Goal: Task Accomplishment & Management: Use online tool/utility

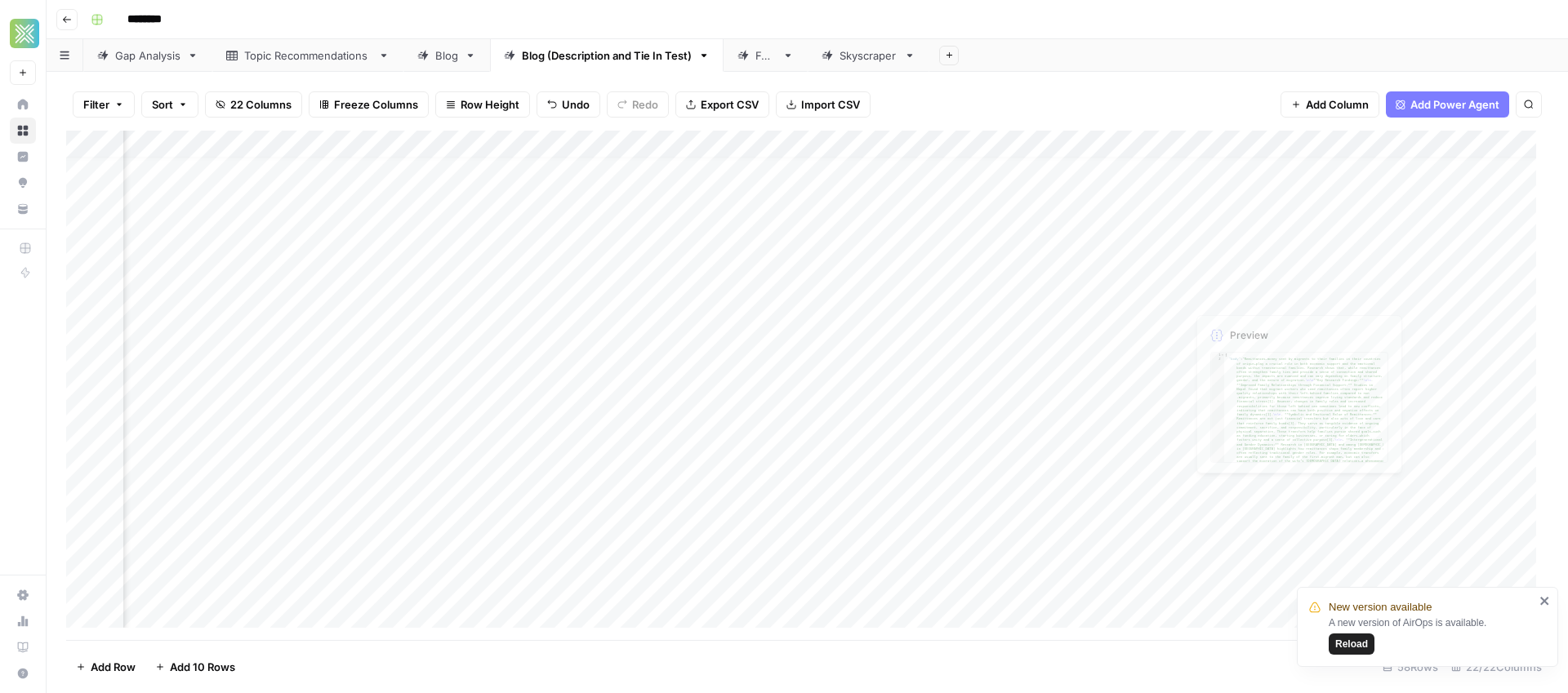
scroll to position [14, 2221]
click at [1212, 290] on div "Add Column" at bounding box center [807, 385] width 1482 height 509
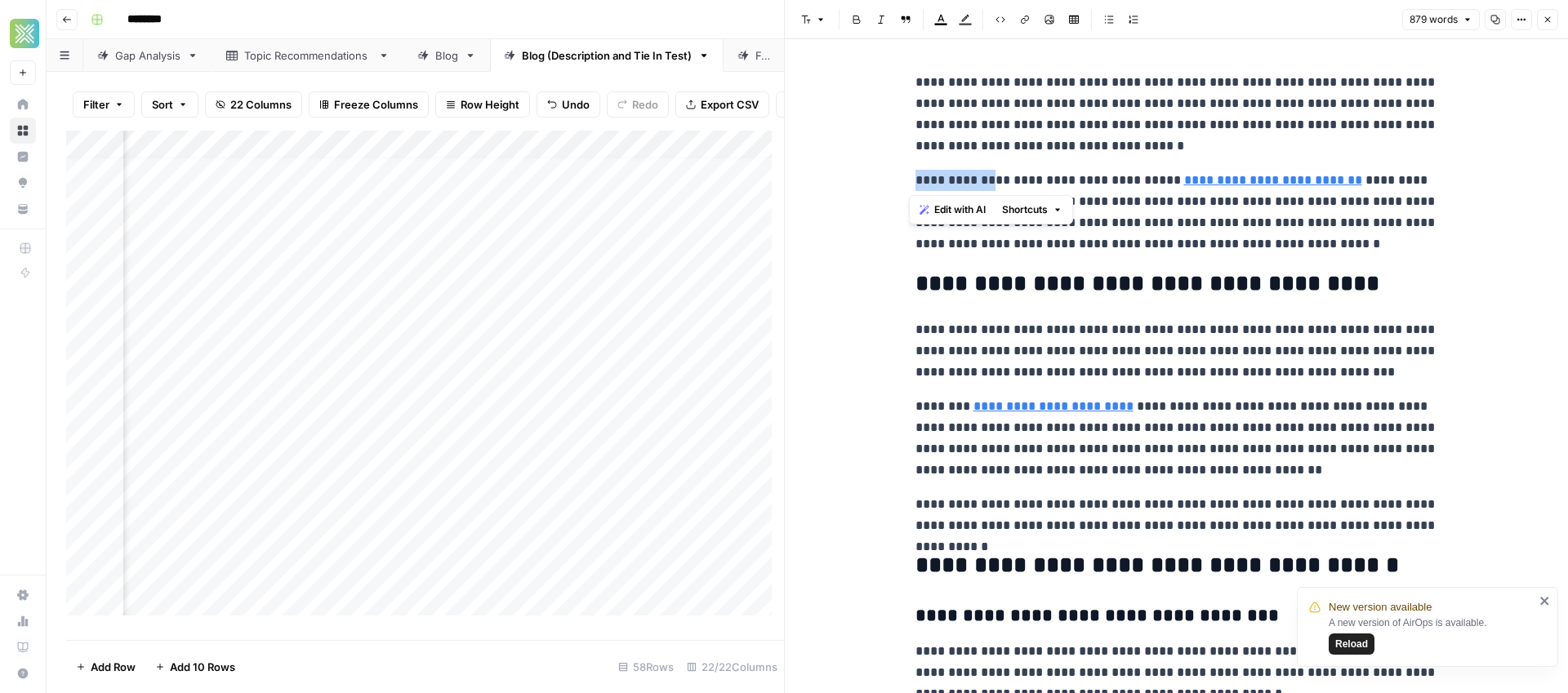
drag, startPoint x: 984, startPoint y: 183, endPoint x: 907, endPoint y: 185, distance: 77.0
click at [970, 185] on p "**********" at bounding box center [1176, 212] width 523 height 85
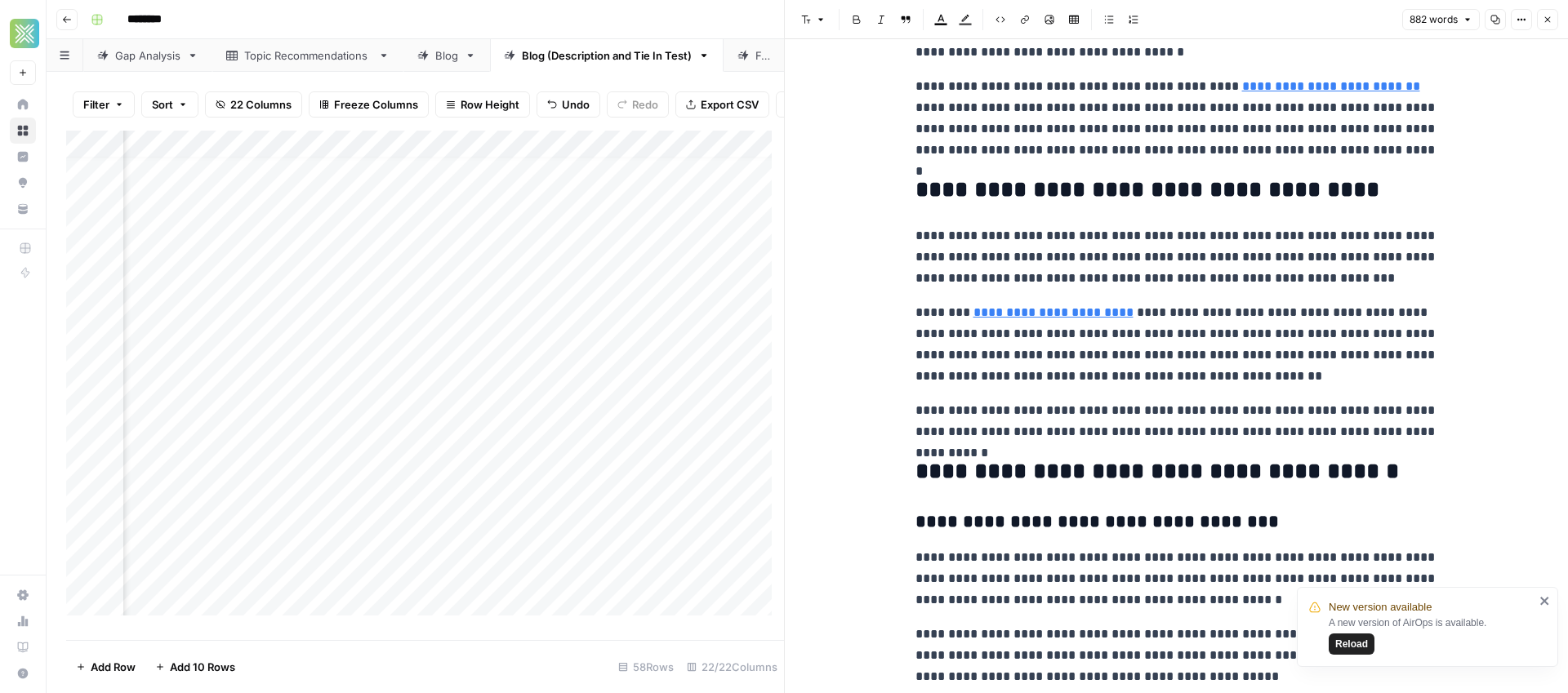
scroll to position [116, 0]
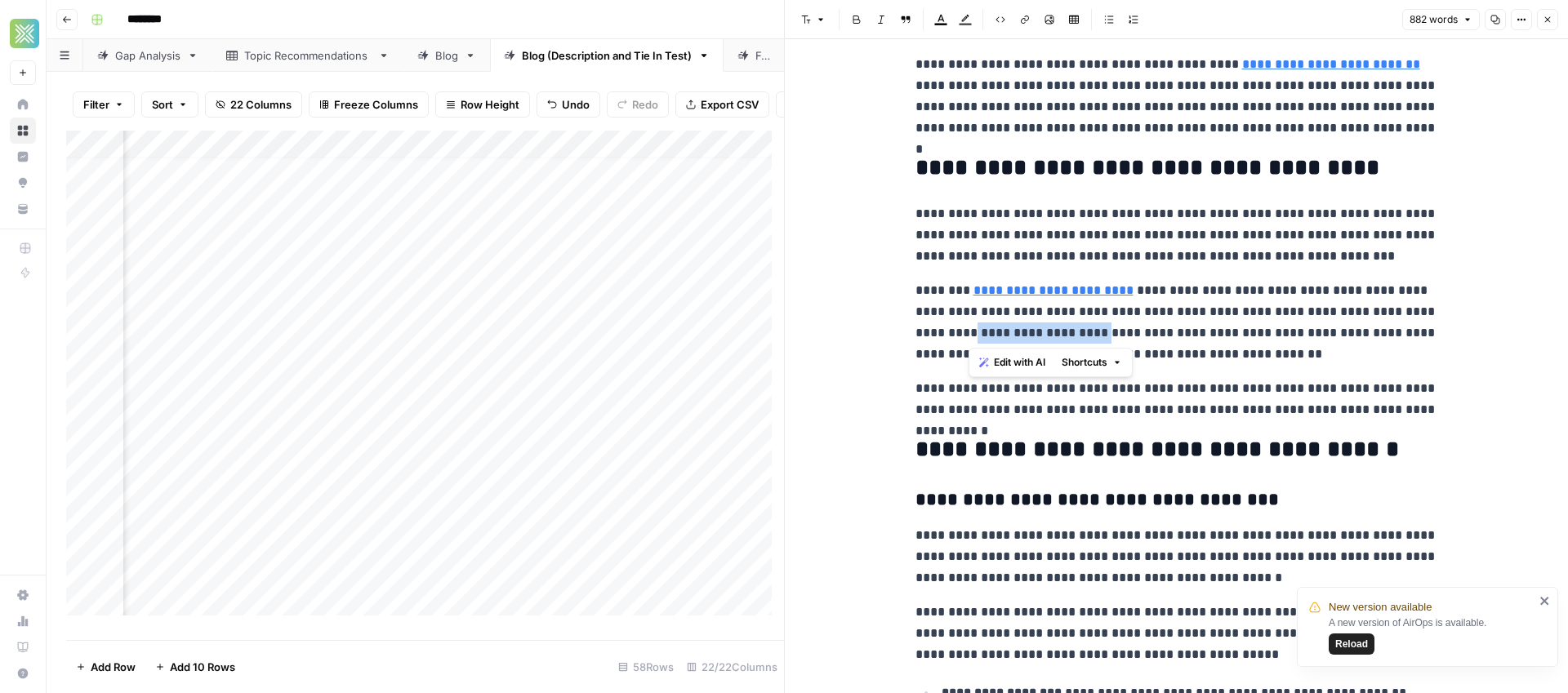
drag, startPoint x: 1102, startPoint y: 334, endPoint x: 967, endPoint y: 339, distance: 135.1
click at [967, 339] on p "**********" at bounding box center [1176, 322] width 523 height 85
click at [1241, 348] on p "**********" at bounding box center [1176, 322] width 523 height 85
click at [1541, 602] on icon "close" at bounding box center [1544, 600] width 8 height 8
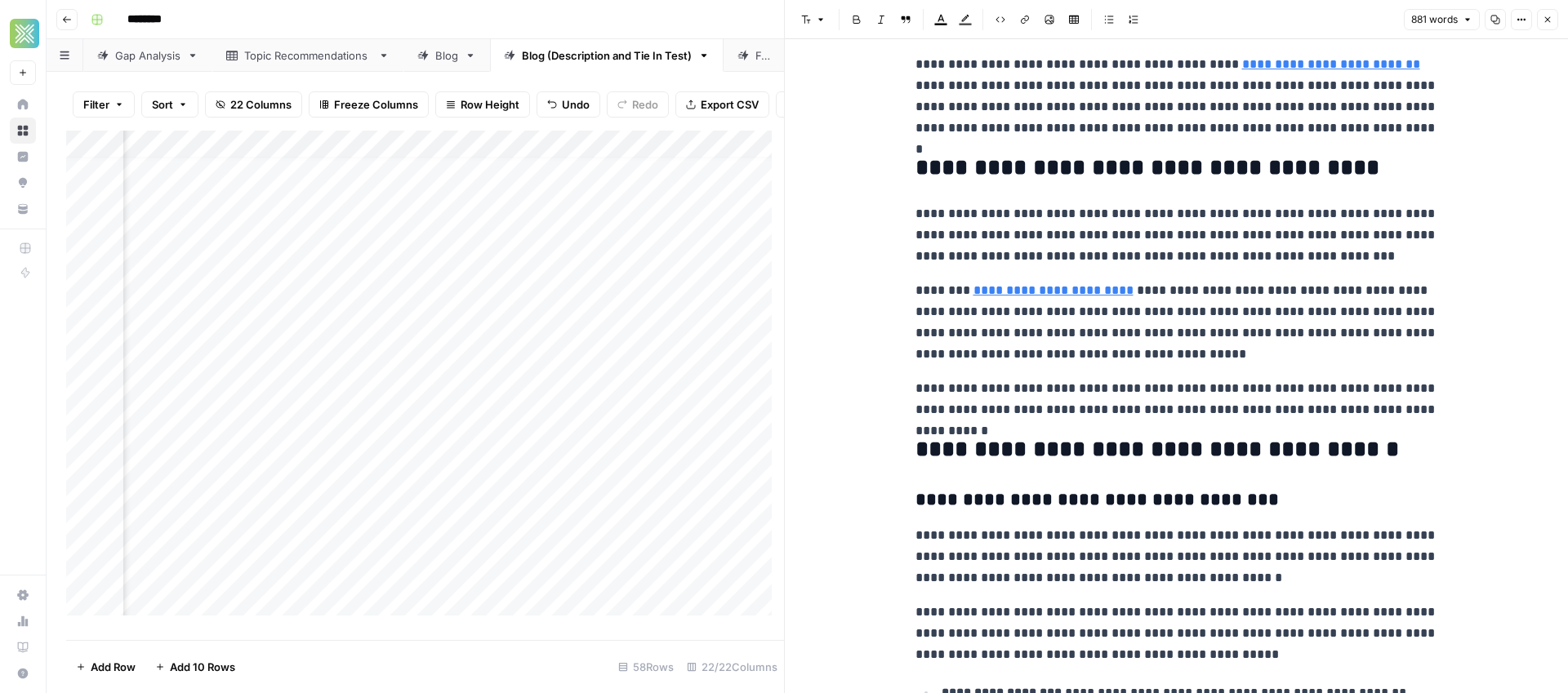
click at [1056, 392] on p "**********" at bounding box center [1176, 399] width 523 height 42
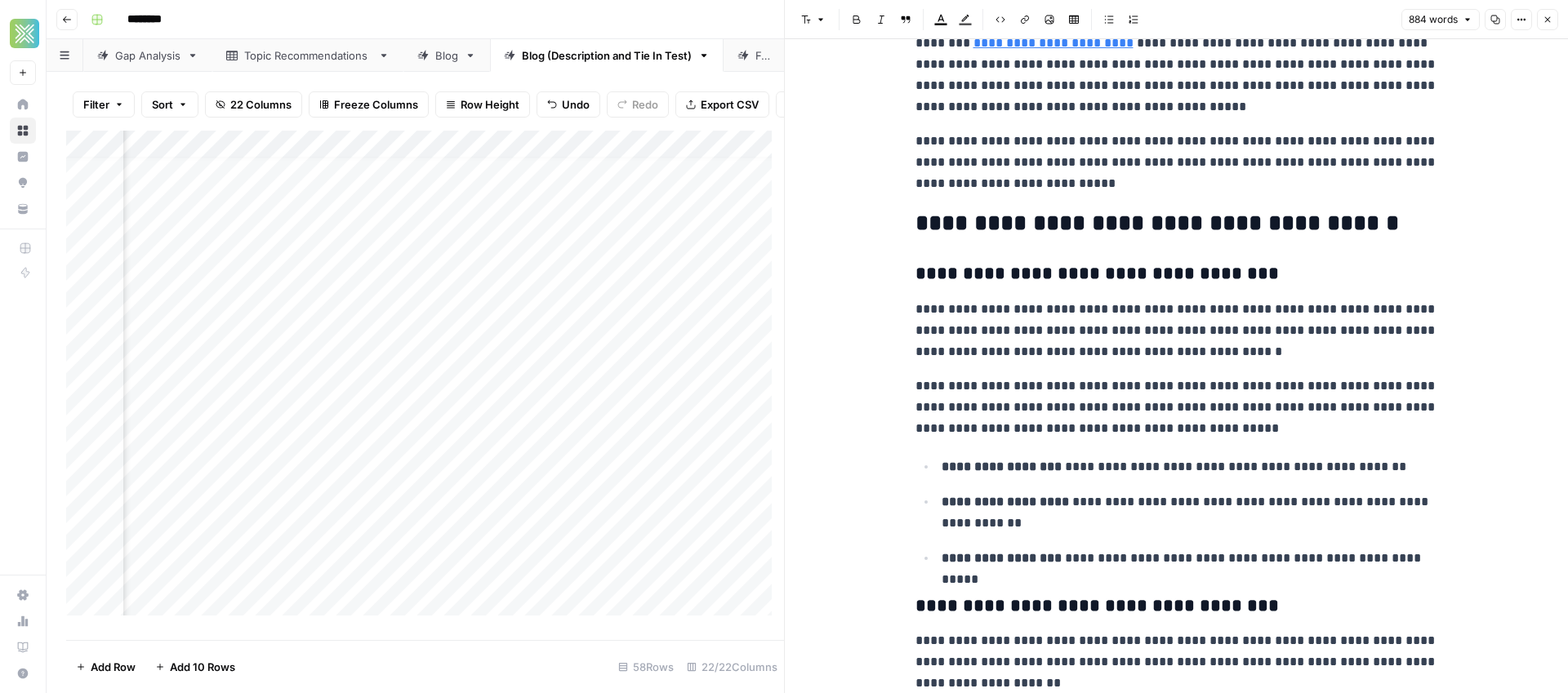
scroll to position [385, 0]
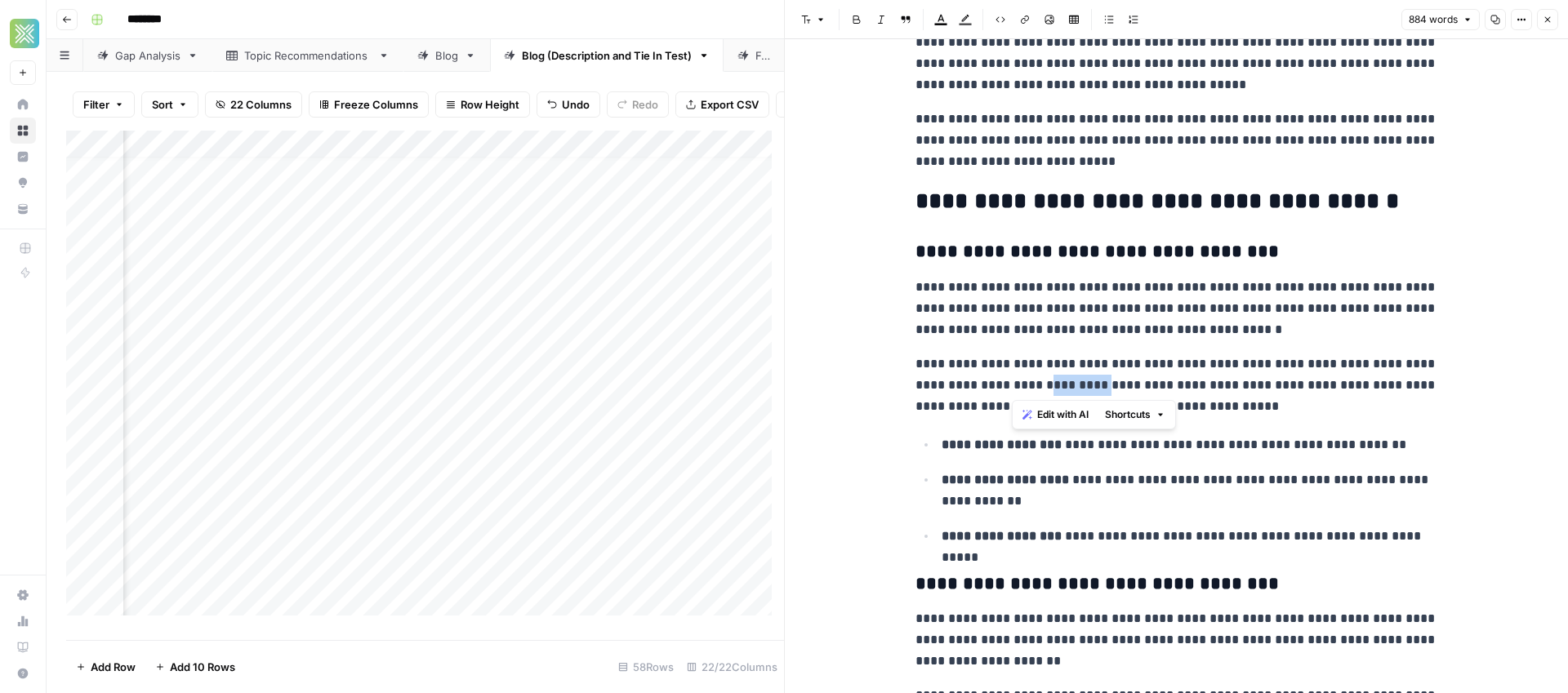
drag, startPoint x: 1013, startPoint y: 386, endPoint x: 1050, endPoint y: 384, distance: 37.1
click at [1050, 384] on p "**********" at bounding box center [1176, 385] width 523 height 64
click at [1332, 404] on p "**********" at bounding box center [1176, 385] width 523 height 64
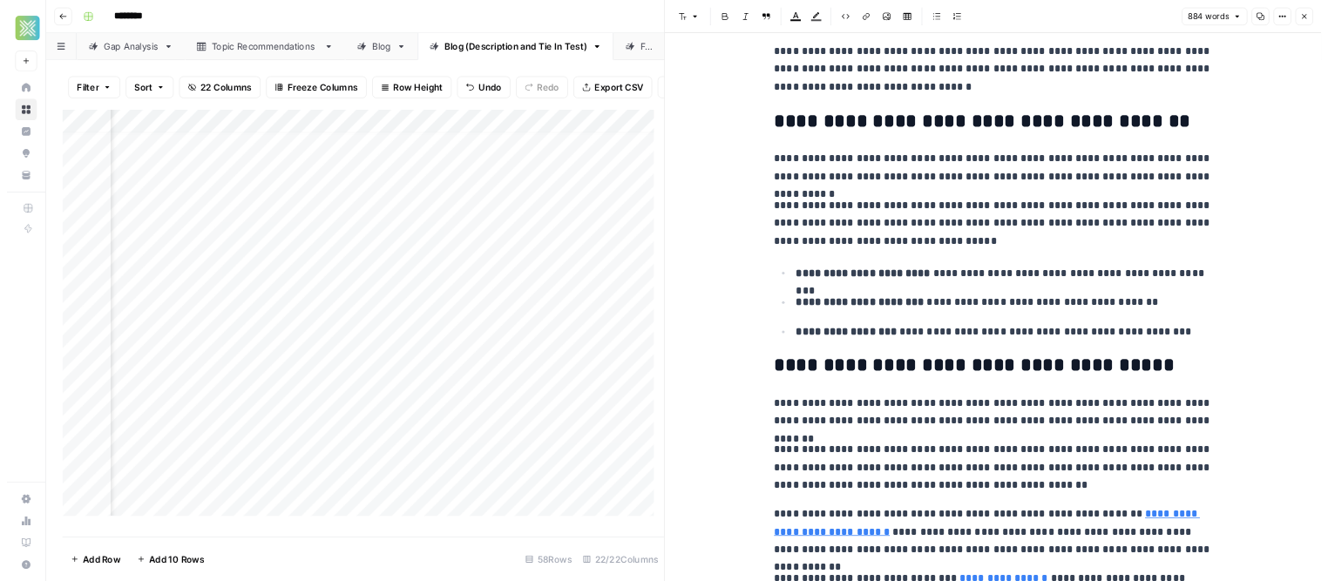
scroll to position [2368, 0]
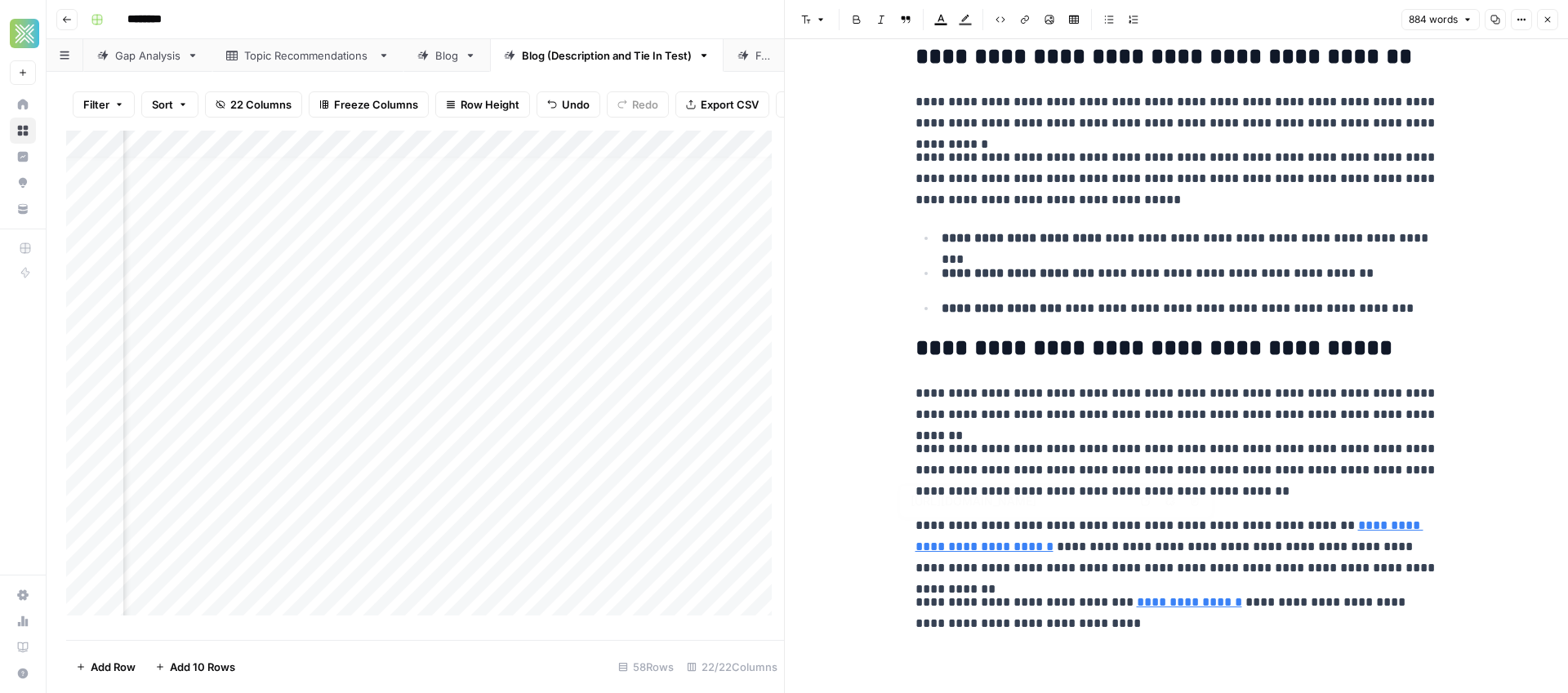
click at [979, 550] on link "**********" at bounding box center [1169, 536] width 508 height 34
click at [995, 550] on link "**********" at bounding box center [1169, 536] width 508 height 34
click at [994, 550] on link "**********" at bounding box center [1169, 536] width 508 height 34
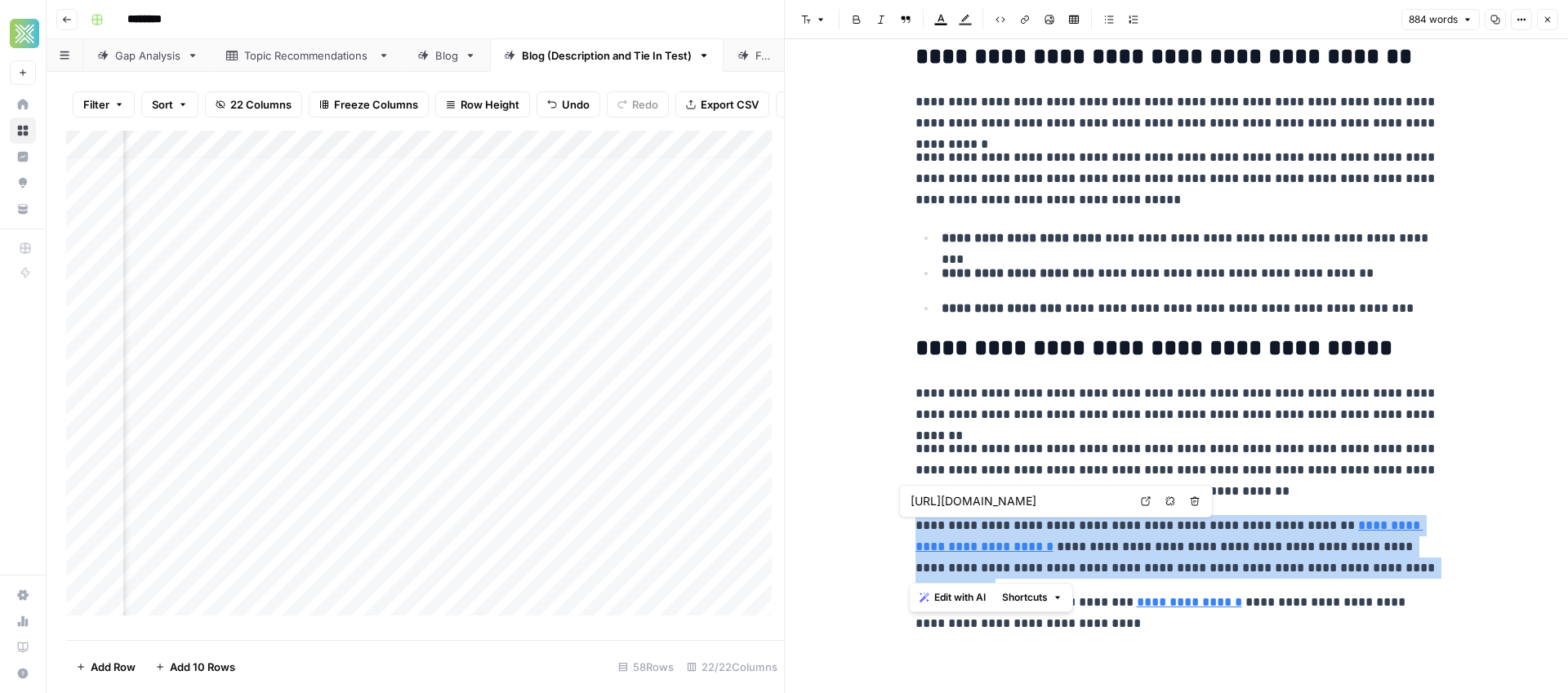
click at [995, 550] on link "**********" at bounding box center [1169, 536] width 508 height 34
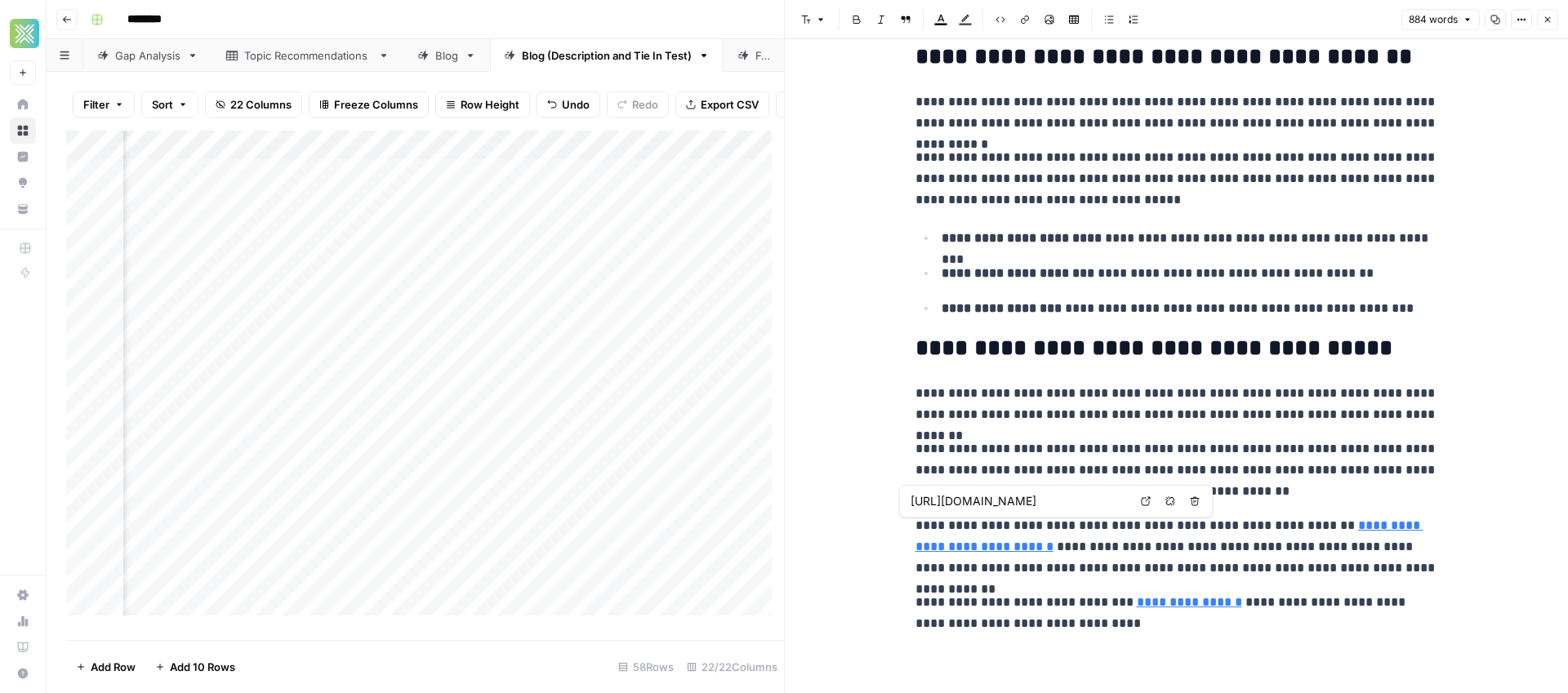
click at [996, 547] on link "**********" at bounding box center [1169, 536] width 508 height 34
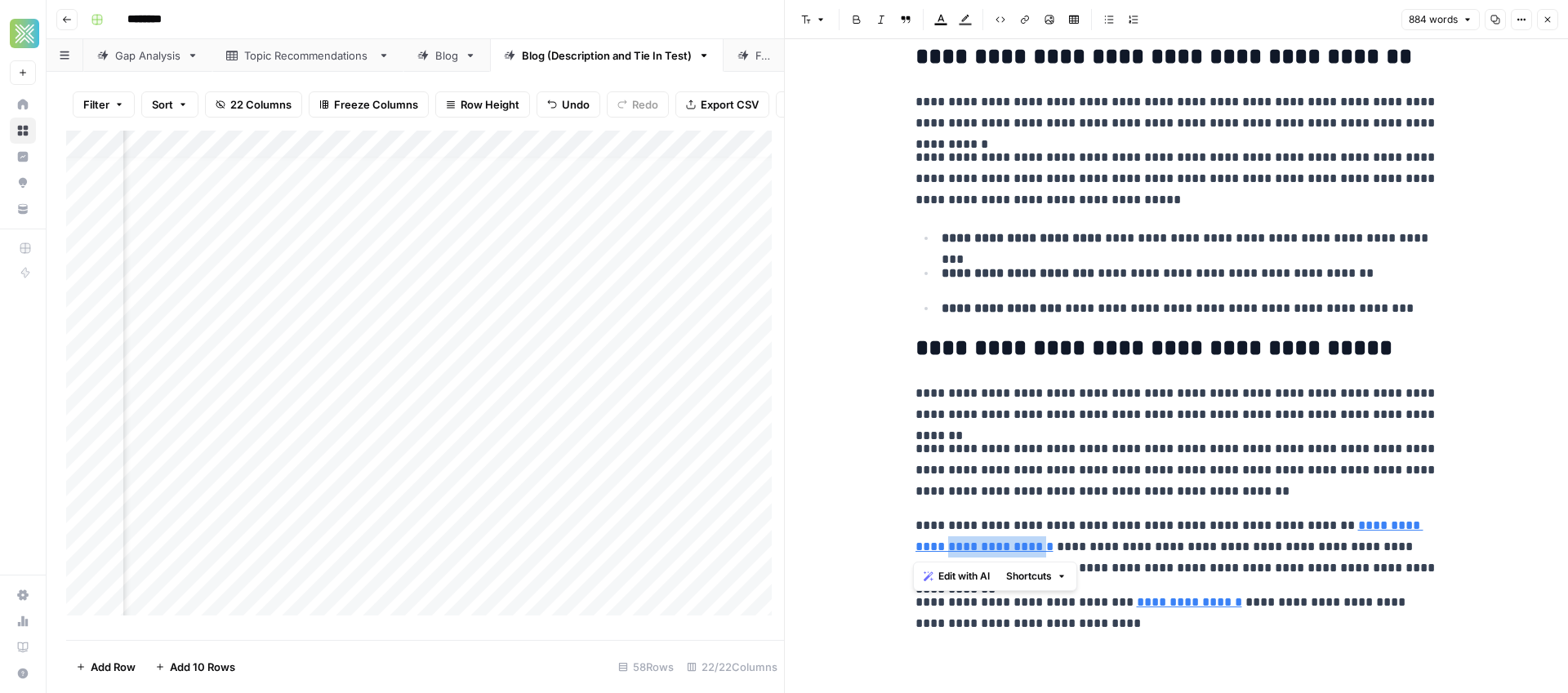
drag, startPoint x: 988, startPoint y: 551, endPoint x: 952, endPoint y: 535, distance: 39.4
click at [915, 555] on p "**********" at bounding box center [1176, 547] width 523 height 64
click at [998, 541] on link "**********" at bounding box center [1169, 536] width 508 height 34
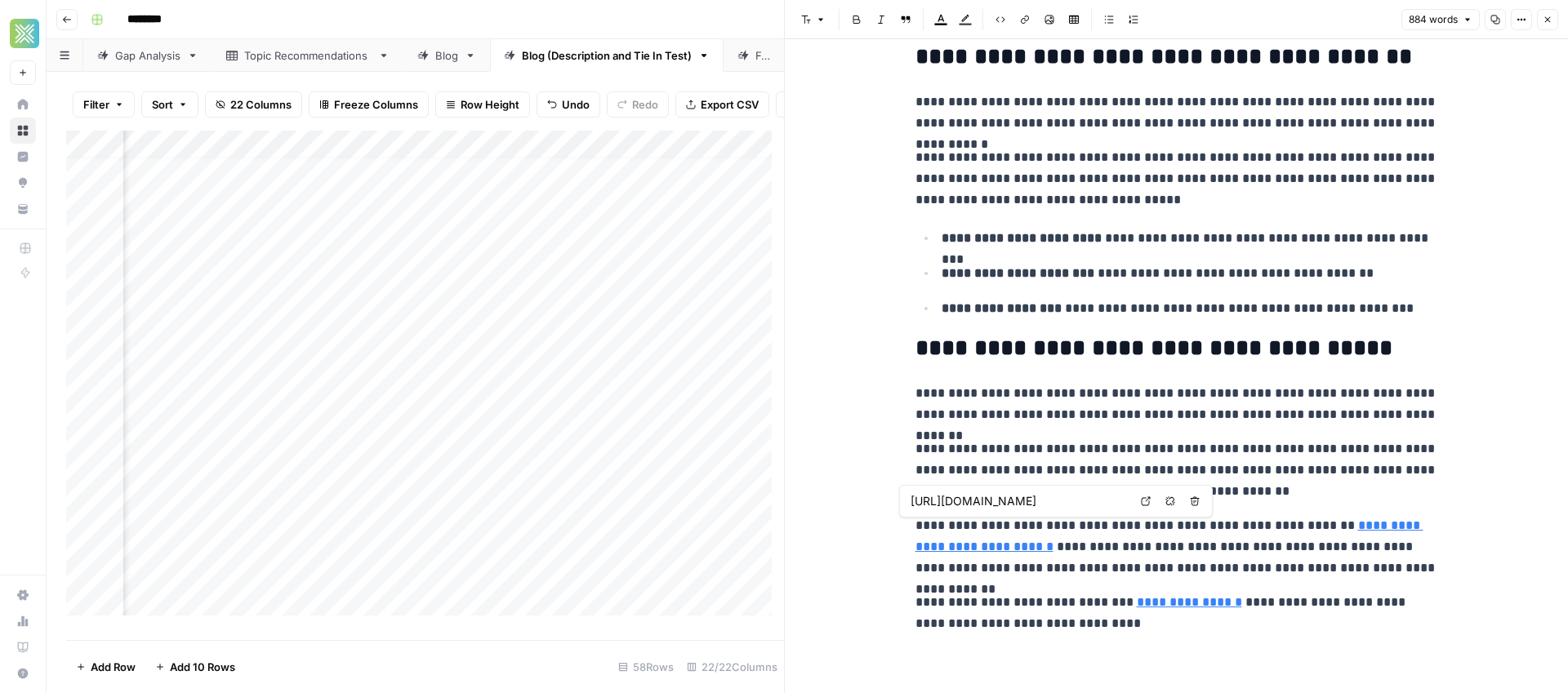
click at [942, 552] on link "**********" at bounding box center [1169, 536] width 508 height 34
click at [941, 551] on link "**********" at bounding box center [1169, 536] width 508 height 34
click at [1002, 543] on link "**********" at bounding box center [1169, 536] width 508 height 34
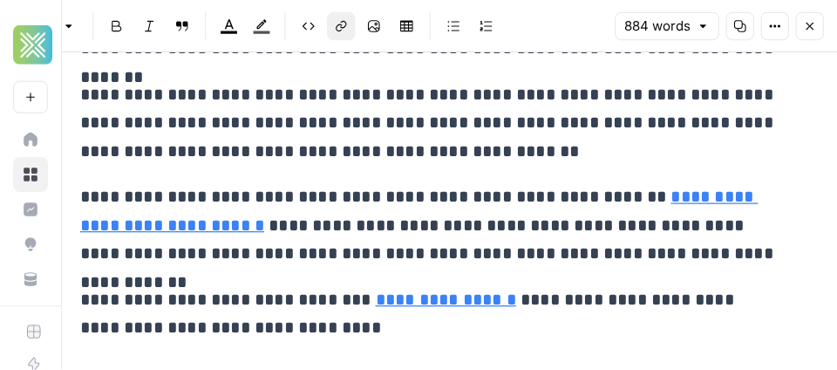
scroll to position [2811, 0]
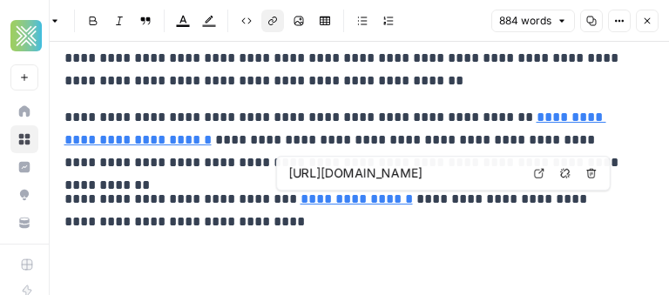
type input "https://www.sendwave.com/en/security/trust-regulations"
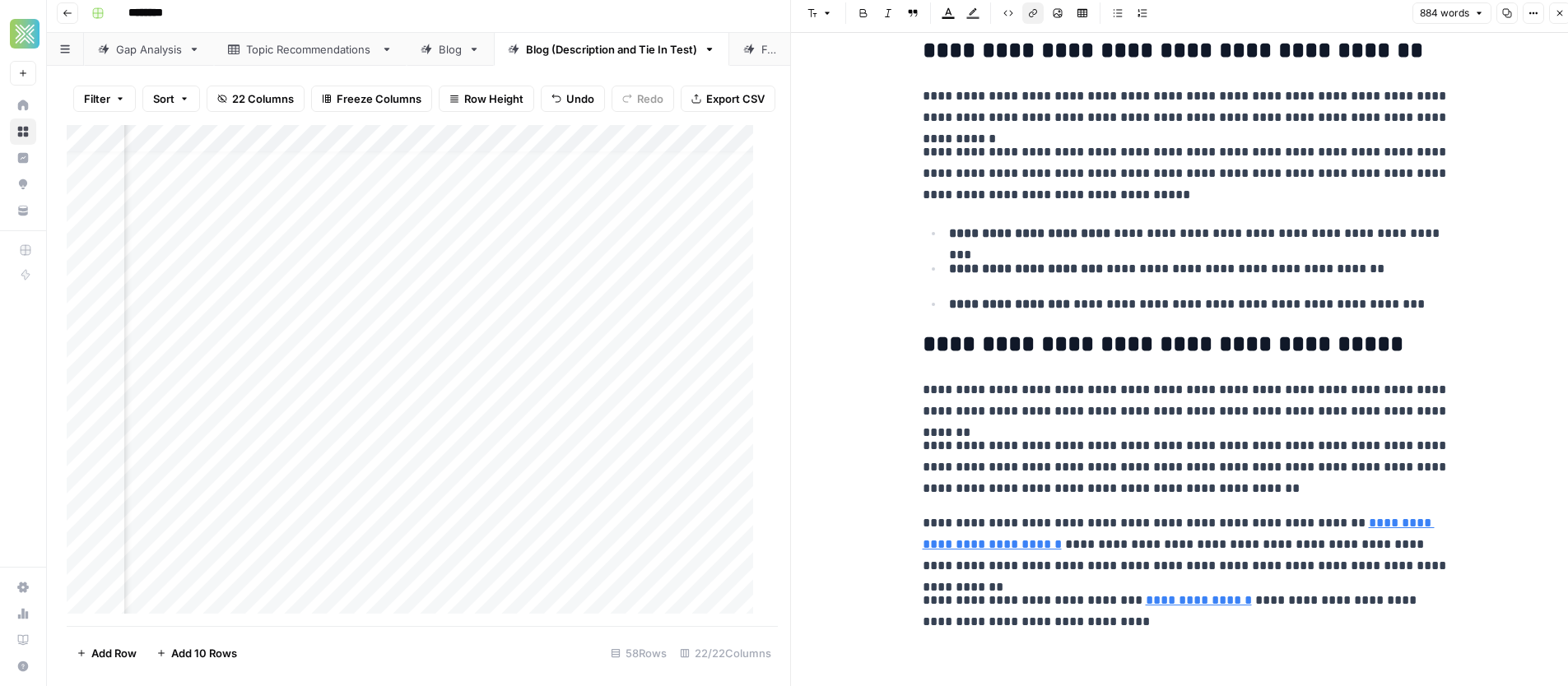
scroll to position [12, 0]
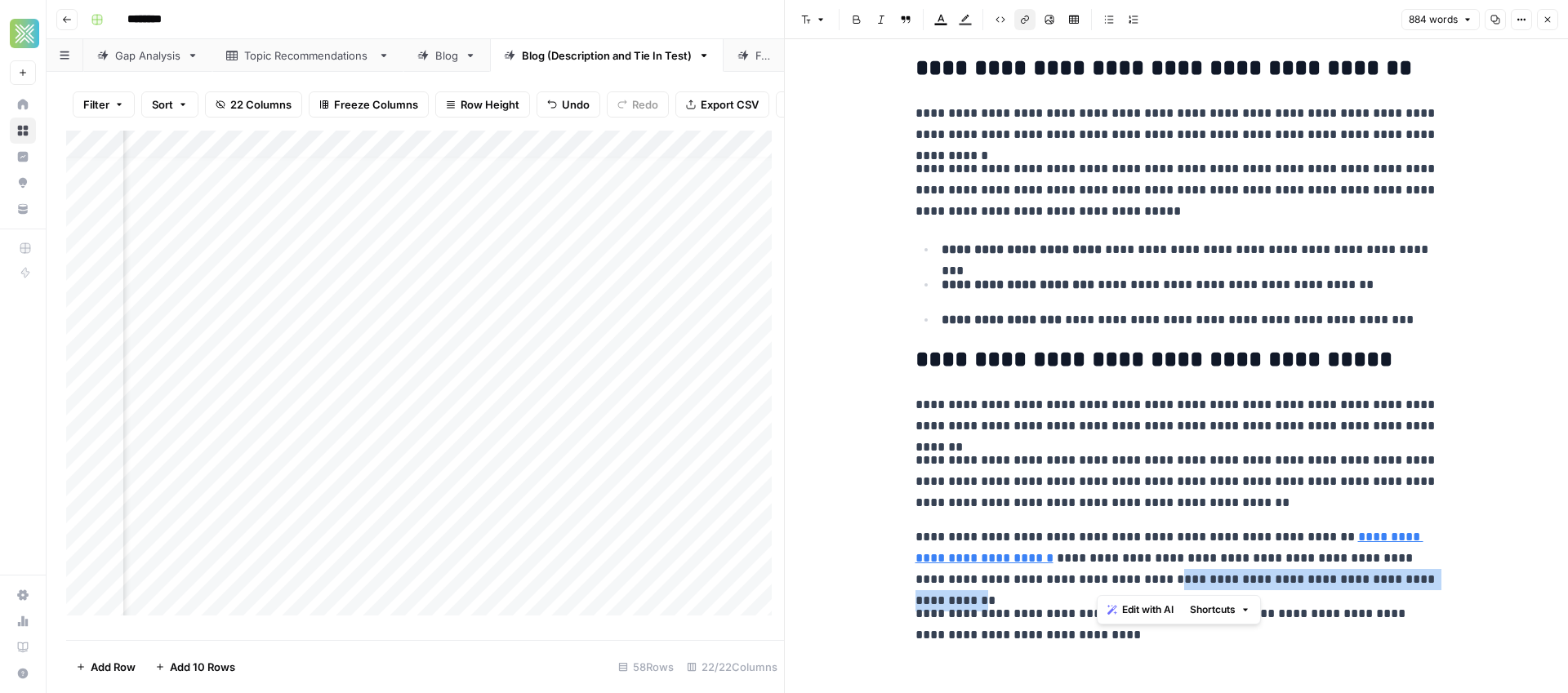
drag, startPoint x: 1098, startPoint y: 580, endPoint x: 1400, endPoint y: 582, distance: 302.0
click at [1400, 582] on p "**********" at bounding box center [1176, 558] width 523 height 64
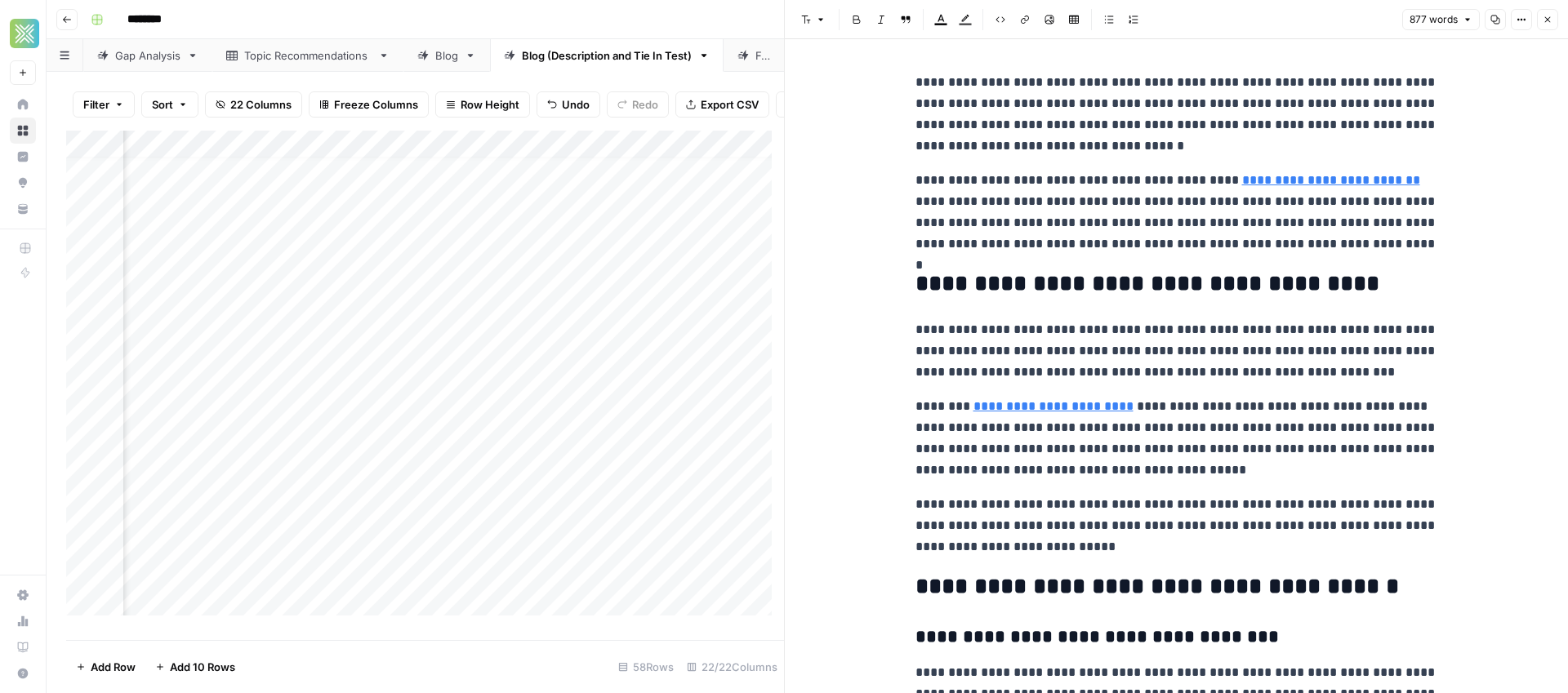
click at [1551, 21] on icon "button" at bounding box center [1547, 20] width 9 height 9
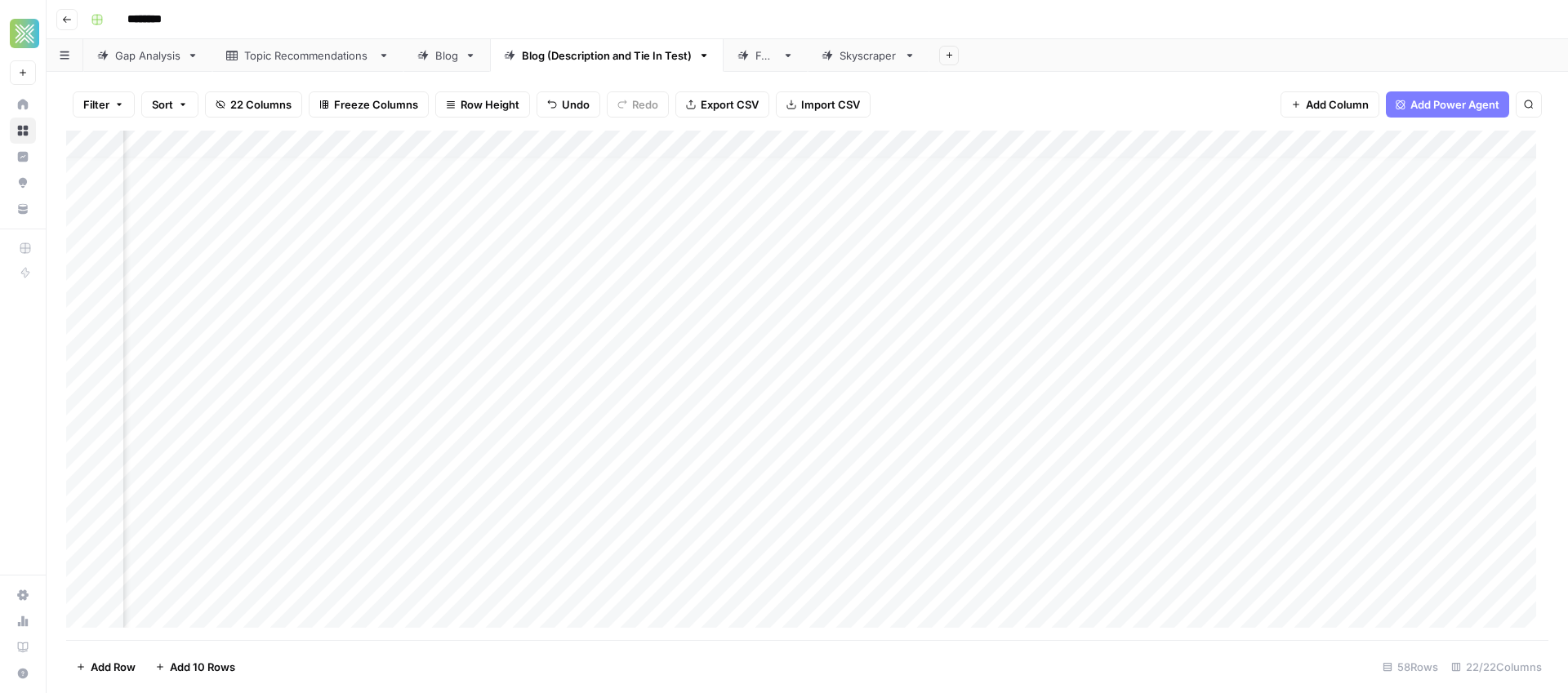
click at [1094, 297] on div "Add Column" at bounding box center [807, 385] width 1482 height 509
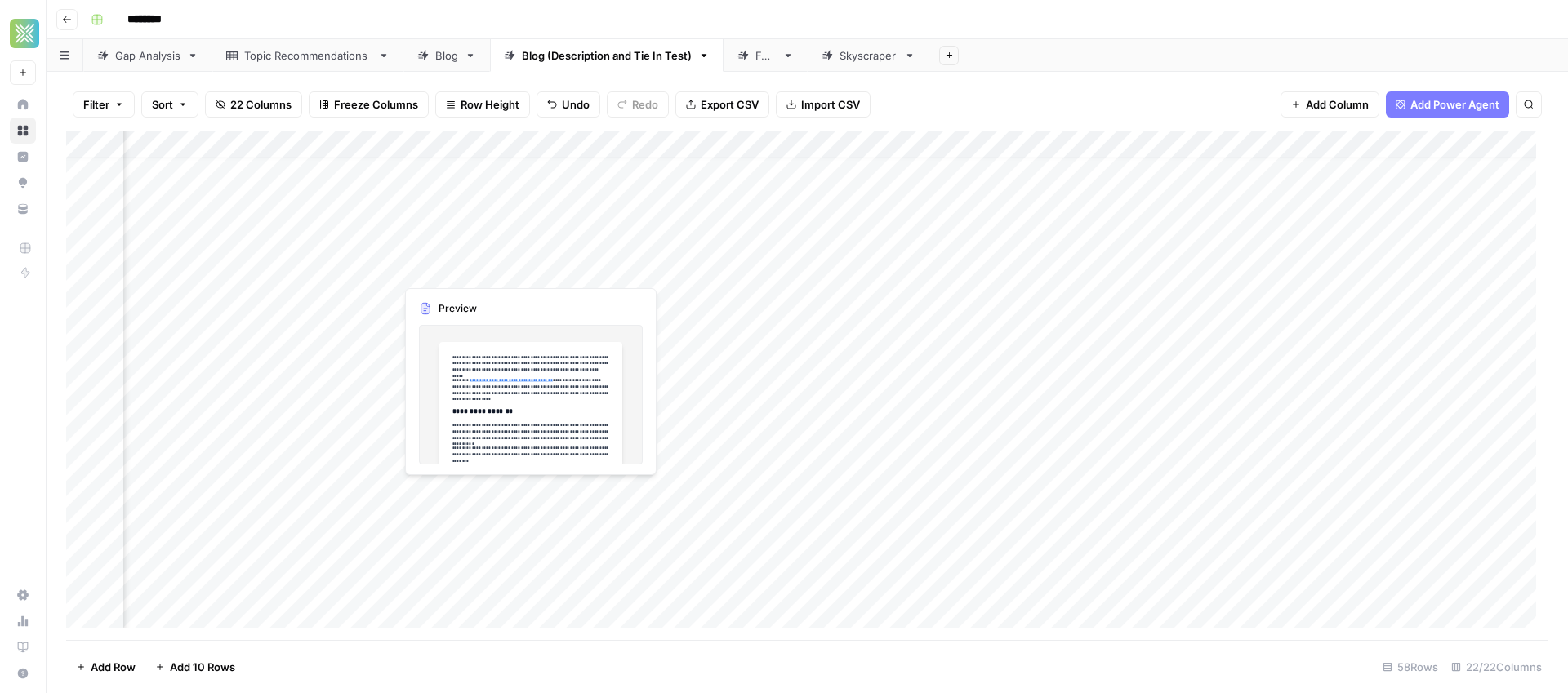
click at [524, 268] on div "Add Column" at bounding box center [807, 385] width 1482 height 509
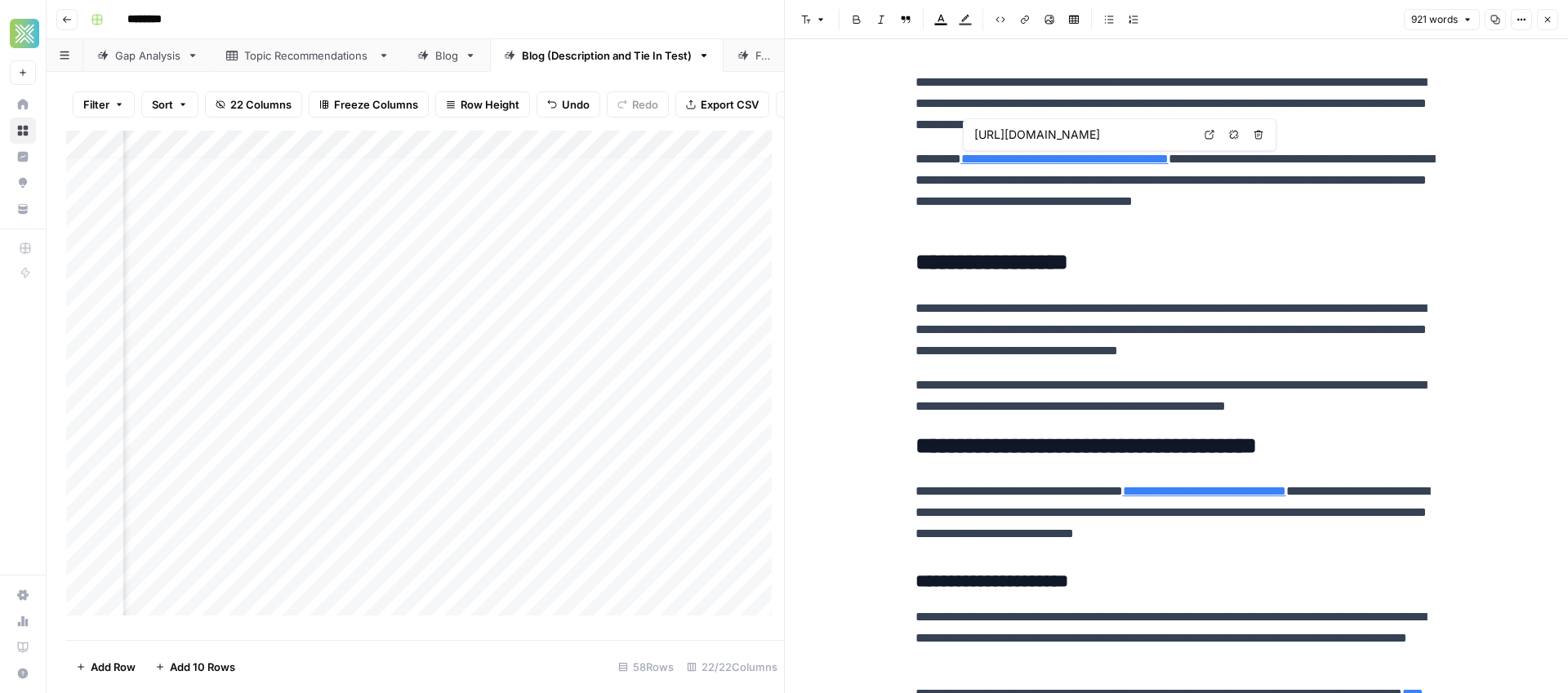
click at [1105, 162] on link "**********" at bounding box center [1064, 158] width 207 height 12
click at [1167, 139] on input "https://www.sendwave.com/en/countries/haiti/us" at bounding box center [1083, 134] width 217 height 16
drag, startPoint x: 1176, startPoint y: 135, endPoint x: 1216, endPoint y: 137, distance: 40.0
click at [1216, 137] on div "https://www.sendwave.com/en/countries/haiti/us Open in a new tab Remove link Re…" at bounding box center [1119, 134] width 314 height 33
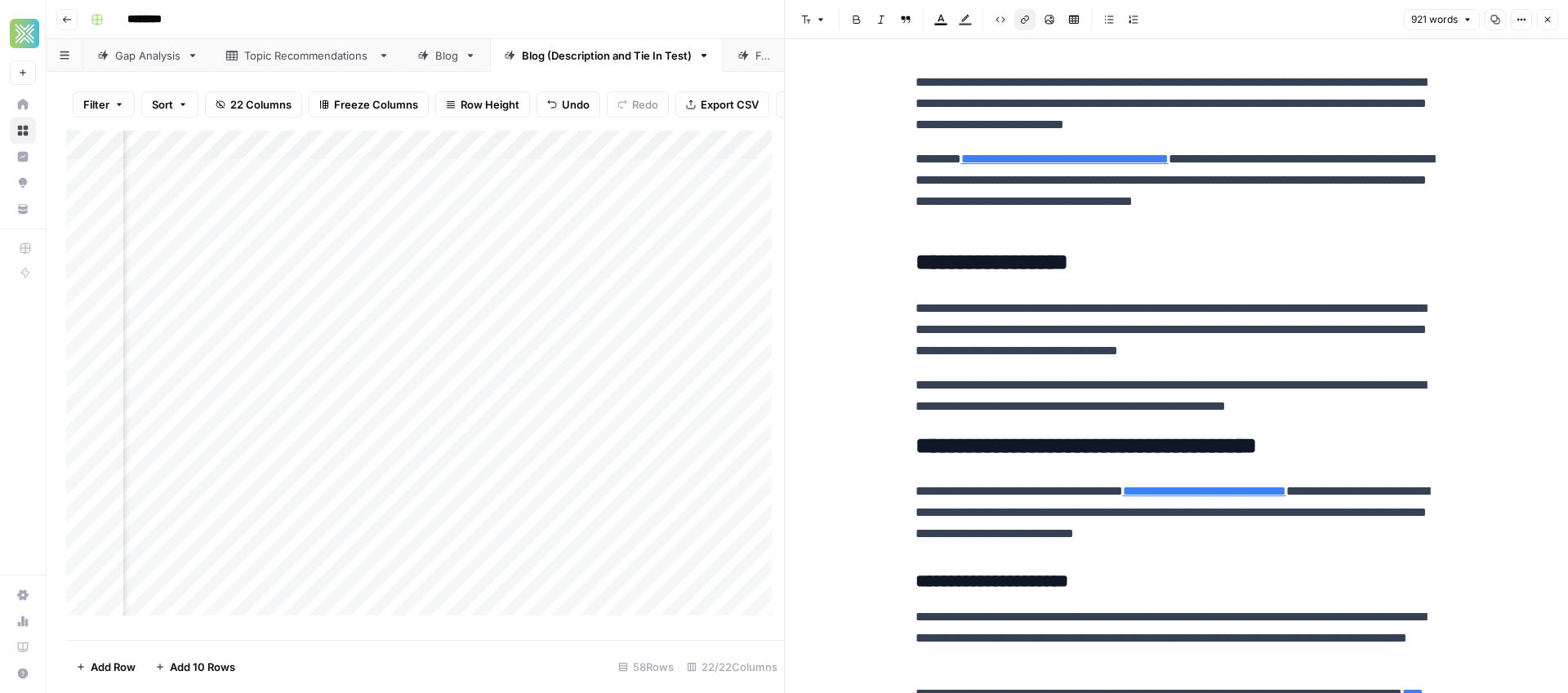
click at [1159, 128] on p "**********" at bounding box center [1176, 104] width 523 height 64
click at [1169, 168] on p "**********" at bounding box center [1176, 191] width 523 height 85
click at [1215, 137] on link "Open in a new tab" at bounding box center [1209, 134] width 22 height 22
click at [925, 332] on p "**********" at bounding box center [1176, 330] width 523 height 64
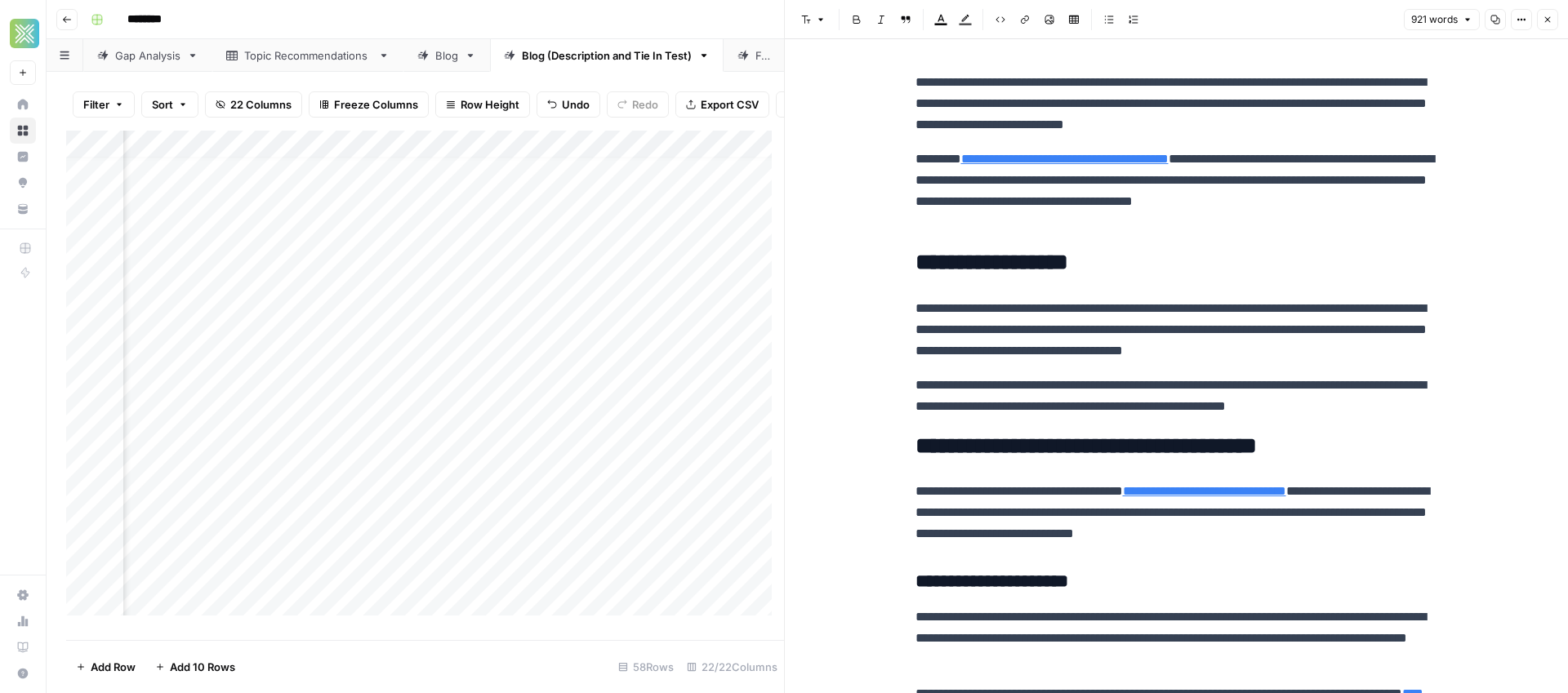
click at [1111, 328] on p "**********" at bounding box center [1176, 330] width 523 height 64
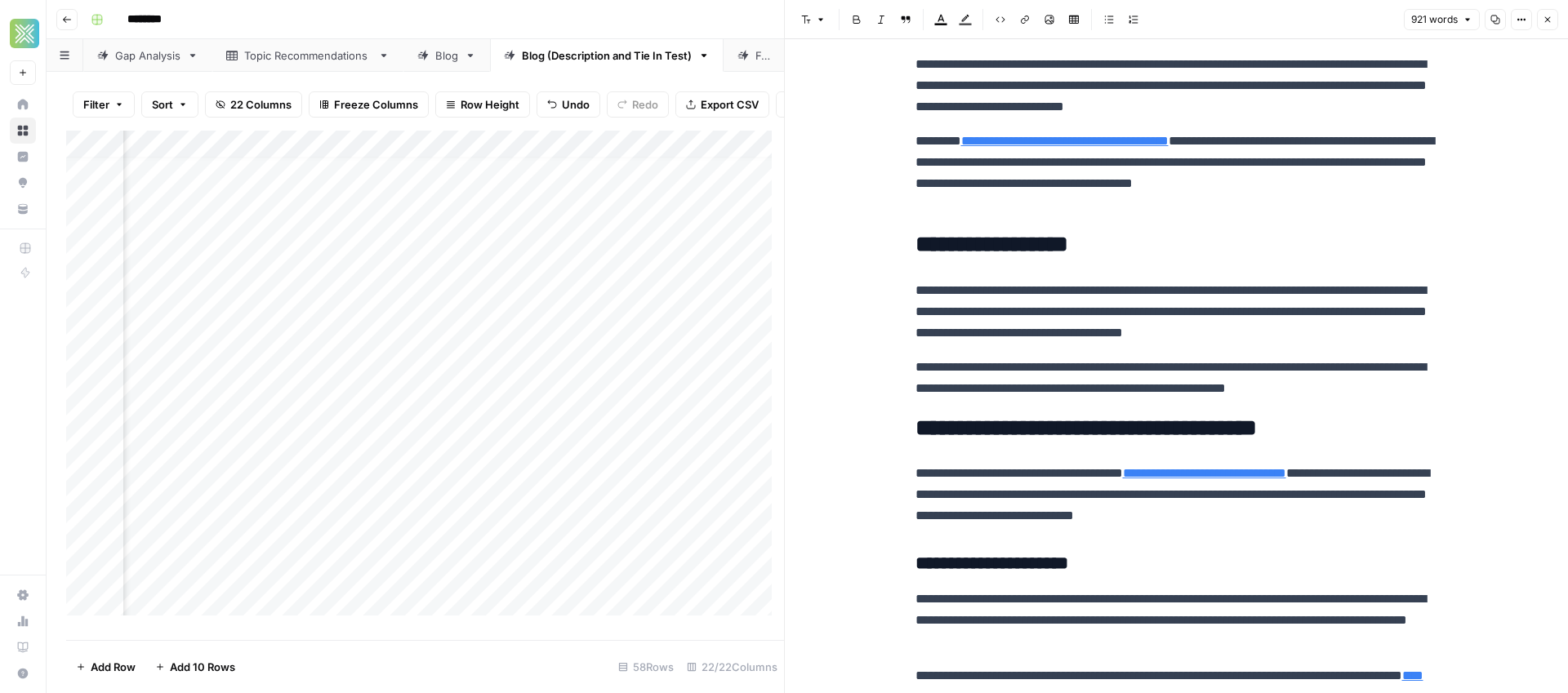
scroll to position [43, 0]
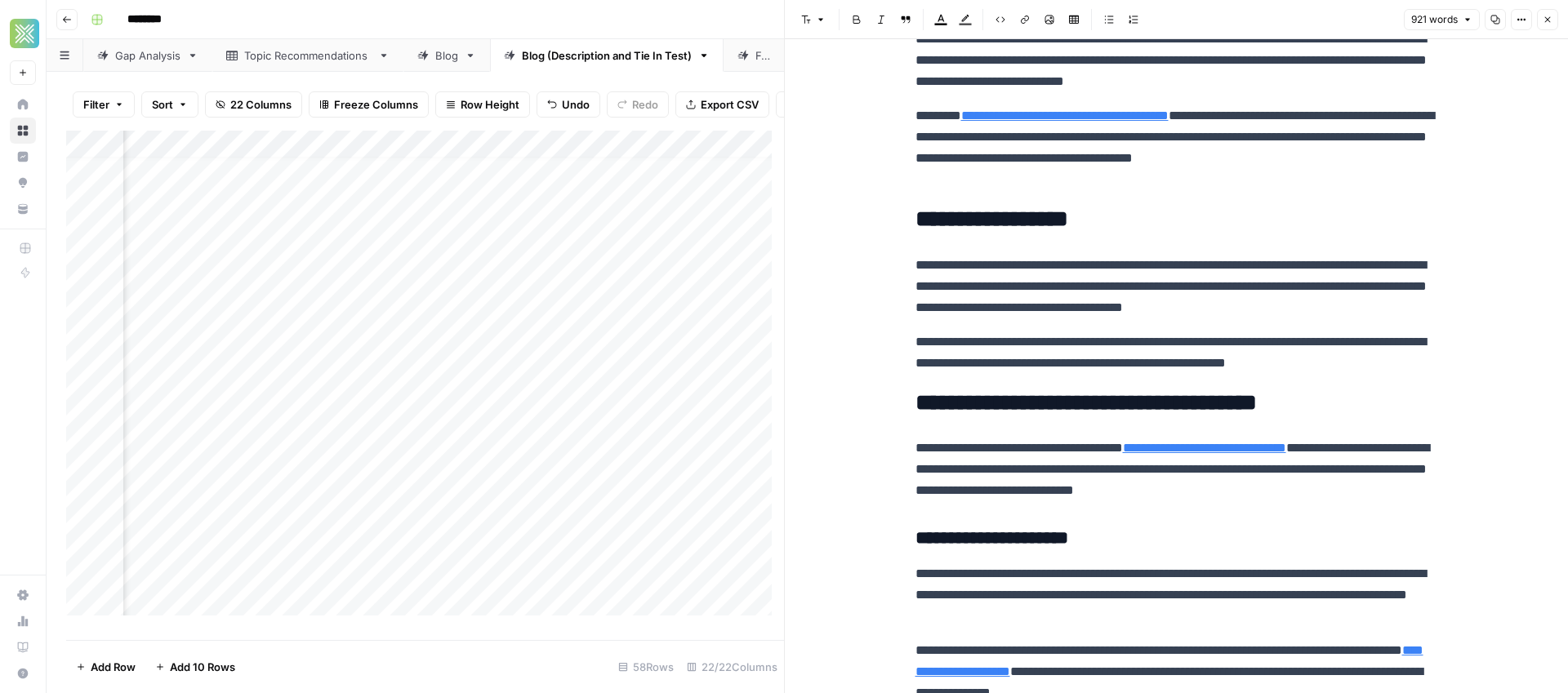
click at [1286, 450] on link "**********" at bounding box center [1205, 448] width 163 height 12
drag, startPoint x: 1364, startPoint y: 446, endPoint x: 1134, endPoint y: 448, distance: 230.0
click at [1134, 448] on p "**********" at bounding box center [1176, 469] width 523 height 64
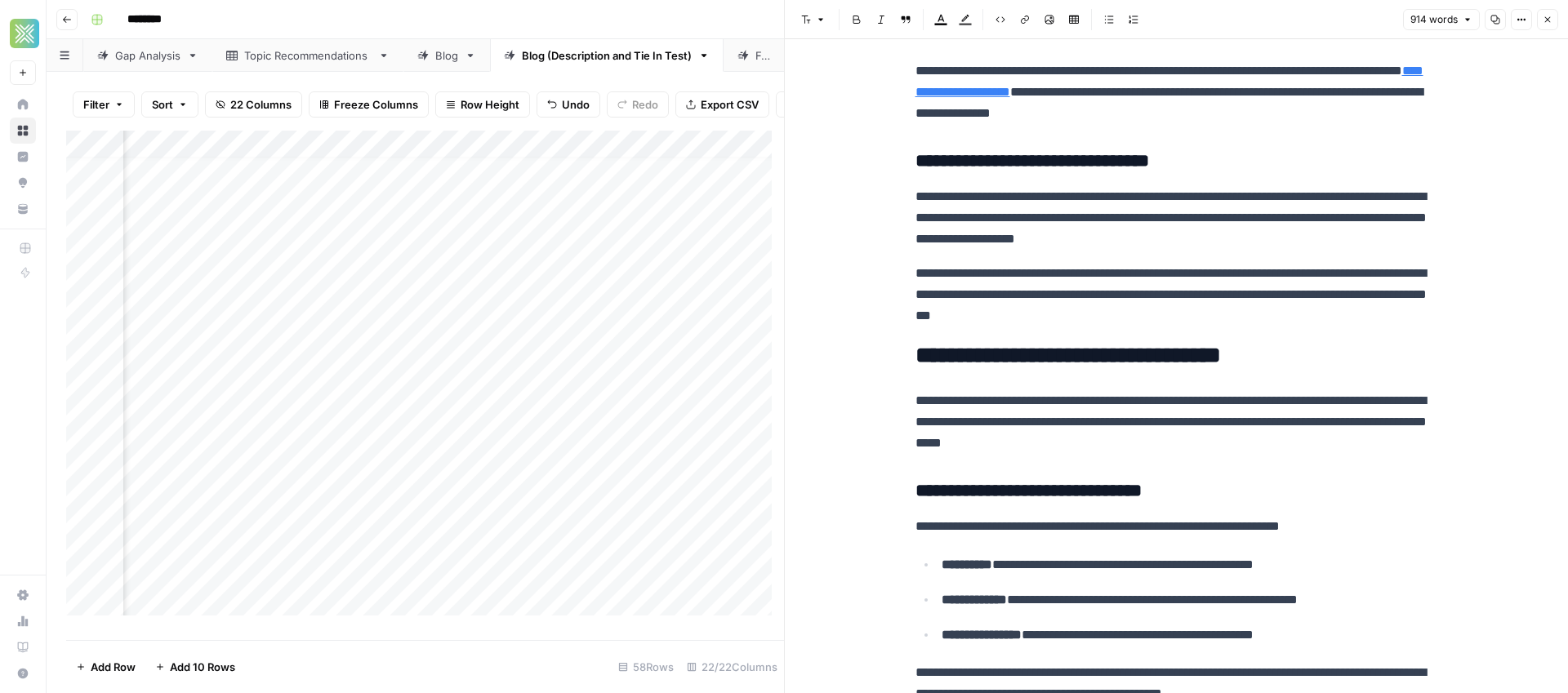
scroll to position [394, 0]
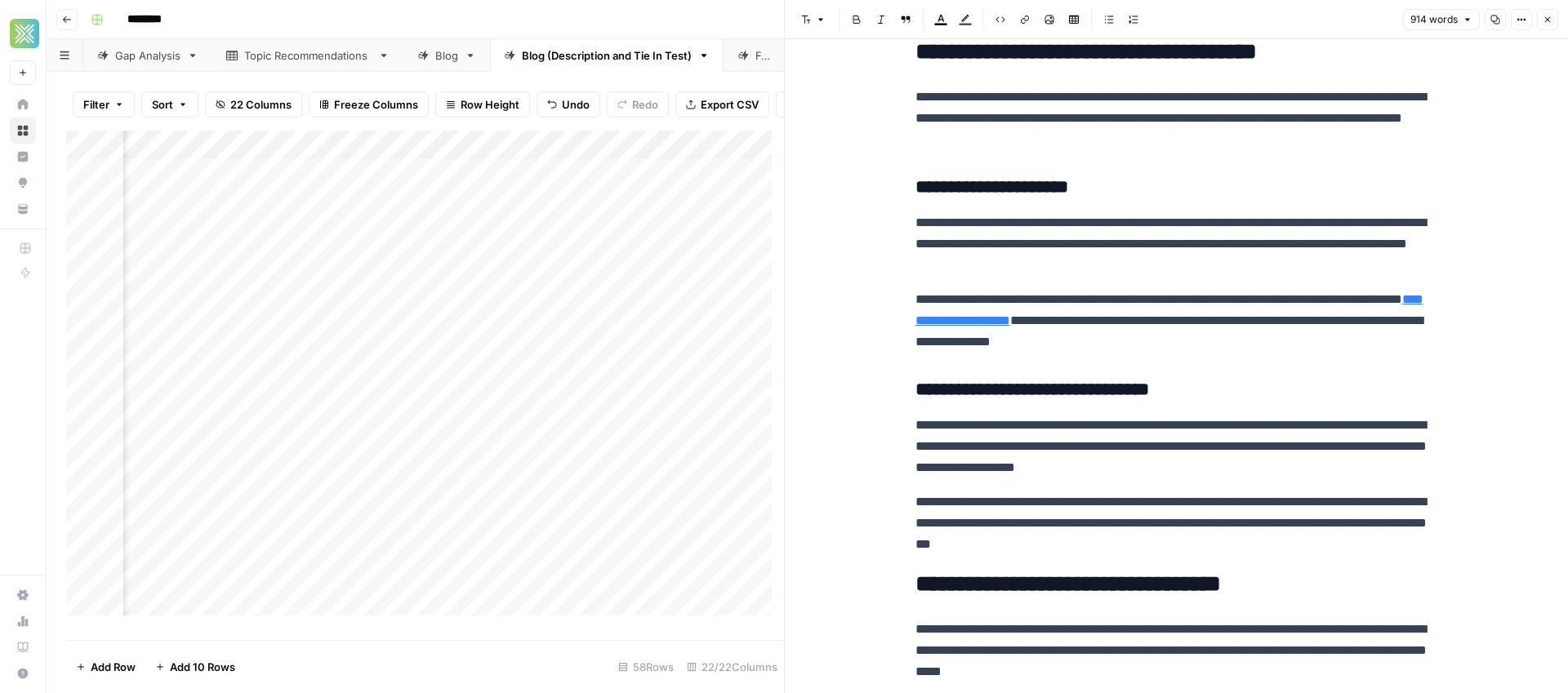
click at [675, 435] on div "Add Column" at bounding box center [425, 378] width 717 height 497
click at [24, 28] on img "Workspace: Xponent21" at bounding box center [23, 33] width 29 height 29
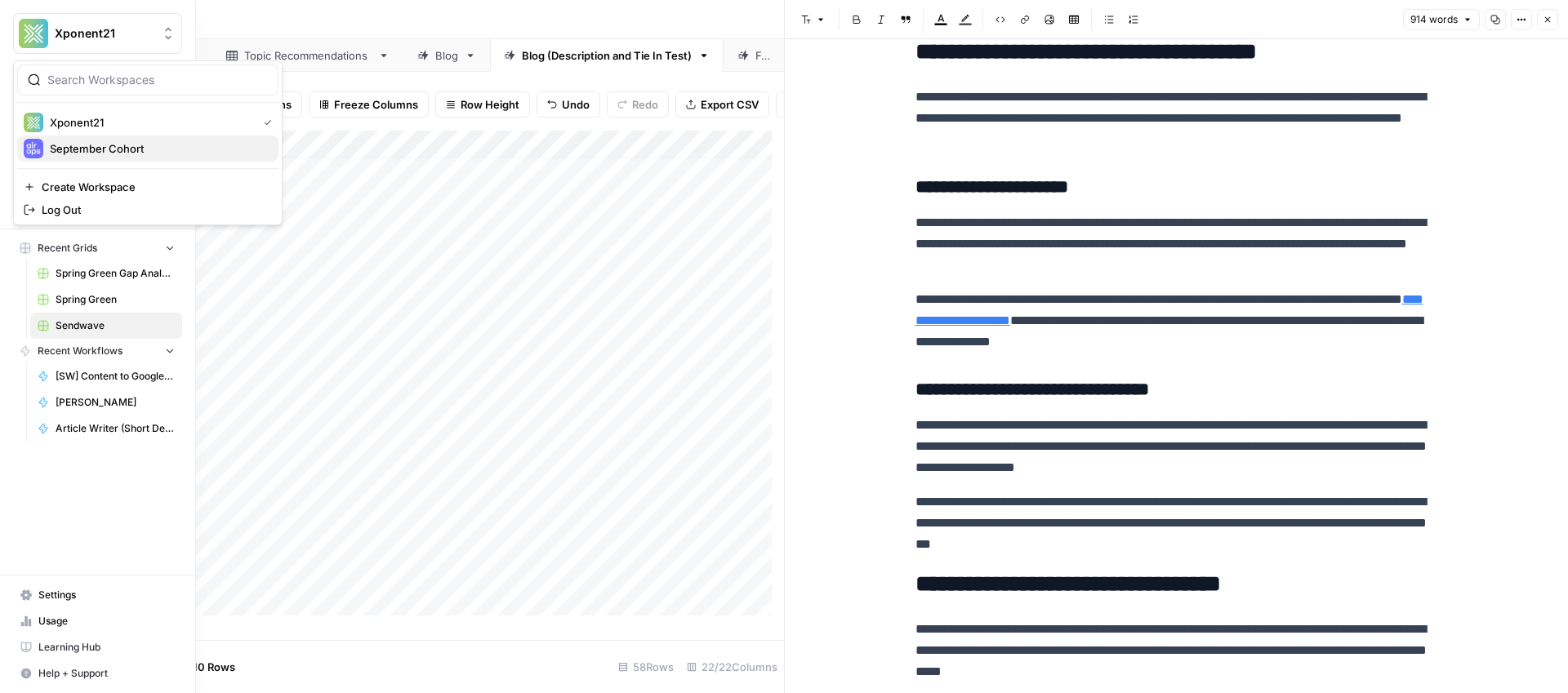
click at [106, 146] on span "September Cohort" at bounding box center [157, 148] width 215 height 16
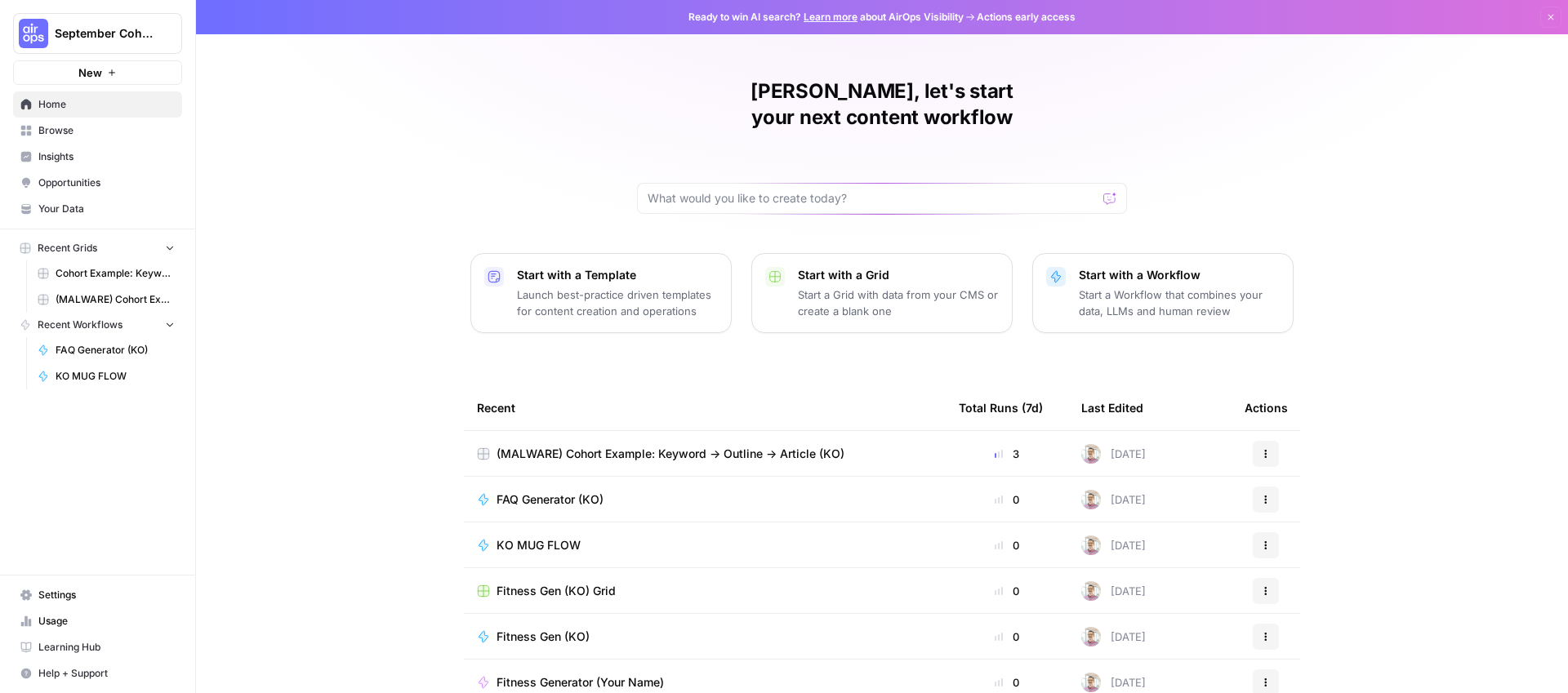
click at [631, 446] on span "(MALWARE) Cohort Example: Keyword -> Outline -> Article (KO)" at bounding box center [670, 453] width 348 height 16
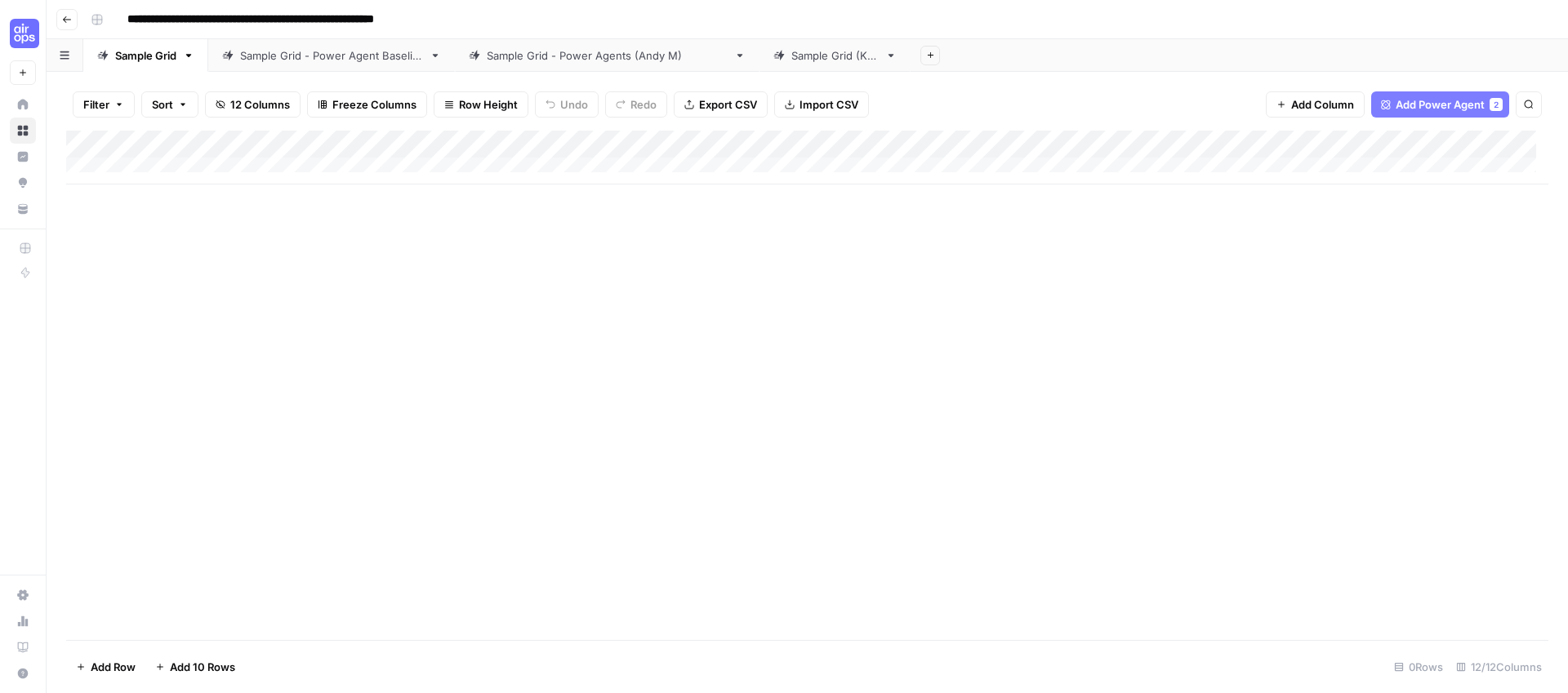
click at [208, 165] on div "Add Column" at bounding box center [807, 157] width 1482 height 54
click at [204, 197] on div "Add Column" at bounding box center [807, 170] width 1482 height 81
click at [762, 73] on div "Export all rows as a CSV file" at bounding box center [717, 68] width 137 height 16
click at [777, 54] on div "Export all rows as a CSV file" at bounding box center [717, 68] width 158 height 29
click at [862, 46] on link "Sample Grid (KO)" at bounding box center [835, 55] width 151 height 33
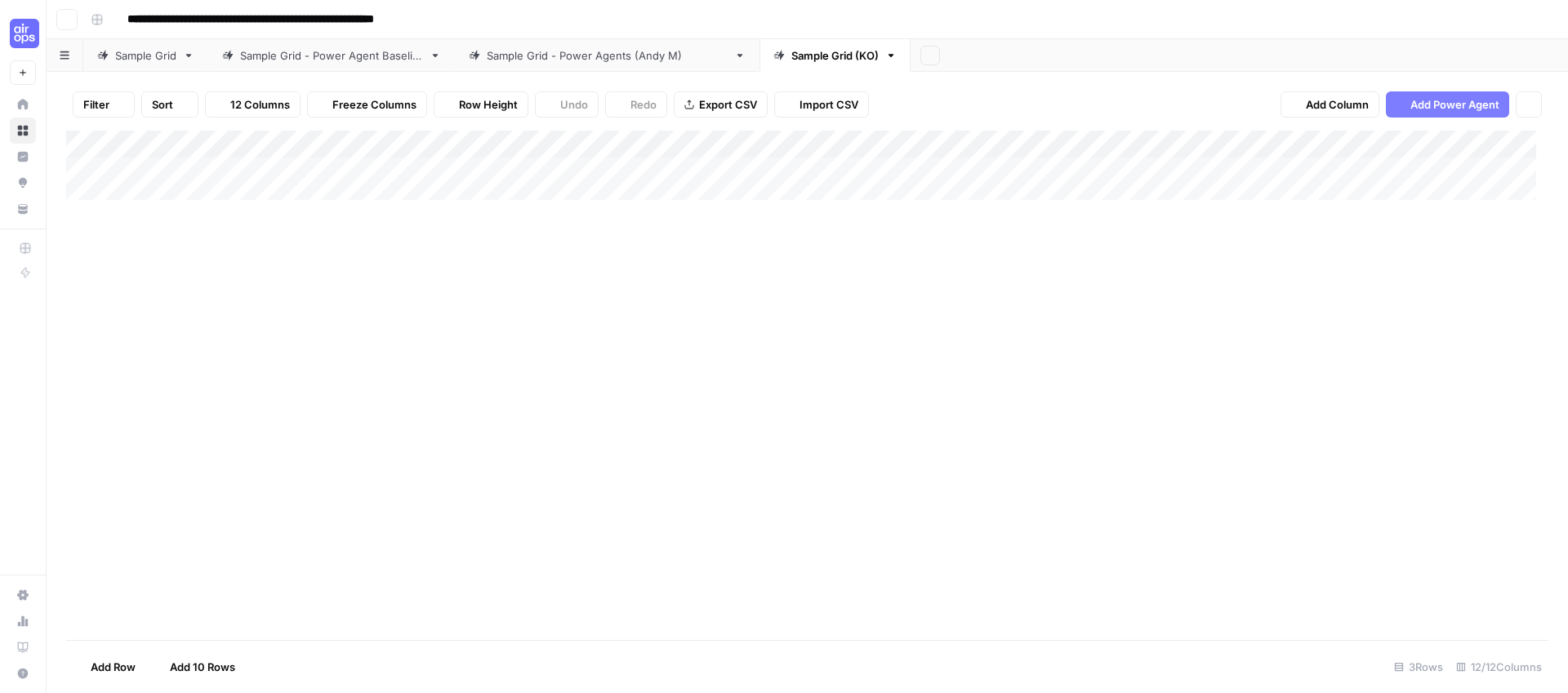
click at [823, 54] on div "Sample Grid (KO)" at bounding box center [835, 55] width 87 height 16
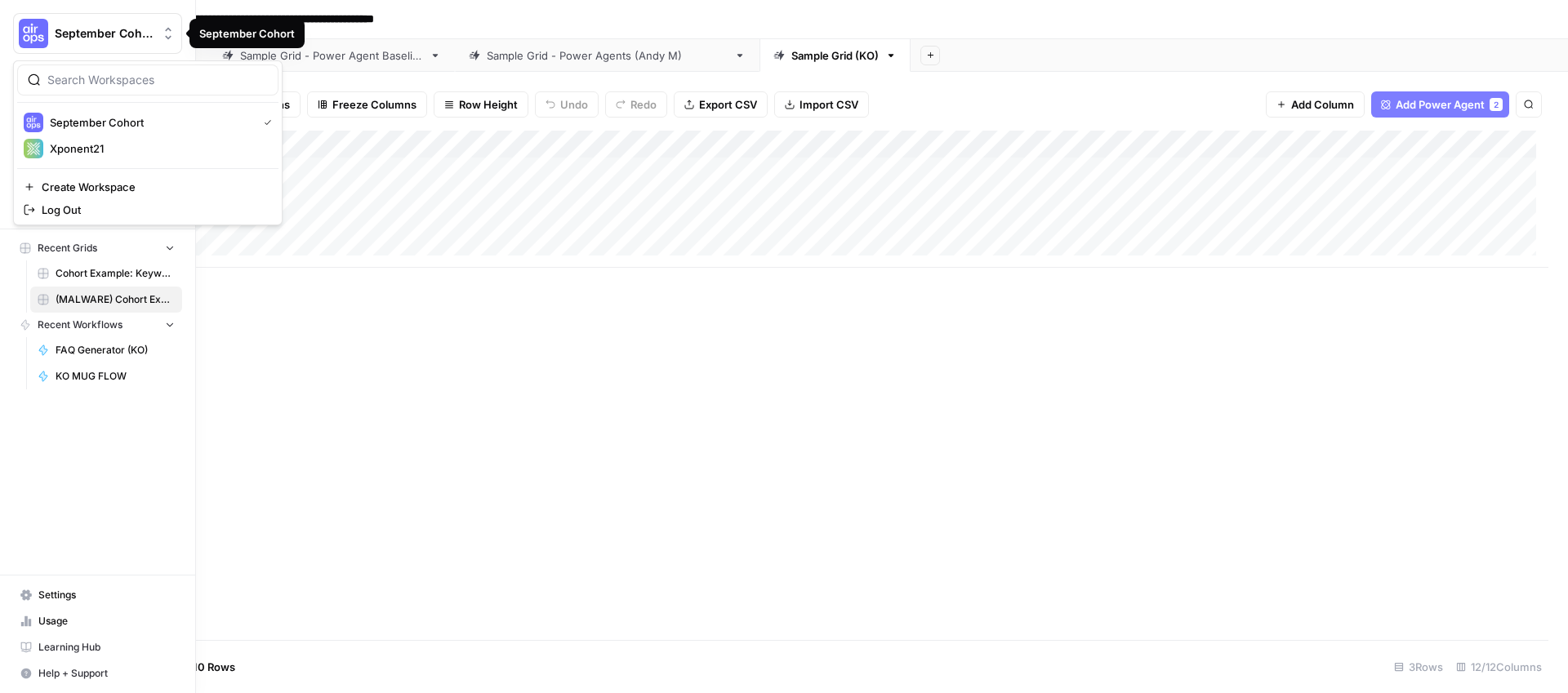
click at [28, 42] on img "Workspace: September Cohort" at bounding box center [33, 33] width 29 height 29
click at [86, 142] on span "Xponent21" at bounding box center [157, 148] width 215 height 16
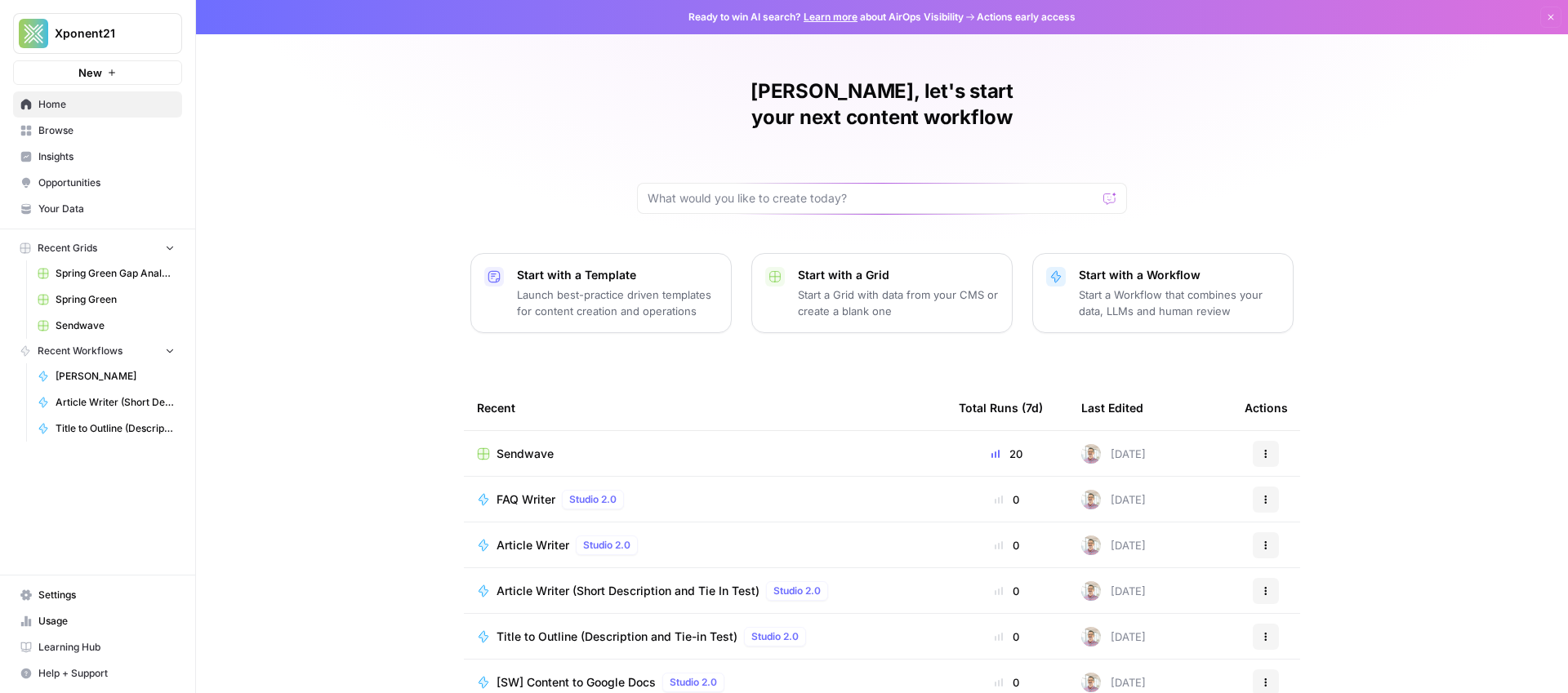
click at [90, 328] on span "Sendwave" at bounding box center [114, 326] width 119 height 15
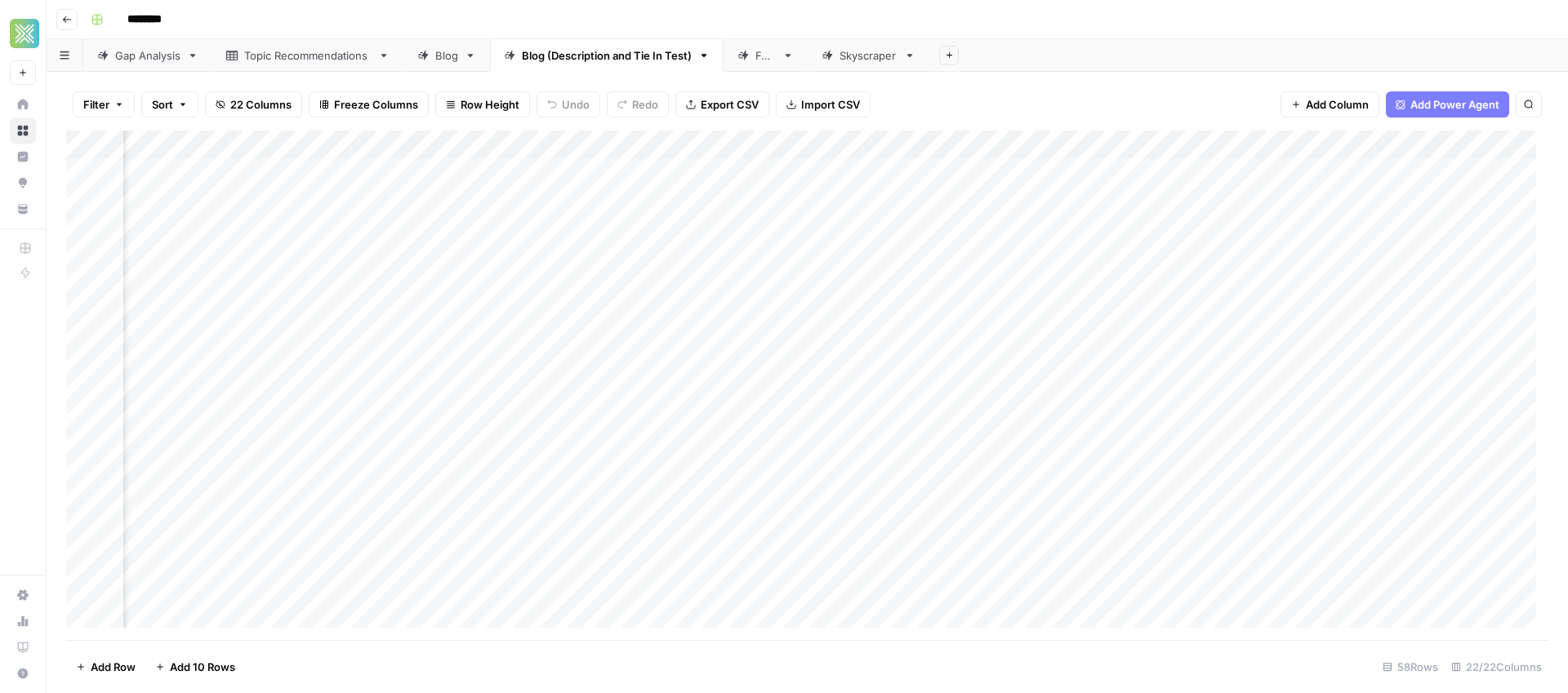
scroll to position [7, 2254]
click at [1155, 273] on div "Add Column" at bounding box center [807, 385] width 1482 height 509
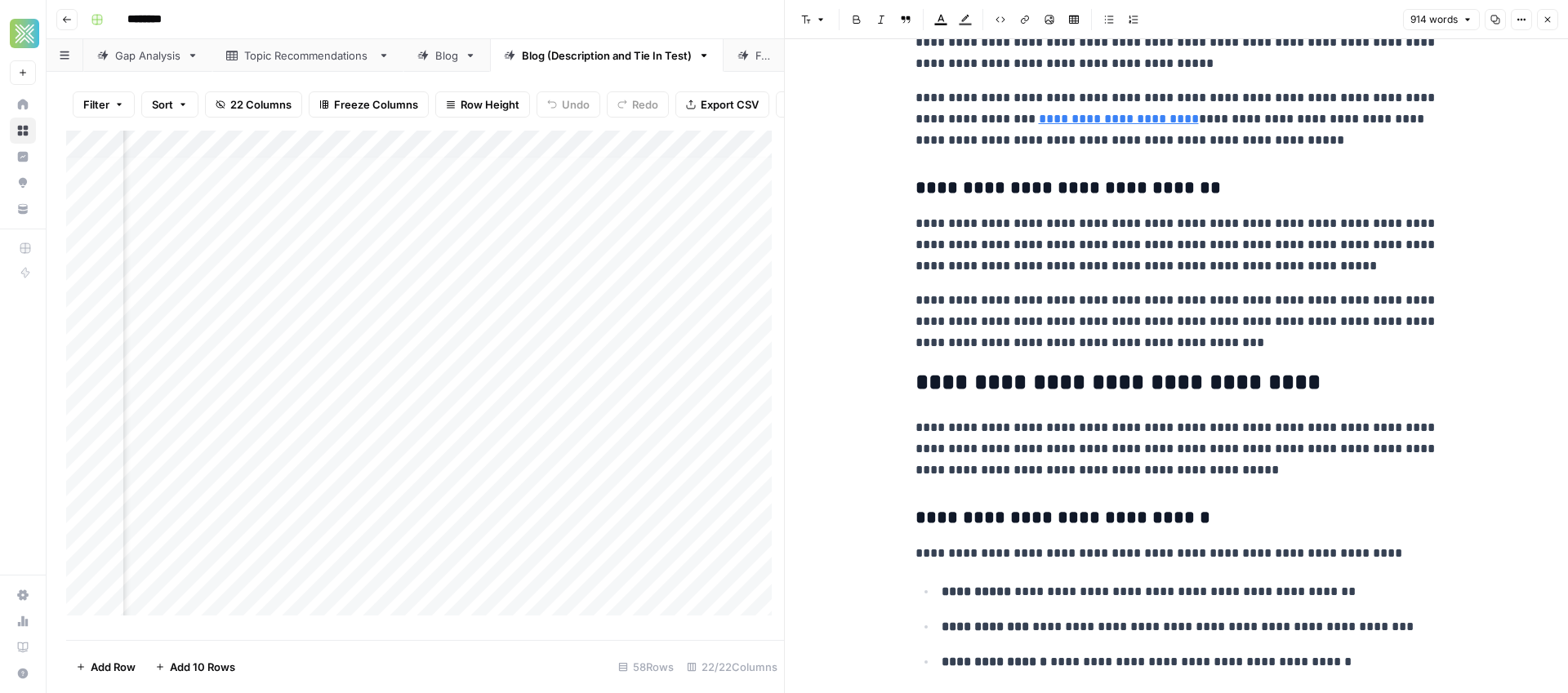
scroll to position [615, 0]
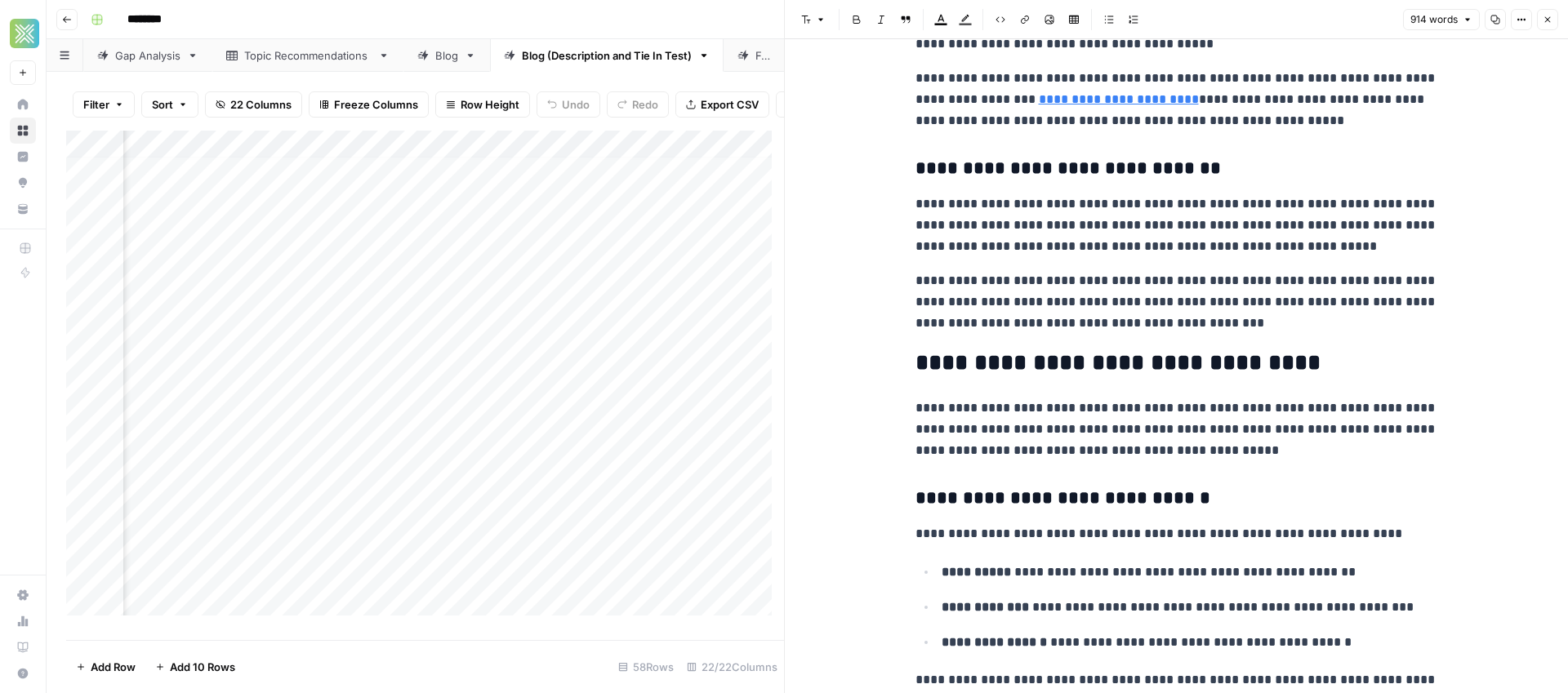
click at [1220, 449] on p "**********" at bounding box center [1176, 429] width 523 height 64
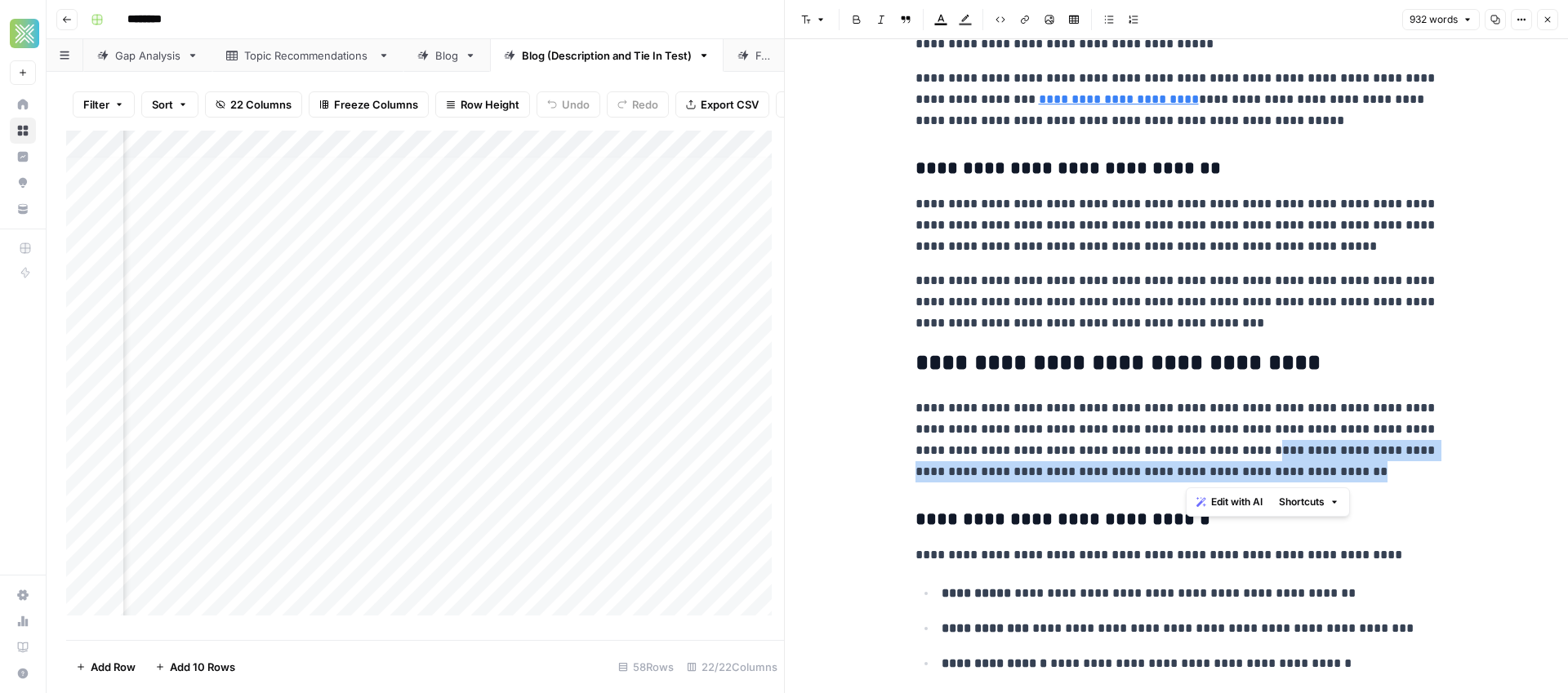
drag, startPoint x: 1188, startPoint y: 450, endPoint x: 1261, endPoint y: 471, distance: 76.0
click at [1261, 471] on p "**********" at bounding box center [1176, 439] width 523 height 85
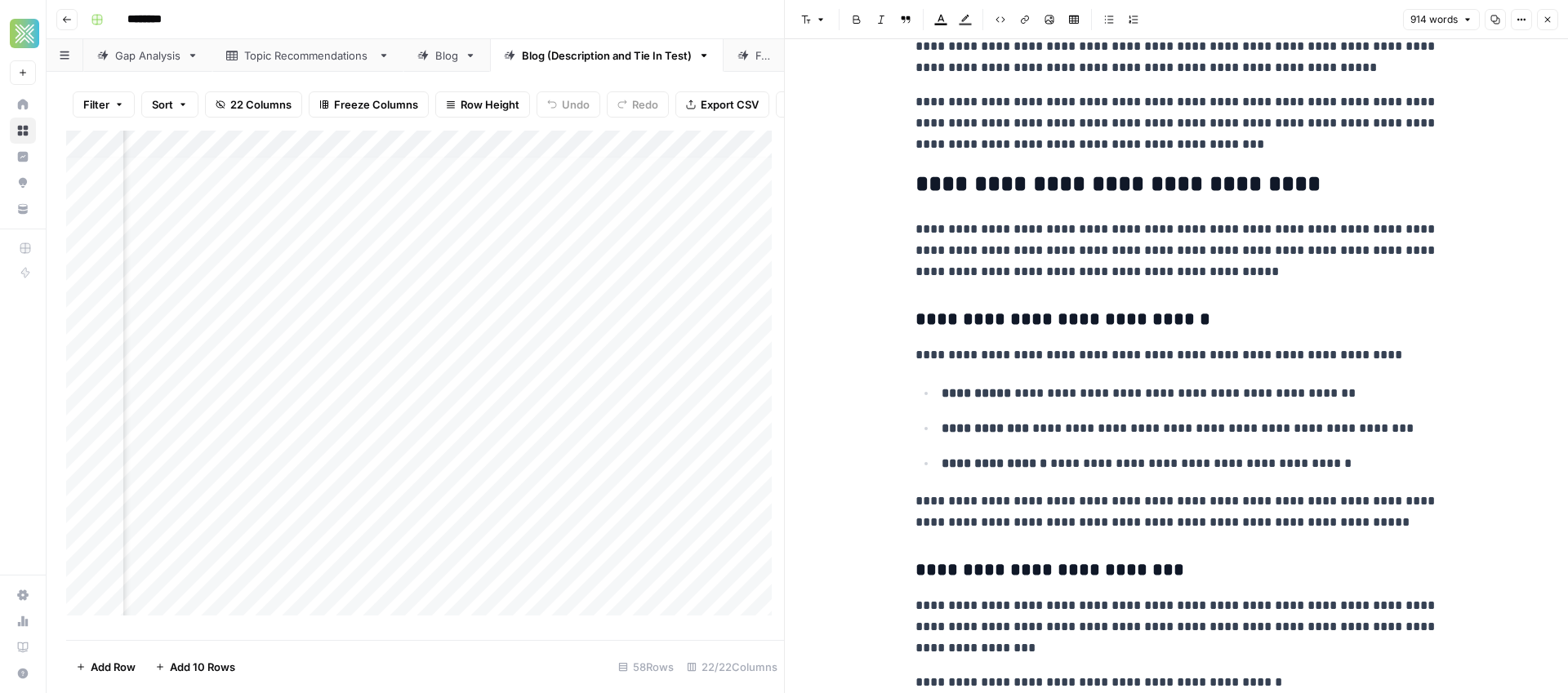
scroll to position [884, 0]
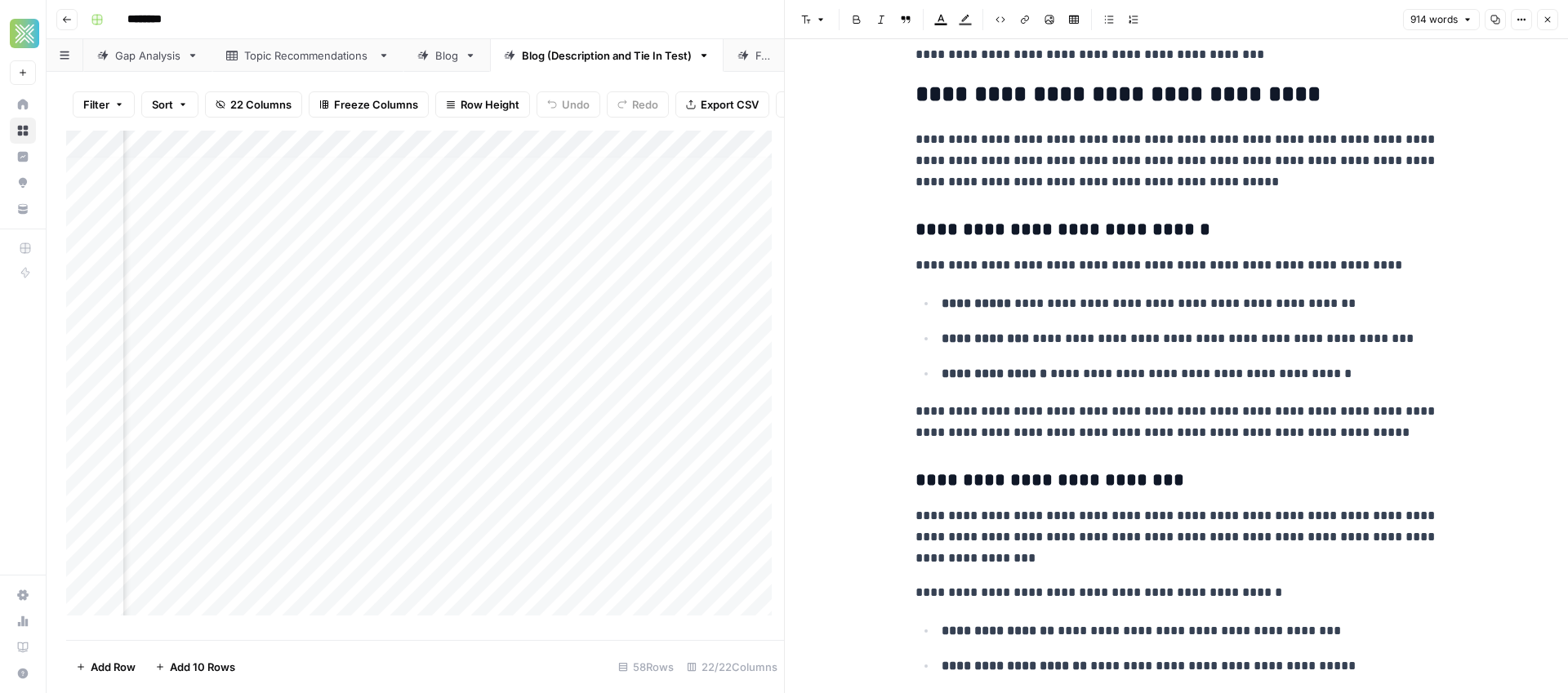
click at [1339, 435] on p "**********" at bounding box center [1176, 421] width 523 height 42
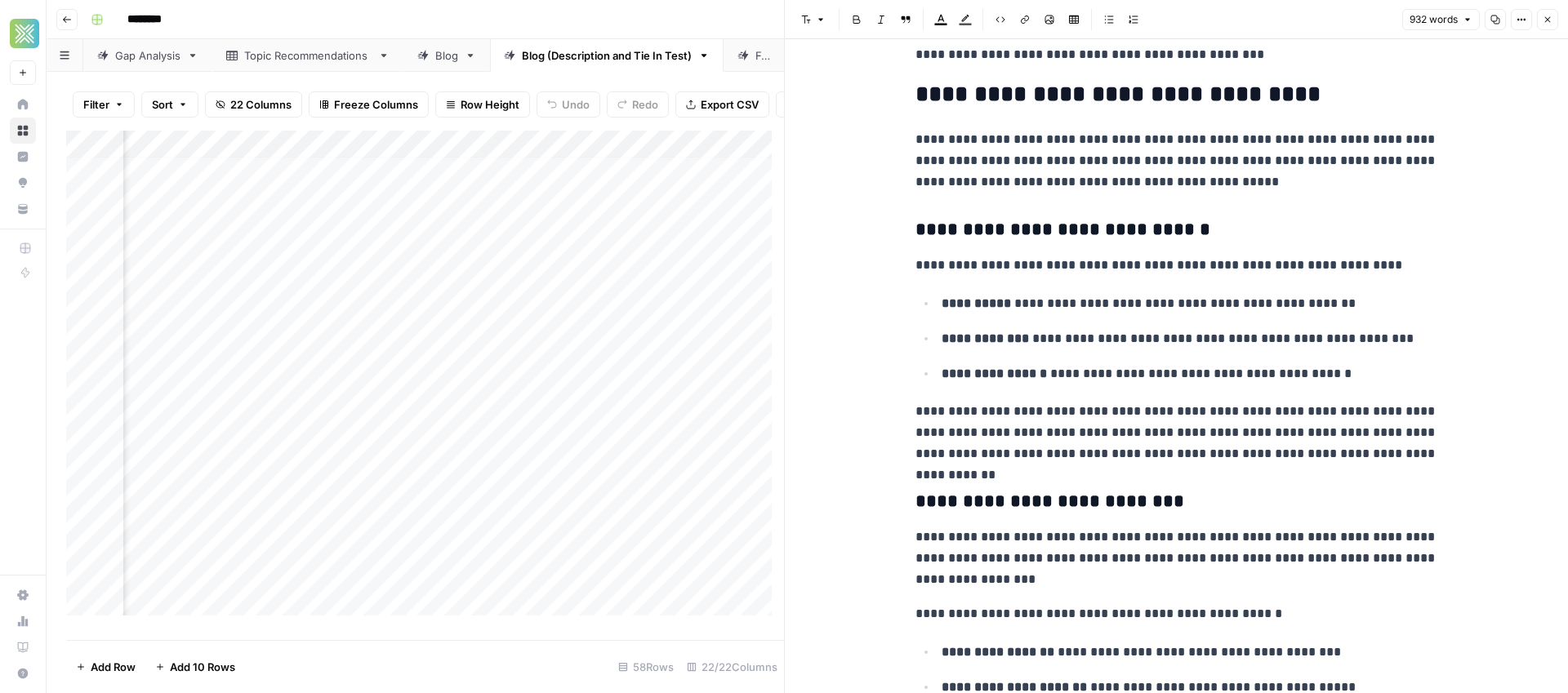
click at [992, 454] on p "**********" at bounding box center [1176, 433] width 523 height 64
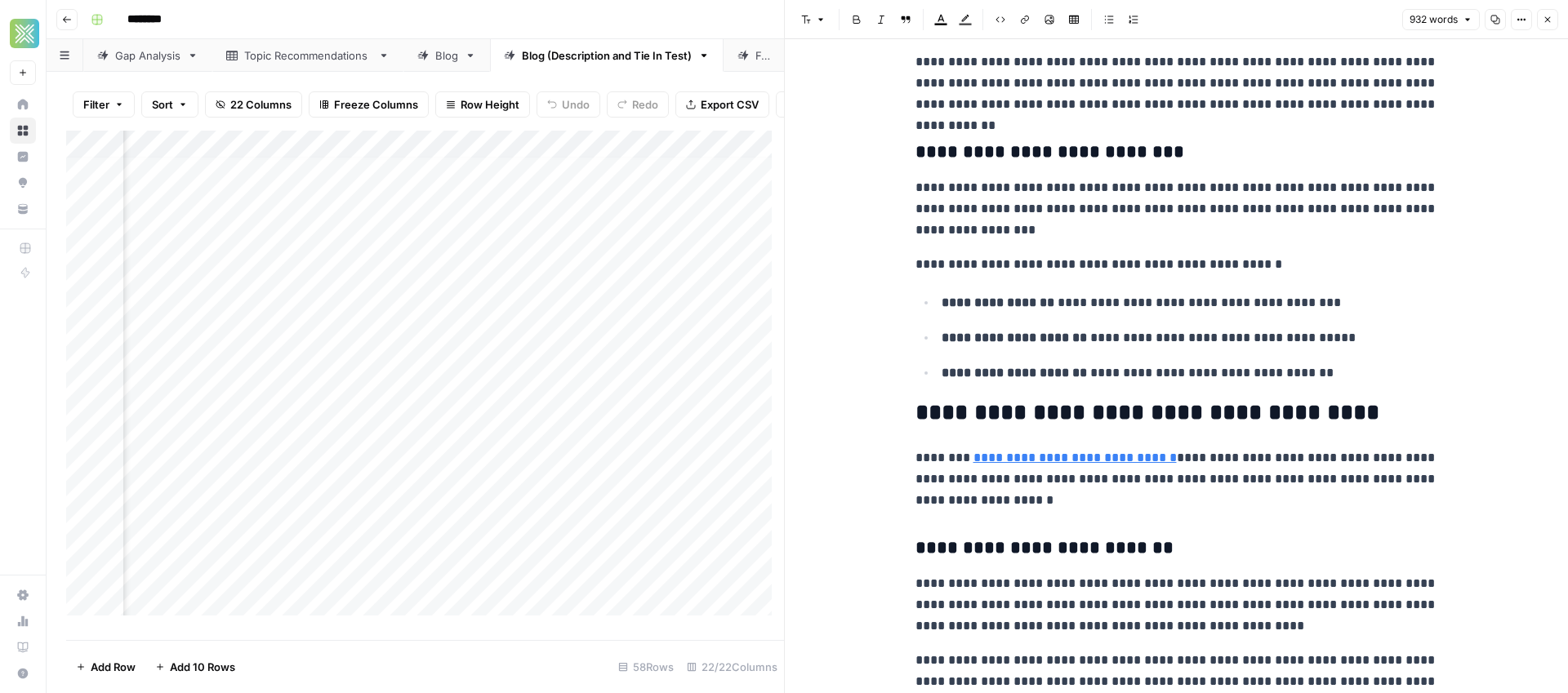
scroll to position [1167, 0]
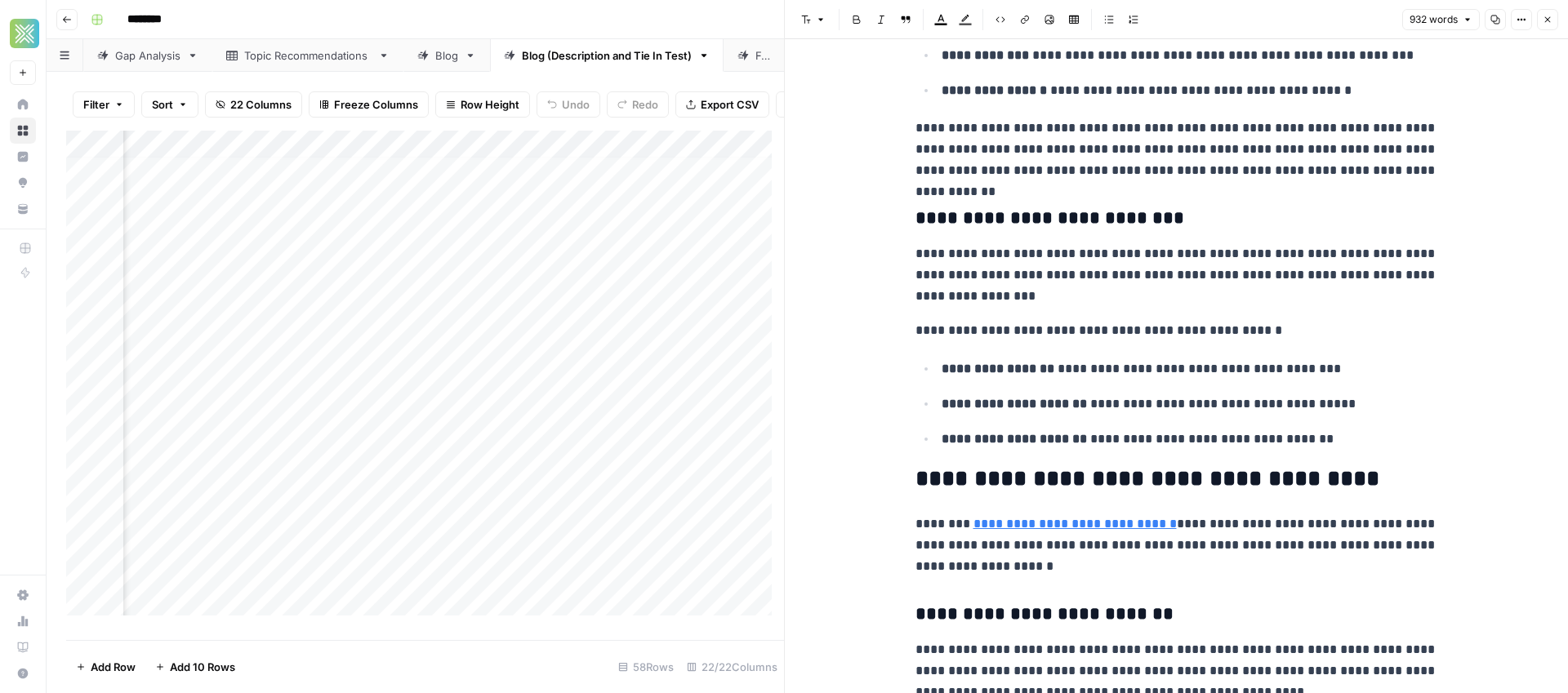
click at [1102, 252] on p "**********" at bounding box center [1176, 275] width 523 height 64
click at [1114, 523] on link "**********" at bounding box center [1074, 523] width 203 height 12
click at [1103, 521] on link "**********" at bounding box center [1074, 523] width 203 height 12
click at [1235, 500] on icon "button" at bounding box center [1234, 500] width 9 height 9
click at [1117, 525] on p "**********" at bounding box center [1176, 545] width 523 height 64
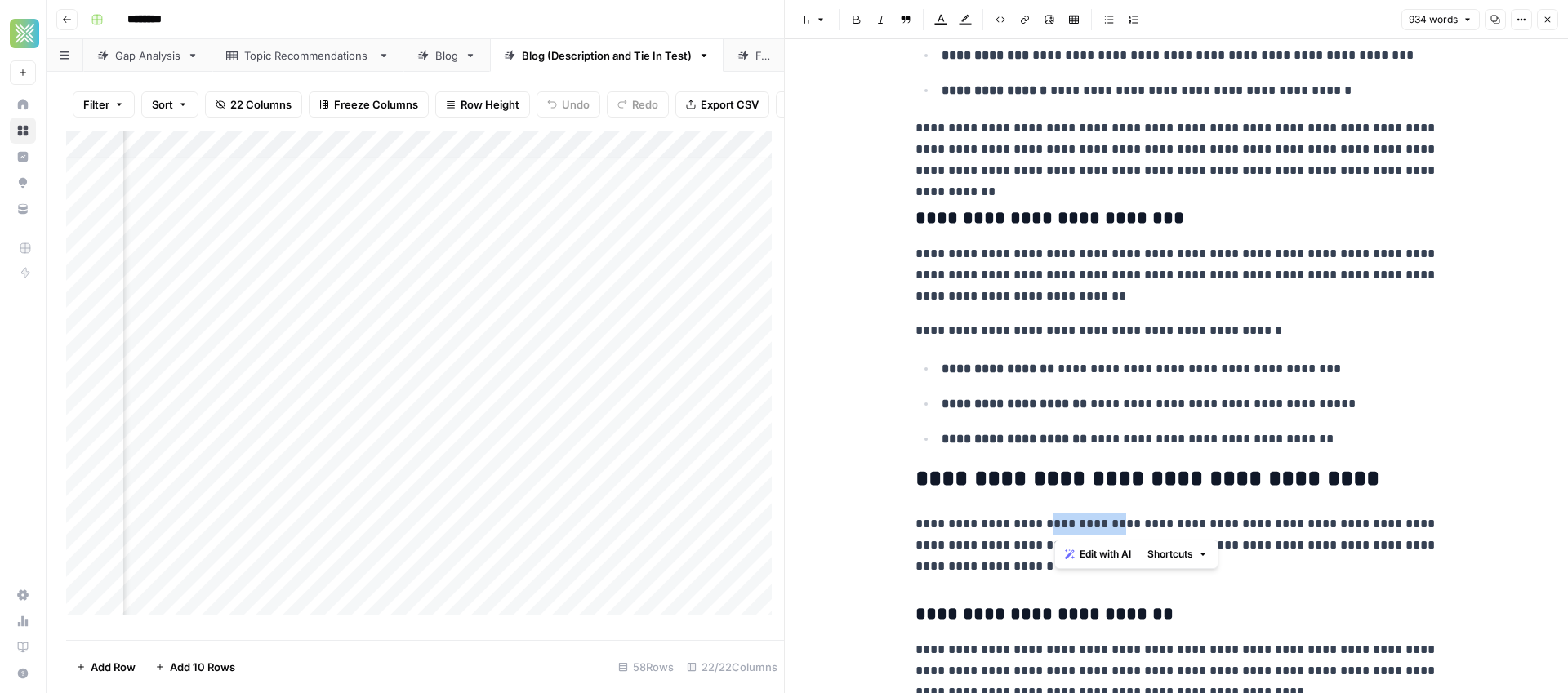
drag, startPoint x: 1054, startPoint y: 523, endPoint x: 1132, endPoint y: 523, distance: 78.0
click at [1132, 523] on p "**********" at bounding box center [1176, 545] width 523 height 64
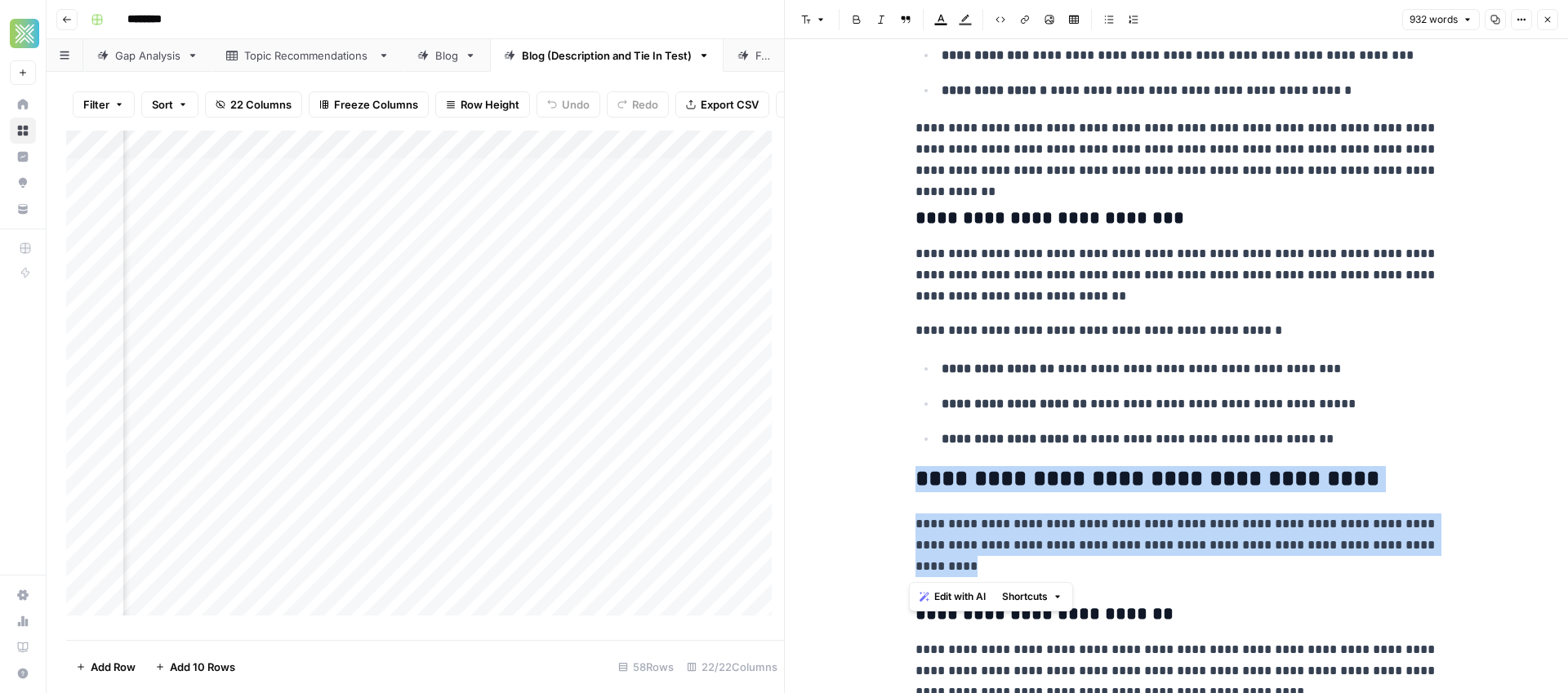
drag, startPoint x: 1067, startPoint y: 576, endPoint x: 902, endPoint y: 470, distance: 196.1
click at [906, 470] on div "**********" at bounding box center [1176, 383] width 542 height 2971
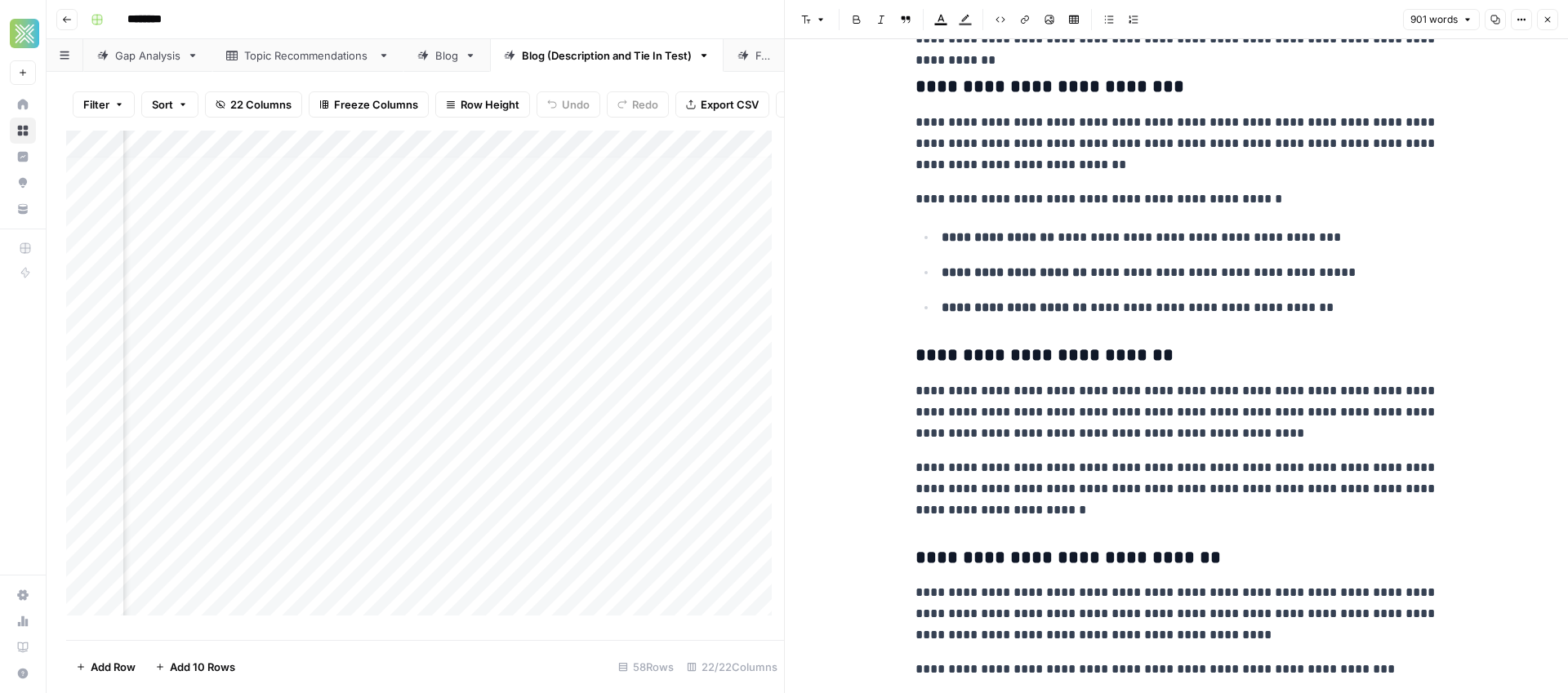
scroll to position [1329, 0]
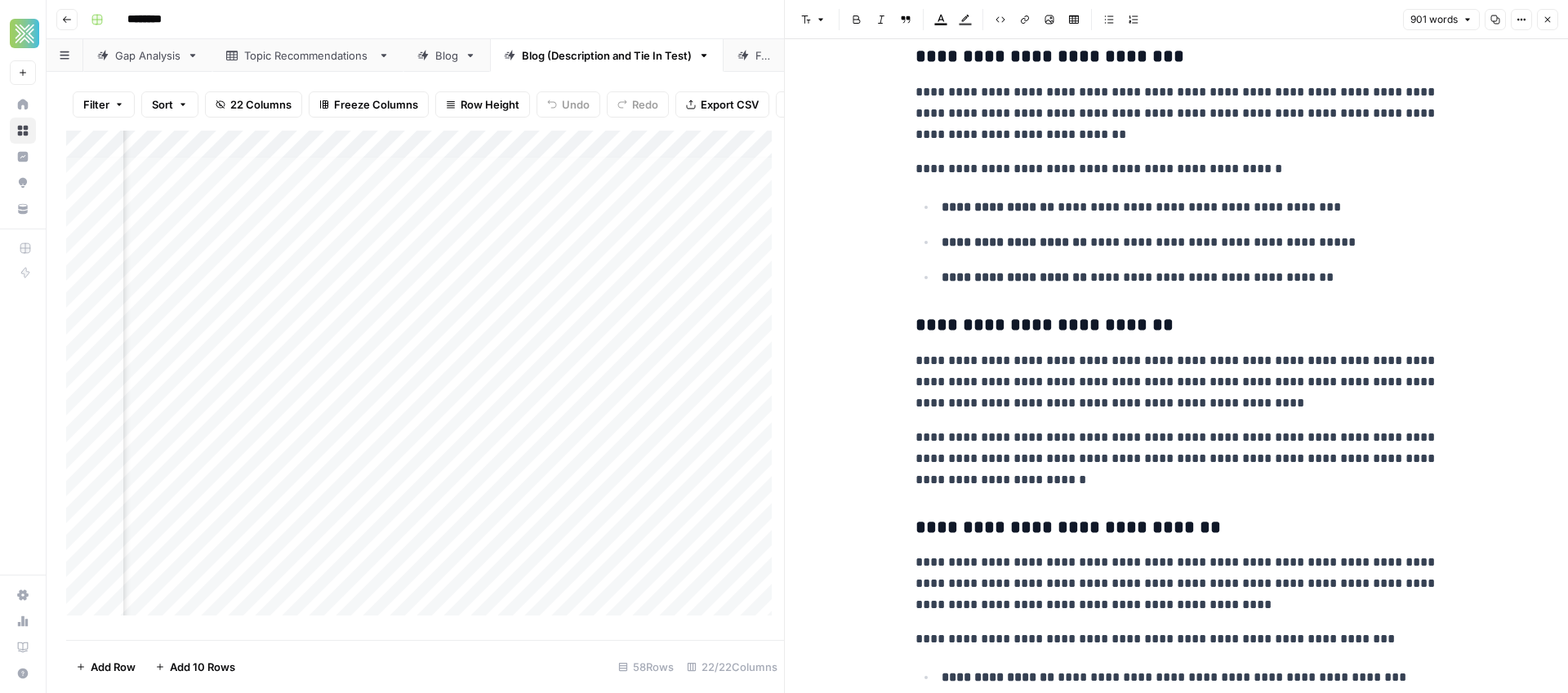
click at [1081, 361] on p "**********" at bounding box center [1176, 382] width 523 height 64
click at [1109, 359] on p "**********" at bounding box center [1176, 382] width 523 height 64
click at [1098, 361] on p "**********" at bounding box center [1176, 382] width 523 height 64
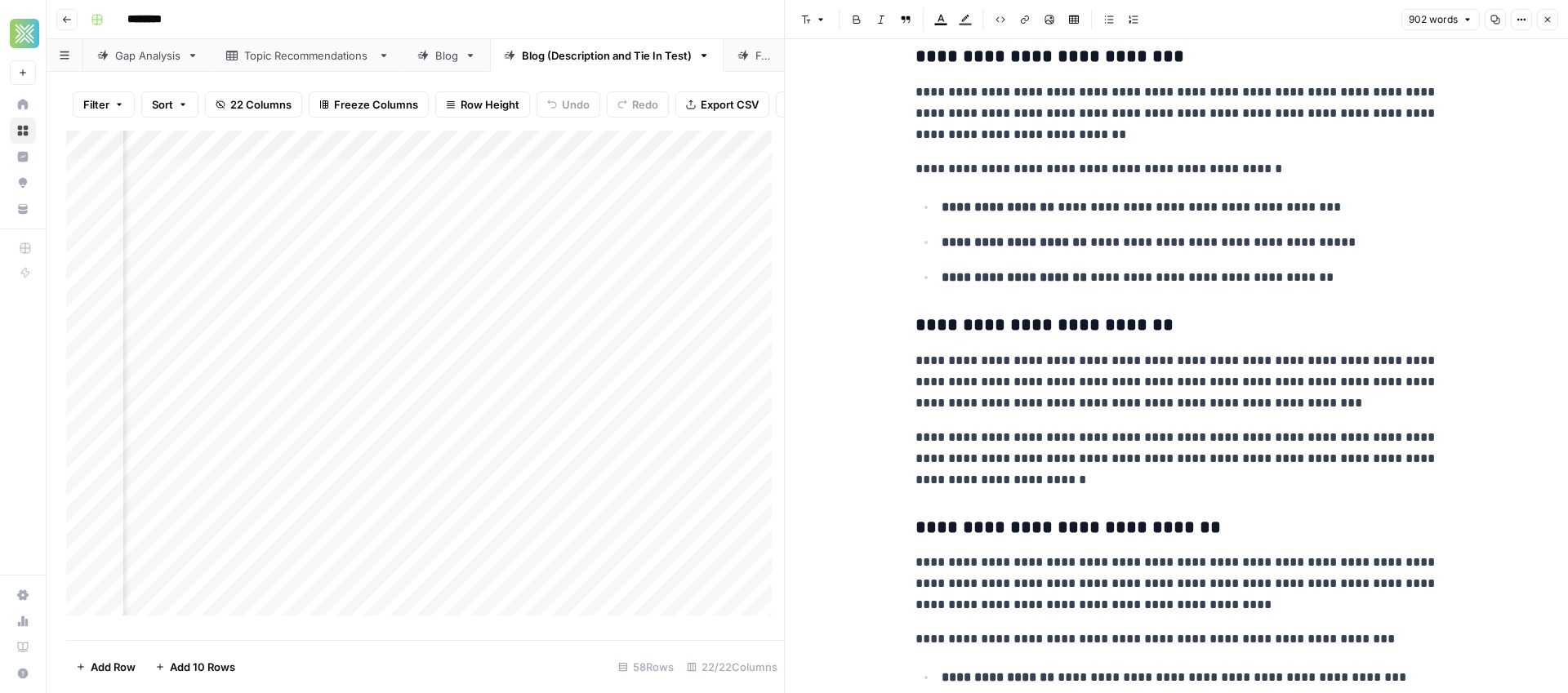
click at [1373, 385] on p "**********" at bounding box center [1176, 382] width 523 height 64
click at [1098, 366] on p "**********" at bounding box center [1176, 382] width 523 height 64
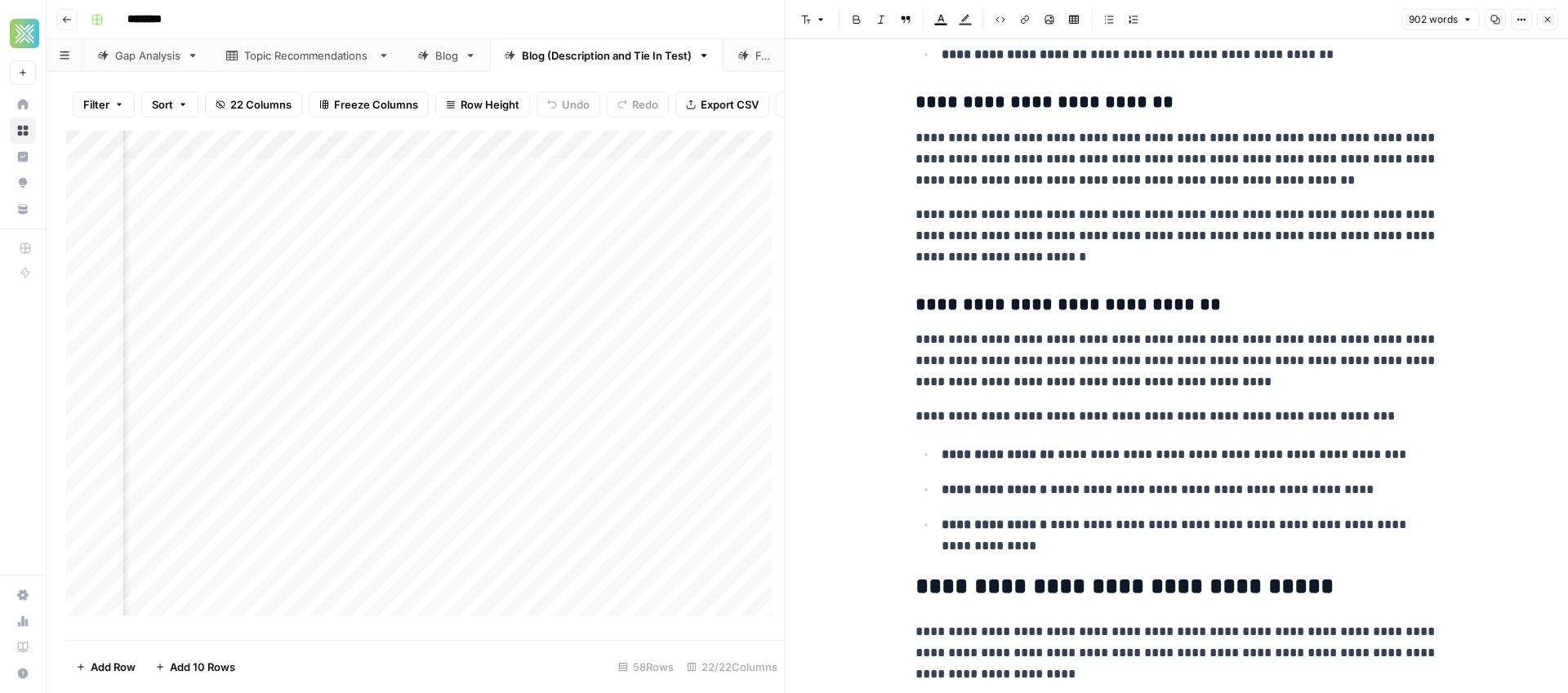
scroll to position [1561, 0]
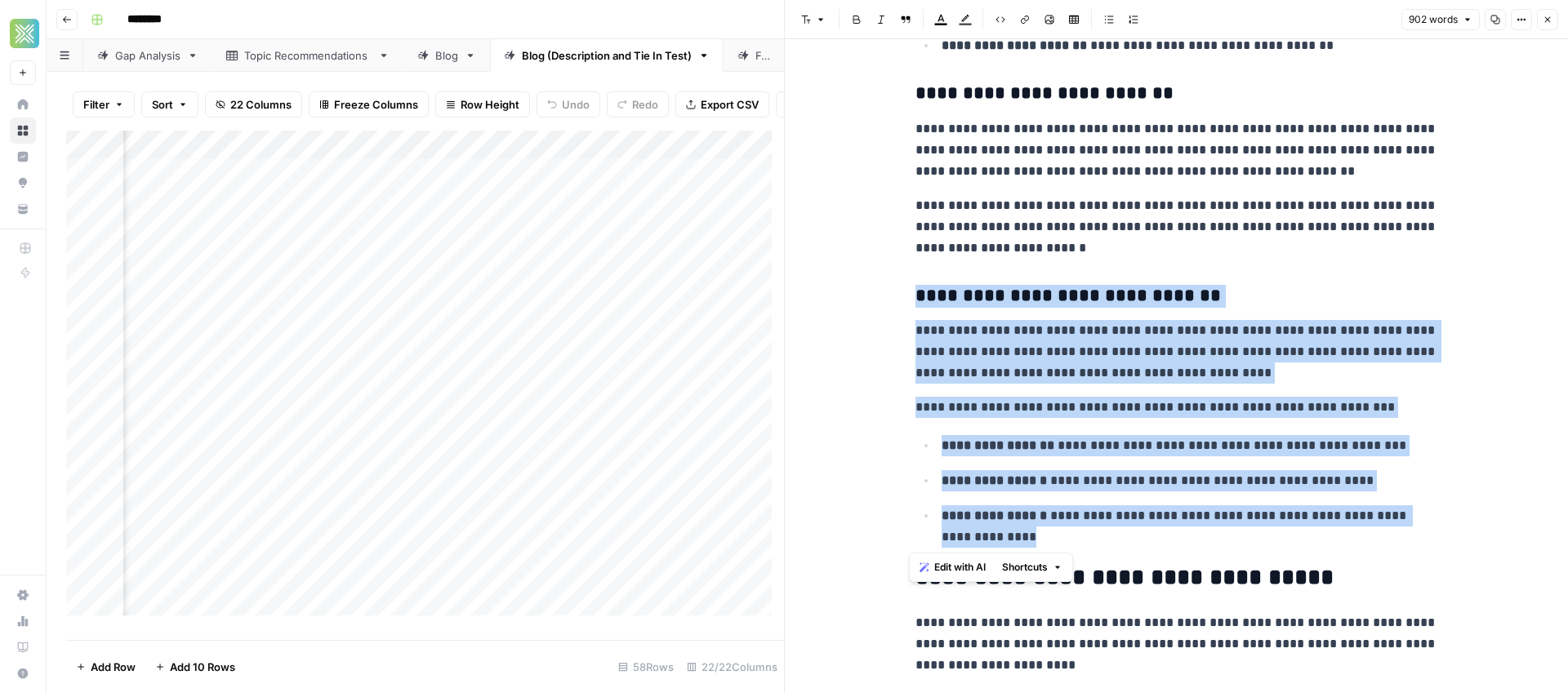
drag, startPoint x: 1071, startPoint y: 543, endPoint x: 888, endPoint y: 303, distance: 301.8
click at [955, 568] on span "Edit with AI" at bounding box center [959, 568] width 52 height 15
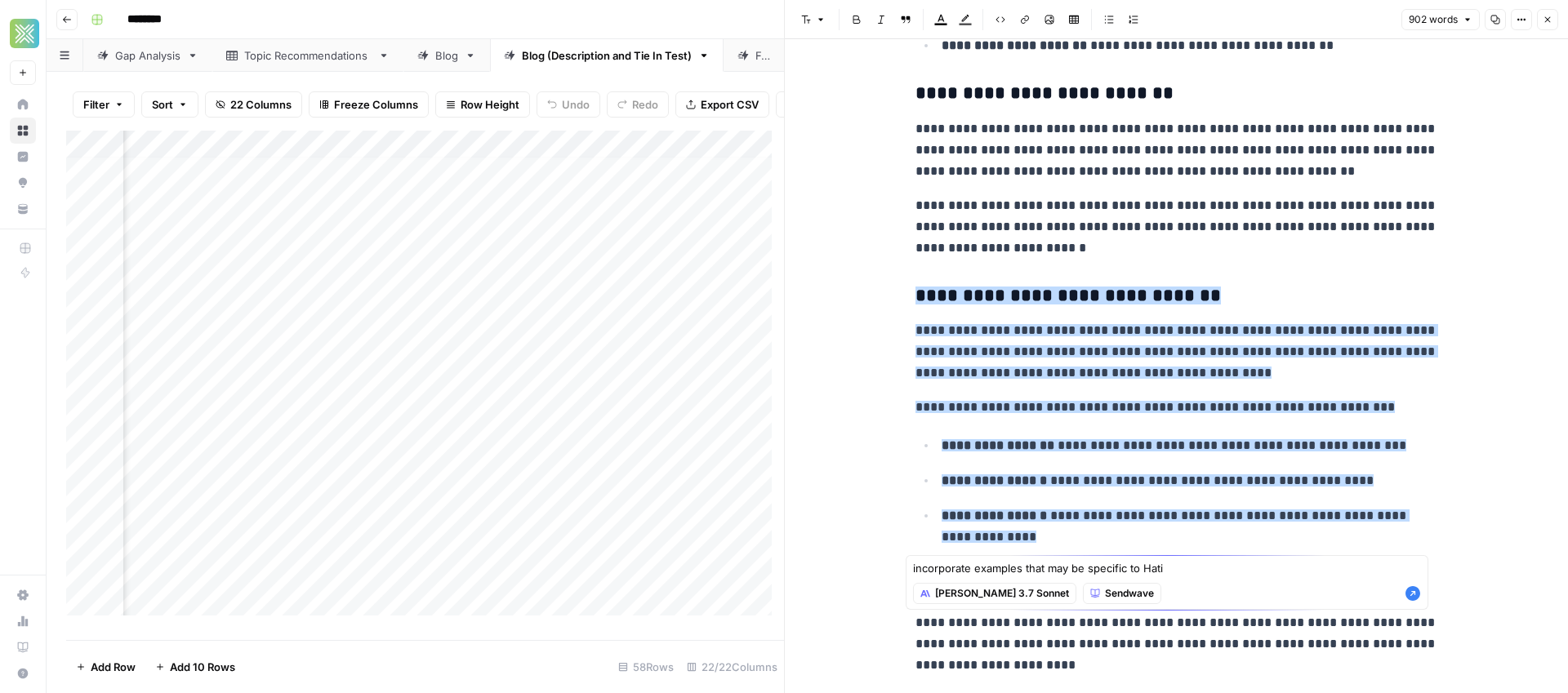
type textarea "incorporate examples that may be specific to Hati"
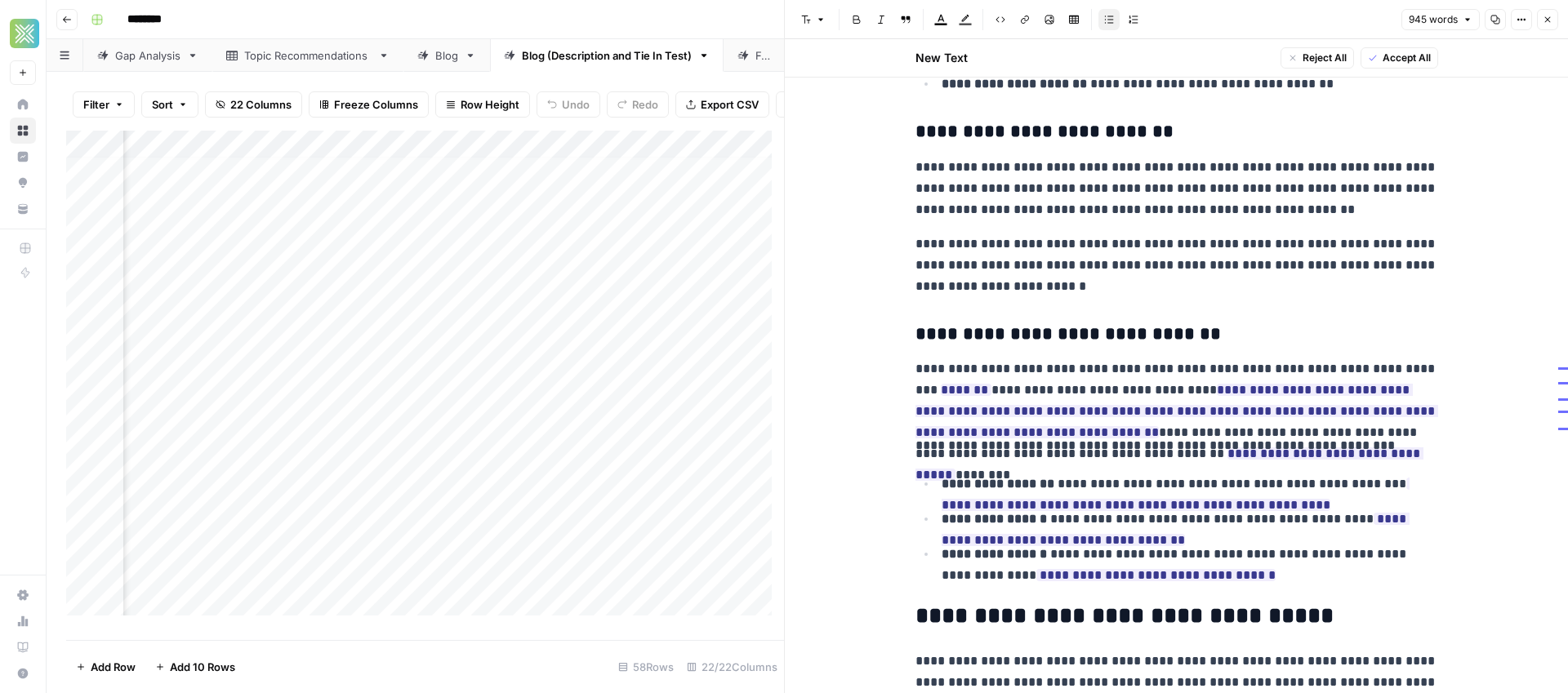
scroll to position [1600, 0]
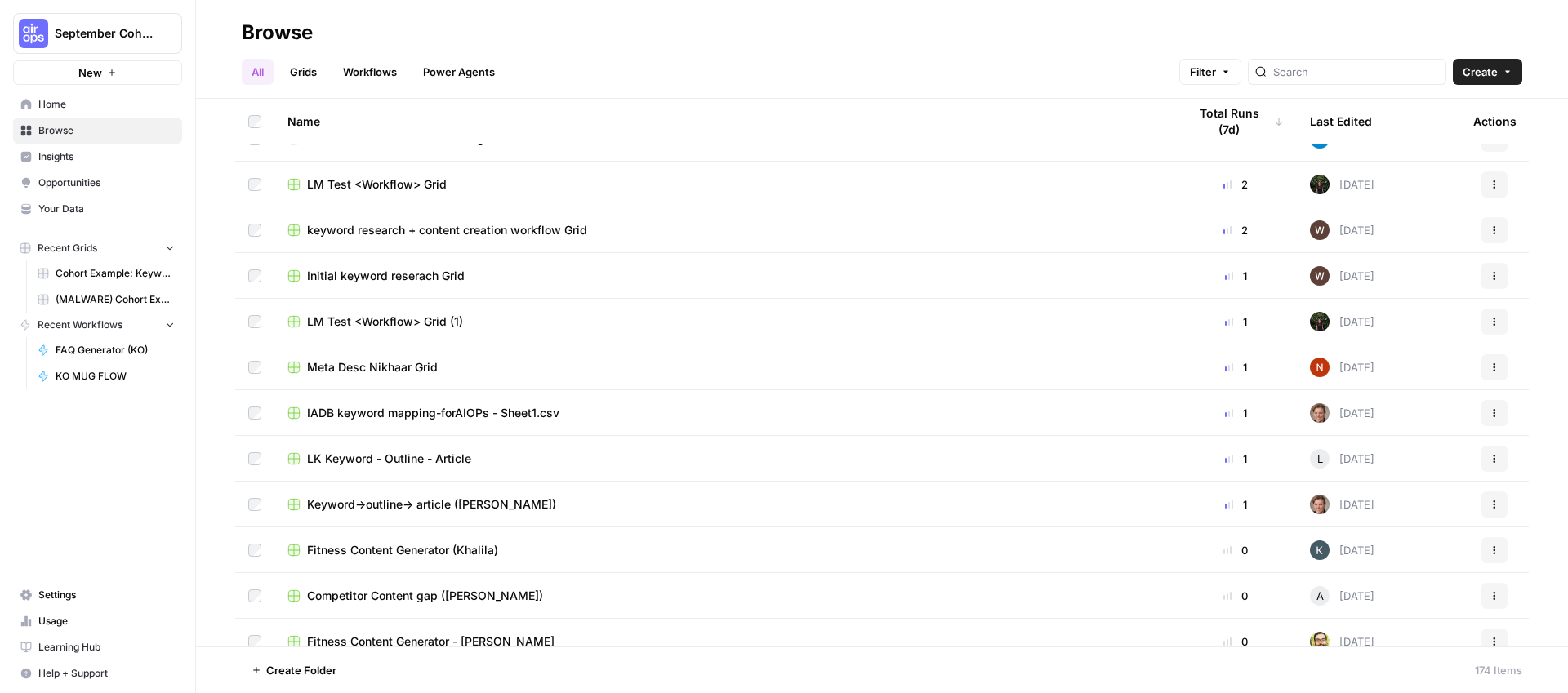
scroll to position [568, 0]
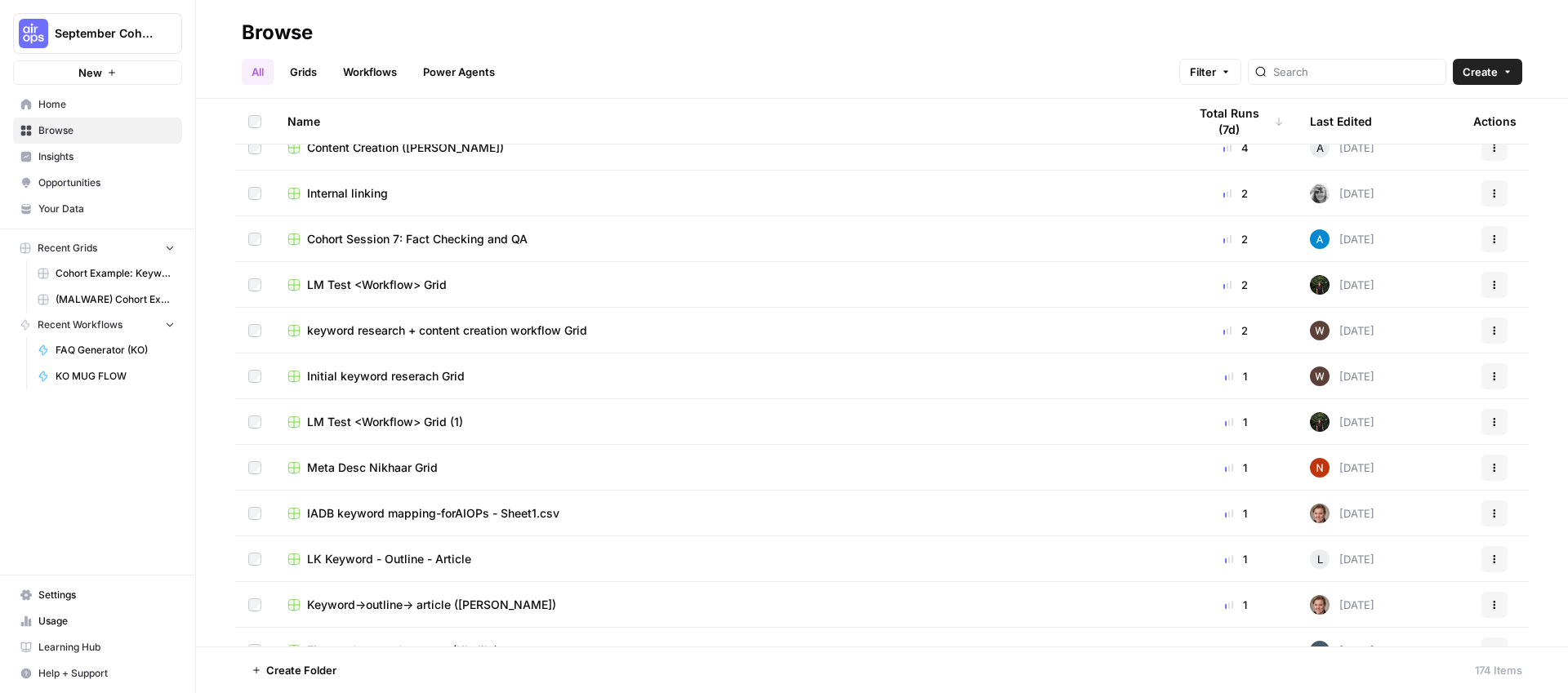
click at [458, 240] on span "Cohort Session 7: Fact Checking and QA" at bounding box center [417, 239] width 220 height 16
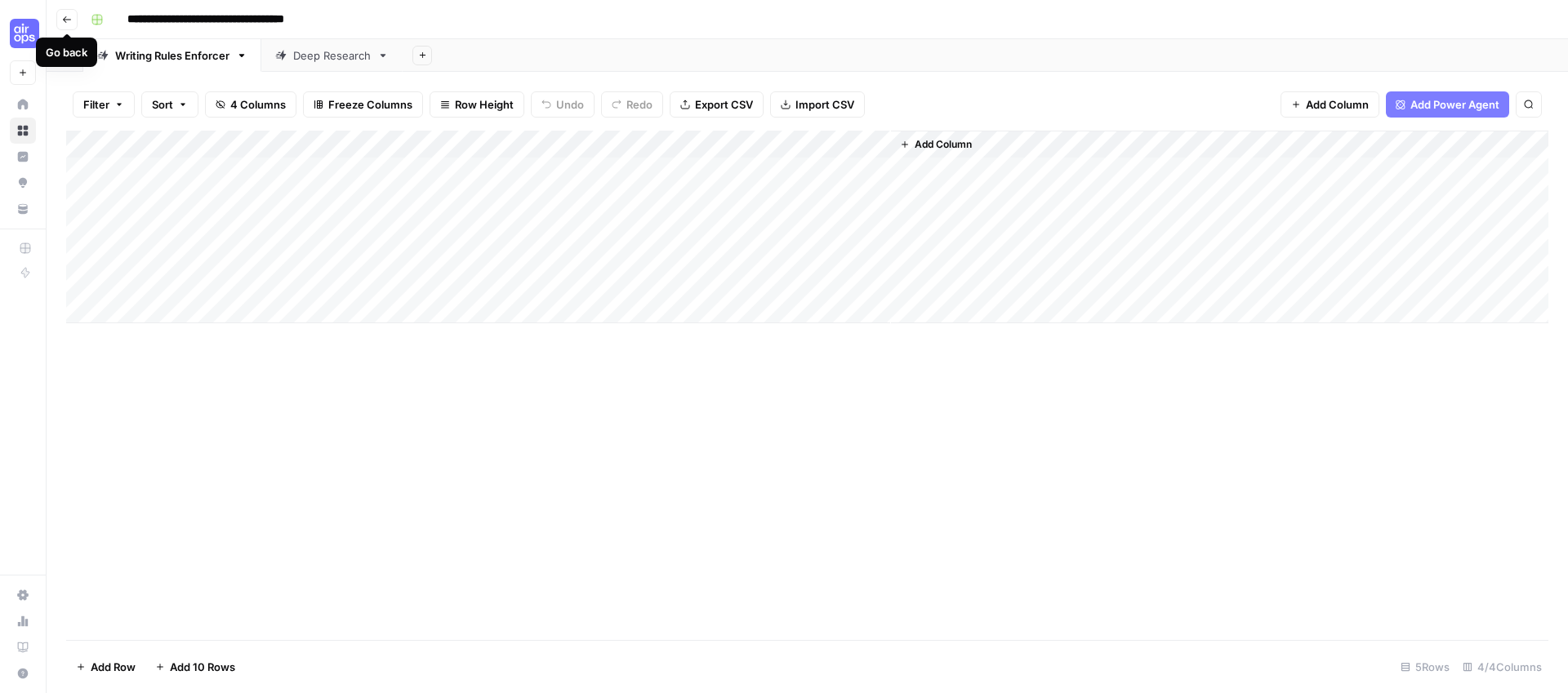
click at [73, 22] on button "Go back" at bounding box center [67, 20] width 22 height 22
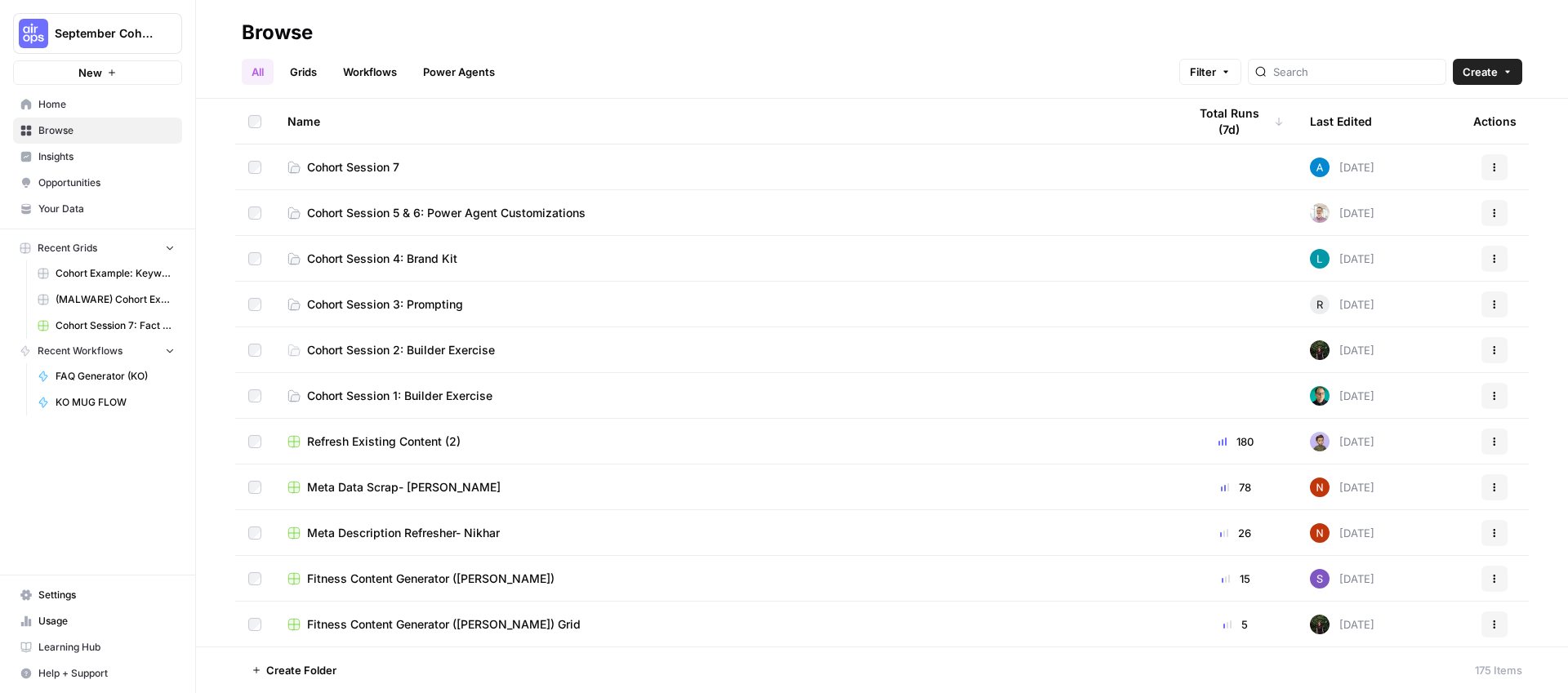
click at [349, 169] on span "Cohort Session 7" at bounding box center [353, 167] width 92 height 16
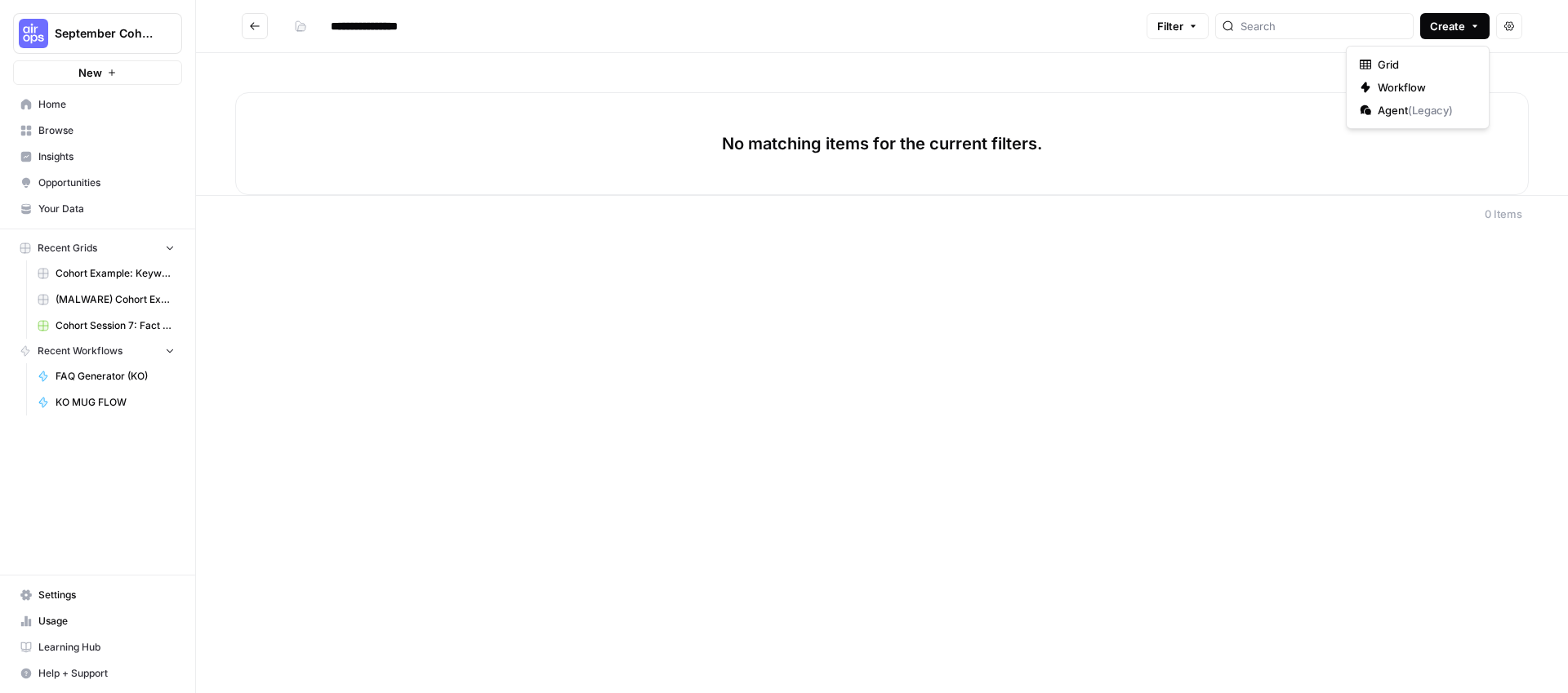
click at [1455, 30] on span "Create" at bounding box center [1446, 25] width 35 height 16
click at [1420, 61] on span "Grid" at bounding box center [1423, 64] width 92 height 16
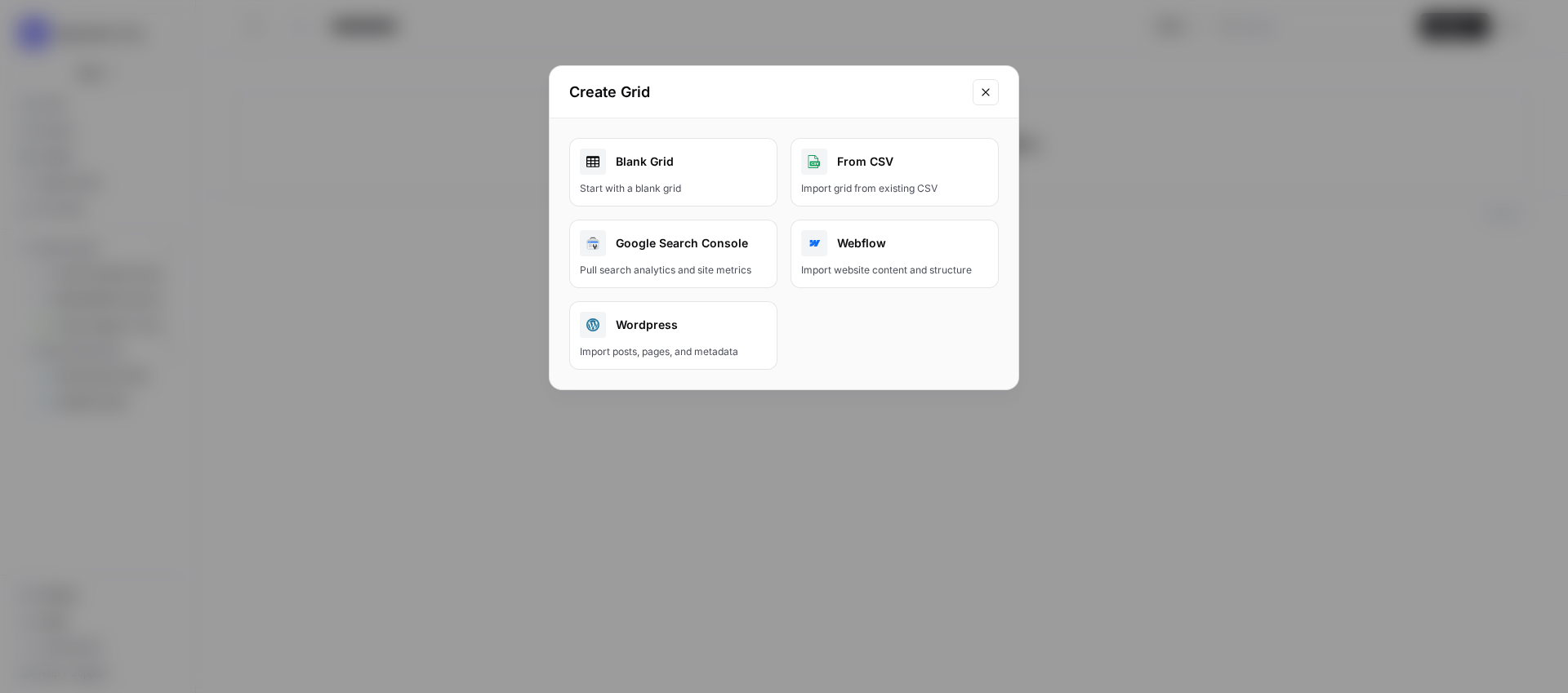
click at [725, 164] on div "Blank Grid" at bounding box center [673, 162] width 187 height 26
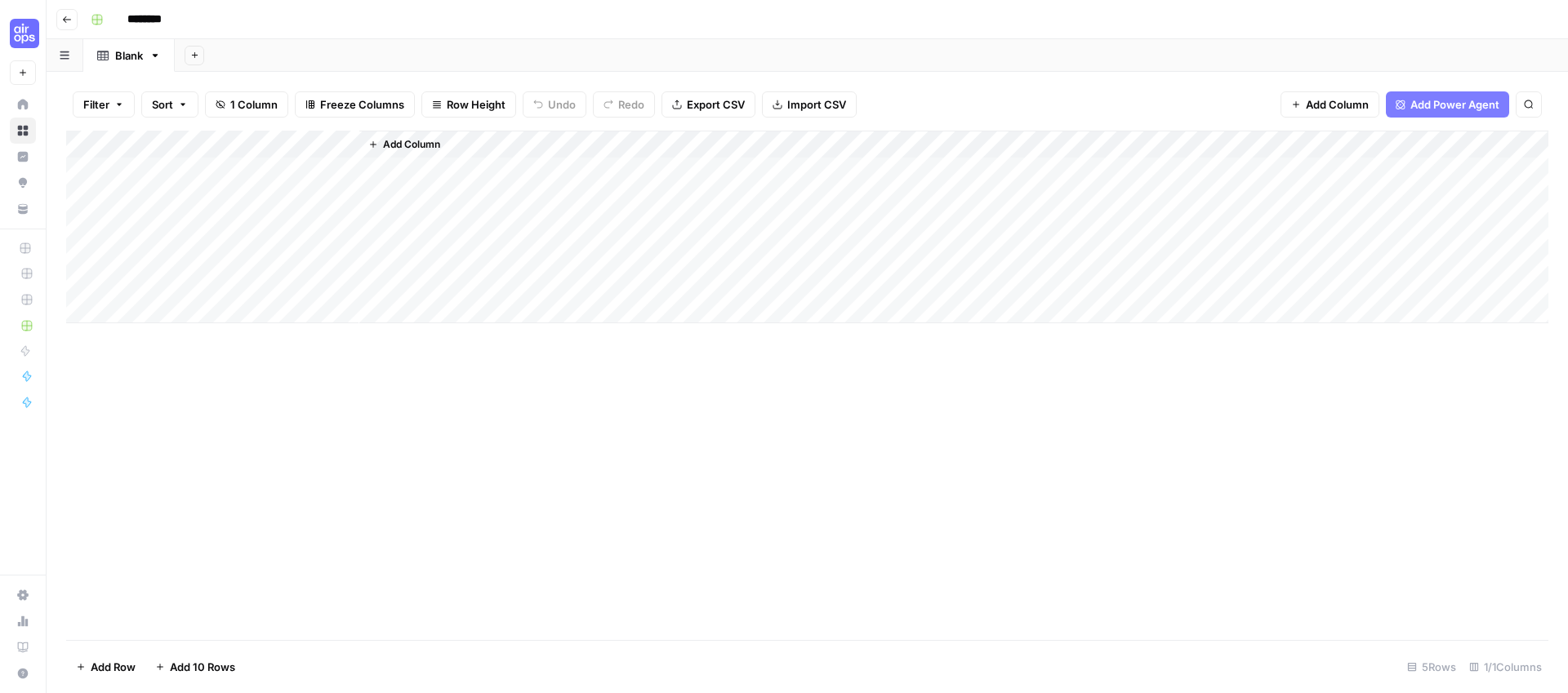
click at [143, 19] on input "********" at bounding box center [166, 20] width 92 height 26
drag, startPoint x: 178, startPoint y: 21, endPoint x: 51, endPoint y: 18, distance: 127.0
click at [51, 18] on header "Go back ********" at bounding box center [807, 20] width 1521 height 39
click at [251, 18] on input "**********" at bounding box center [191, 20] width 143 height 26
paste input "**********"
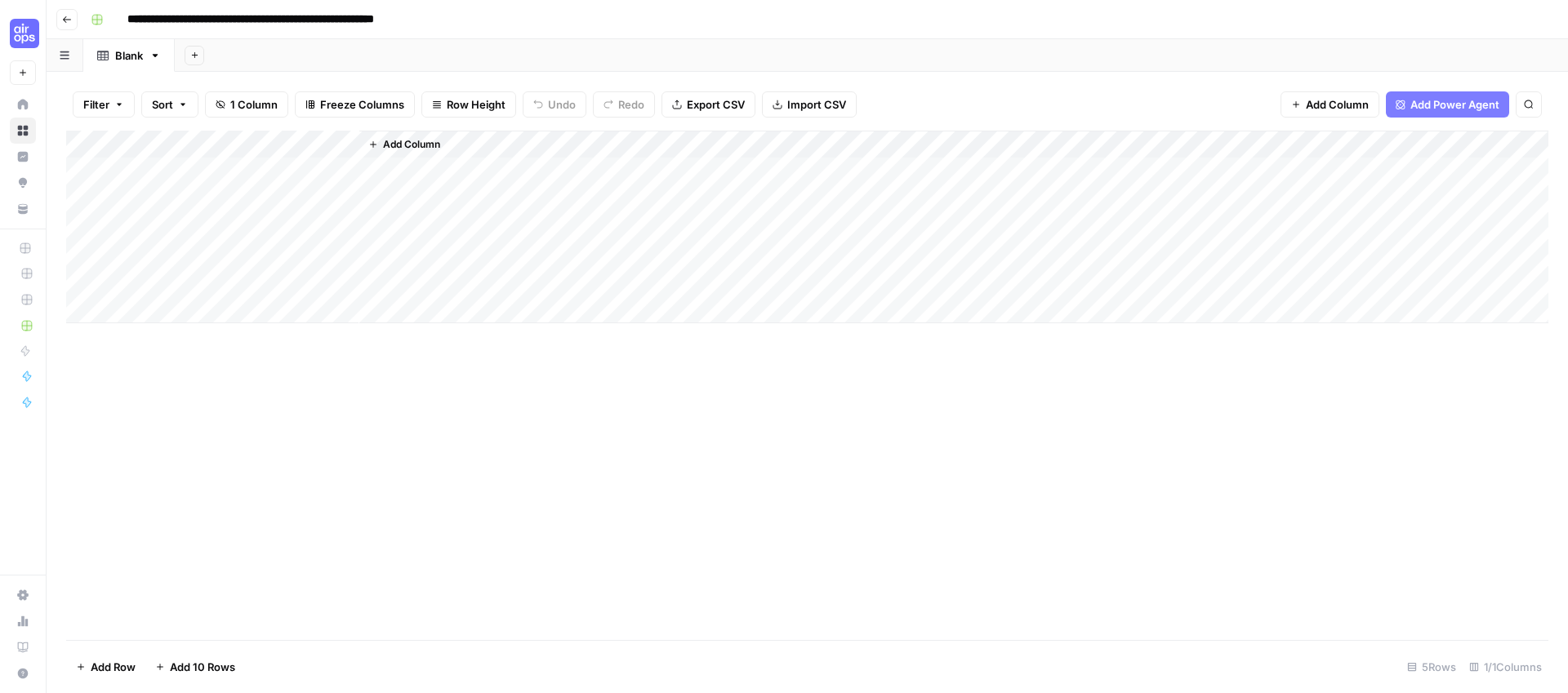
type input "**********"
click at [623, 25] on div "**********" at bounding box center [818, 20] width 1467 height 26
click at [591, 613] on div "Add Column" at bounding box center [807, 385] width 1482 height 509
click at [403, 149] on span "Add Column" at bounding box center [411, 144] width 57 height 15
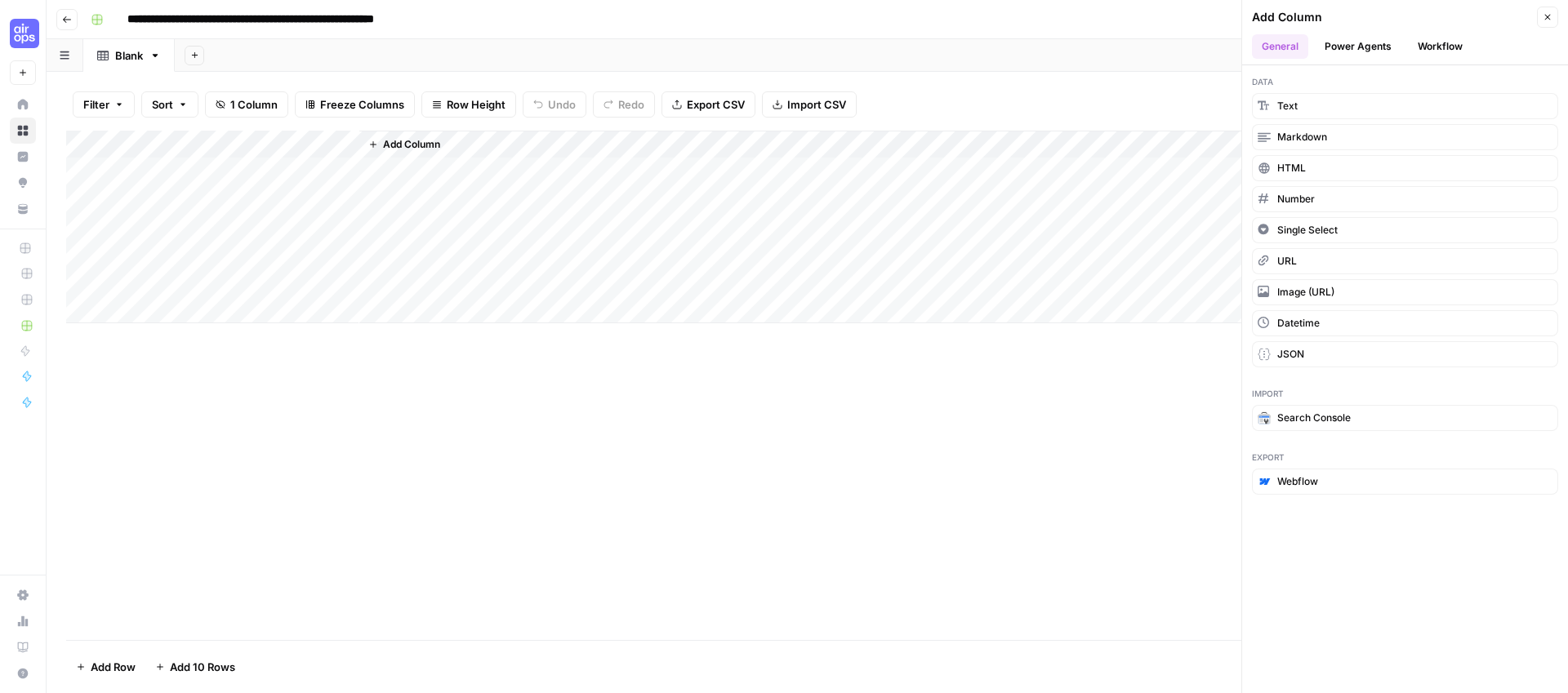
click at [1454, 42] on button "Workflow" at bounding box center [1440, 47] width 65 height 24
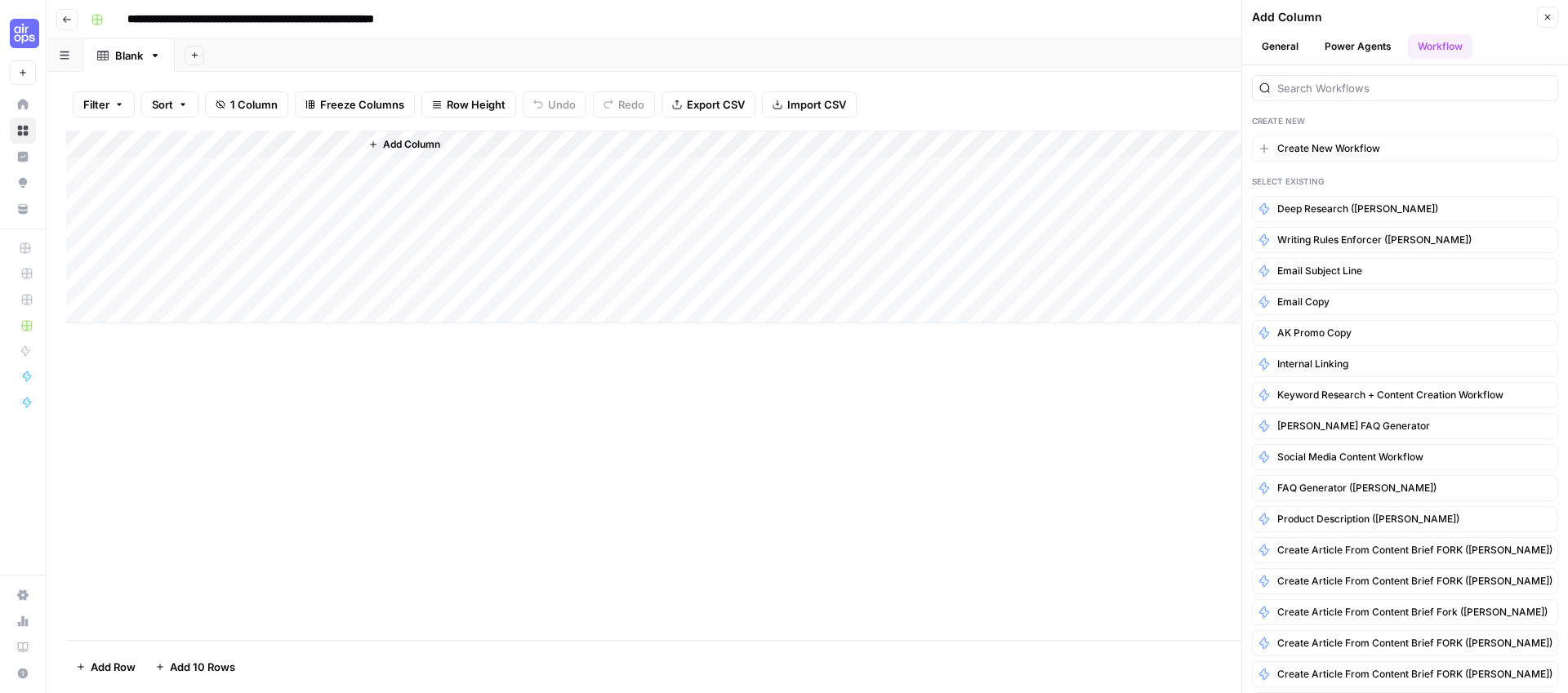
click at [1341, 97] on div at bounding box center [1404, 88] width 306 height 26
type input "e"
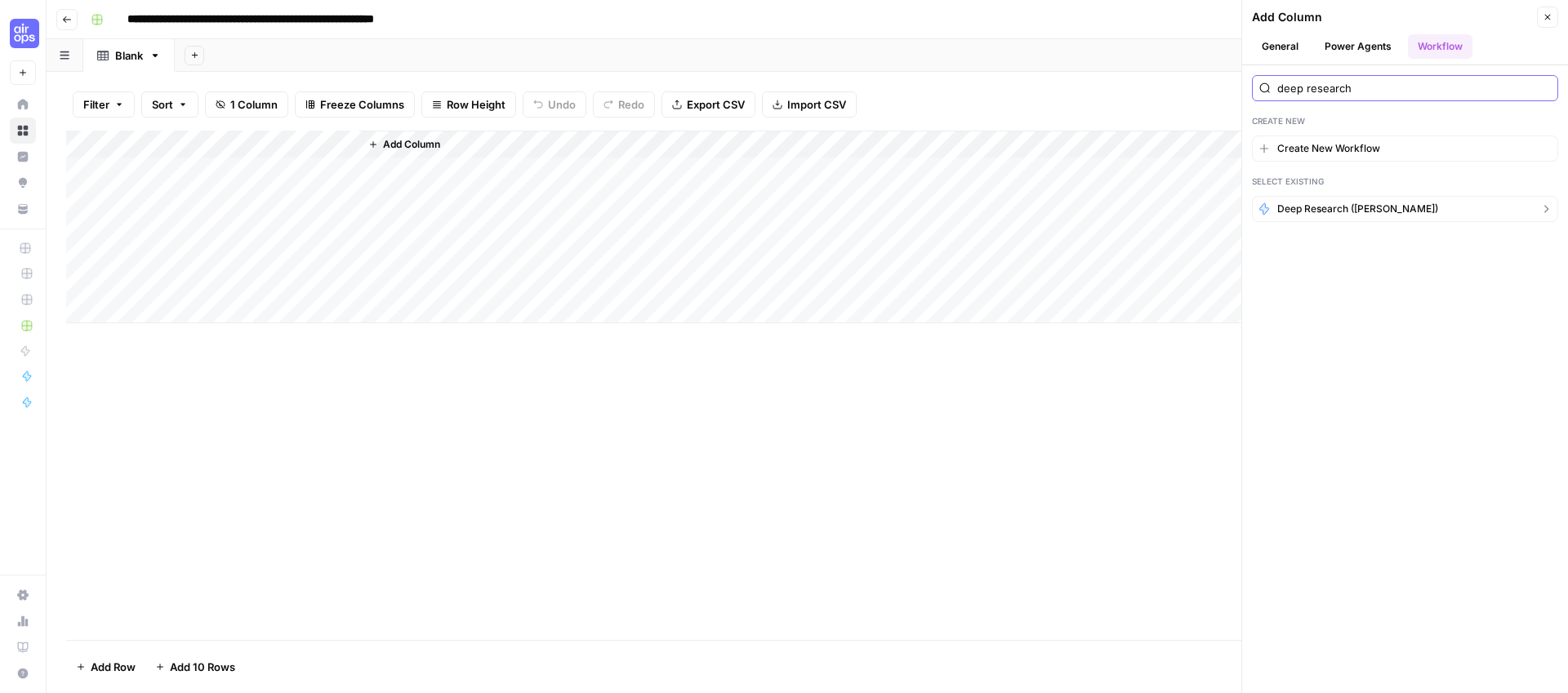
type input "deep research"
click at [1308, 209] on span "Deep Research ([PERSON_NAME])" at bounding box center [1357, 209] width 161 height 15
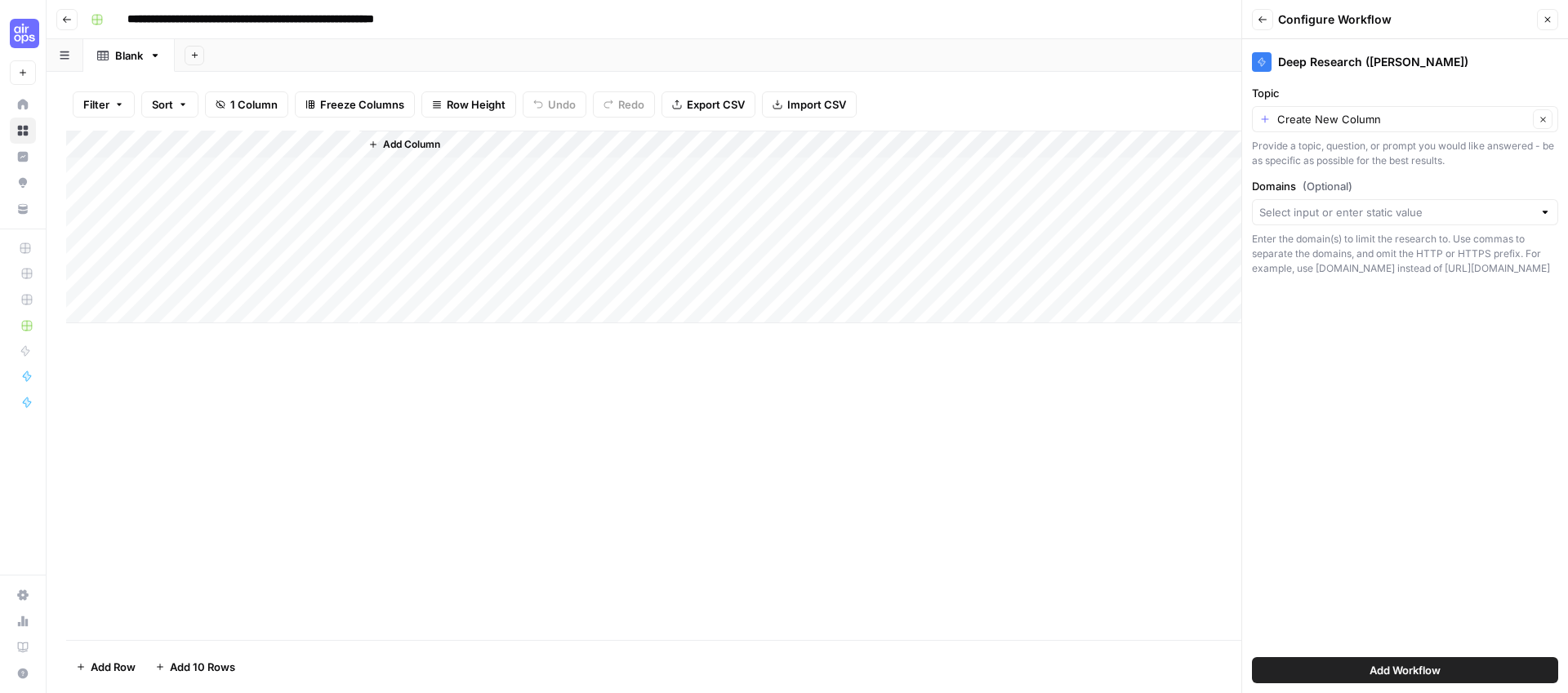
click at [1263, 116] on div "Create New Column Clear" at bounding box center [1404, 119] width 306 height 26
type input "Create New Column"
click at [1339, 515] on div "Deep Research (Andrea) Topic Create New Column Clear Provide a topic, question,…" at bounding box center [1405, 366] width 326 height 654
click at [1456, 125] on input "Topic" at bounding box center [1402, 119] width 251 height 16
click at [1311, 202] on span "Title" at bounding box center [1401, 208] width 272 height 16
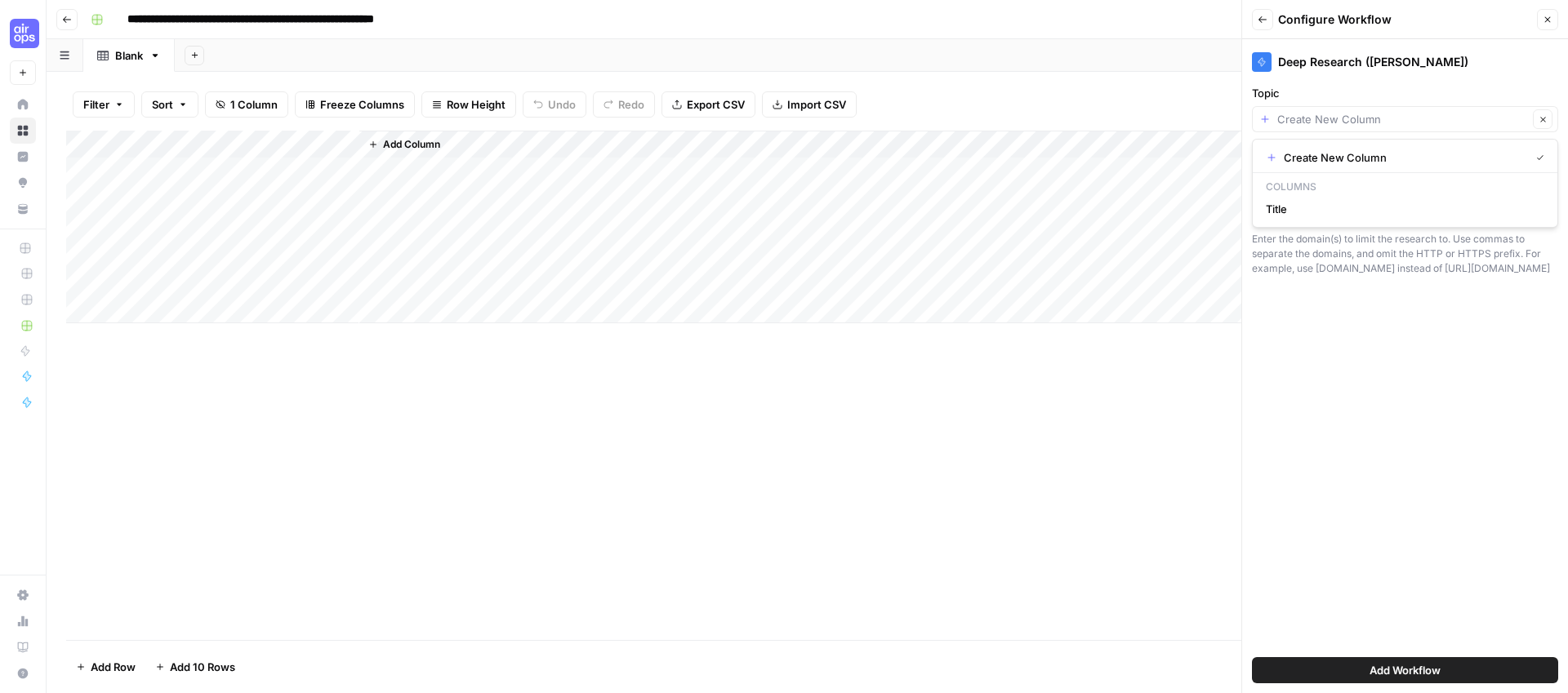
type input "Title"
click at [1405, 670] on span "Add Workflow" at bounding box center [1405, 670] width 71 height 16
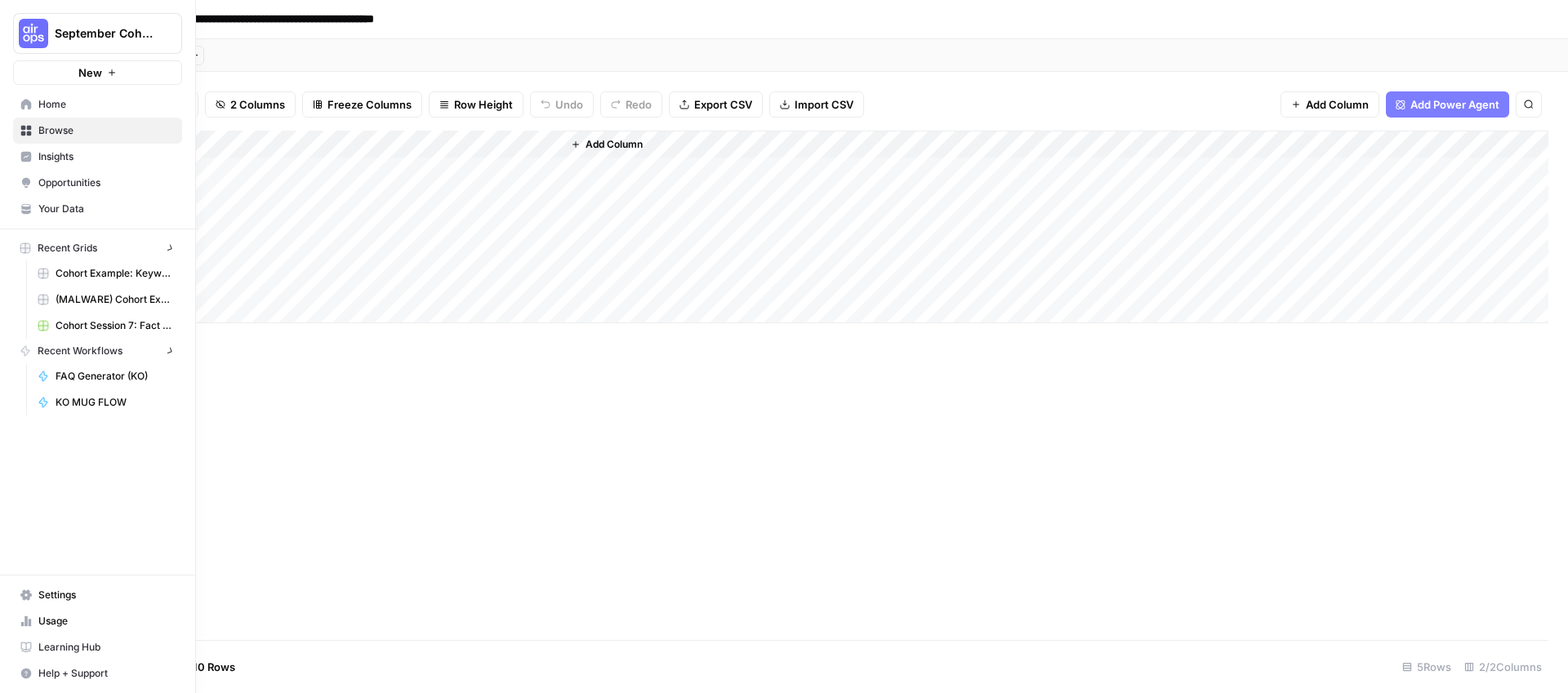
click at [28, 76] on button "New" at bounding box center [97, 73] width 169 height 24
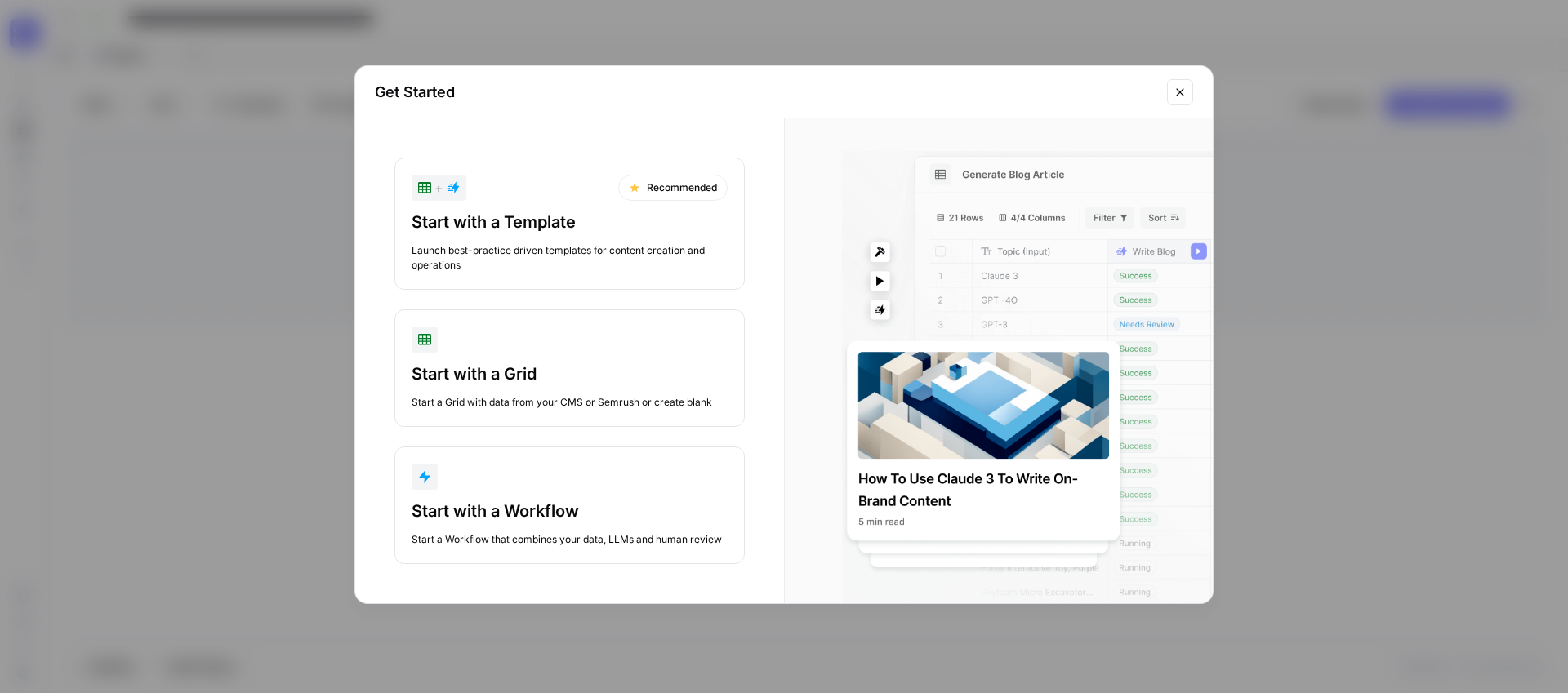
click at [1178, 92] on icon "Close modal" at bounding box center [1180, 93] width 13 height 13
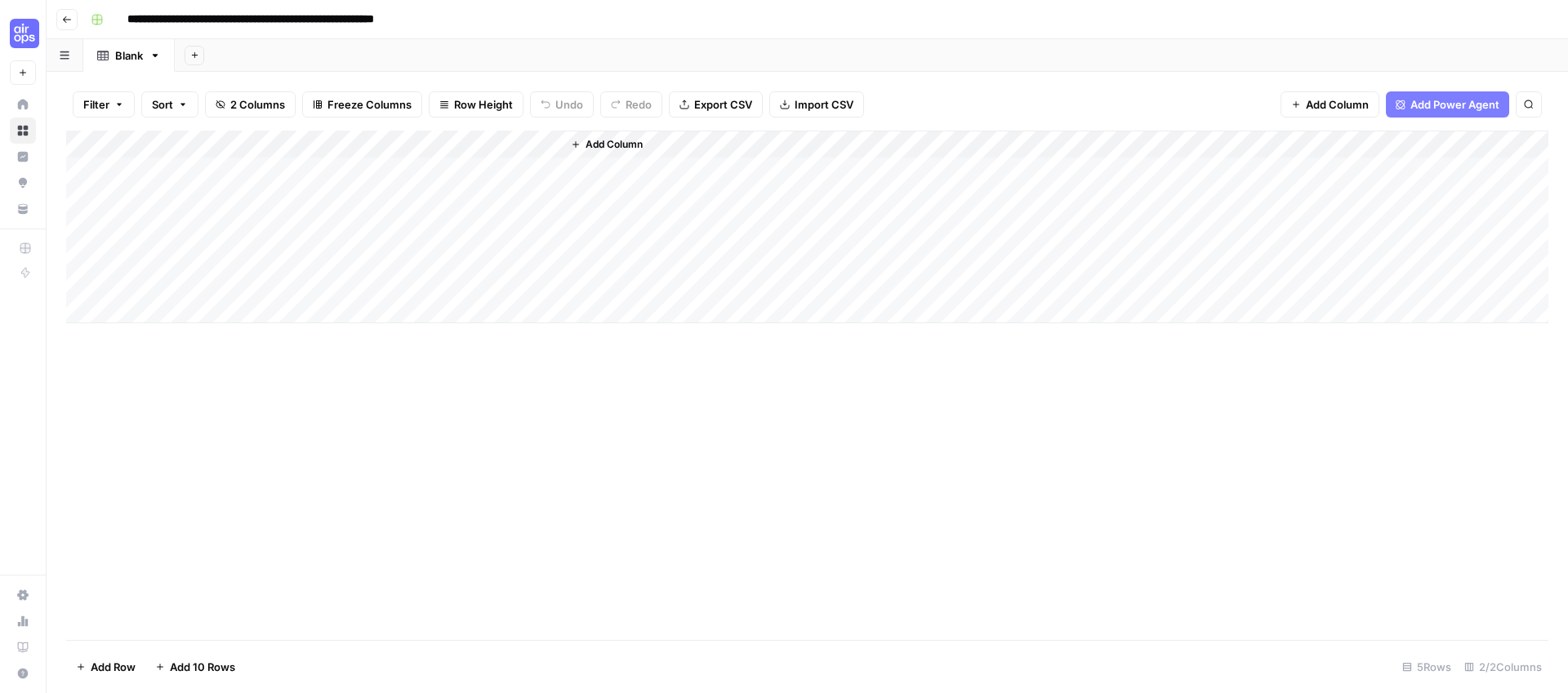
click at [527, 146] on div "Add Column" at bounding box center [807, 227] width 1482 height 193
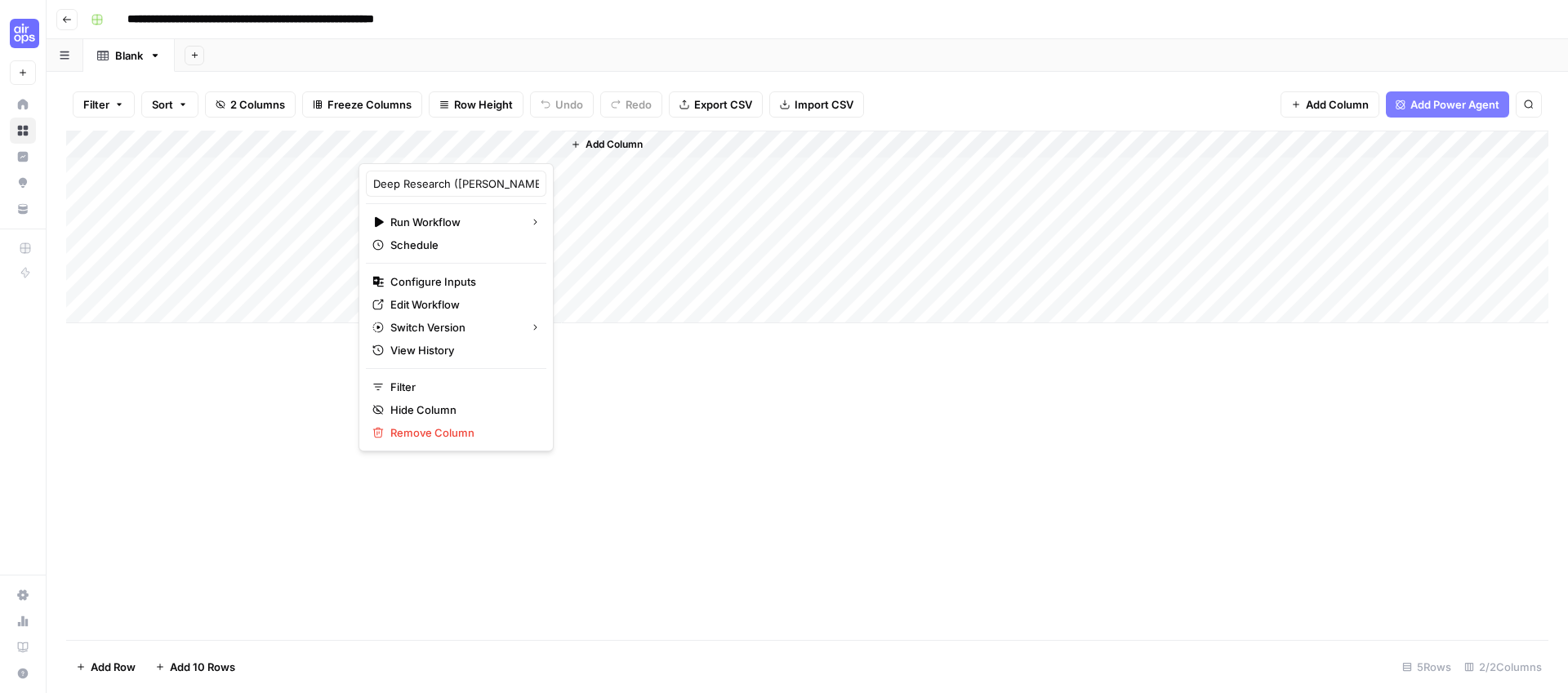
click at [729, 511] on div "Add Column" at bounding box center [807, 385] width 1482 height 509
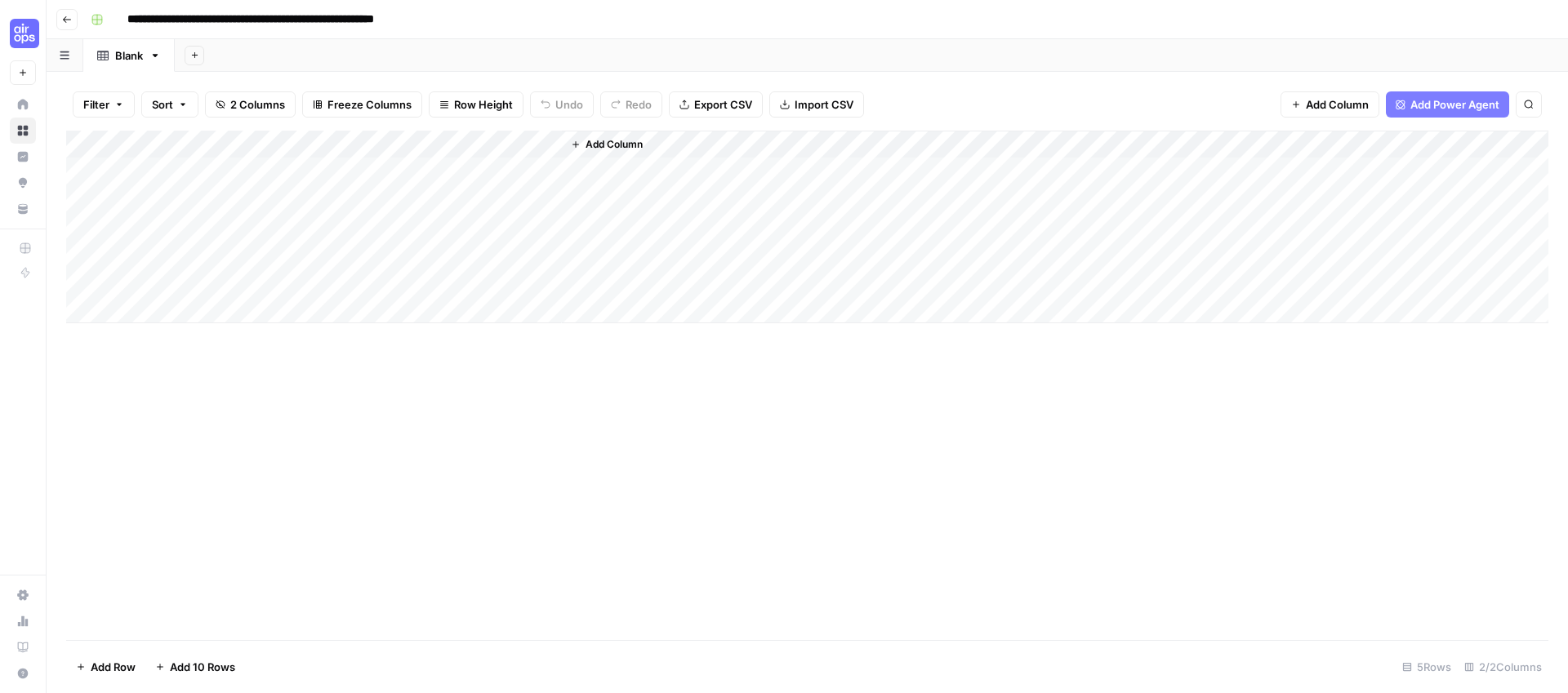
click at [205, 177] on div "Add Column" at bounding box center [807, 227] width 1482 height 193
type textarea "**********"
click at [146, 206] on div "Add Column" at bounding box center [807, 227] width 1482 height 193
type textarea "*"
type textarea "**********"
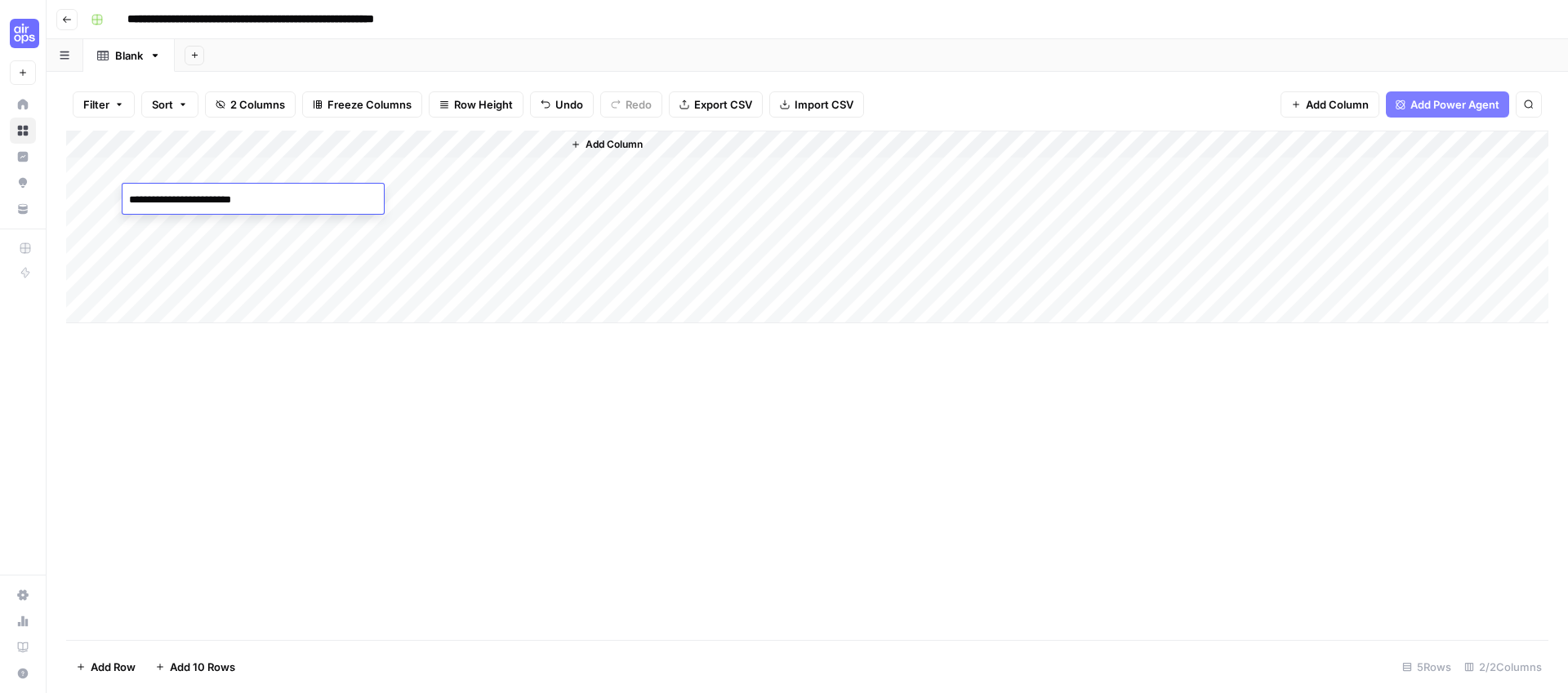
click at [501, 147] on div "Add Column" at bounding box center [807, 227] width 1482 height 193
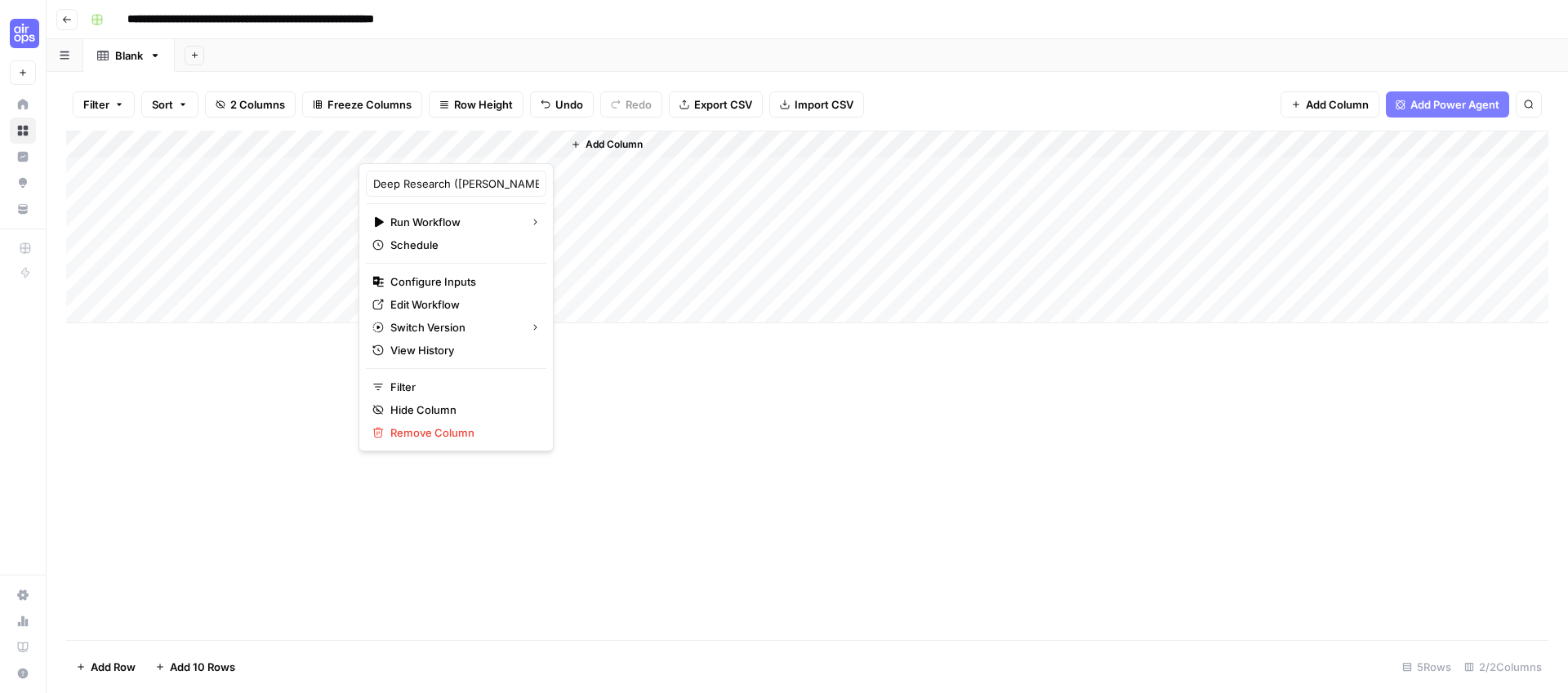
click at [521, 149] on div at bounding box center [460, 146] width 203 height 33
click at [533, 141] on div at bounding box center [460, 146] width 203 height 33
click at [528, 142] on div at bounding box center [460, 146] width 203 height 33
click at [563, 229] on span "All Rows" at bounding box center [567, 226] width 103 height 16
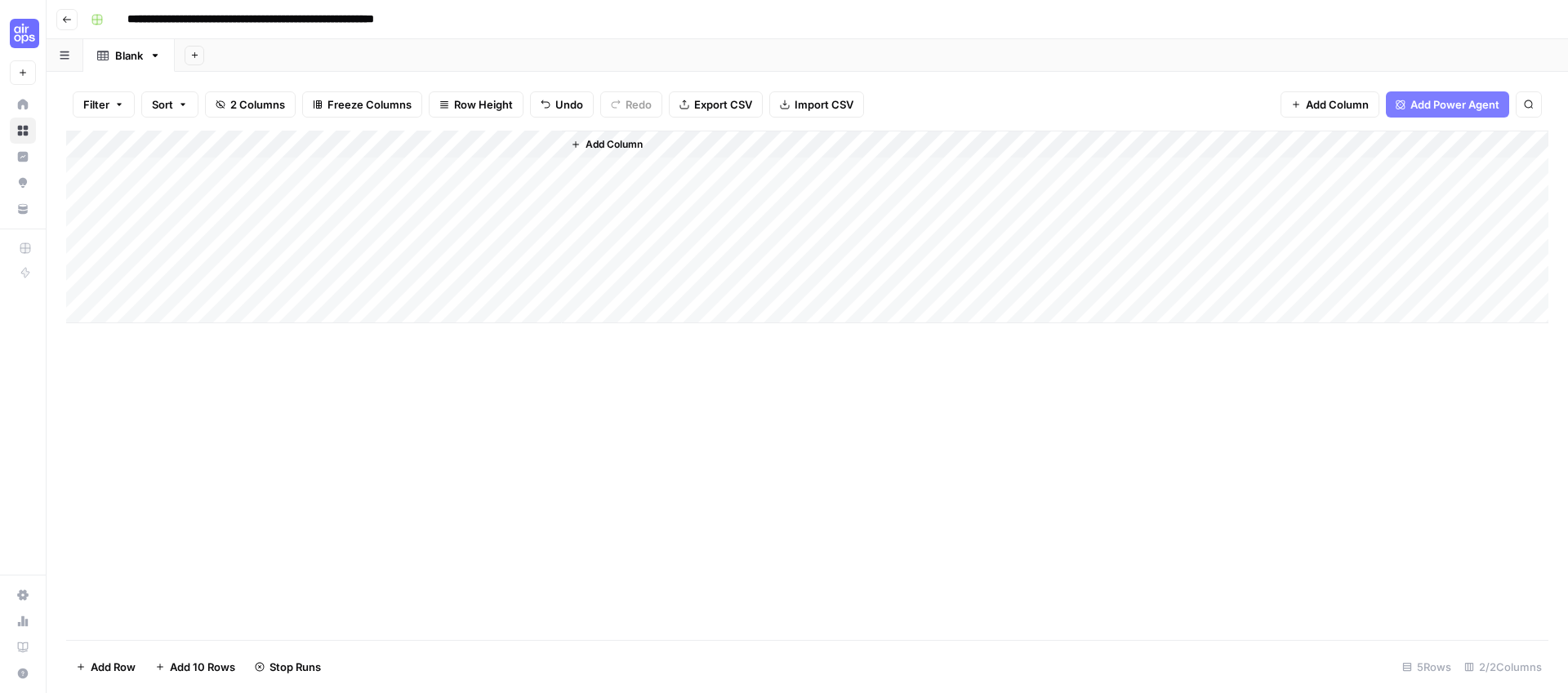
click at [543, 285] on div "Add Column" at bounding box center [807, 227] width 1482 height 193
click at [548, 252] on div "Add Column" at bounding box center [807, 227] width 1482 height 193
click at [543, 229] on div "Add Column" at bounding box center [807, 227] width 1482 height 193
click at [523, 146] on div "Add Column" at bounding box center [807, 227] width 1482 height 193
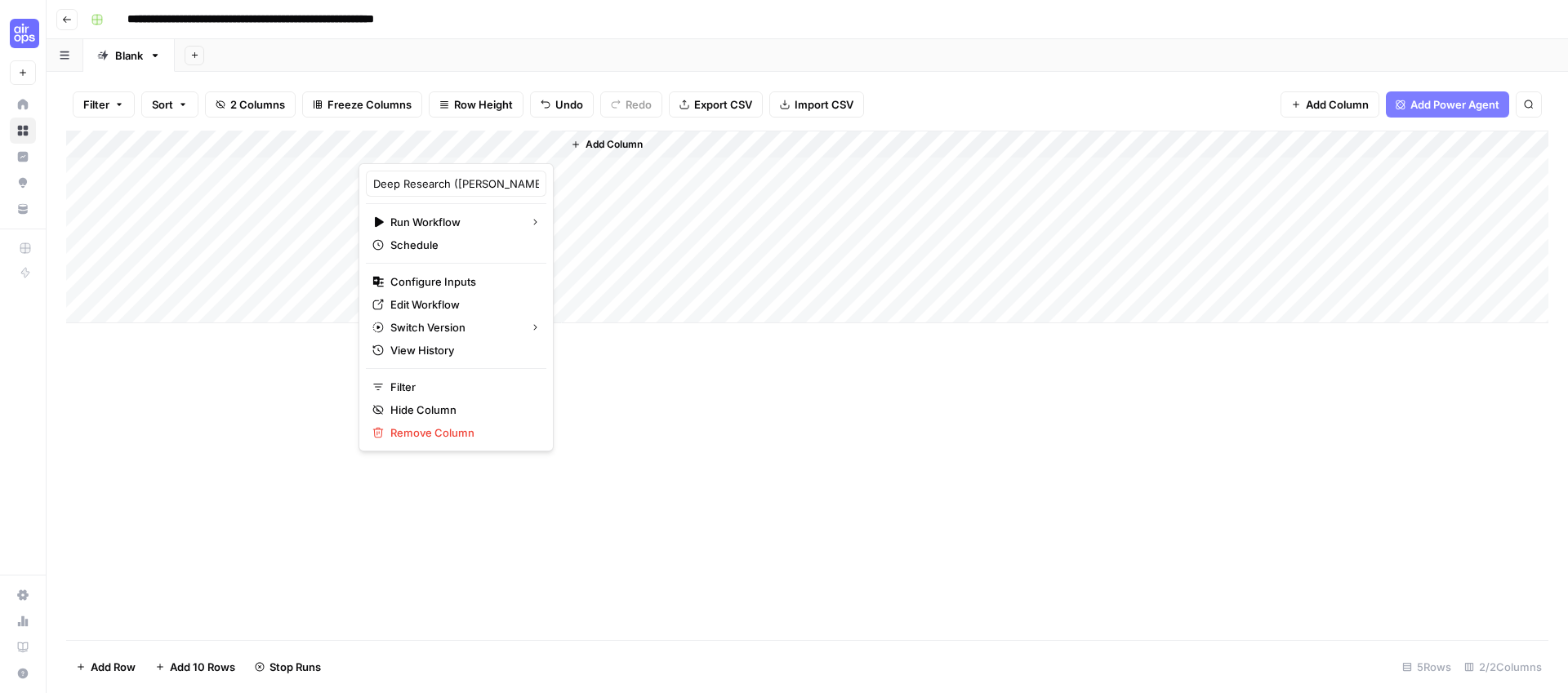
click at [318, 499] on div "Add Column" at bounding box center [807, 385] width 1482 height 509
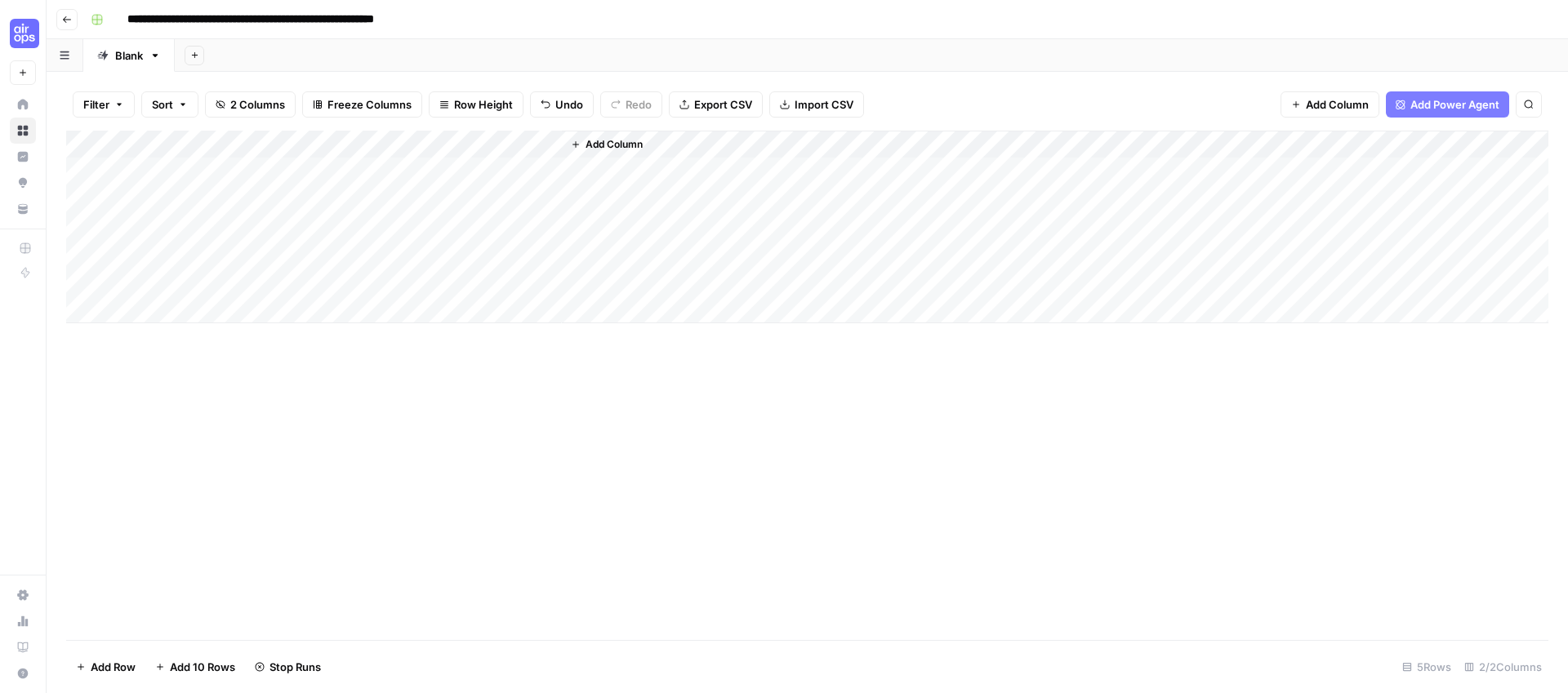
click at [588, 143] on span "Add Column" at bounding box center [614, 144] width 57 height 15
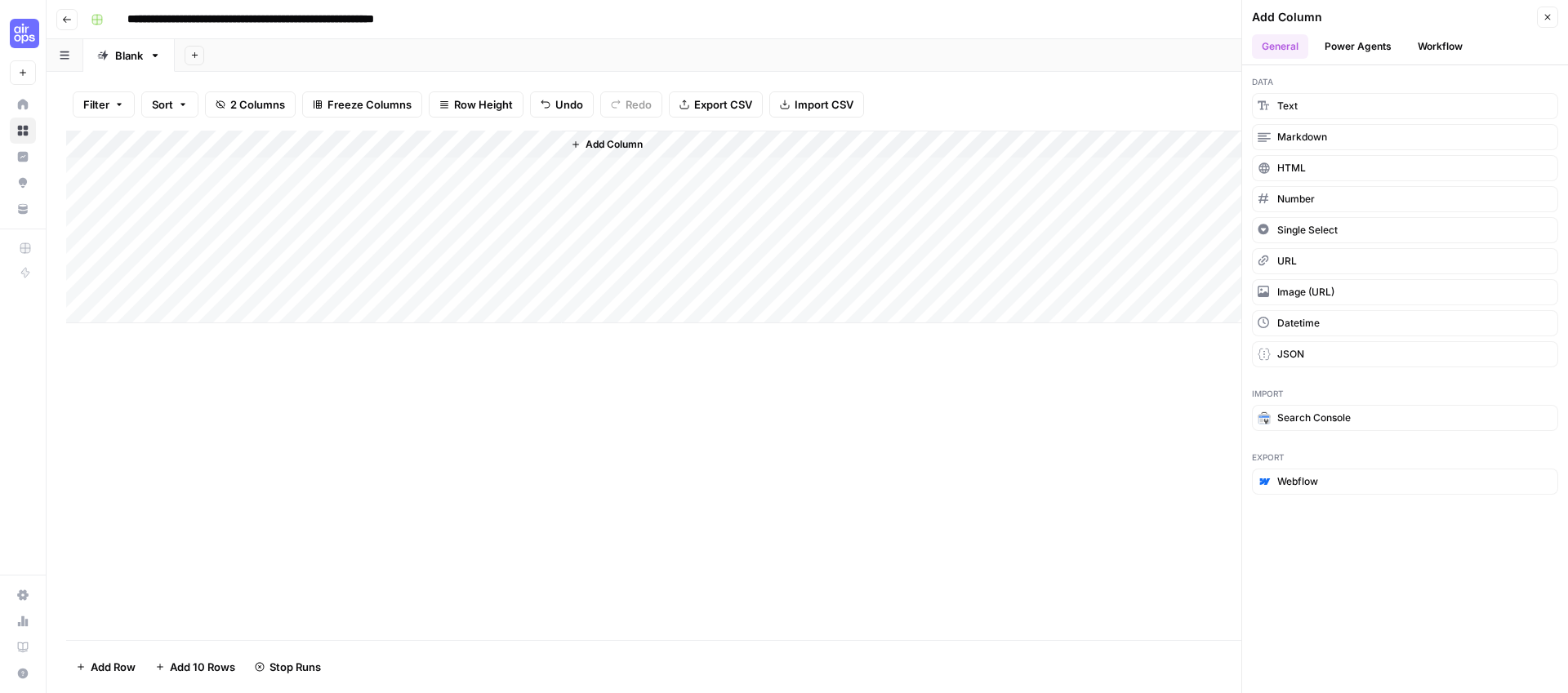
click at [1370, 43] on button "Power Agents" at bounding box center [1357, 47] width 86 height 24
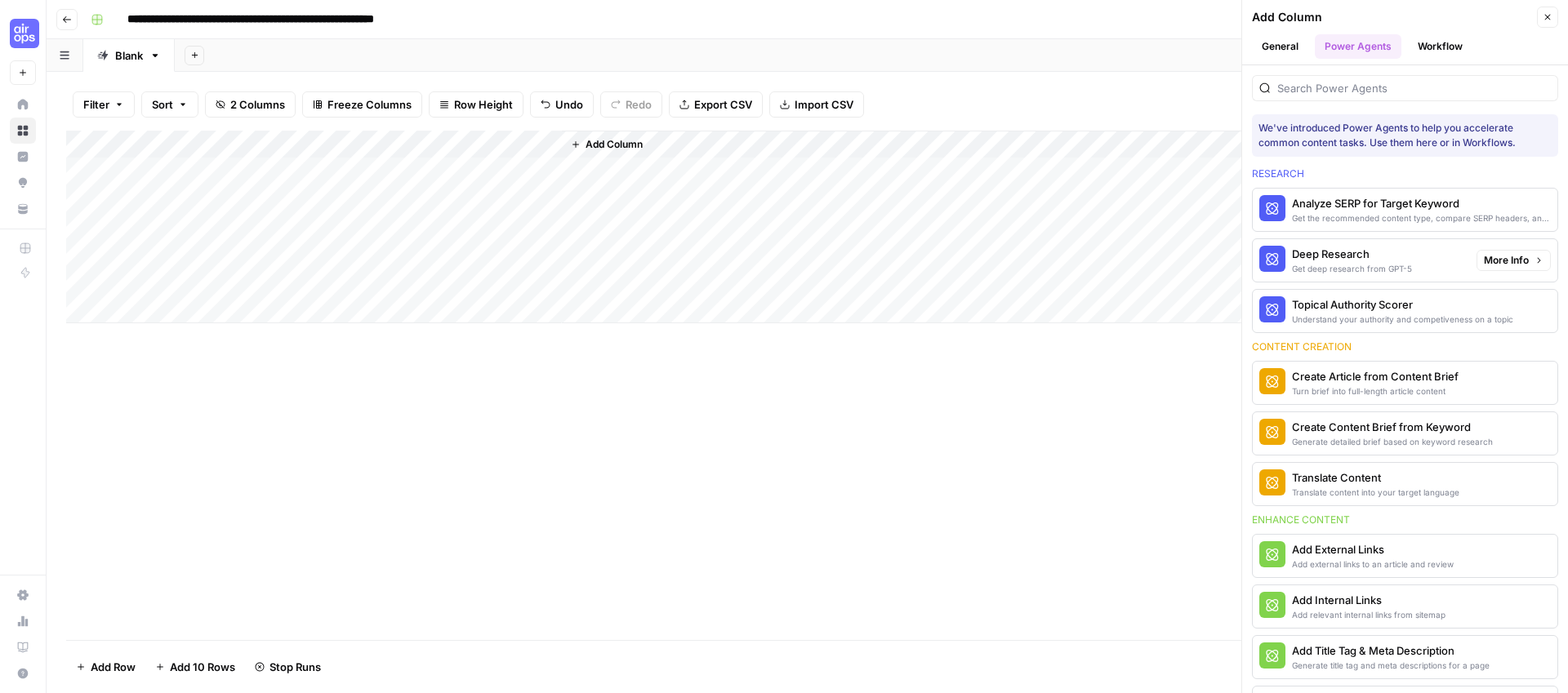
click at [1339, 262] on div "Get deep research from GPT-5" at bounding box center [1352, 269] width 120 height 13
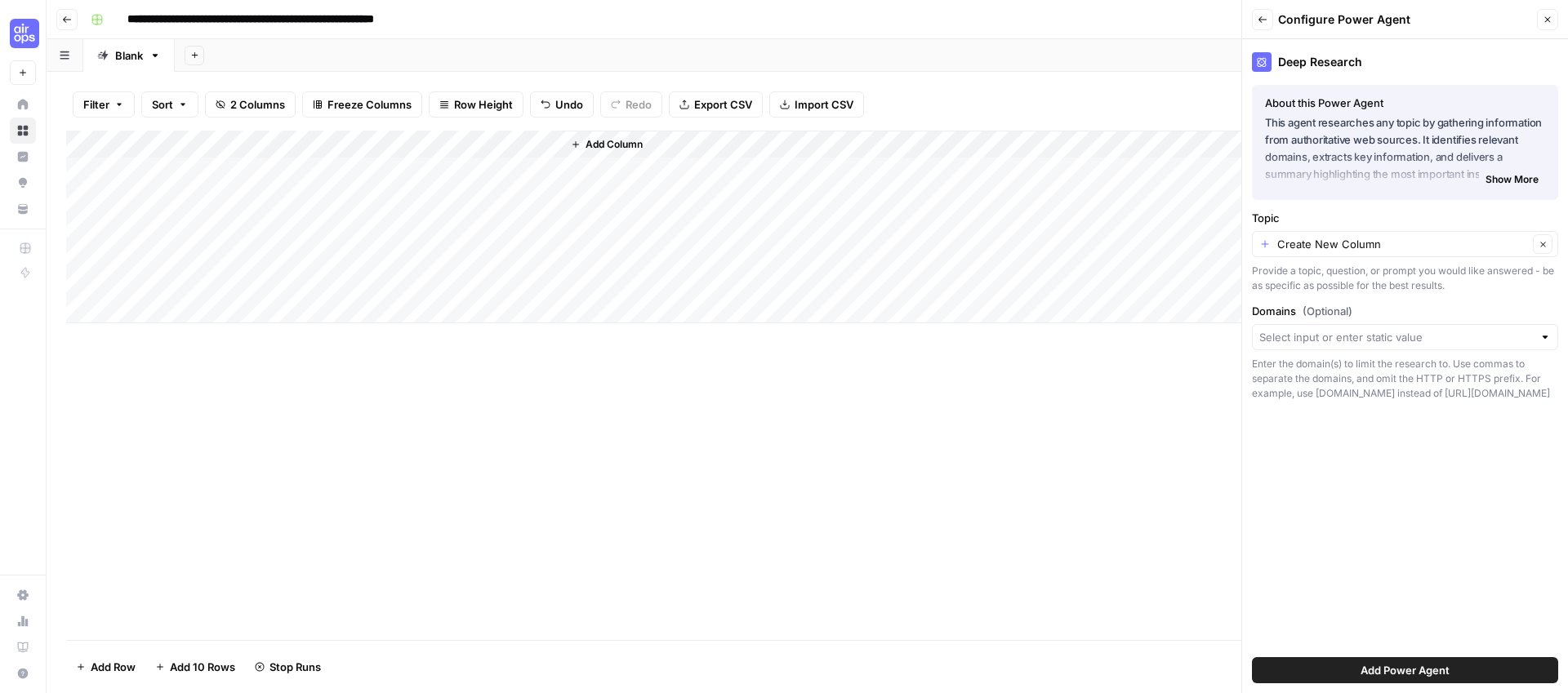
click at [524, 140] on div "Add Column" at bounding box center [807, 227] width 1482 height 193
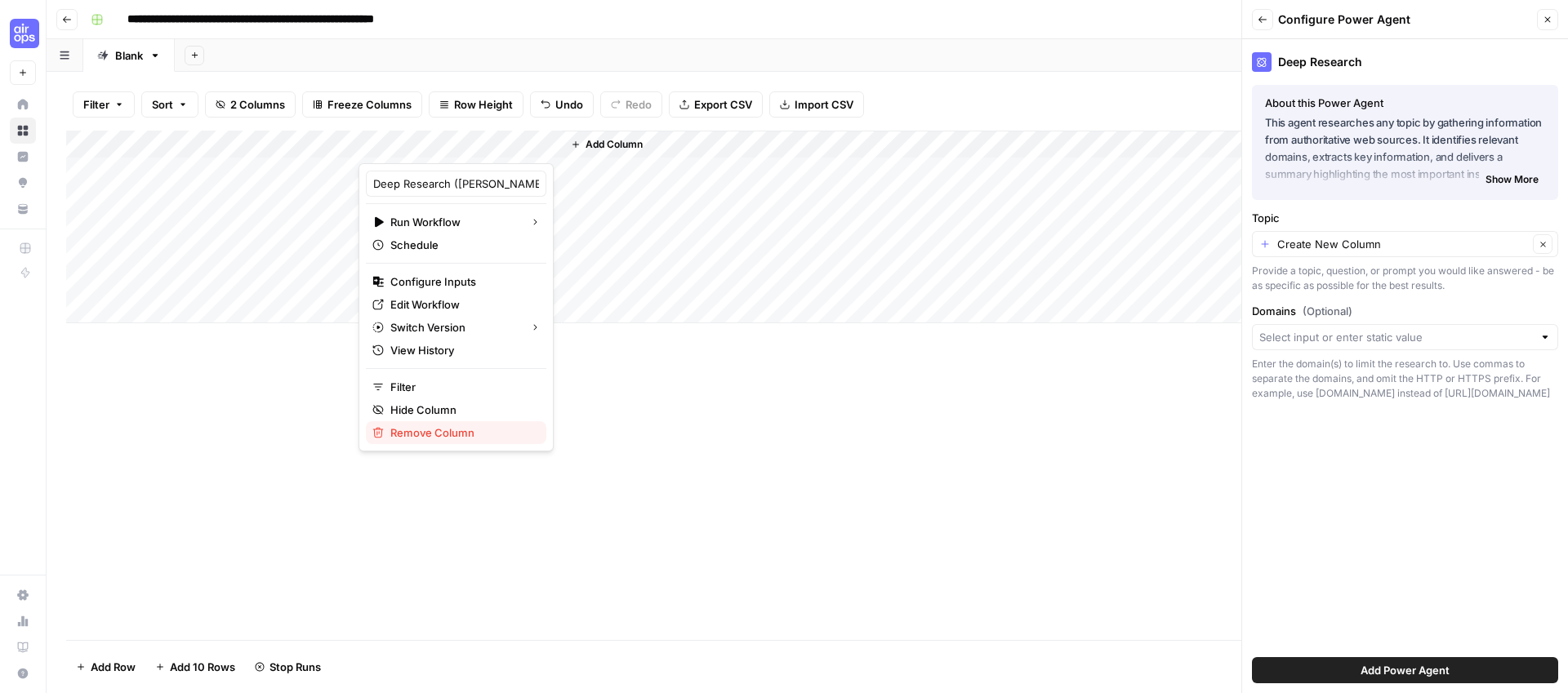
click at [454, 435] on span "Remove Column" at bounding box center [462, 432] width 143 height 16
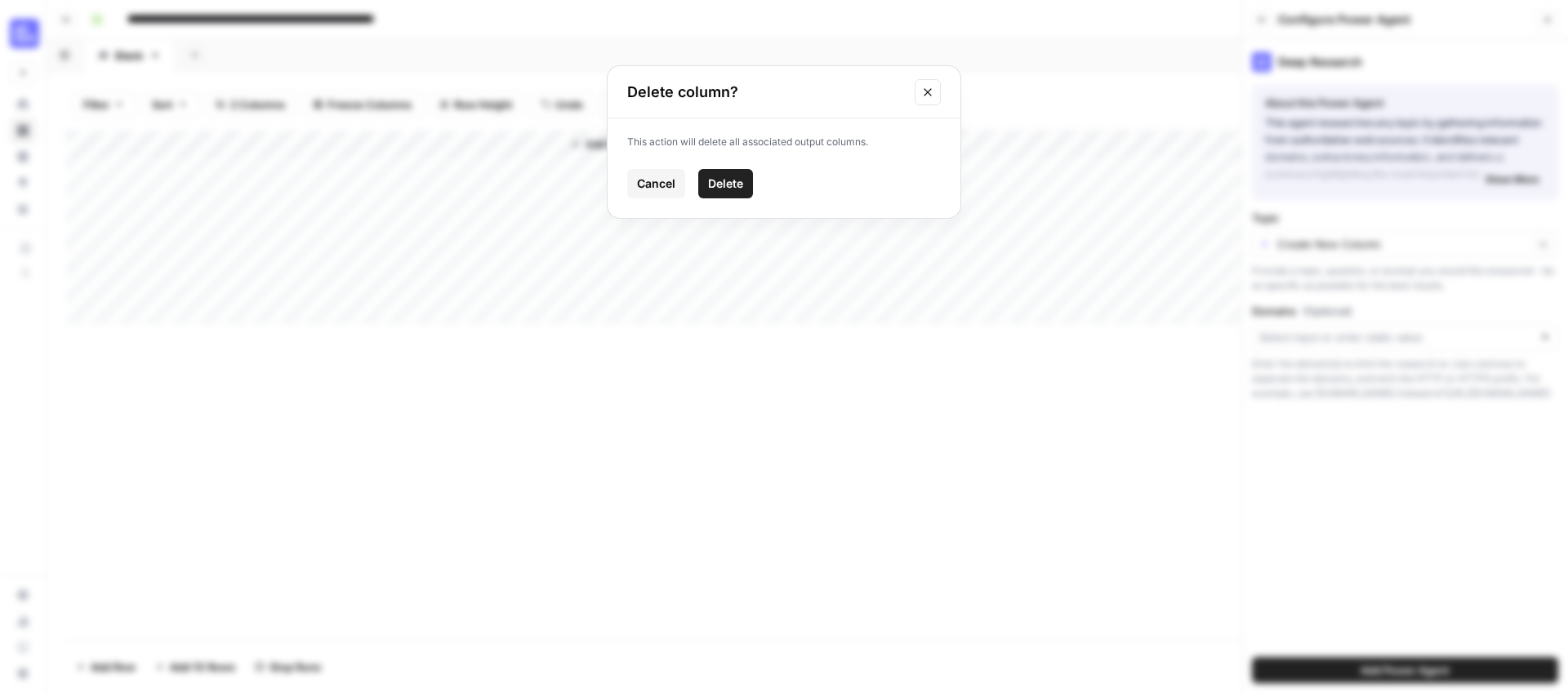
click at [721, 187] on span "Delete" at bounding box center [725, 183] width 35 height 16
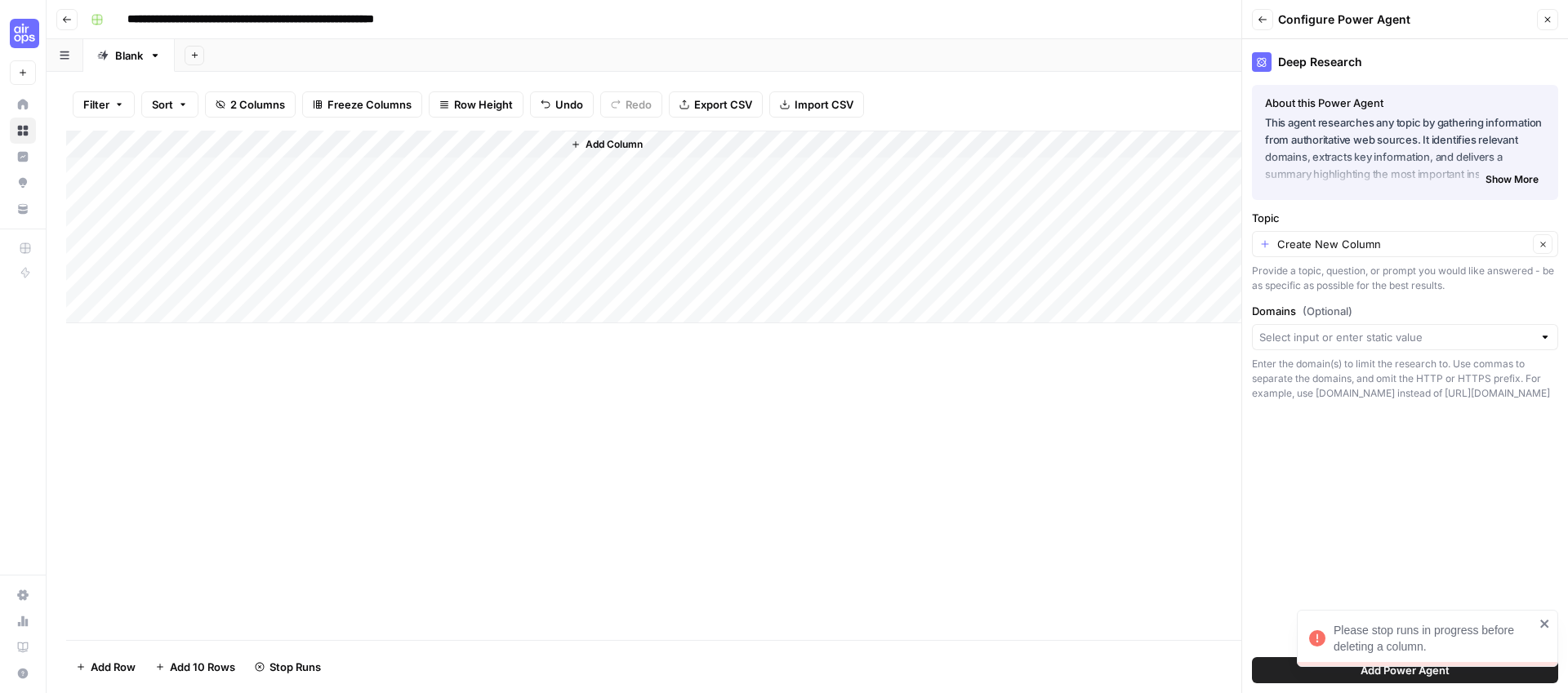
click at [525, 141] on div "Add Column" at bounding box center [807, 227] width 1482 height 193
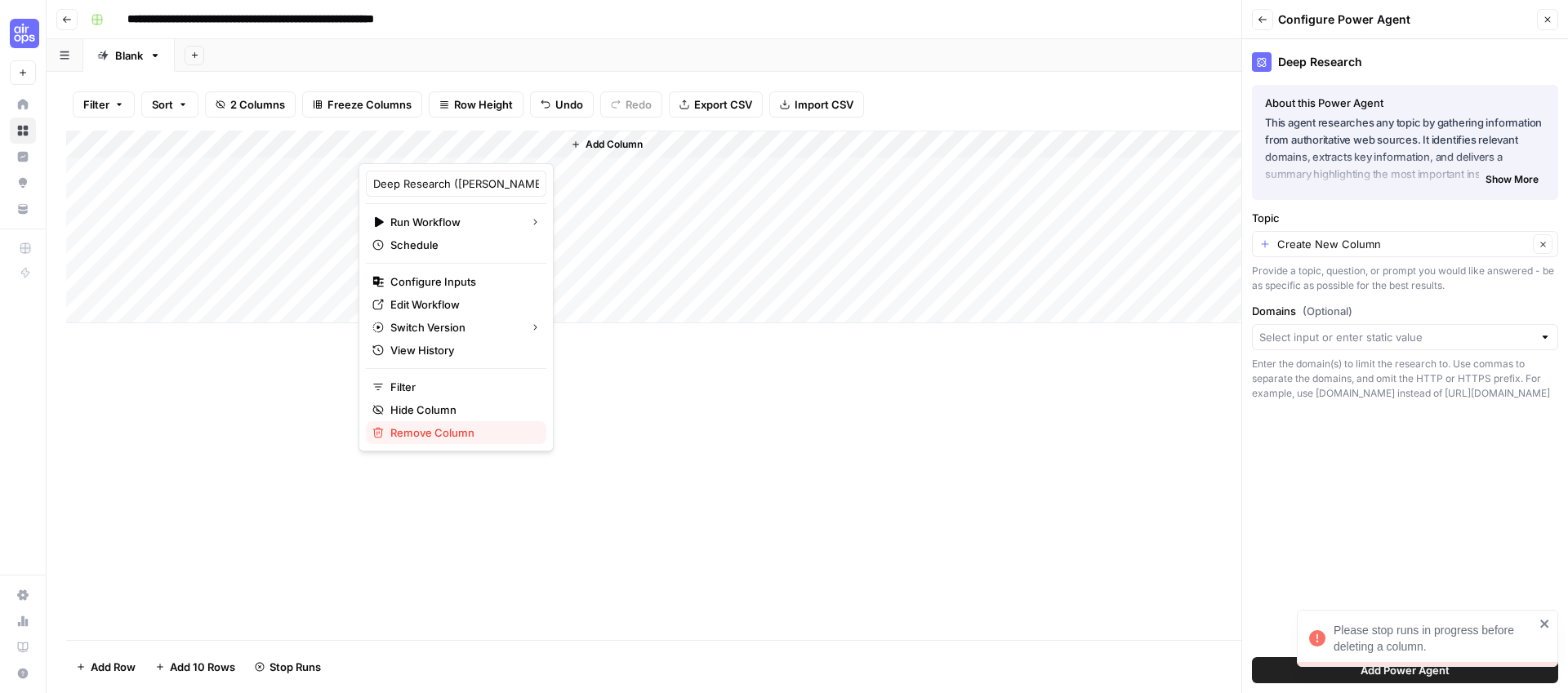
click at [404, 424] on span "Remove Column" at bounding box center [462, 432] width 143 height 16
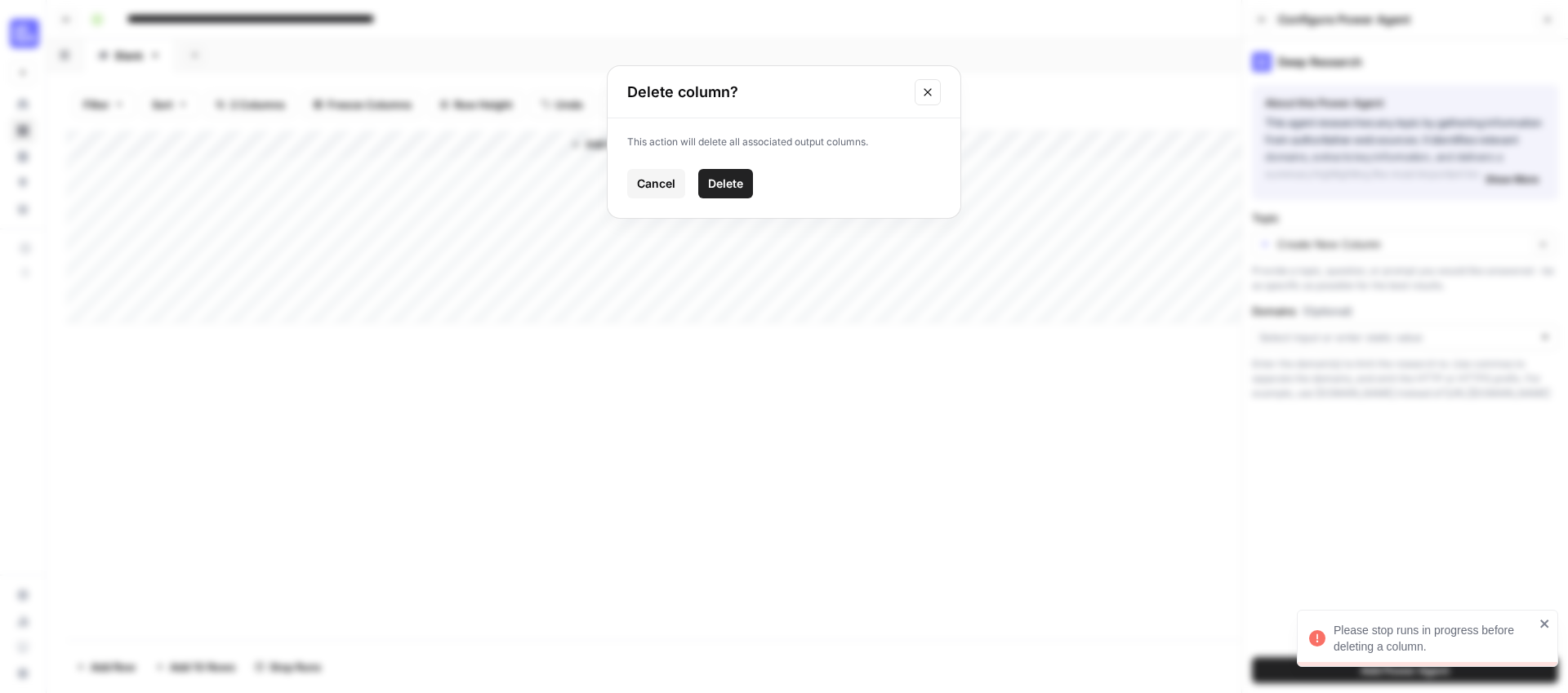
click at [724, 187] on span "Delete" at bounding box center [725, 183] width 35 height 16
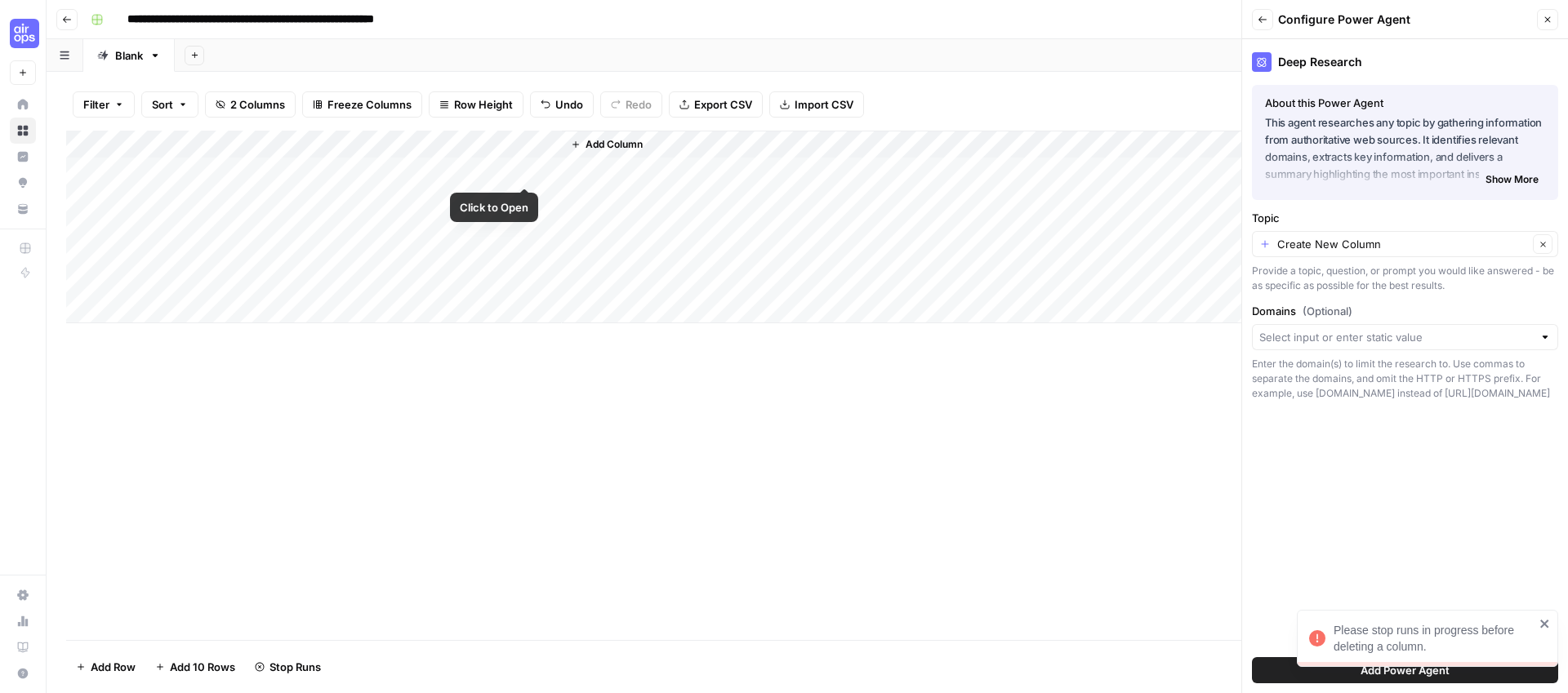
click at [547, 170] on div "Add Column" at bounding box center [807, 227] width 1482 height 193
click at [545, 198] on div "Add Column" at bounding box center [807, 227] width 1482 height 193
click at [549, 144] on div "Add Column" at bounding box center [807, 227] width 1482 height 193
click at [525, 146] on div "Add Column" at bounding box center [807, 227] width 1482 height 193
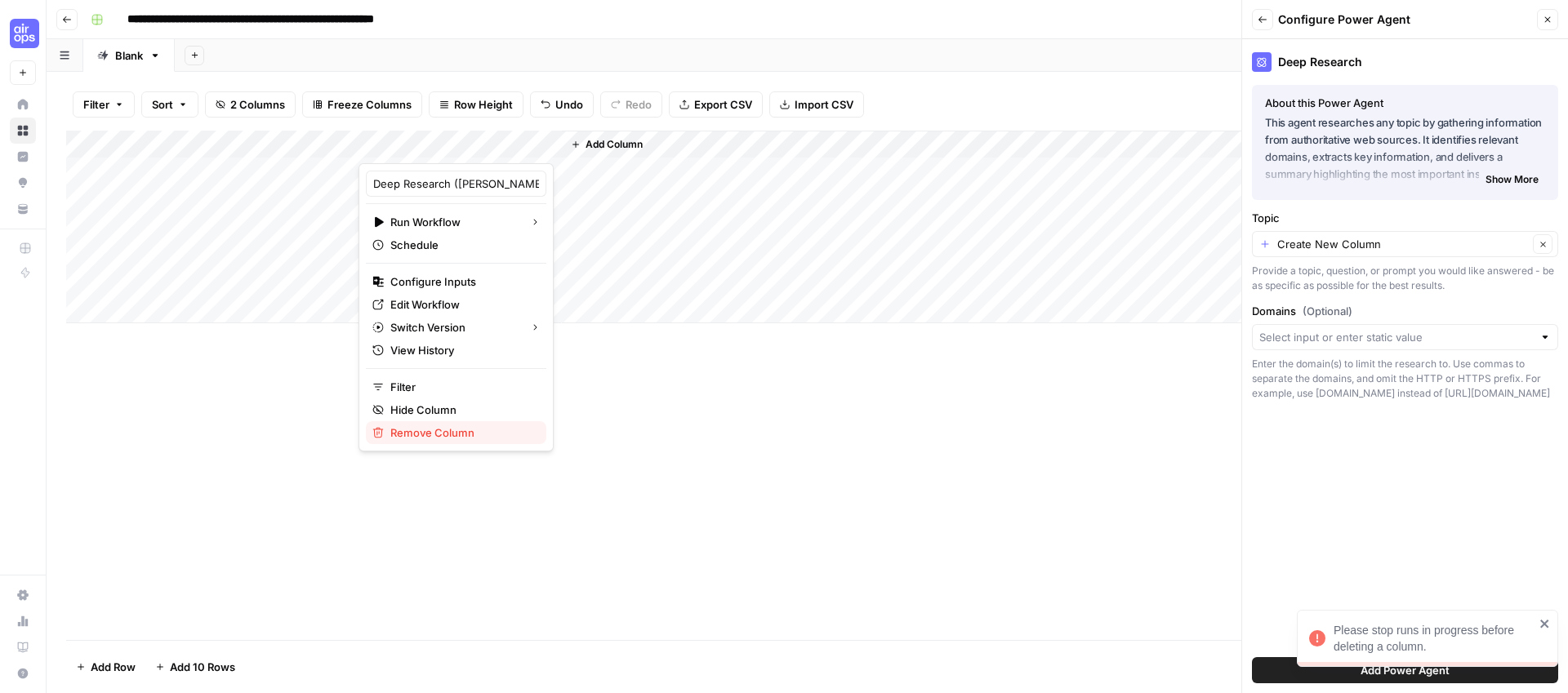
click at [400, 435] on span "Remove Column" at bounding box center [462, 432] width 143 height 16
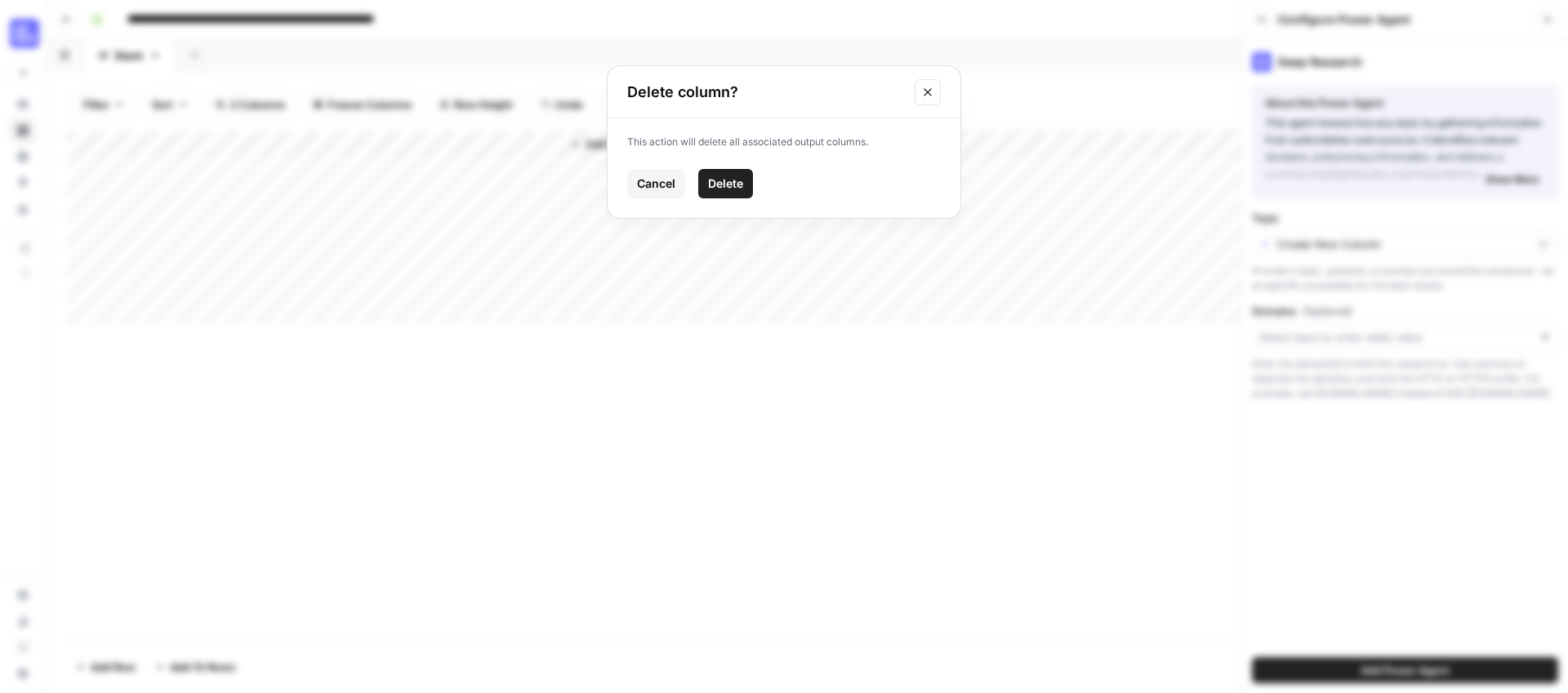
click at [707, 195] on button "Delete" at bounding box center [725, 183] width 54 height 29
click at [436, 144] on span "Add Column" at bounding box center [411, 144] width 57 height 15
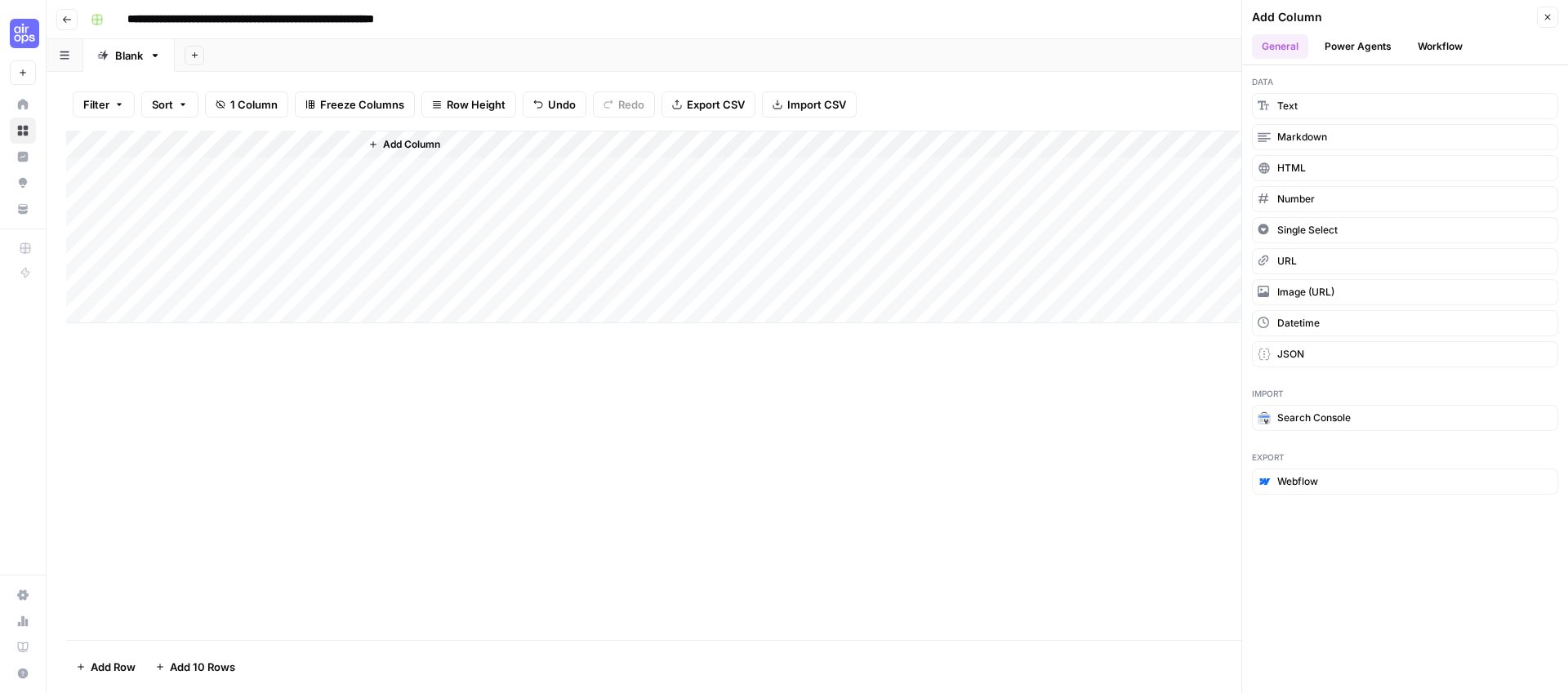
click at [1386, 51] on button "Power Agents" at bounding box center [1357, 47] width 86 height 24
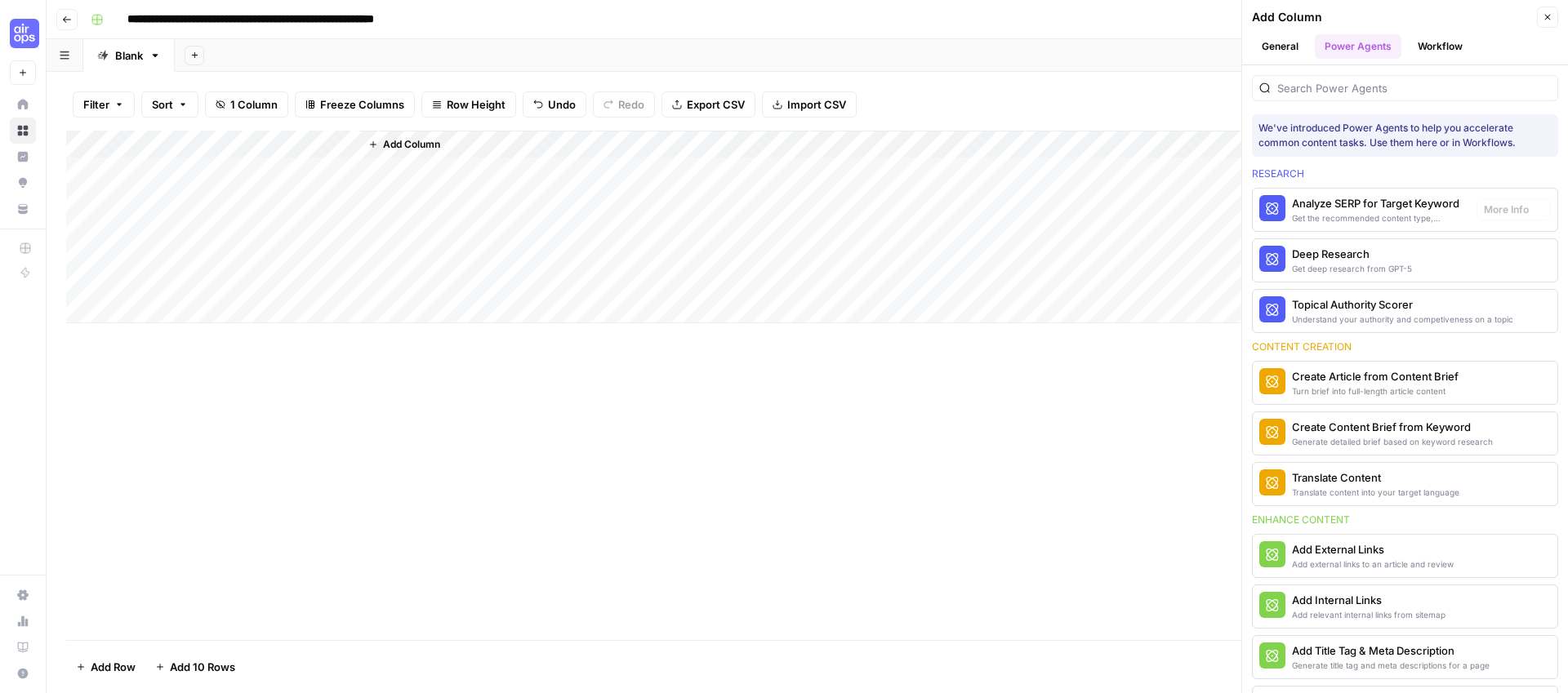
click at [1375, 257] on div "Deep Research" at bounding box center [1352, 253] width 120 height 16
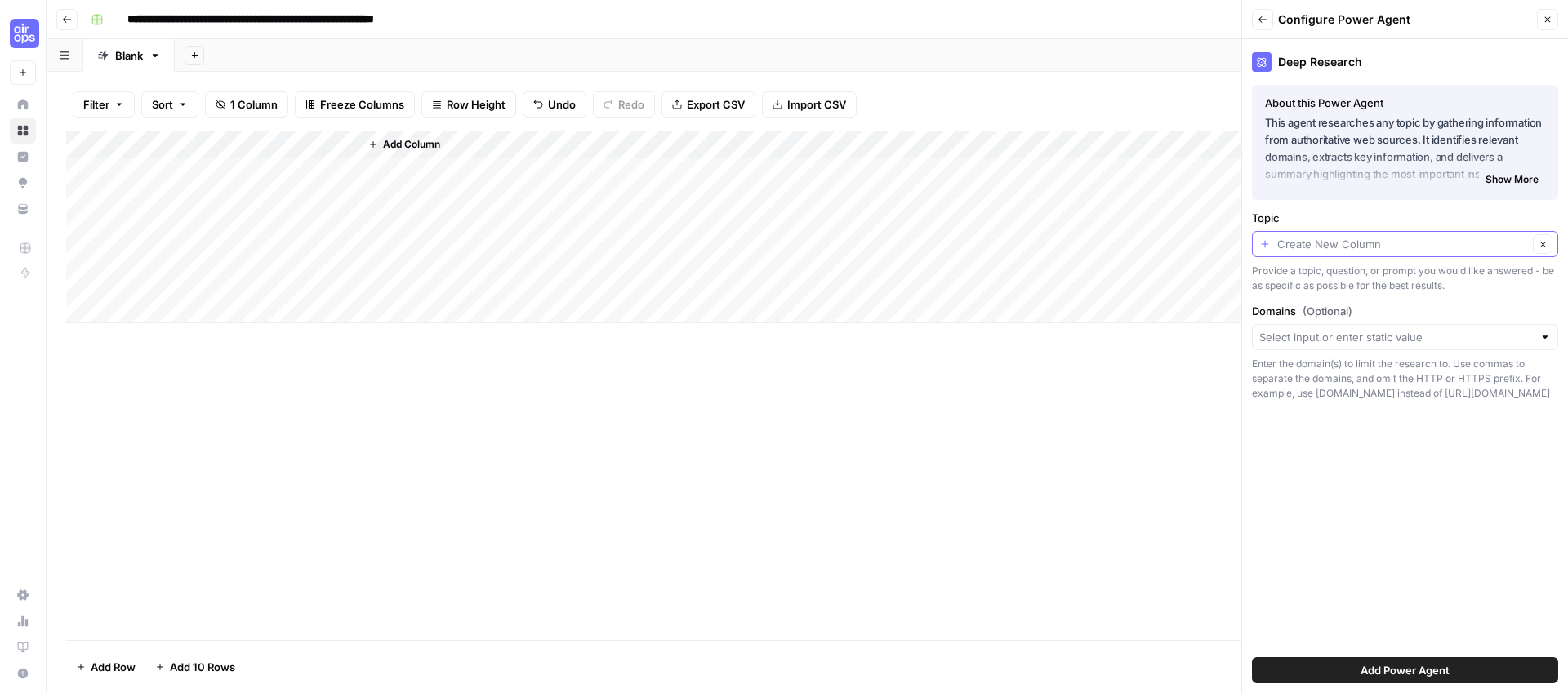
click at [1375, 243] on input "Topic" at bounding box center [1402, 243] width 251 height 16
click at [1273, 350] on div "Create New Column Columns Title" at bounding box center [1404, 308] width 306 height 89
click at [1287, 333] on span "Title" at bounding box center [1401, 333] width 272 height 16
type input "Title"
click at [1410, 671] on span "Add Power Agent" at bounding box center [1404, 670] width 89 height 16
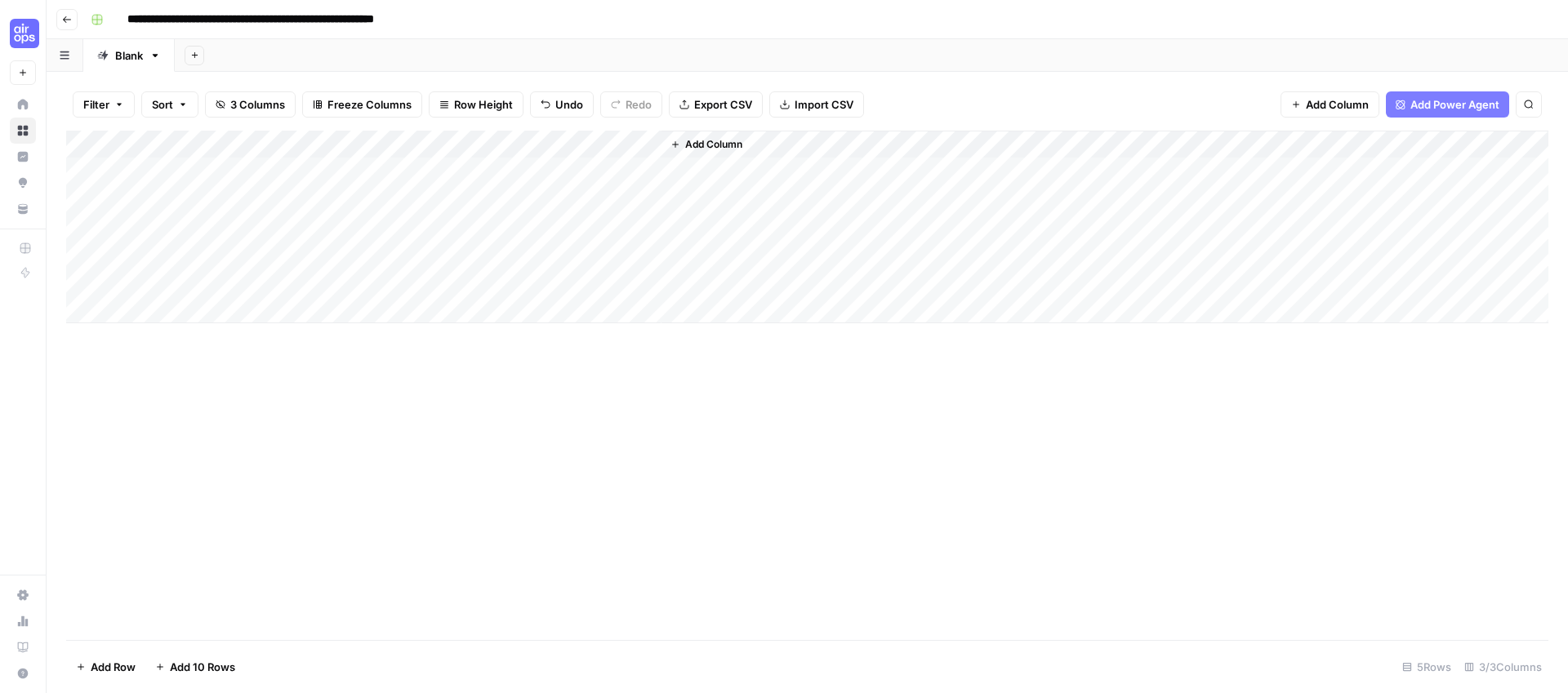
click at [502, 143] on div "Add Column" at bounding box center [807, 227] width 1482 height 193
click at [539, 188] on span "All Rows" at bounding box center [557, 182] width 103 height 16
click at [494, 224] on div "Add Column" at bounding box center [807, 227] width 1482 height 193
click at [504, 254] on div "Add Column" at bounding box center [807, 227] width 1482 height 193
click at [503, 287] on div "Add Column" at bounding box center [807, 227] width 1482 height 193
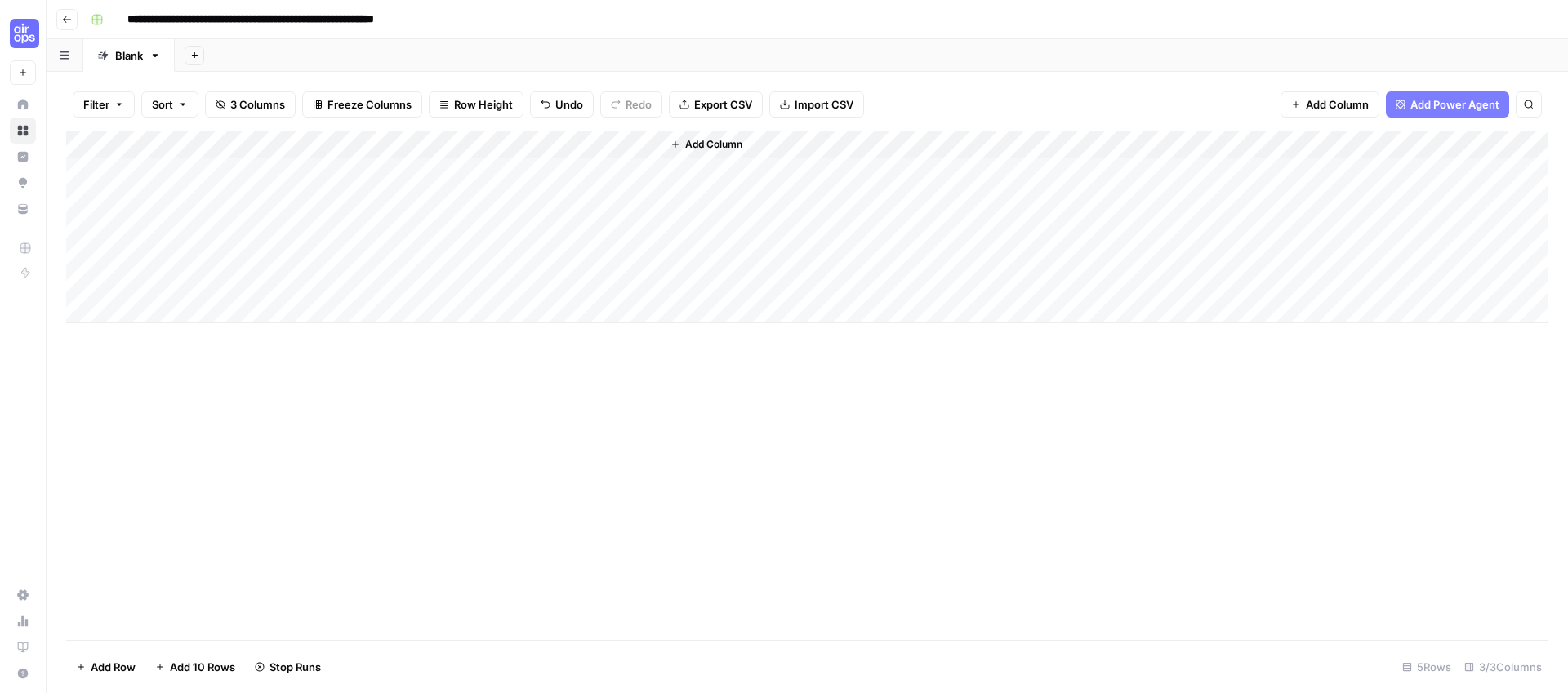
click at [476, 144] on div "Add Column" at bounding box center [807, 227] width 1482 height 193
click at [438, 144] on div at bounding box center [436, 146] width 155 height 33
drag, startPoint x: 727, startPoint y: 493, endPoint x: 640, endPoint y: 449, distance: 97.5
click at [727, 493] on div "Add Column" at bounding box center [807, 385] width 1482 height 509
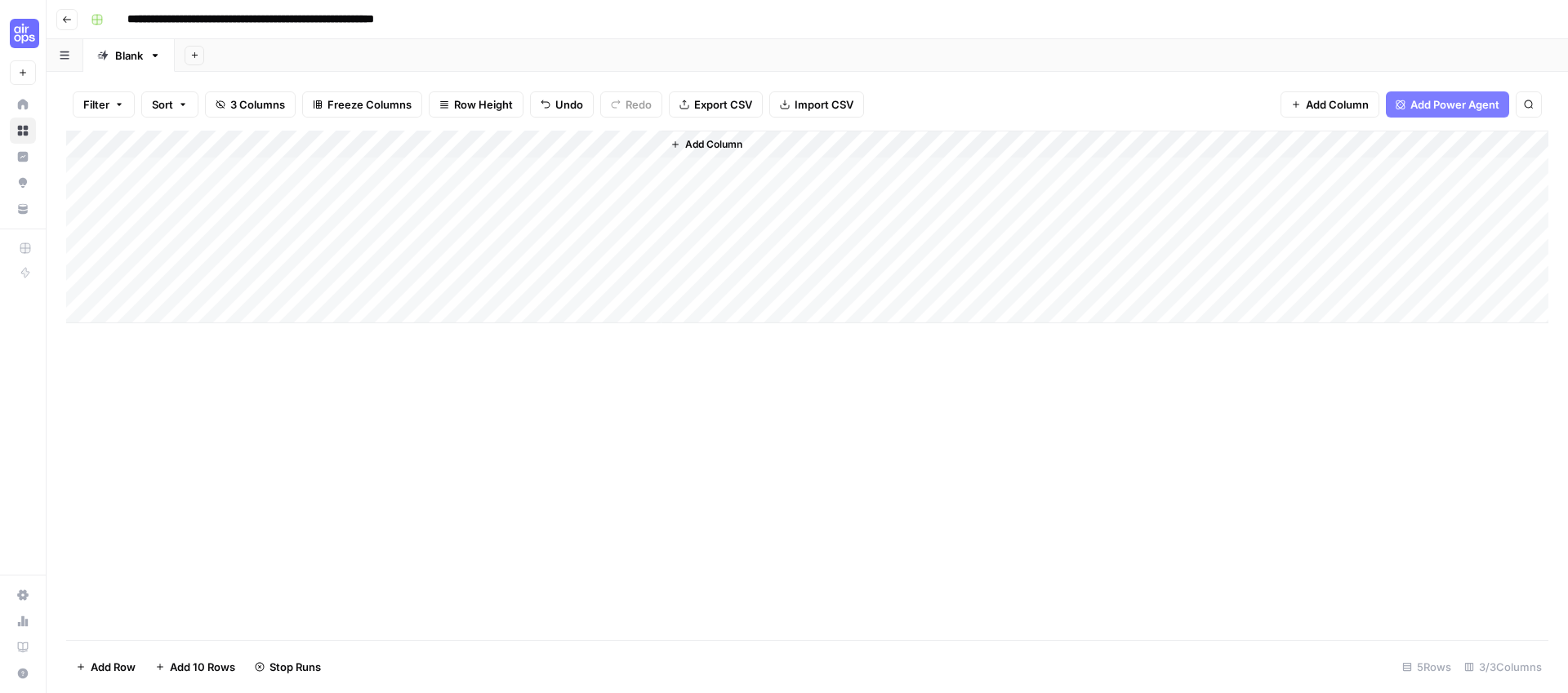
click at [477, 142] on div "Add Column" at bounding box center [807, 227] width 1482 height 193
click at [435, 151] on div at bounding box center [436, 146] width 155 height 33
click at [440, 136] on div at bounding box center [436, 146] width 155 height 33
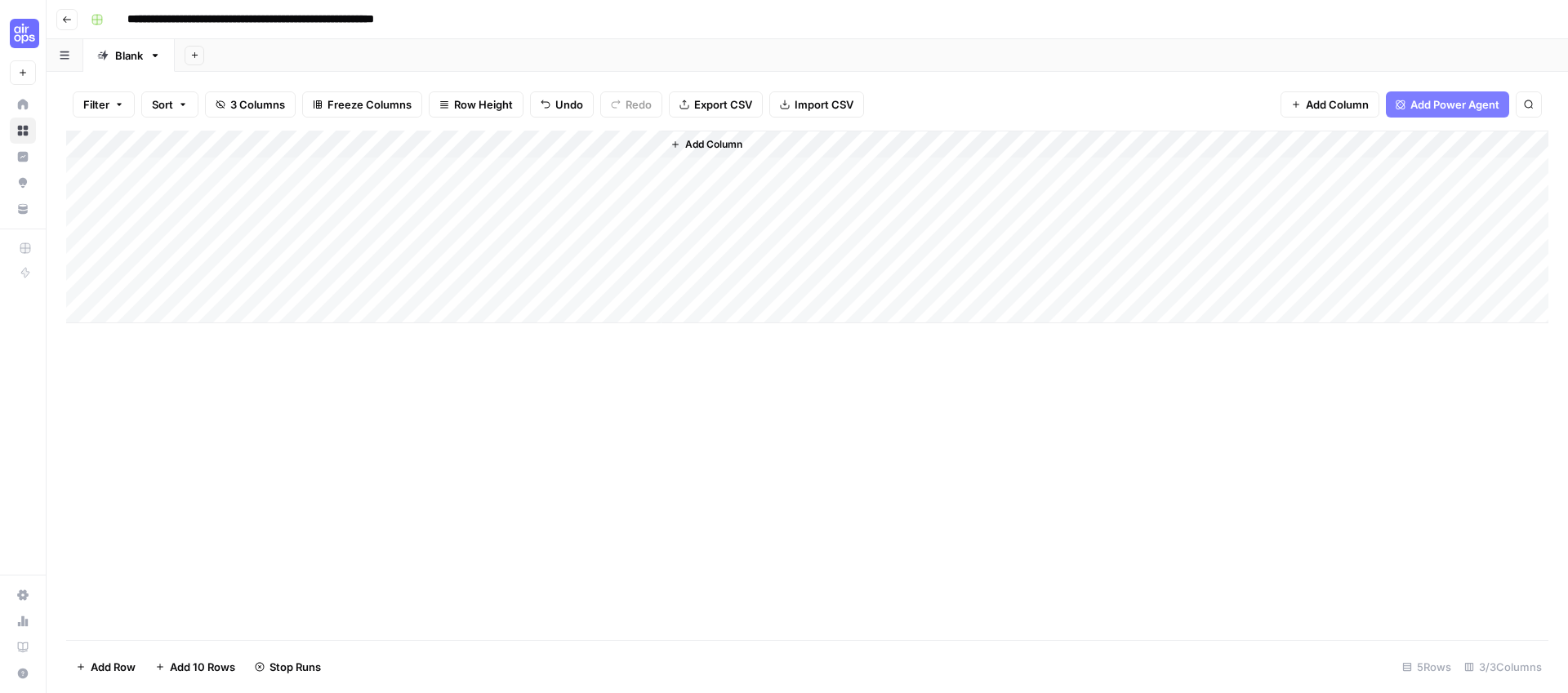
click at [792, 509] on div "Add Column" at bounding box center [807, 385] width 1482 height 509
click at [460, 153] on div "Add Column" at bounding box center [807, 227] width 1482 height 193
click at [457, 147] on div at bounding box center [436, 146] width 155 height 33
click at [575, 424] on div "Add Column" at bounding box center [807, 385] width 1482 height 509
click at [494, 145] on div "Add Column" at bounding box center [807, 227] width 1482 height 193
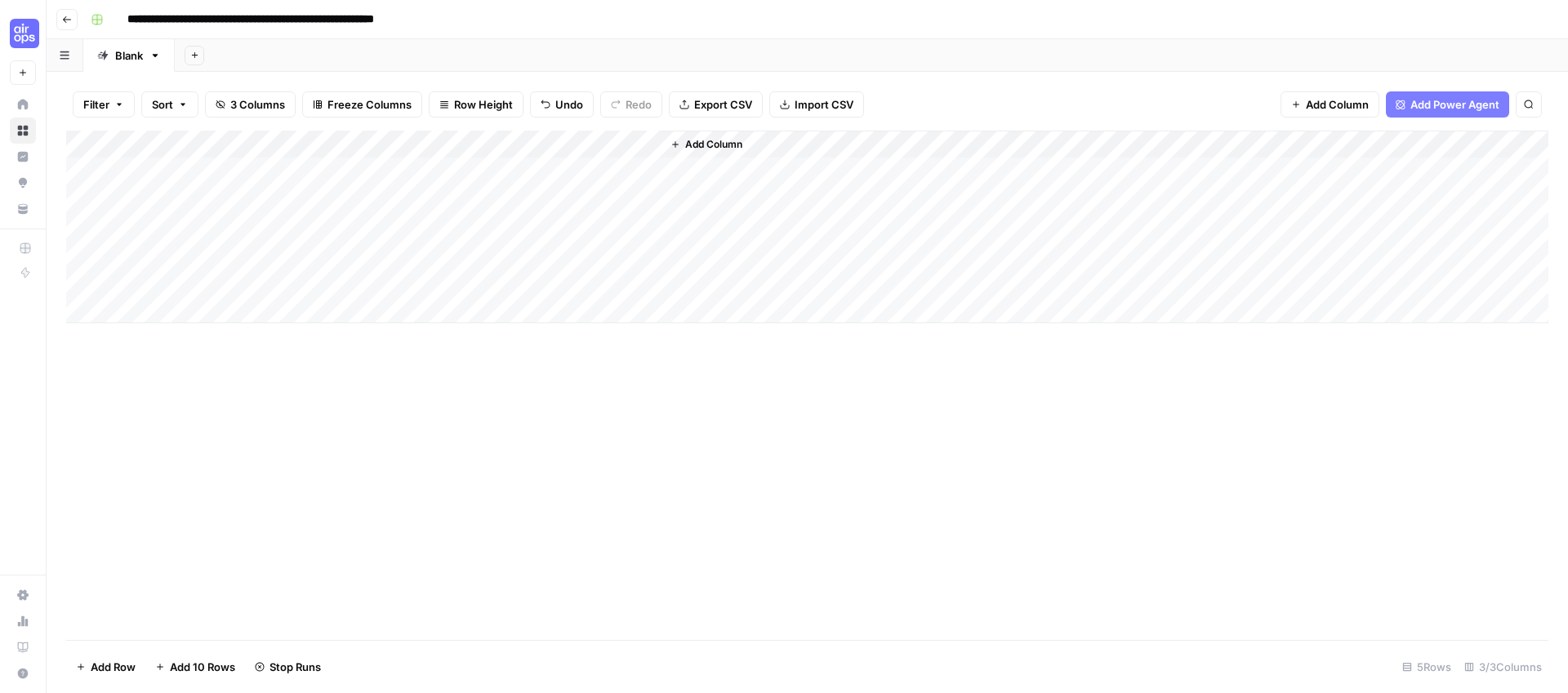
click at [501, 144] on div "Add Column" at bounding box center [807, 227] width 1482 height 193
click at [478, 143] on div "Add Column" at bounding box center [807, 227] width 1482 height 193
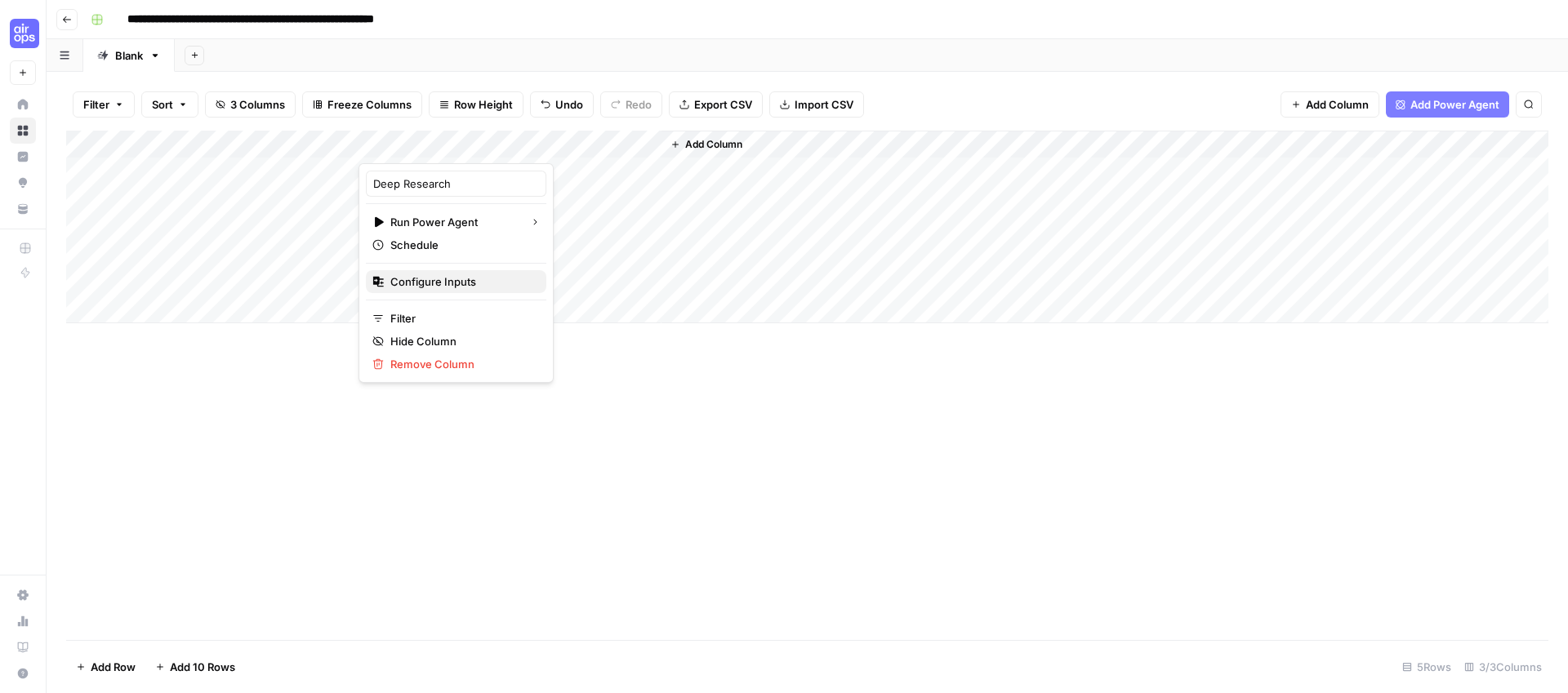
click at [429, 287] on span "Configure Inputs" at bounding box center [462, 281] width 143 height 16
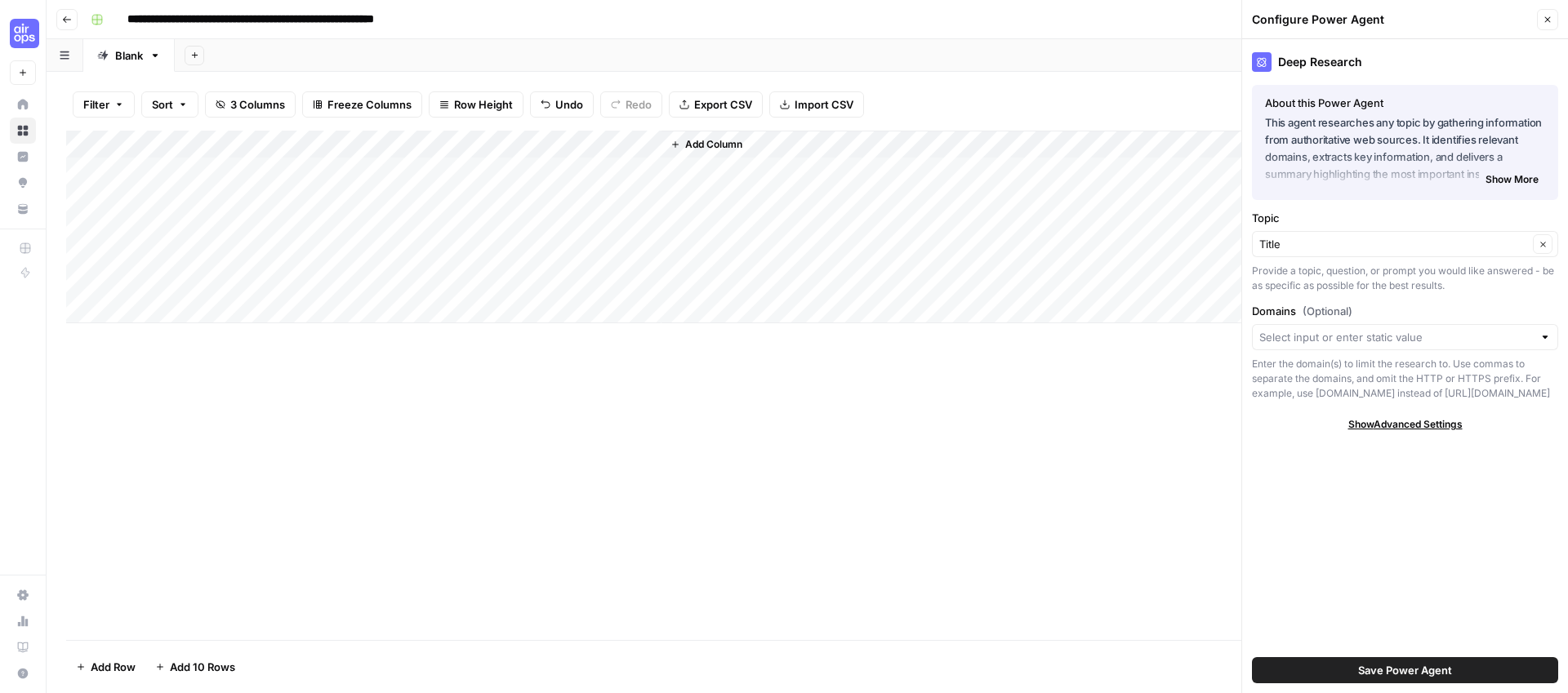
click at [1385, 672] on span "Save Power Agent" at bounding box center [1405, 670] width 94 height 16
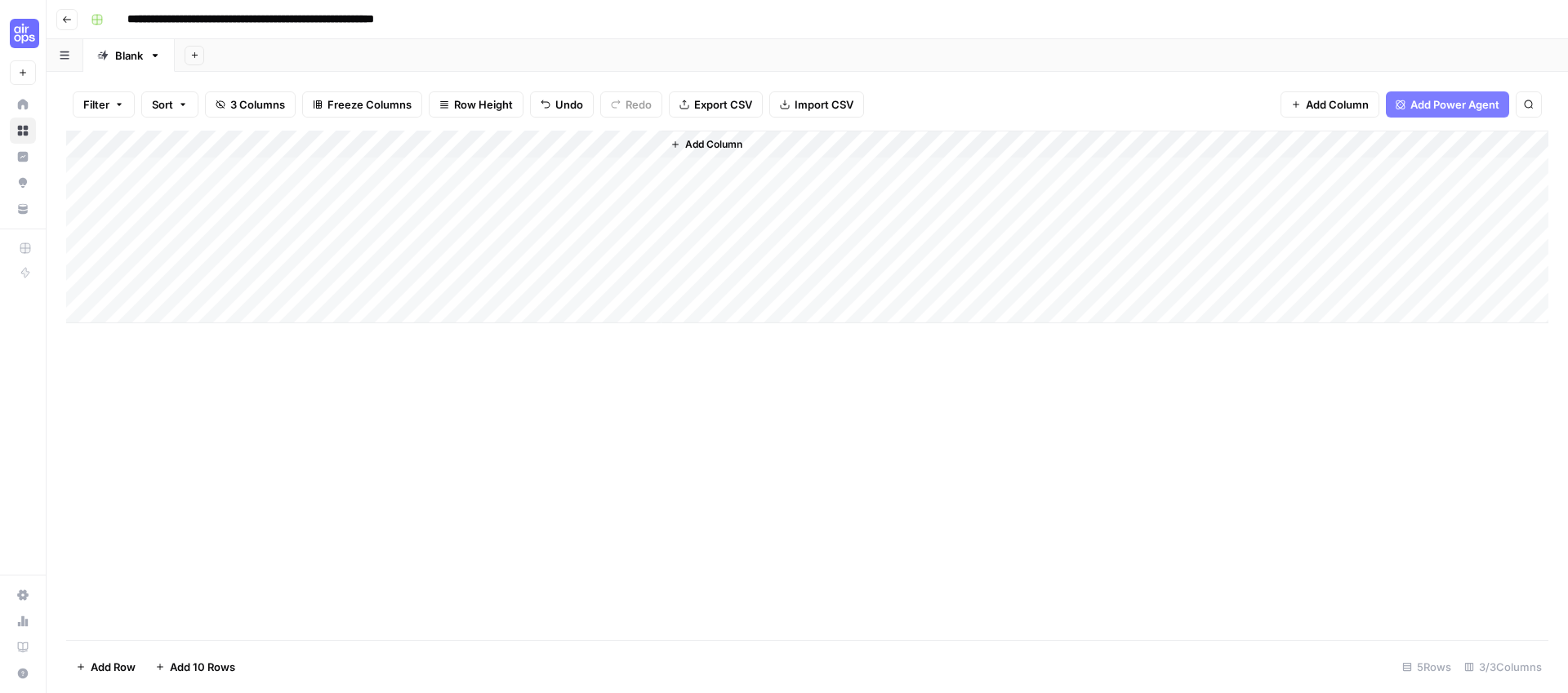
click at [374, 140] on div "Add Column" at bounding box center [807, 227] width 1482 height 193
drag, startPoint x: 302, startPoint y: 402, endPoint x: 316, endPoint y: 350, distance: 53.9
click at [301, 402] on div "Add Column" at bounding box center [807, 385] width 1482 height 509
click at [485, 145] on div "Add Column" at bounding box center [807, 227] width 1482 height 193
click at [501, 633] on div "Add Column" at bounding box center [807, 385] width 1482 height 509
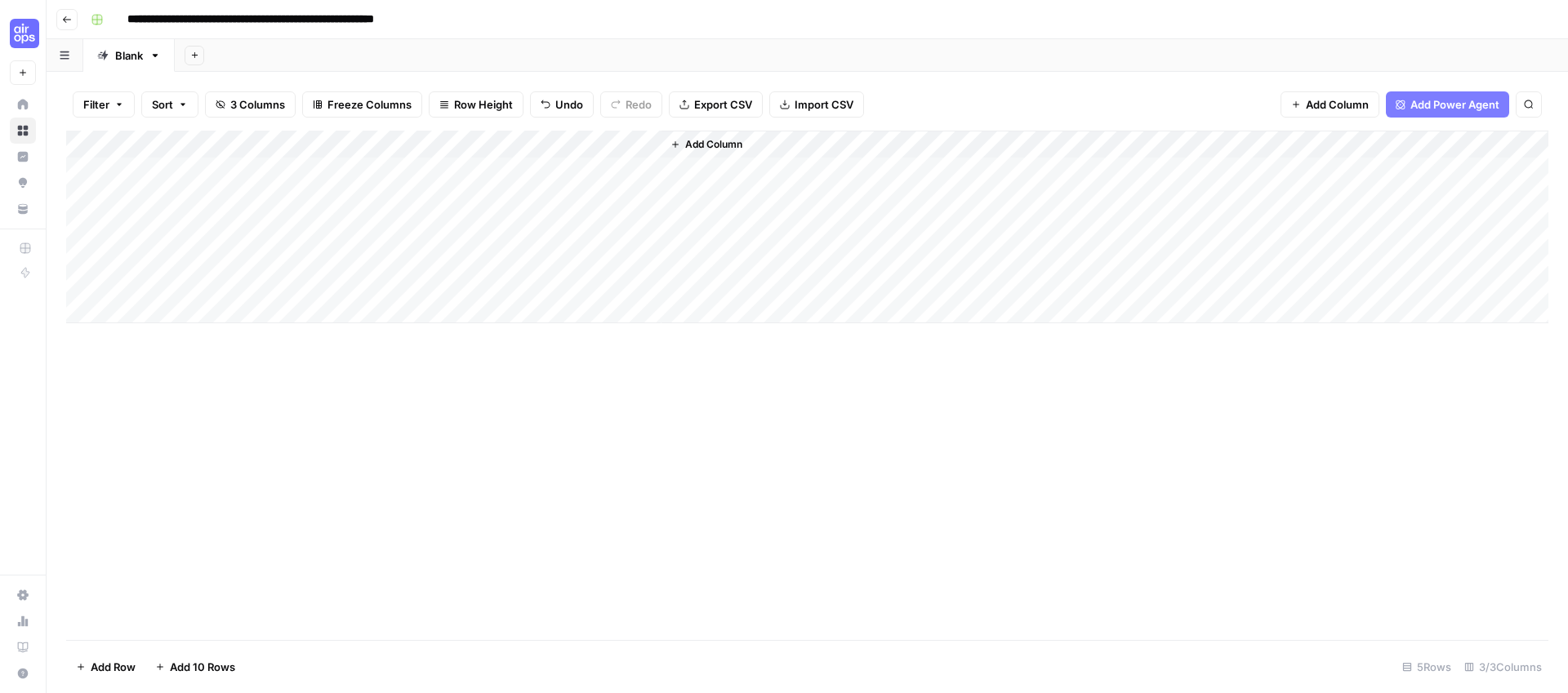
click at [360, 450] on div "Add Column" at bounding box center [807, 385] width 1482 height 509
click at [426, 150] on div "Add Column" at bounding box center [807, 227] width 1482 height 193
click at [185, 99] on icon "button" at bounding box center [183, 104] width 9 height 9
click at [411, 144] on div "Add Column" at bounding box center [807, 227] width 1482 height 193
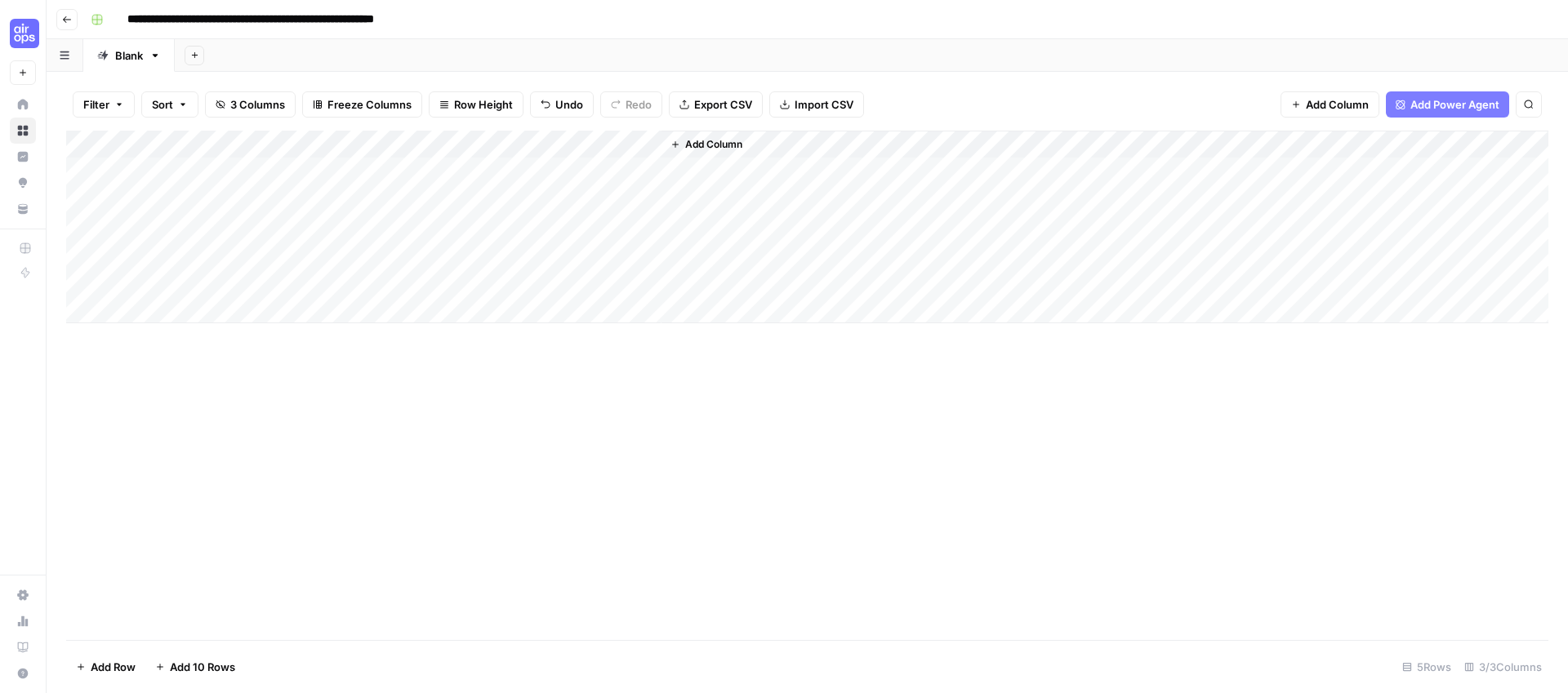
click at [584, 467] on div "Add Column" at bounding box center [807, 385] width 1482 height 509
click at [482, 142] on div "Add Column" at bounding box center [807, 227] width 1482 height 193
click at [866, 516] on div "Add Column" at bounding box center [807, 385] width 1482 height 509
click at [369, 150] on div "Add Column" at bounding box center [807, 227] width 1482 height 193
click at [369, 150] on div at bounding box center [436, 146] width 155 height 33
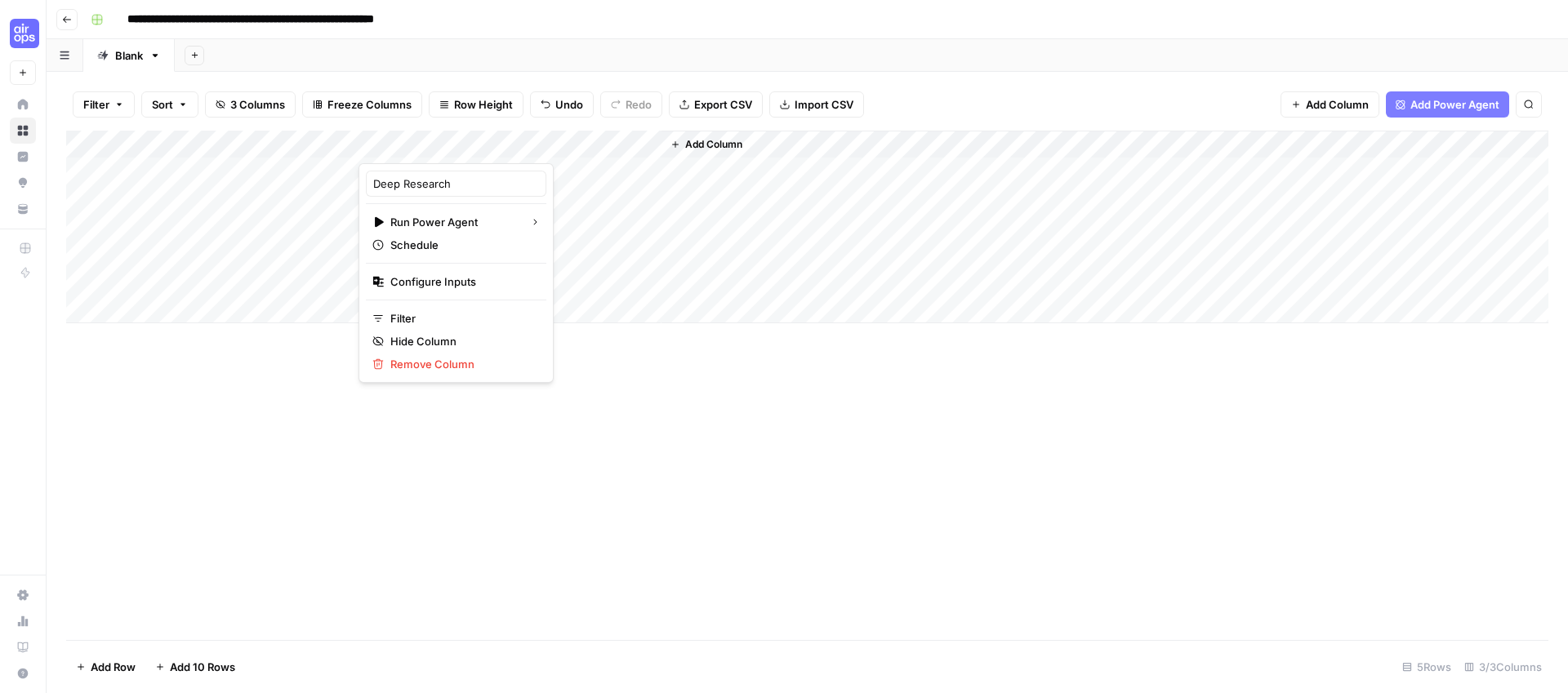
drag, startPoint x: 845, startPoint y: 558, endPoint x: 844, endPoint y: 568, distance: 10.0
click at [844, 564] on div "Add Column" at bounding box center [807, 385] width 1482 height 509
drag, startPoint x: 447, startPoint y: 526, endPoint x: 420, endPoint y: 433, distance: 96.8
click at [446, 518] on div "Add Column" at bounding box center [807, 385] width 1482 height 509
click at [460, 140] on div "Add Column" at bounding box center [807, 227] width 1482 height 193
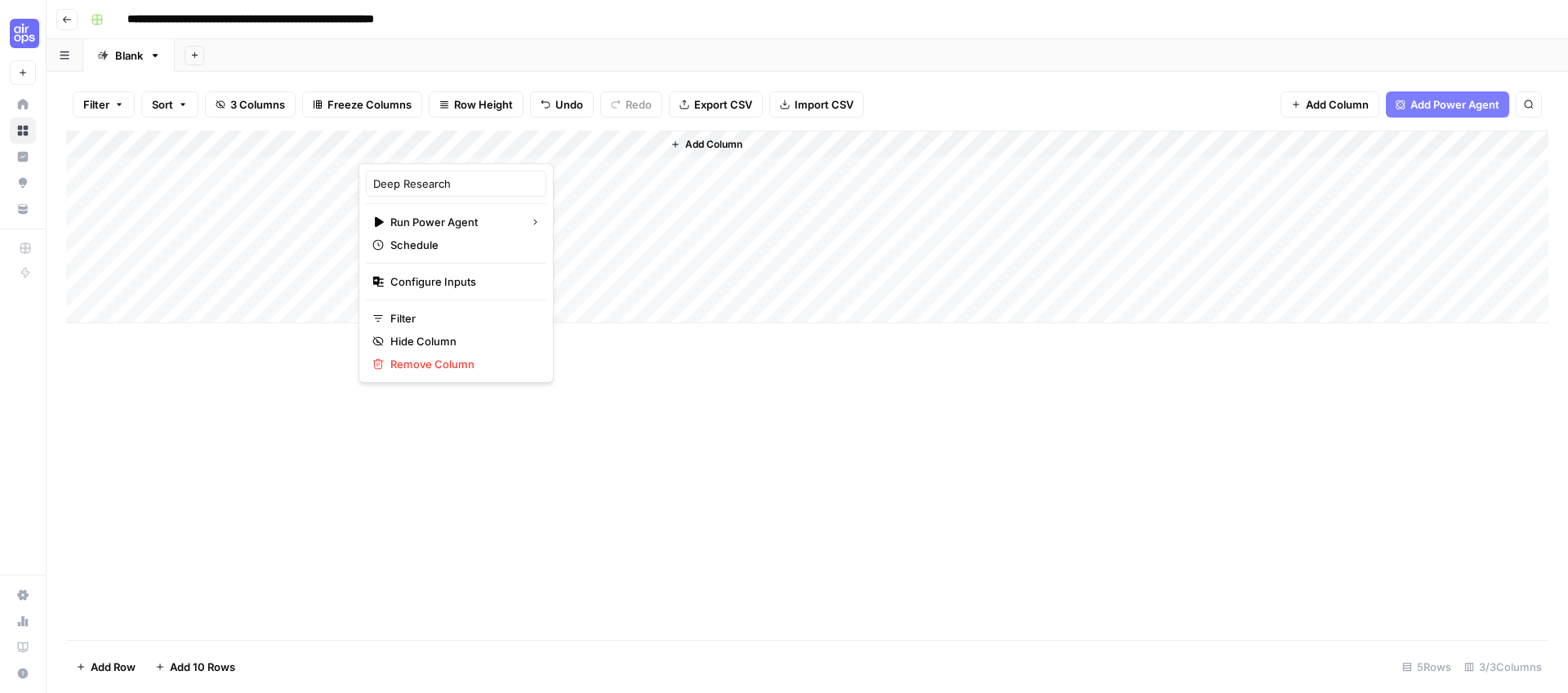
click at [466, 140] on div at bounding box center [436, 146] width 155 height 33
click at [686, 157] on div "Add Column" at bounding box center [1104, 227] width 887 height 193
click at [694, 144] on span "Add Column" at bounding box center [713, 144] width 57 height 15
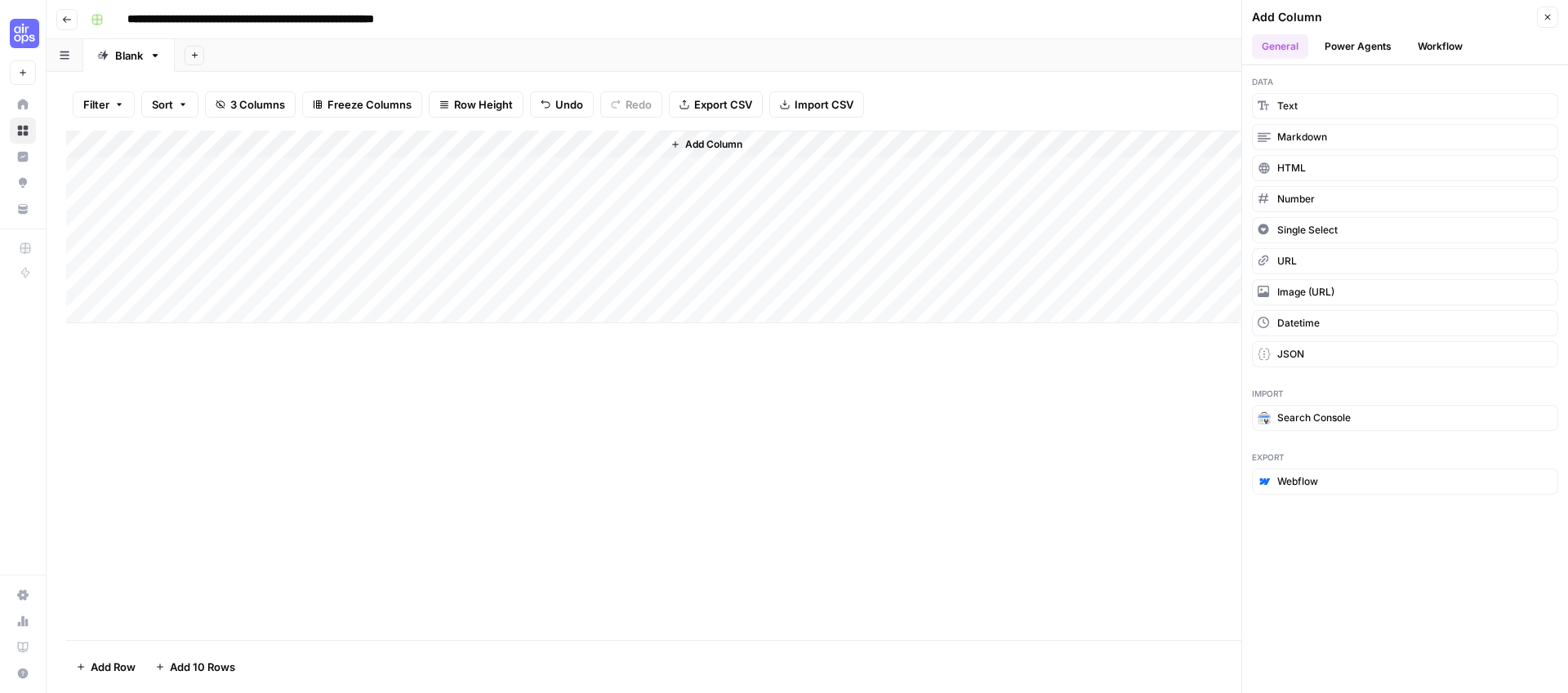
click at [1439, 51] on button "Workflow" at bounding box center [1440, 47] width 65 height 24
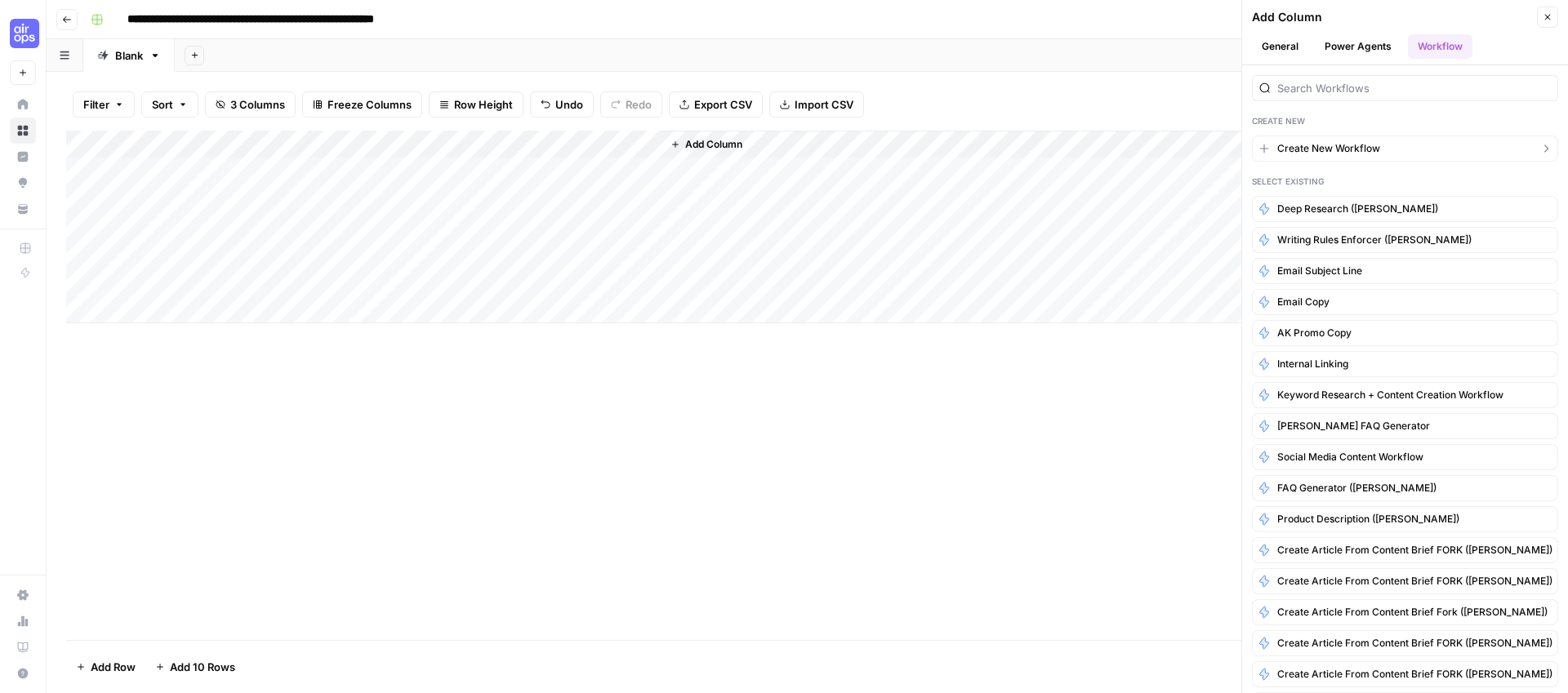
click at [1367, 154] on span "Create New Workflow" at bounding box center [1328, 149] width 103 height 15
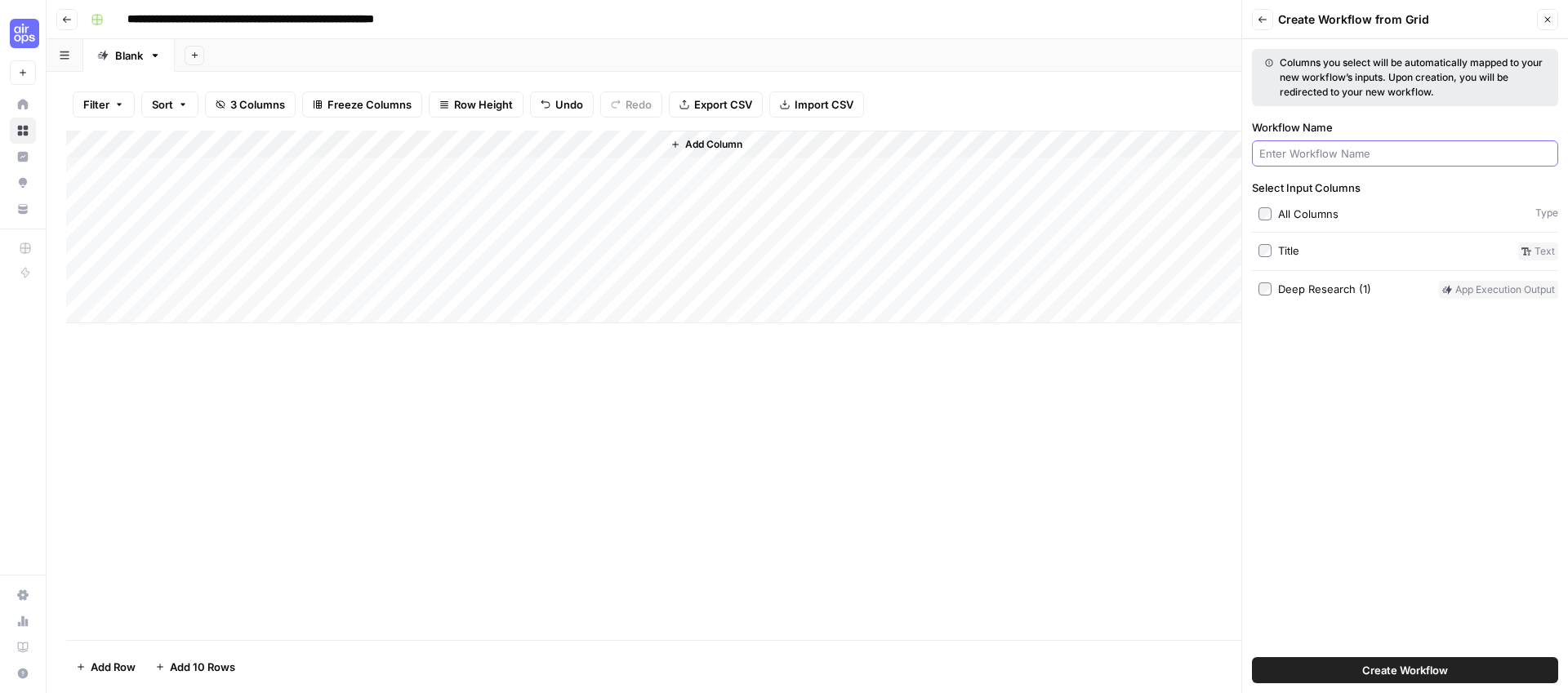
click at [1343, 155] on input "Workflow Name" at bounding box center [1404, 153] width 291 height 16
type input "Deep Research Fork"
click at [1383, 404] on div "Columns you select will be automatically mapped to your new workflow’s inputs. …" at bounding box center [1405, 366] width 326 height 654
click at [1431, 674] on span "Create Workflow" at bounding box center [1405, 670] width 86 height 16
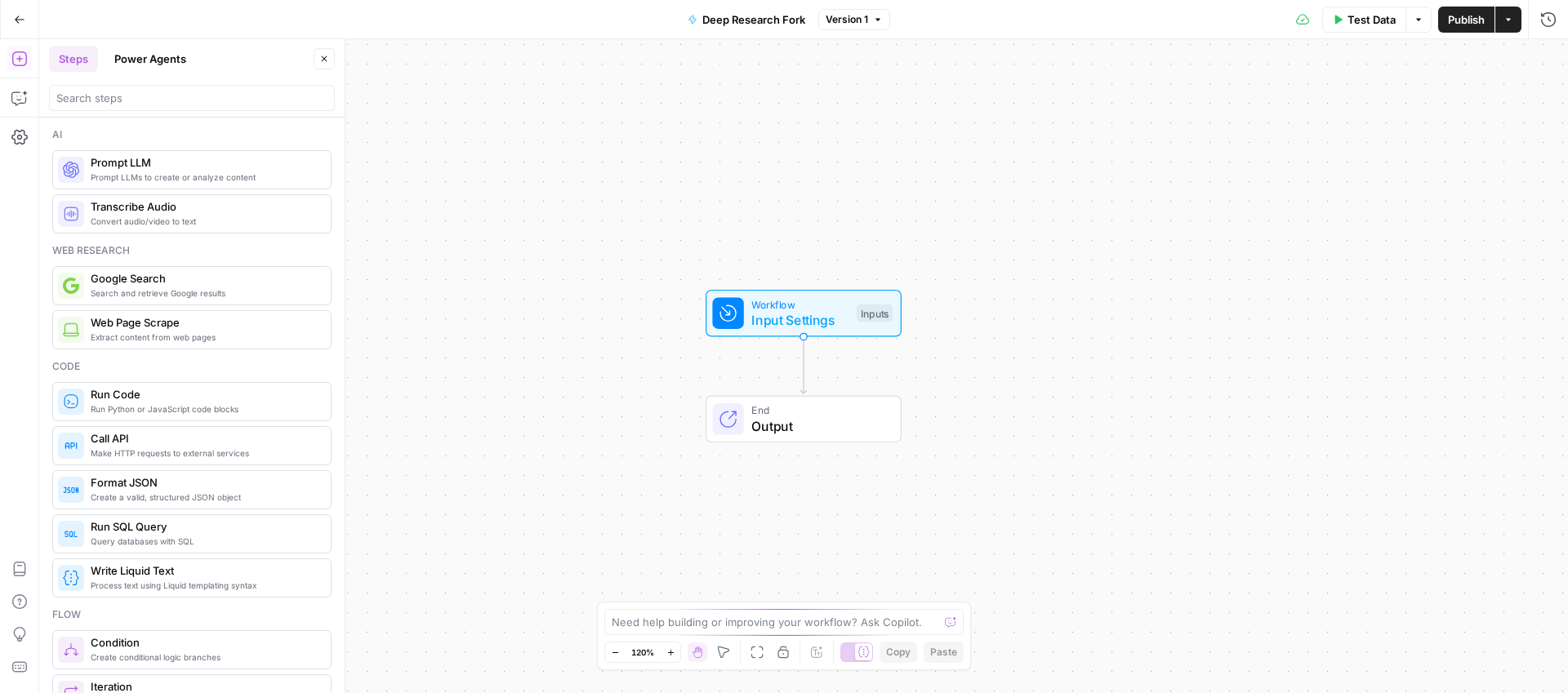
click at [153, 55] on button "Power Agents" at bounding box center [151, 59] width 92 height 26
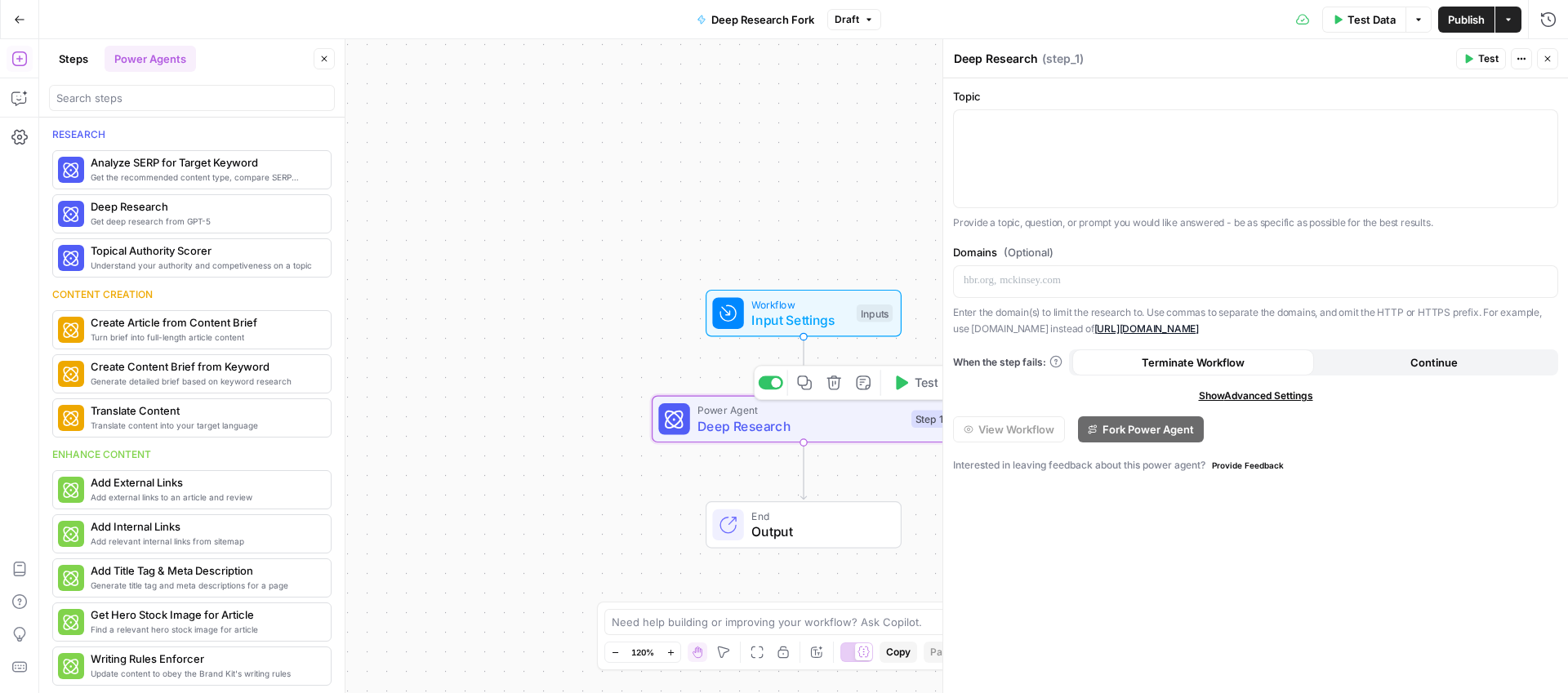
click at [864, 420] on span "Deep Research" at bounding box center [800, 426] width 206 height 20
click at [1516, 54] on icon "button" at bounding box center [1521, 59] width 9 height 9
click at [1538, 58] on button "Close" at bounding box center [1546, 58] width 22 height 22
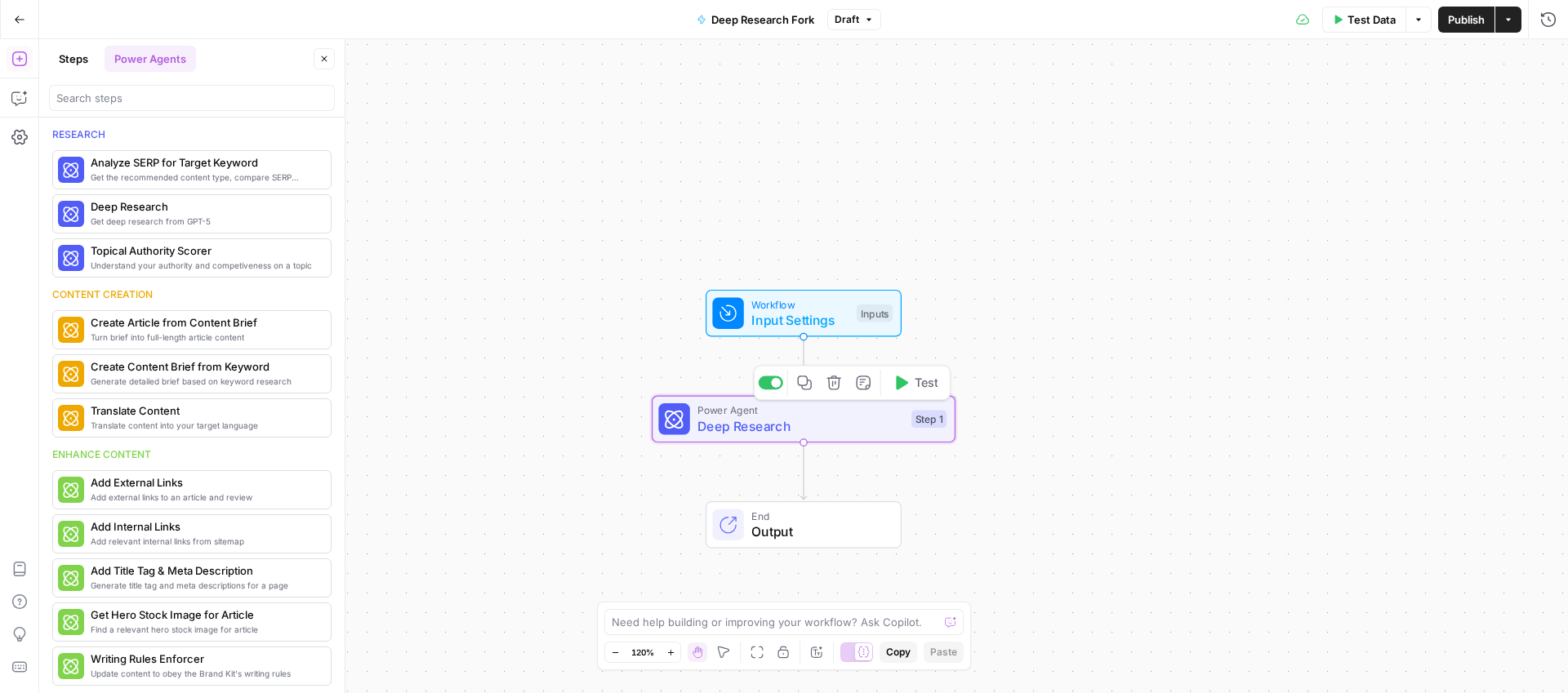
click at [766, 430] on span "Deep Research" at bounding box center [800, 426] width 206 height 20
click at [765, 430] on span "Deep Research" at bounding box center [800, 426] width 206 height 20
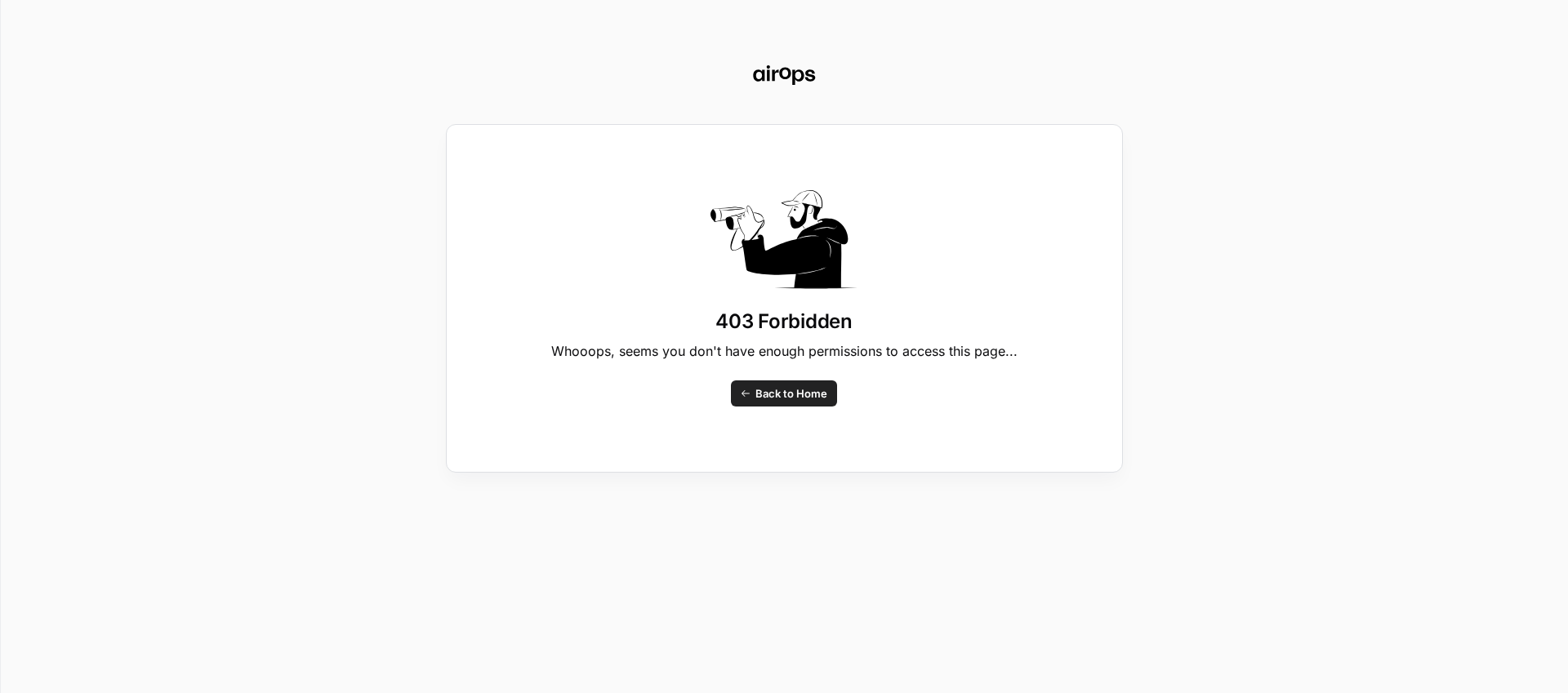
click at [776, 395] on span "Back to Home" at bounding box center [791, 392] width 72 height 16
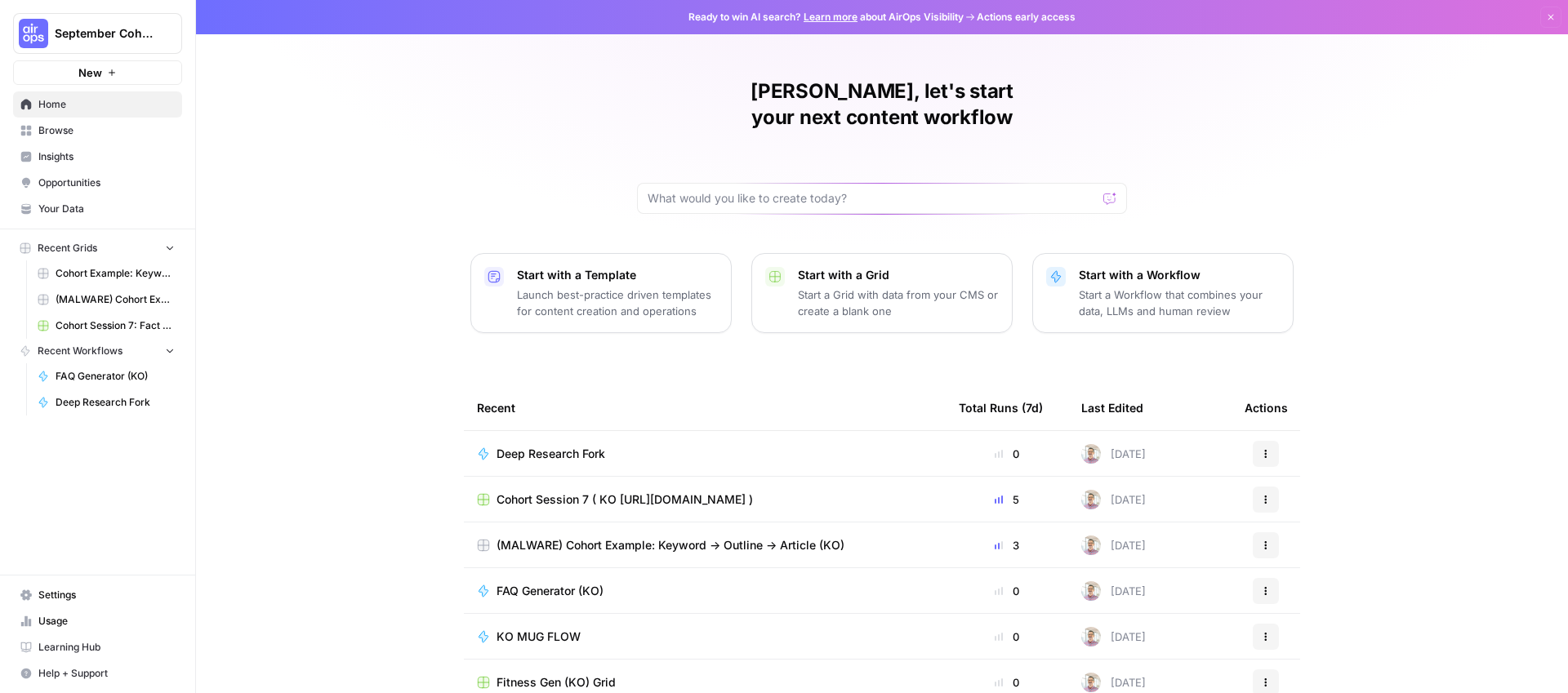
click at [606, 446] on div "Deep Research Fork" at bounding box center [557, 453] width 122 height 16
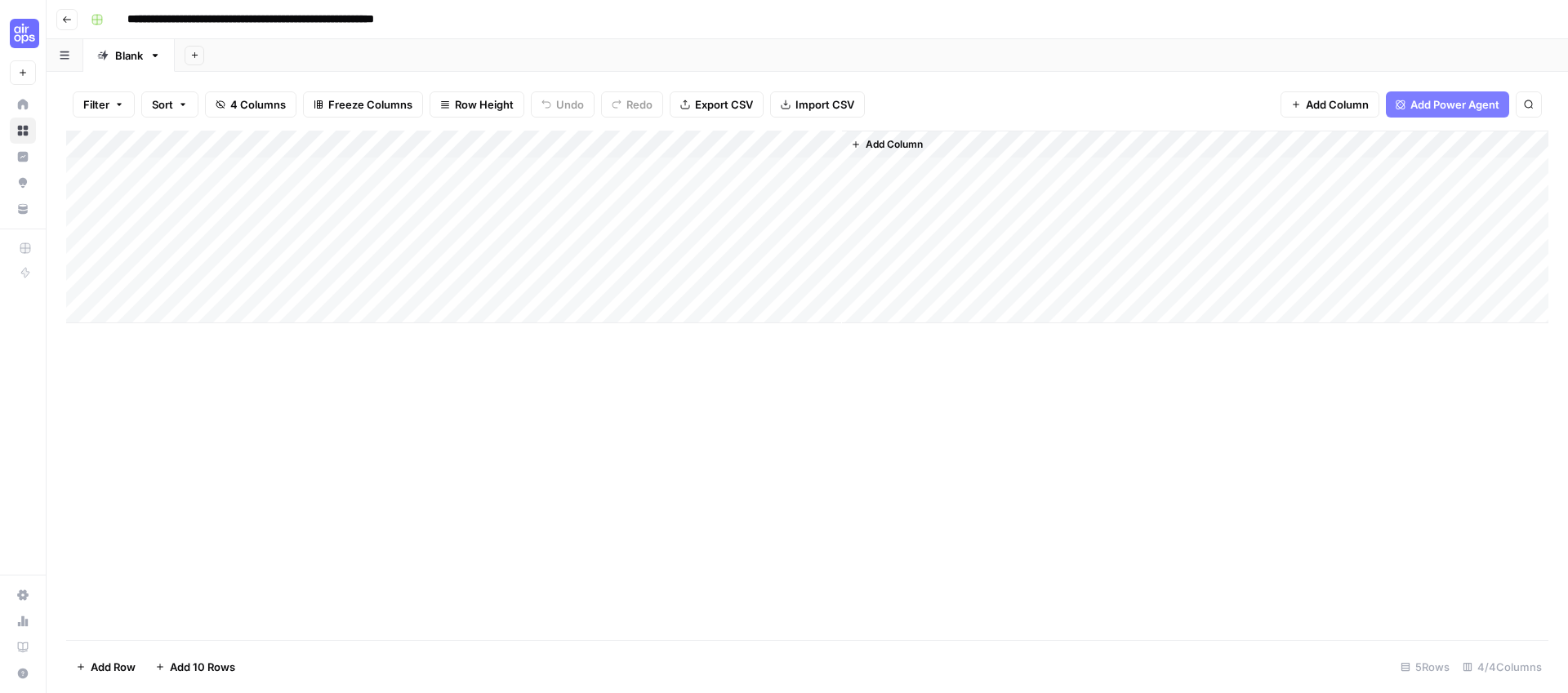
click at [805, 143] on div "Add Column" at bounding box center [807, 227] width 1482 height 193
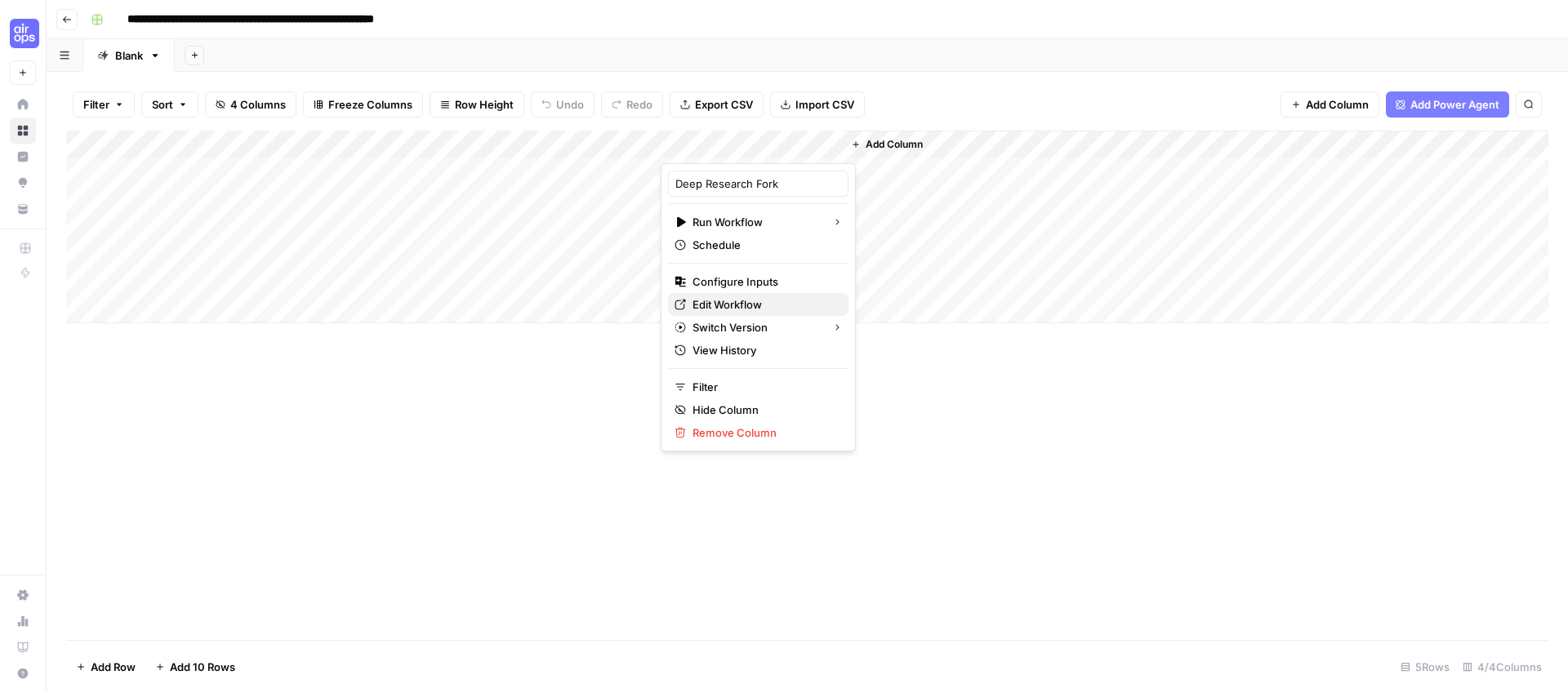
click at [753, 305] on span "Edit Workflow" at bounding box center [763, 303] width 143 height 16
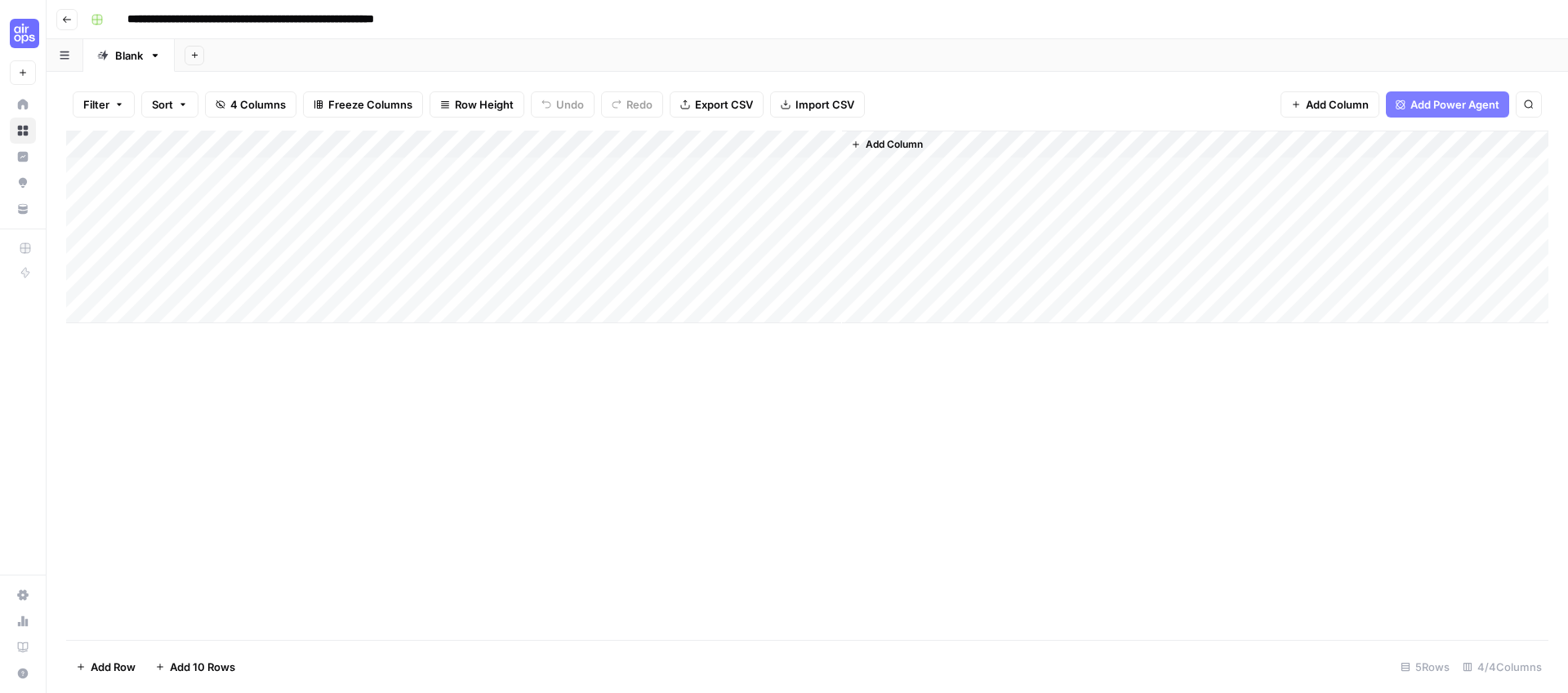
click at [813, 144] on div "Add Column" at bounding box center [807, 227] width 1482 height 193
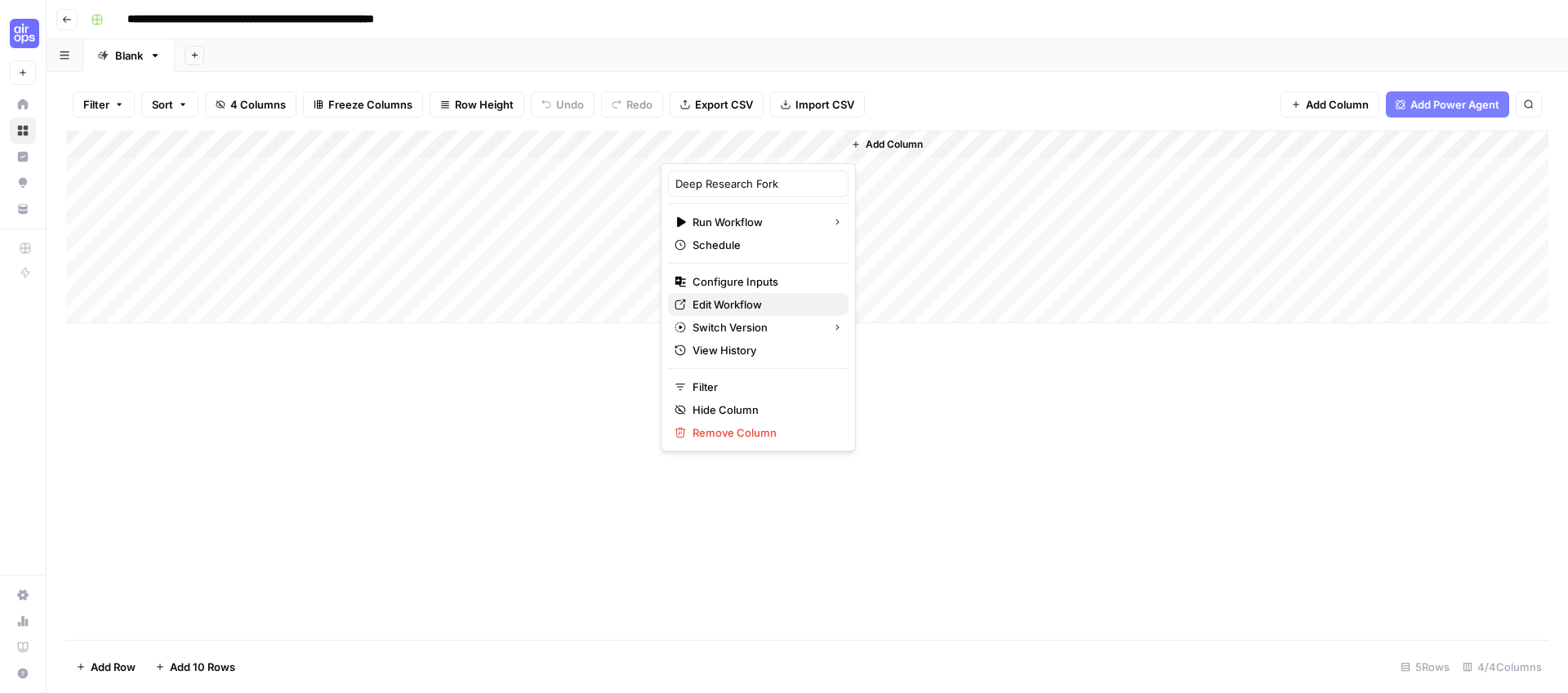
click at [747, 309] on span "Edit Workflow" at bounding box center [763, 303] width 143 height 16
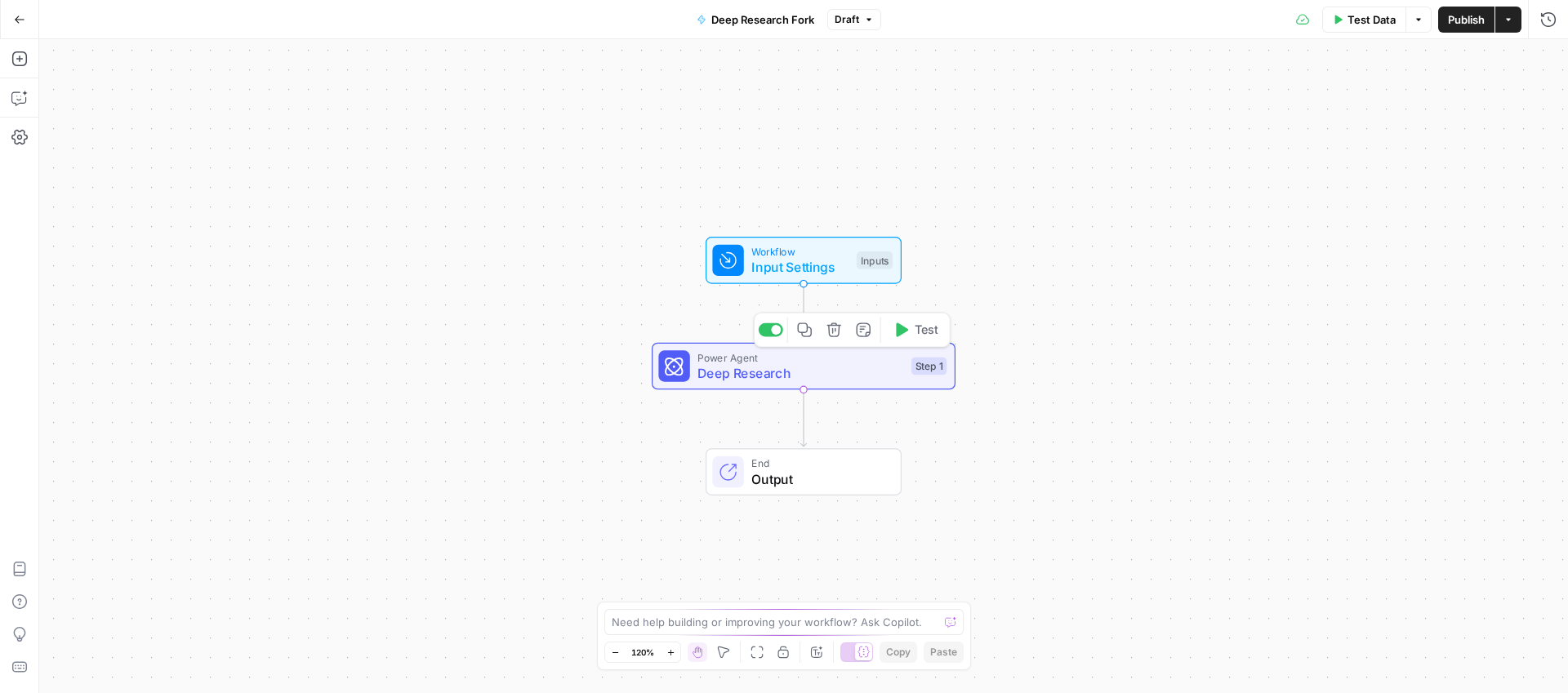
click at [843, 377] on span "Deep Research" at bounding box center [800, 373] width 206 height 20
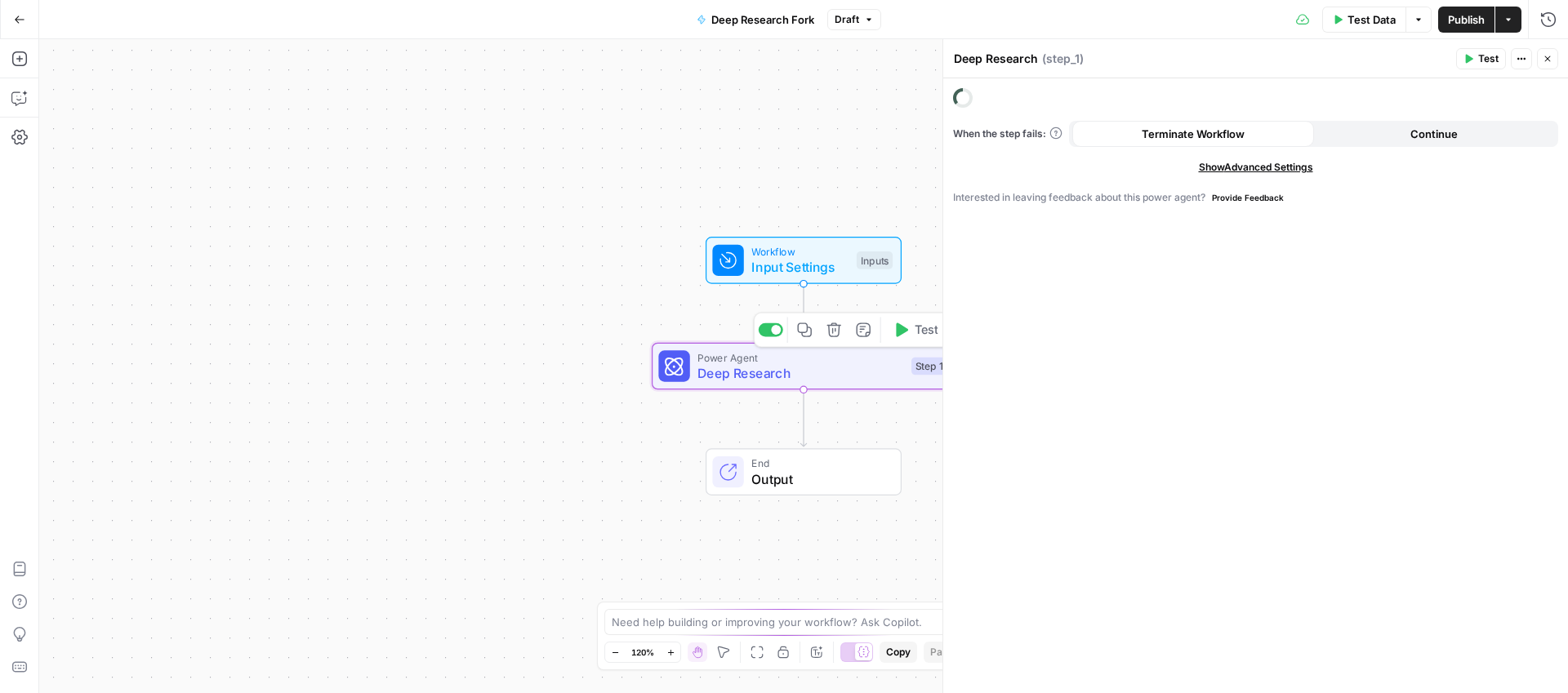
click at [845, 372] on span "Deep Research" at bounding box center [800, 373] width 206 height 20
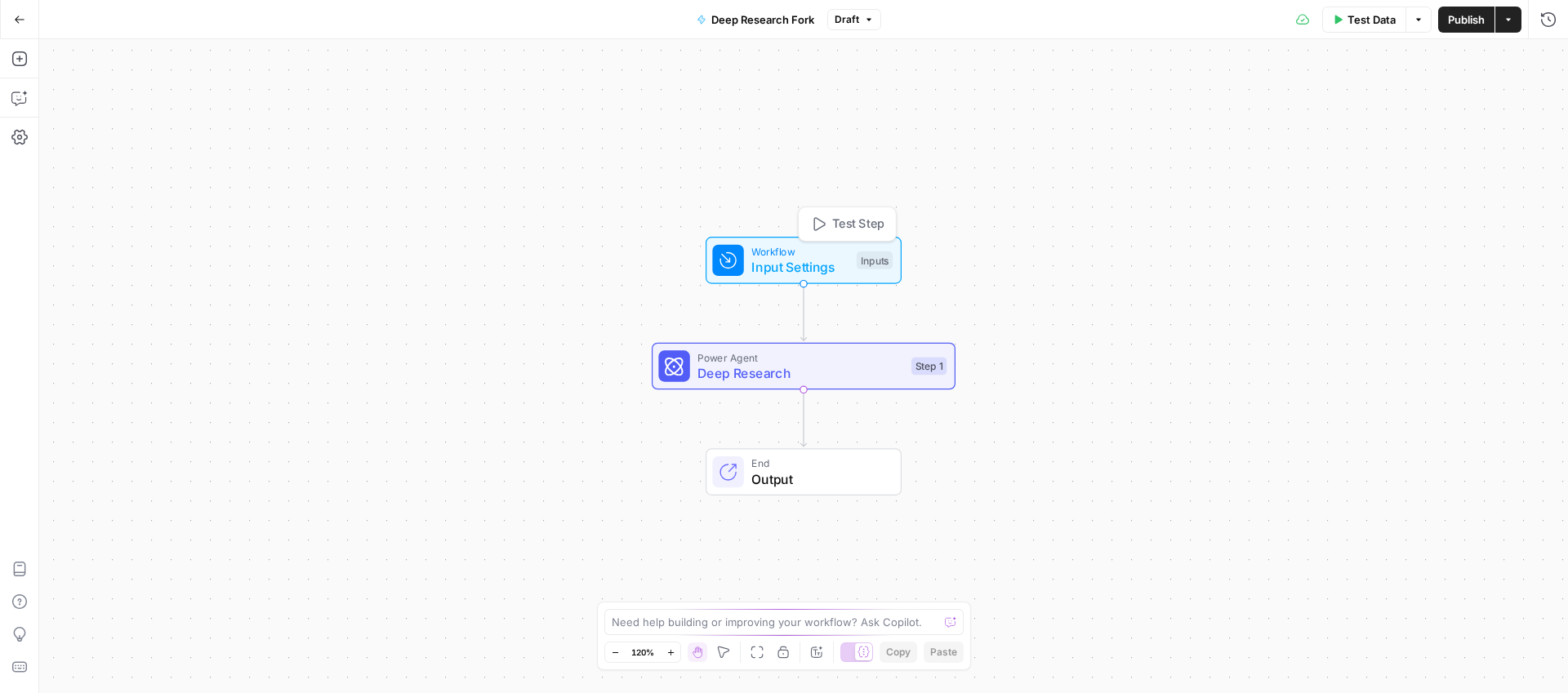
click at [841, 264] on span "Input Settings" at bounding box center [800, 267] width 97 height 20
click at [817, 373] on span "Deep Research" at bounding box center [800, 373] width 206 height 20
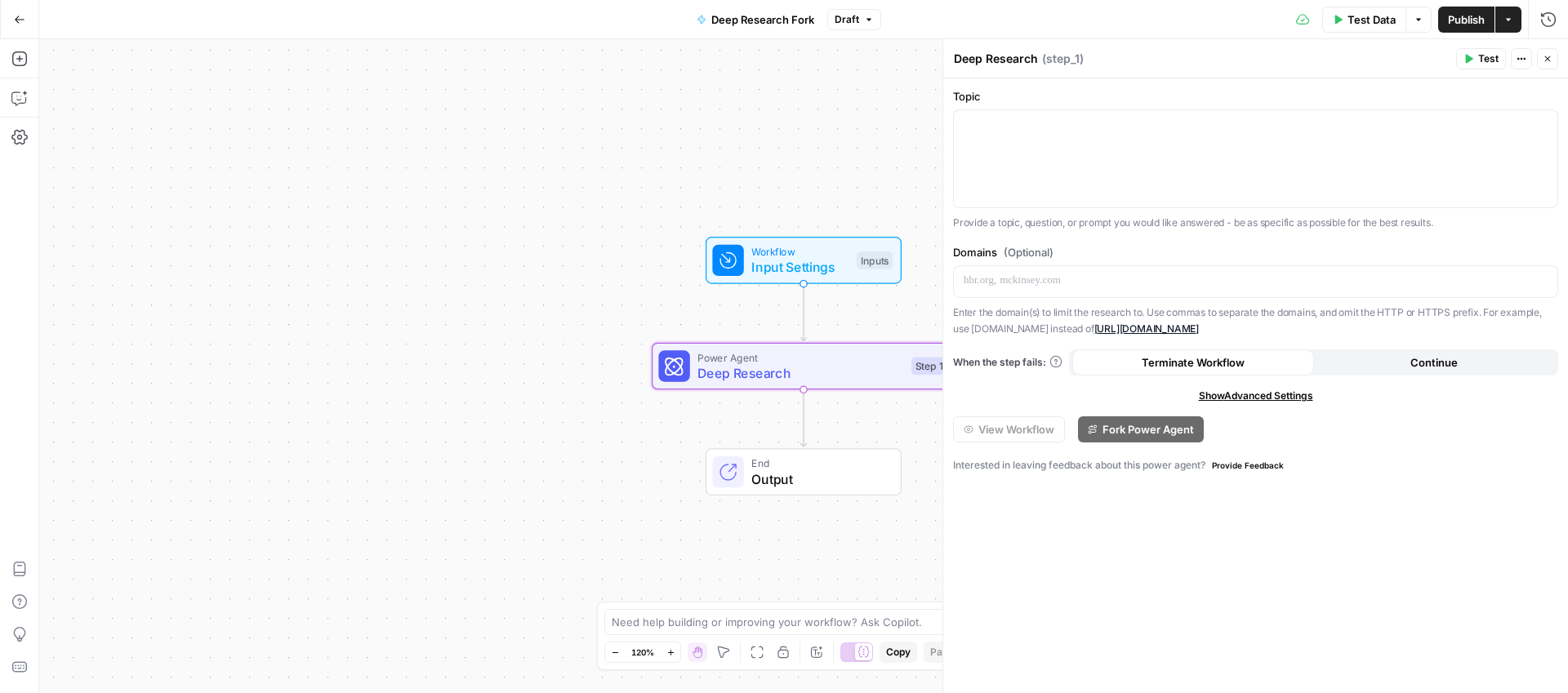
click at [1555, 58] on button "Close" at bounding box center [1546, 58] width 22 height 22
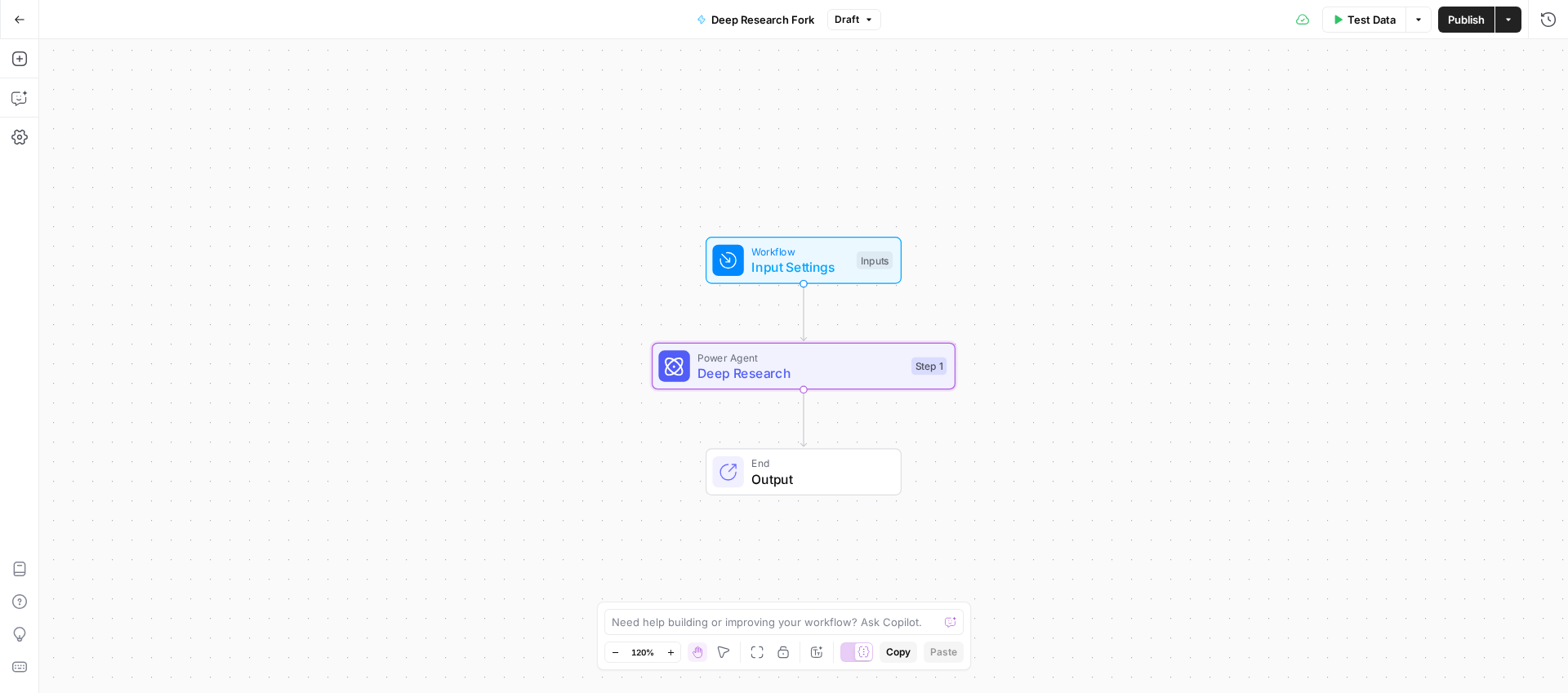
click at [31, 26] on button "Go Back" at bounding box center [19, 19] width 29 height 29
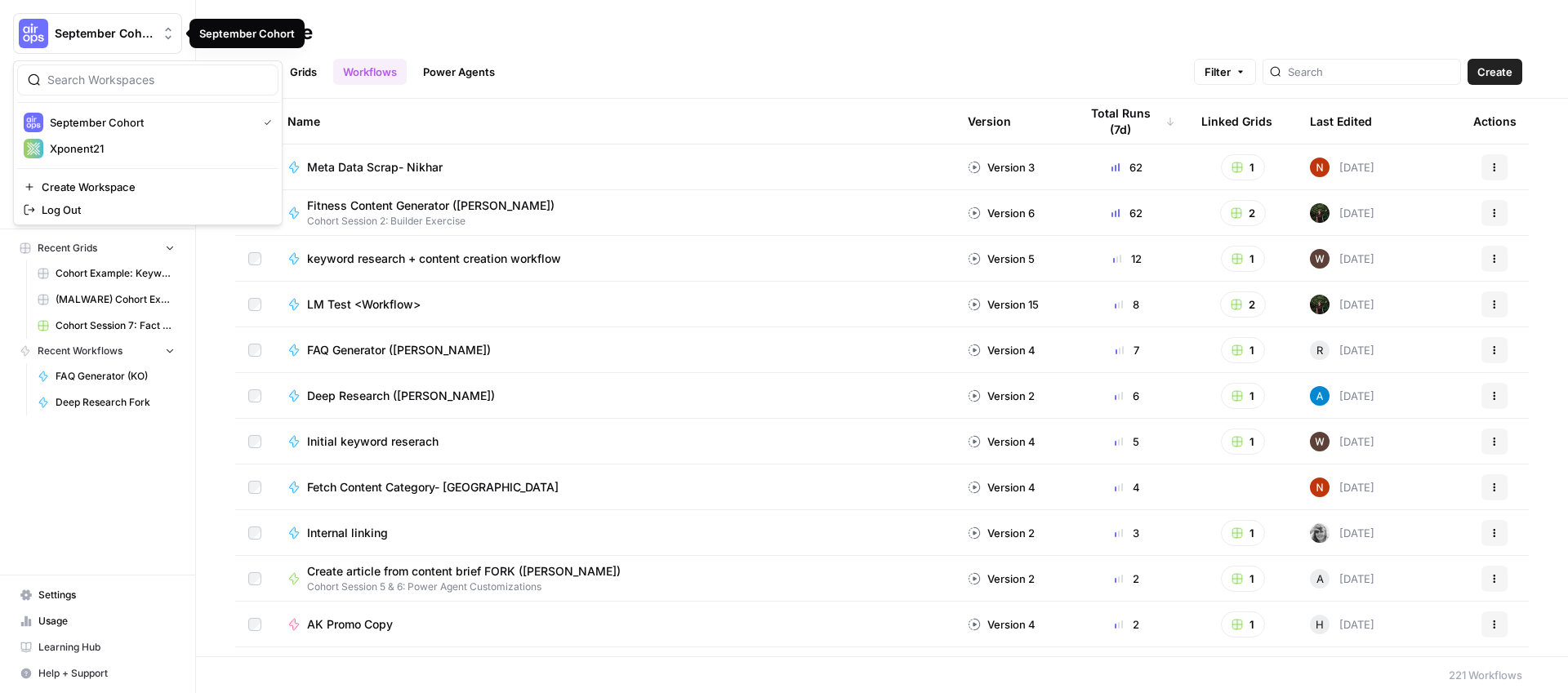
click at [29, 25] on img "Workspace: September Cohort" at bounding box center [33, 33] width 29 height 29
click at [139, 319] on span "Cohort Session 7: Fact Checking and QA" at bounding box center [114, 326] width 119 height 15
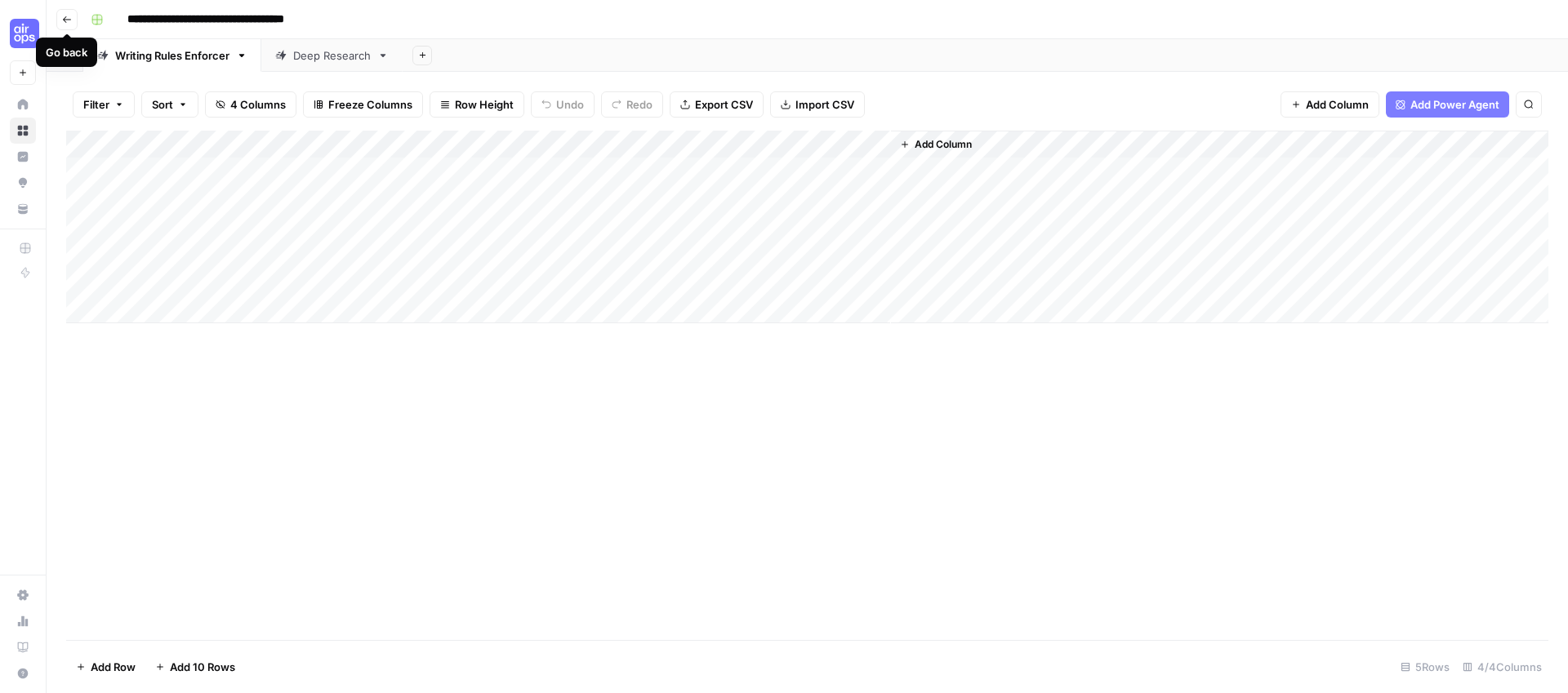
click at [66, 21] on icon "button" at bounding box center [67, 19] width 8 height 7
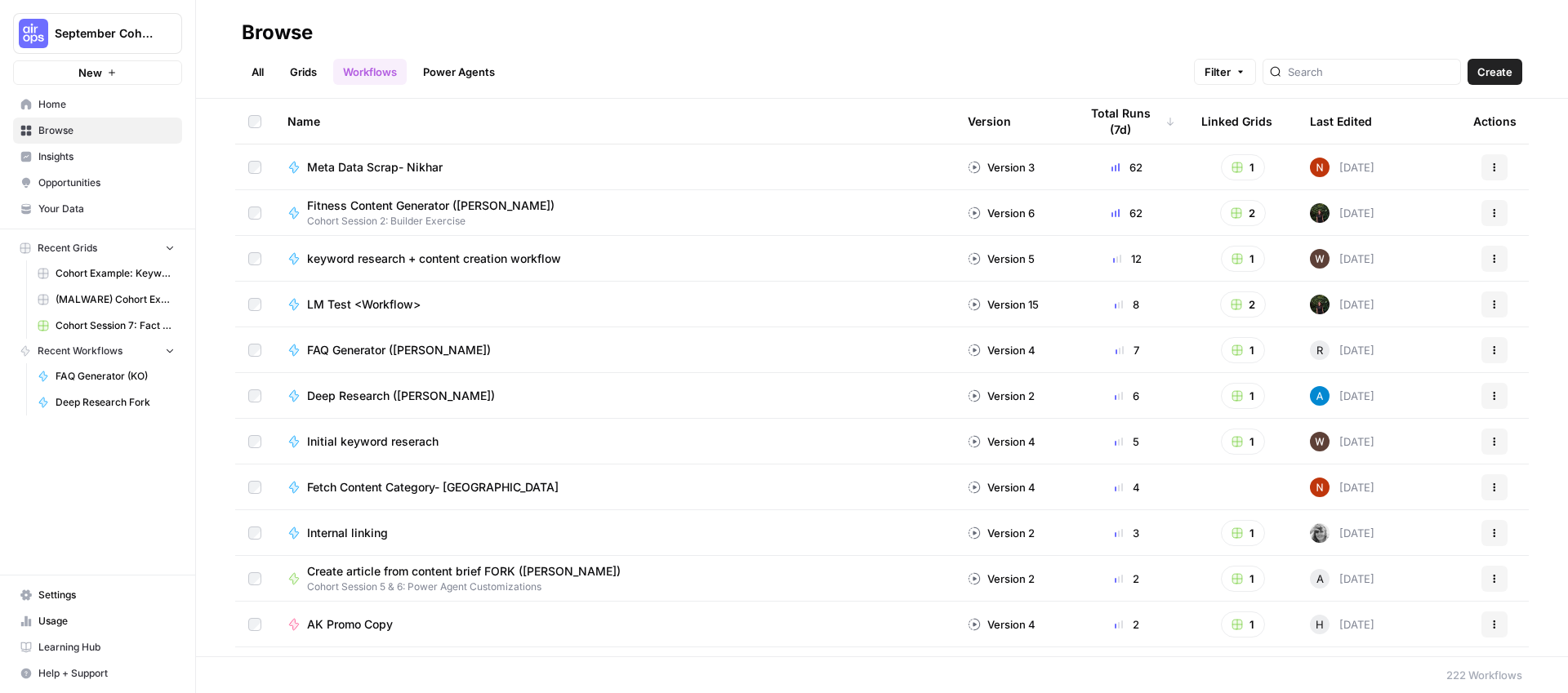
click at [108, 246] on button "Recent Grids" at bounding box center [97, 248] width 169 height 24
click at [92, 246] on span "Recent Grids" at bounding box center [67, 248] width 60 height 15
click at [77, 126] on span "Browse" at bounding box center [107, 131] width 137 height 15
click at [66, 128] on span "Browse" at bounding box center [107, 131] width 137 height 15
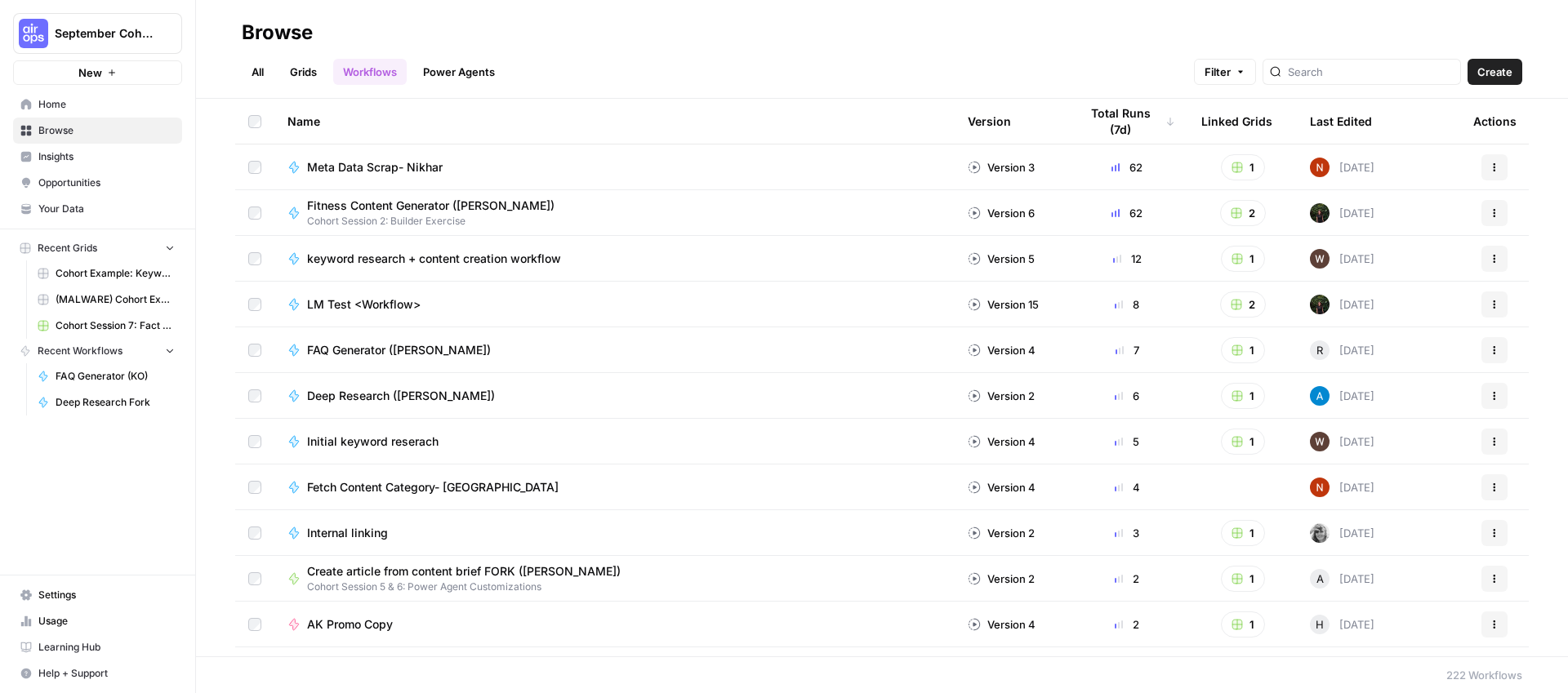
click at [1406, 61] on div at bounding box center [1362, 72] width 199 height 26
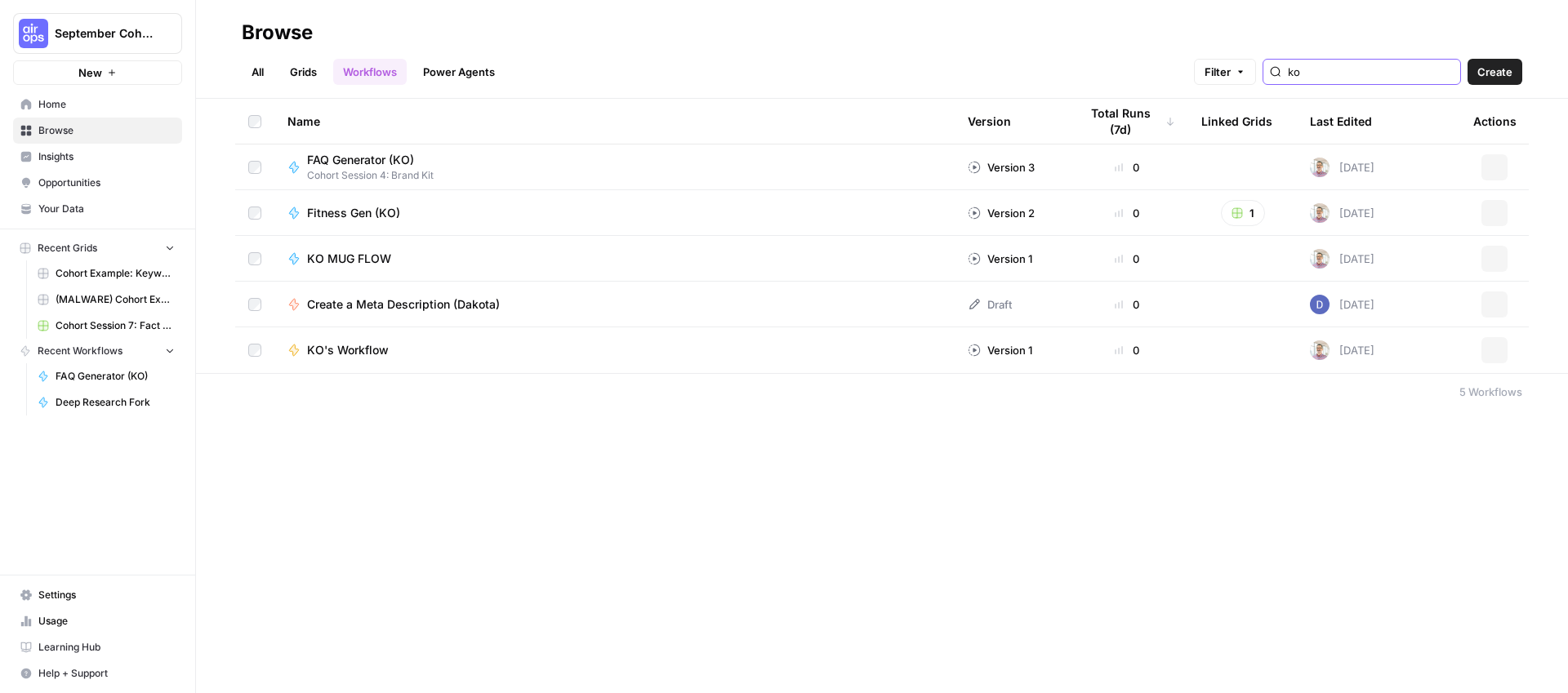
type input "ko"
click at [672, 430] on div "Browse All Grids Workflows Power Agents Filter ko Create Name Version Total Run…" at bounding box center [881, 346] width 1371 height 693
click at [72, 125] on span "Browse" at bounding box center [107, 131] width 137 height 15
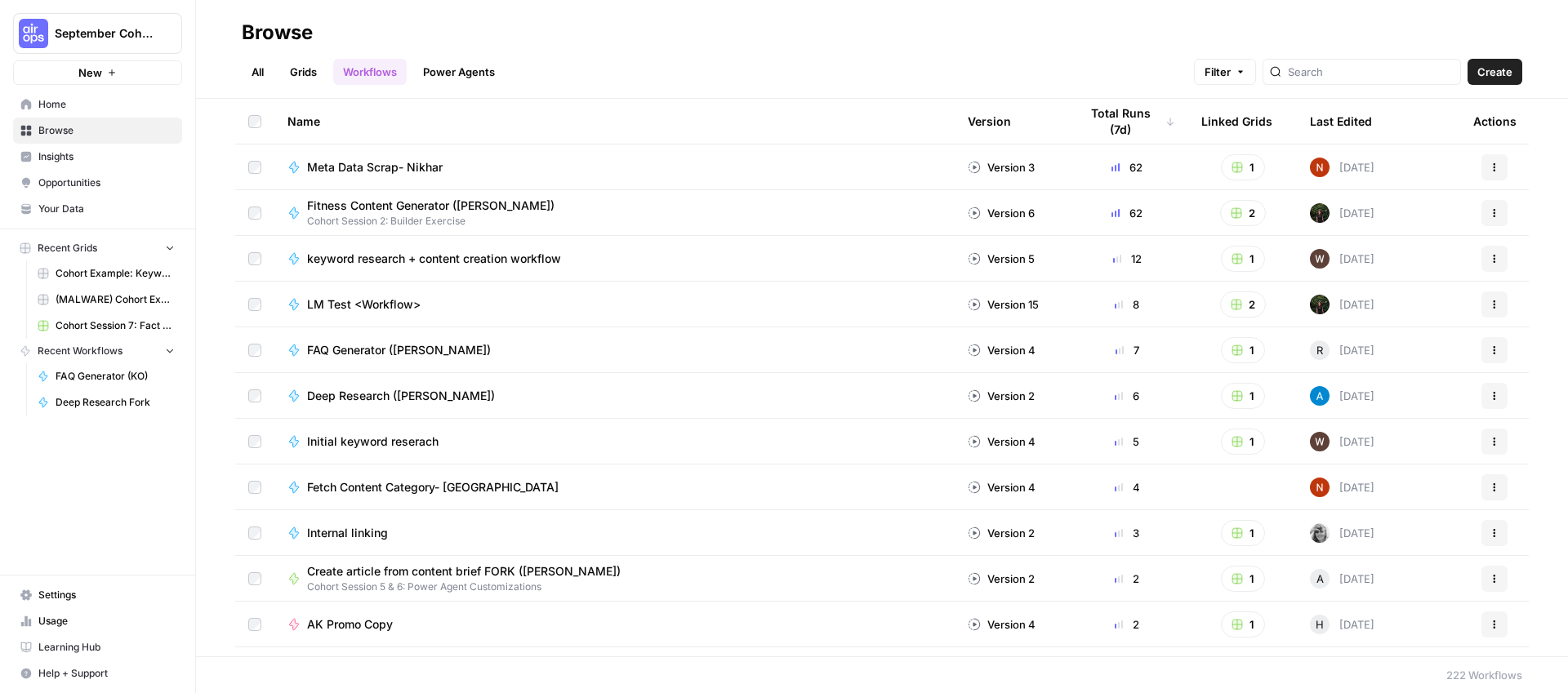
click at [105, 332] on span "Cohort Session 7: Fact Checking and QA" at bounding box center [114, 326] width 119 height 15
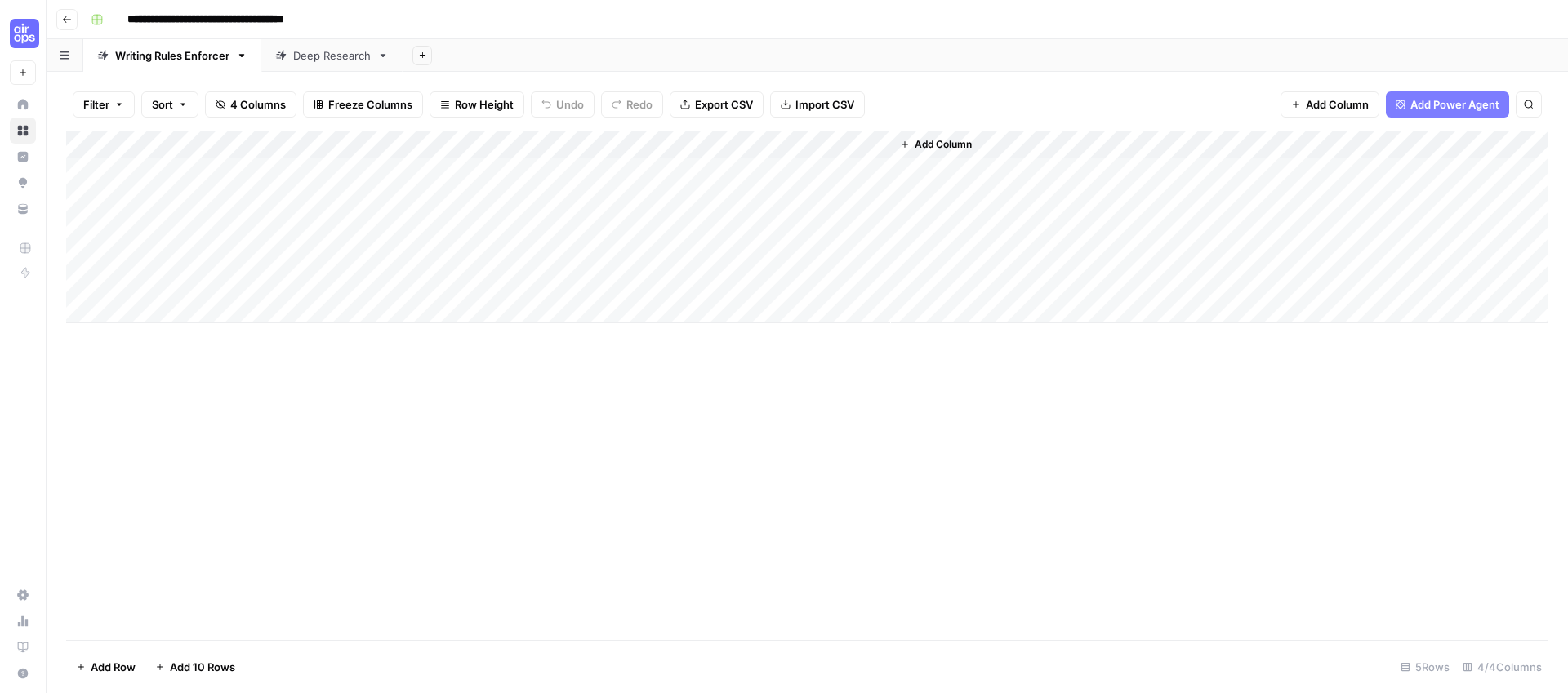
click at [360, 58] on div "Deep Research" at bounding box center [332, 55] width 78 height 16
click at [126, 60] on div "Writing Rules Enforcer" at bounding box center [172, 55] width 114 height 16
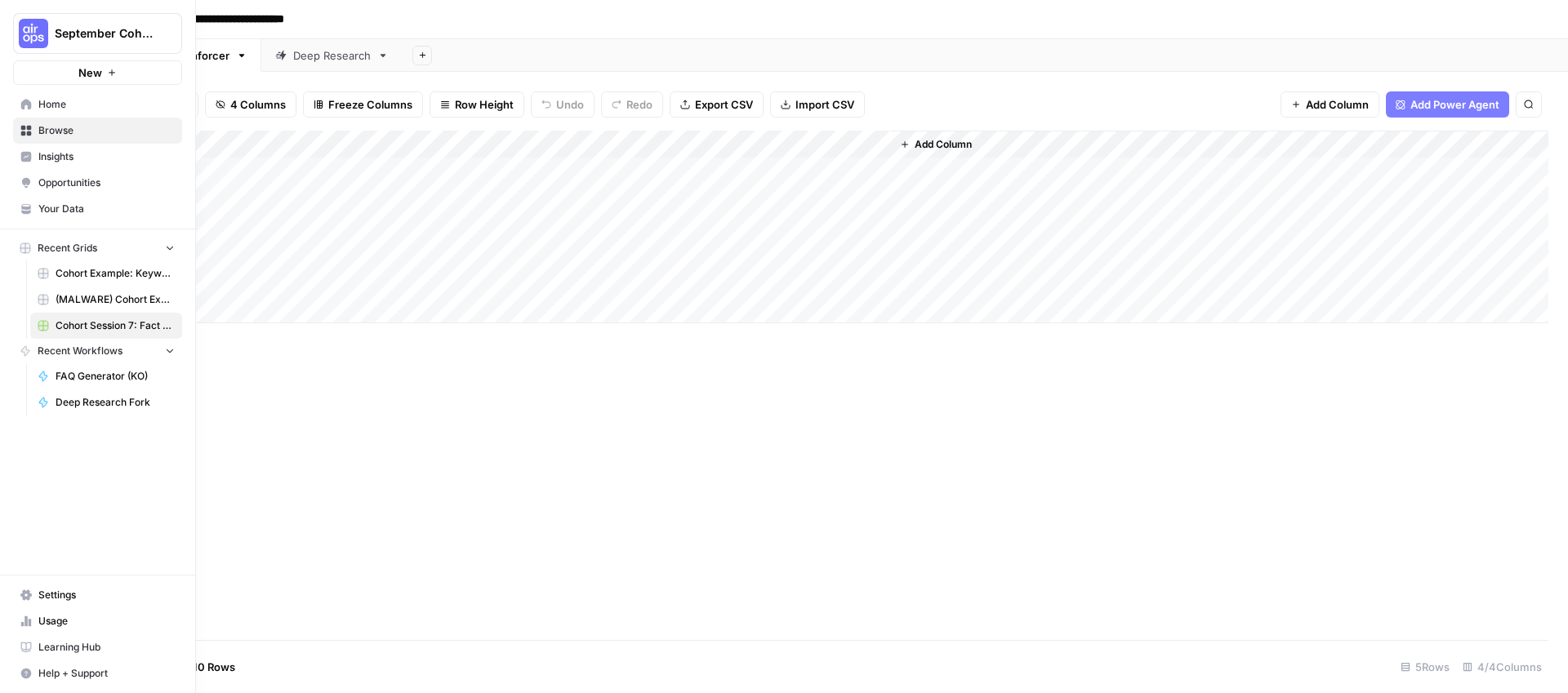
click at [52, 106] on span "Home" at bounding box center [107, 105] width 137 height 15
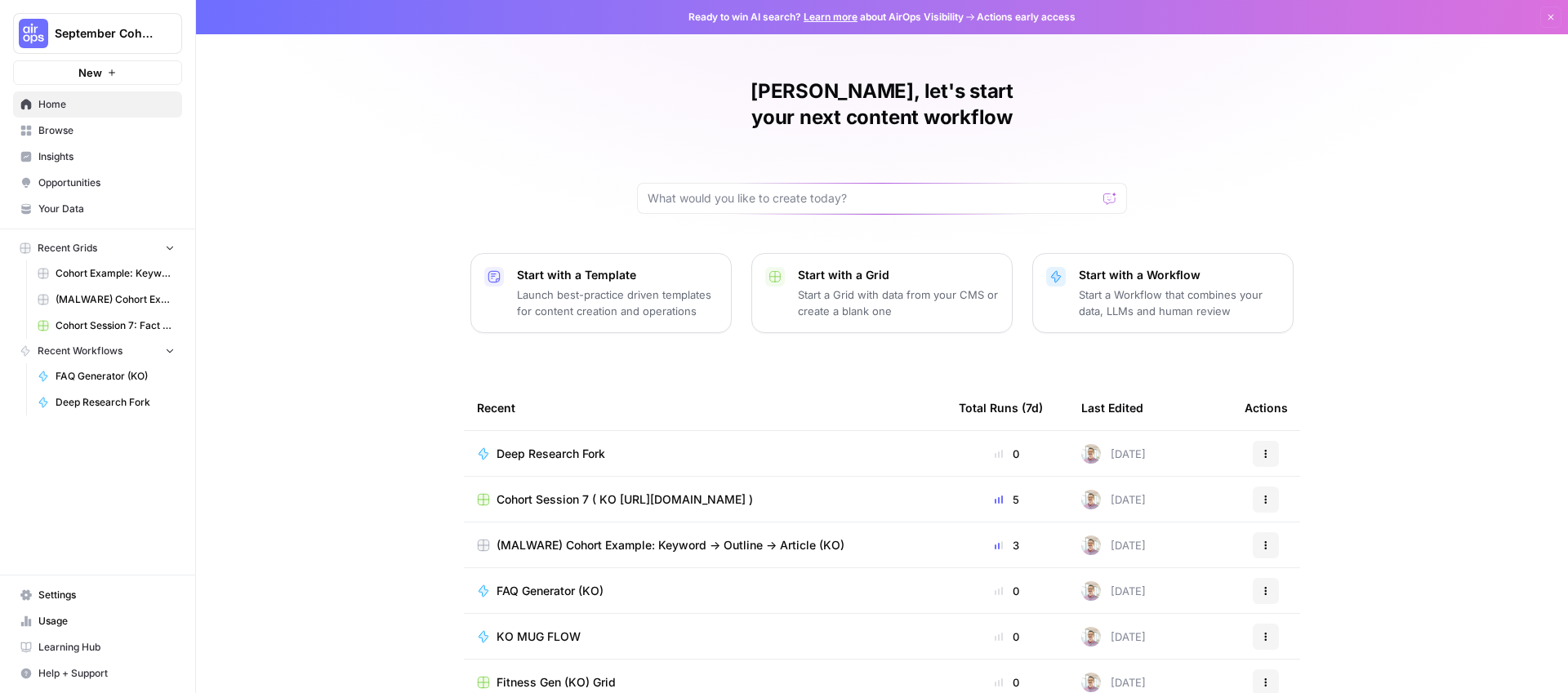
click at [53, 132] on span "Browse" at bounding box center [107, 131] width 137 height 15
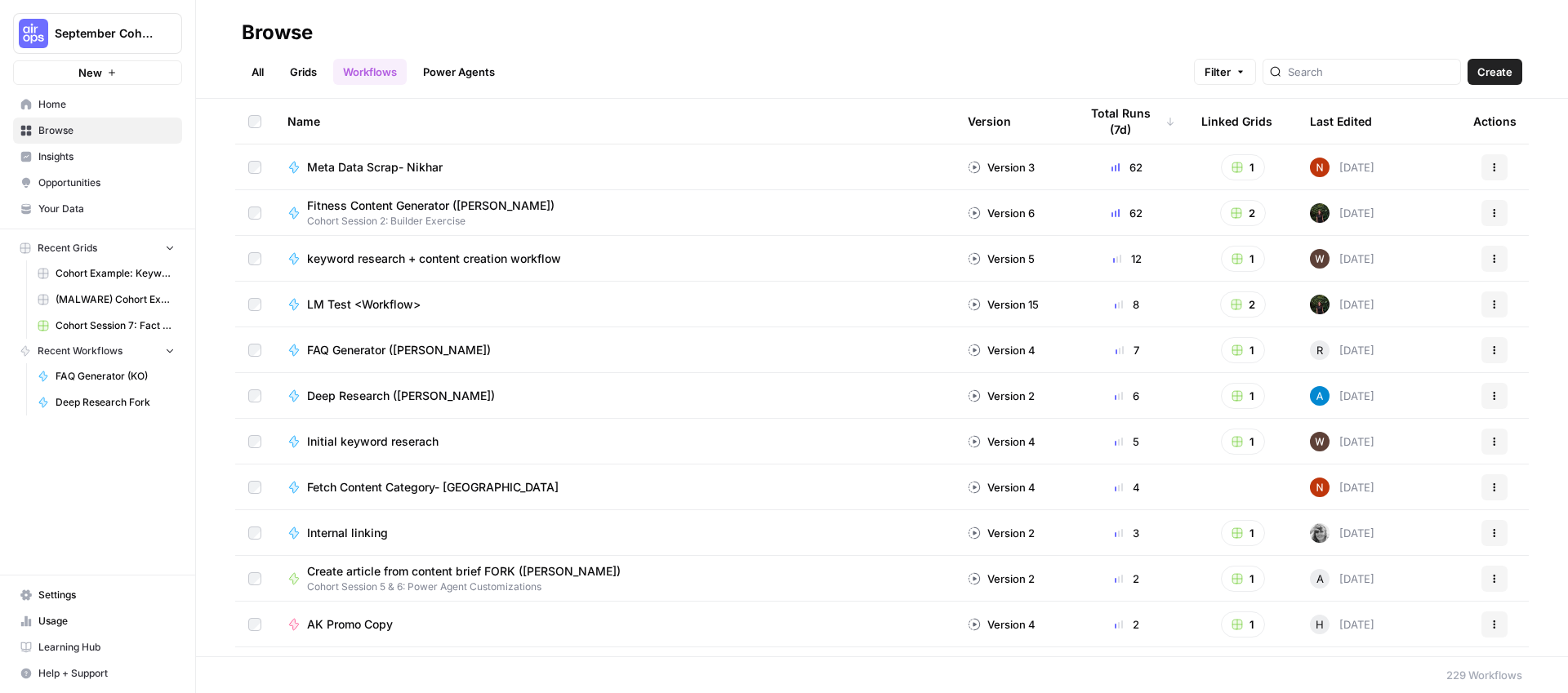
click at [246, 78] on link "All" at bounding box center [258, 72] width 32 height 26
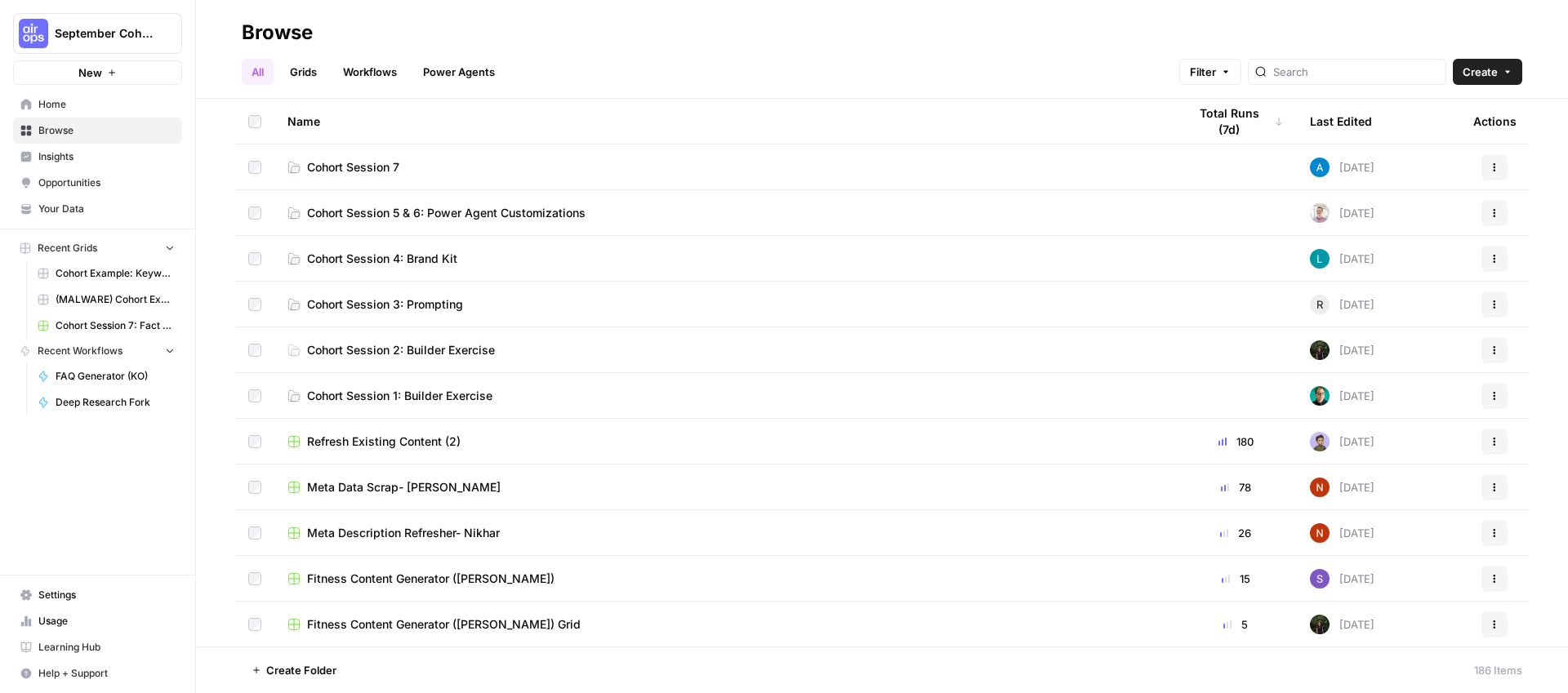
click at [355, 180] on td "Cohort Session 7" at bounding box center [724, 167] width 900 height 45
click at [359, 162] on span "Cohort Session 7" at bounding box center [353, 167] width 92 height 16
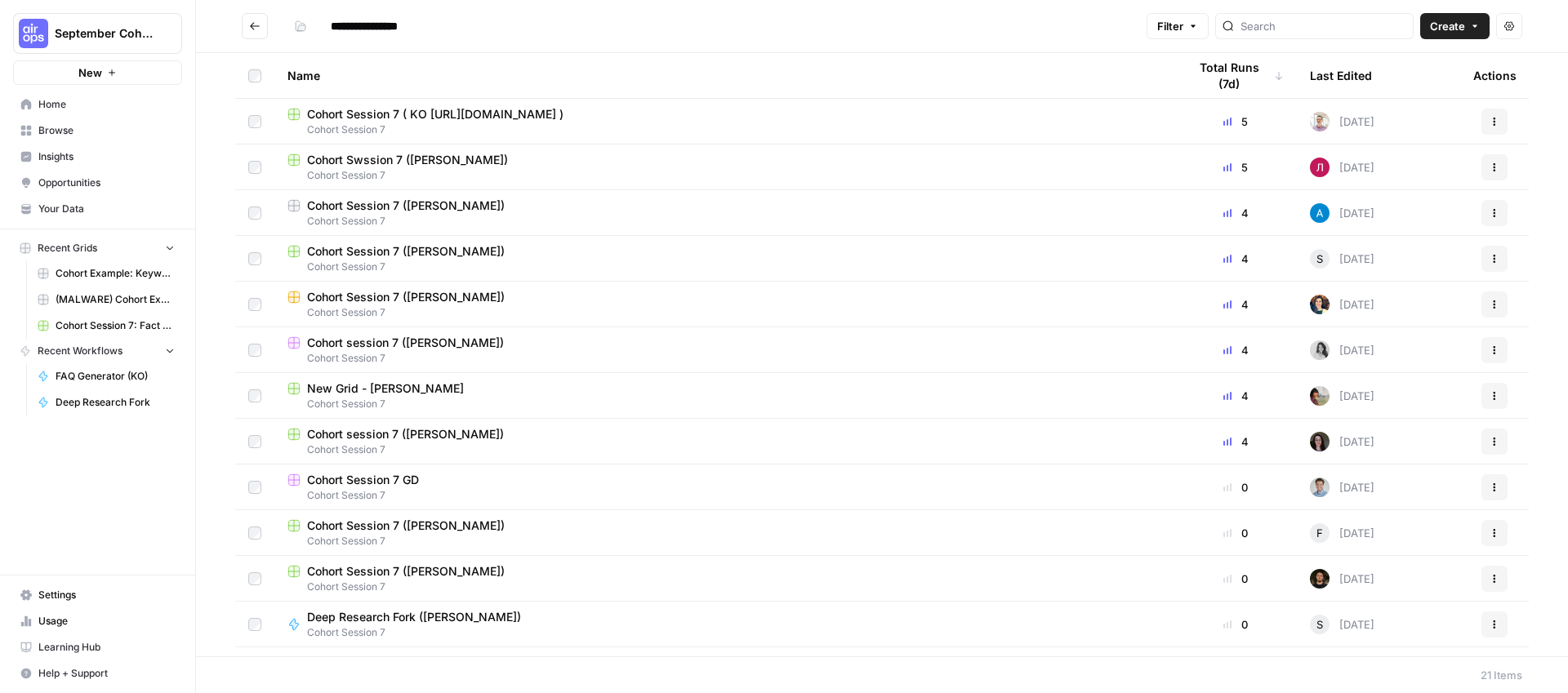
click at [375, 115] on span "Cohort Session 7 ( KO [URL][DOMAIN_NAME] )" at bounding box center [436, 113] width 257 height 16
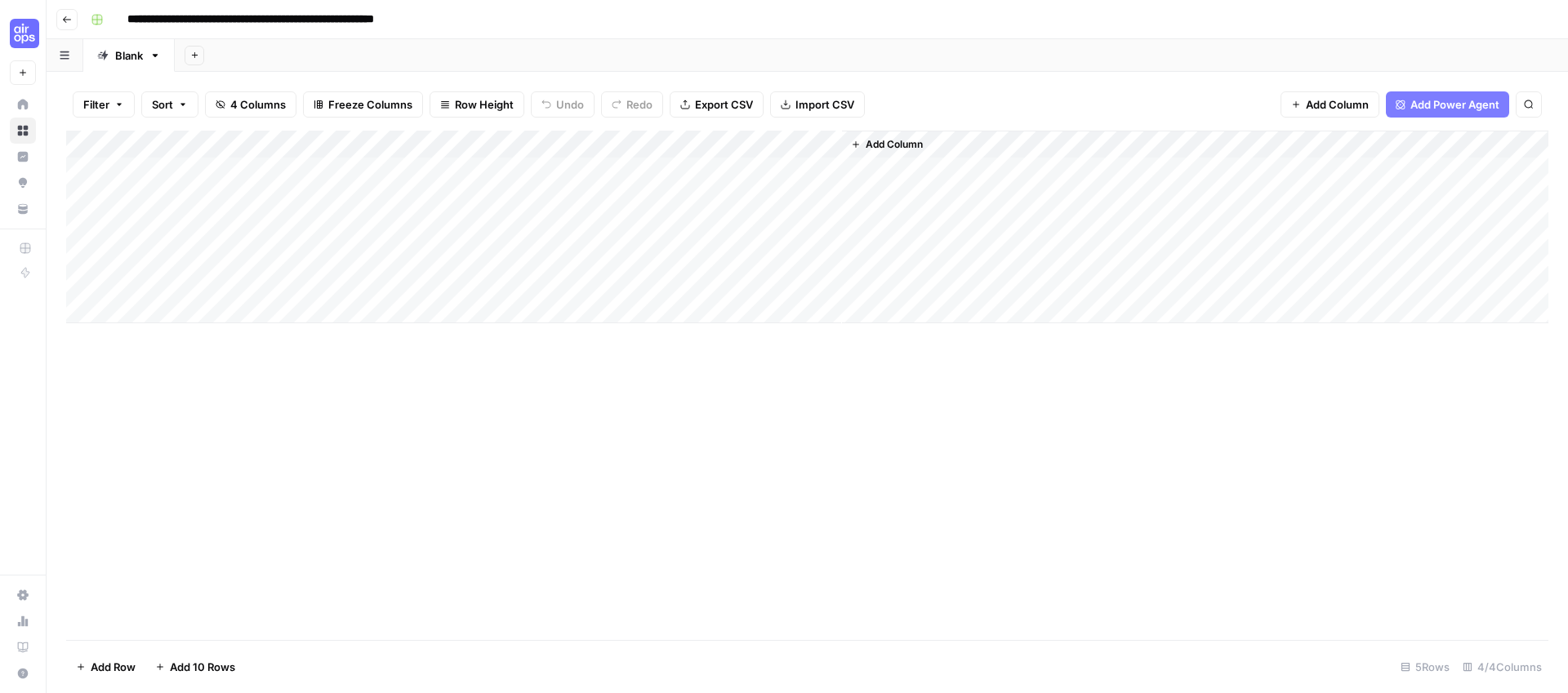
click at [806, 146] on div "Add Column" at bounding box center [807, 227] width 1482 height 193
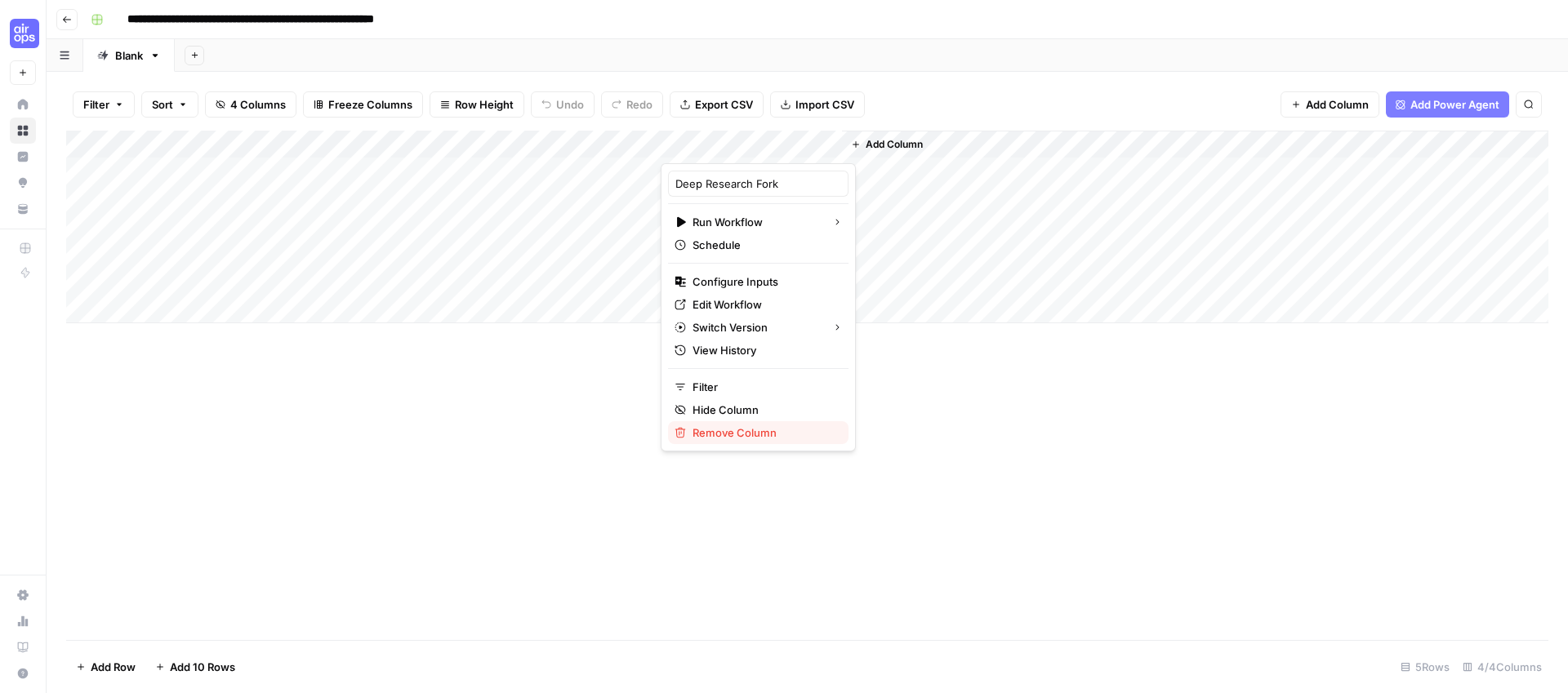
click at [729, 429] on span "Remove Column" at bounding box center [763, 432] width 143 height 16
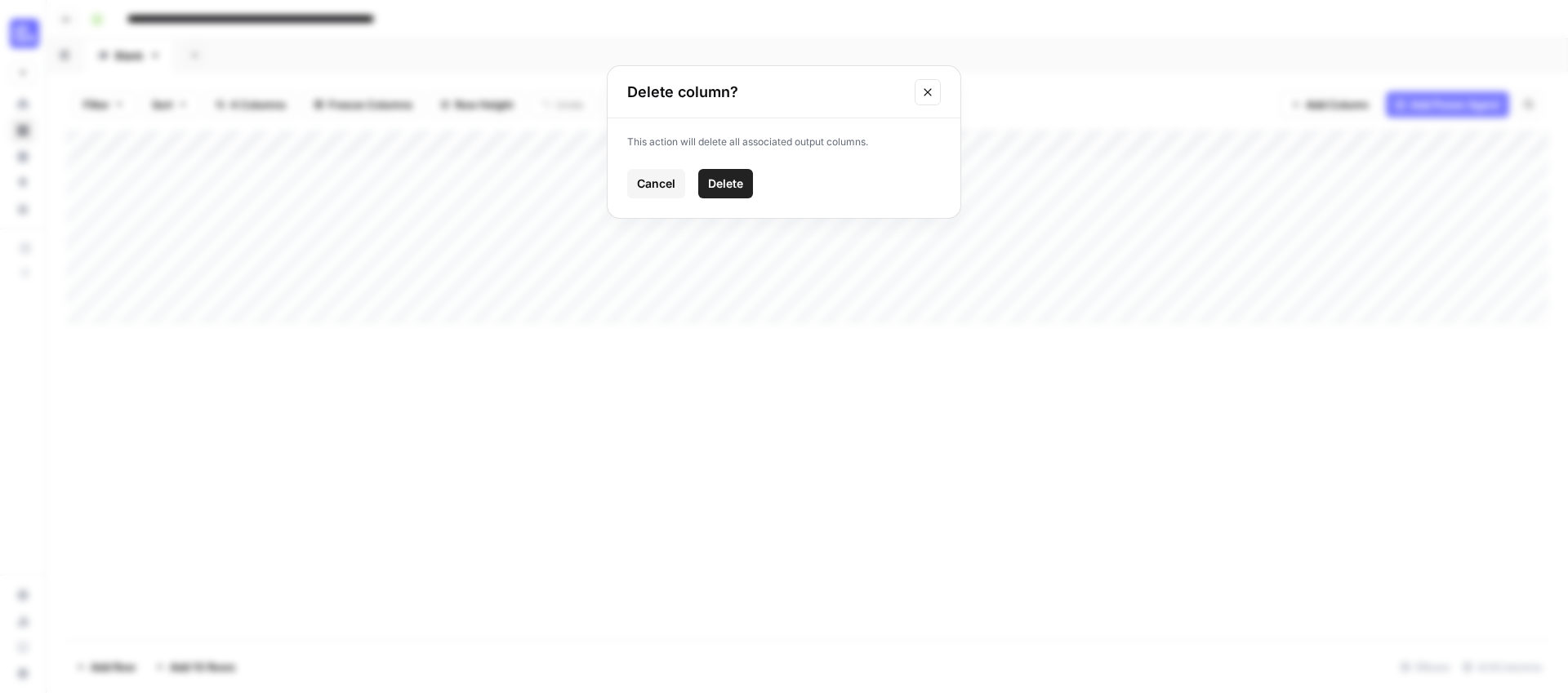
click at [717, 181] on span "Delete" at bounding box center [725, 183] width 35 height 16
click at [485, 144] on div "Add Column" at bounding box center [807, 227] width 1482 height 193
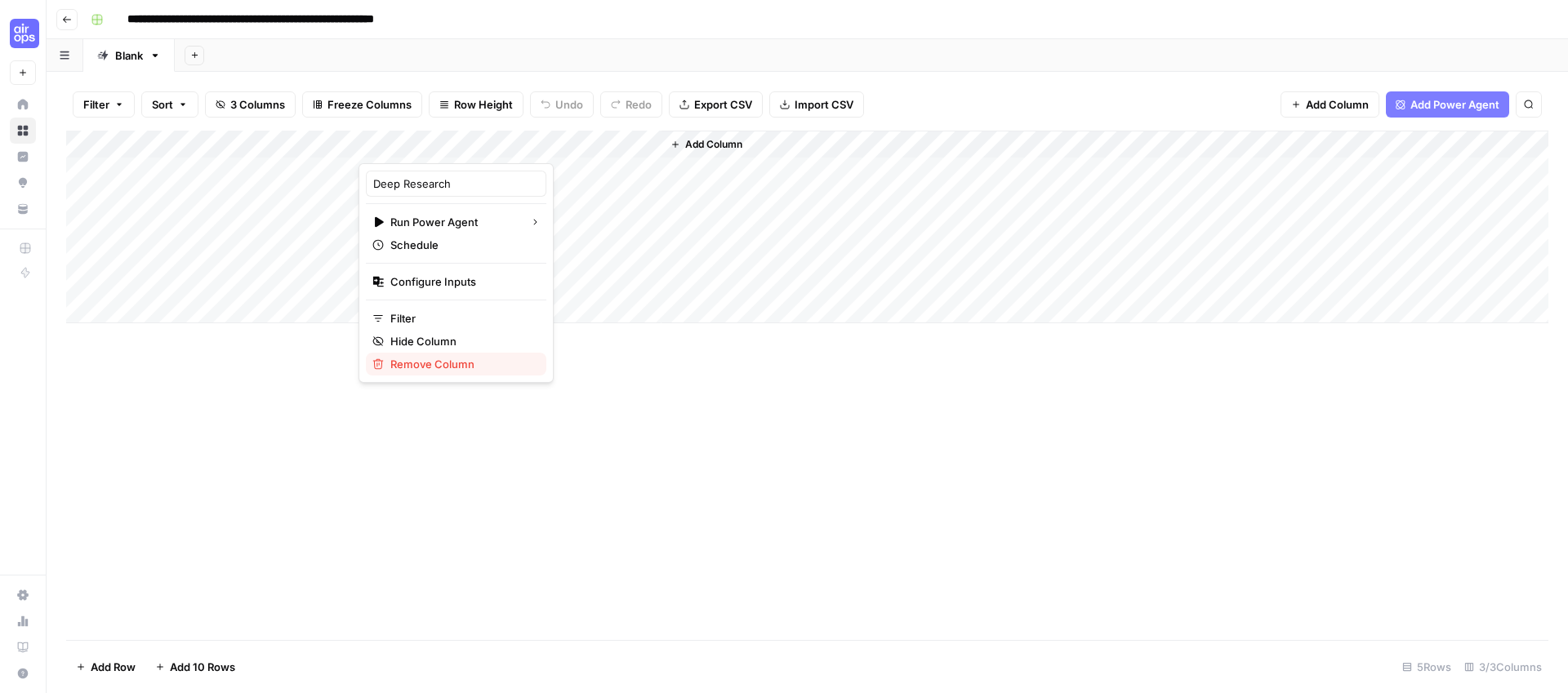
click at [453, 360] on span "Remove Column" at bounding box center [462, 363] width 143 height 16
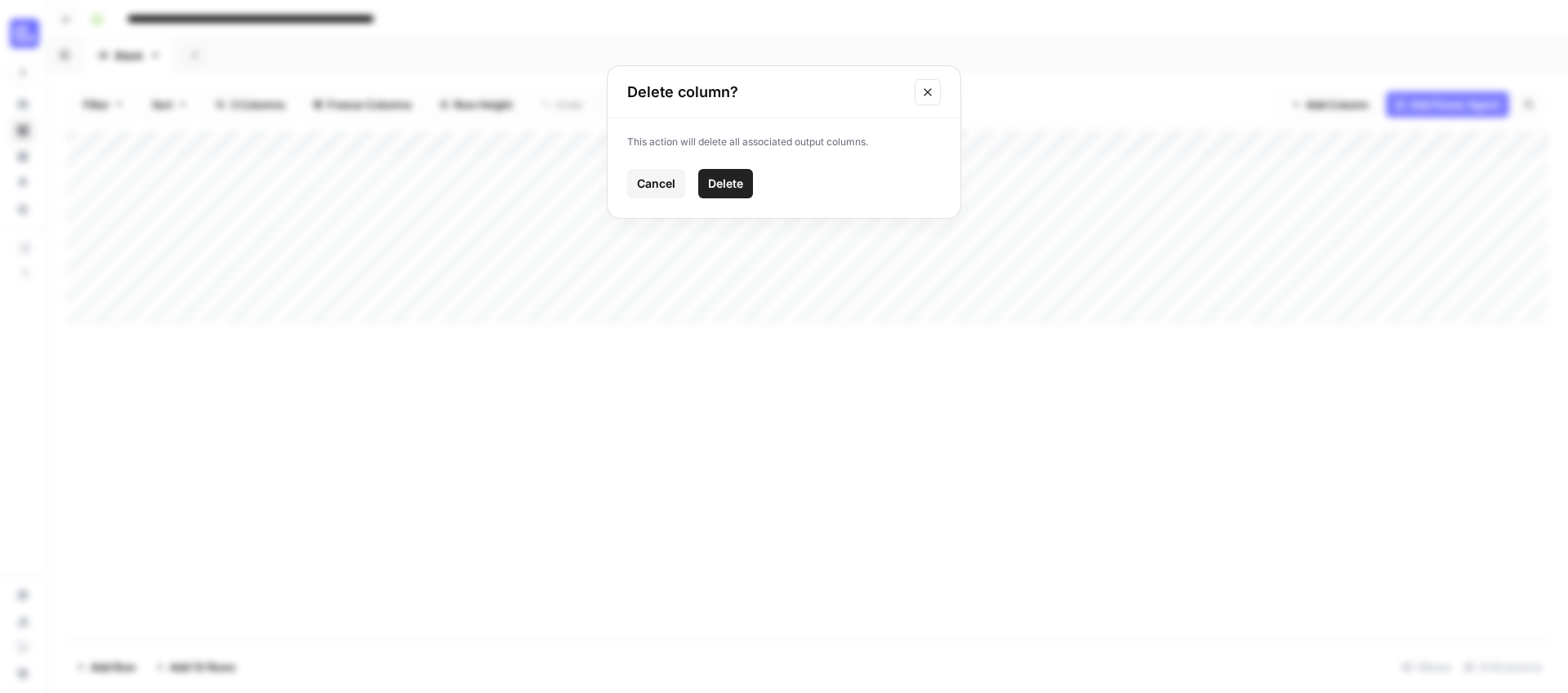
click at [722, 181] on span "Delete" at bounding box center [725, 183] width 35 height 16
click at [428, 134] on button "Add Column" at bounding box center [404, 144] width 85 height 22
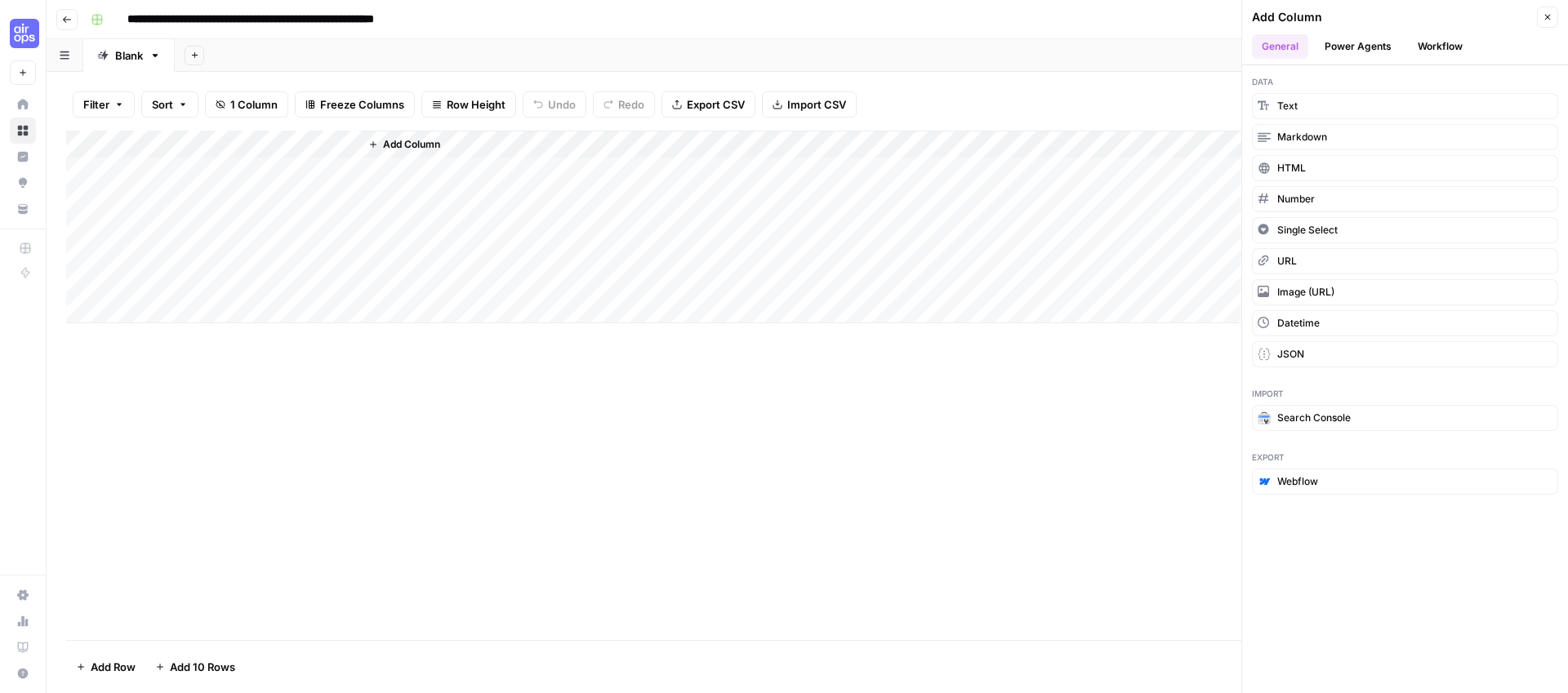
click at [1426, 39] on button "Workflow" at bounding box center [1440, 47] width 65 height 24
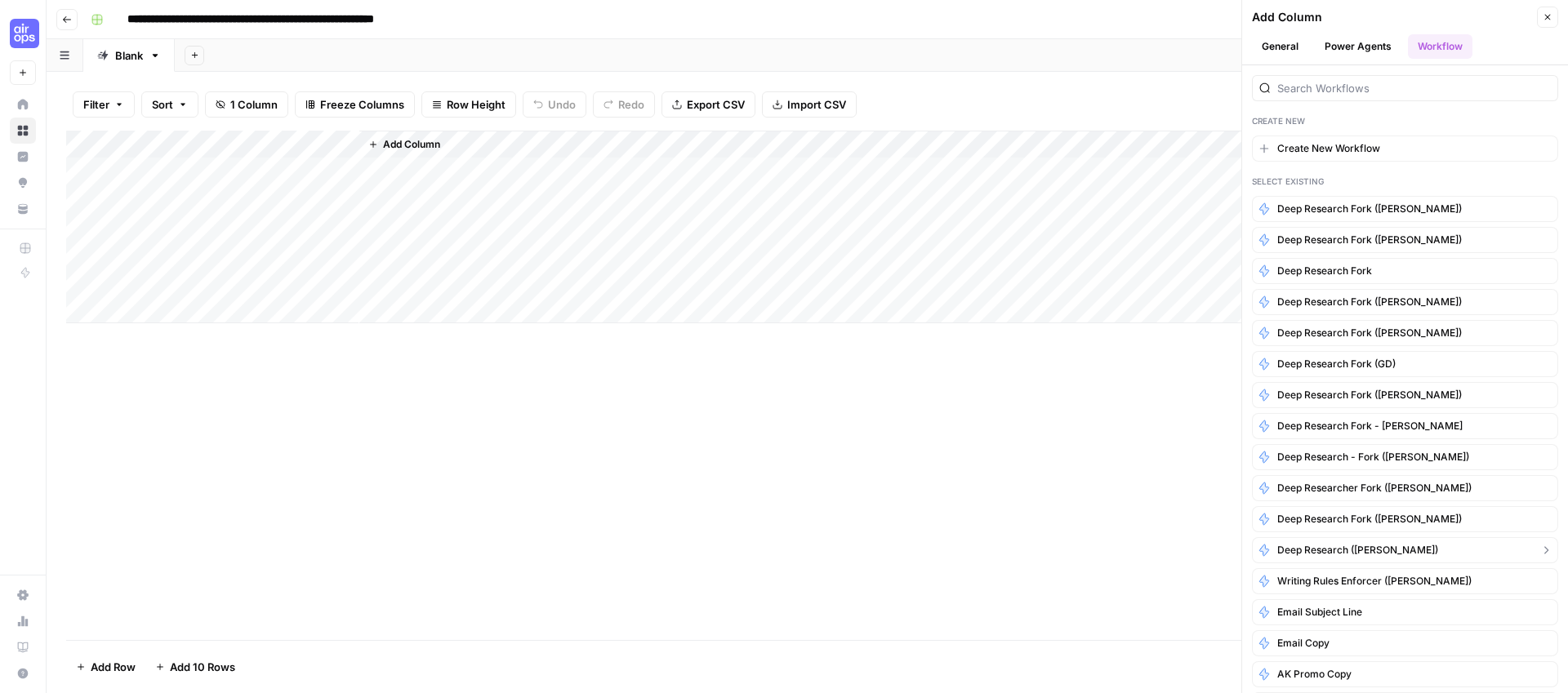
click at [1357, 552] on span "Deep Research ([PERSON_NAME])" at bounding box center [1357, 551] width 161 height 15
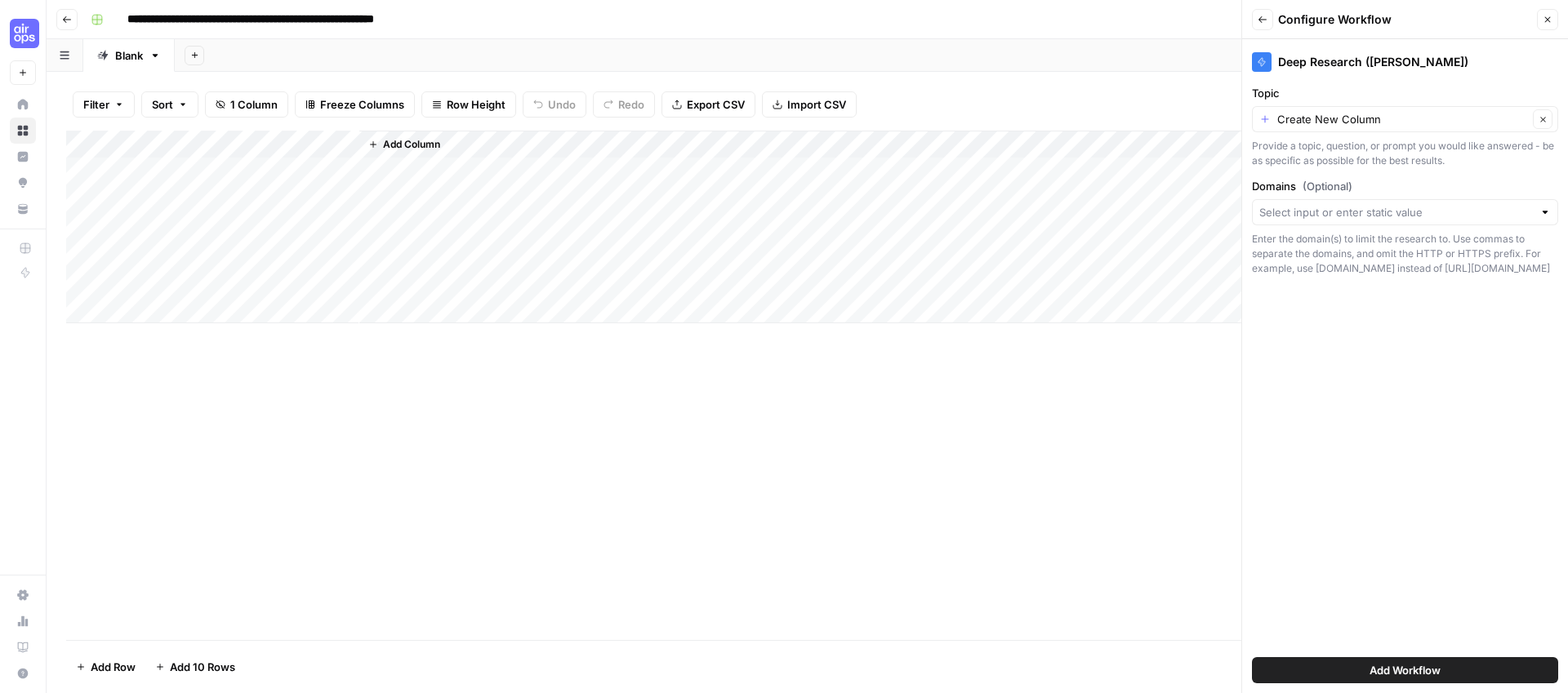
click at [1398, 133] on div "Topic Create New Column Clear Provide a topic, question, or prompt you would li…" at bounding box center [1404, 126] width 306 height 83
click at [1397, 123] on input "Topic" at bounding box center [1402, 119] width 251 height 16
type input "Create New Column"
click at [1260, 19] on icon "button" at bounding box center [1262, 19] width 8 height 7
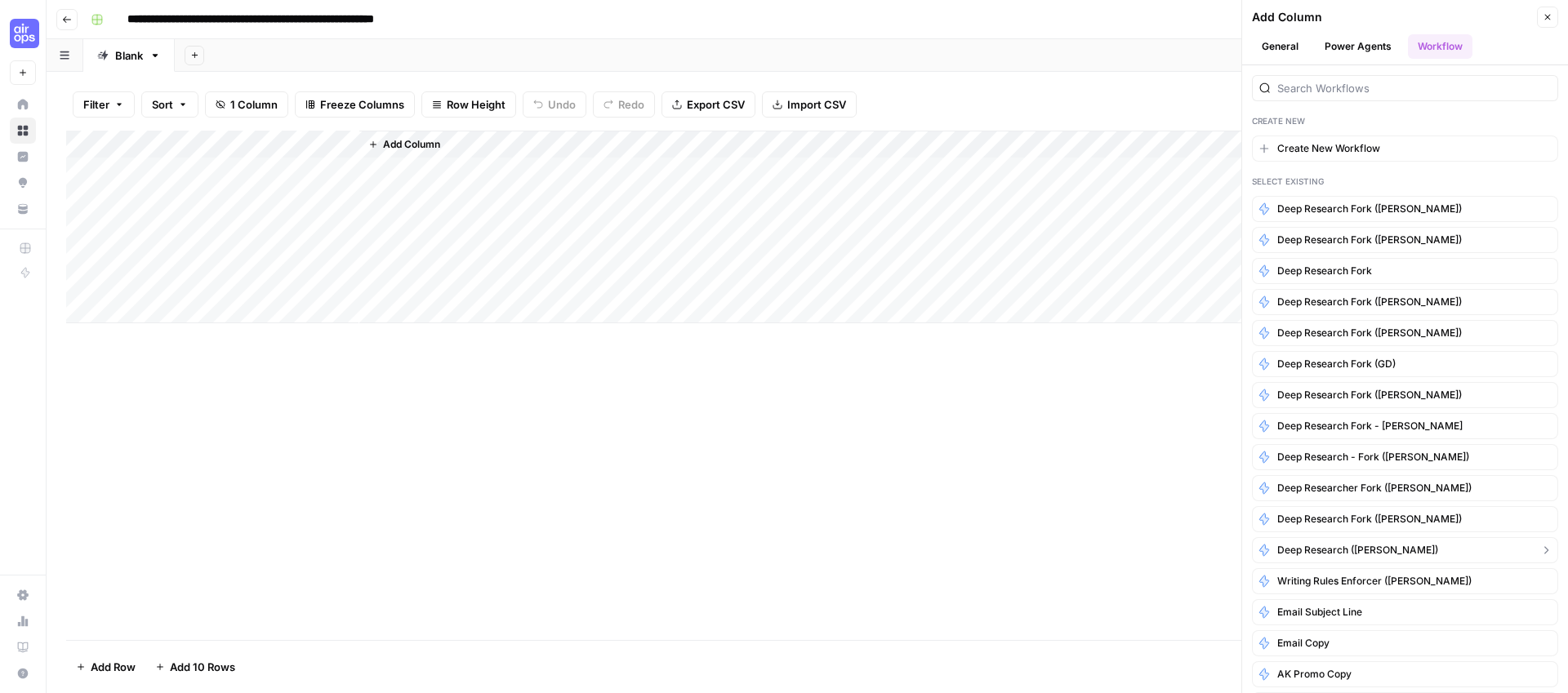
click at [1518, 549] on button "Deep Research ([PERSON_NAME])" at bounding box center [1404, 551] width 306 height 26
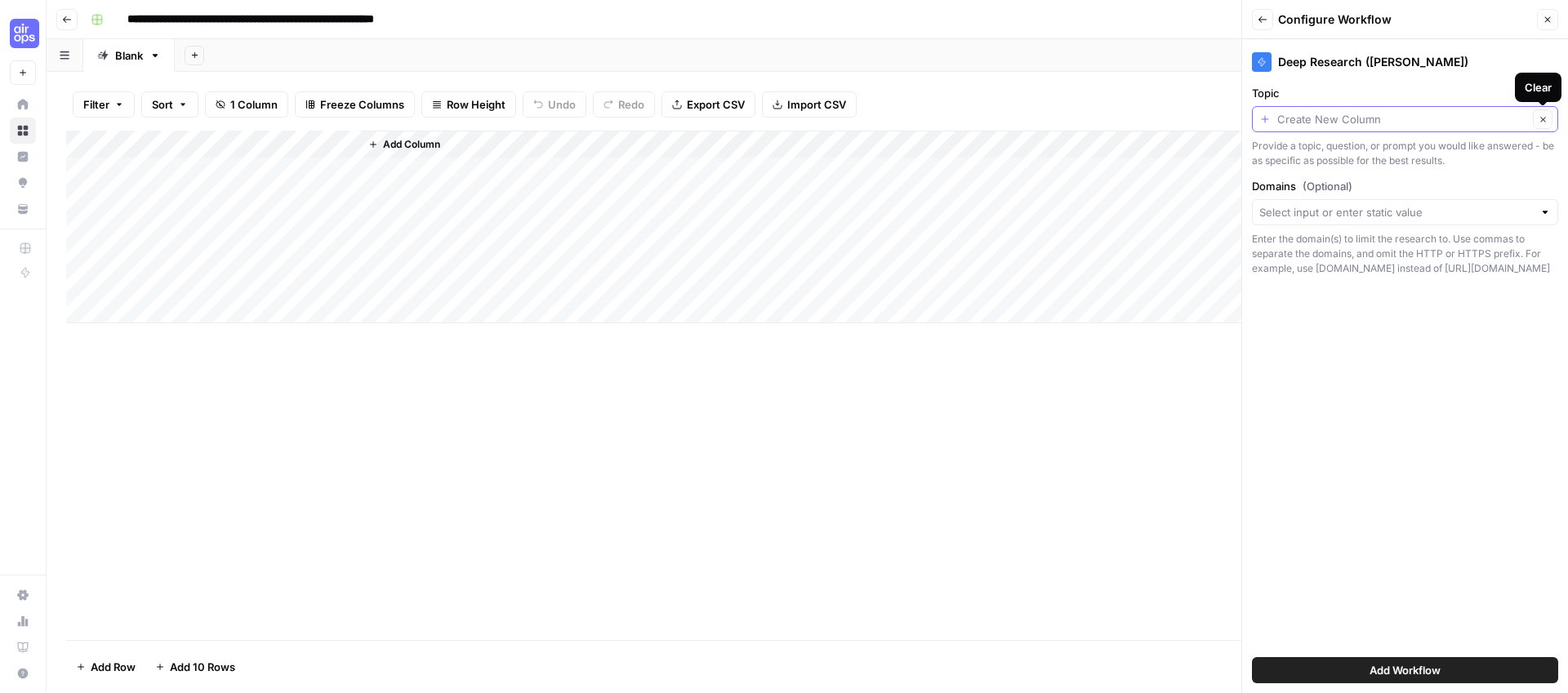
click at [1435, 122] on input "Topic" at bounding box center [1402, 119] width 251 height 16
click at [1315, 212] on span "Title" at bounding box center [1401, 208] width 272 height 16
type input "Title"
click at [1392, 662] on span "Add Workflow" at bounding box center [1405, 670] width 71 height 16
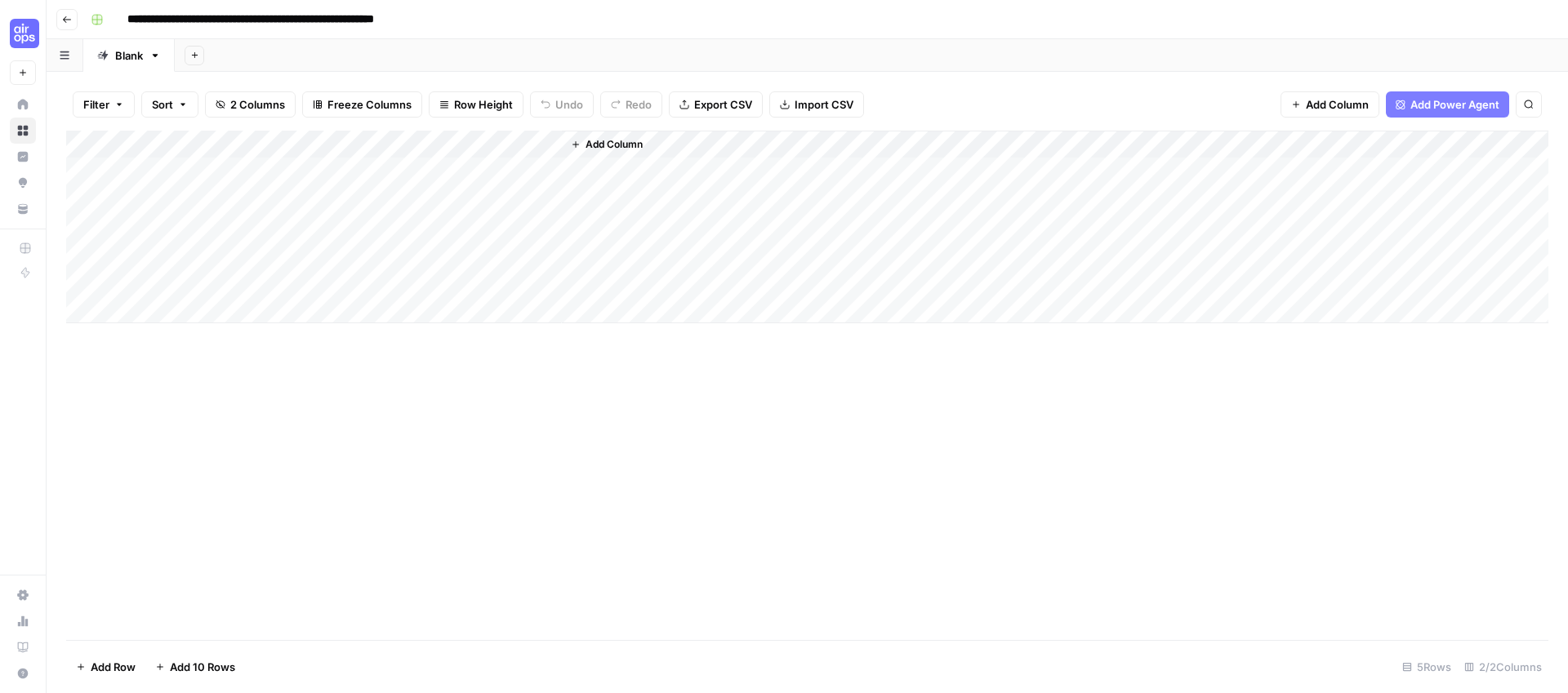
click at [525, 143] on div "Add Column" at bounding box center [807, 227] width 1482 height 193
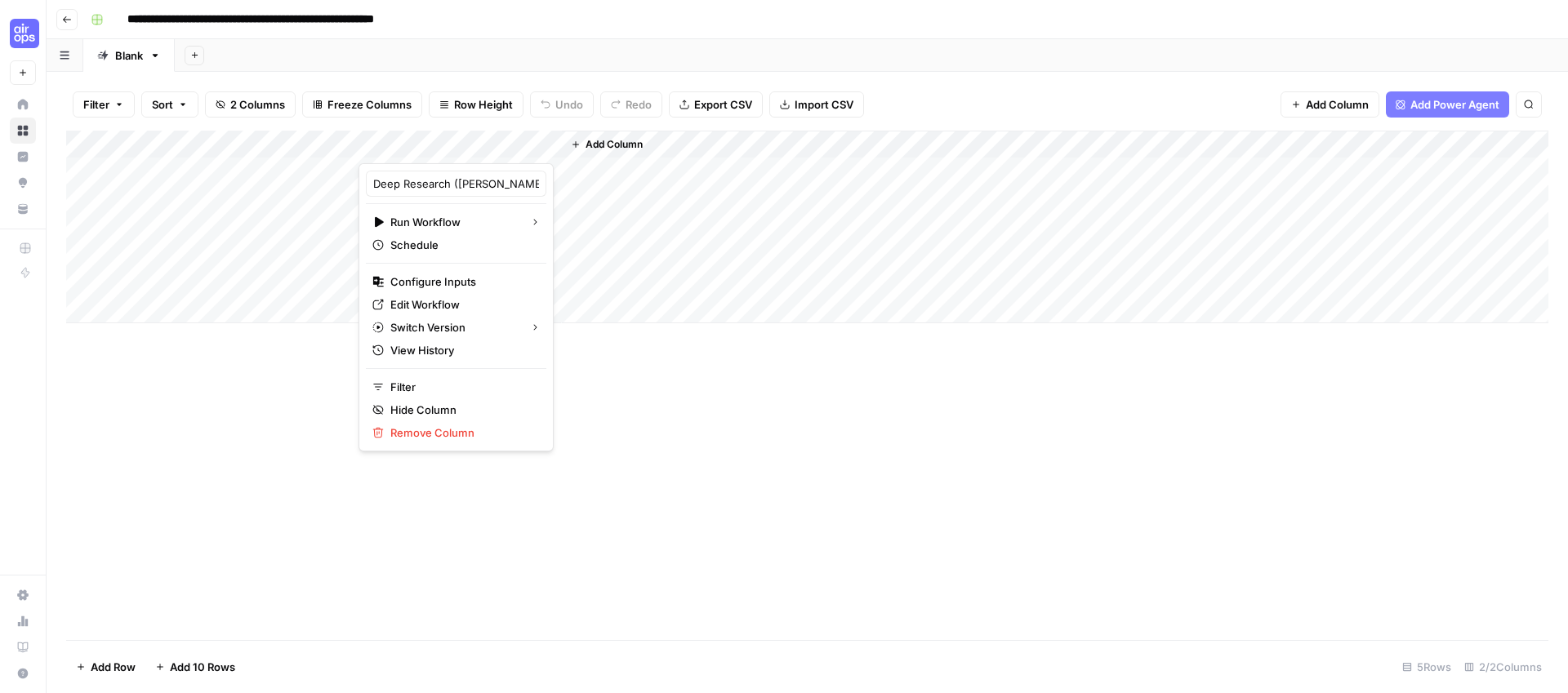
click at [611, 510] on div "Add Column" at bounding box center [807, 385] width 1482 height 509
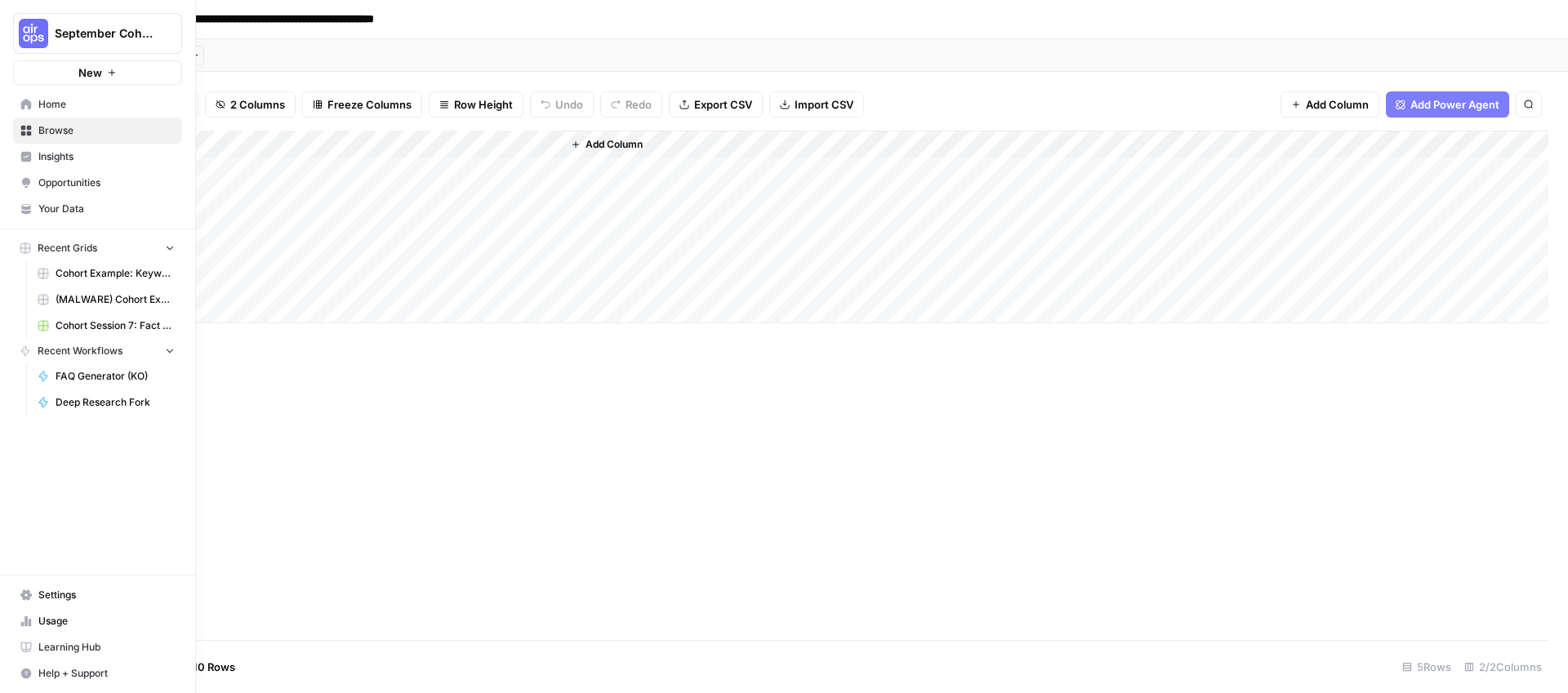
click at [84, 127] on span "Browse" at bounding box center [107, 131] width 137 height 15
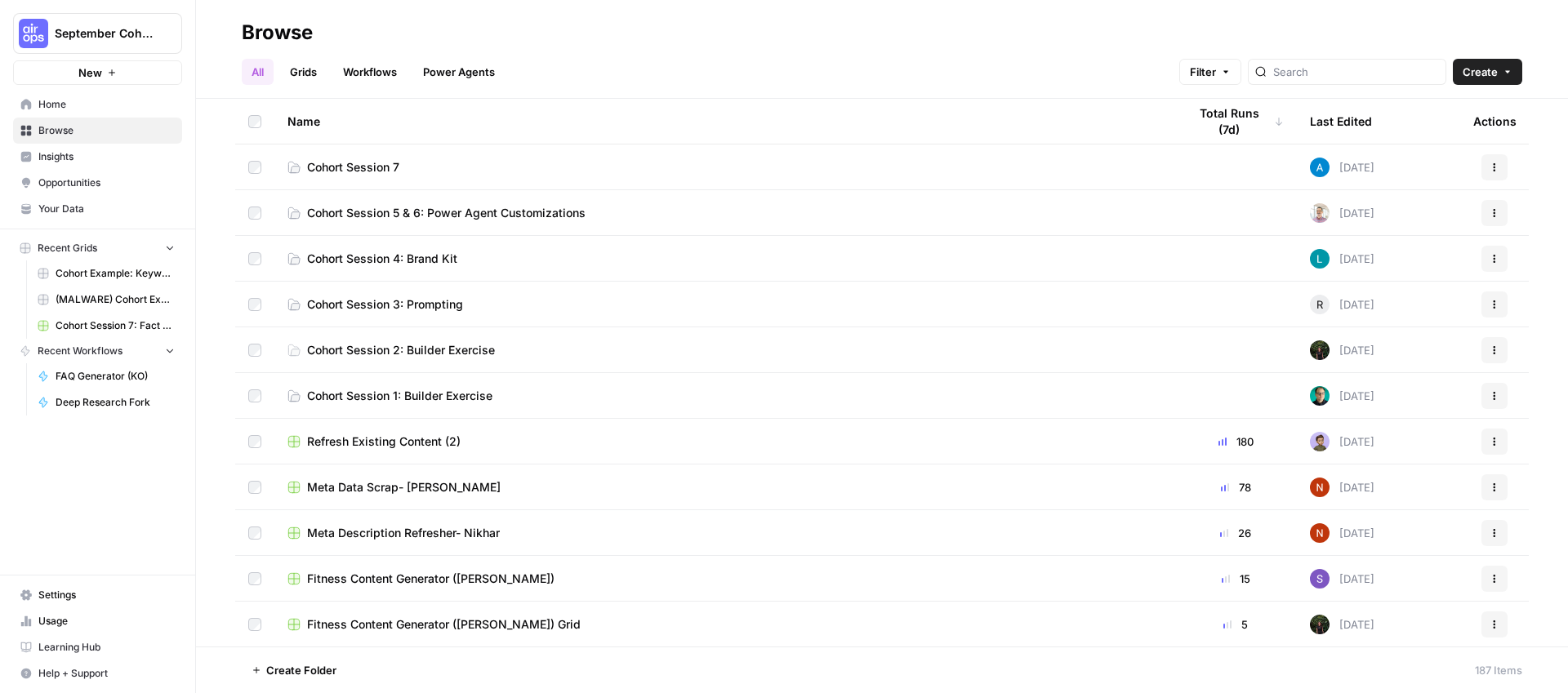
click at [383, 79] on link "Workflows" at bounding box center [370, 72] width 73 height 26
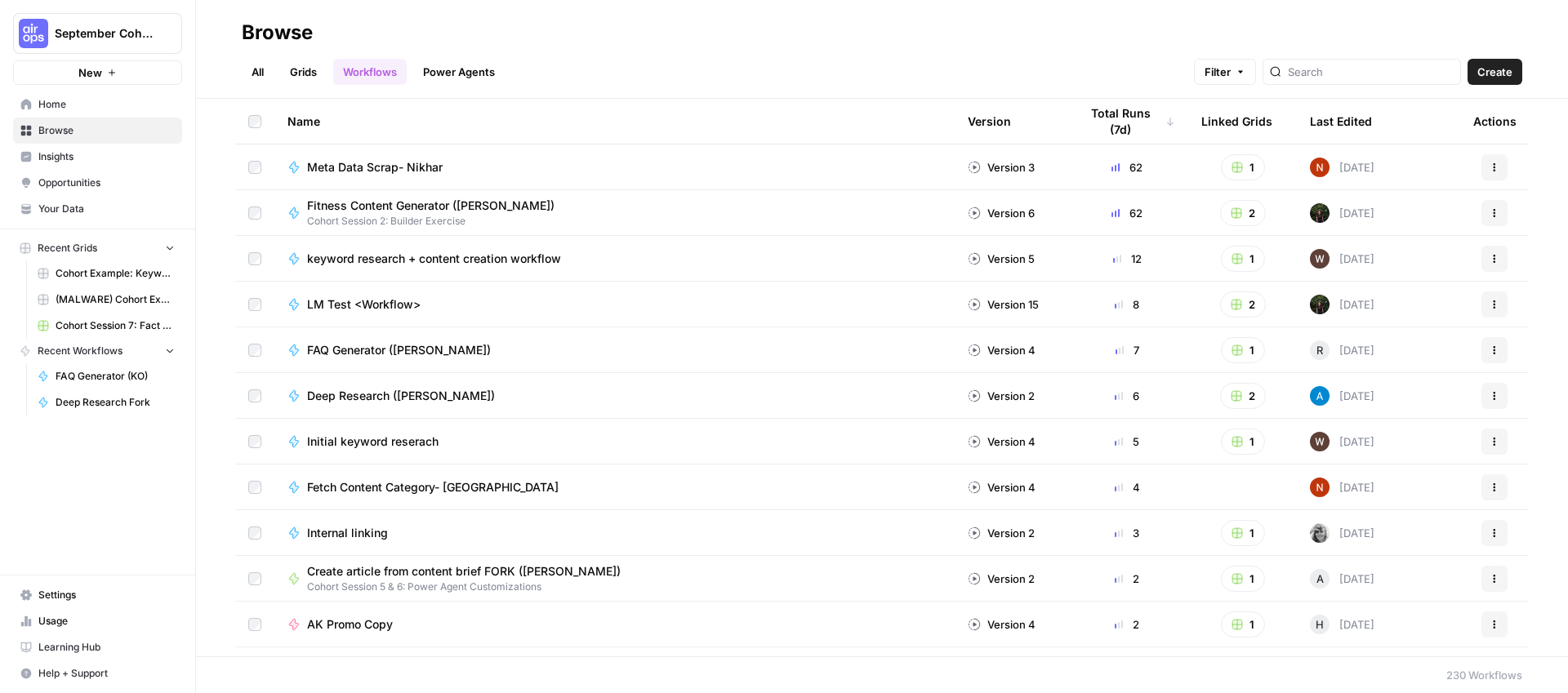
click at [1487, 394] on button "Actions" at bounding box center [1494, 396] width 26 height 26
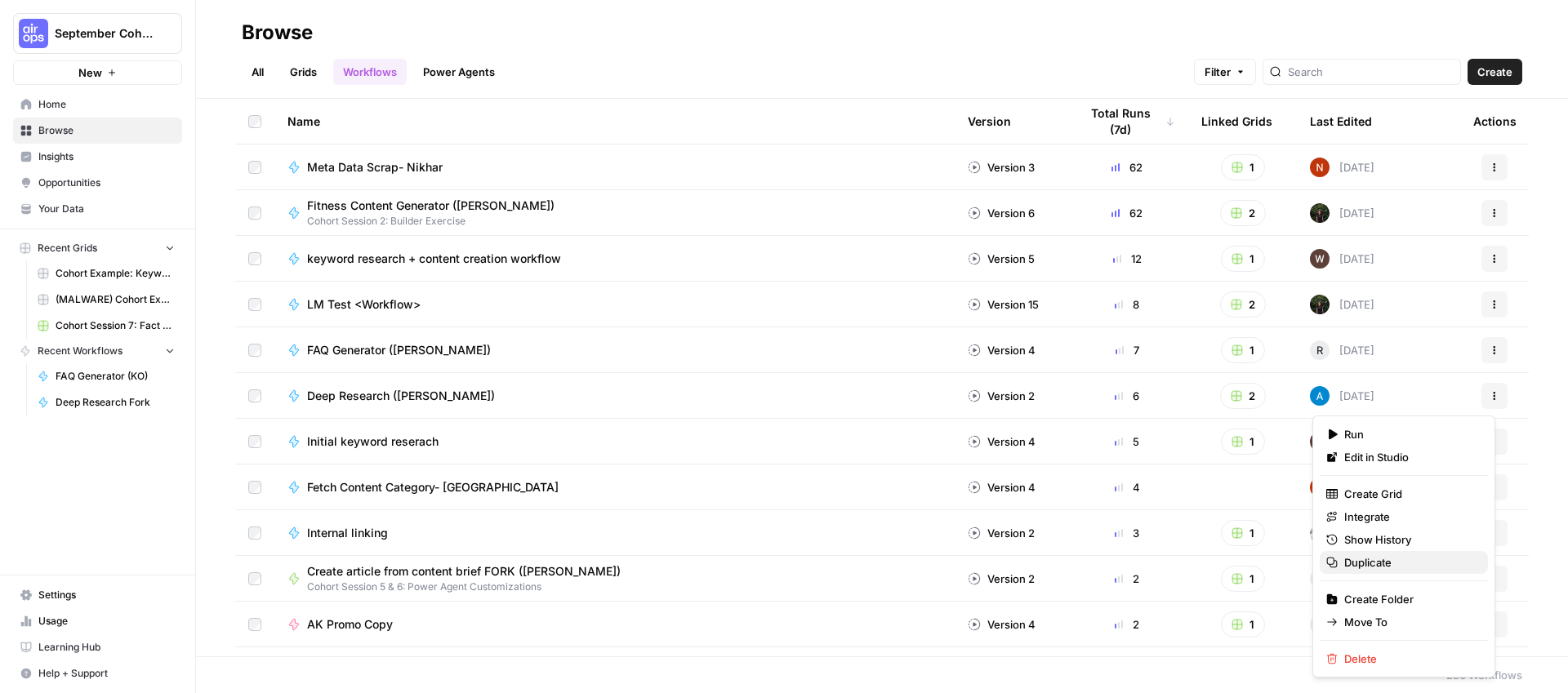
click at [1379, 563] on span "Duplicate" at bounding box center [1409, 562] width 130 height 16
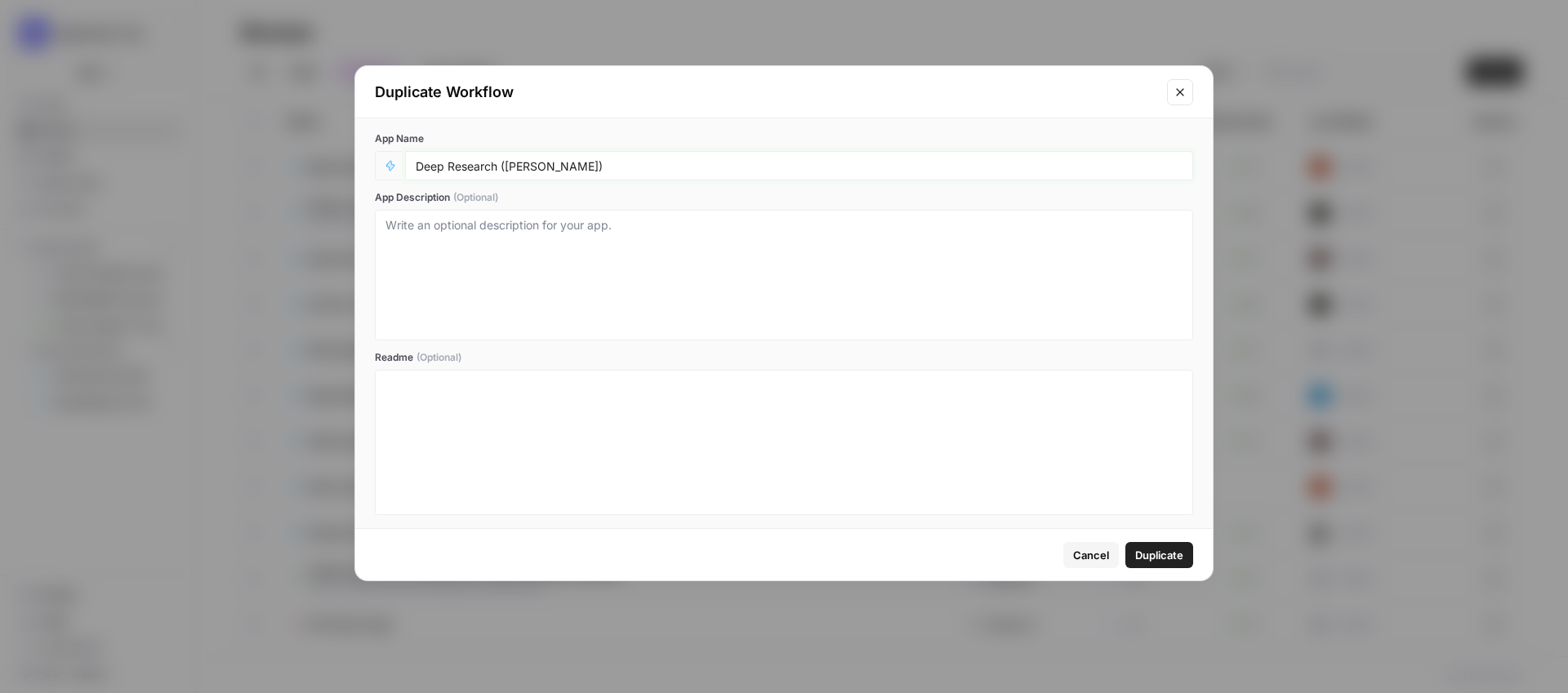
click at [516, 166] on input "Deep Research ([PERSON_NAME])" at bounding box center [799, 166] width 766 height 15
type input "Deep Research (KO KO K O)"
click at [1157, 550] on span "Duplicate" at bounding box center [1159, 554] width 48 height 16
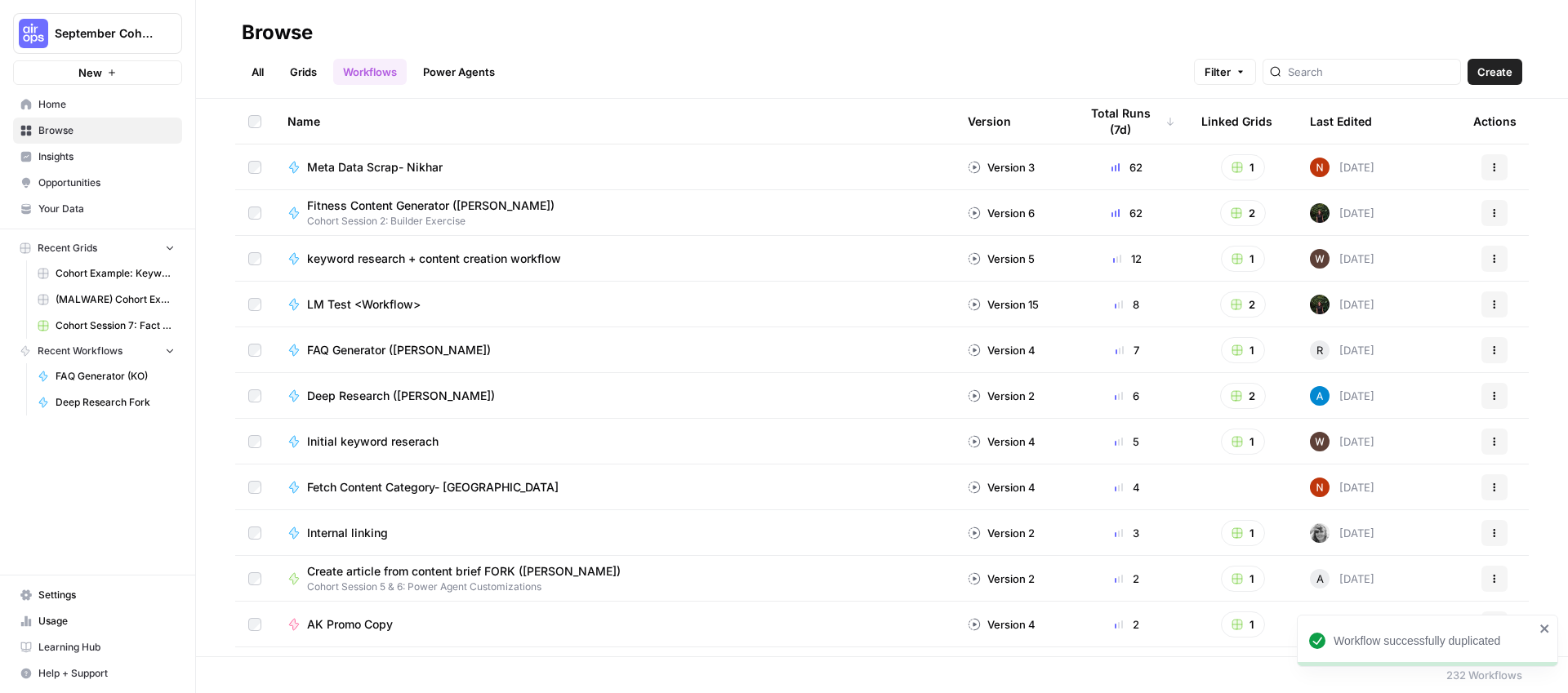
click at [54, 125] on span "Browse" at bounding box center [107, 131] width 137 height 15
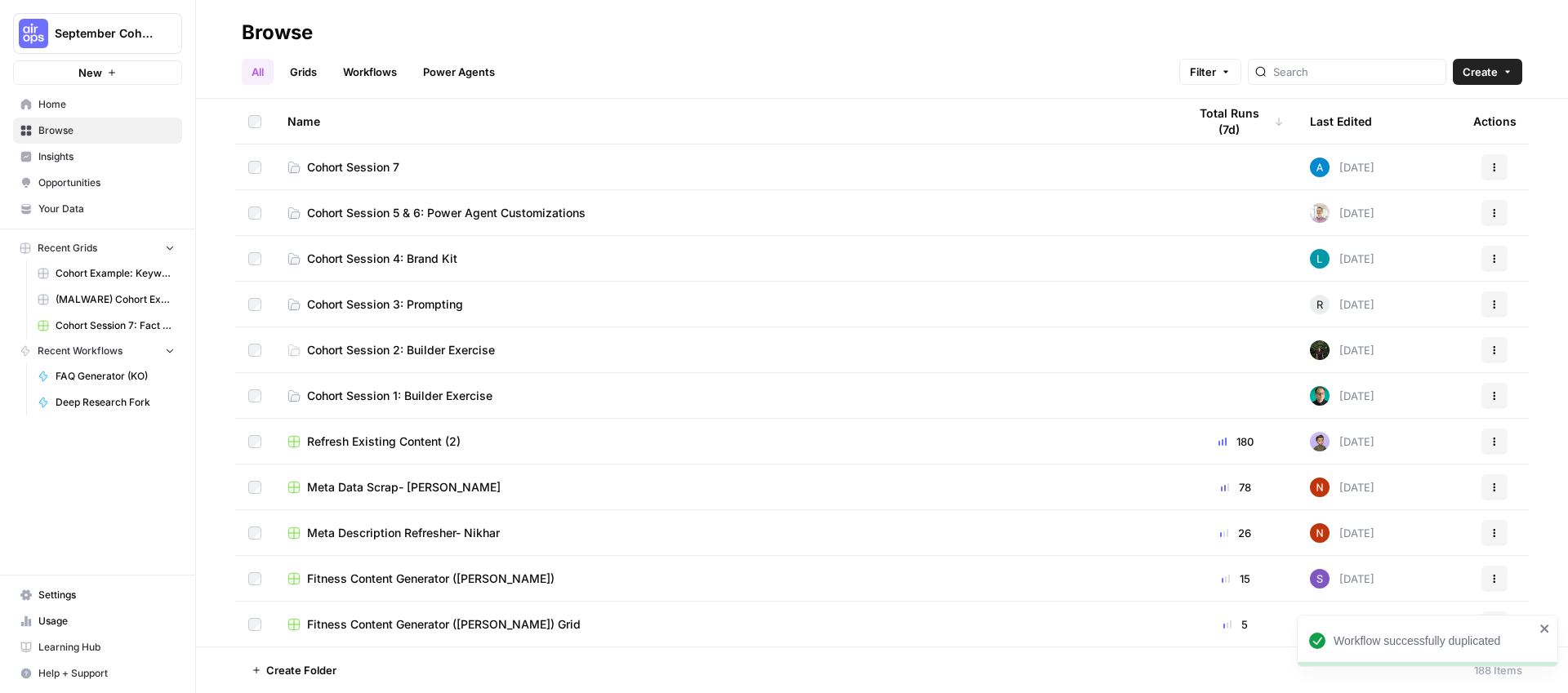
click at [260, 69] on link "All" at bounding box center [258, 72] width 32 height 26
click at [327, 166] on span "Cohort Session 7" at bounding box center [353, 167] width 92 height 16
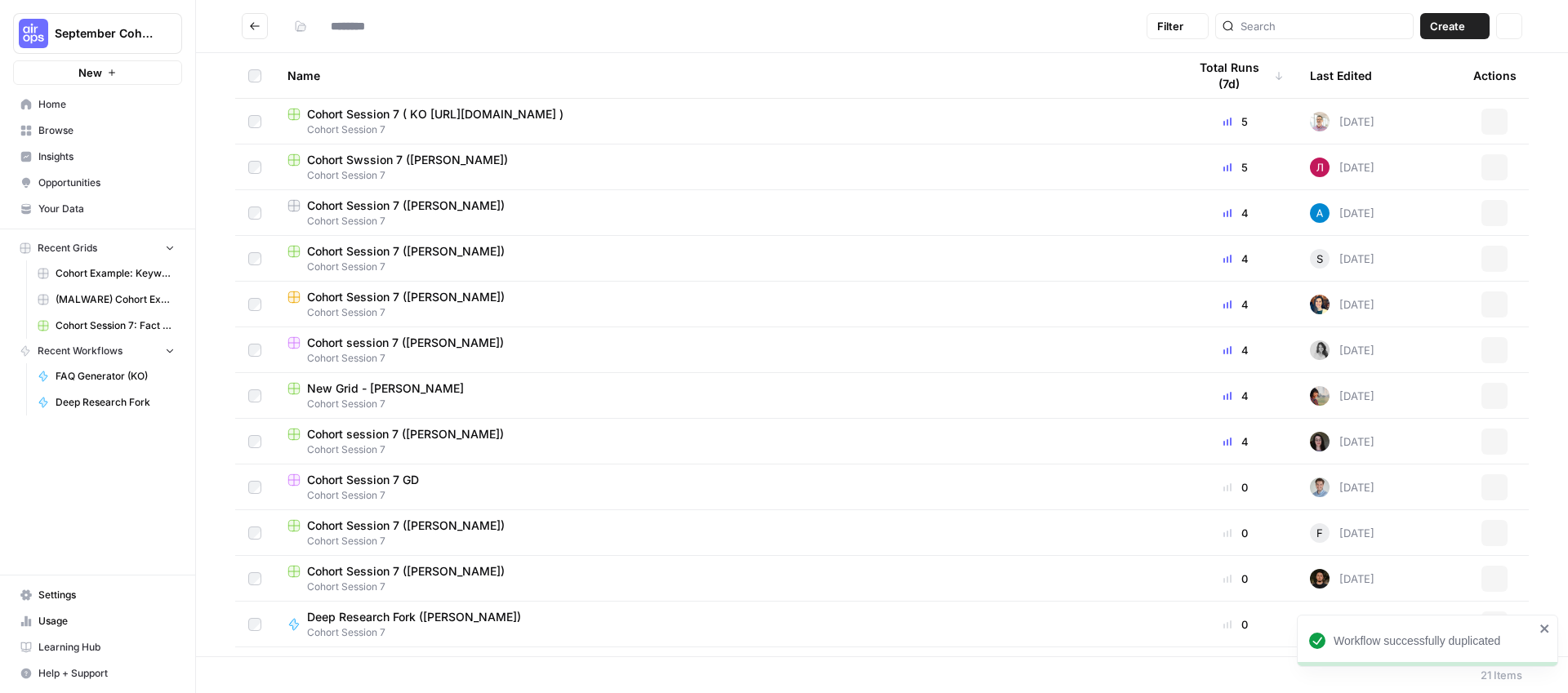
click at [327, 166] on span "Cohort Swssion 7 ([PERSON_NAME])" at bounding box center [407, 159] width 200 height 16
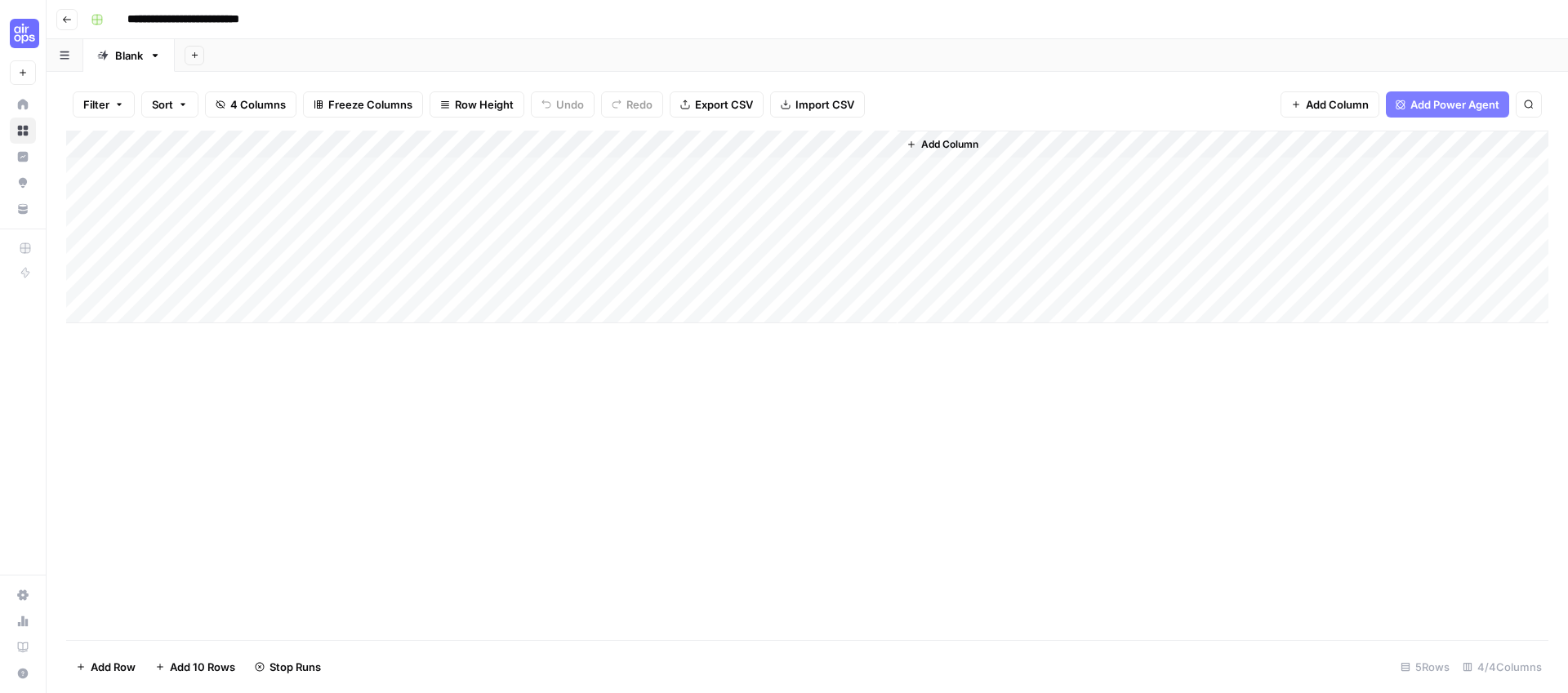
click at [62, 22] on icon "button" at bounding box center [67, 20] width 9 height 9
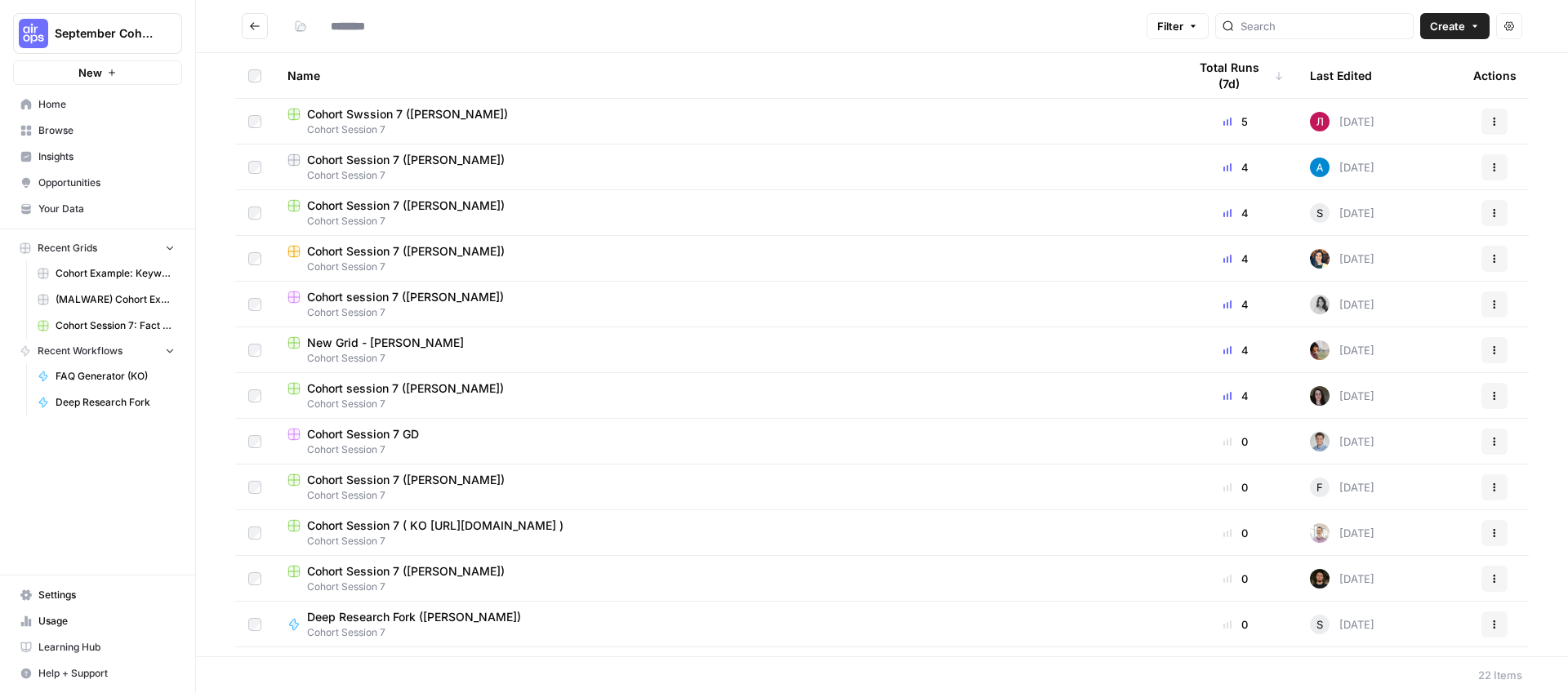
click at [441, 526] on span "Cohort Session 7 ( KO [URL][DOMAIN_NAME] )" at bounding box center [436, 525] width 257 height 16
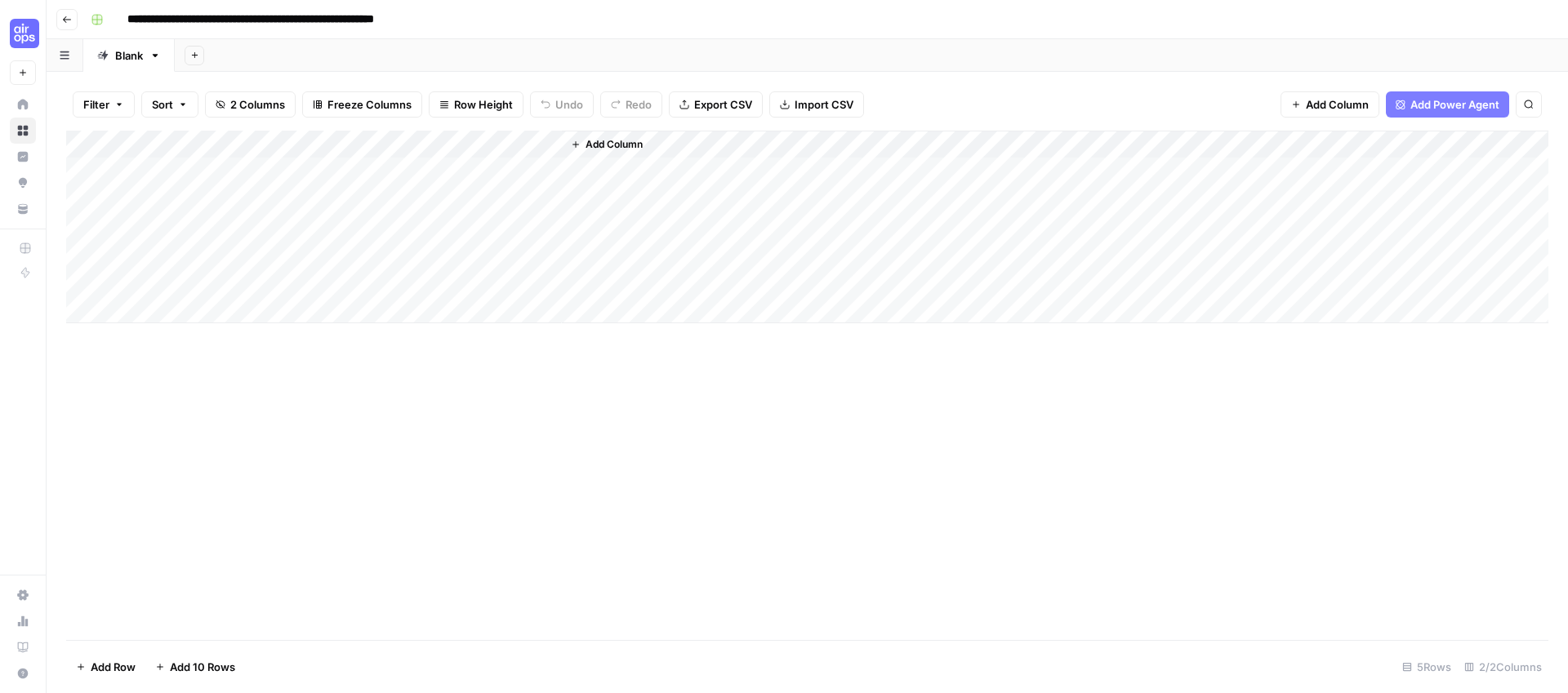
click at [529, 146] on div "Add Column" at bounding box center [807, 227] width 1482 height 193
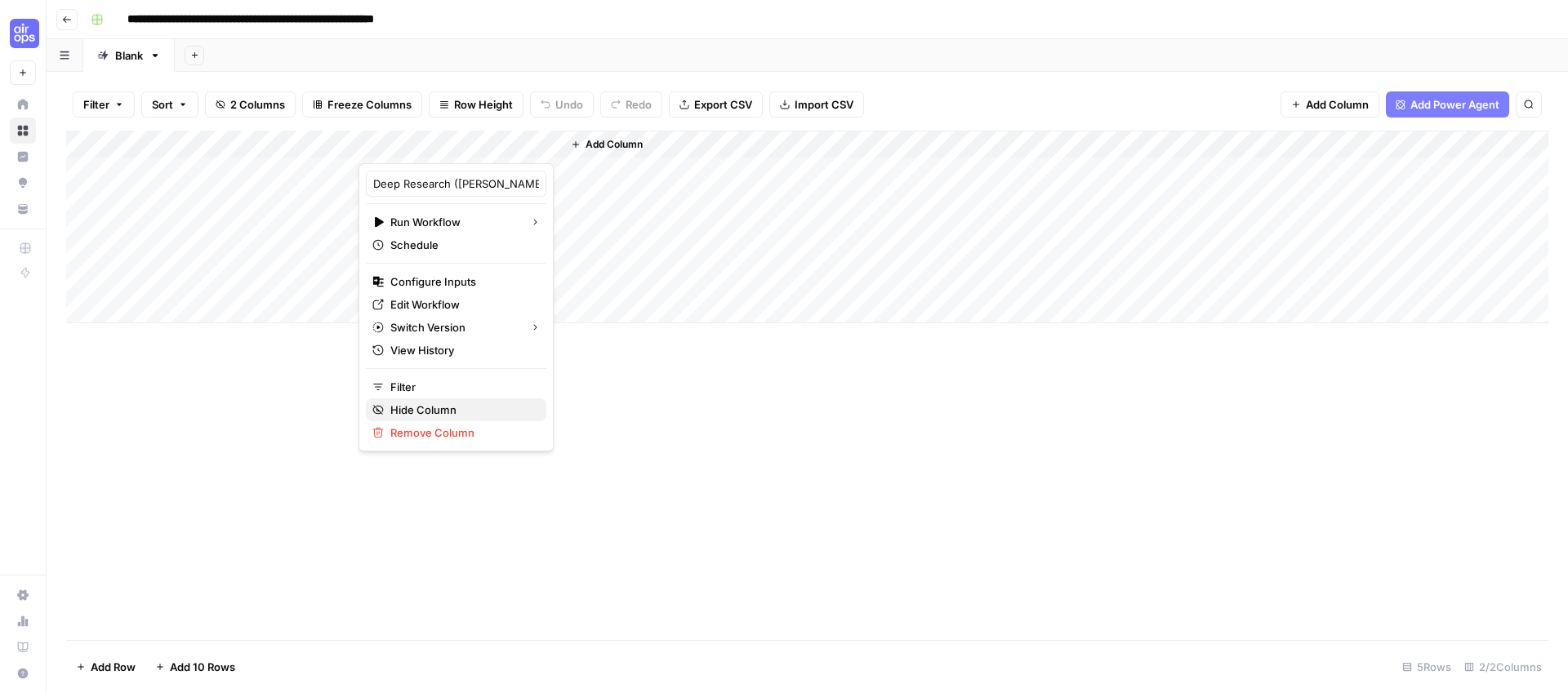
click at [423, 420] on button "Hide Column" at bounding box center [456, 409] width 181 height 22
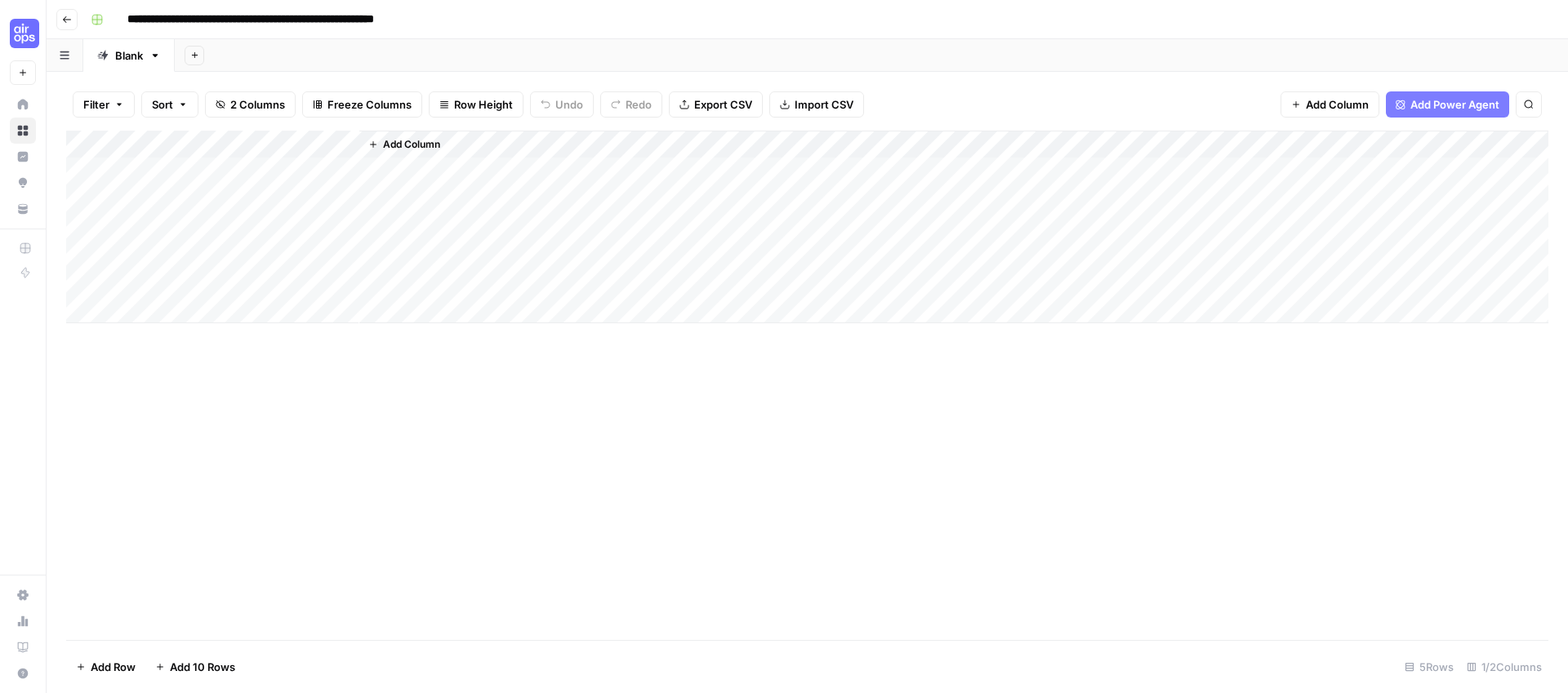
click at [388, 146] on span "Add Column" at bounding box center [411, 144] width 57 height 15
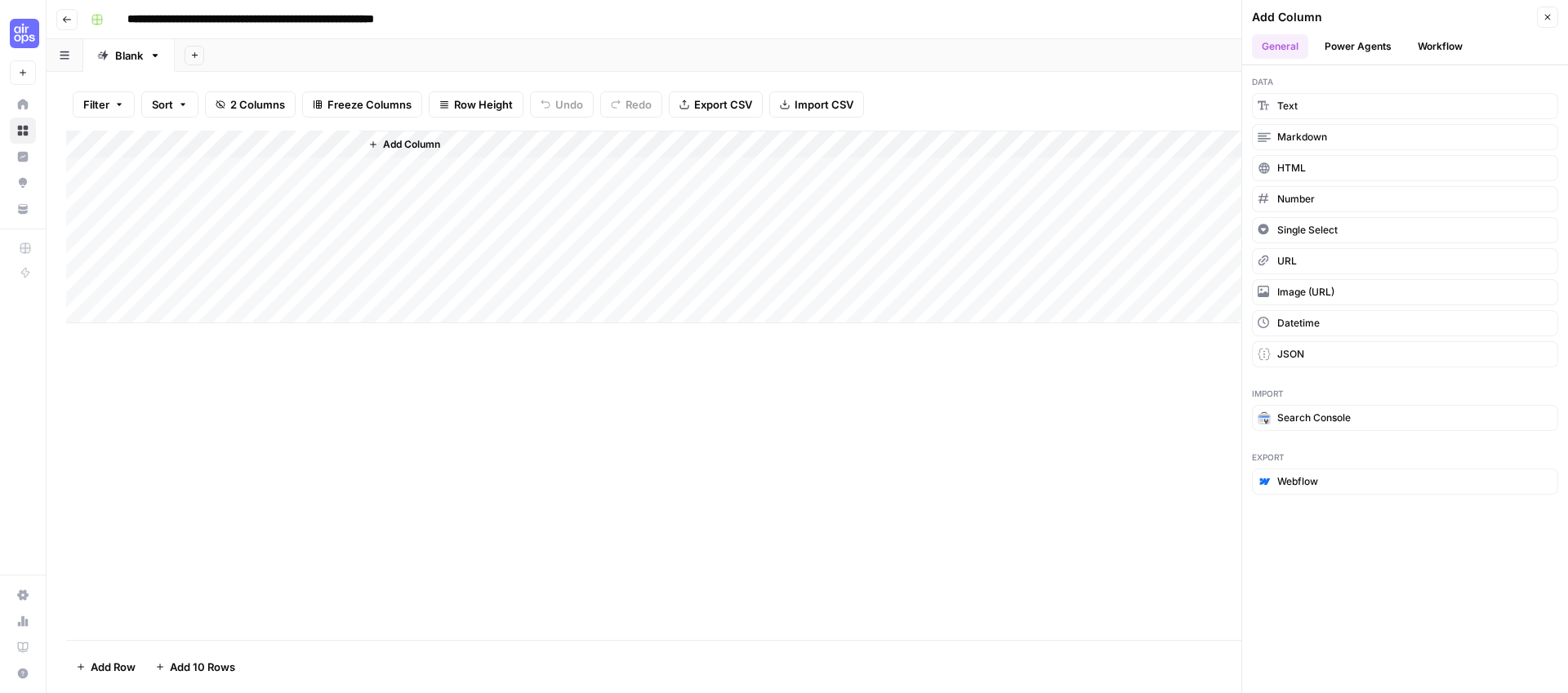
click at [1450, 45] on button "Workflow" at bounding box center [1440, 47] width 65 height 24
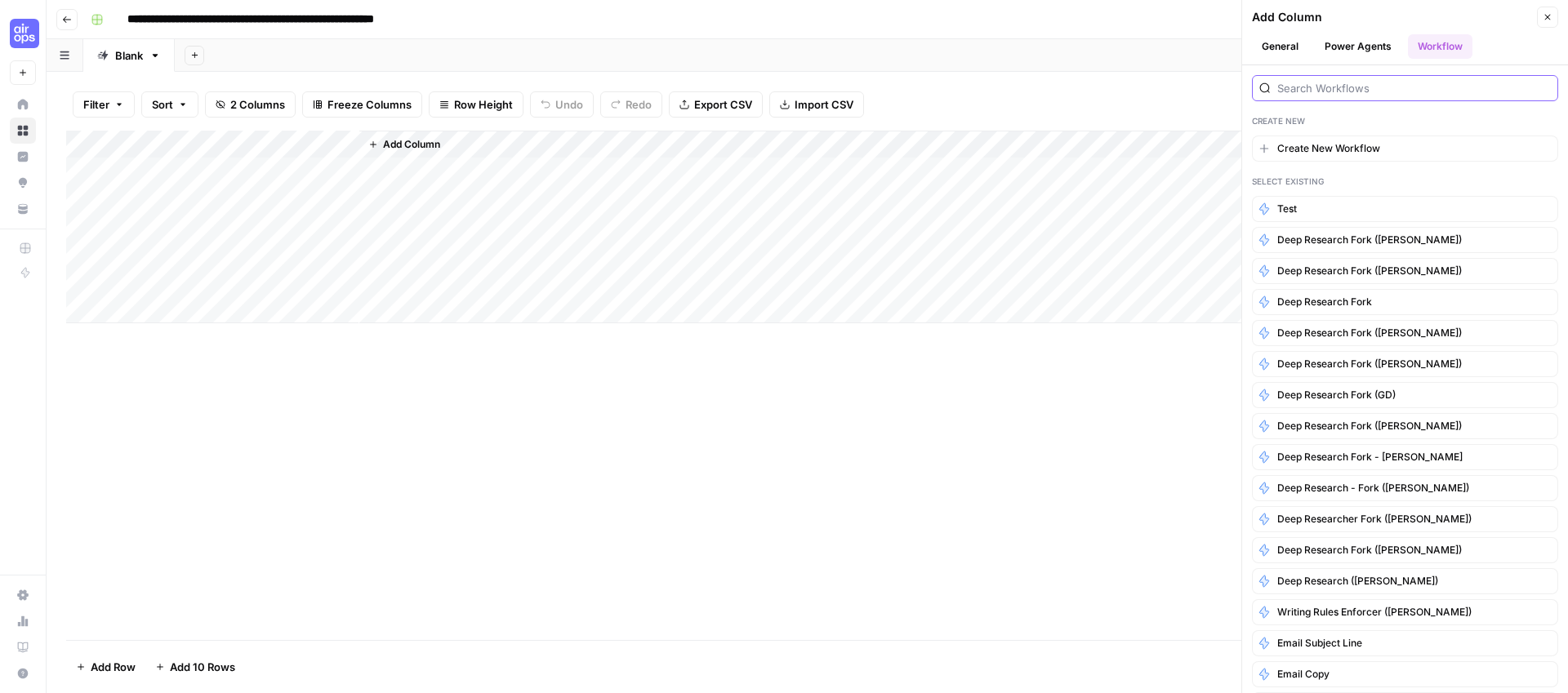
click at [1353, 90] on input "search" at bounding box center [1413, 87] width 274 height 16
type input "ko"
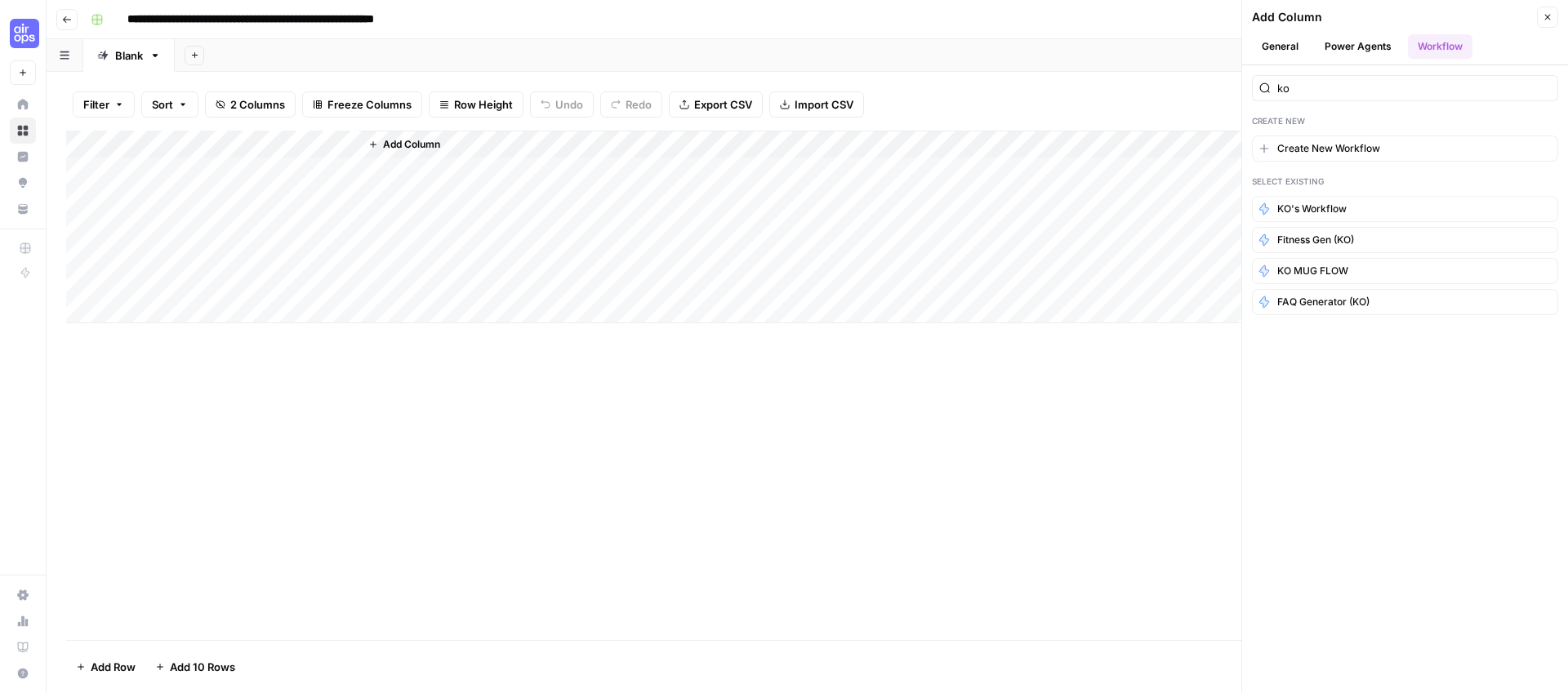
click at [734, 487] on div "Add Column" at bounding box center [807, 385] width 1482 height 509
click at [1551, 17] on span "Close" at bounding box center [1551, 17] width 1 height 1
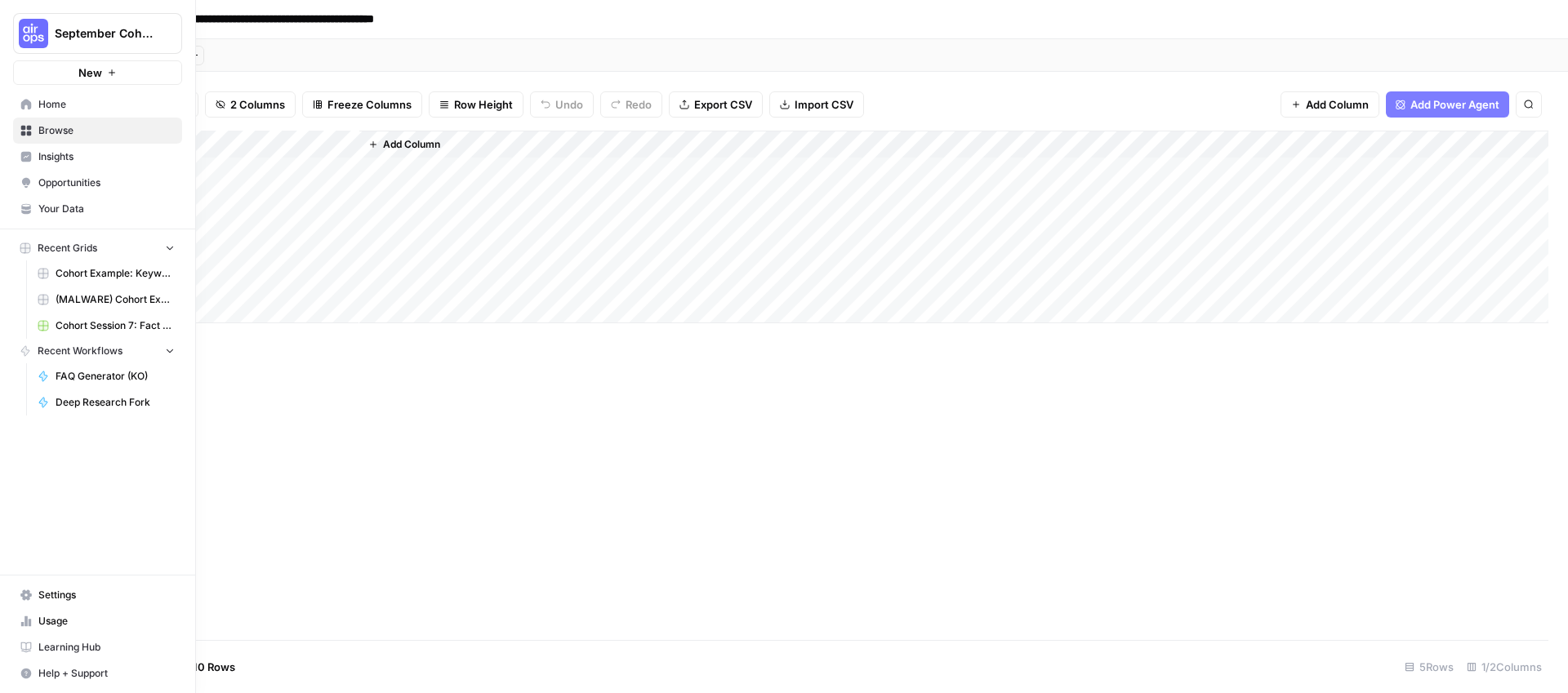
click at [50, 130] on span "Browse" at bounding box center [107, 131] width 137 height 15
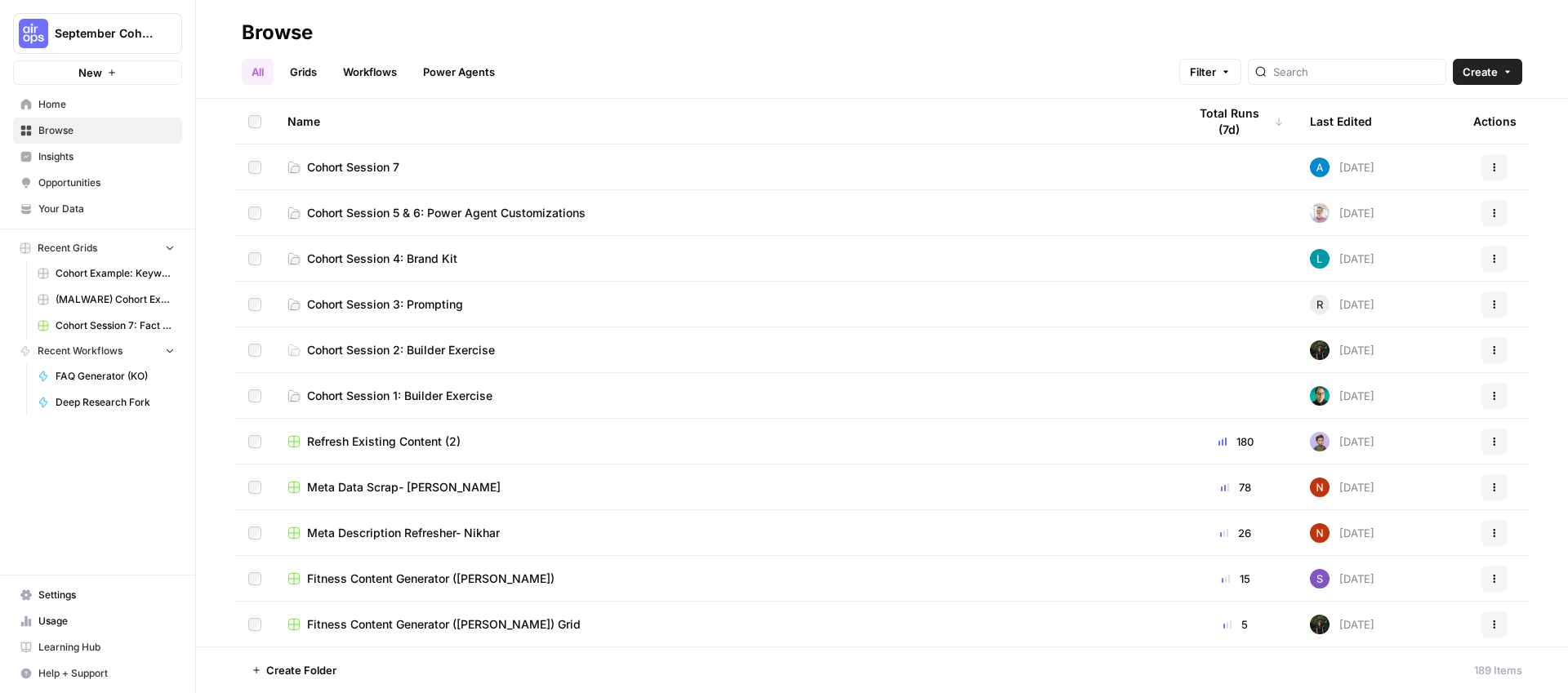
click at [374, 71] on link "Workflows" at bounding box center [370, 72] width 73 height 26
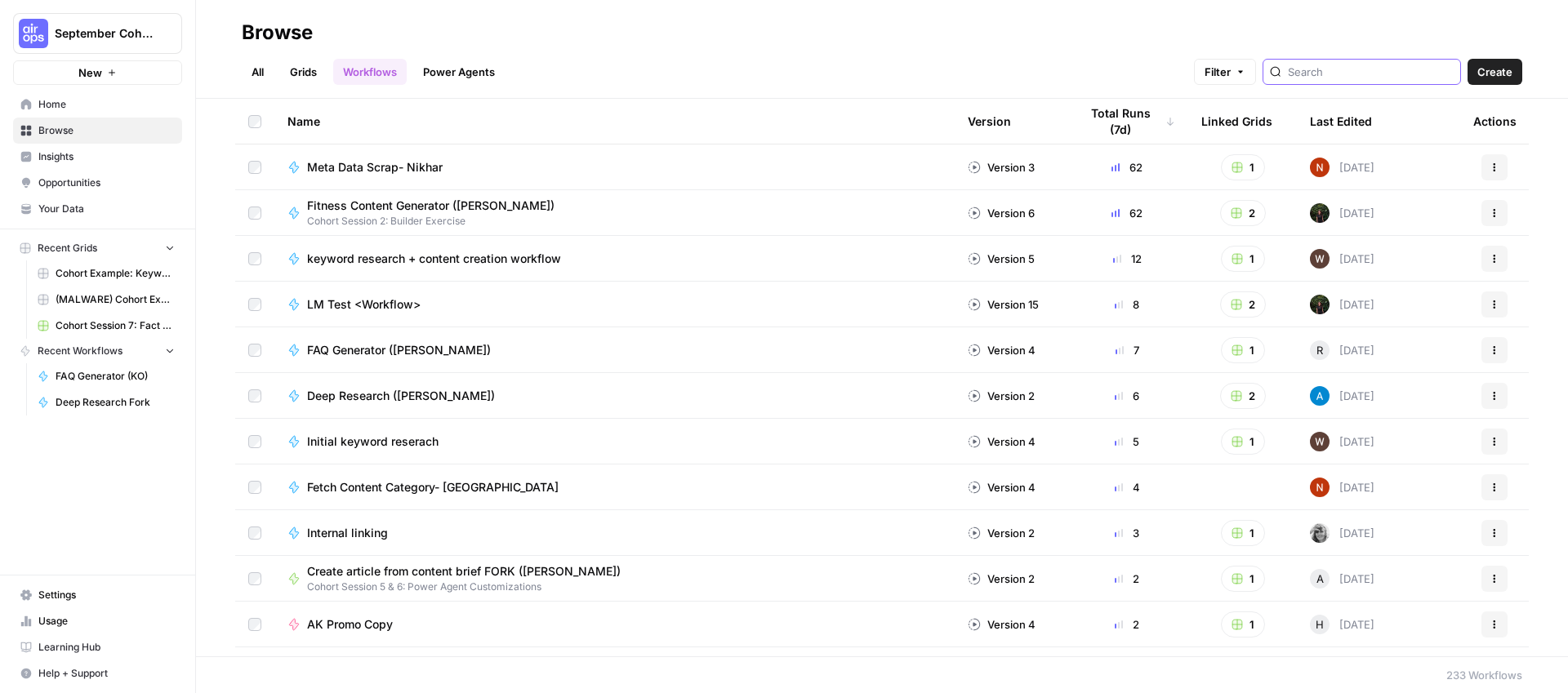
click at [1415, 66] on input "search" at bounding box center [1370, 71] width 166 height 16
type input "ko"
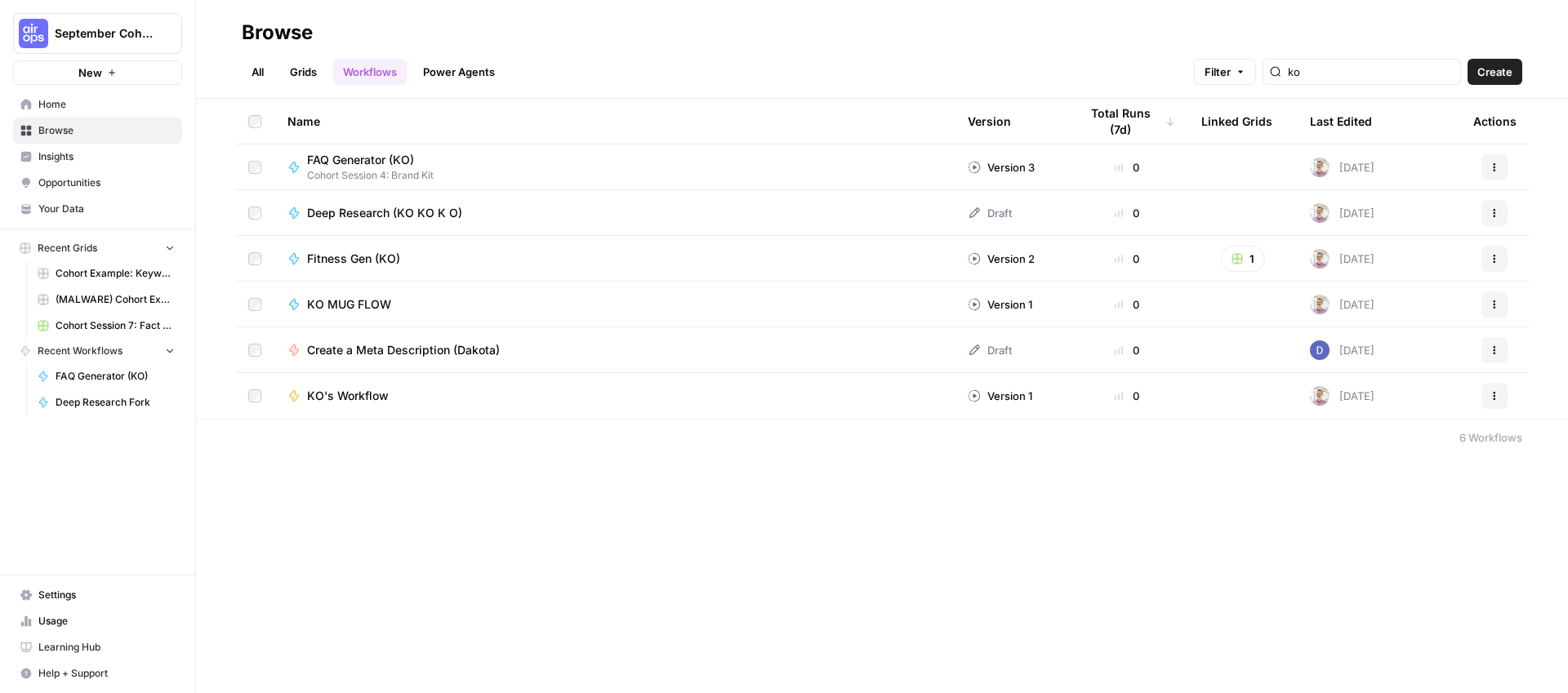
click at [977, 214] on icon at bounding box center [974, 214] width 13 height 13
click at [1493, 213] on icon "button" at bounding box center [1494, 213] width 3 height 3
click at [1403, 248] on span "Edit in Studio" at bounding box center [1421, 251] width 130 height 16
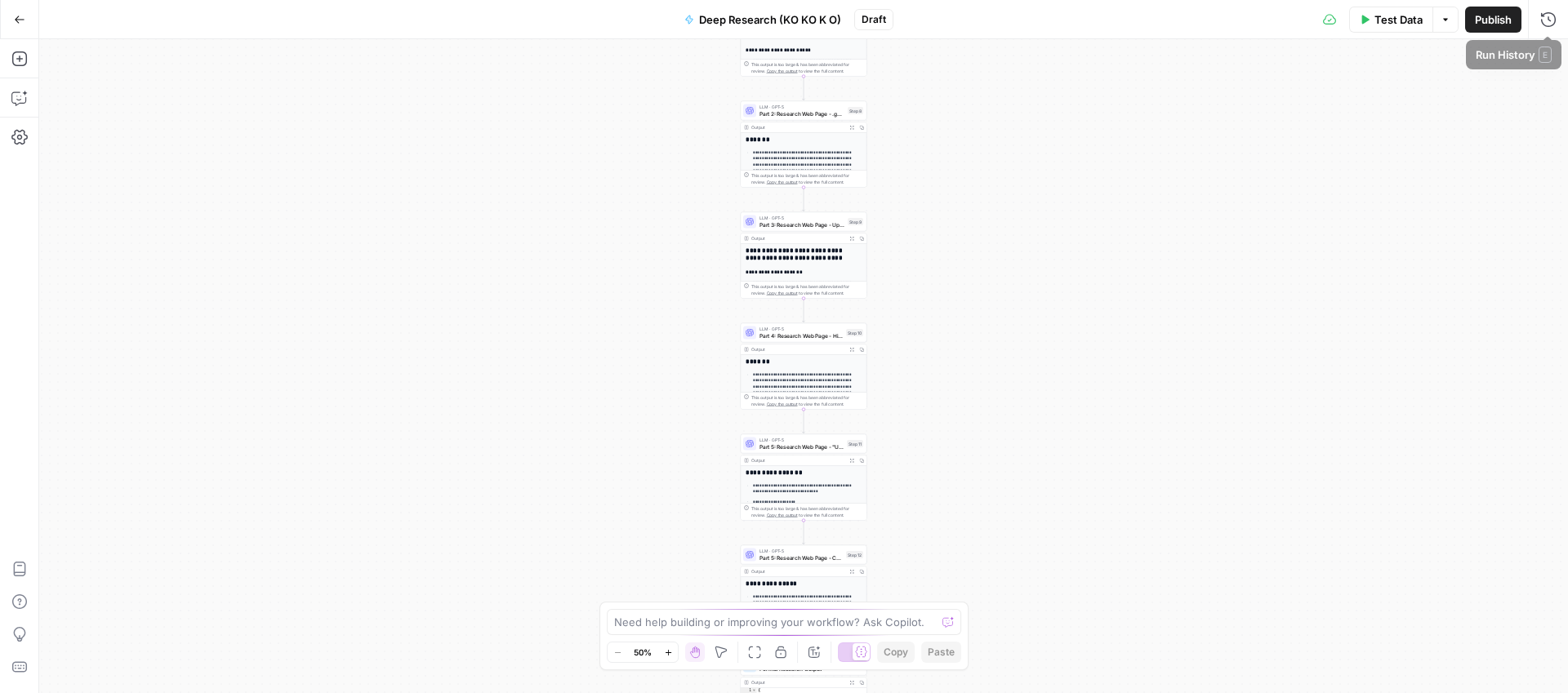
click at [1497, 29] on button "Publish" at bounding box center [1493, 20] width 56 height 26
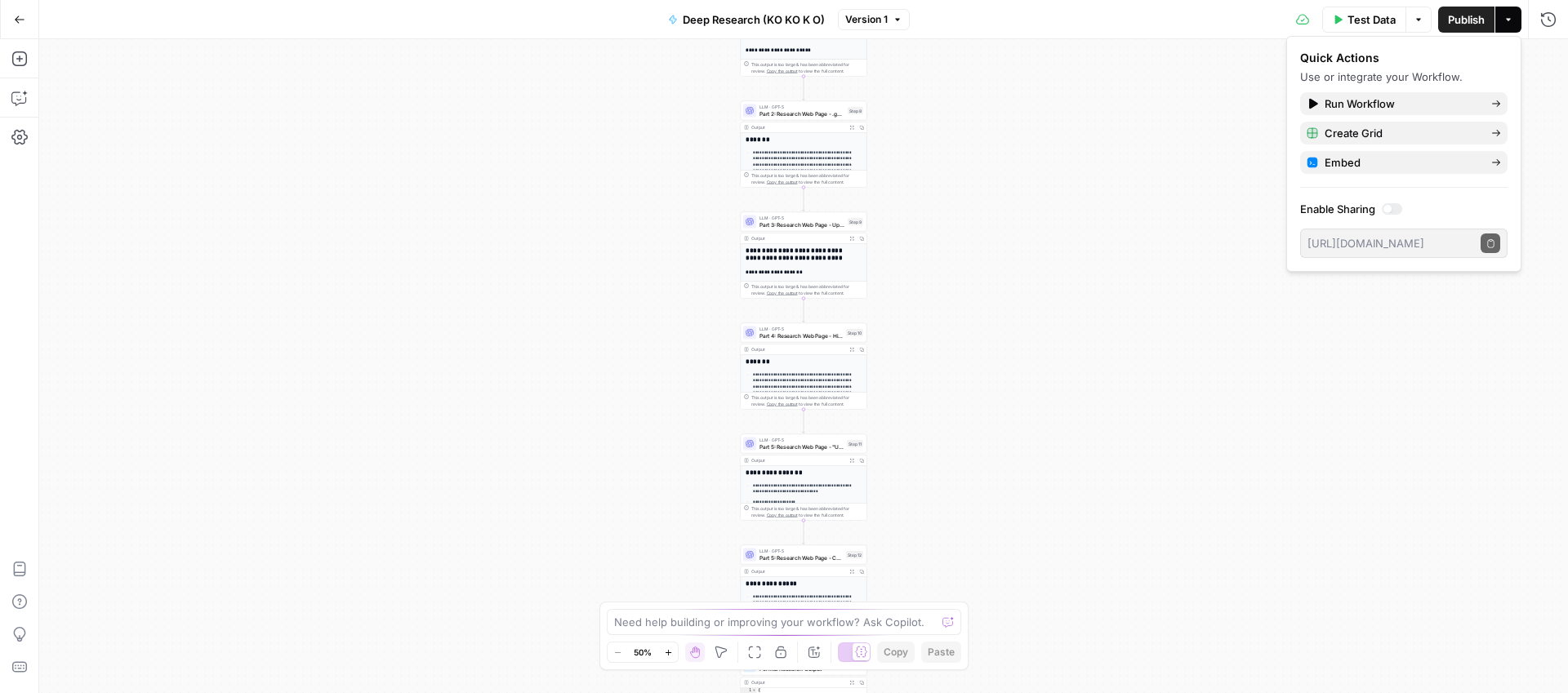
click at [894, 182] on div "**********" at bounding box center [804, 366] width 1529 height 654
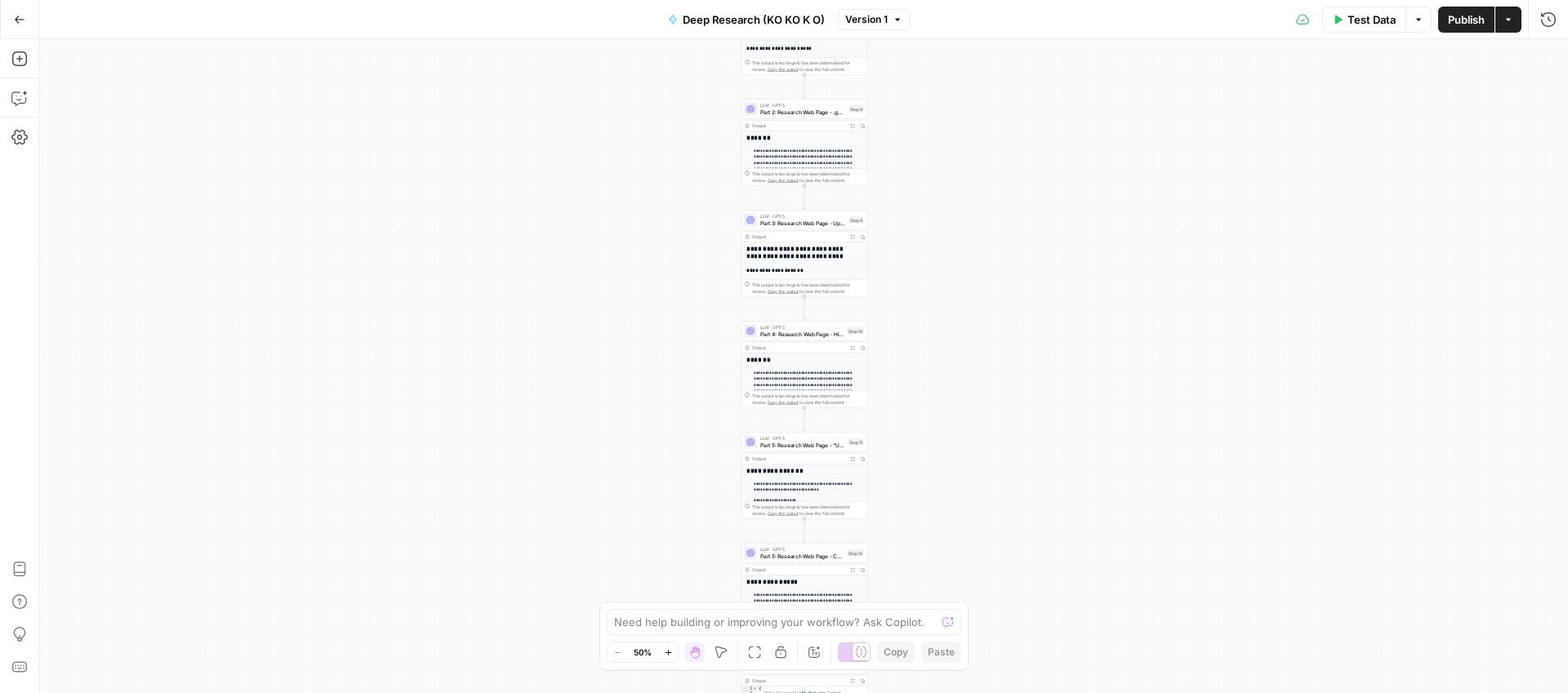
click at [25, 24] on button "Go Back" at bounding box center [19, 19] width 29 height 29
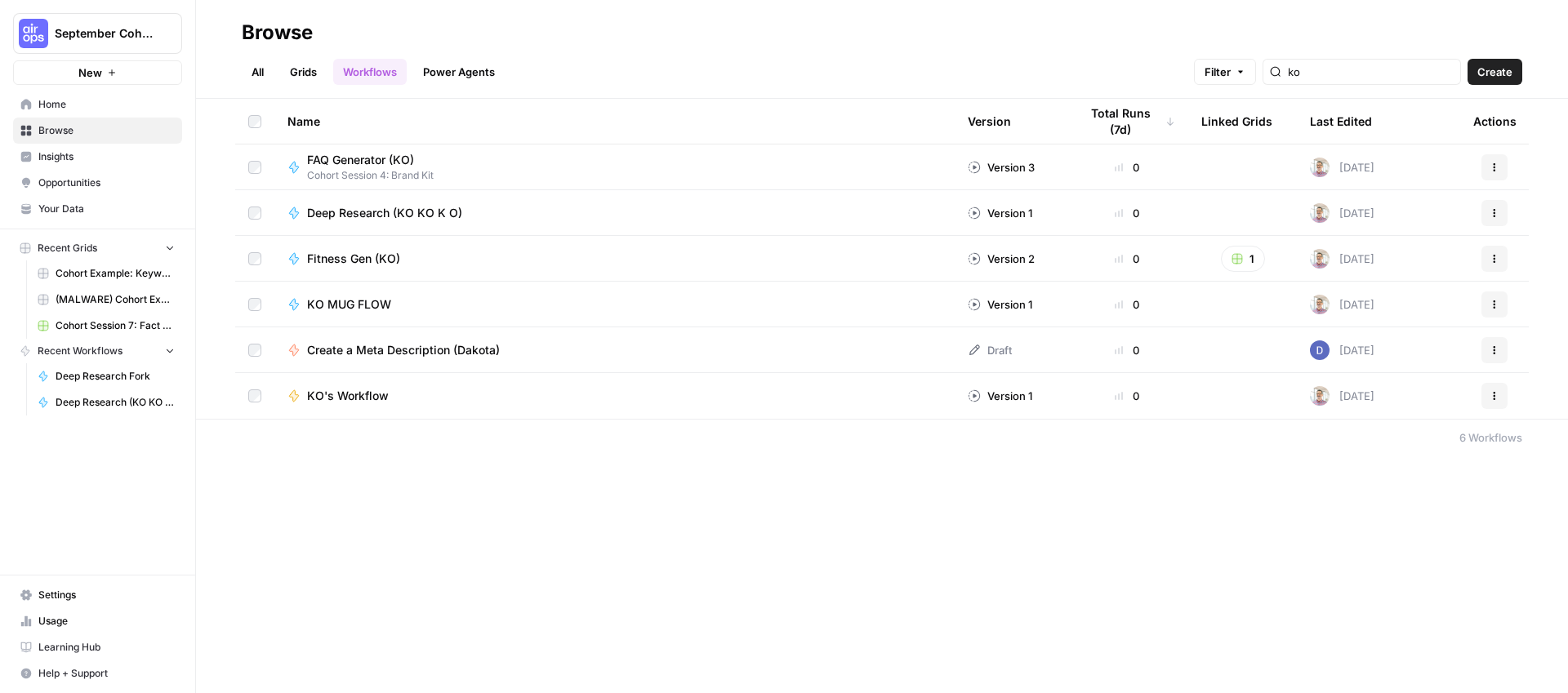
click at [271, 66] on link "All" at bounding box center [258, 72] width 32 height 26
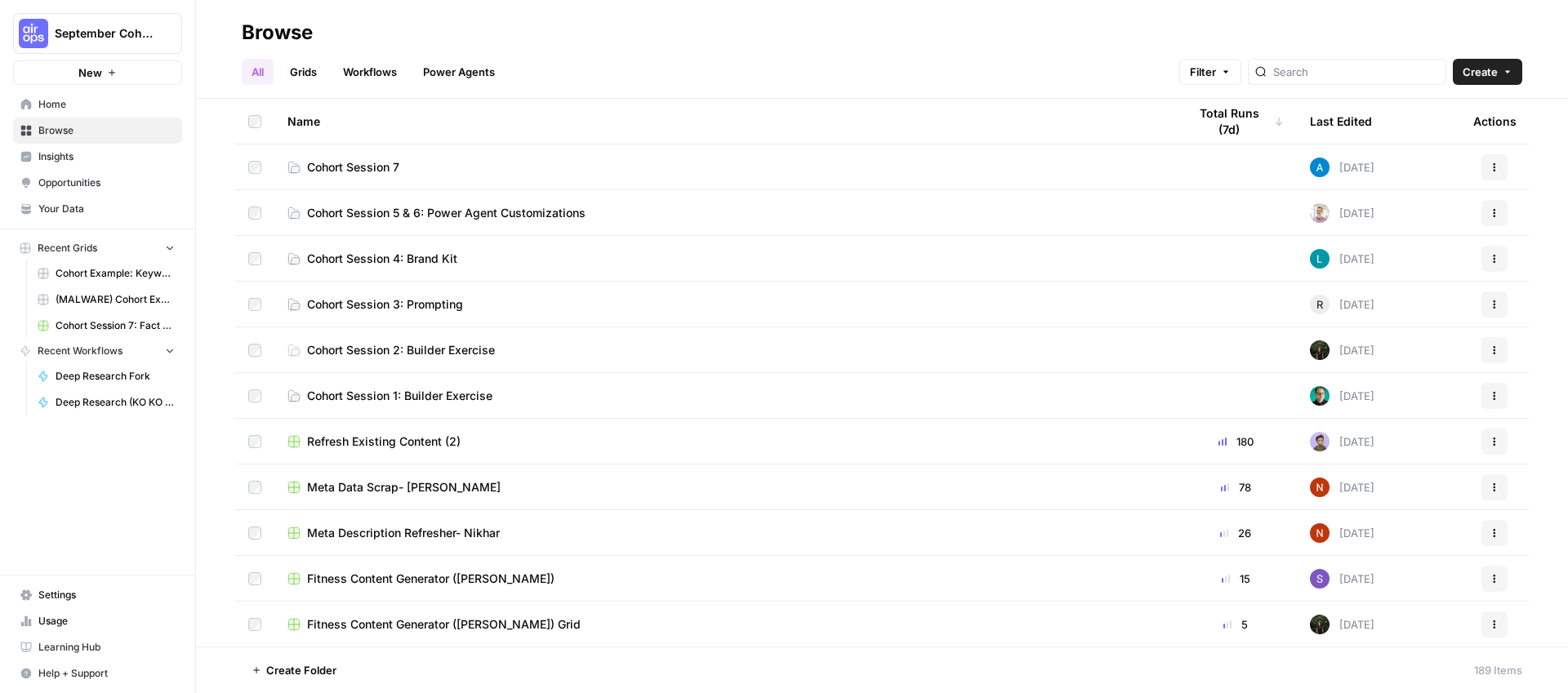
click at [359, 170] on span "Cohort Session 7" at bounding box center [353, 167] width 92 height 16
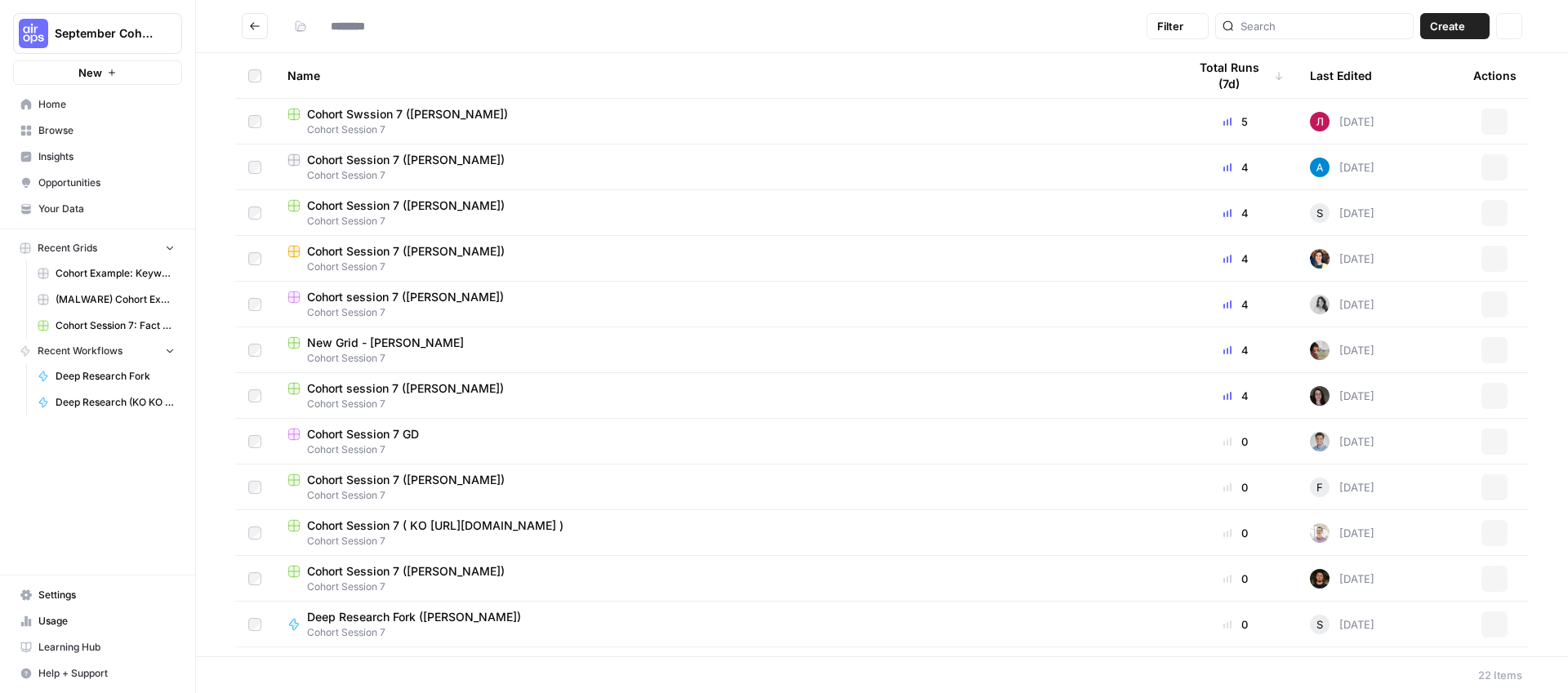
click at [359, 170] on span "Cohort Session 7" at bounding box center [724, 176] width 874 height 15
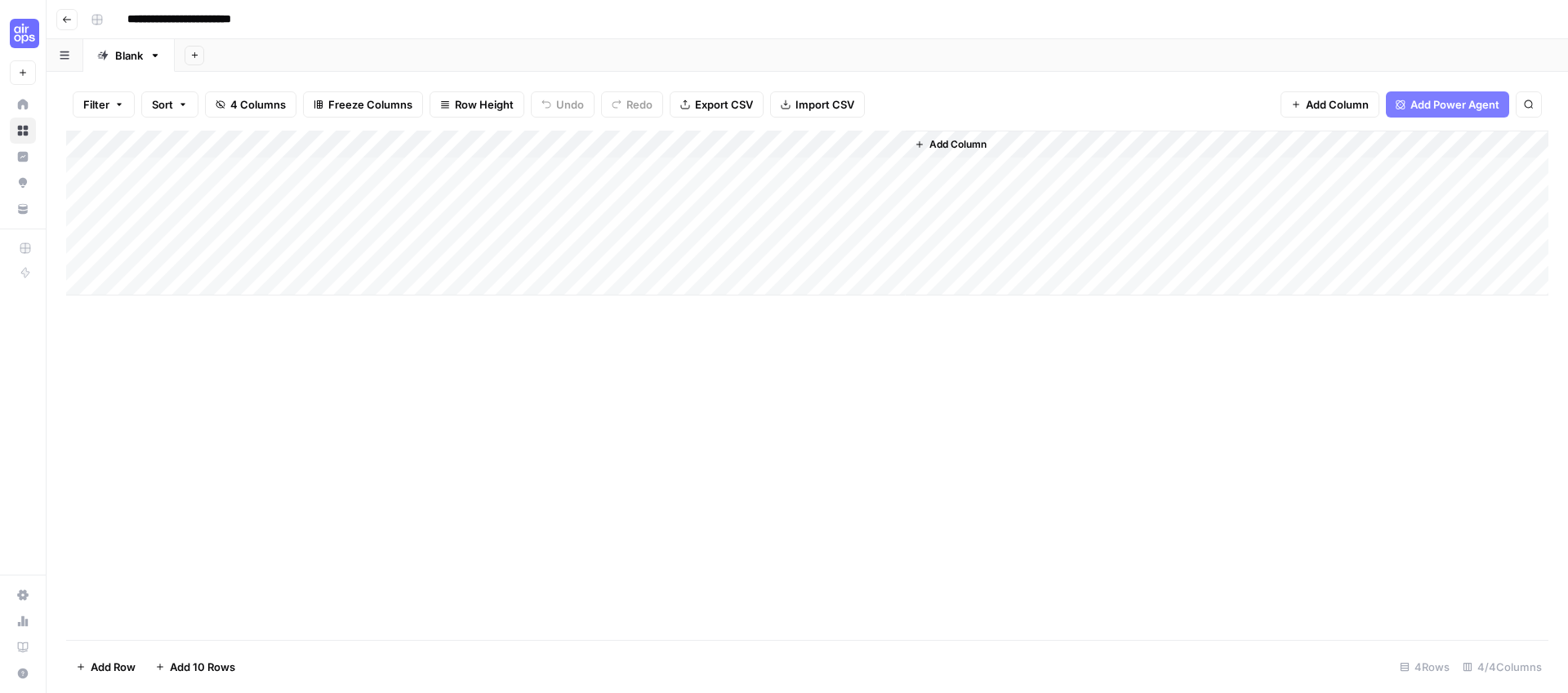
click at [58, 16] on button "Go back" at bounding box center [67, 20] width 22 height 22
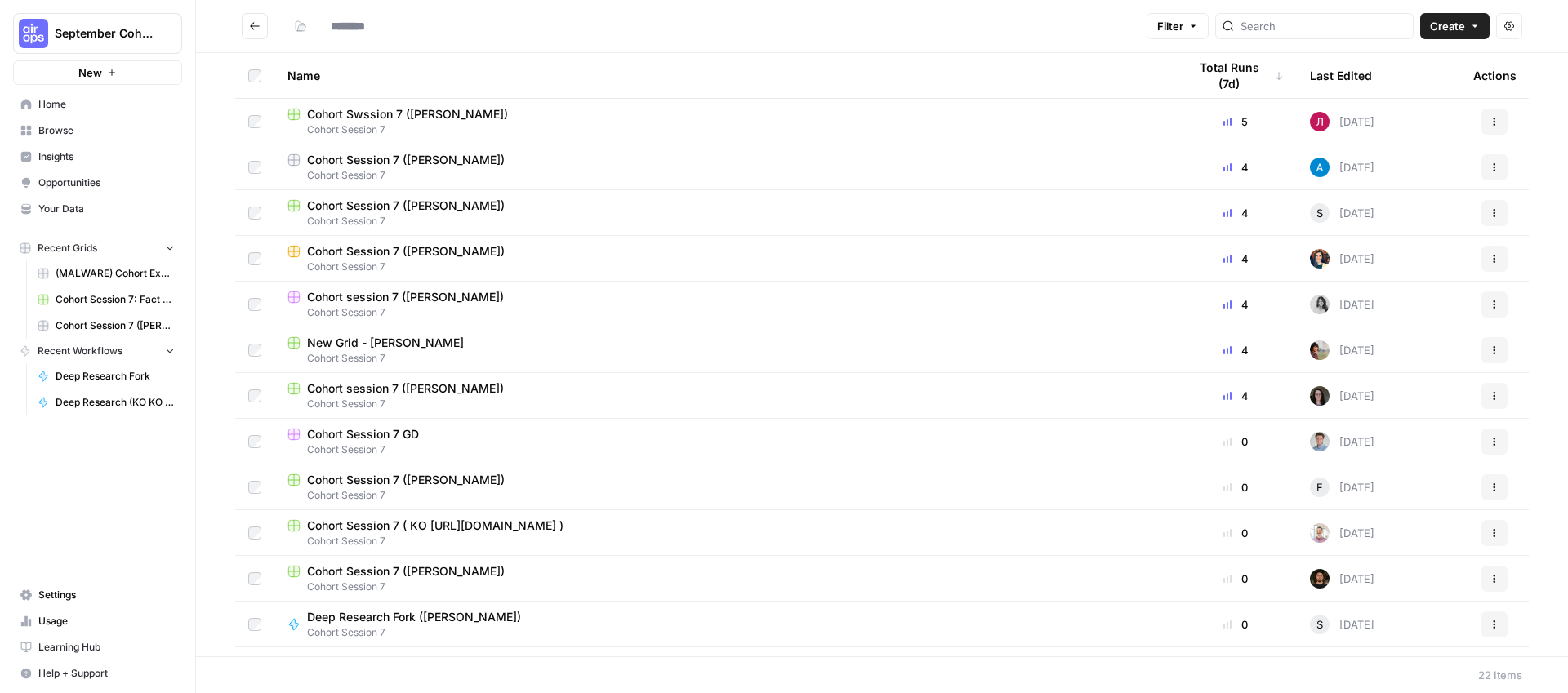
click at [348, 521] on span "Cohort Session 7 ( KO https://www.linkedin.com/in/kiryako/ )" at bounding box center [436, 525] width 257 height 16
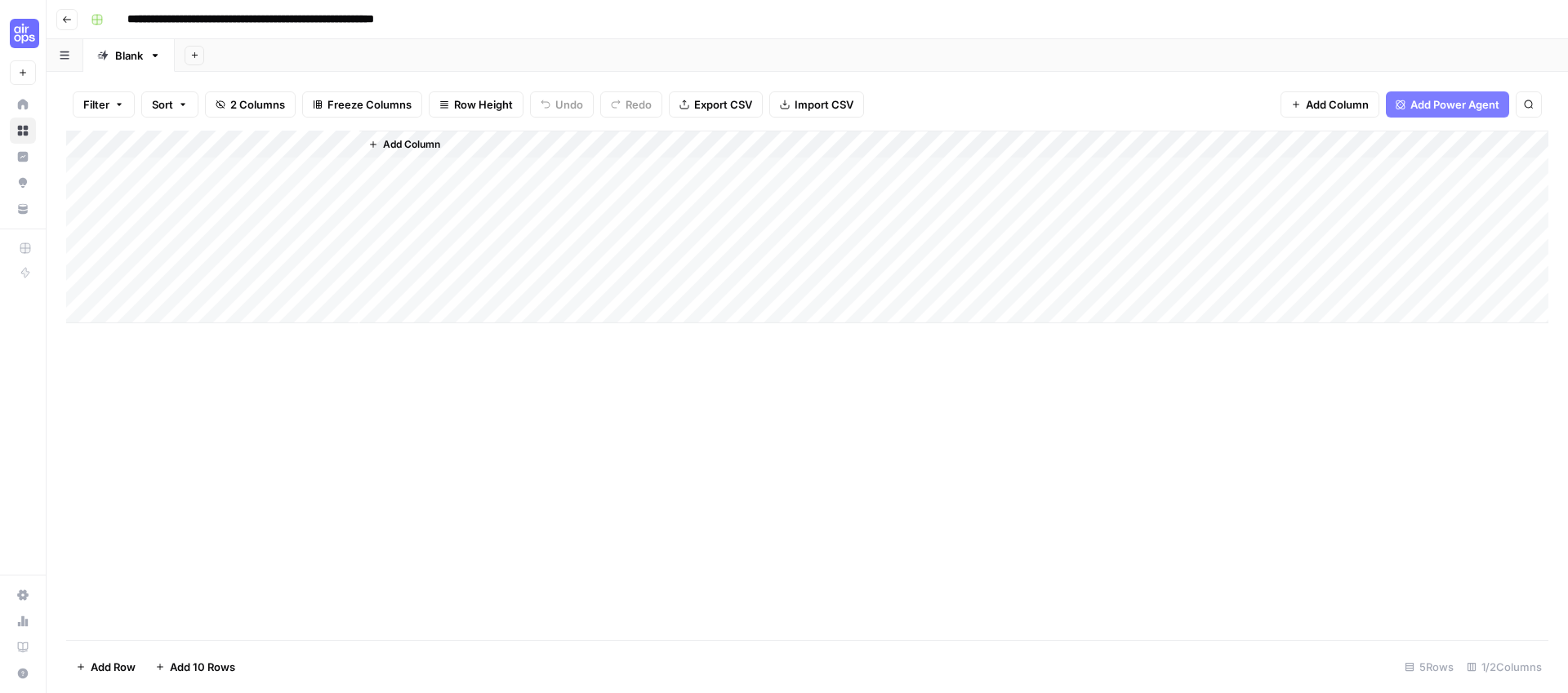
click at [387, 134] on button "Add Column" at bounding box center [404, 144] width 85 height 22
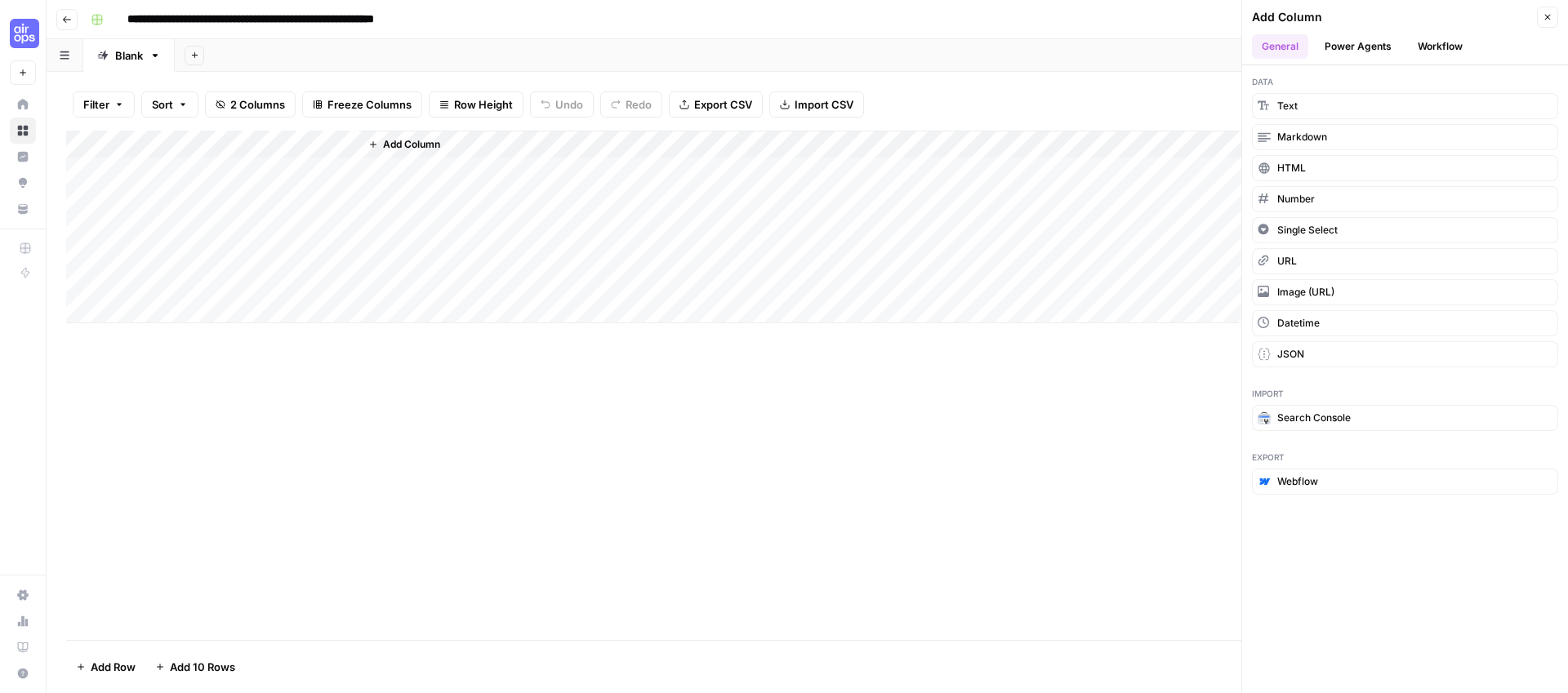
click at [1426, 41] on button "Workflow" at bounding box center [1440, 47] width 65 height 24
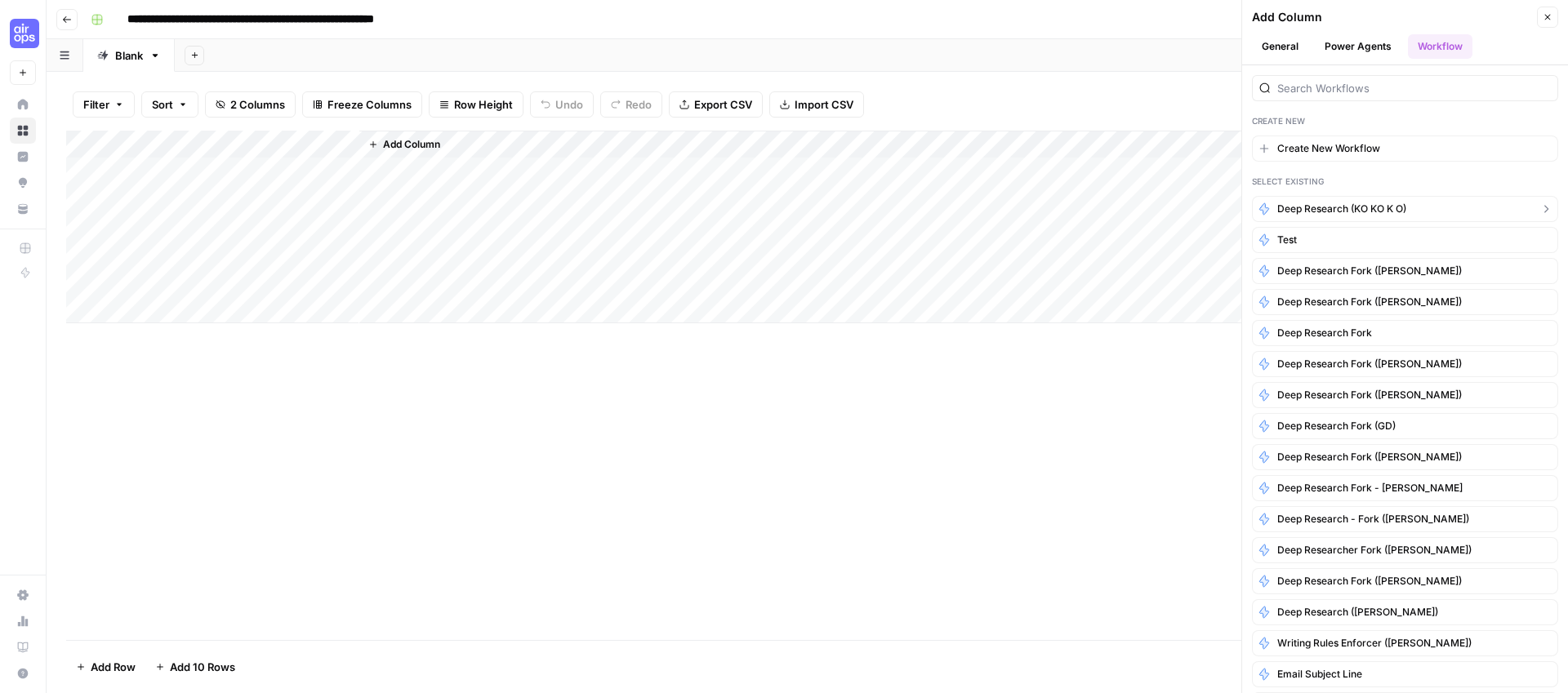
click at [1384, 201] on span "Deep Research (KO KO K O)" at bounding box center [1341, 209] width 129 height 15
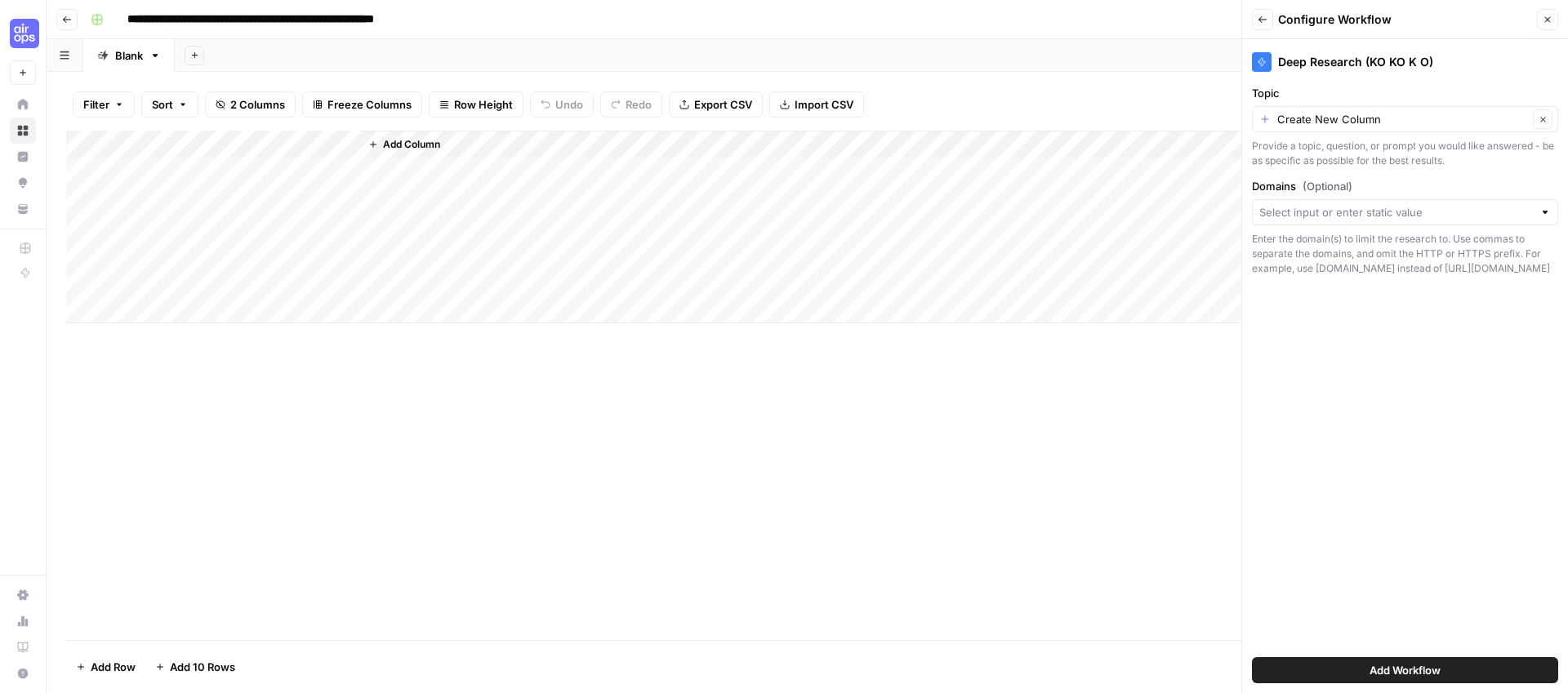
click at [1405, 97] on label "Topic" at bounding box center [1404, 93] width 306 height 16
click at [1405, 111] on input "Create New Column" at bounding box center [1402, 119] width 251 height 16
click at [1403, 116] on input "Topic" at bounding box center [1402, 119] width 251 height 16
click at [1340, 204] on span "Title" at bounding box center [1401, 208] width 272 height 16
type input "Title"
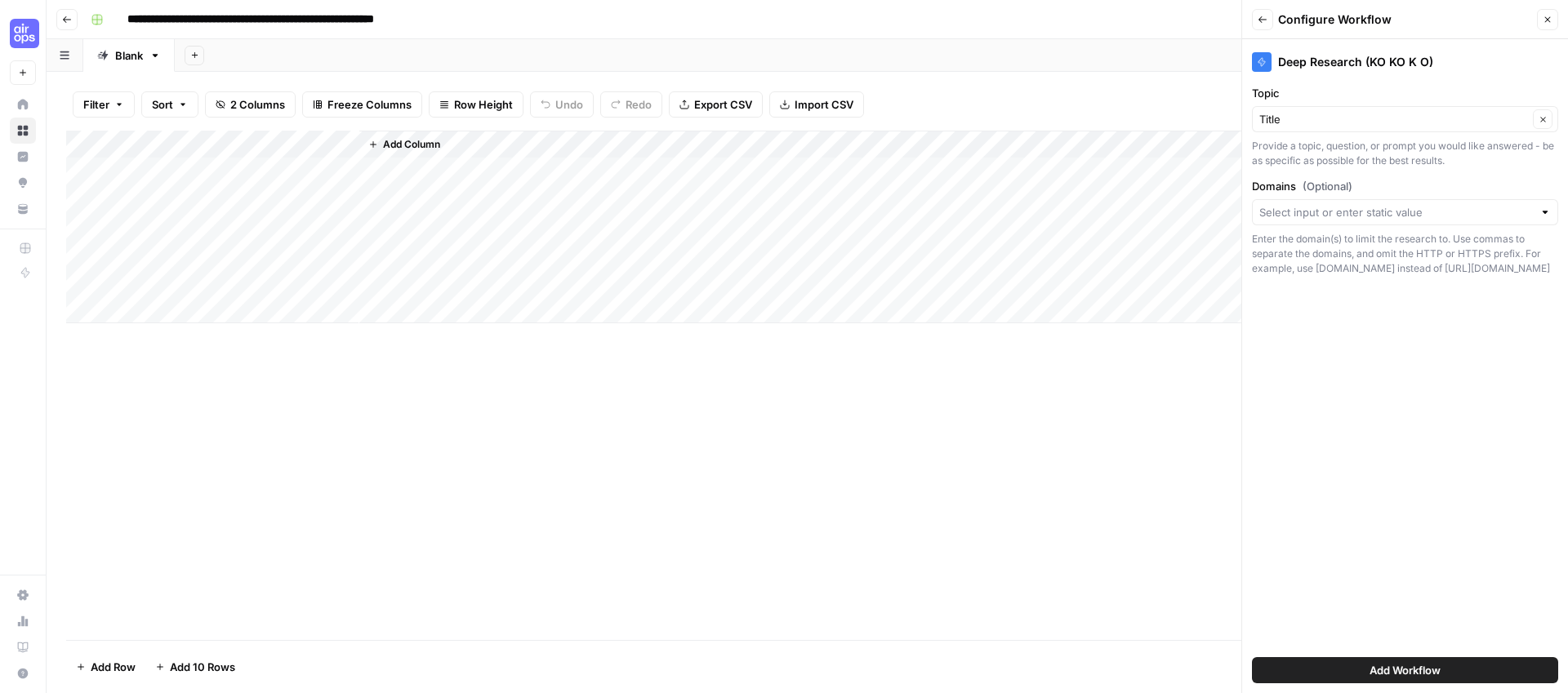
click at [1349, 667] on button "Add Workflow" at bounding box center [1404, 671] width 306 height 26
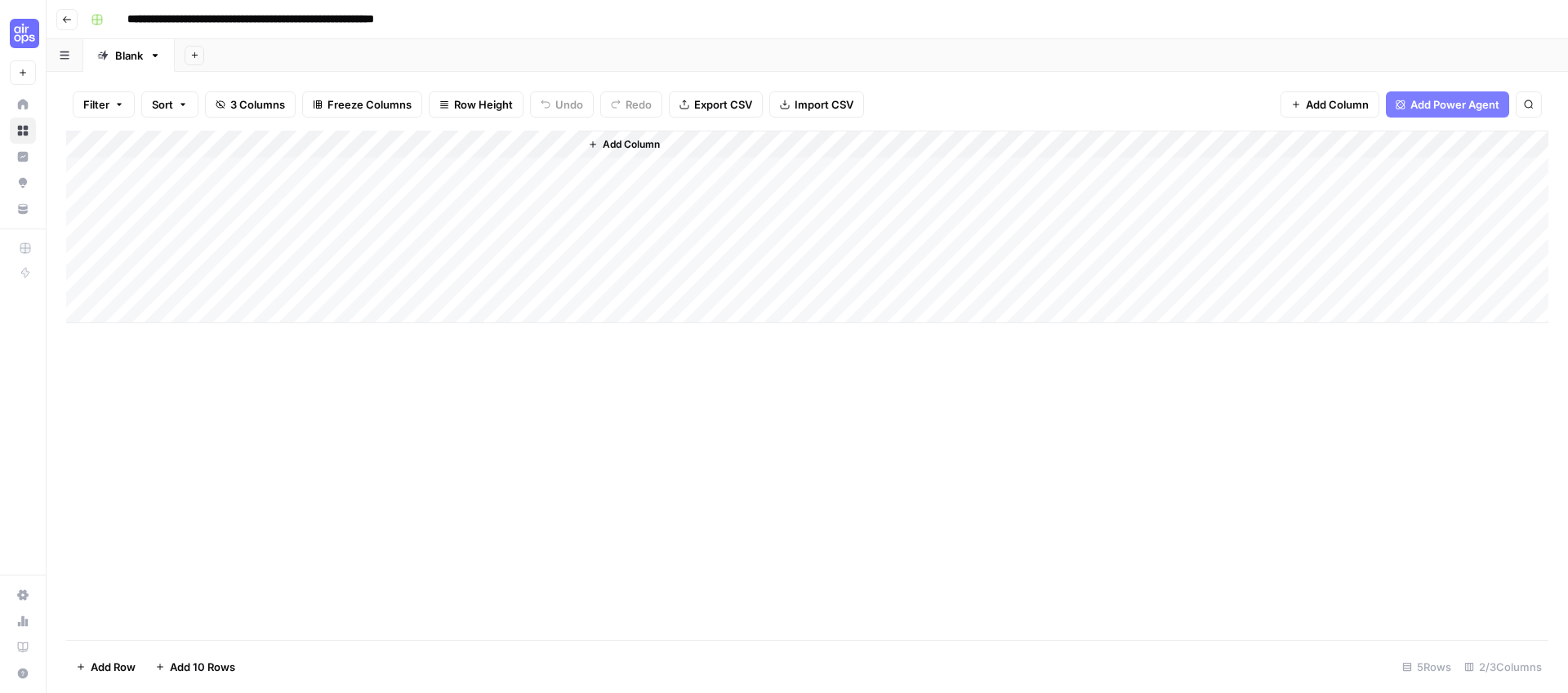
click at [462, 170] on div "Add Column" at bounding box center [807, 227] width 1482 height 193
click at [467, 201] on div "Add Column" at bounding box center [807, 227] width 1482 height 193
click at [443, 154] on div "Add Column" at bounding box center [807, 227] width 1482 height 193
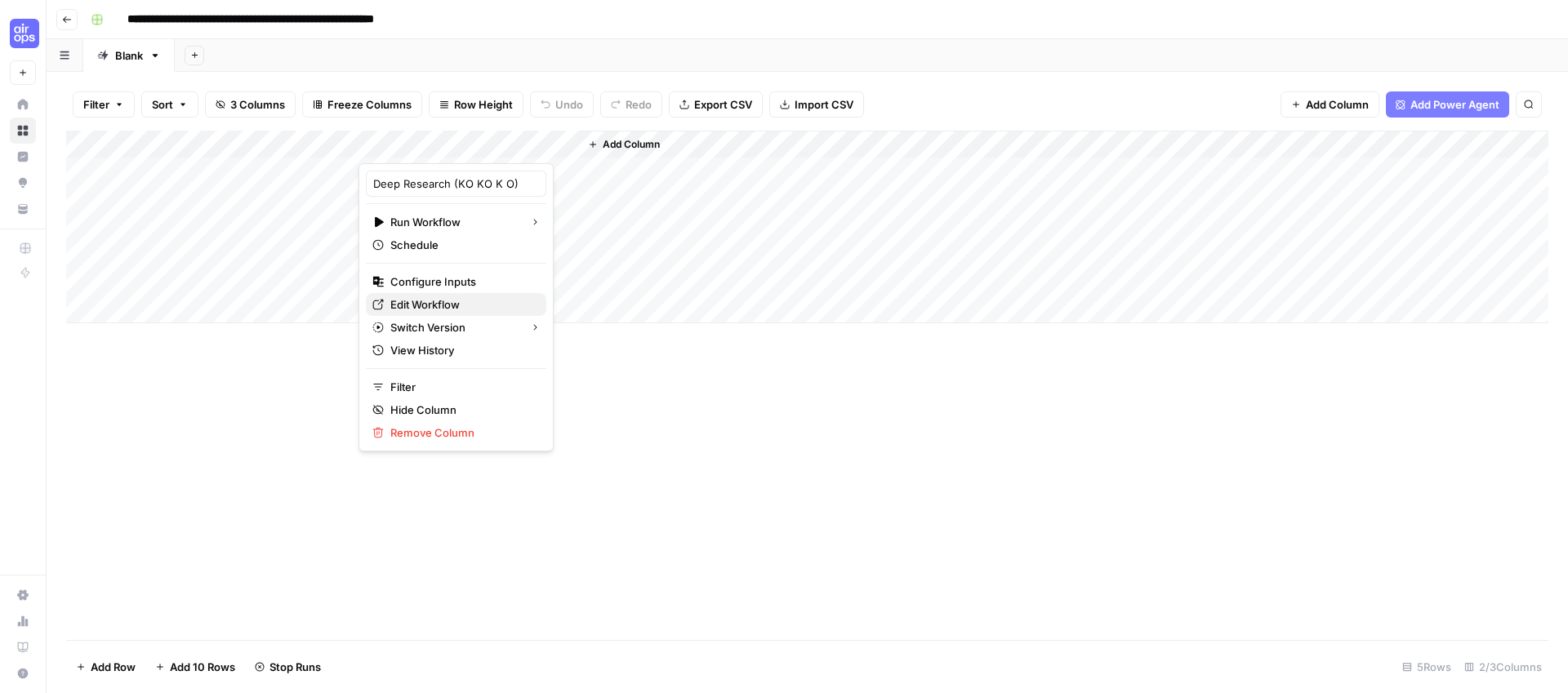
click at [410, 300] on span "Edit Workflow" at bounding box center [462, 303] width 143 height 16
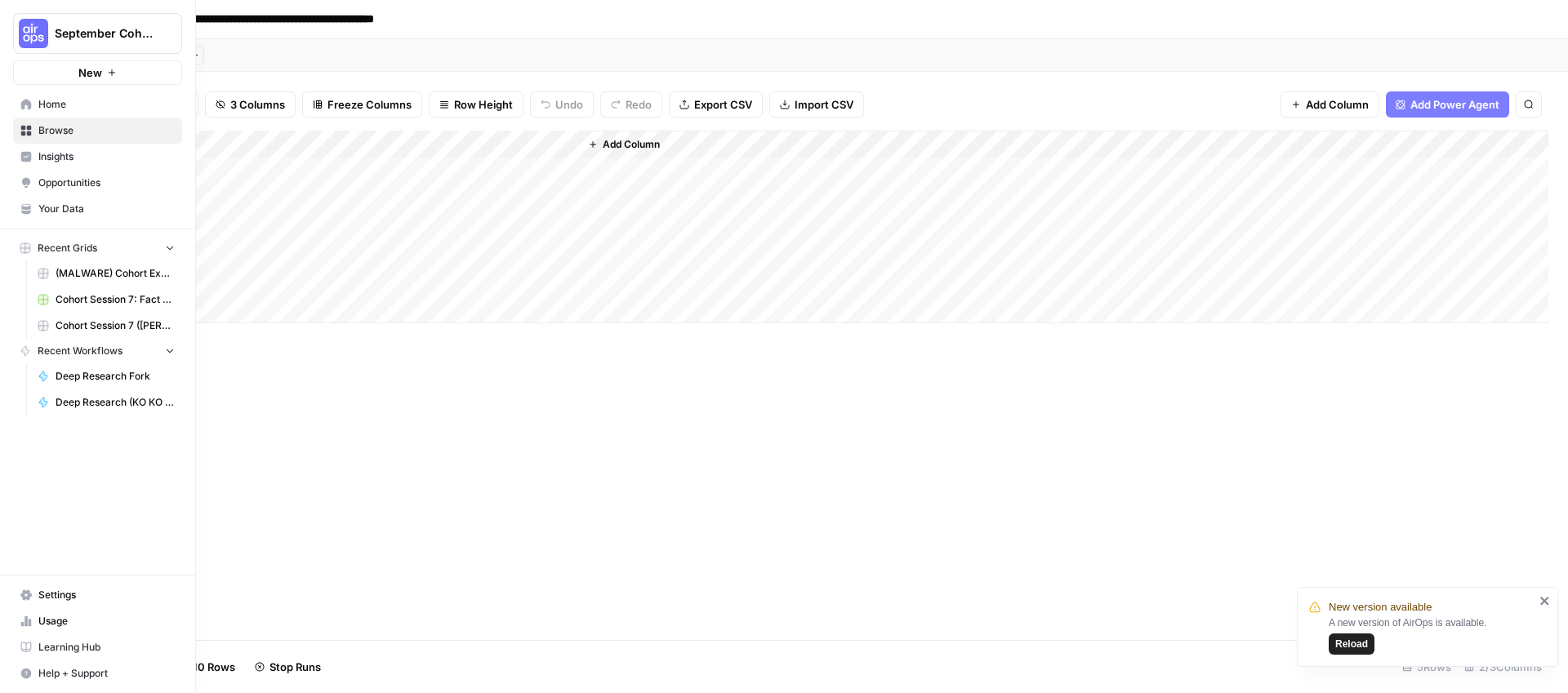
click at [79, 208] on span "Your Data" at bounding box center [107, 209] width 137 height 15
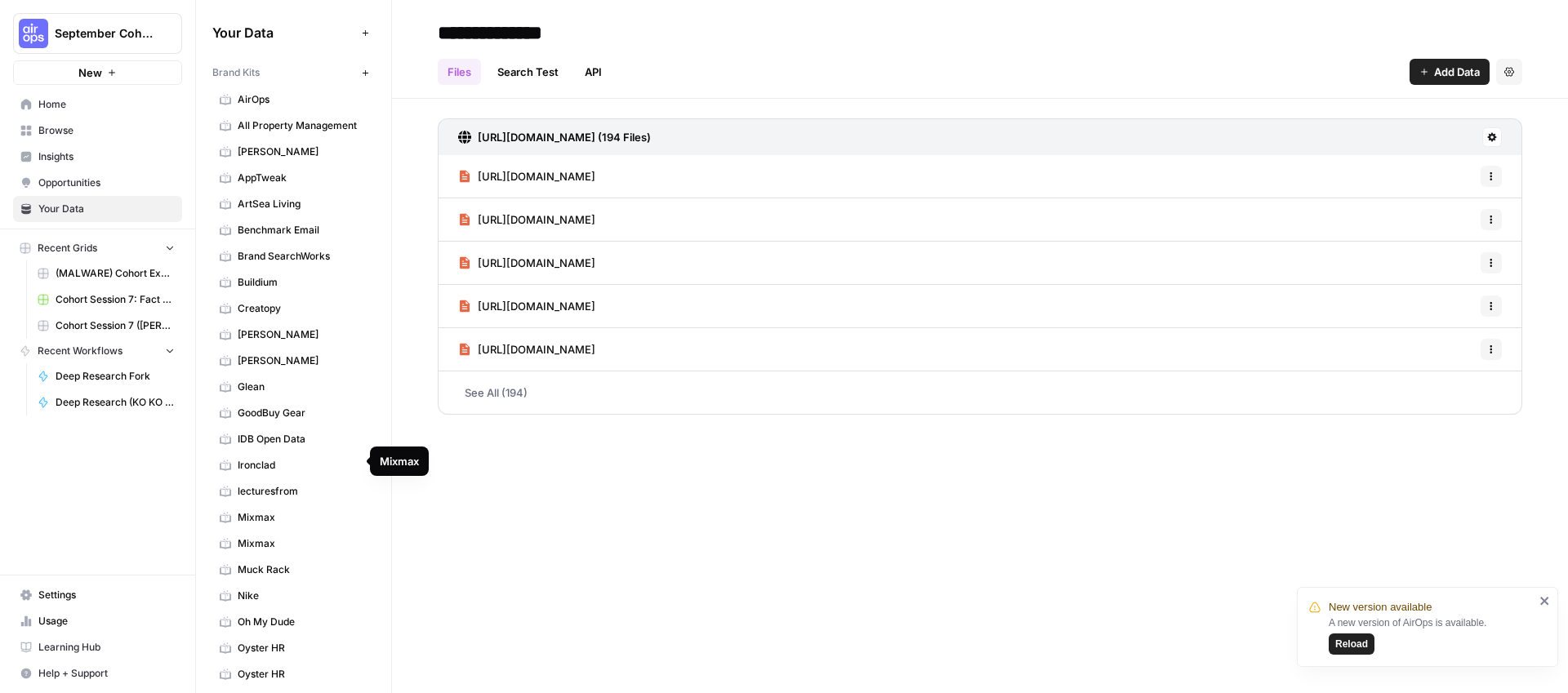
scroll to position [765, 0]
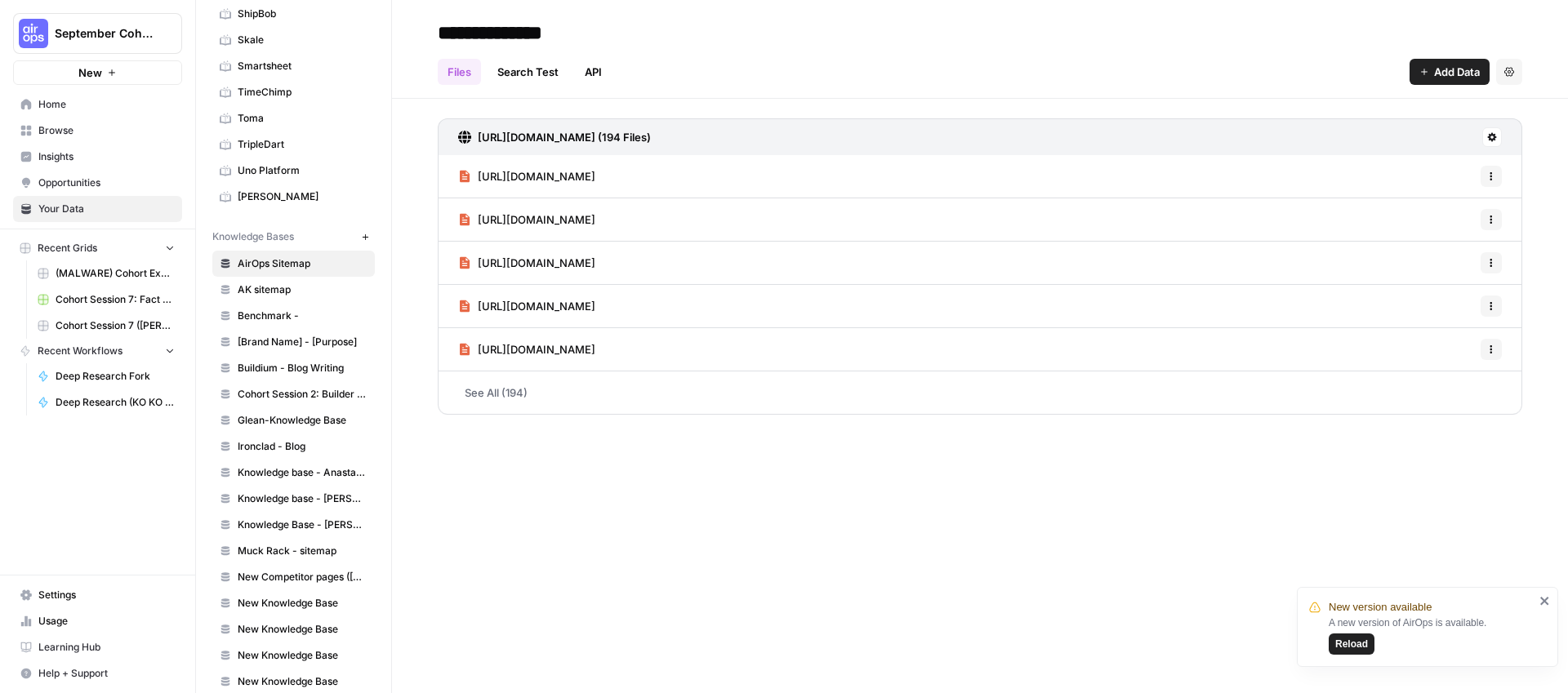
click at [1546, 600] on icon "close" at bounding box center [1545, 601] width 11 height 13
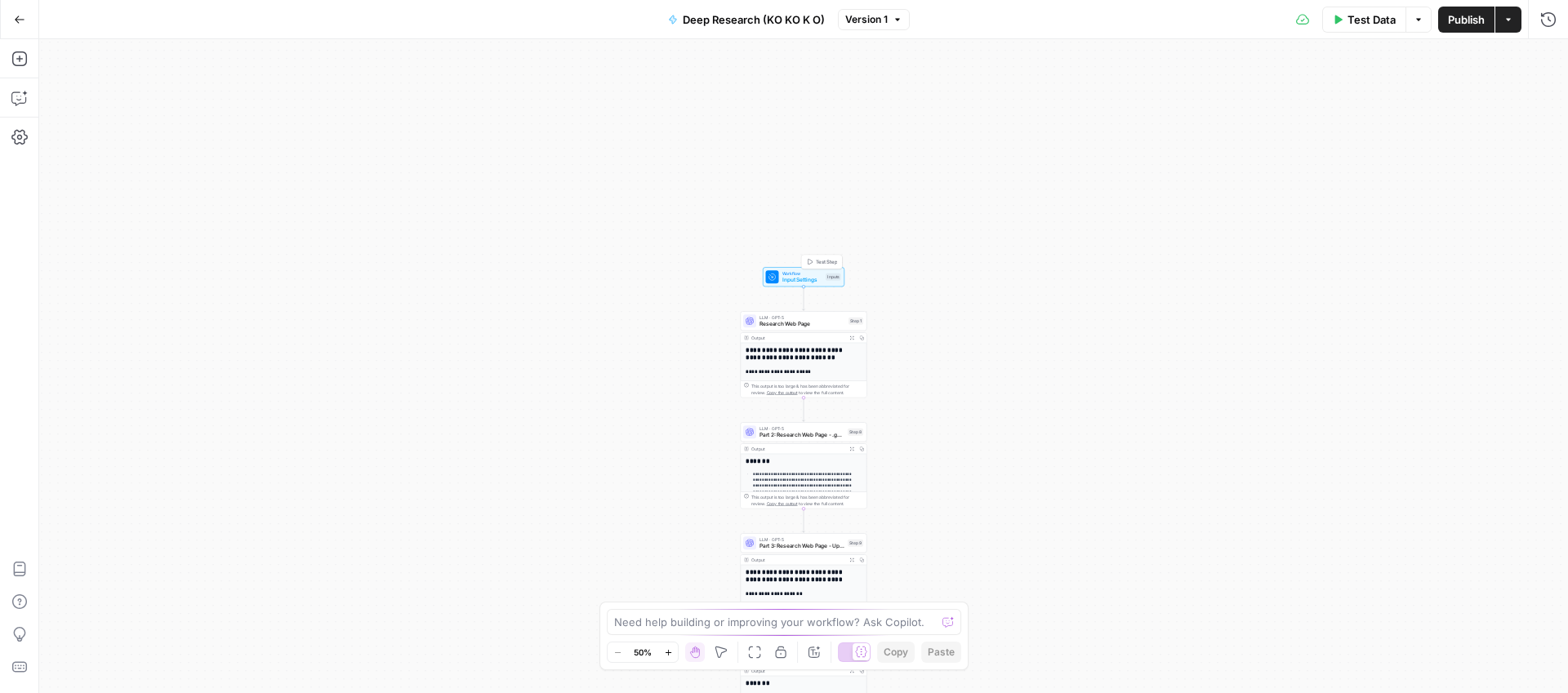
click at [805, 274] on span "Workflow" at bounding box center [803, 273] width 41 height 7
click at [1514, 172] on button "edit field" at bounding box center [1500, 166] width 63 height 20
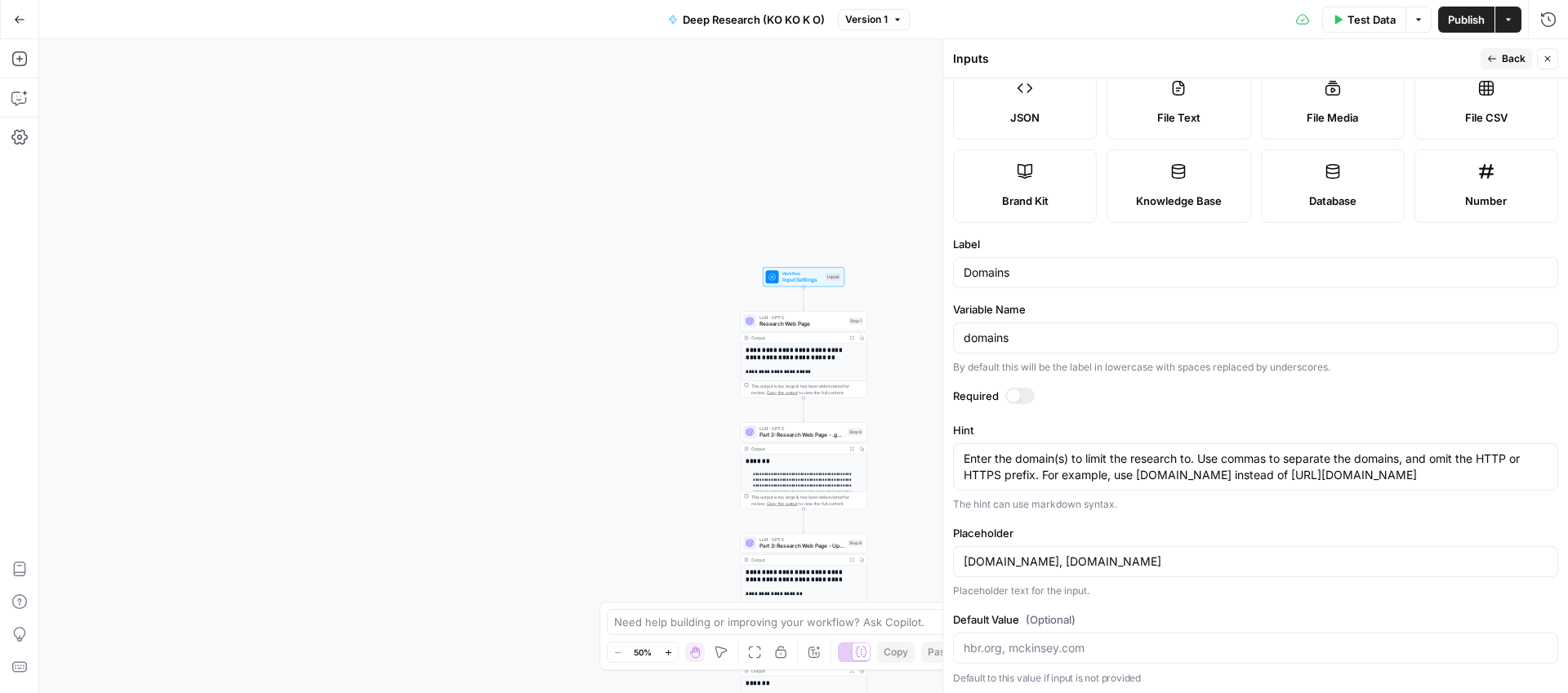
scroll to position [130, 0]
click at [880, 182] on div "**********" at bounding box center [804, 366] width 1529 height 654
click at [1355, 559] on input "hbr.org, mckinsey.com" at bounding box center [1255, 557] width 584 height 16
click at [1543, 54] on icon "button" at bounding box center [1547, 59] width 9 height 9
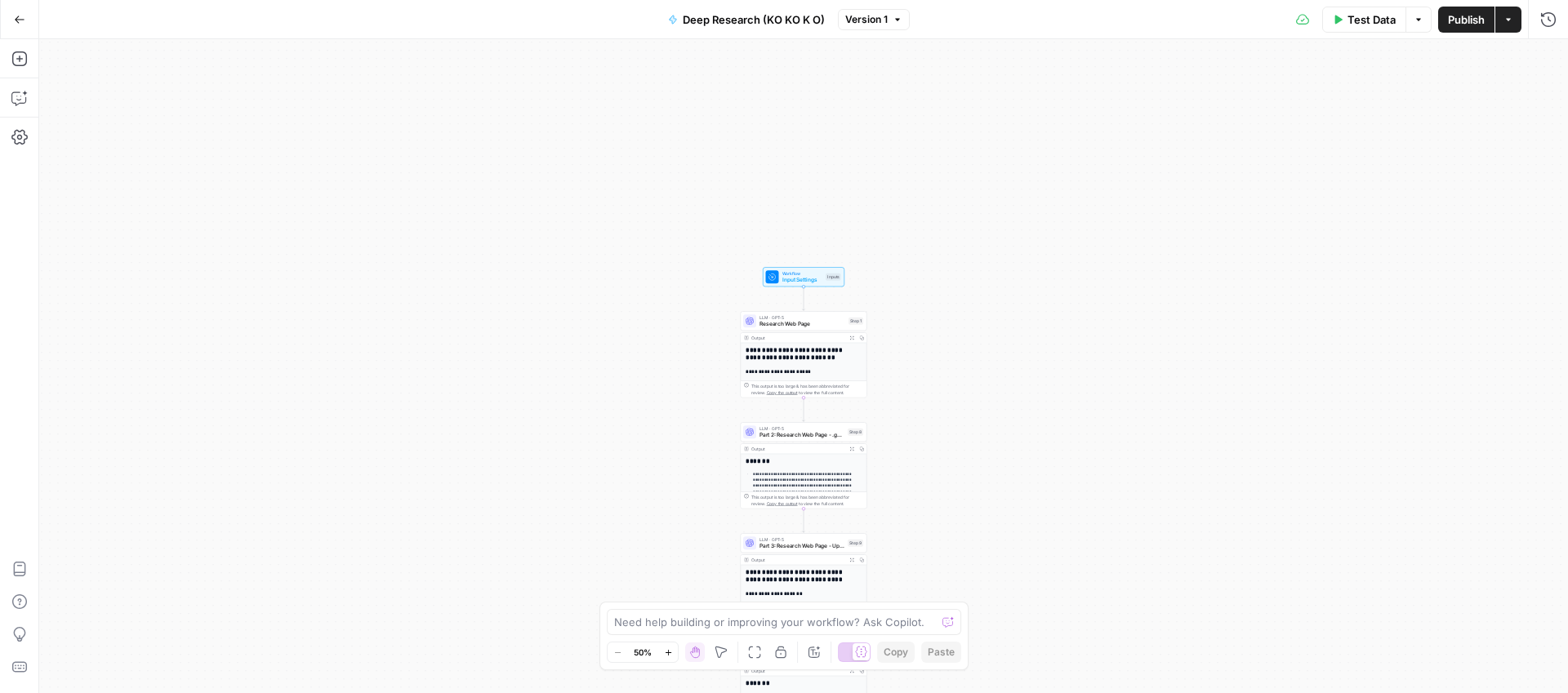
click at [1362, 28] on button "Test Data" at bounding box center [1364, 20] width 84 height 26
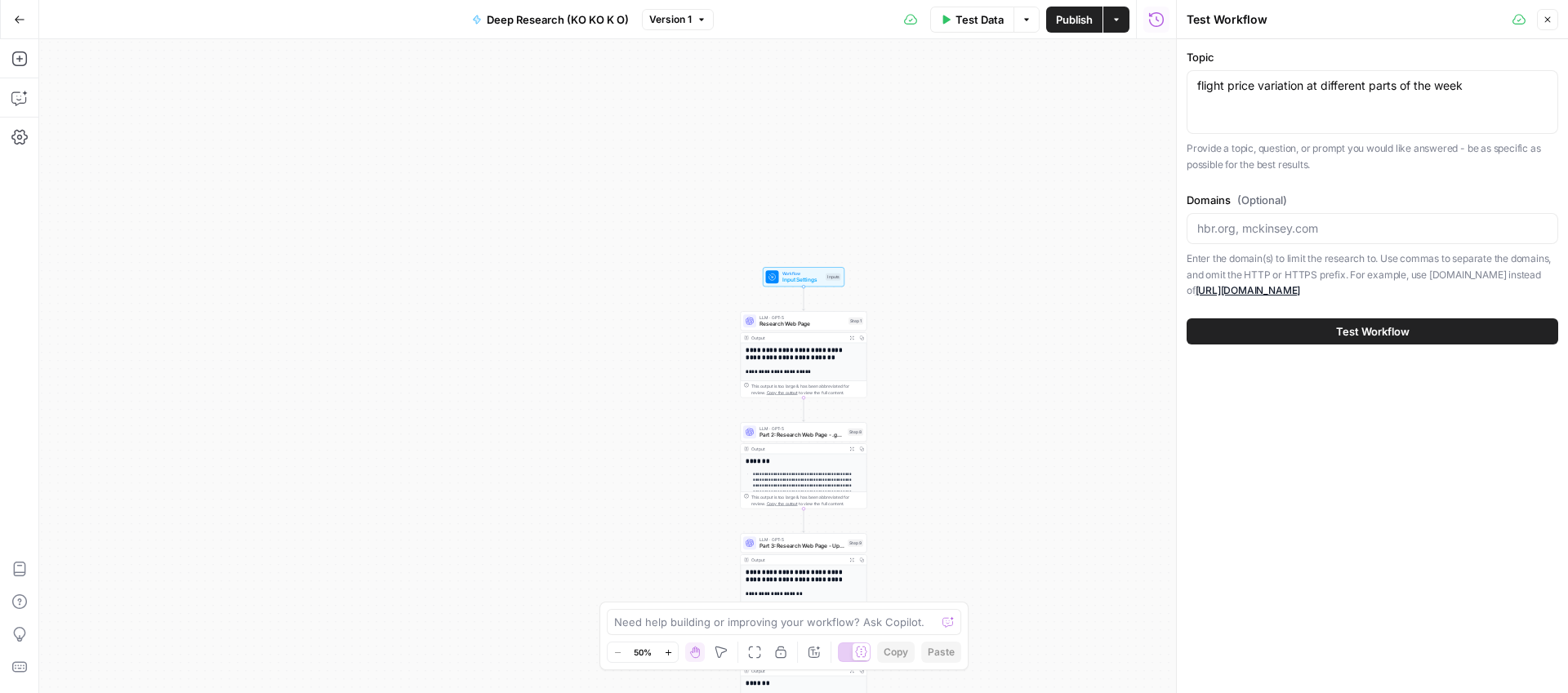
drag, startPoint x: 1473, startPoint y: 98, endPoint x: 1193, endPoint y: 98, distance: 280.0
click at [1193, 98] on div "flight price variation at different parts of the week flight price variation at…" at bounding box center [1372, 102] width 372 height 64
type textarea "mma best practices"
click at [1371, 328] on span "Test Workflow" at bounding box center [1372, 331] width 73 height 16
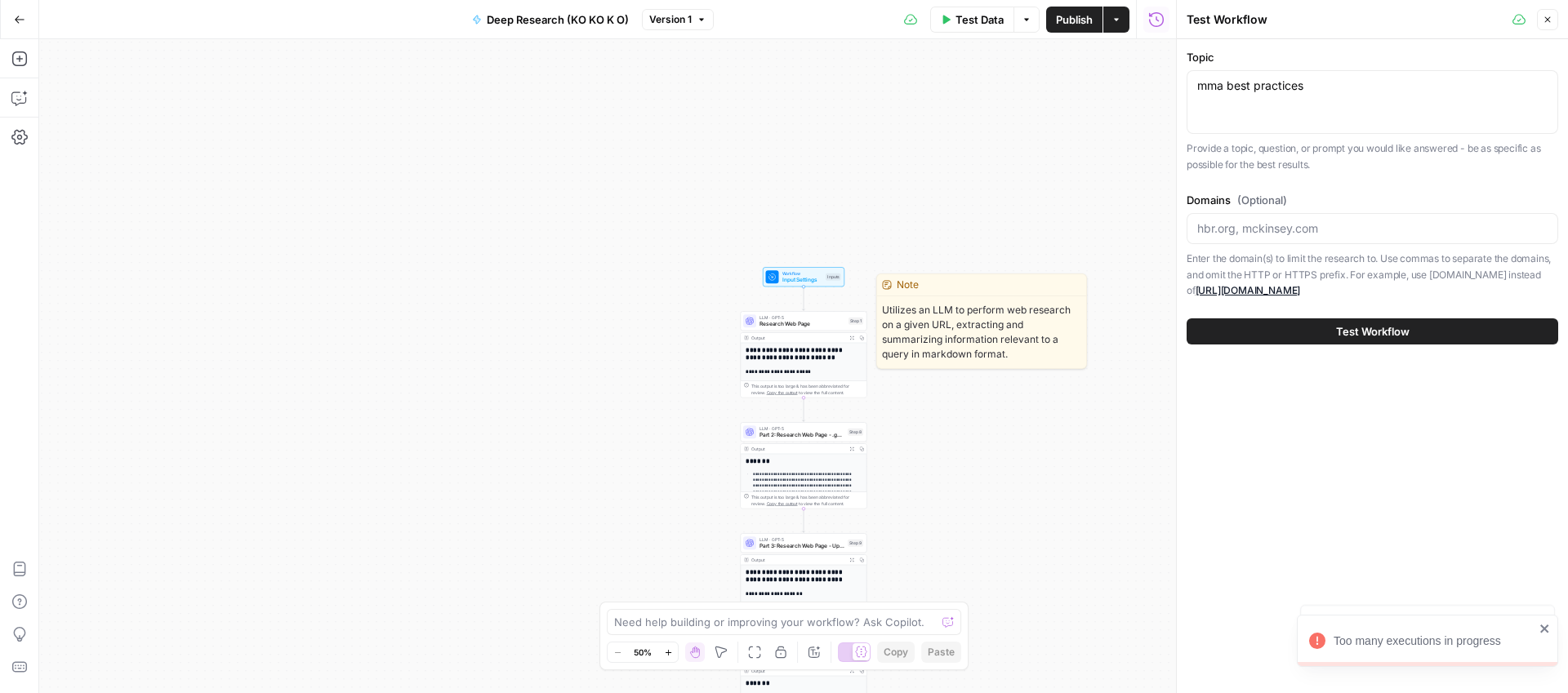
click at [786, 324] on span "Research Web Page" at bounding box center [803, 324] width 86 height 8
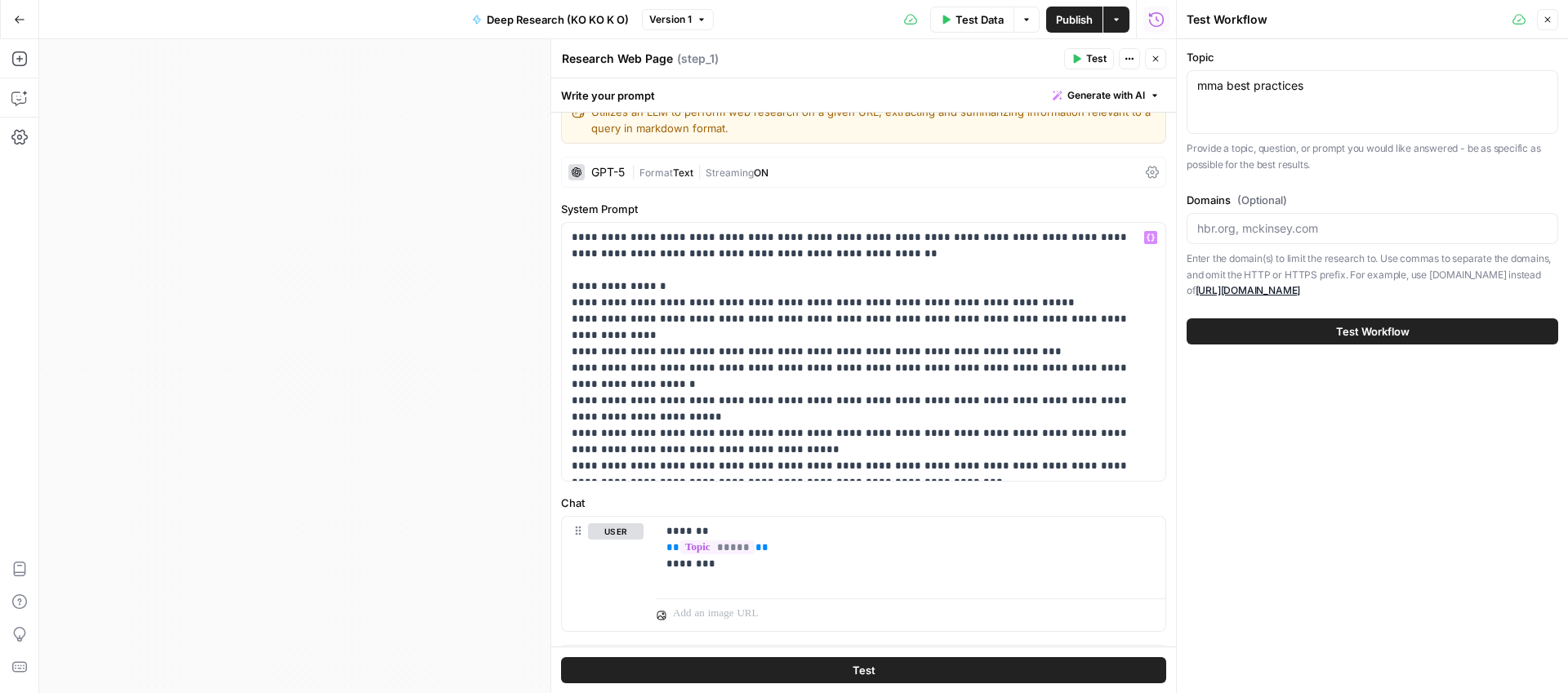
scroll to position [0, 0]
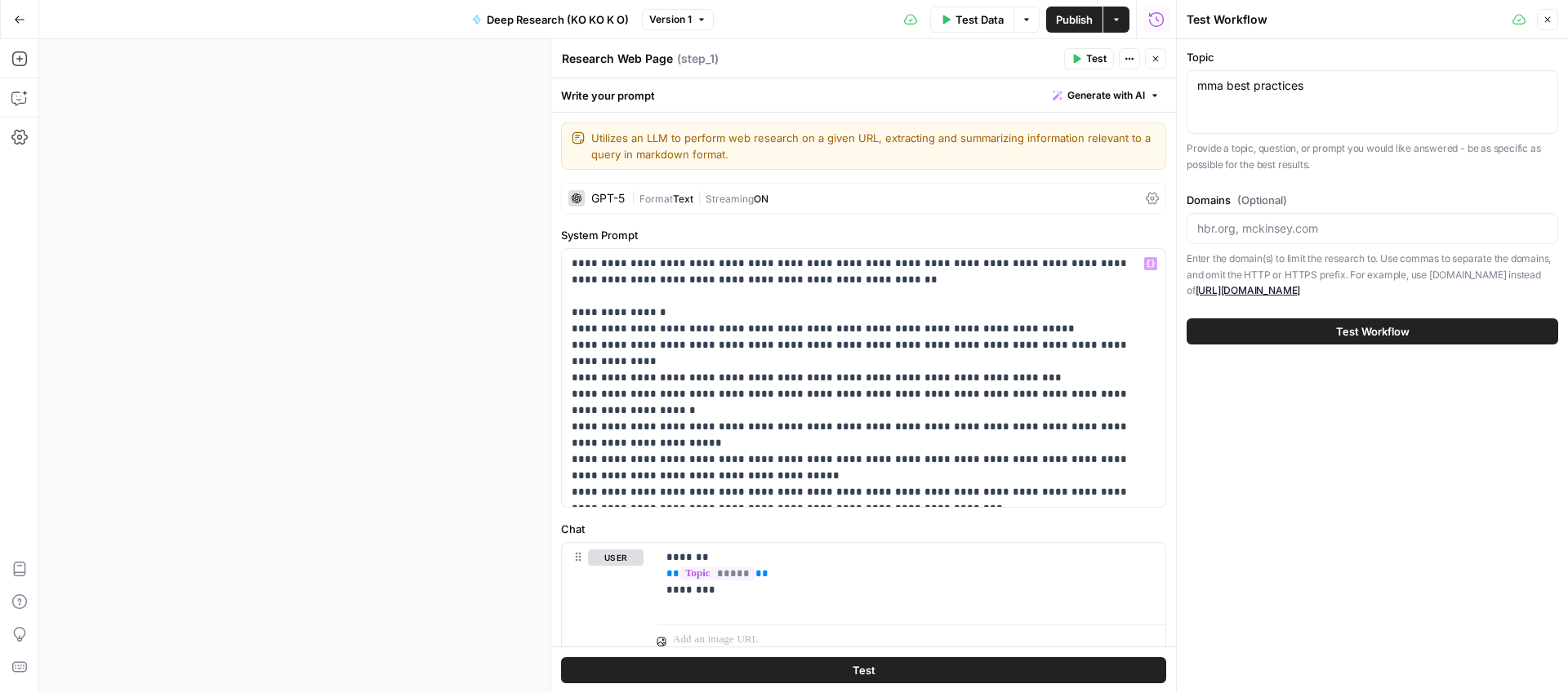
click at [326, 215] on div "**********" at bounding box center [607, 366] width 1136 height 654
click at [1156, 60] on icon "button" at bounding box center [1156, 59] width 6 height 6
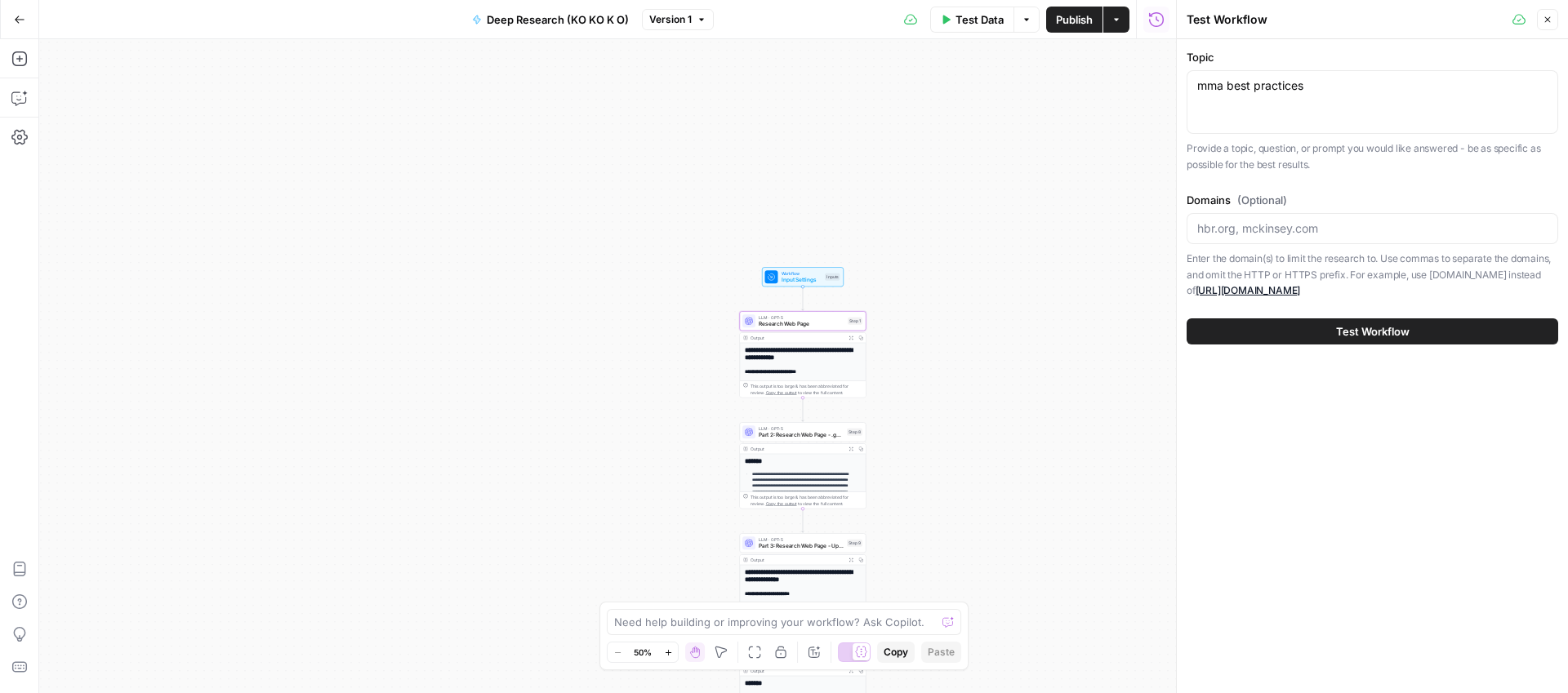
click at [1433, 342] on button "Test Workflow" at bounding box center [1372, 332] width 372 height 26
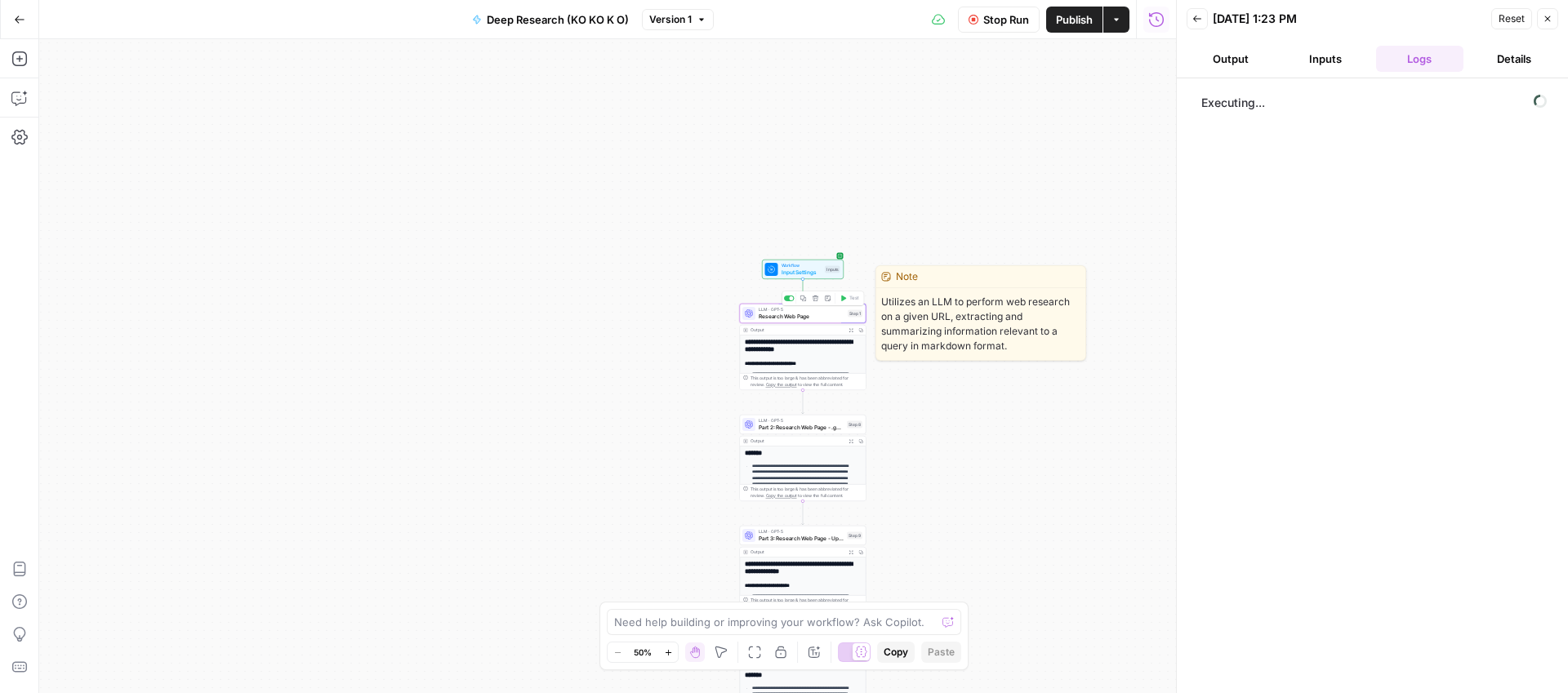
click at [800, 313] on span "Research Web Page" at bounding box center [802, 316] width 86 height 8
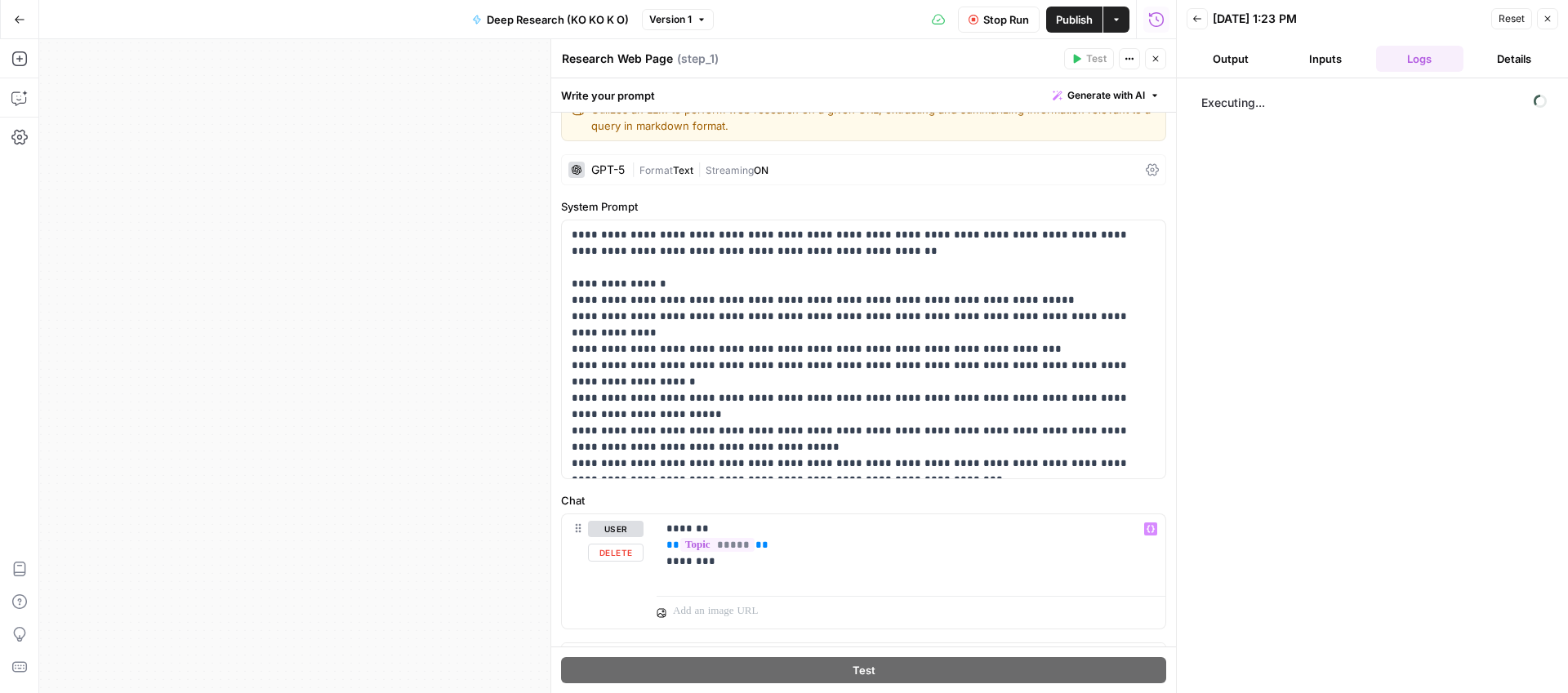
scroll to position [59, 0]
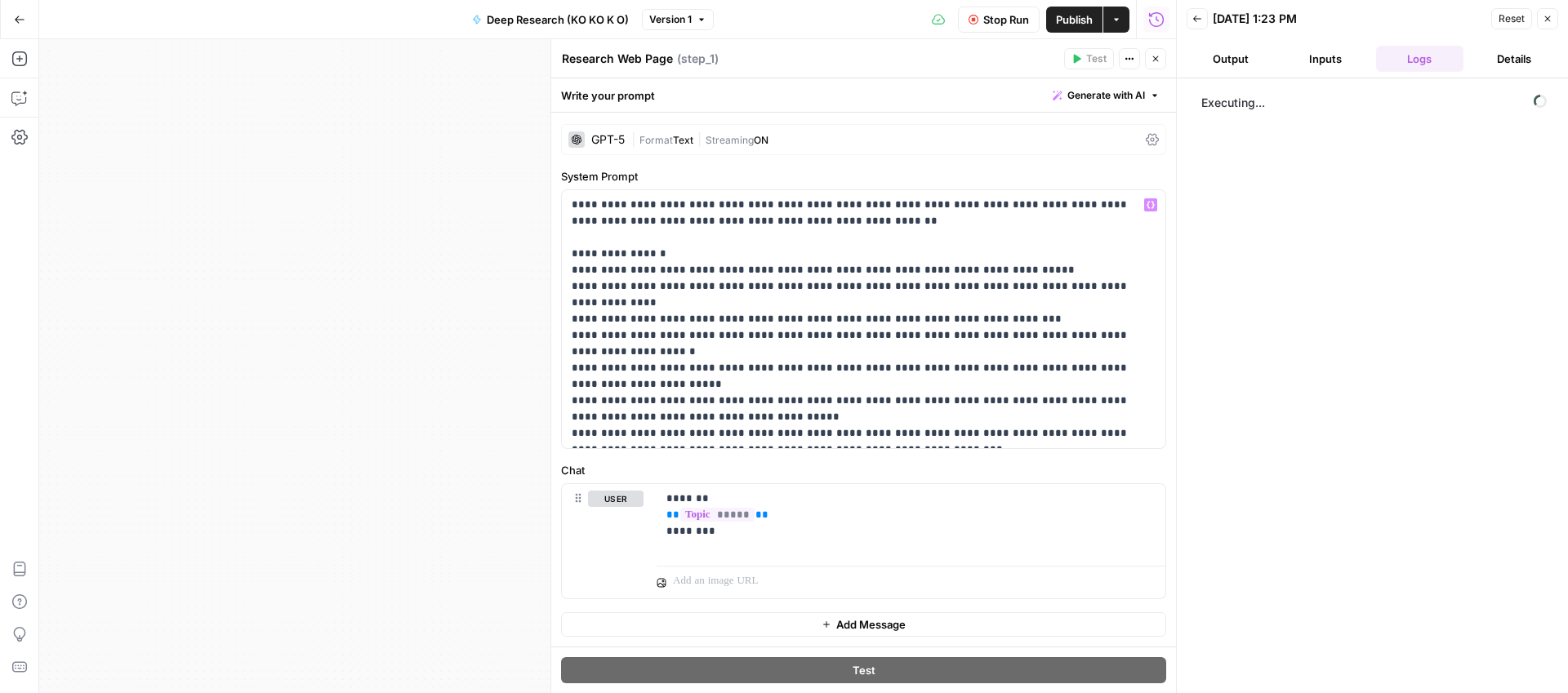
click at [342, 361] on div "**********" at bounding box center [607, 366] width 1136 height 654
click at [1148, 58] on button "Close" at bounding box center [1155, 58] width 22 height 22
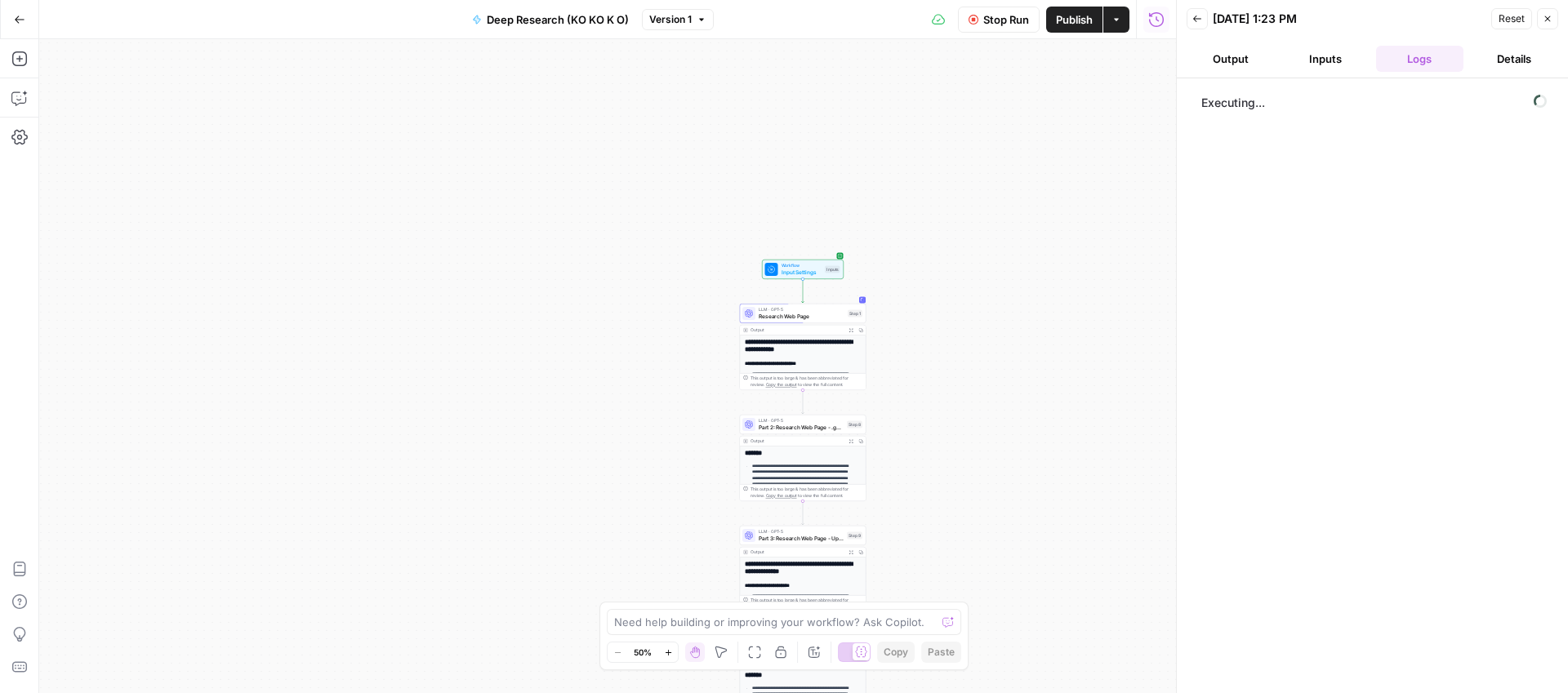
click at [1549, 19] on icon "button" at bounding box center [1547, 19] width 9 height 9
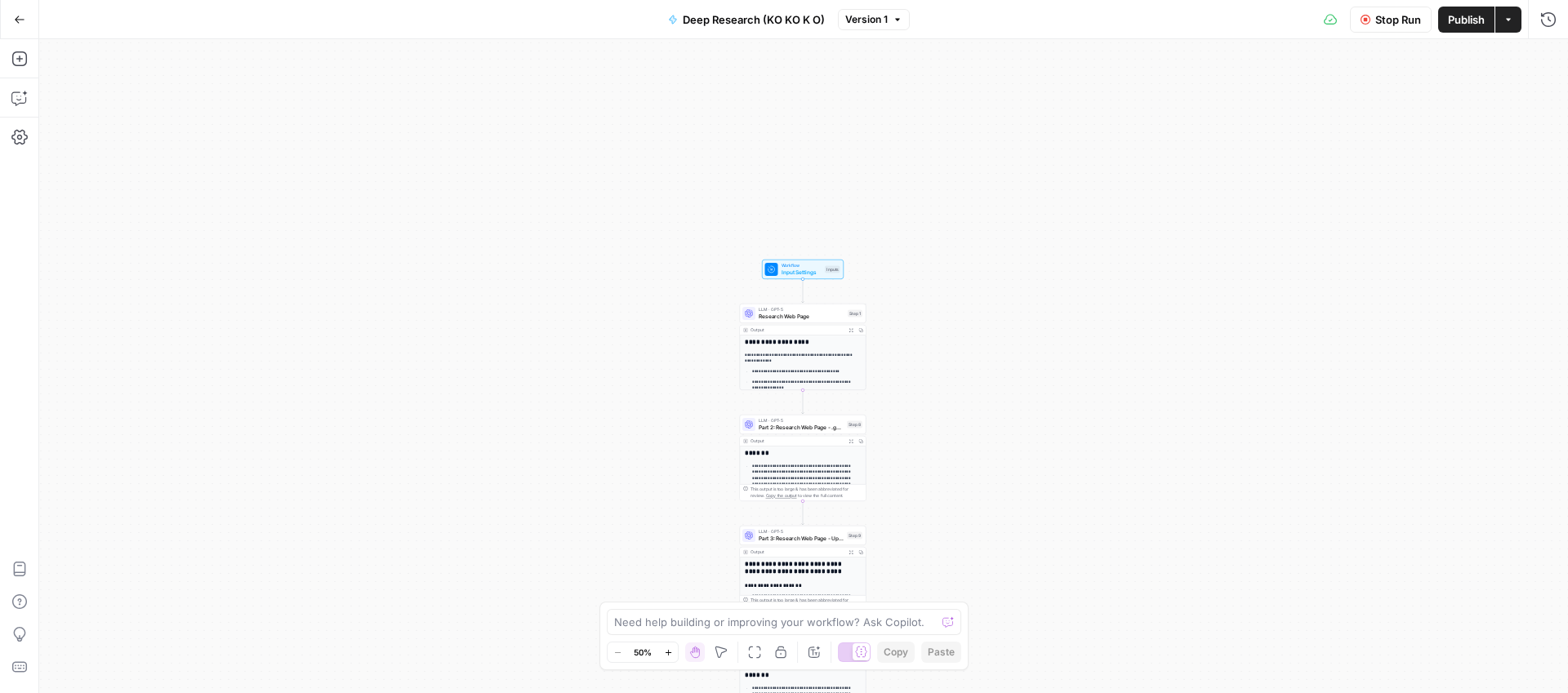
click at [669, 447] on div "**********" at bounding box center [804, 366] width 1529 height 654
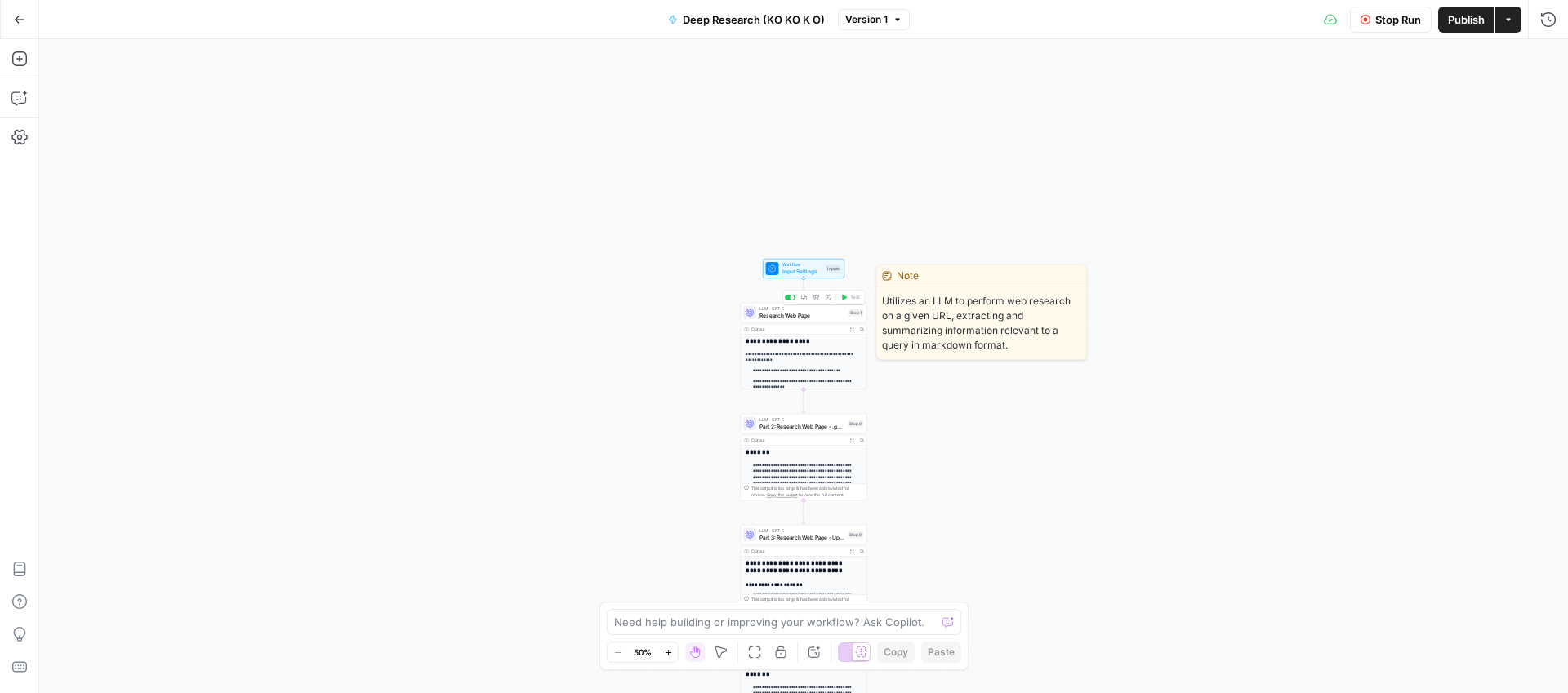
click at [797, 315] on span "Research Web Page" at bounding box center [803, 315] width 86 height 8
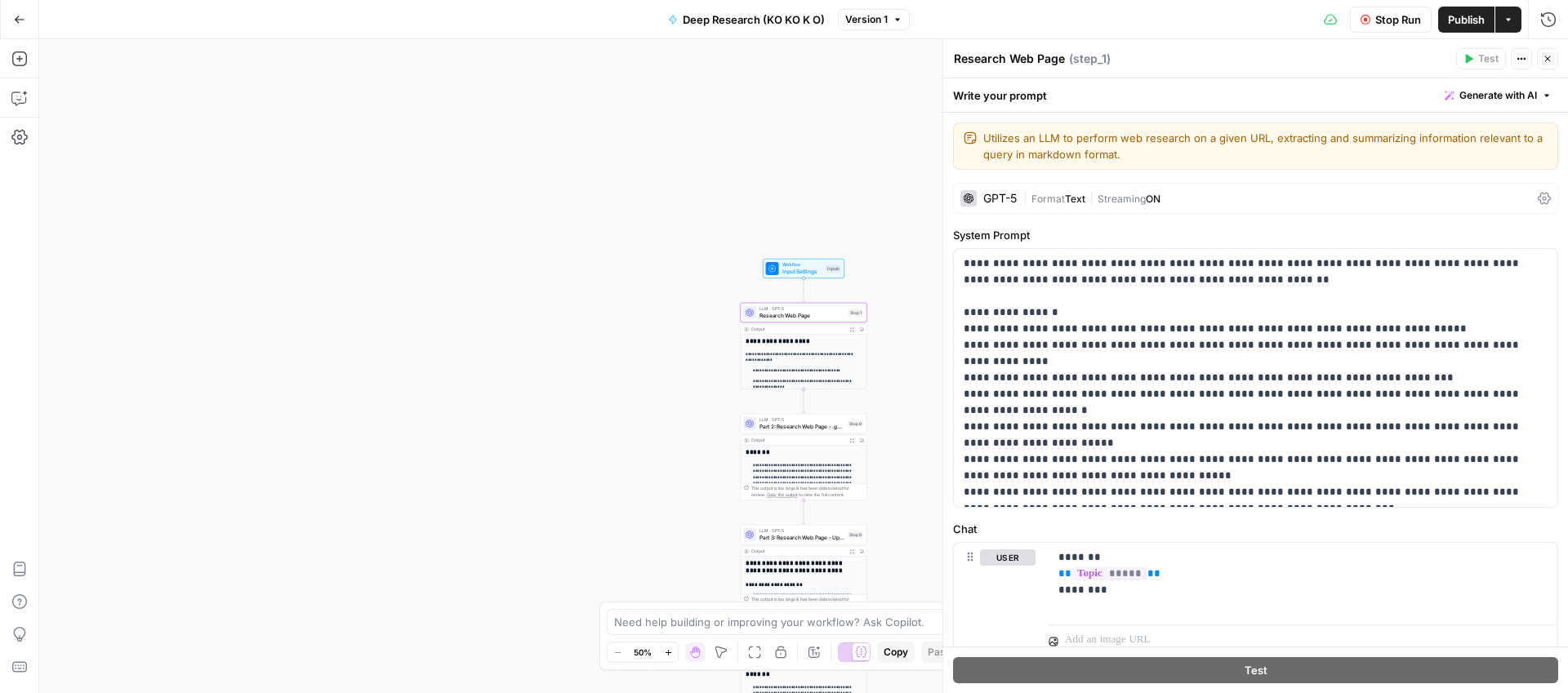
click at [1059, 194] on span "Format" at bounding box center [1048, 199] width 34 height 12
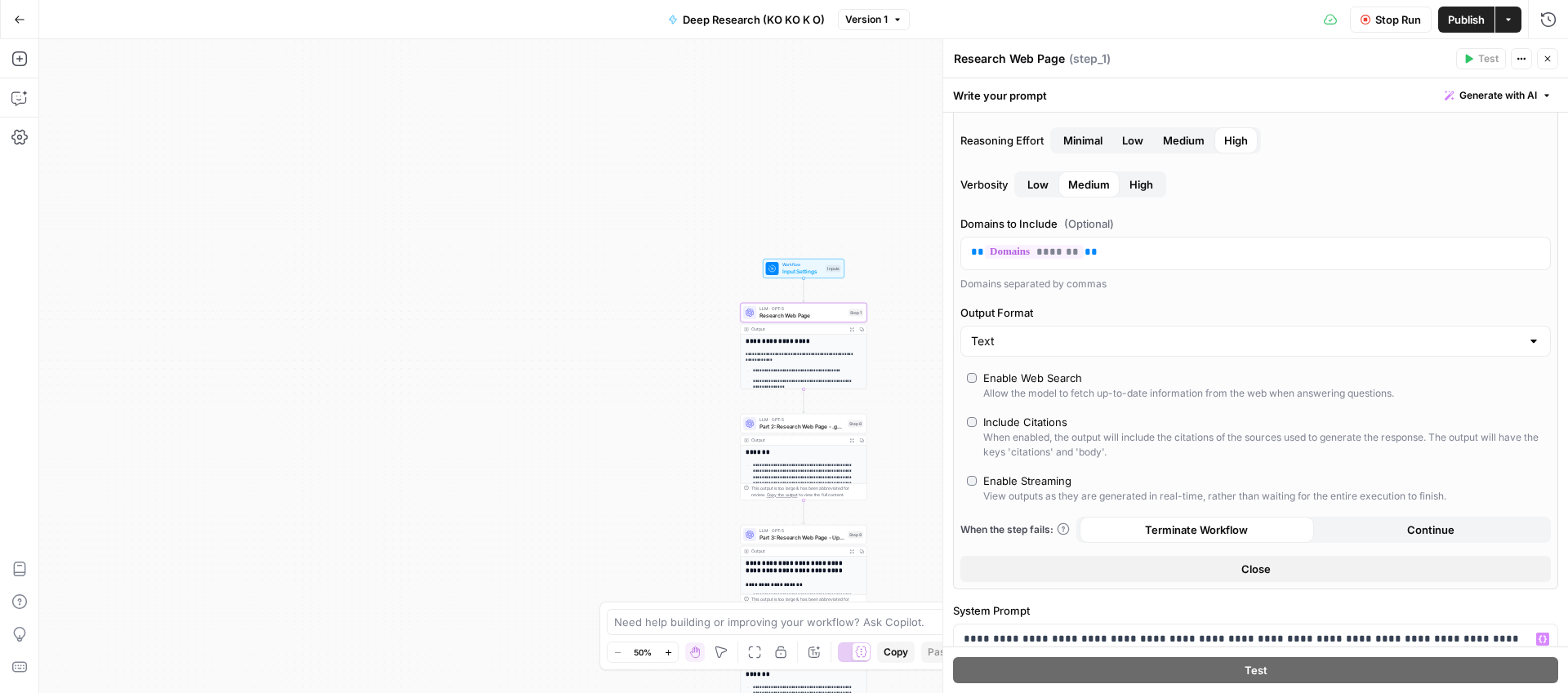
scroll to position [0, 0]
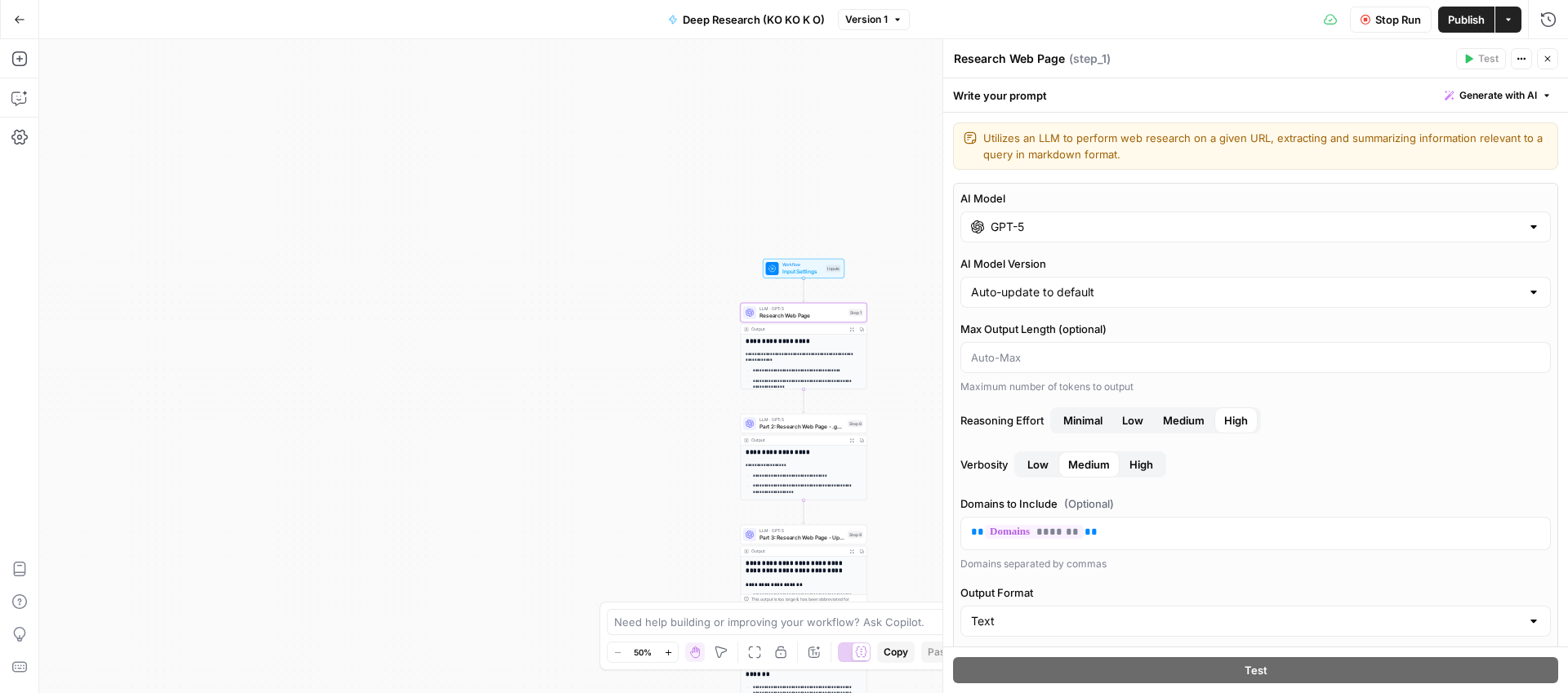
click at [1539, 56] on button "Close" at bounding box center [1546, 58] width 22 height 22
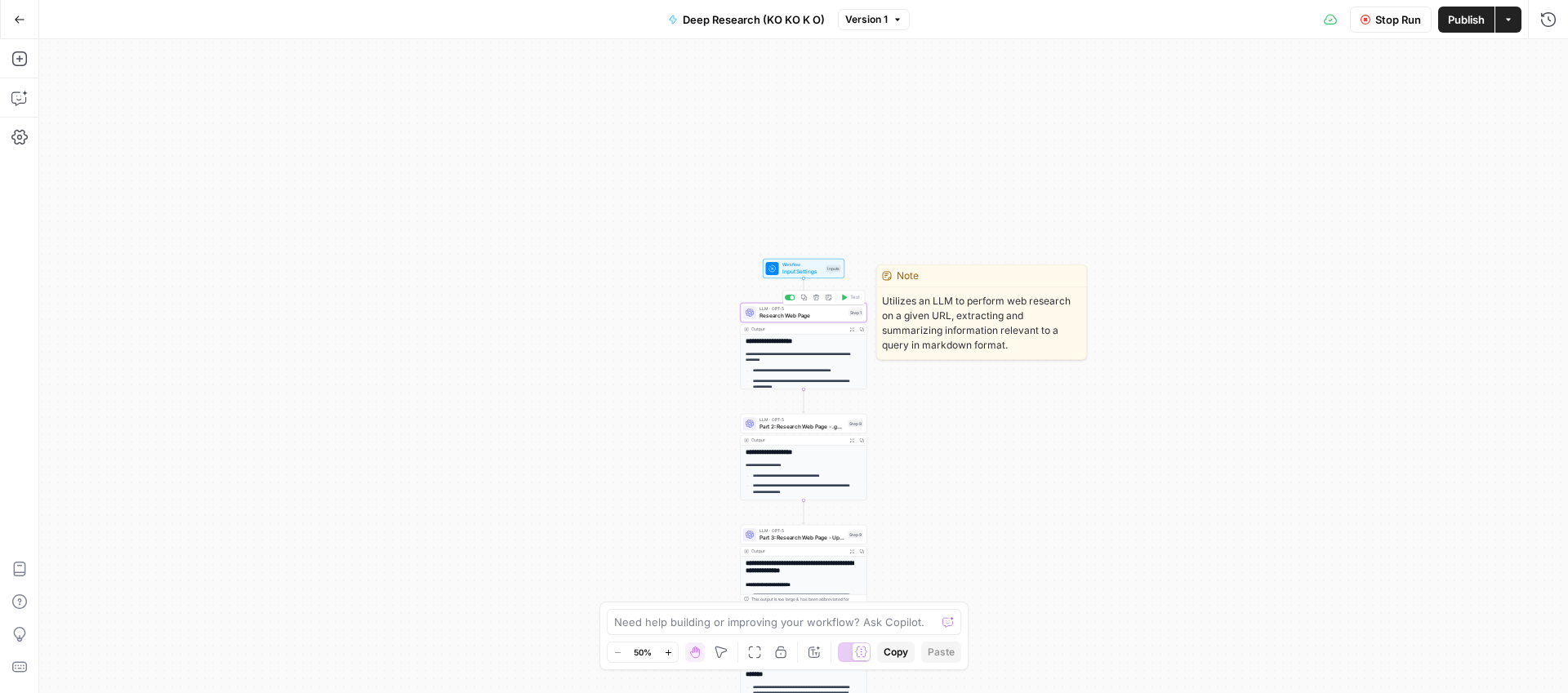
click at [831, 315] on span "Research Web Page" at bounding box center [803, 315] width 86 height 8
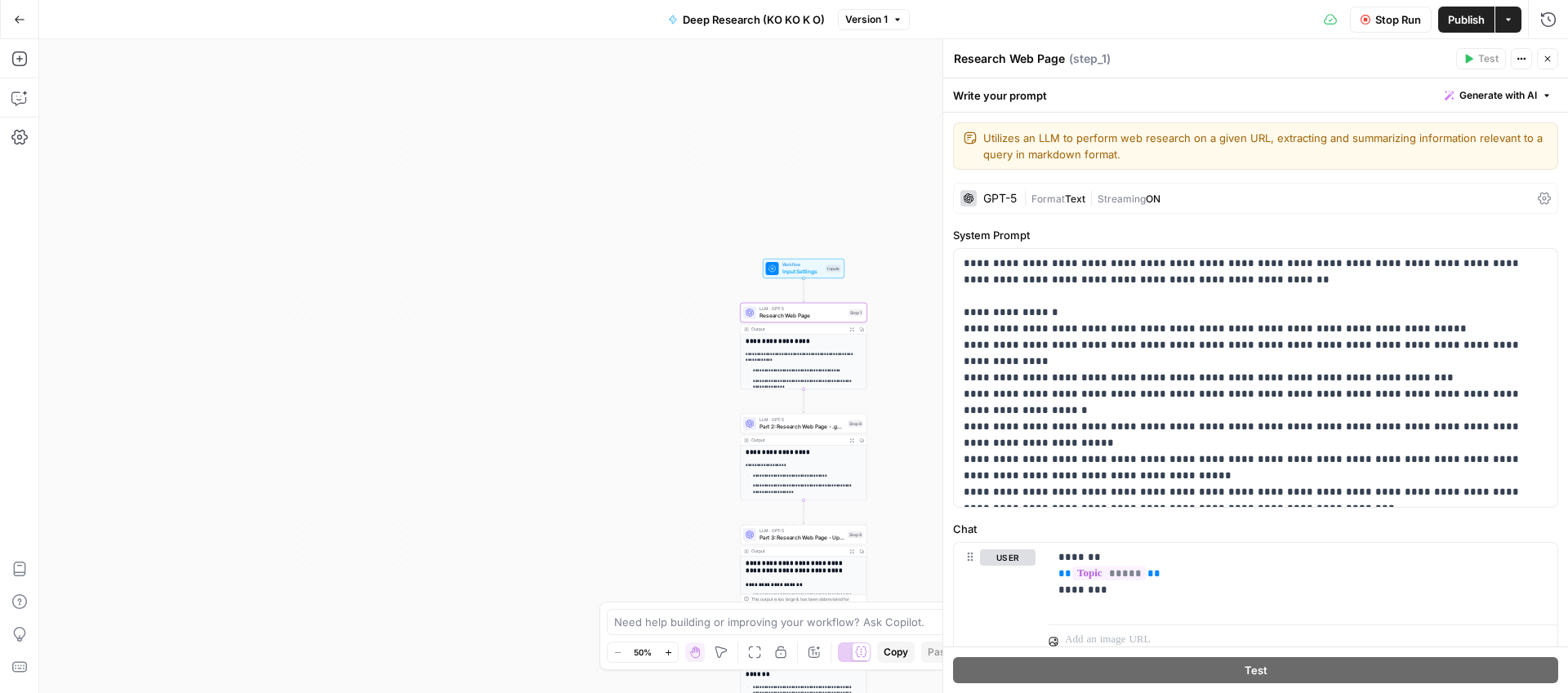
click at [1048, 201] on span "Format" at bounding box center [1048, 199] width 34 height 12
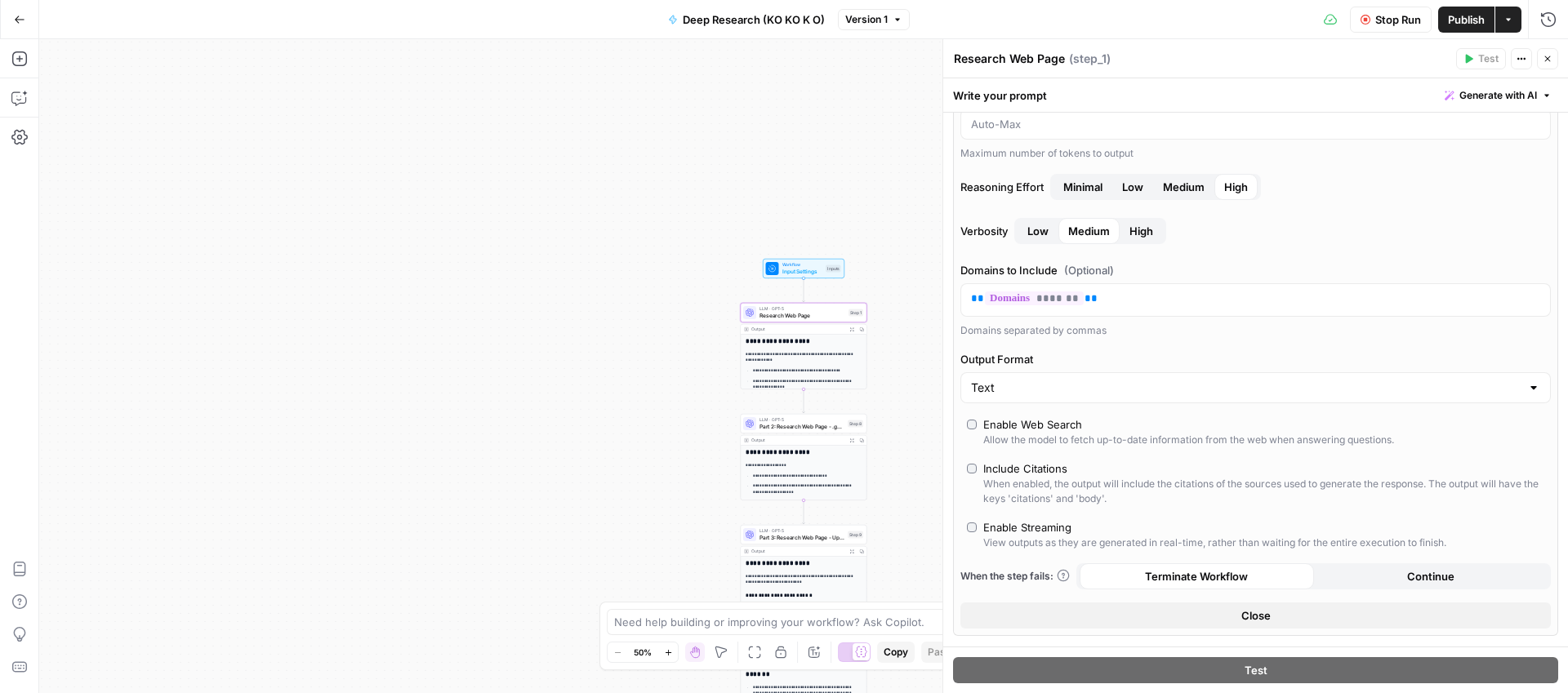
scroll to position [205, 0]
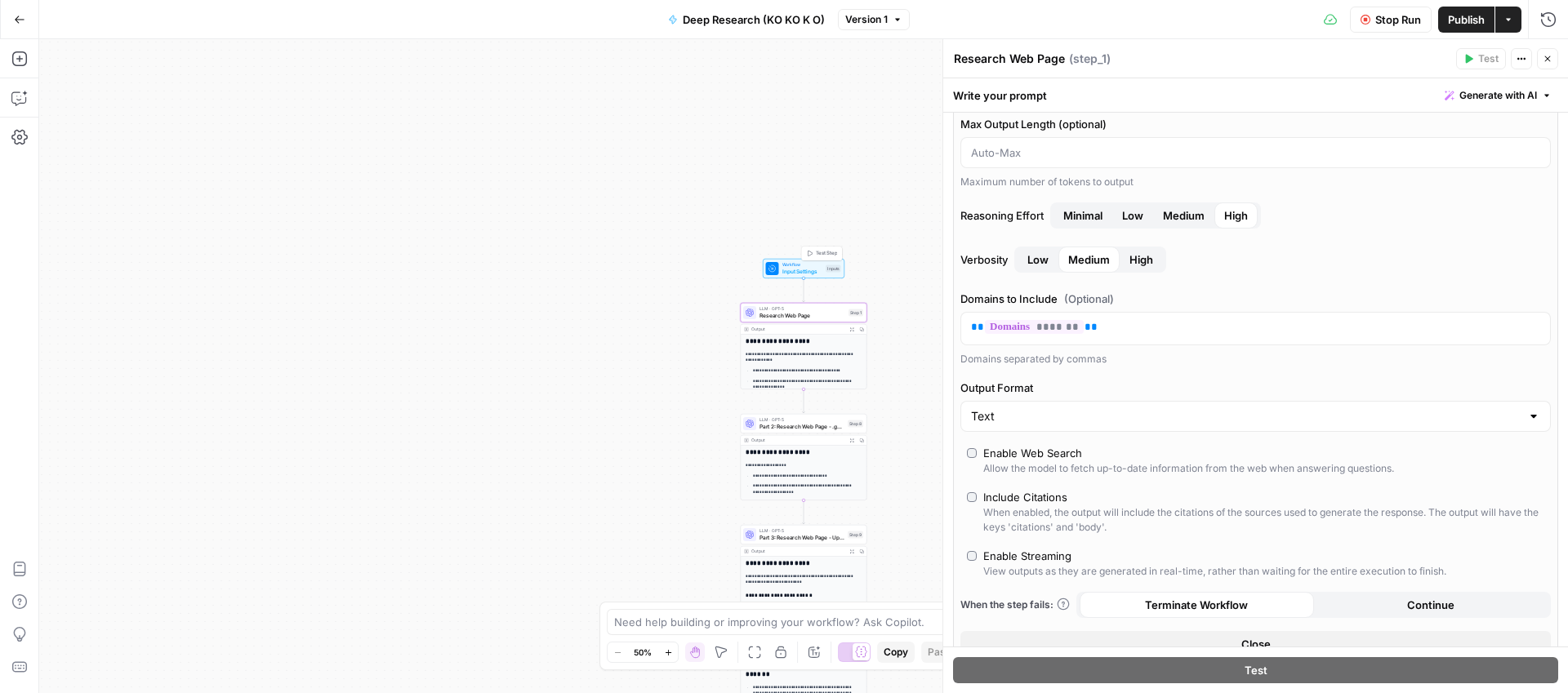
click at [788, 265] on span "Workflow" at bounding box center [803, 264] width 41 height 7
click at [791, 266] on span "Workflow" at bounding box center [804, 264] width 41 height 7
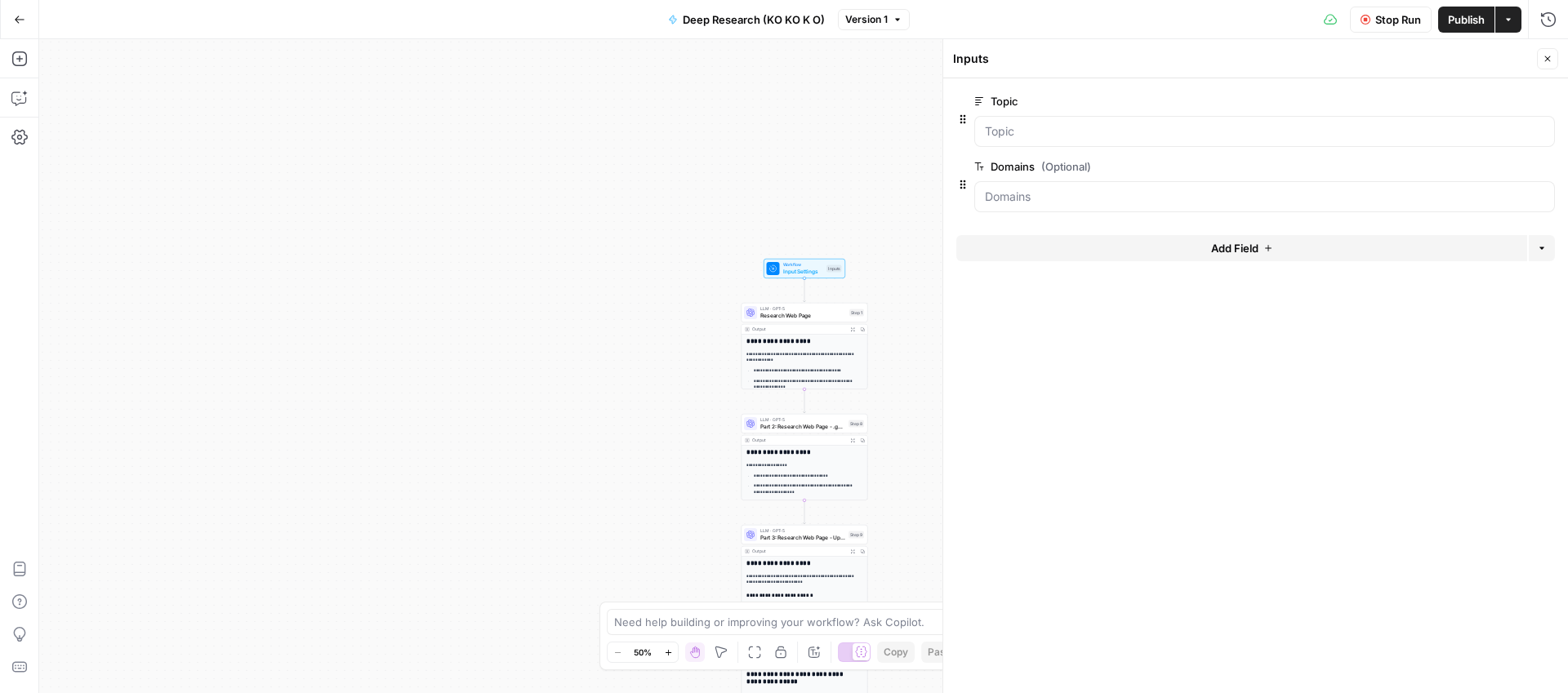
click at [792, 313] on span "Research Web Page" at bounding box center [804, 315] width 86 height 8
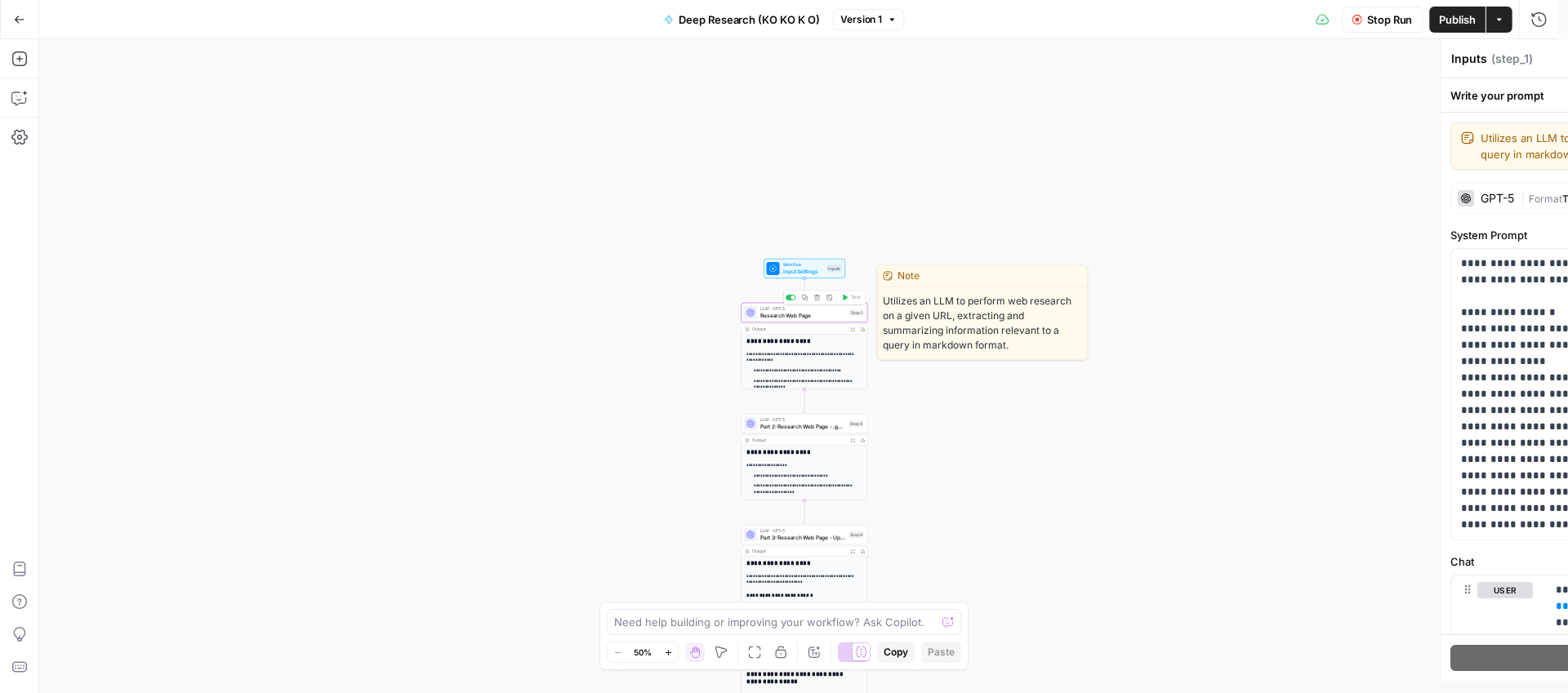
type textarea "Research Web Page"
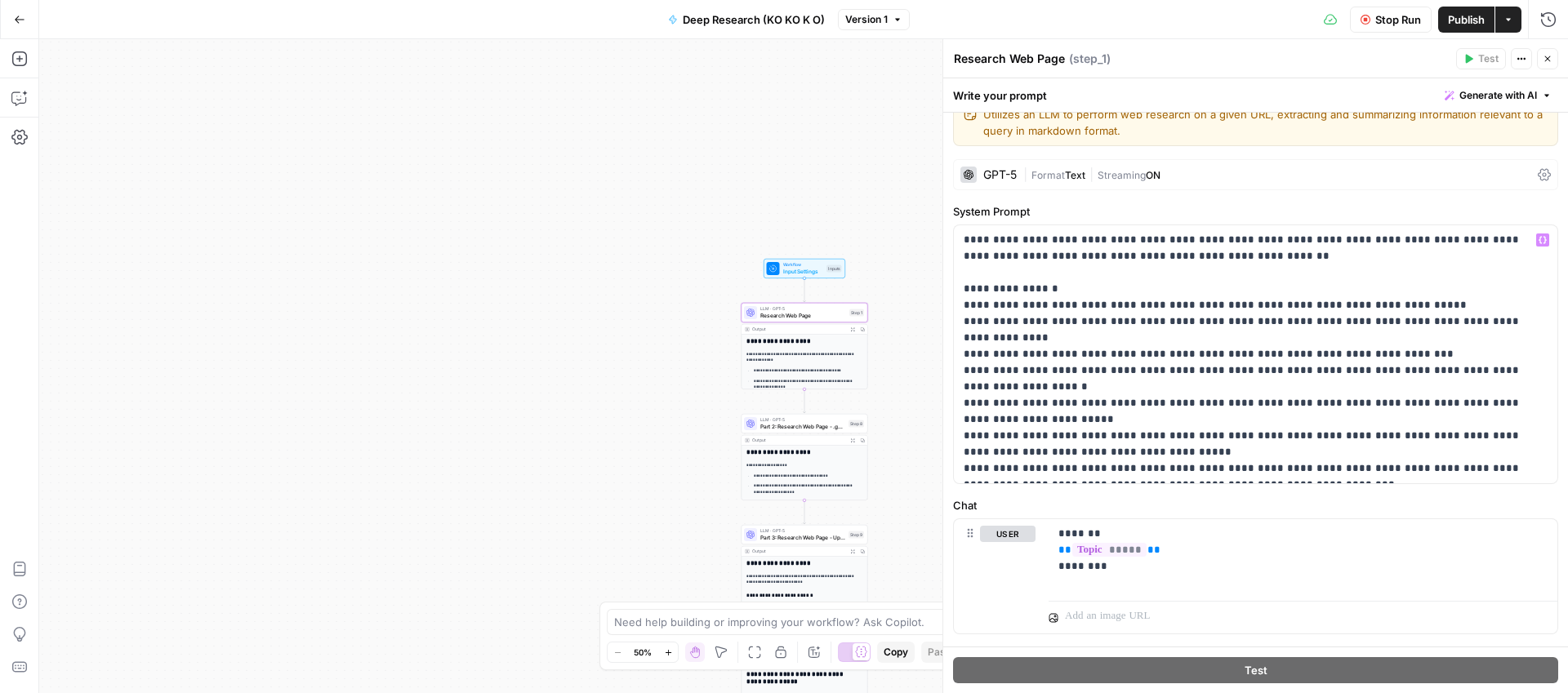
scroll to position [59, 0]
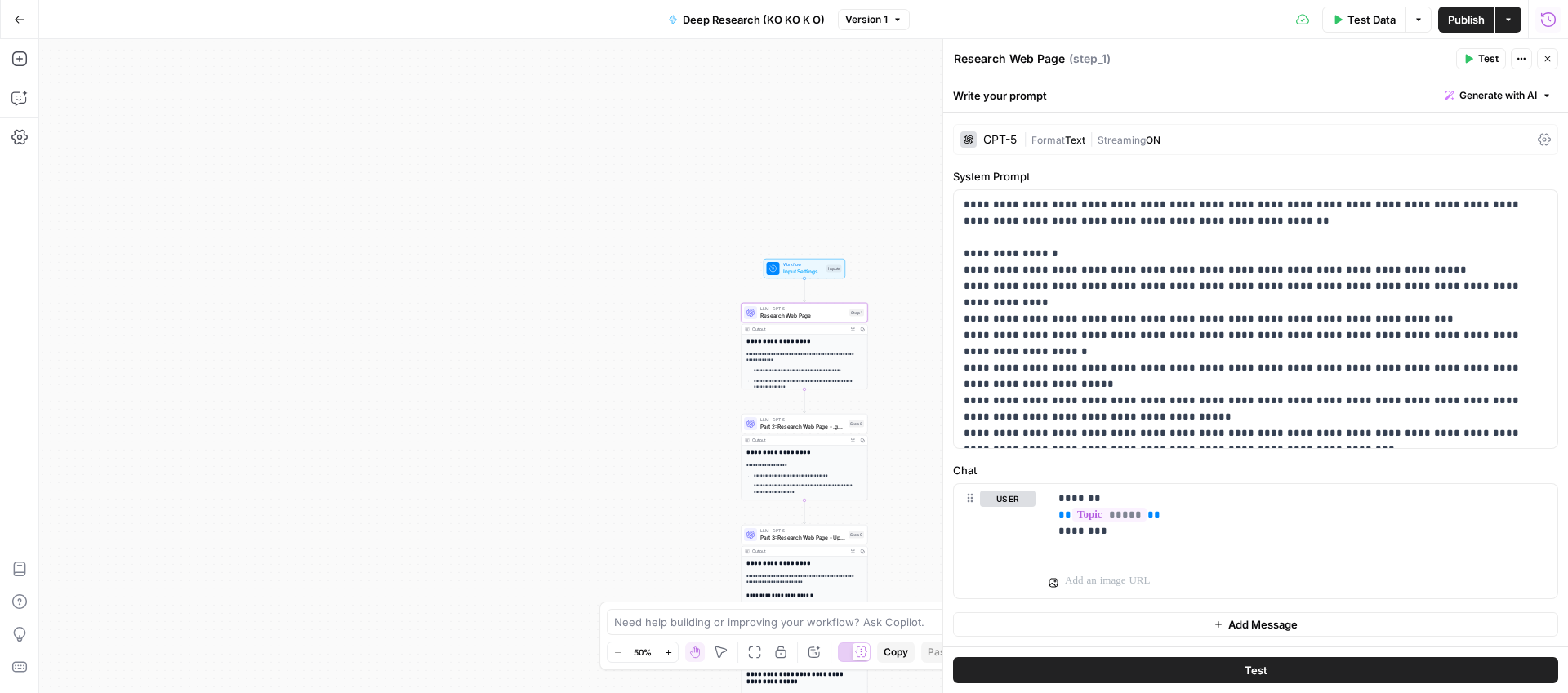
click at [1552, 17] on icon "button" at bounding box center [1547, 19] width 16 height 16
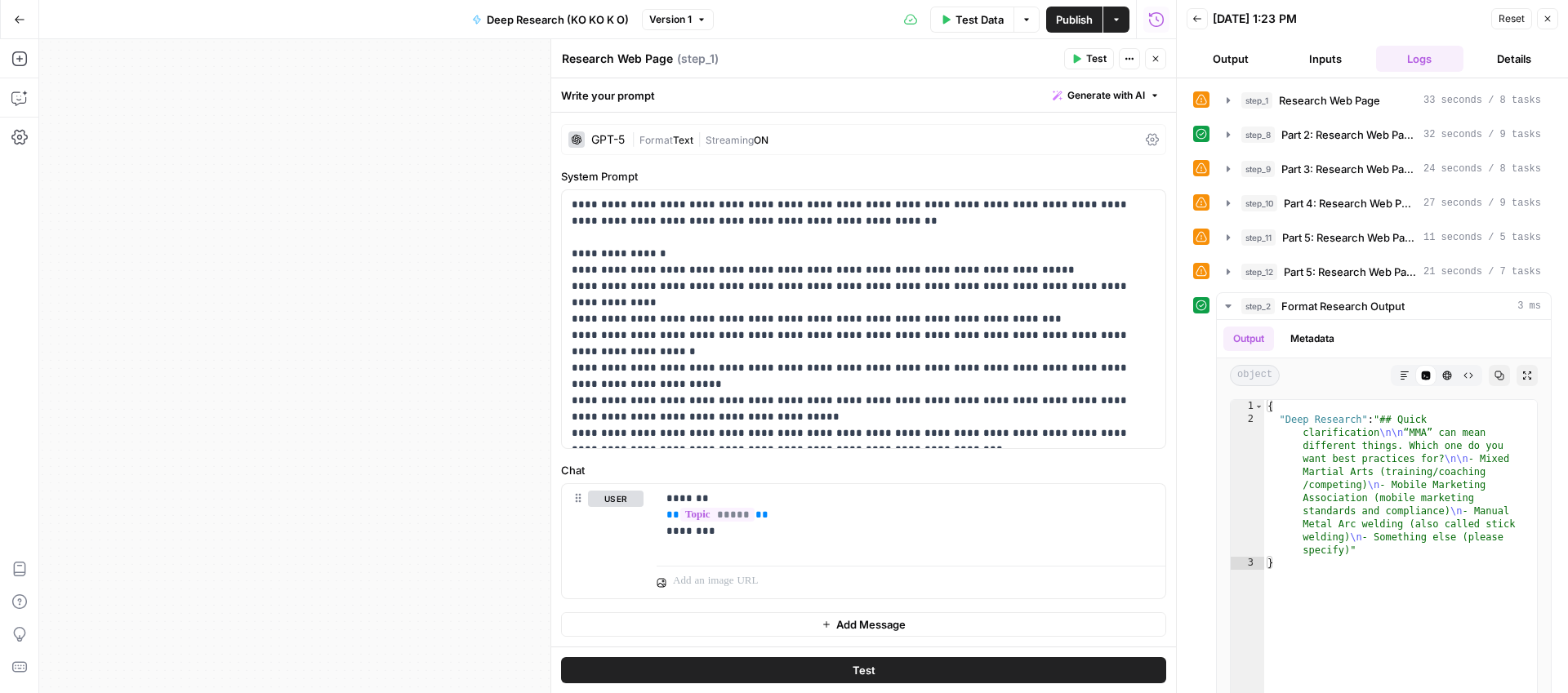
click at [1251, 62] on button "Output" at bounding box center [1231, 59] width 88 height 26
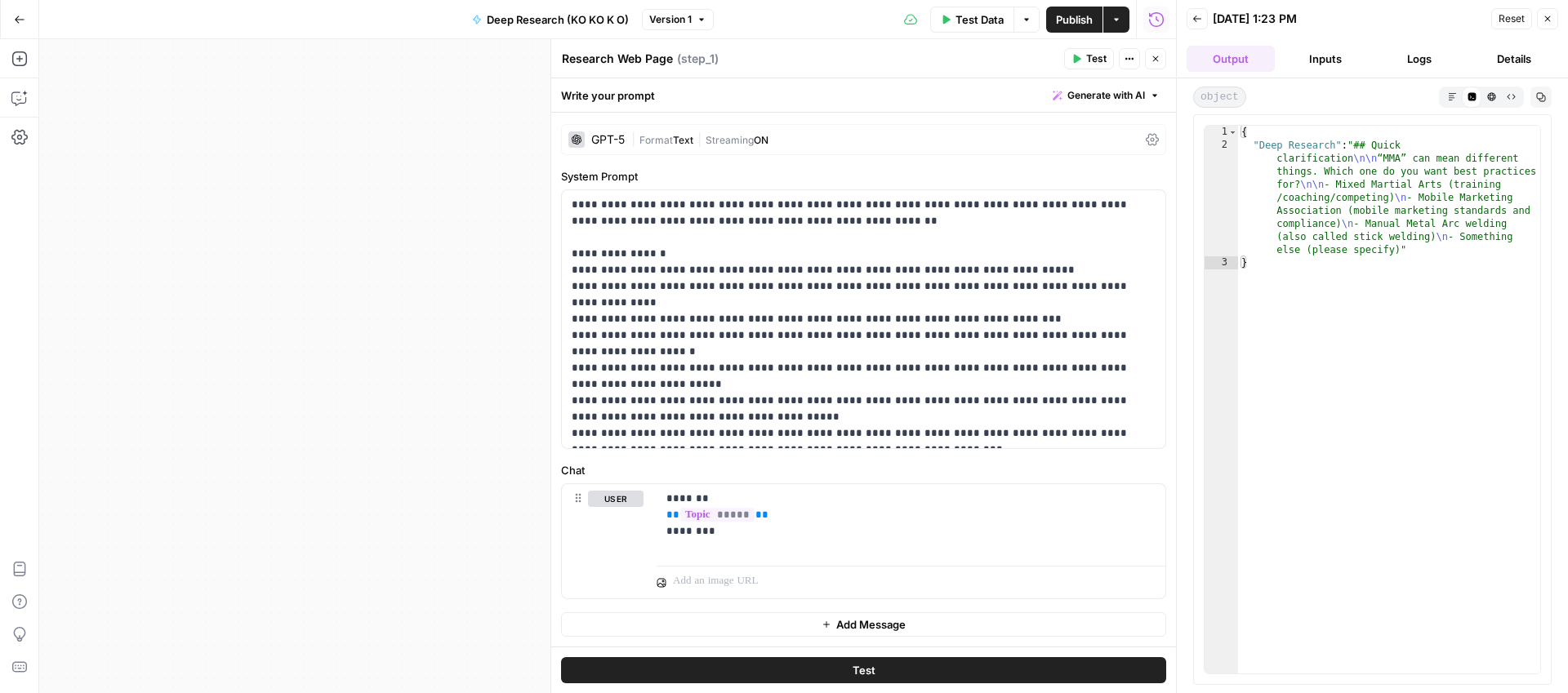
click at [1351, 60] on button "Inputs" at bounding box center [1325, 59] width 88 height 26
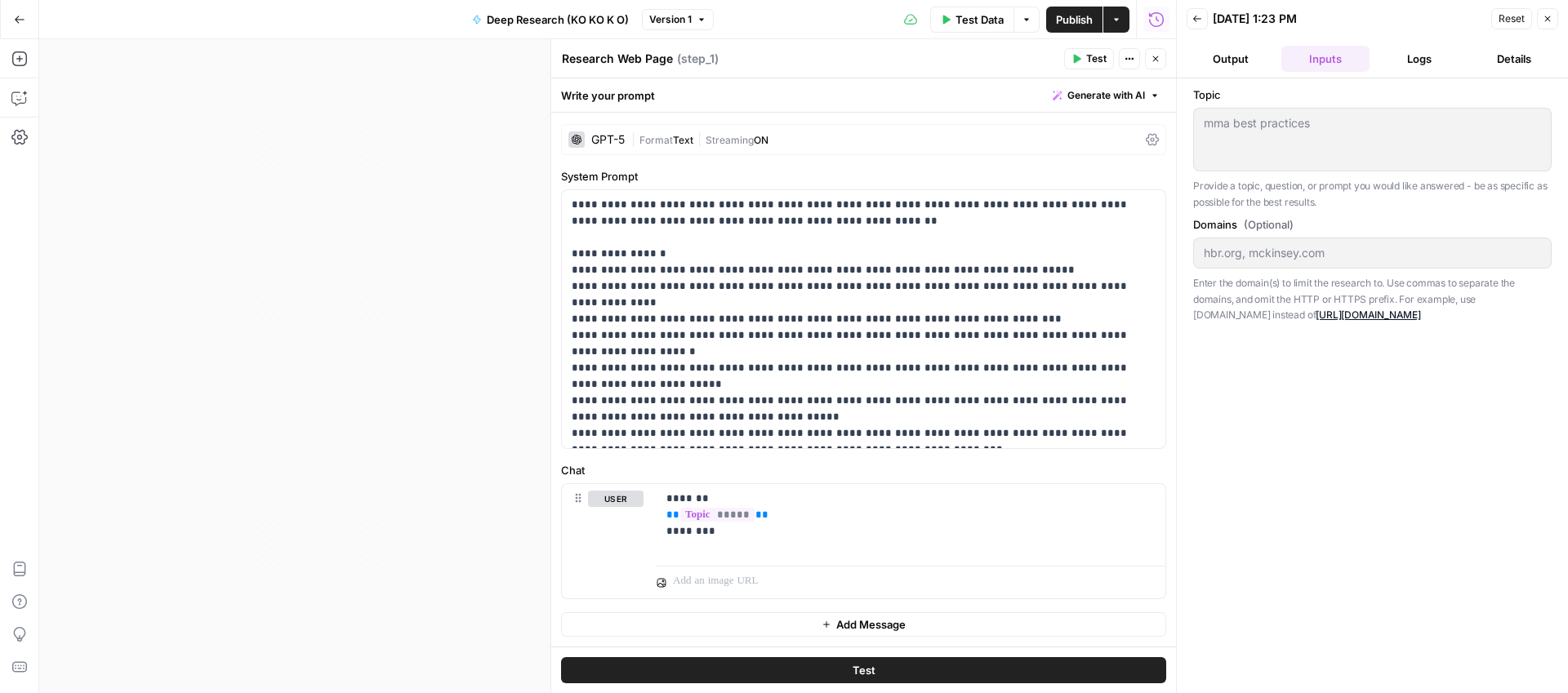
click at [1426, 61] on button "Logs" at bounding box center [1420, 59] width 88 height 26
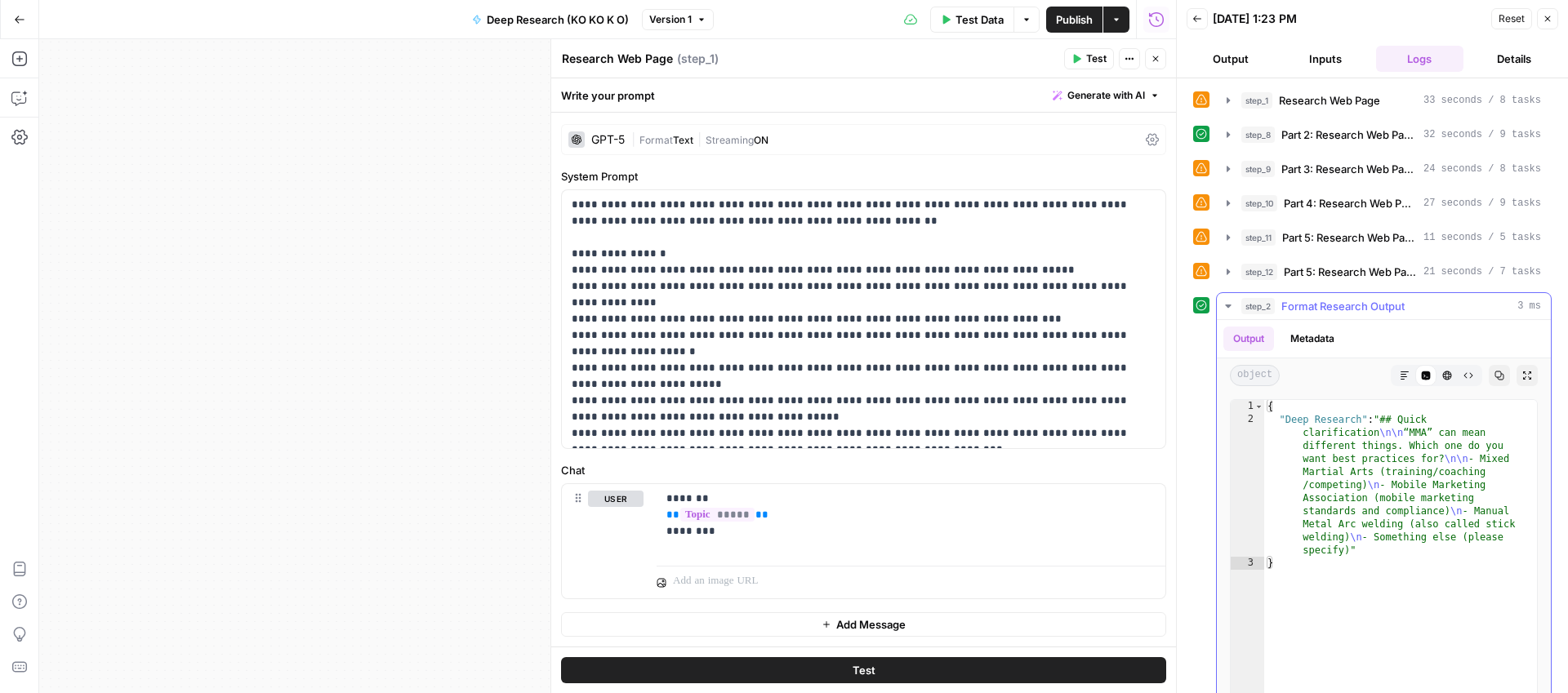
click at [1230, 302] on icon "button" at bounding box center [1228, 306] width 13 height 13
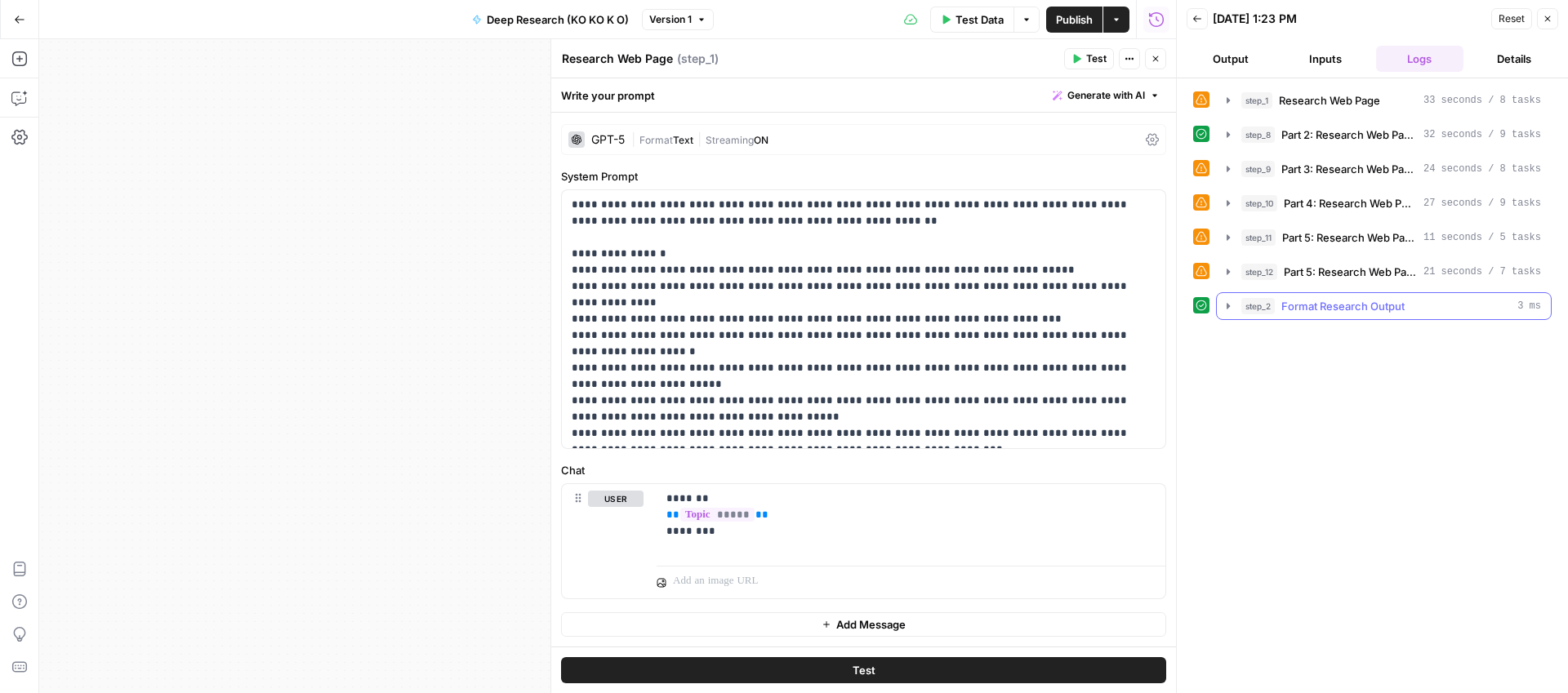
click at [1237, 301] on button "step_2 Format Research Output 3 ms" at bounding box center [1383, 306] width 334 height 26
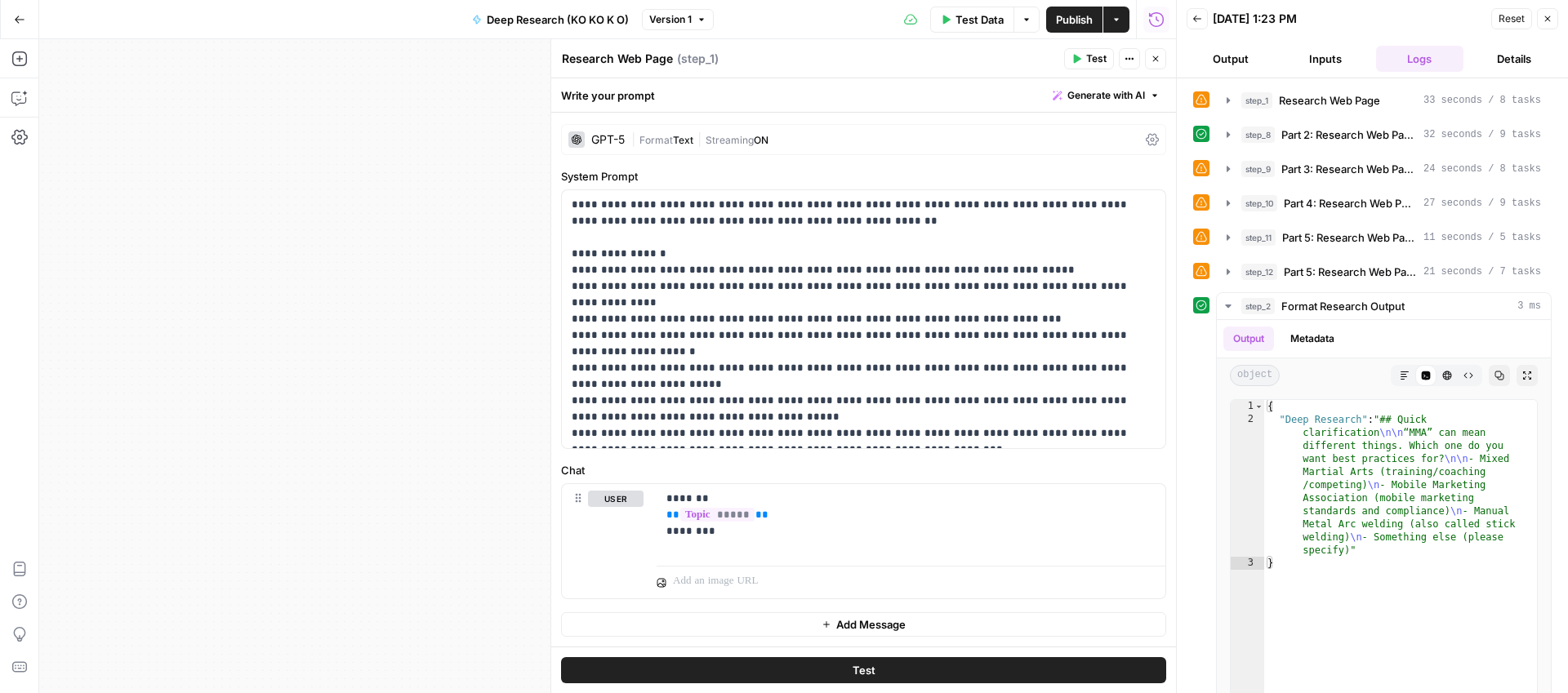
click at [1204, 15] on button "Back" at bounding box center [1197, 19] width 22 height 22
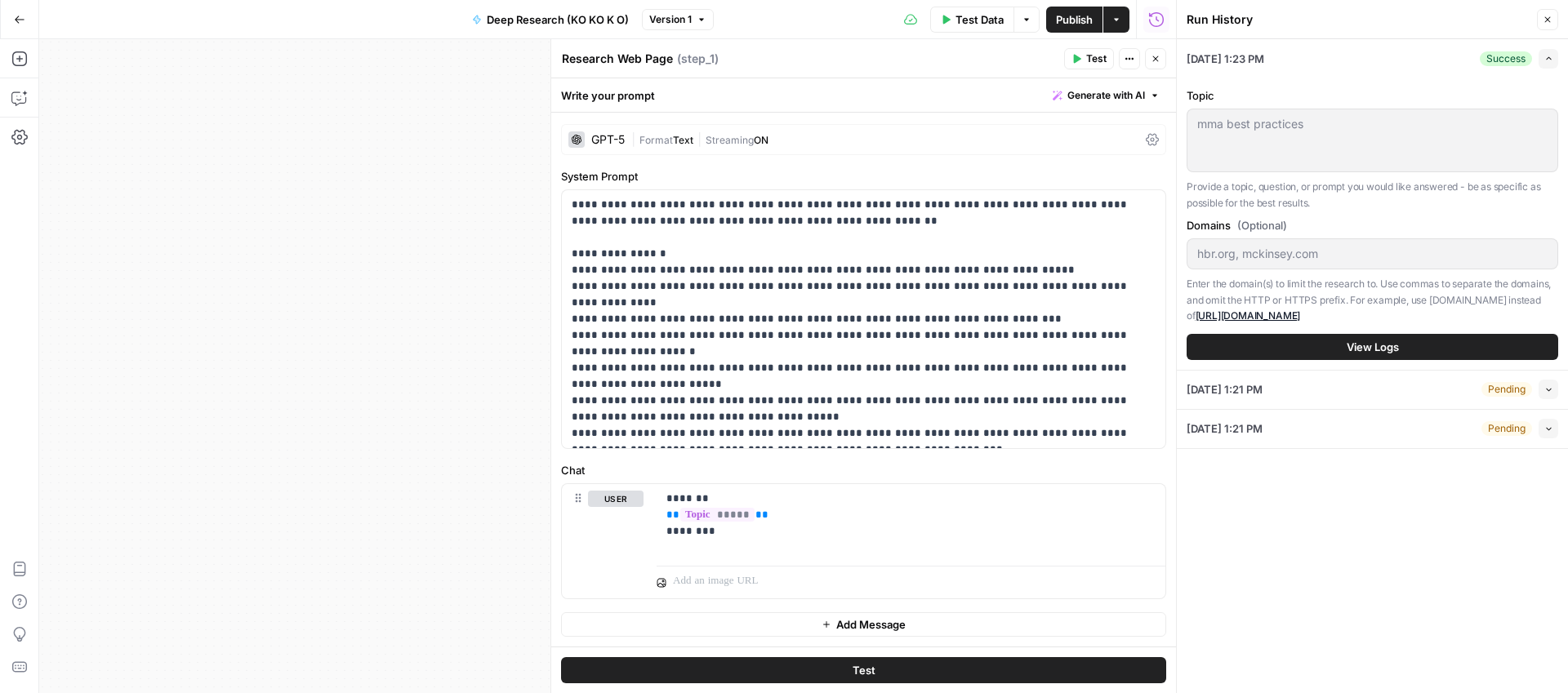
click at [1389, 351] on span "View Logs" at bounding box center [1372, 346] width 52 height 16
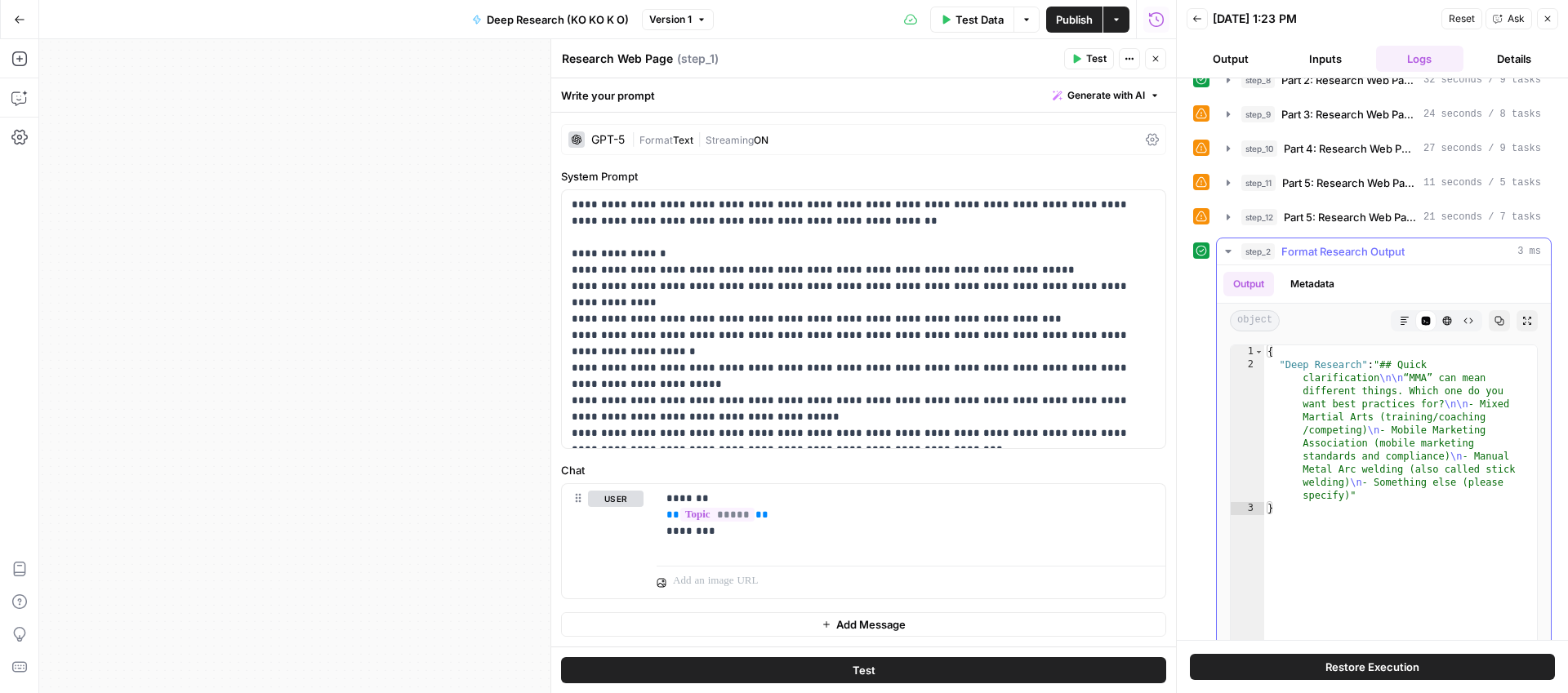
scroll to position [0, 0]
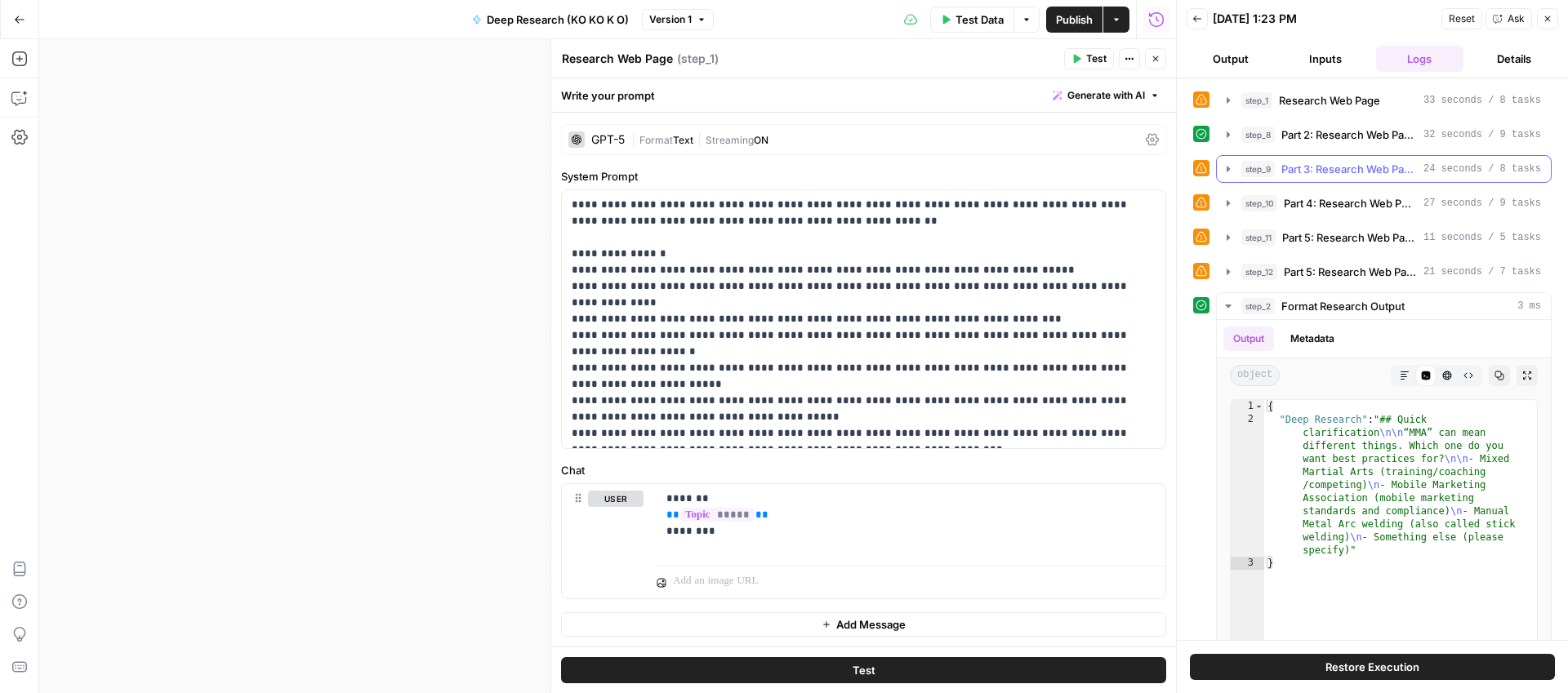
click at [1335, 169] on span "Part 3: Research Web Page - Updated Date + Two Sources Supporting" at bounding box center [1349, 169] width 136 height 16
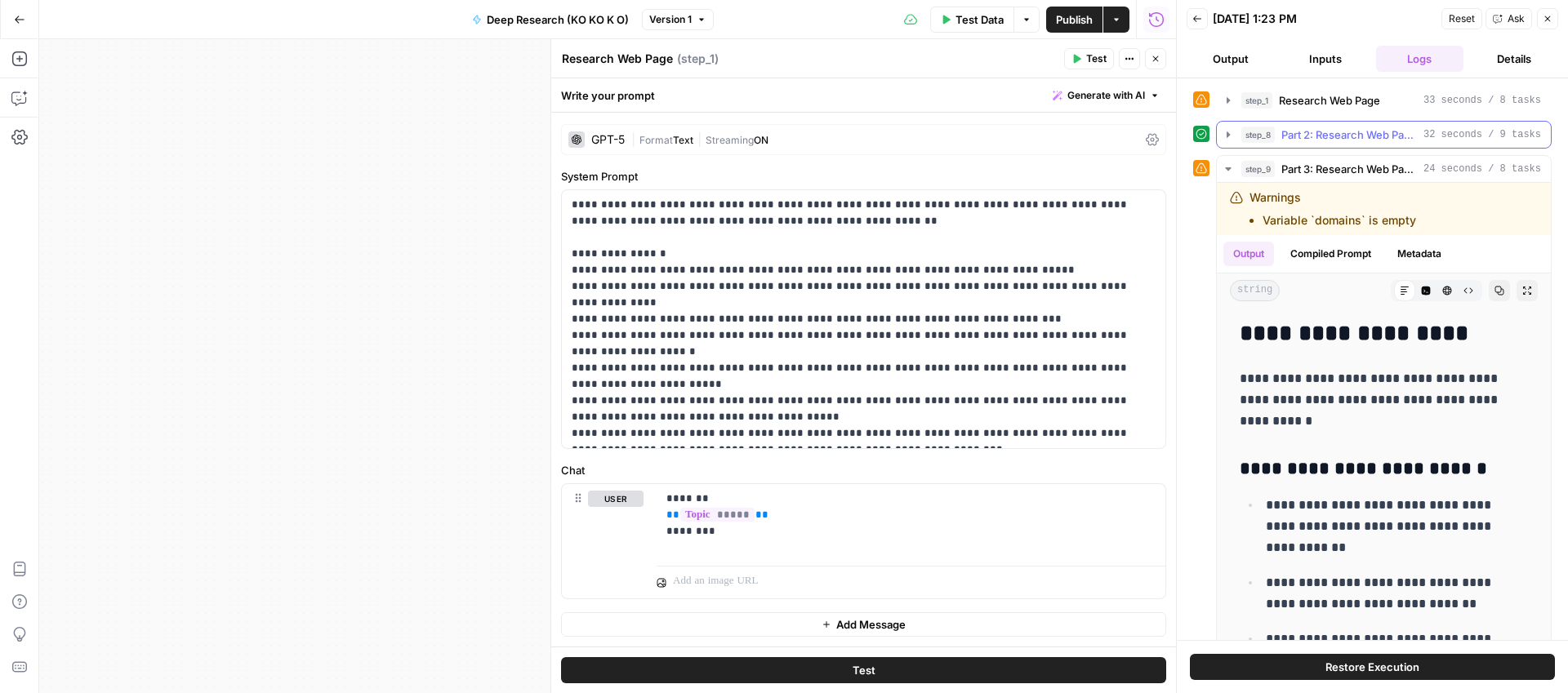
click at [1224, 136] on icon "button" at bounding box center [1228, 135] width 13 height 13
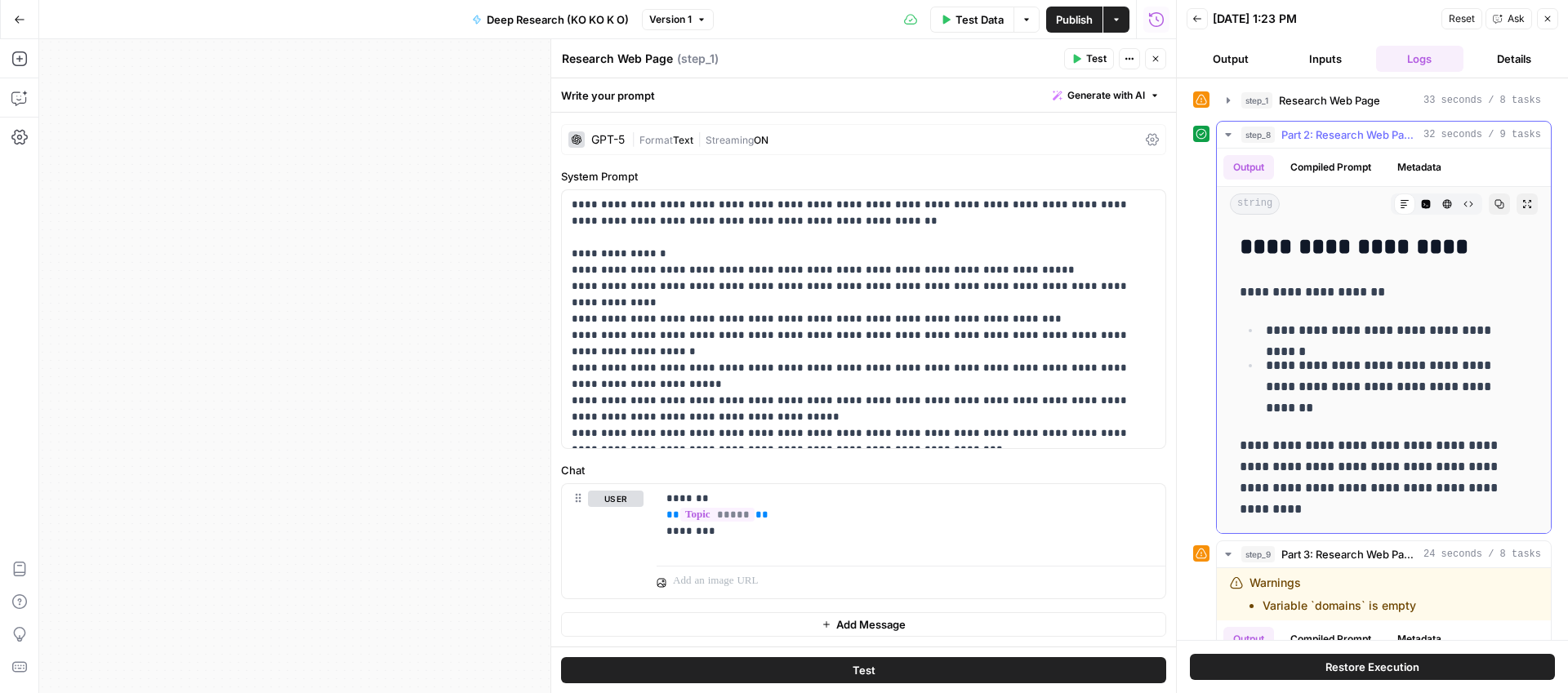
click at [1224, 136] on button "step_8 Part 2: Research Web Page - .gov / .edu Only 32 seconds / 9 tasks" at bounding box center [1383, 135] width 334 height 26
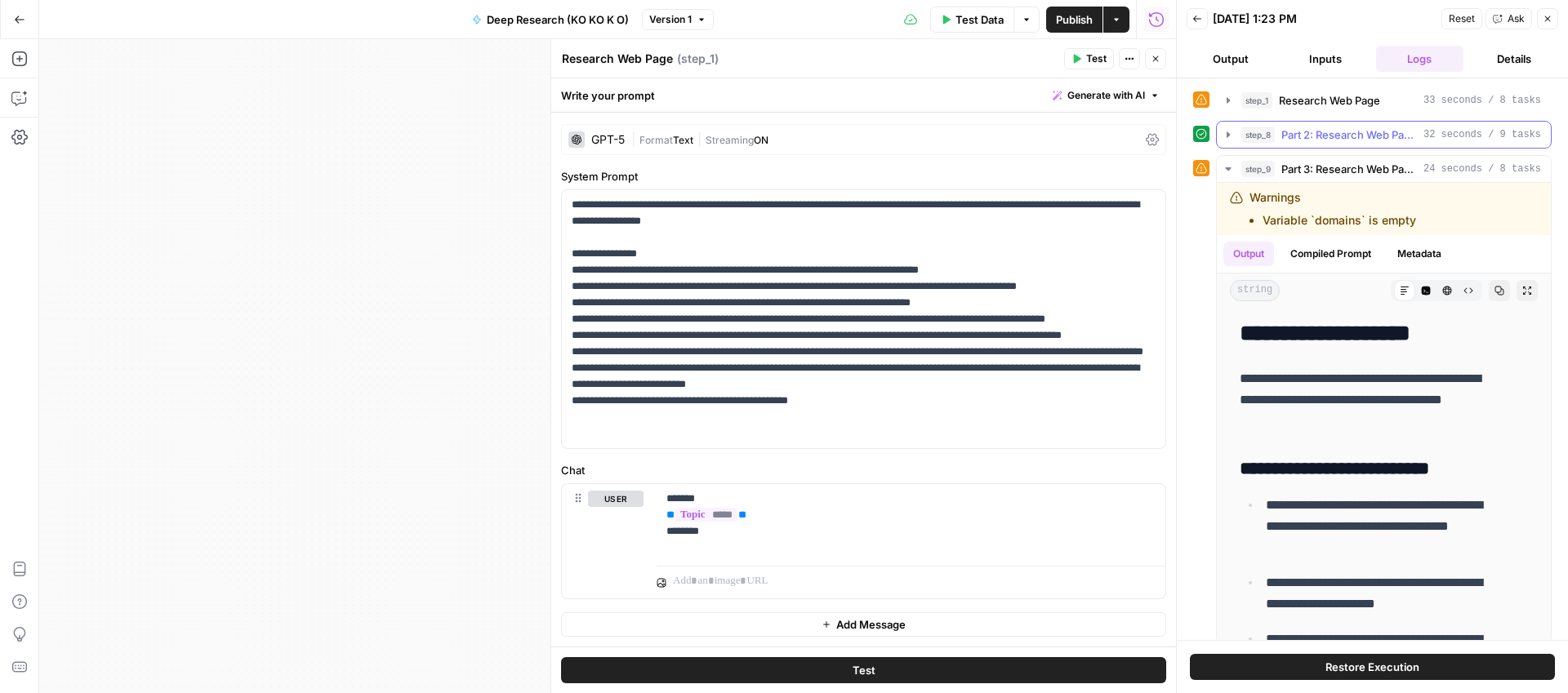
click at [1228, 136] on icon "button" at bounding box center [1227, 134] width 3 height 6
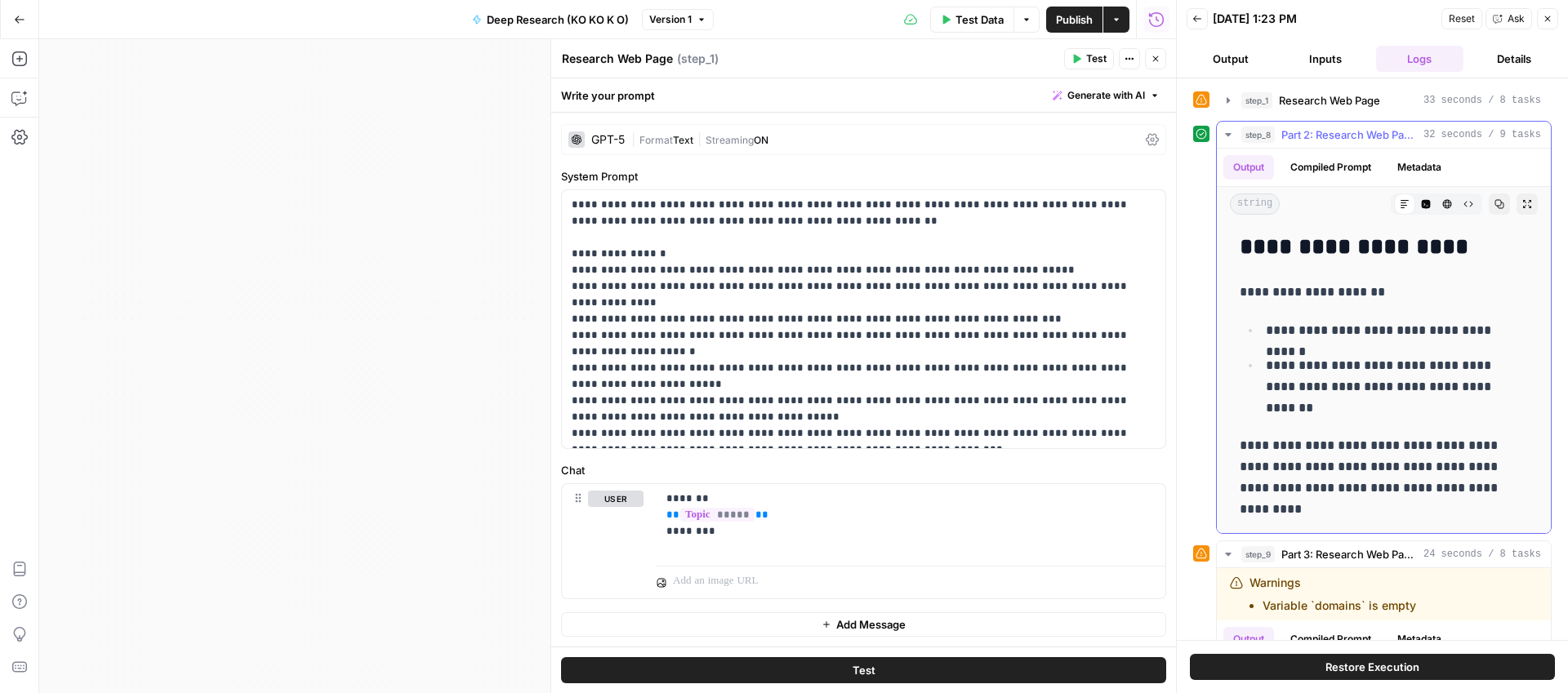
click at [1228, 136] on icon "button" at bounding box center [1227, 134] width 6 height 3
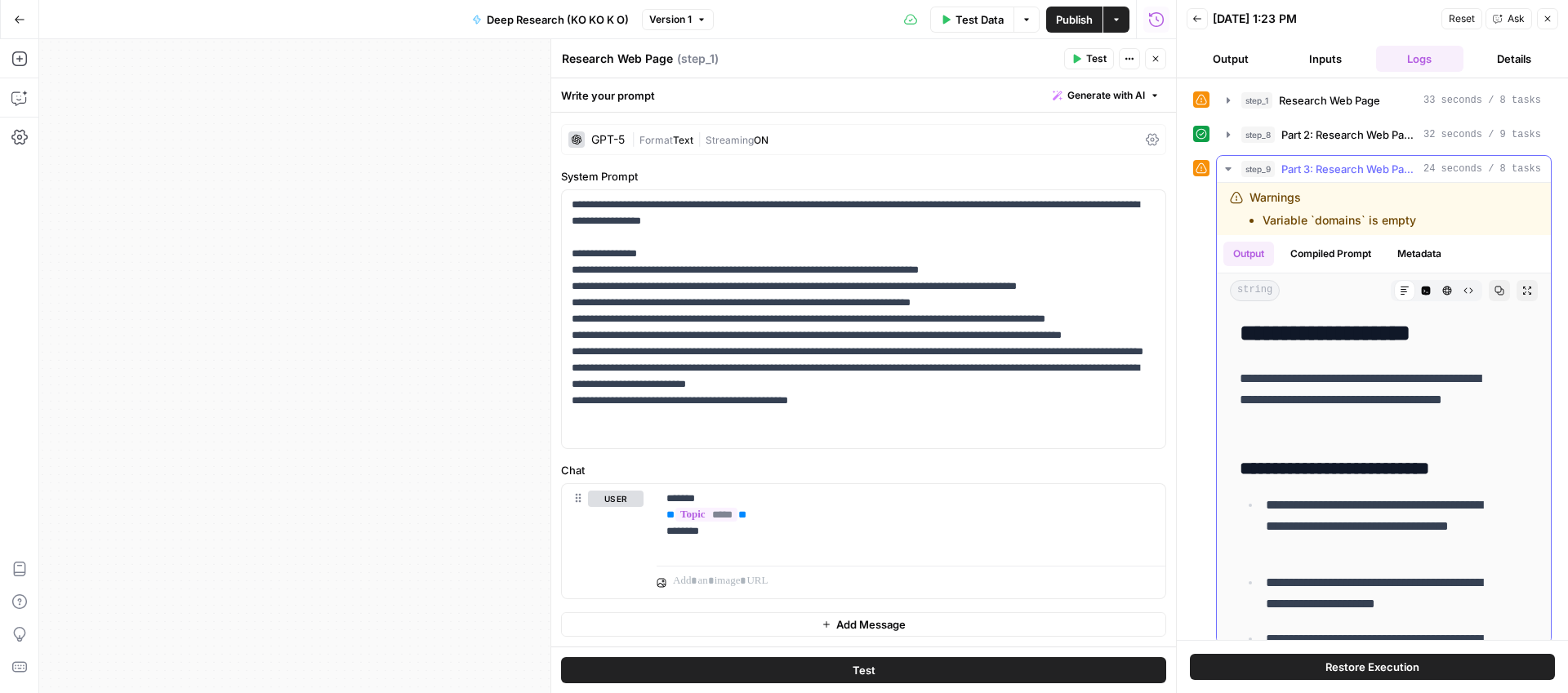
click at [1230, 169] on icon "button" at bounding box center [1228, 169] width 13 height 13
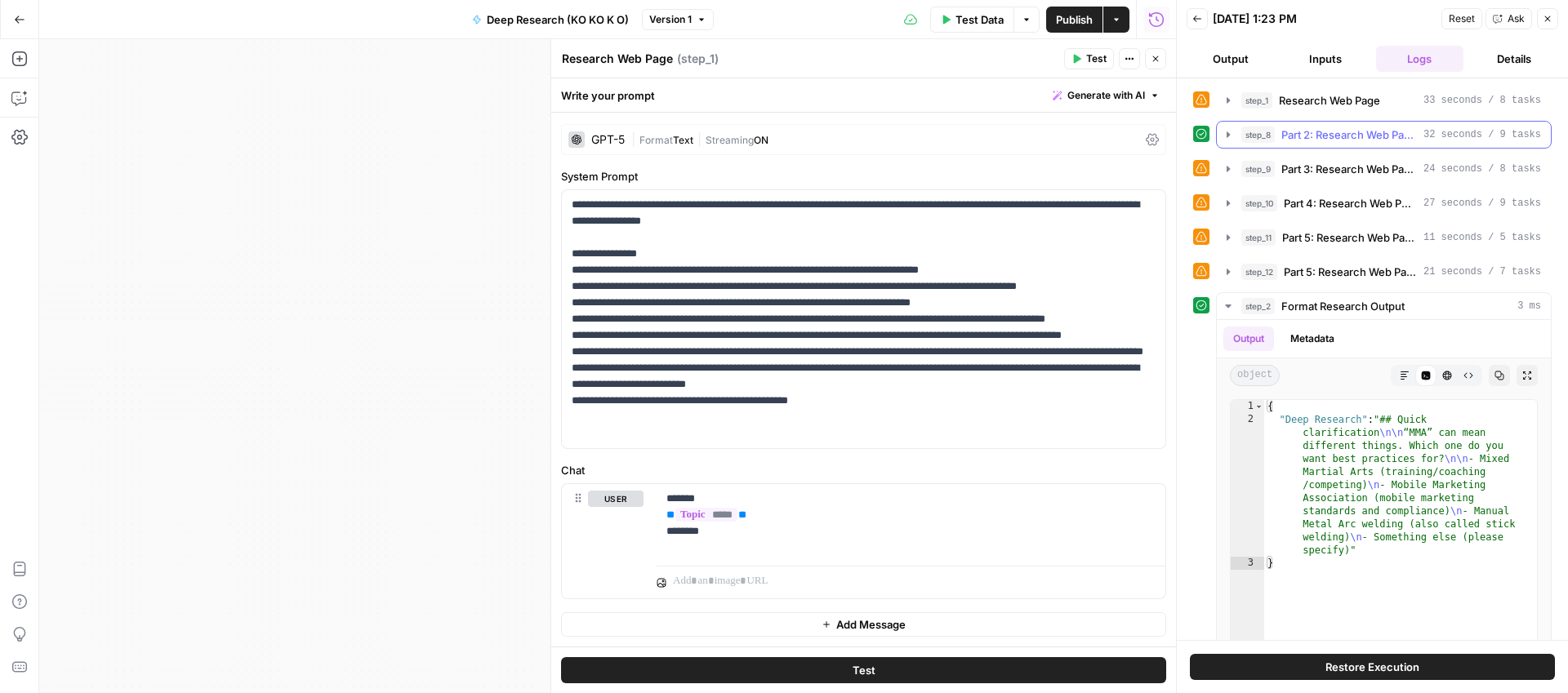
click at [1225, 139] on icon "button" at bounding box center [1228, 135] width 13 height 13
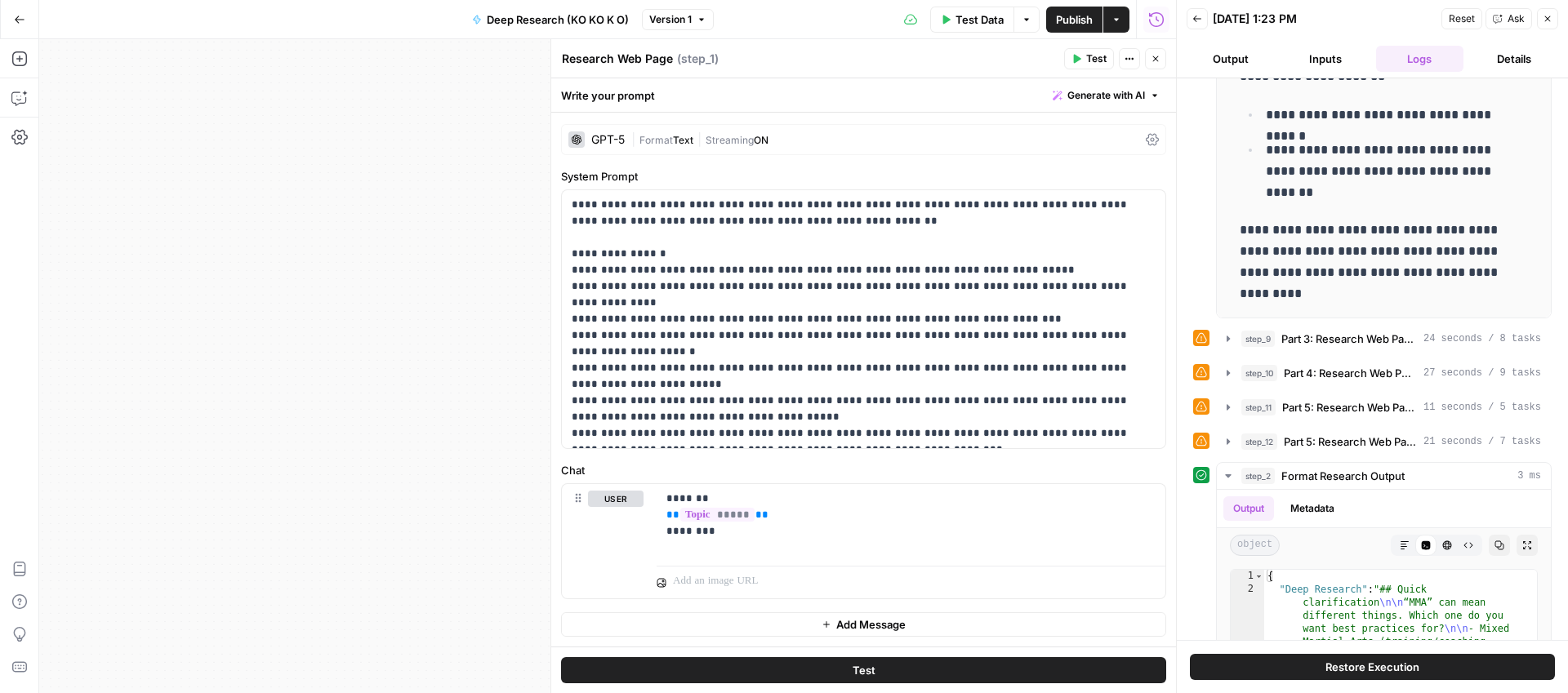
scroll to position [111, 0]
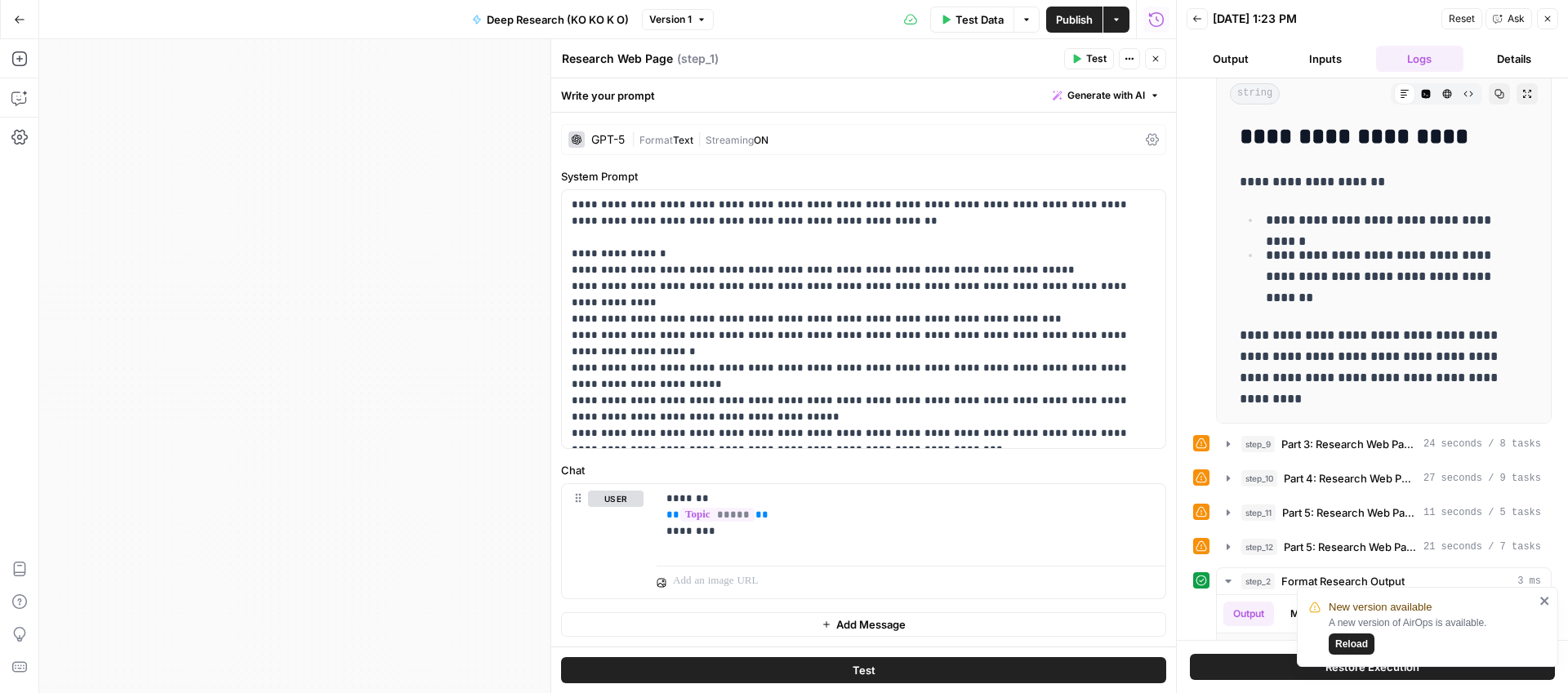
click at [1364, 642] on span "Reload" at bounding box center [1351, 644] width 33 height 15
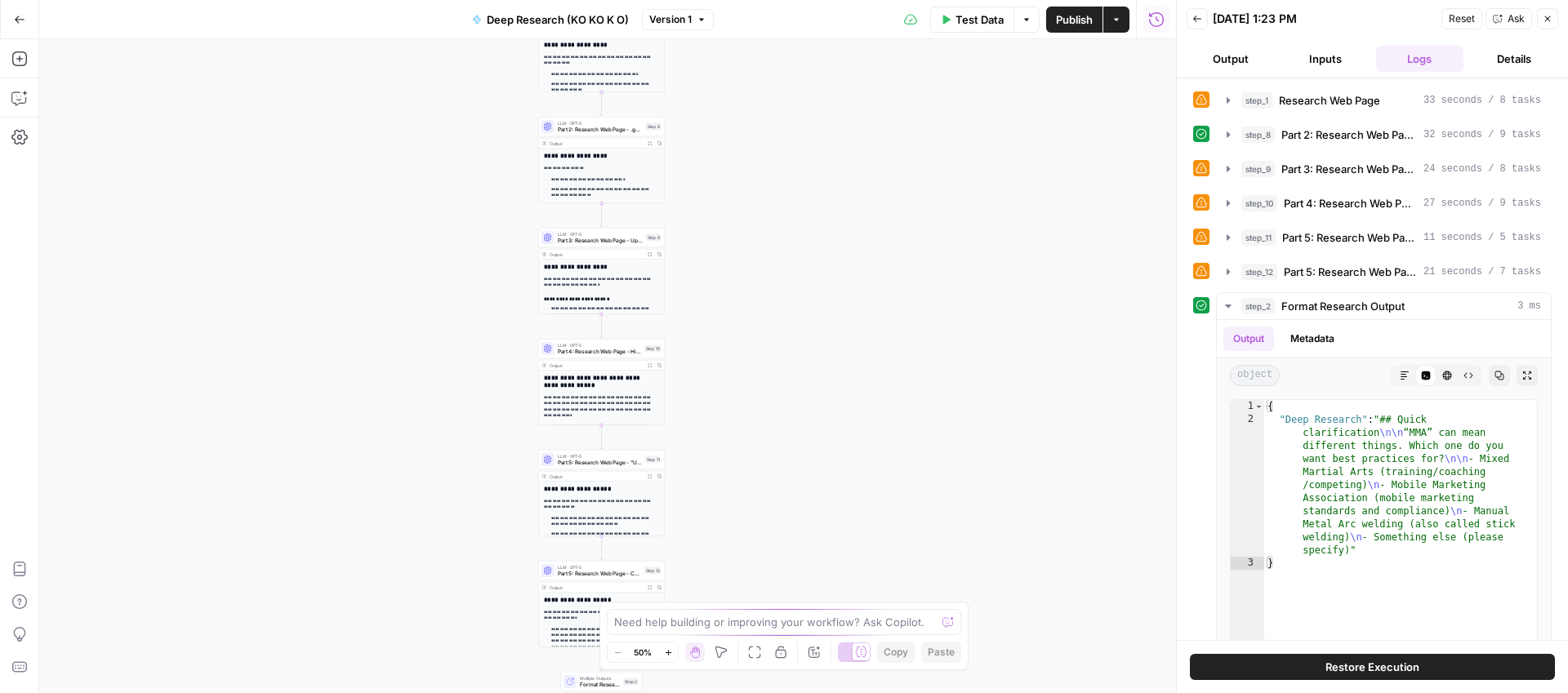
click at [1199, 23] on button "Back" at bounding box center [1197, 19] width 22 height 22
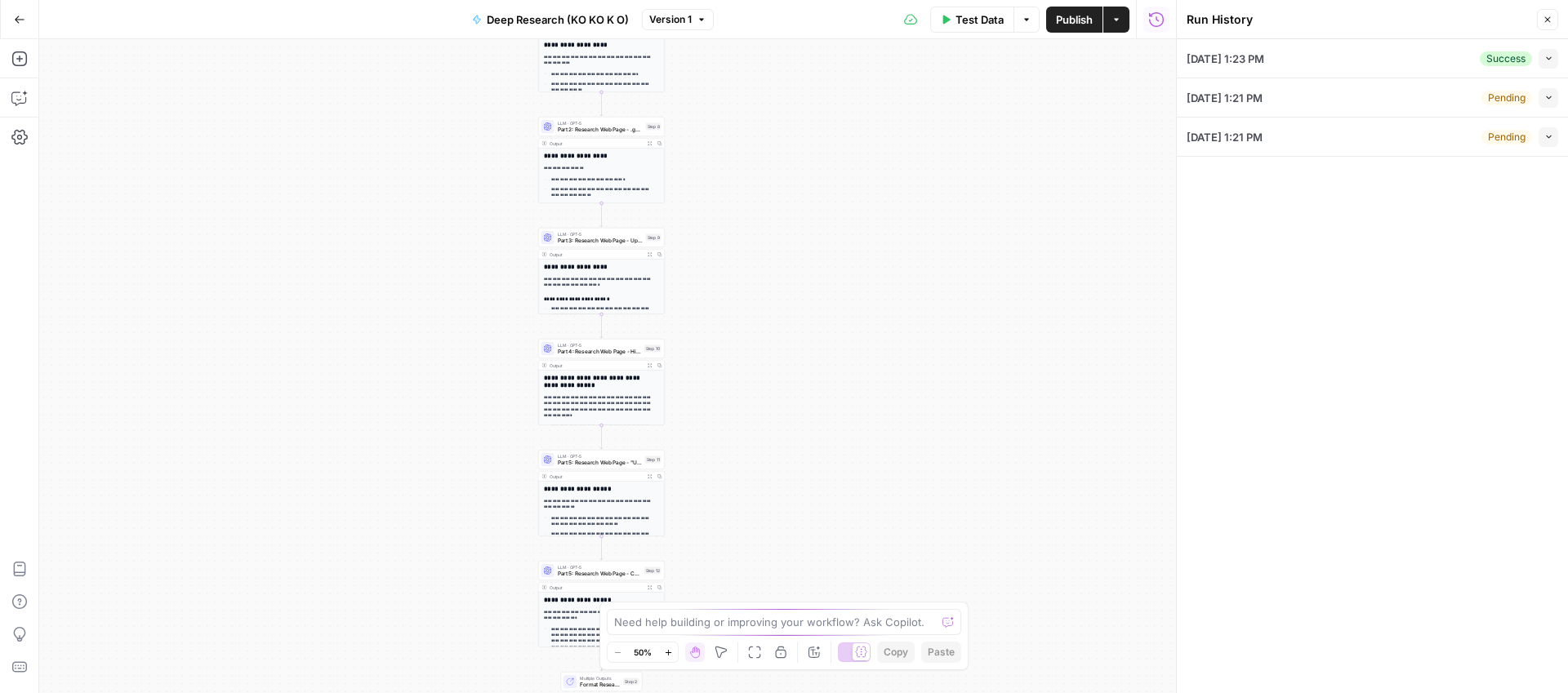
click at [1543, 22] on icon "button" at bounding box center [1547, 20] width 9 height 9
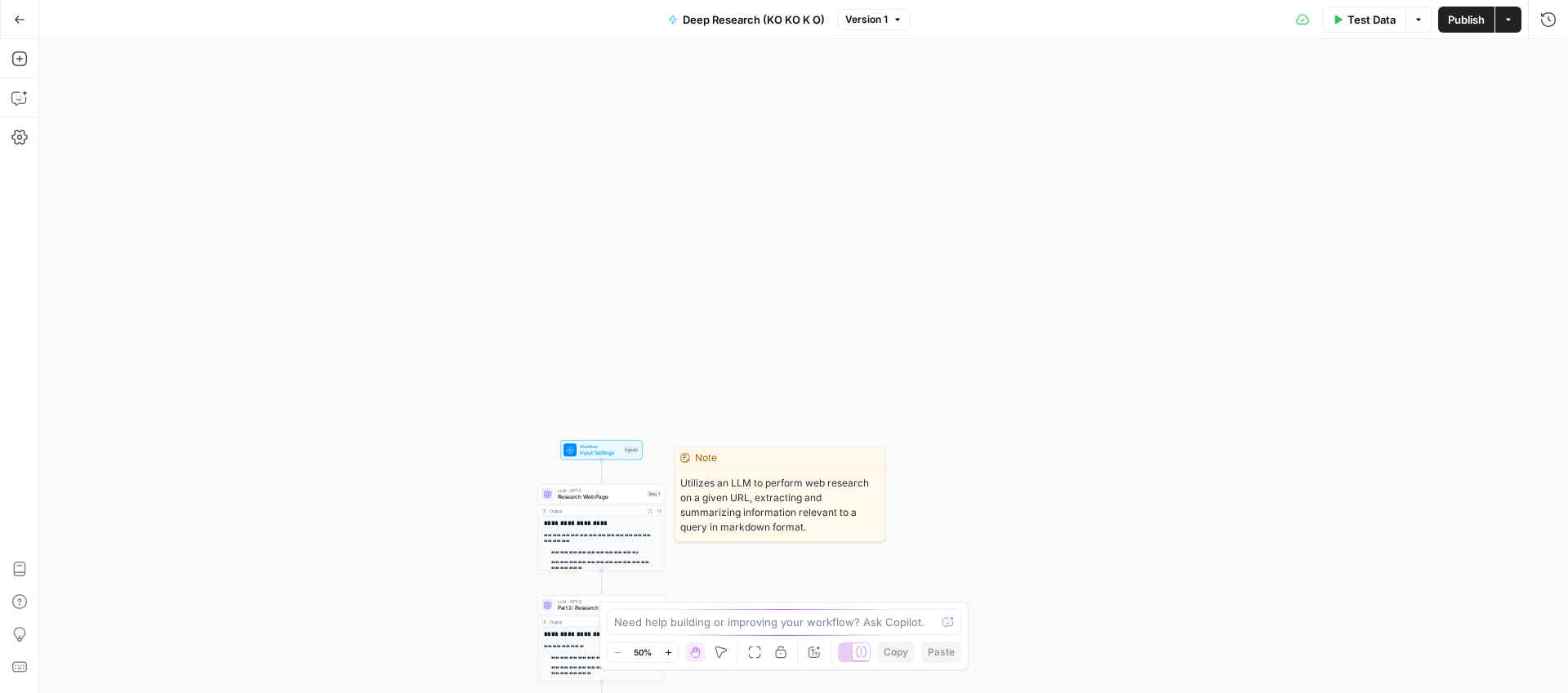
click at [588, 496] on span "Research Web Page" at bounding box center [600, 496] width 86 height 8
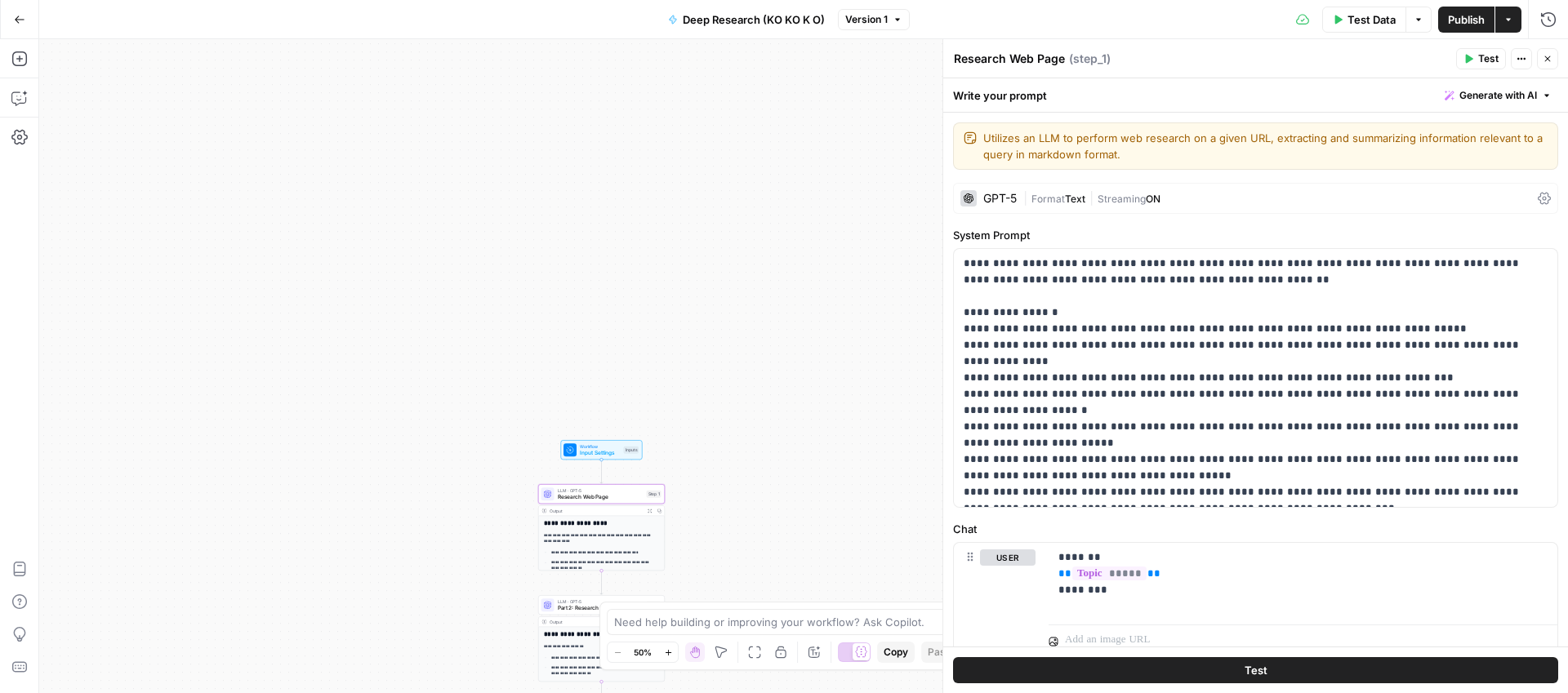
click at [1356, 22] on span "Test Data" at bounding box center [1370, 19] width 48 height 16
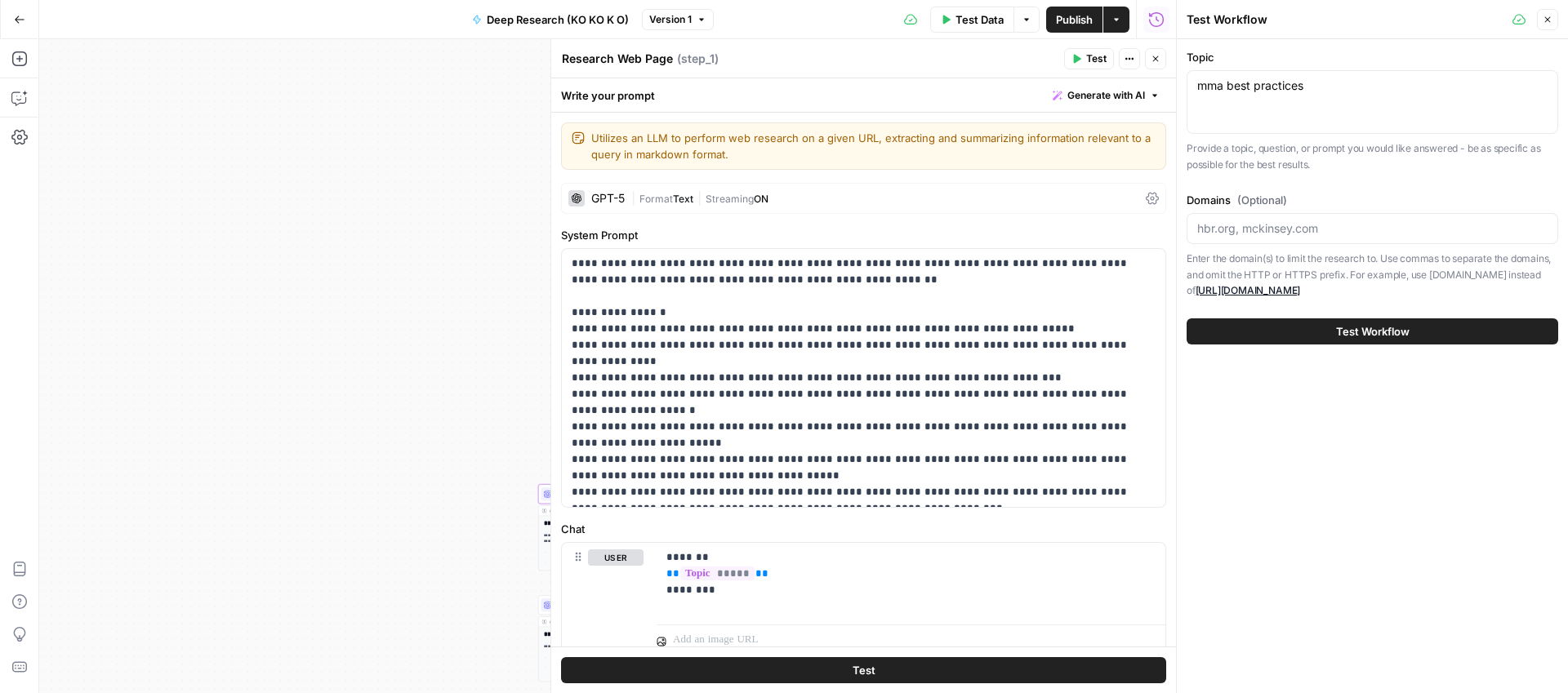
click at [1333, 330] on button "Test Workflow" at bounding box center [1372, 332] width 372 height 26
click at [1362, 330] on span "Test Workflow" at bounding box center [1372, 331] width 73 height 16
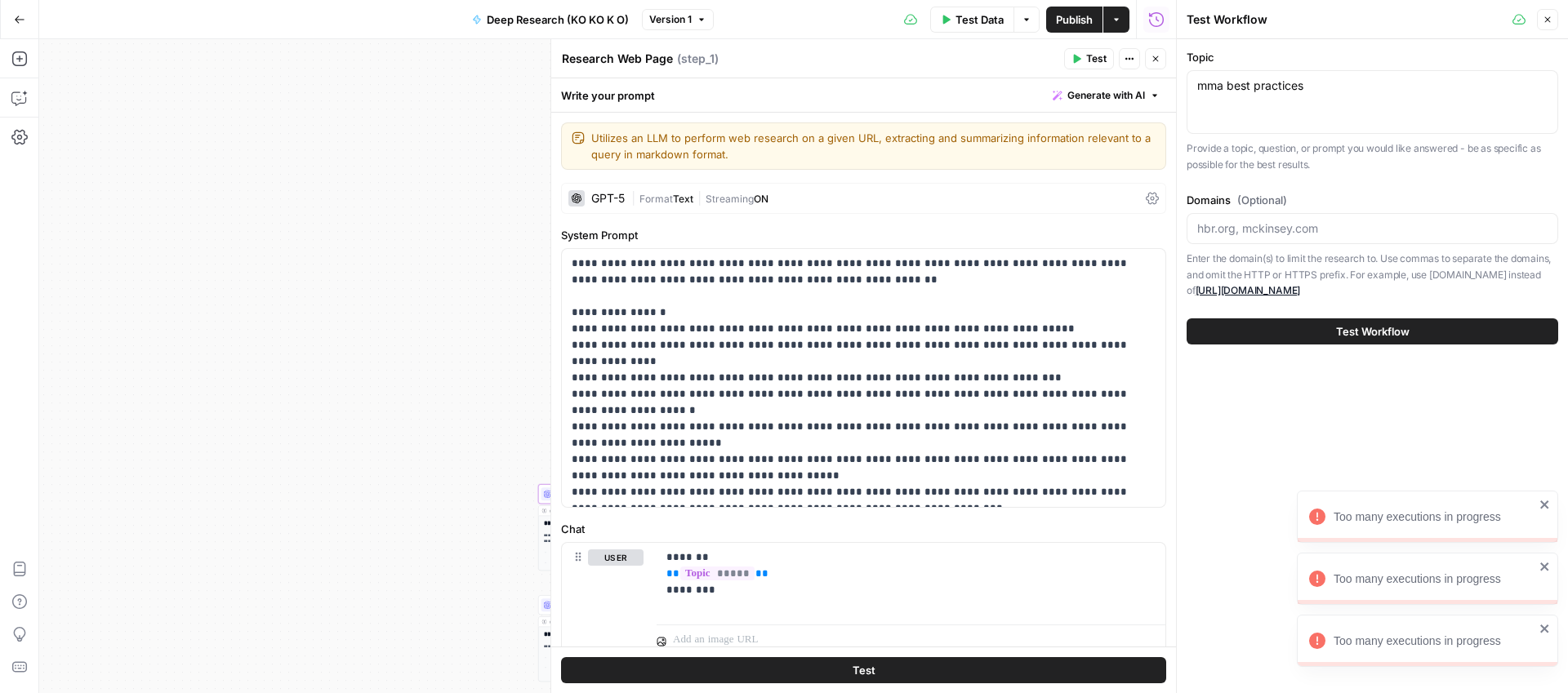
click at [1539, 626] on icon "close" at bounding box center [1545, 628] width 11 height 13
click at [1547, 568] on icon "close" at bounding box center [1545, 567] width 11 height 13
click at [1549, 503] on icon "close" at bounding box center [1545, 505] width 11 height 13
click at [1542, 624] on icon "close" at bounding box center [1545, 628] width 11 height 13
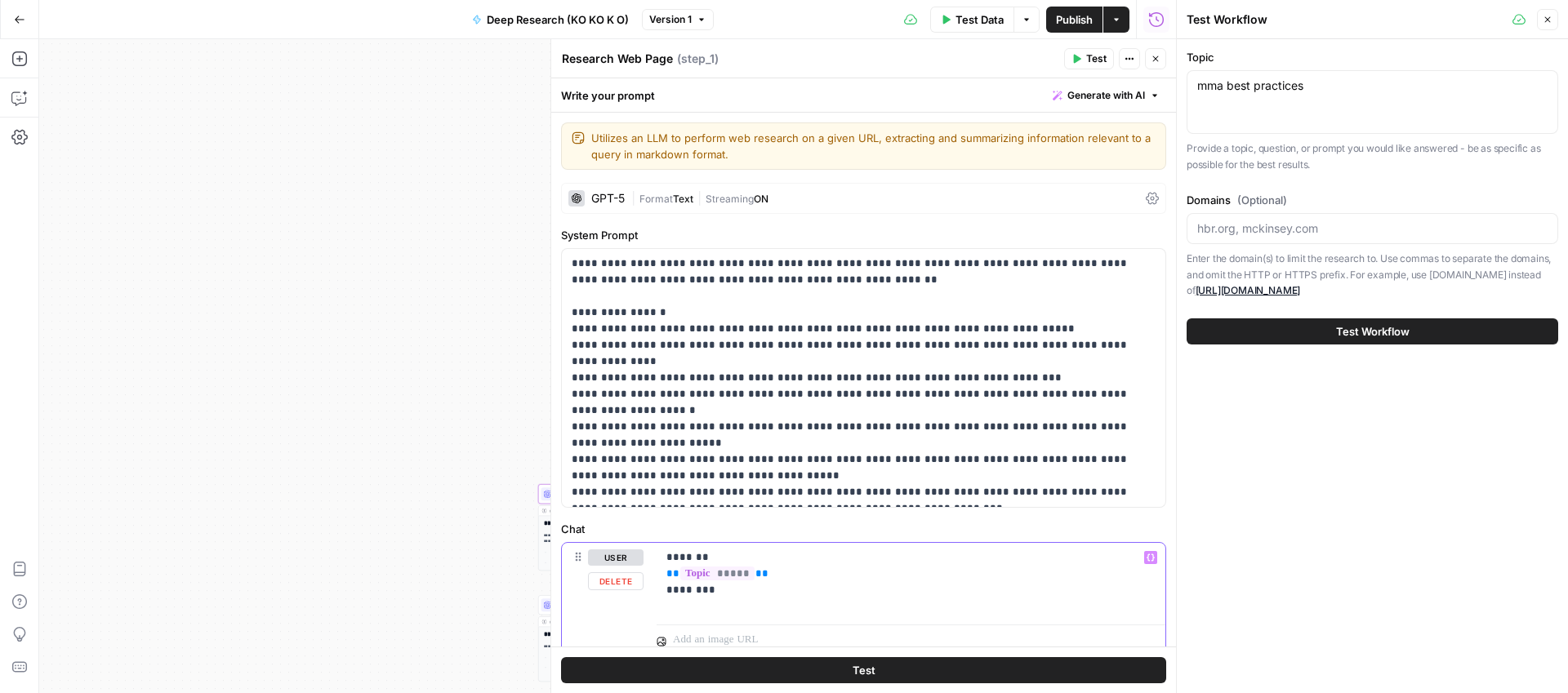
click at [726, 593] on p "******* ** ***** ** ********" at bounding box center [904, 574] width 477 height 49
click at [414, 378] on div "**********" at bounding box center [607, 366] width 1136 height 654
click at [1071, 21] on span "Publish" at bounding box center [1073, 19] width 37 height 16
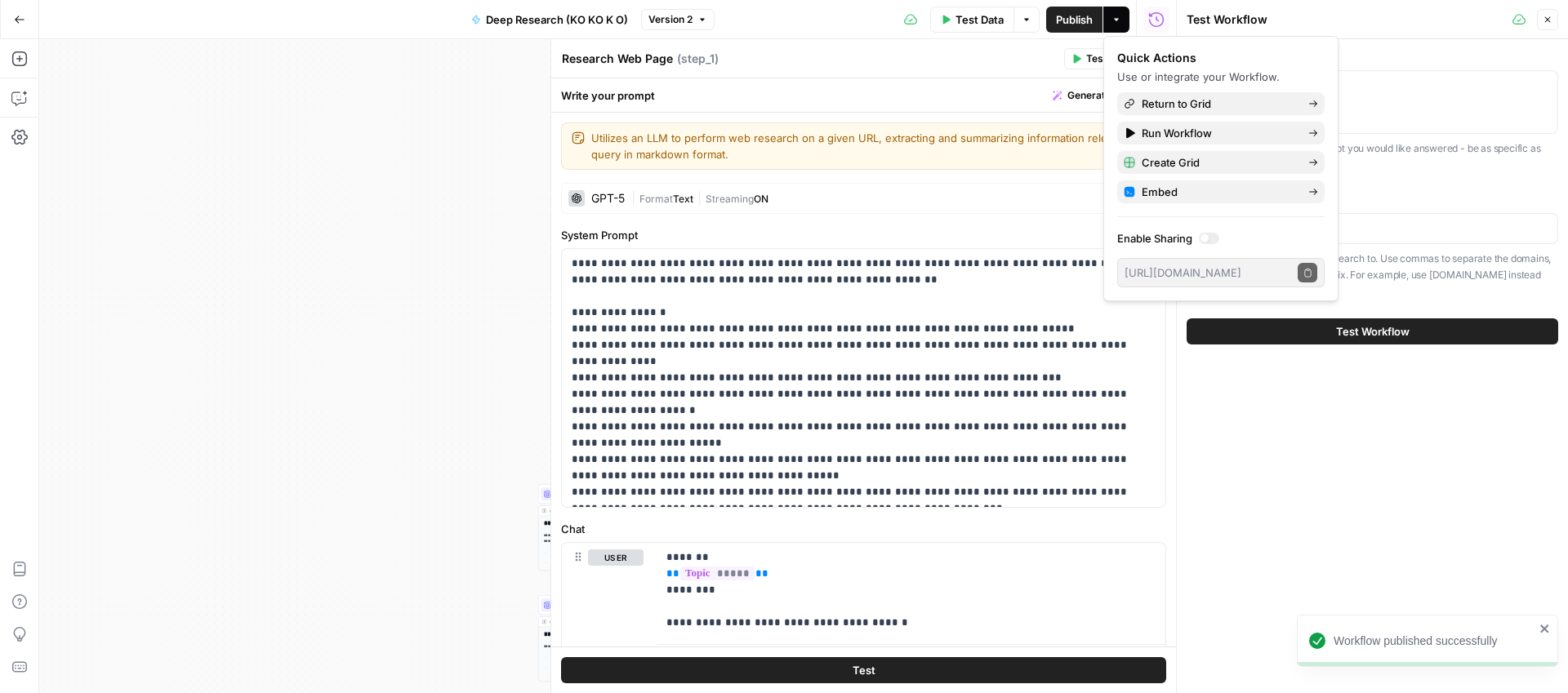
click at [1380, 337] on span "Test Workflow" at bounding box center [1372, 331] width 73 height 16
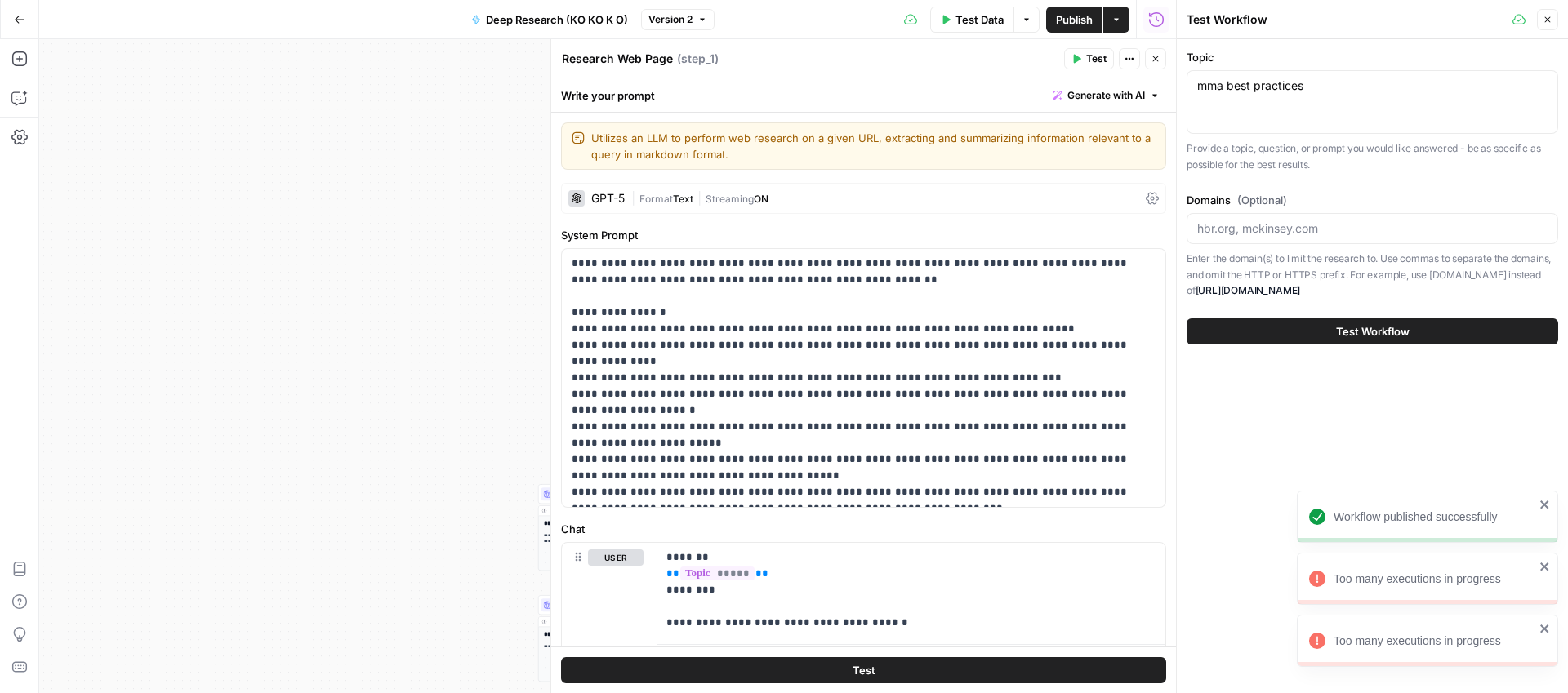
click at [1546, 627] on icon "close" at bounding box center [1544, 628] width 8 height 8
click at [1544, 673] on div "Workflow published successfully Too many executions in progress" at bounding box center [1424, 676] width 261 height 7
click at [1544, 627] on icon "close" at bounding box center [1545, 628] width 11 height 13
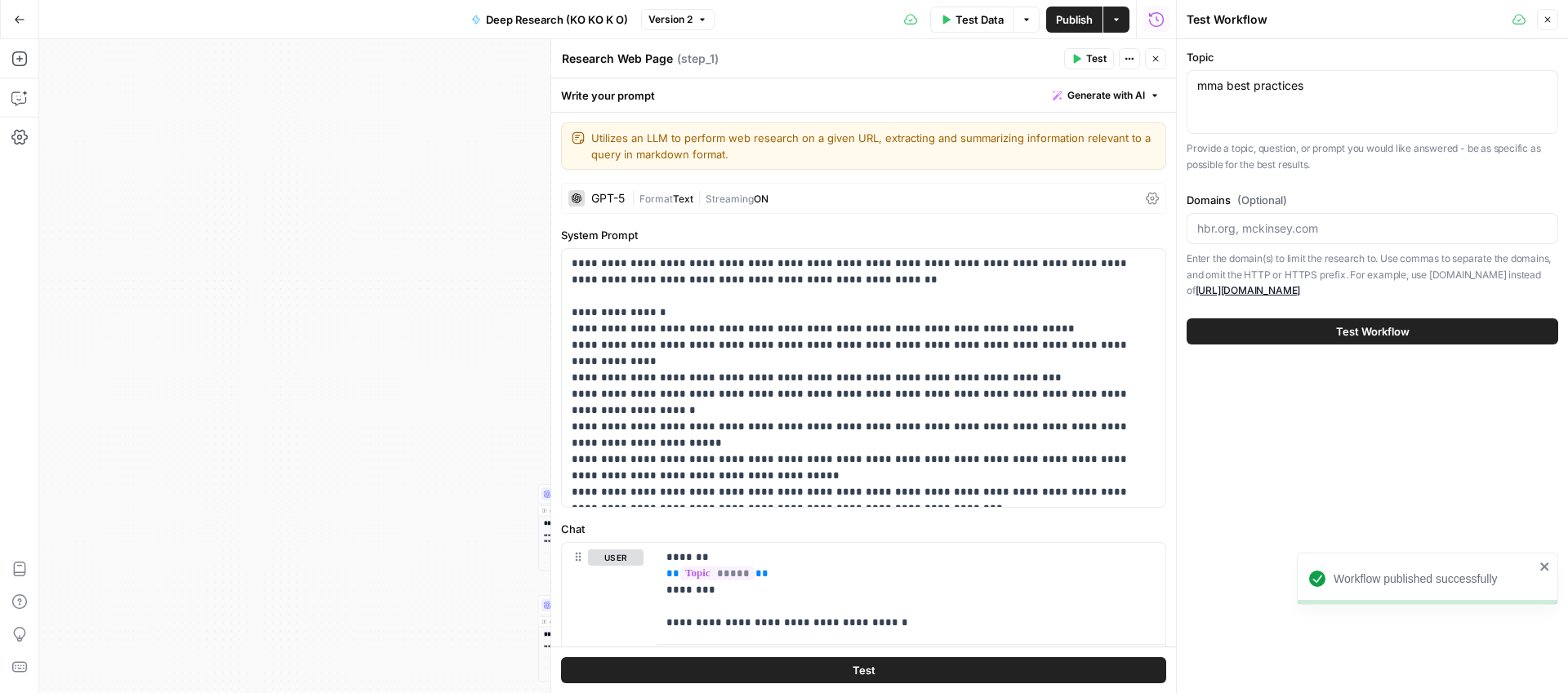
click at [1535, 559] on body "**********" at bounding box center [784, 346] width 1568 height 693
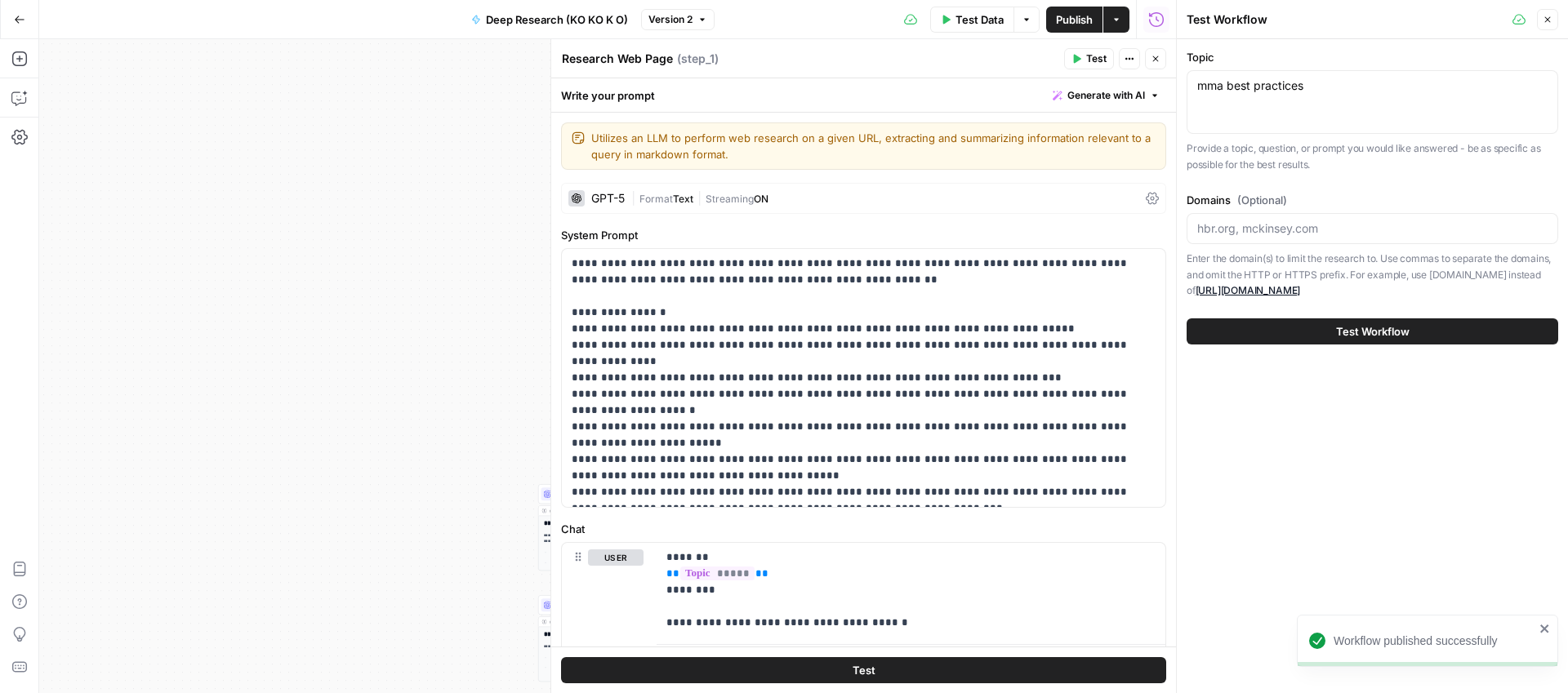
click at [1545, 628] on icon "close" at bounding box center [1544, 628] width 8 height 8
click at [1377, 336] on span "Test Workflow" at bounding box center [1372, 331] width 73 height 16
click at [1541, 627] on icon "close" at bounding box center [1544, 628] width 8 height 8
click at [1547, 572] on body "**********" at bounding box center [784, 346] width 1568 height 693
click at [1546, 625] on icon "close" at bounding box center [1545, 628] width 11 height 13
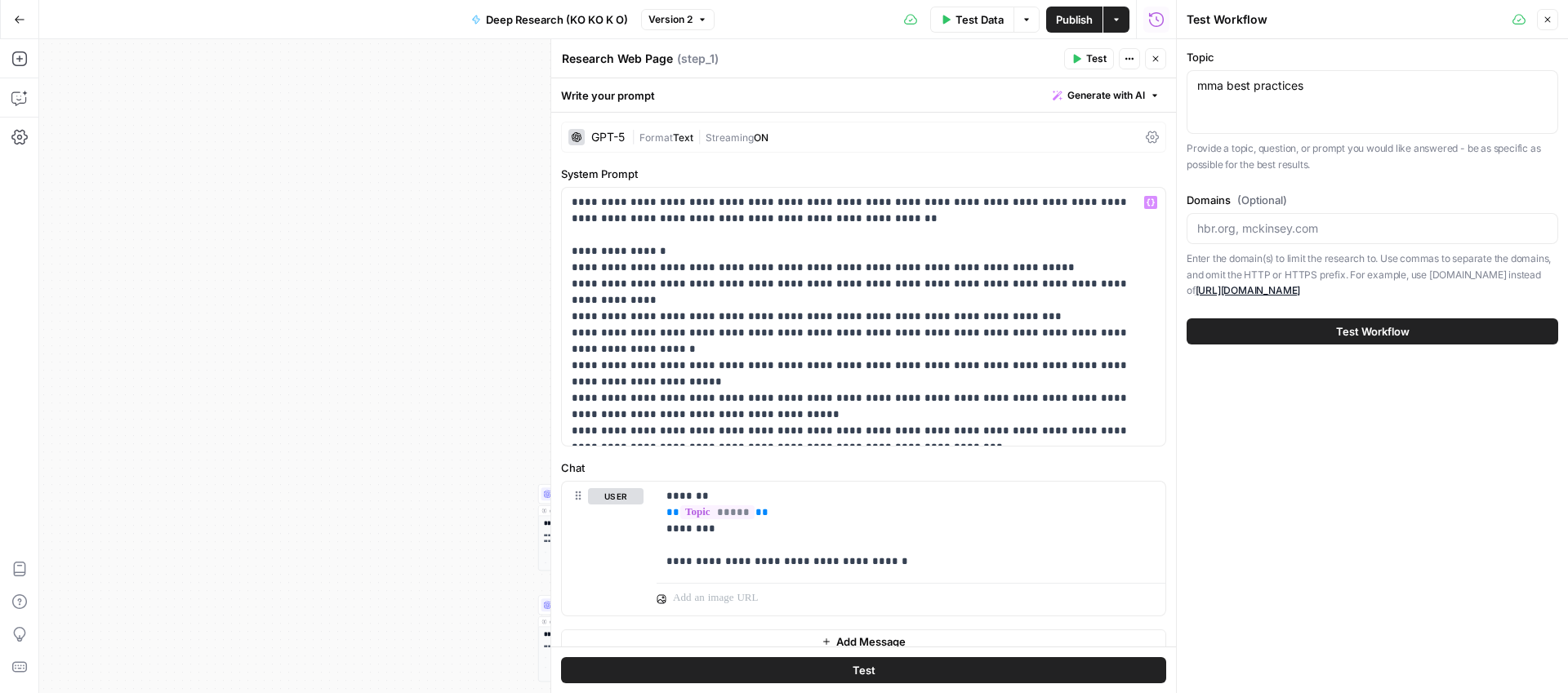
scroll to position [79, 0]
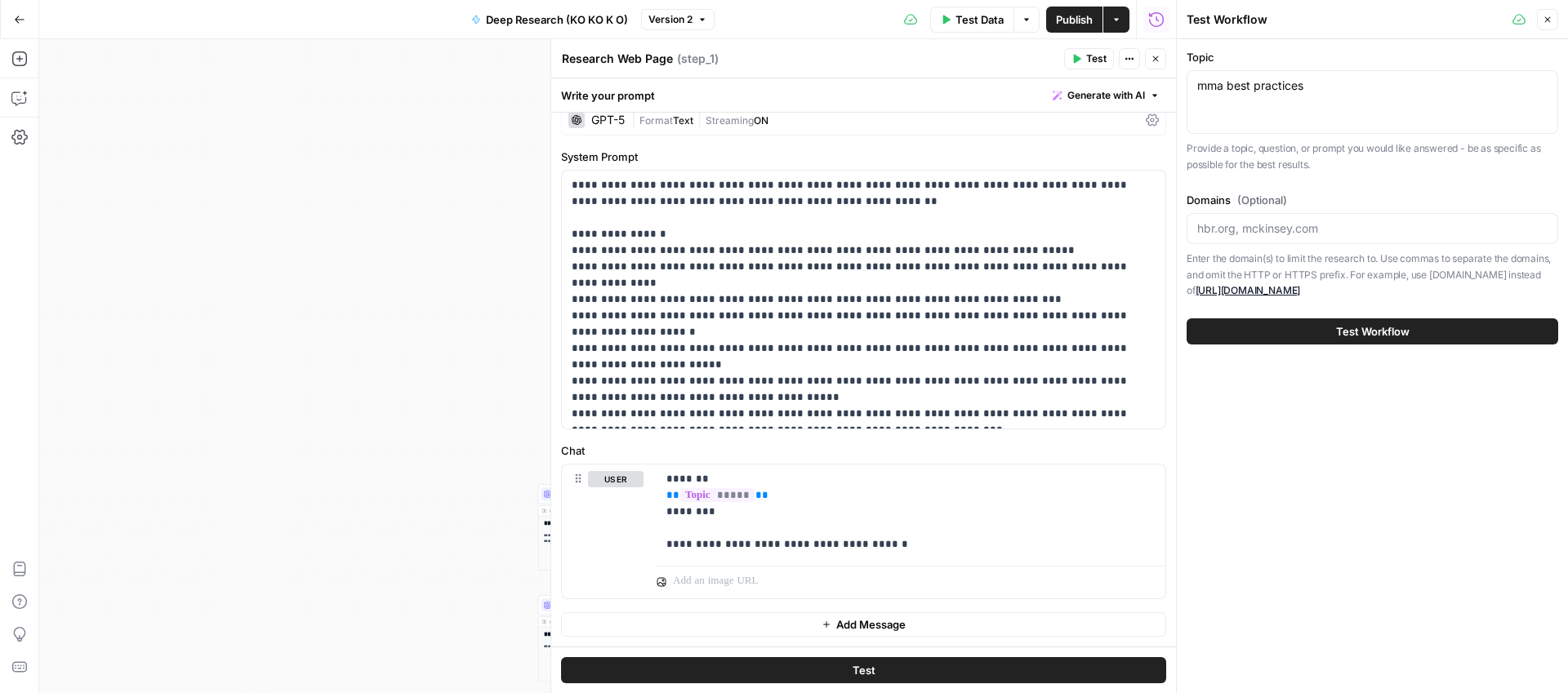
click at [858, 671] on span "Test" at bounding box center [864, 670] width 22 height 16
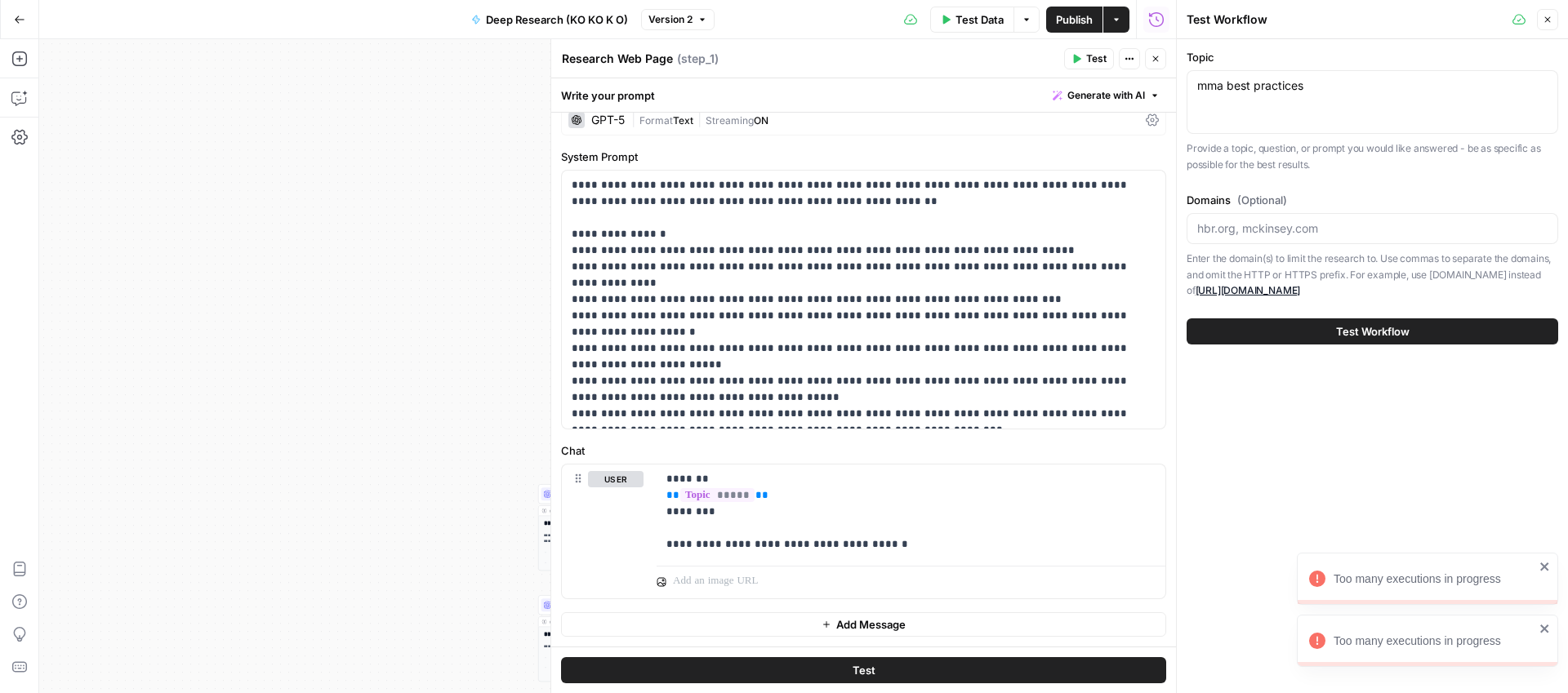
drag, startPoint x: 1541, startPoint y: 627, endPoint x: 1540, endPoint y: 615, distance: 12.0
click at [1542, 627] on icon "close" at bounding box center [1545, 628] width 11 height 13
click at [1542, 571] on icon "close" at bounding box center [1545, 567] width 11 height 13
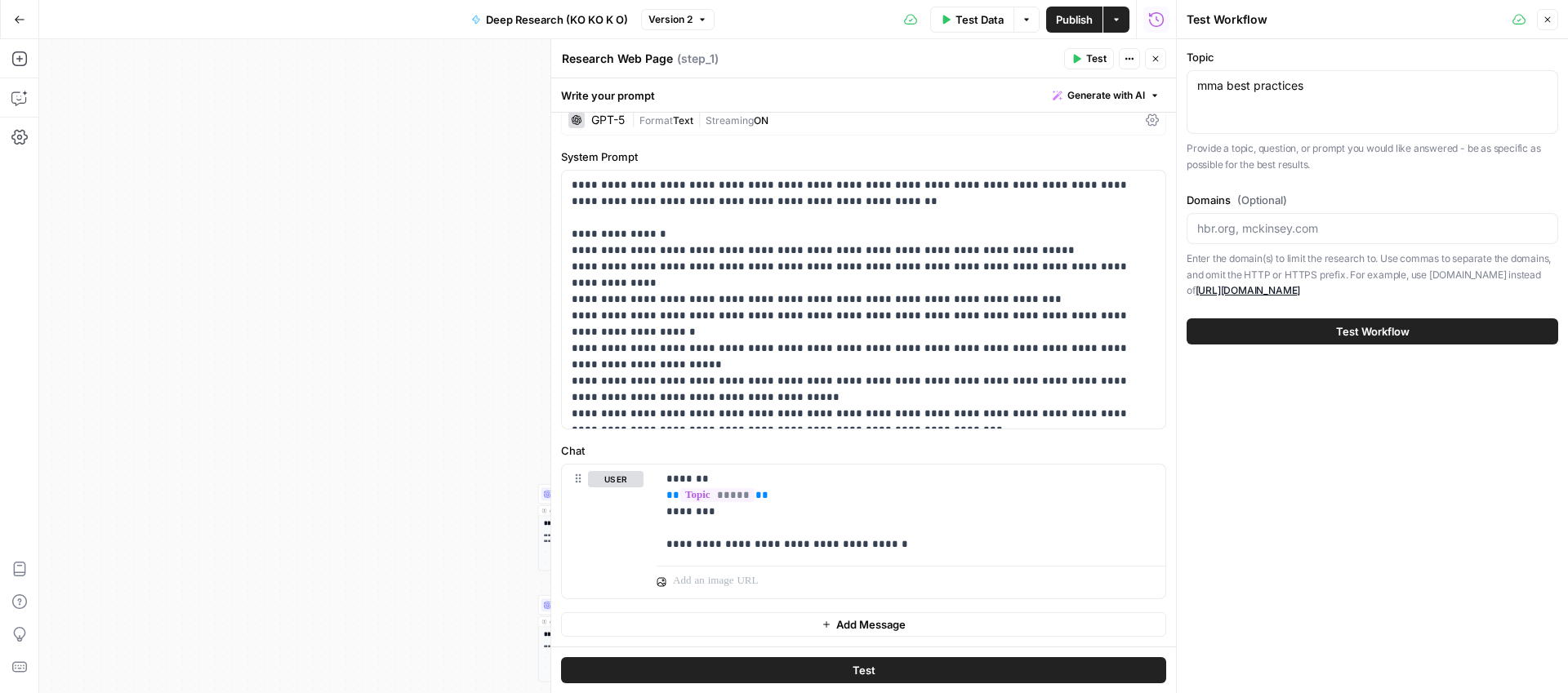
click at [1145, 61] on button "Close" at bounding box center [1155, 58] width 22 height 22
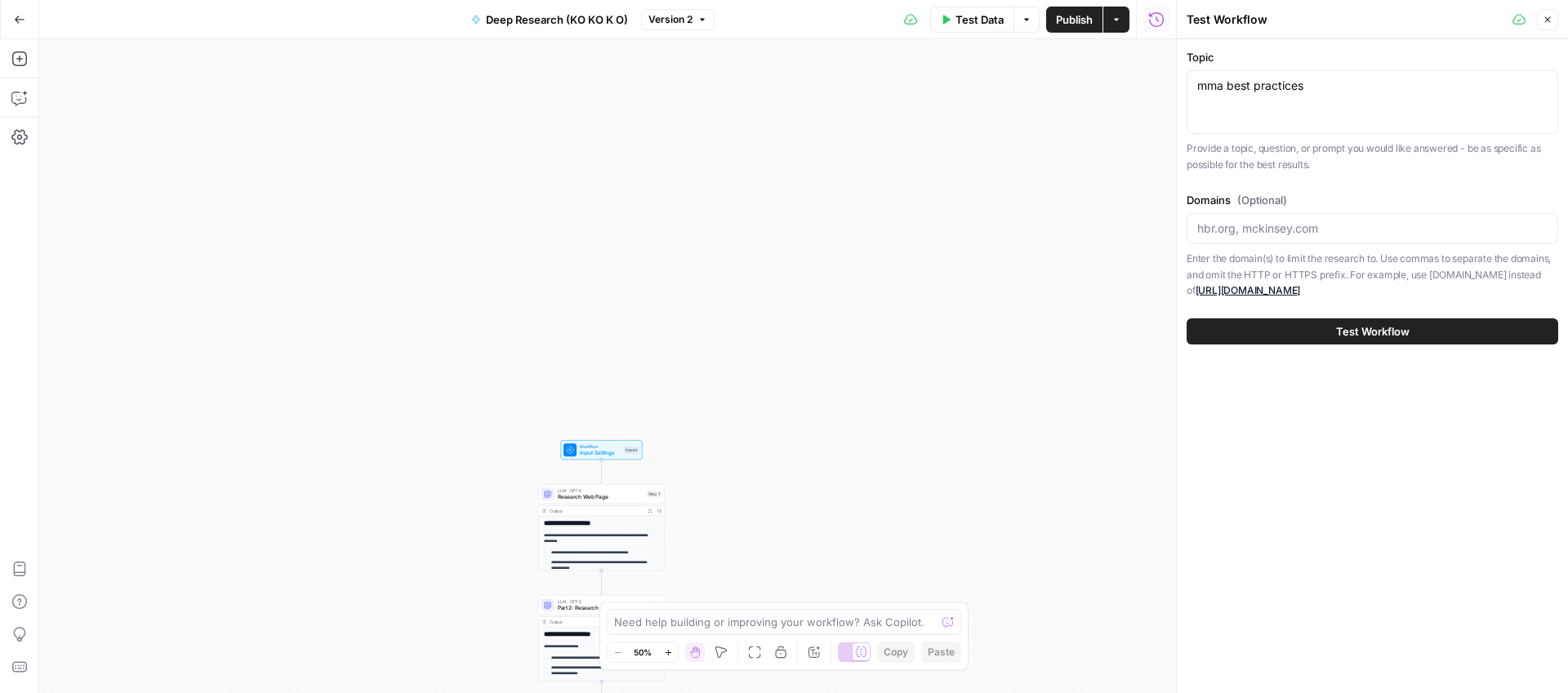
click at [926, 378] on div "**********" at bounding box center [607, 366] width 1136 height 654
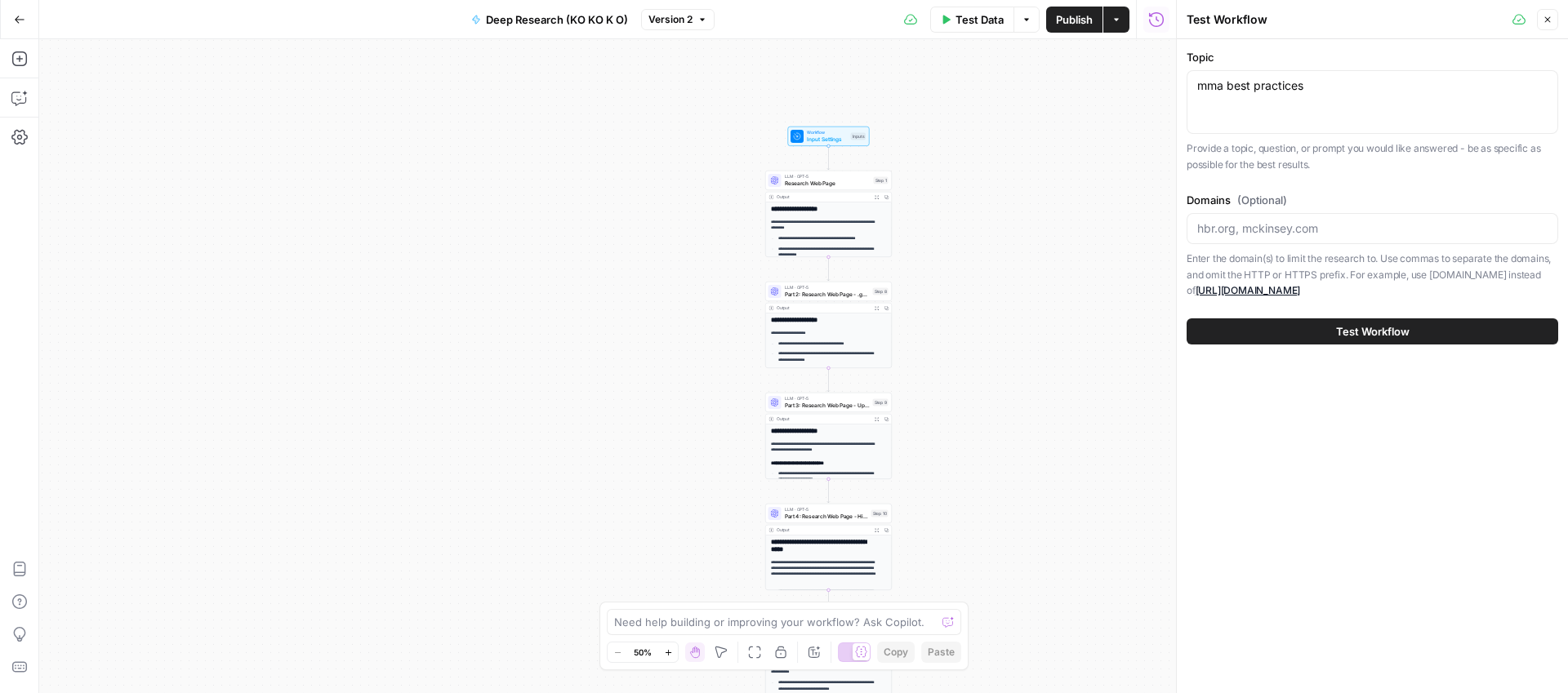
drag, startPoint x: 932, startPoint y: 378, endPoint x: 961, endPoint y: 296, distance: 87.0
click at [964, 292] on div "**********" at bounding box center [607, 366] width 1136 height 654
click at [1203, 87] on textarea "mma best practices" at bounding box center [1372, 85] width 350 height 16
type textarea "mma best practices"
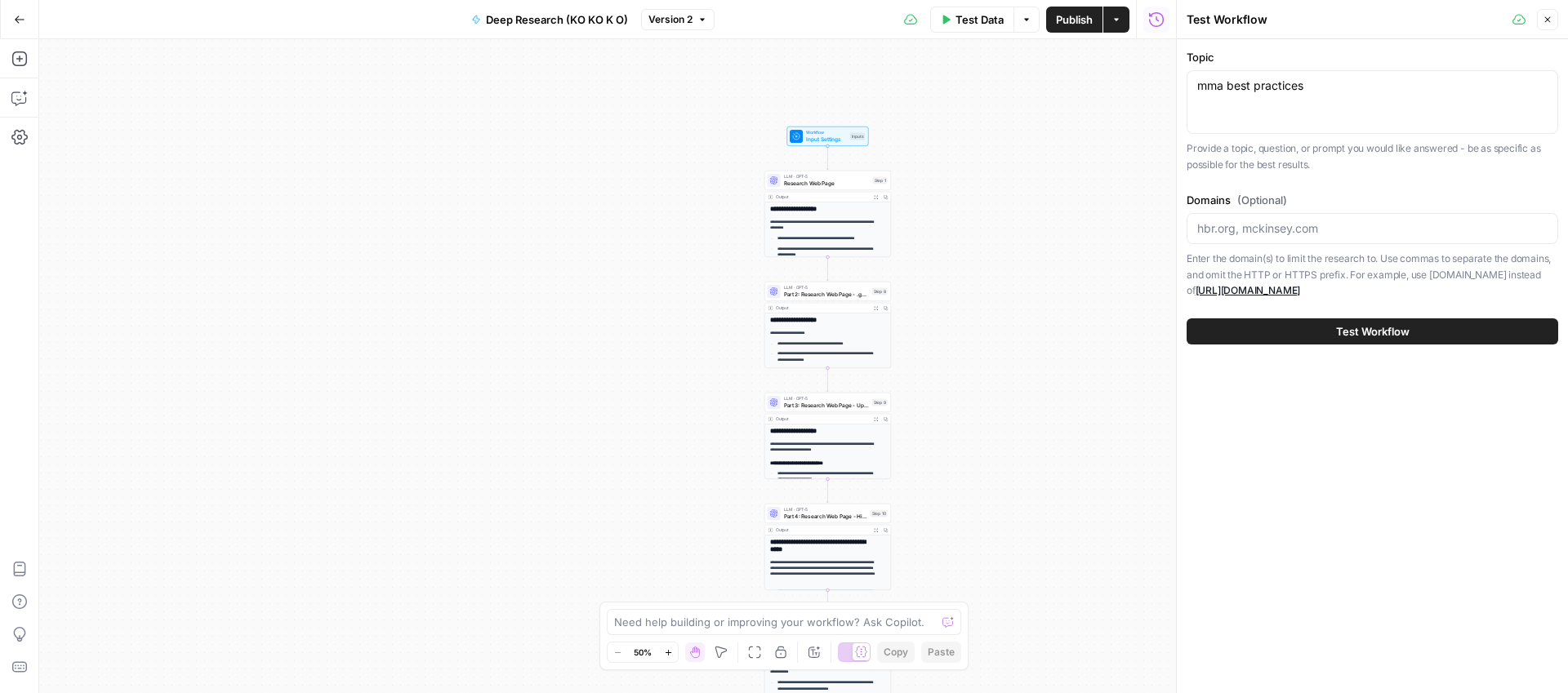
click at [1402, 345] on div "Test Workflow" at bounding box center [1372, 331] width 372 height 46
click at [1402, 338] on span "Test Workflow" at bounding box center [1372, 331] width 73 height 16
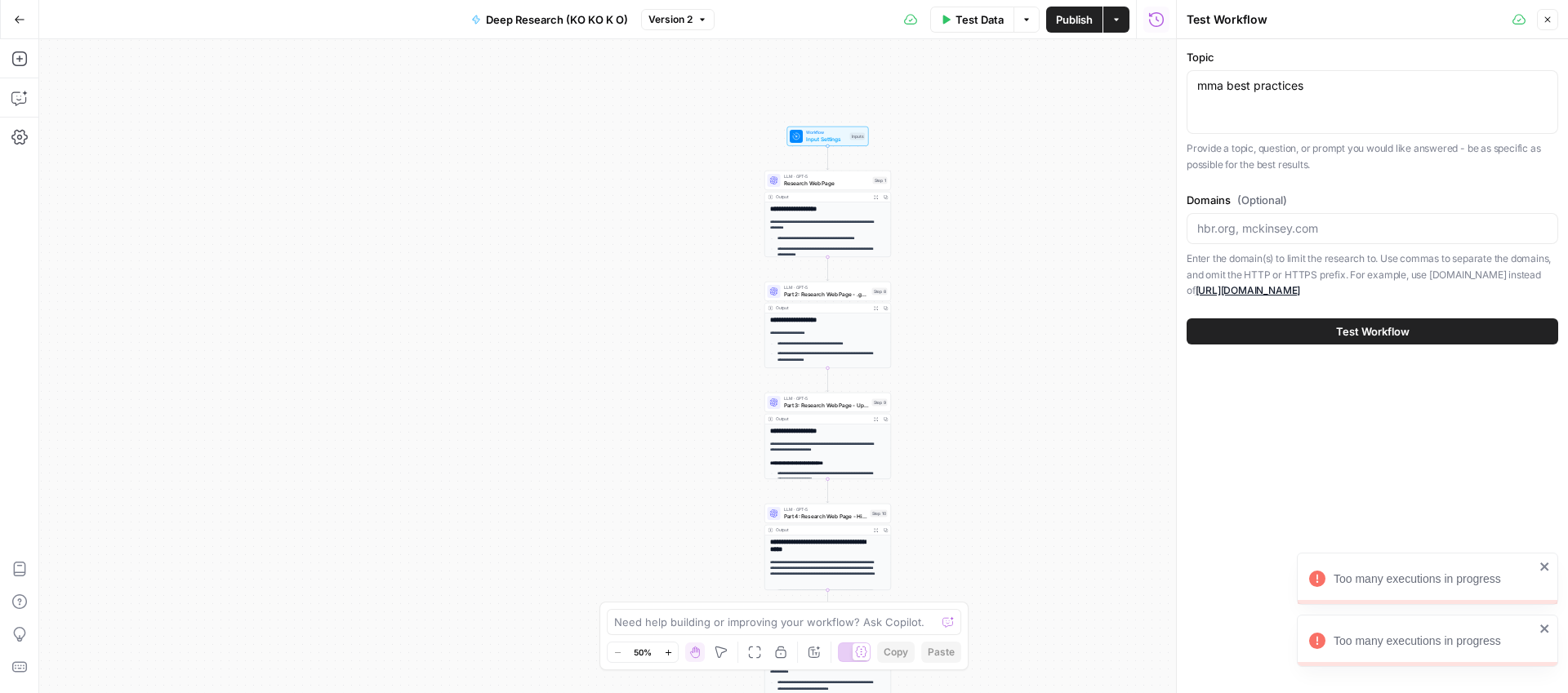
click at [1544, 627] on icon "close" at bounding box center [1544, 628] width 8 height 8
click at [1545, 636] on div "Too many executions in progress" at bounding box center [1427, 641] width 261 height 52
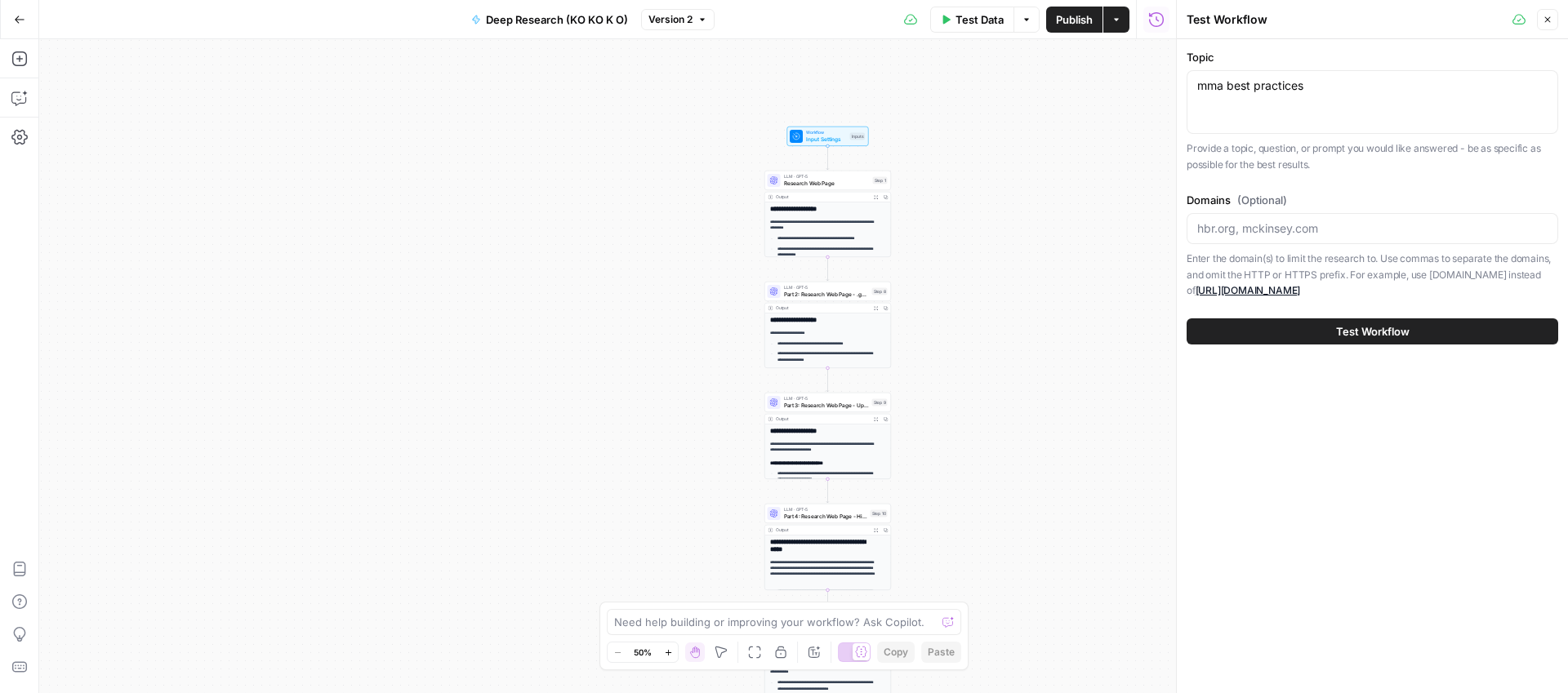
click at [856, 185] on span "Research Web Page" at bounding box center [827, 183] width 86 height 8
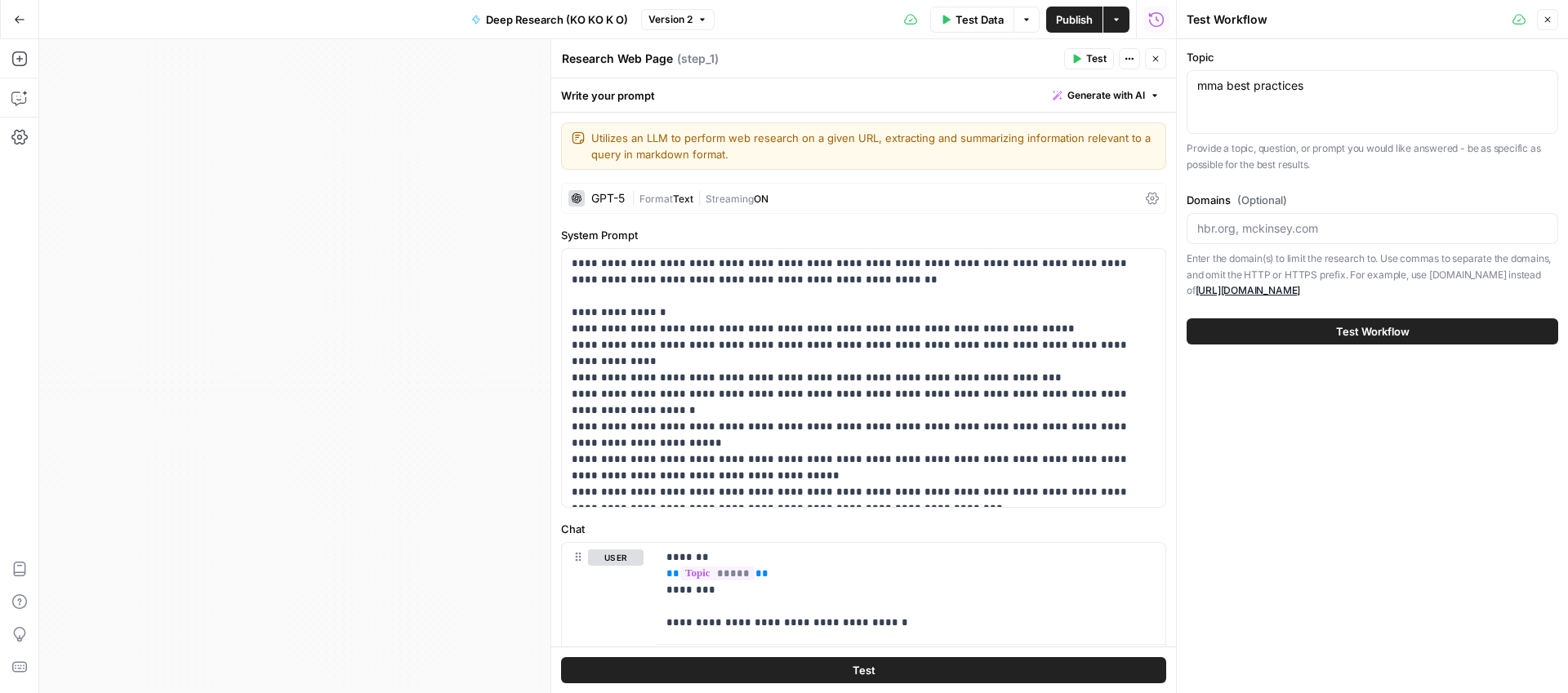
click at [279, 387] on div "**********" at bounding box center [607, 366] width 1136 height 654
click at [1400, 332] on span "Test Workflow" at bounding box center [1372, 331] width 73 height 16
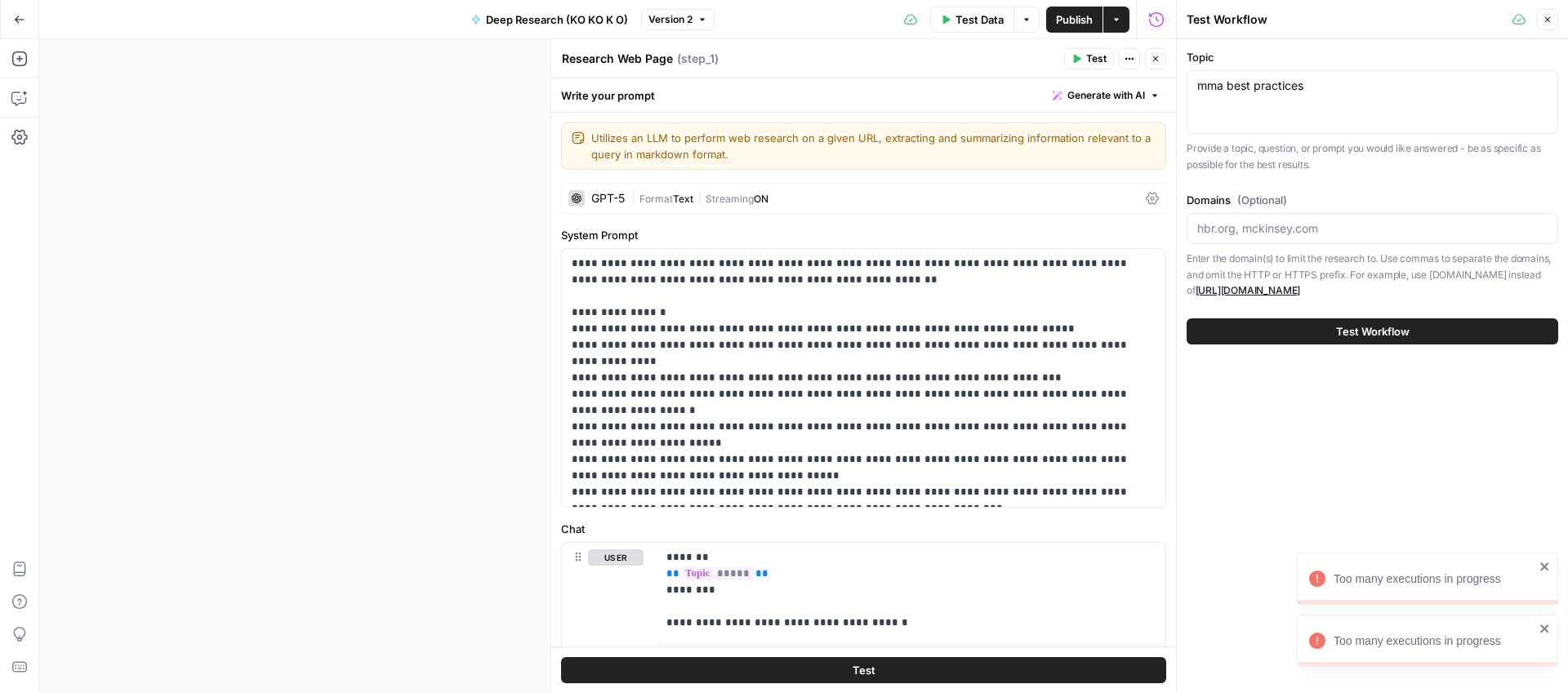
click at [1549, 632] on icon "close" at bounding box center [1545, 628] width 11 height 13
click at [1543, 574] on div "Too many executions in progress" at bounding box center [1427, 579] width 261 height 52
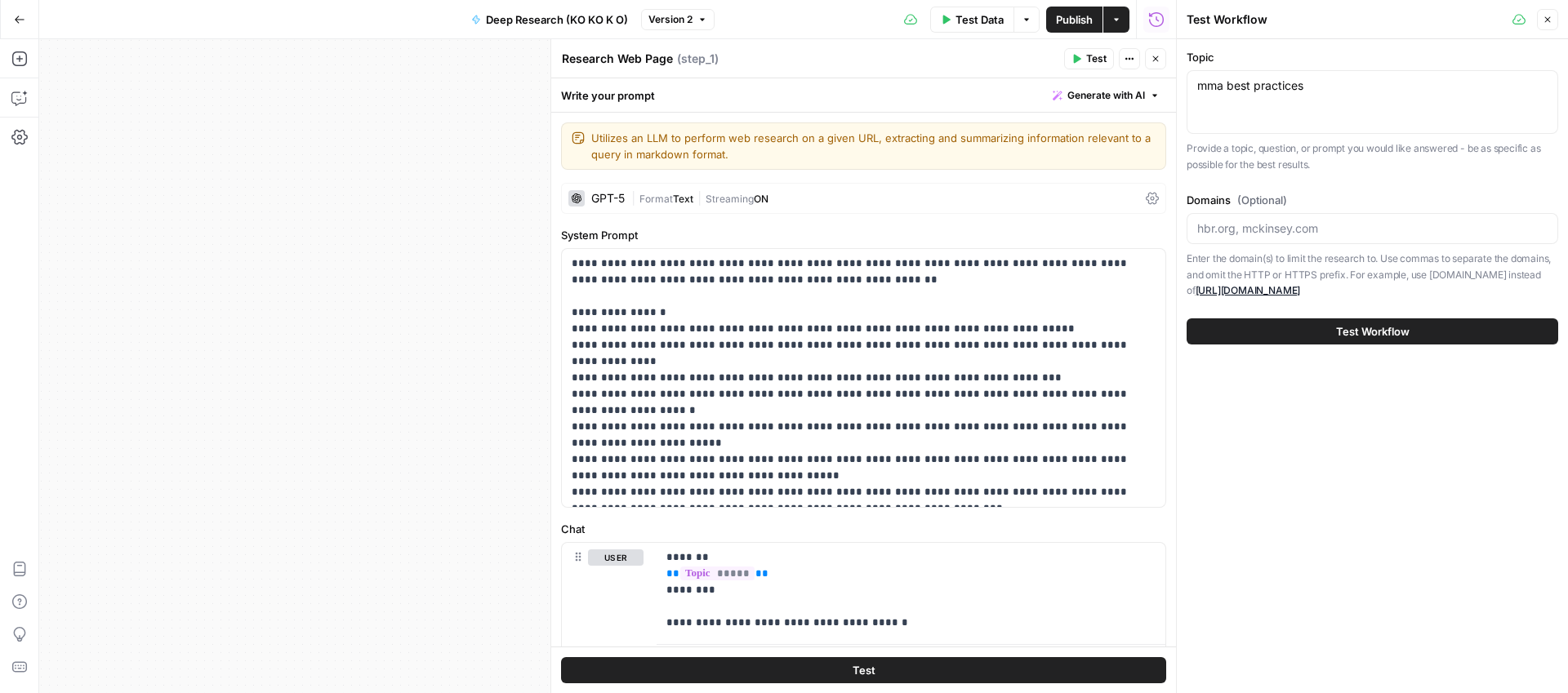
click at [348, 215] on div "**********" at bounding box center [607, 366] width 1136 height 654
click at [26, 14] on button "Go Back" at bounding box center [19, 19] width 29 height 29
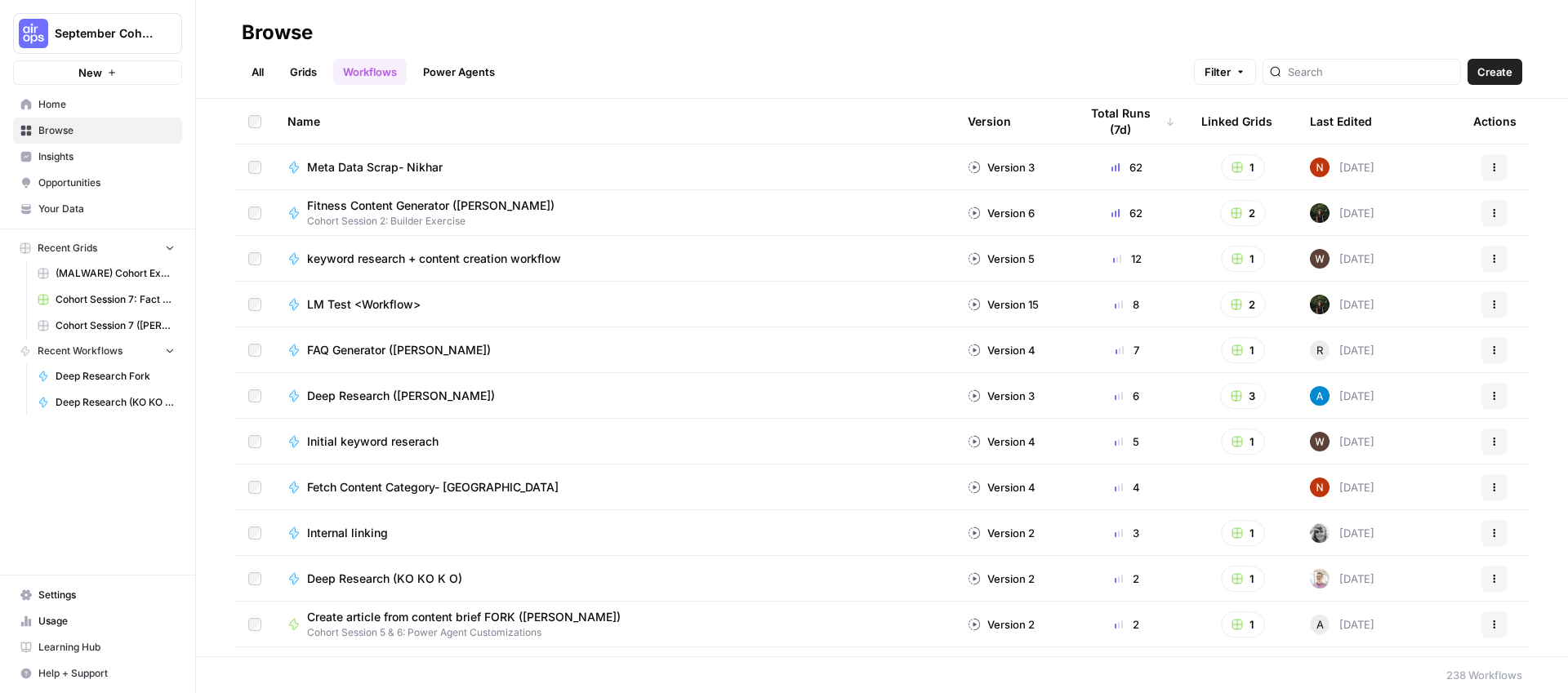
click at [315, 76] on link "Grids" at bounding box center [303, 72] width 47 height 26
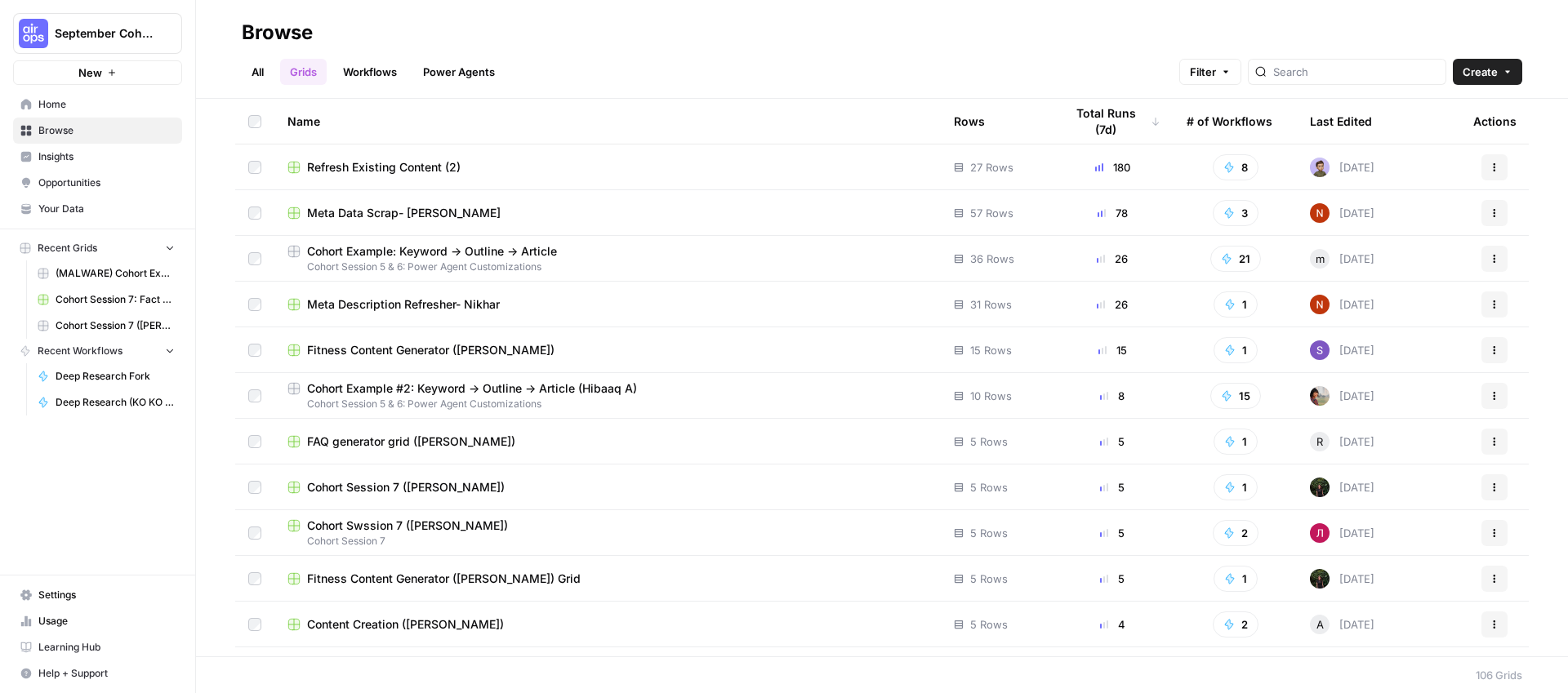
click at [1334, 124] on div "Last Edited" at bounding box center [1340, 121] width 62 height 45
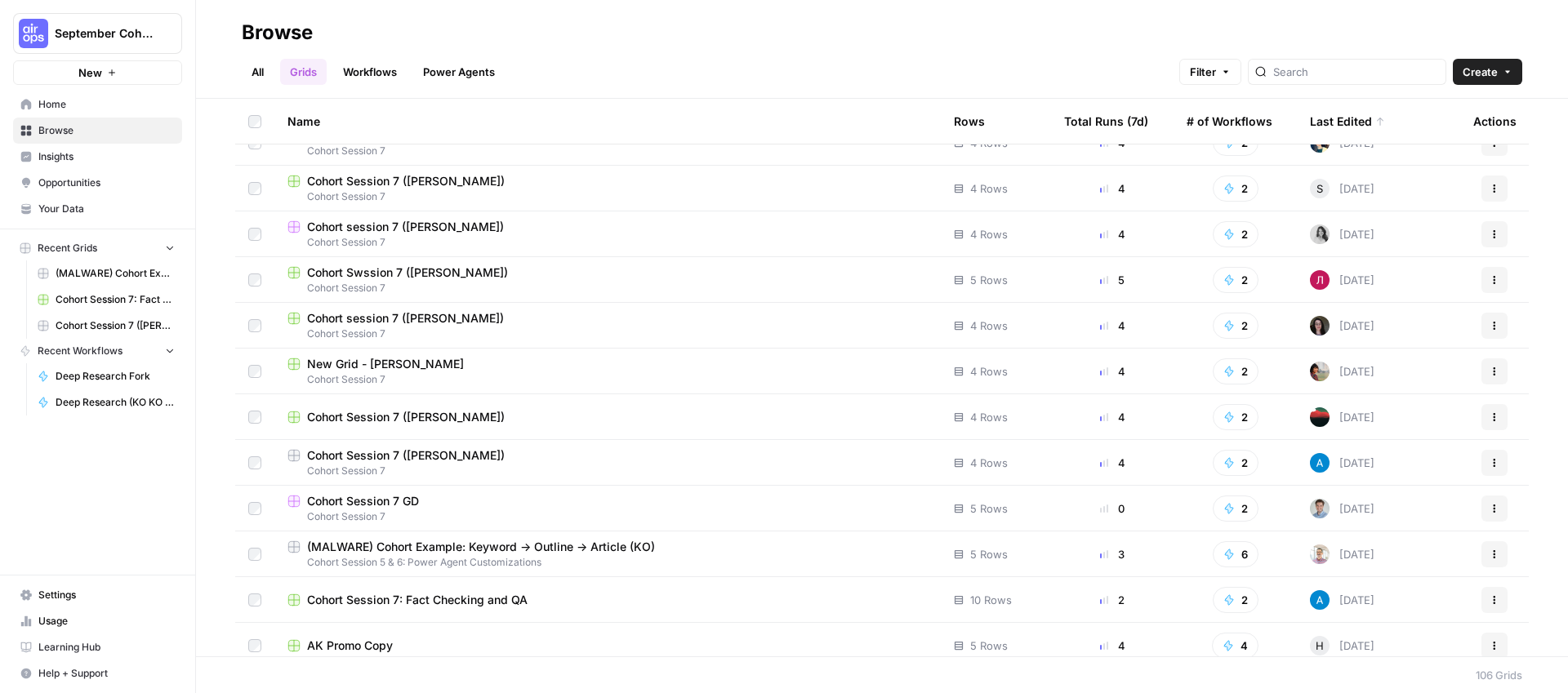
scroll to position [257, 0]
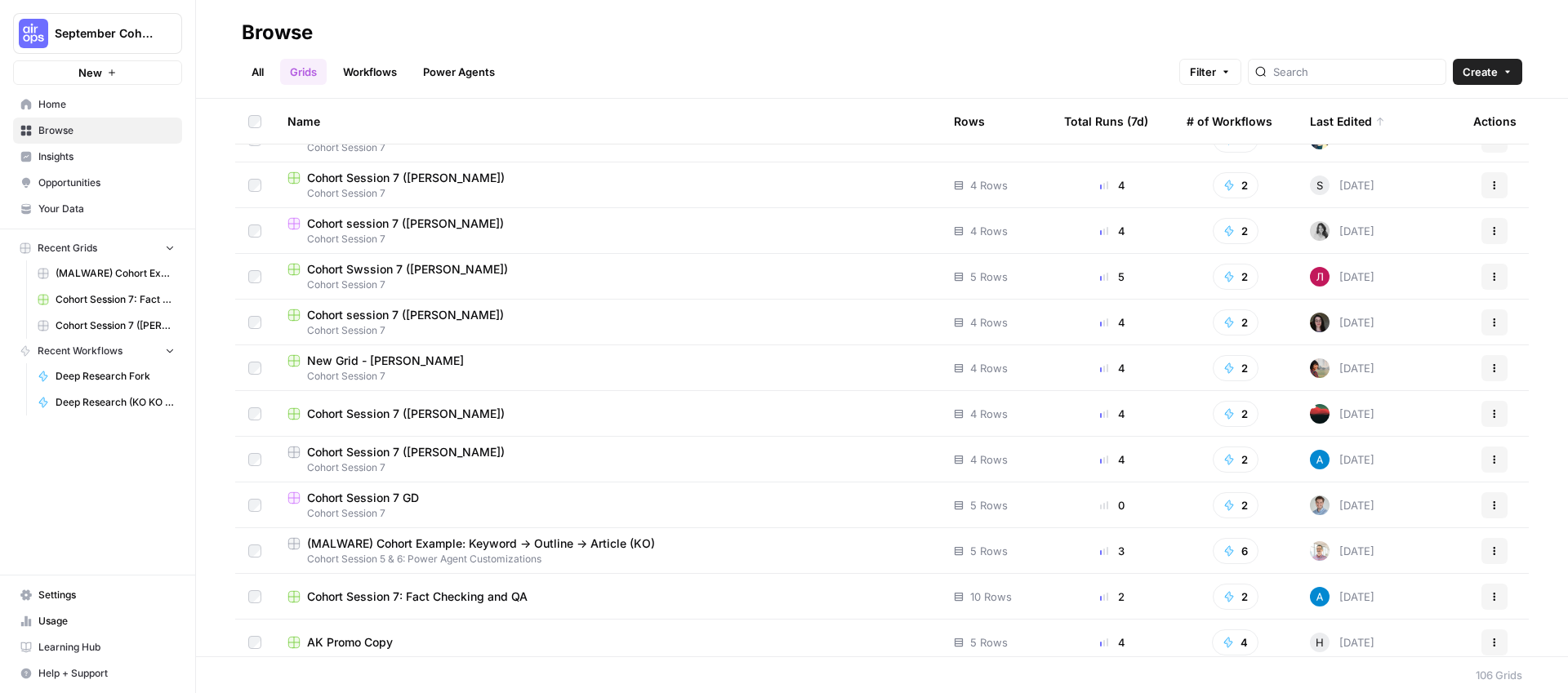
click at [444, 600] on span "Cohort Session 7: Fact Checking and QA" at bounding box center [417, 596] width 220 height 16
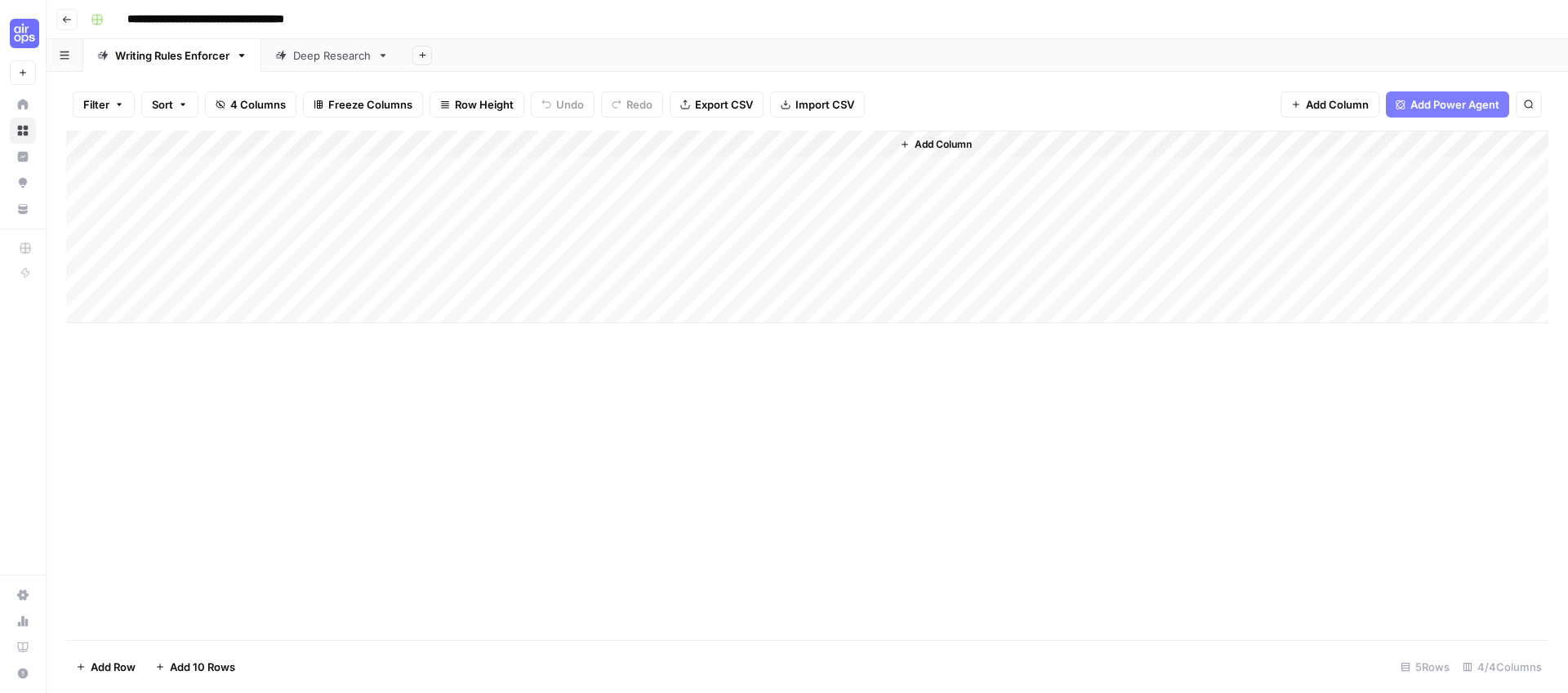
click at [879, 172] on div "Add Column" at bounding box center [807, 227] width 1482 height 193
click at [853, 165] on div "Add Column" at bounding box center [807, 227] width 1482 height 193
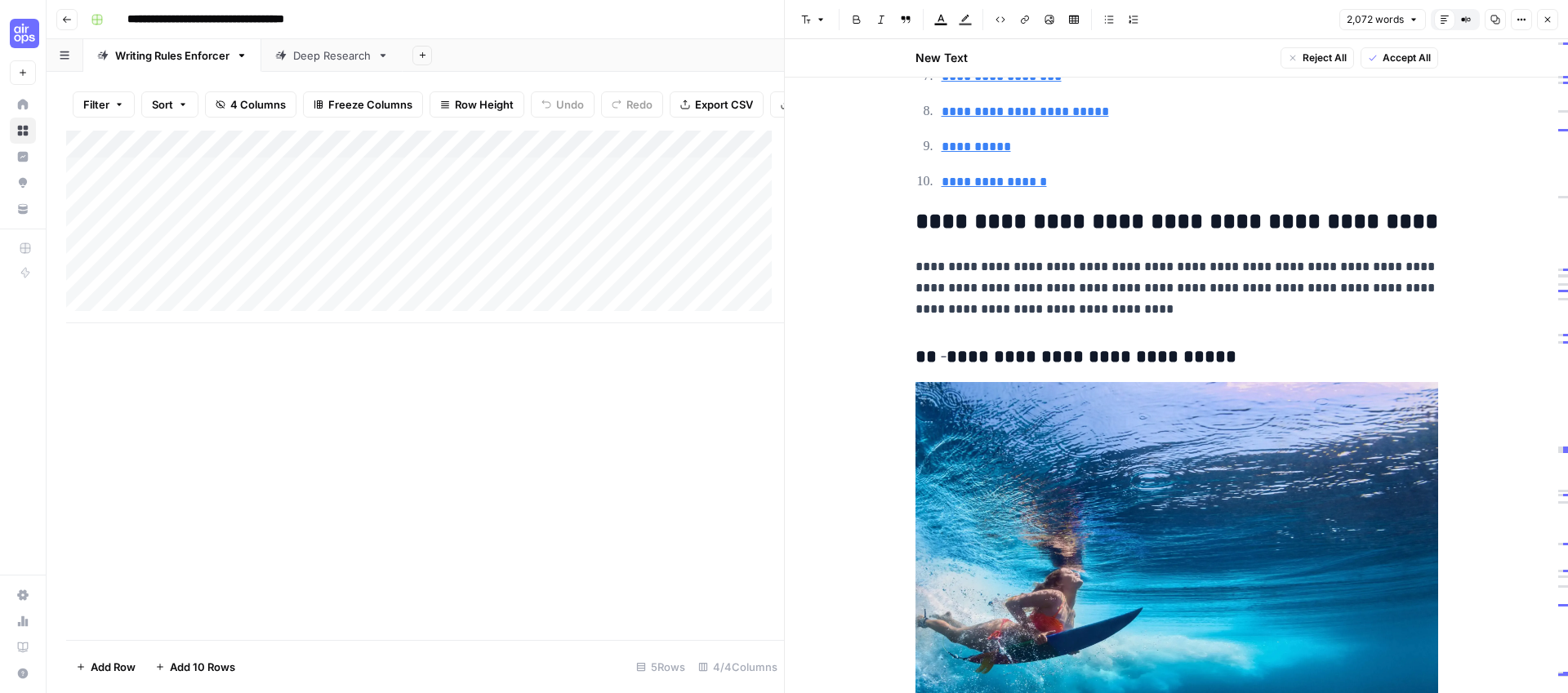
scroll to position [2313, 0]
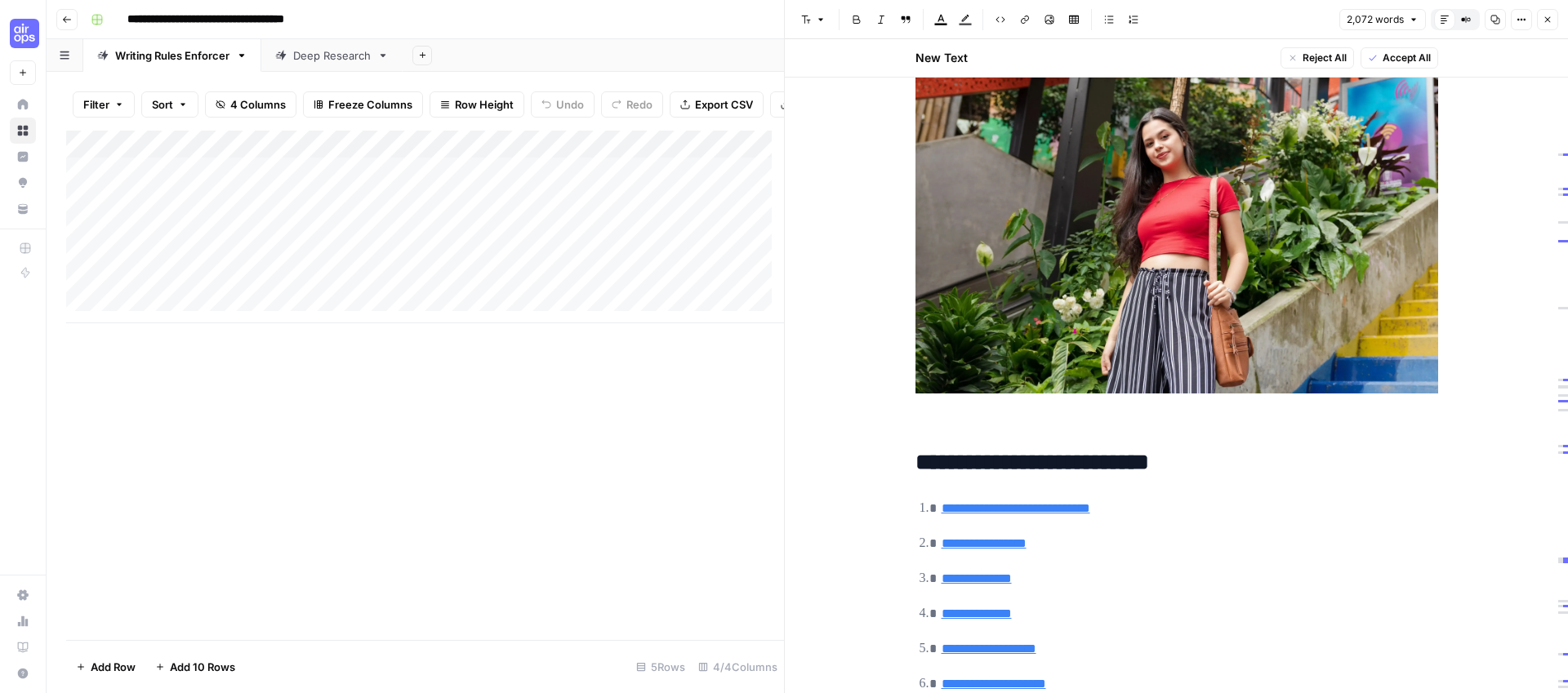
click at [339, 181] on div "Add Column" at bounding box center [425, 227] width 717 height 193
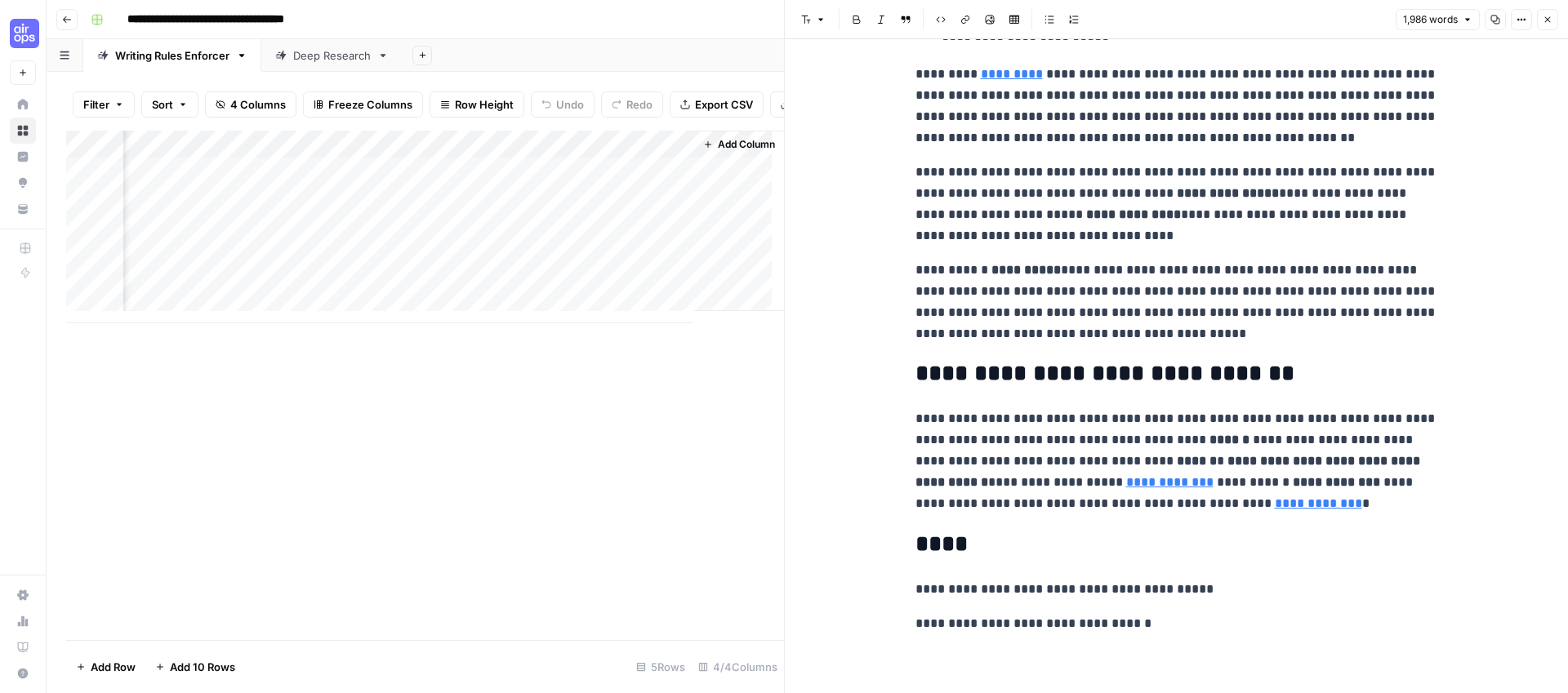
scroll to position [0, 210]
click at [461, 157] on div "Add Column" at bounding box center [425, 227] width 717 height 193
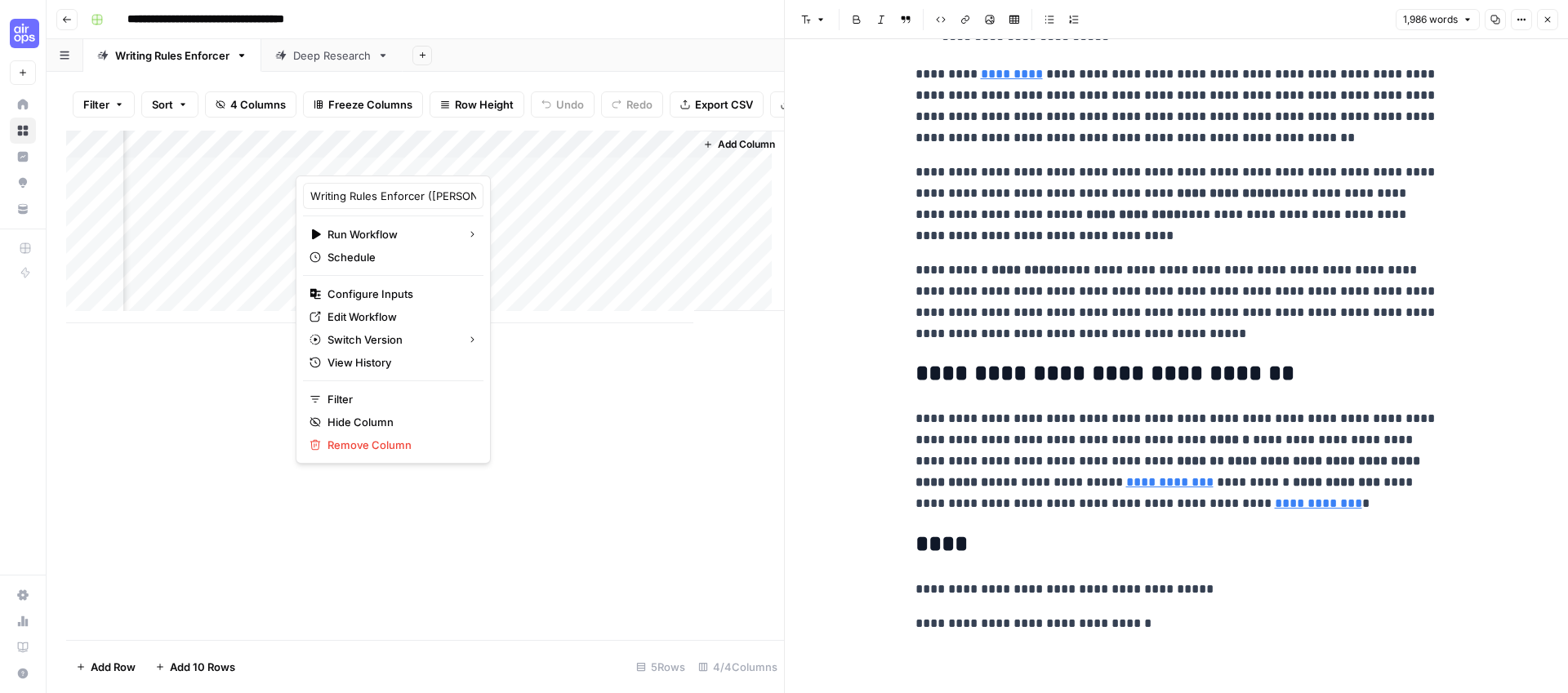
click at [461, 157] on div at bounding box center [415, 159] width 239 height 33
click at [373, 318] on span "Edit Workflow" at bounding box center [399, 316] width 143 height 16
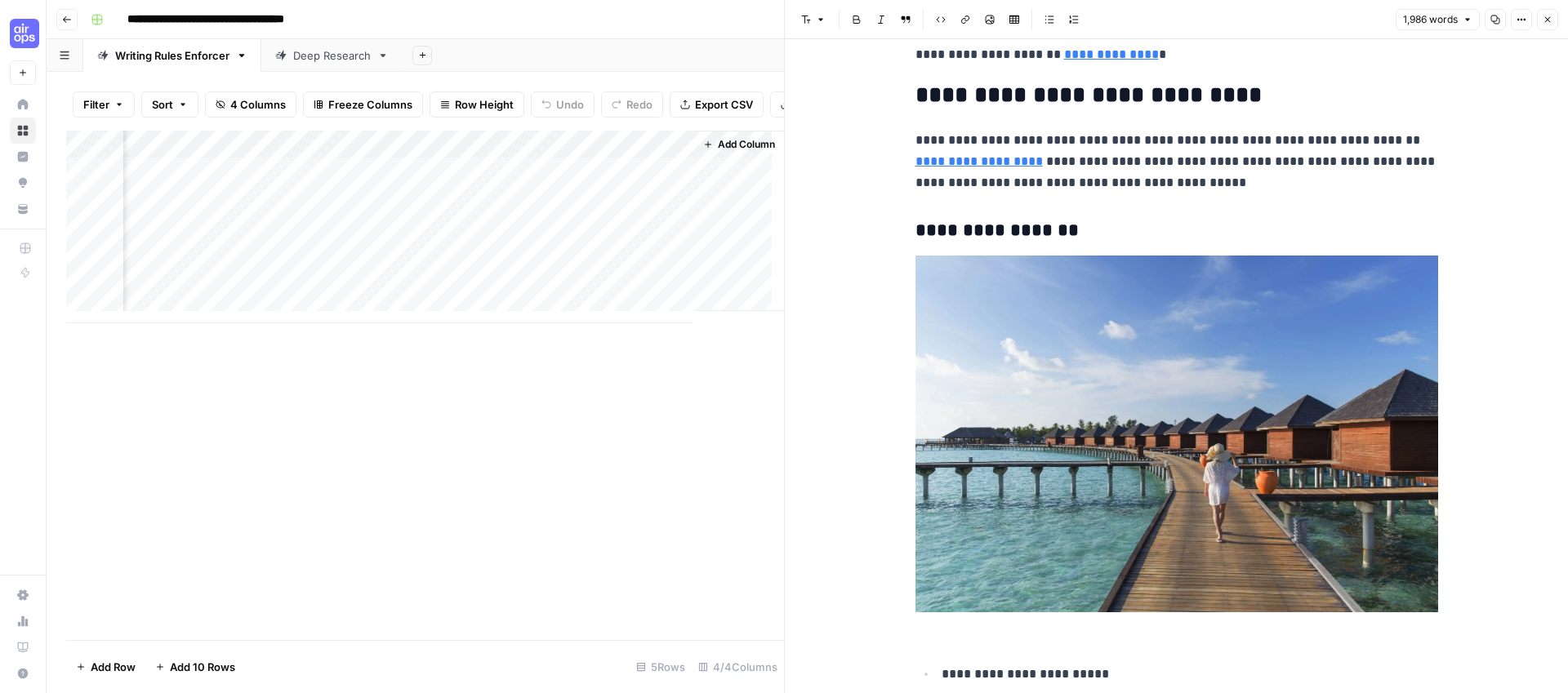
scroll to position [4372, 0]
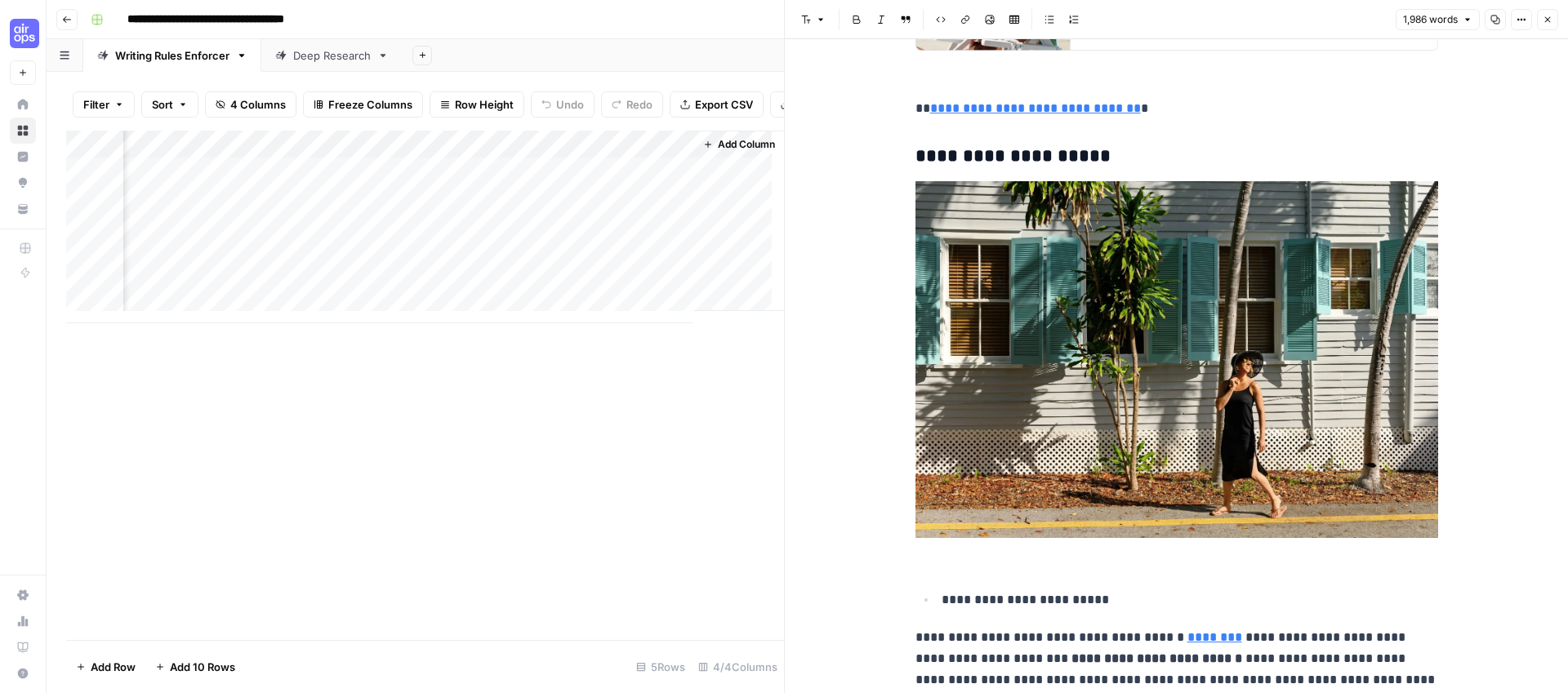
click at [663, 183] on div "Add Column" at bounding box center [425, 227] width 717 height 193
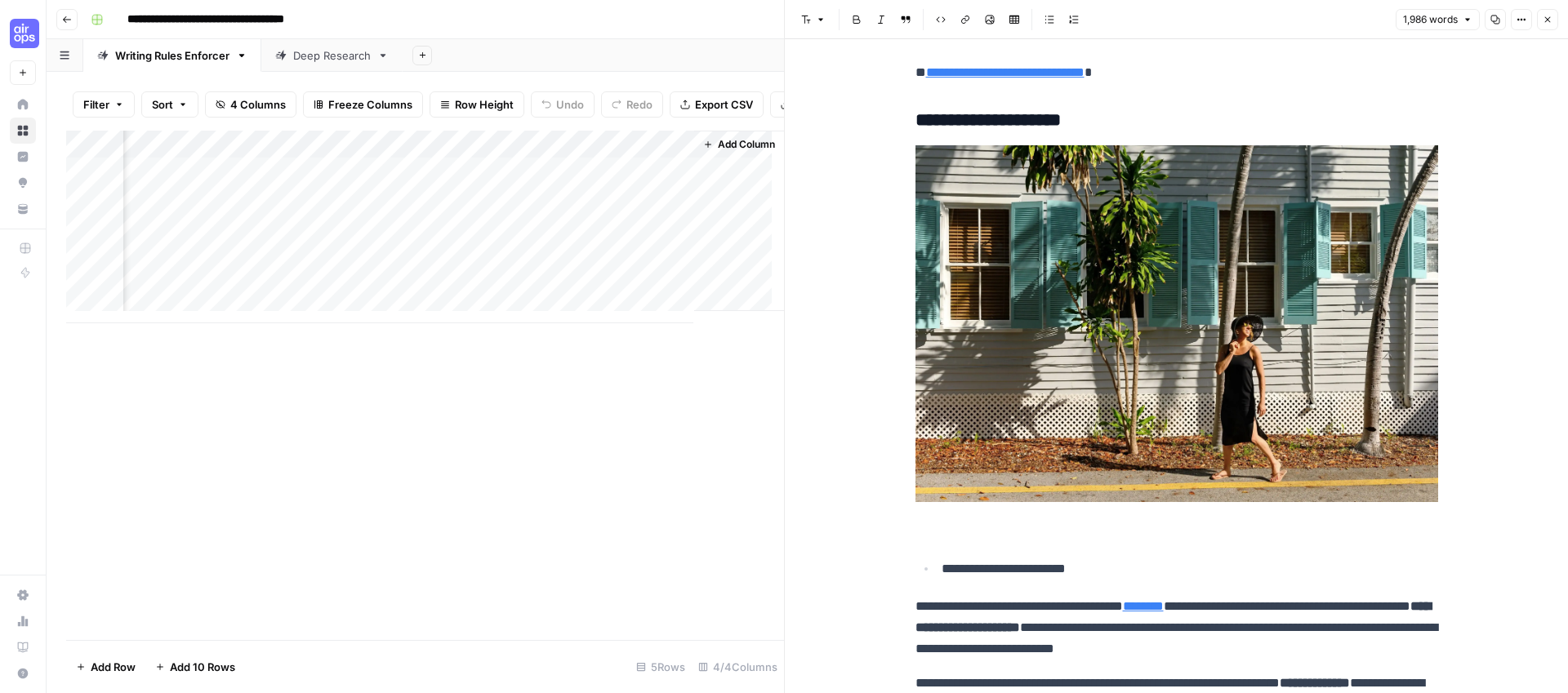
click at [652, 185] on div "Add Column" at bounding box center [425, 227] width 717 height 193
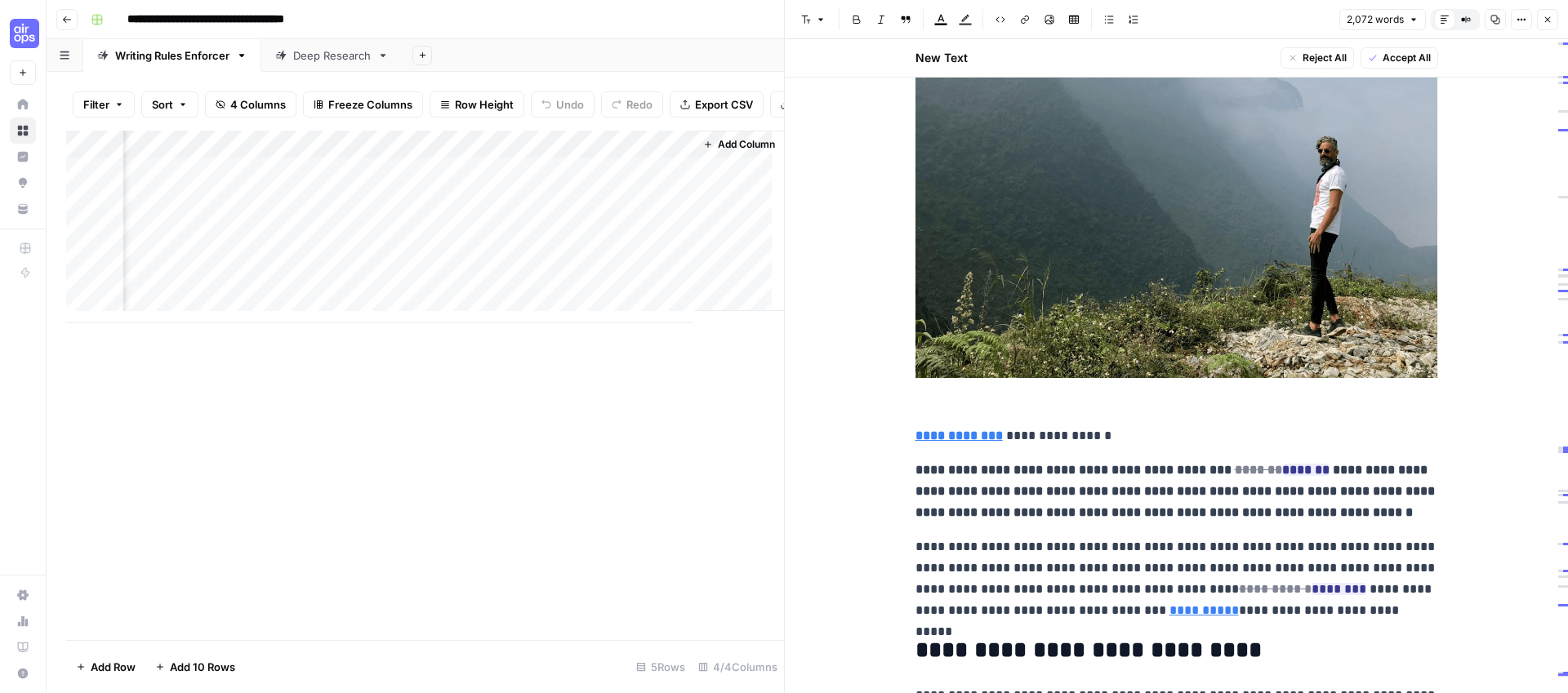
scroll to position [698, 0]
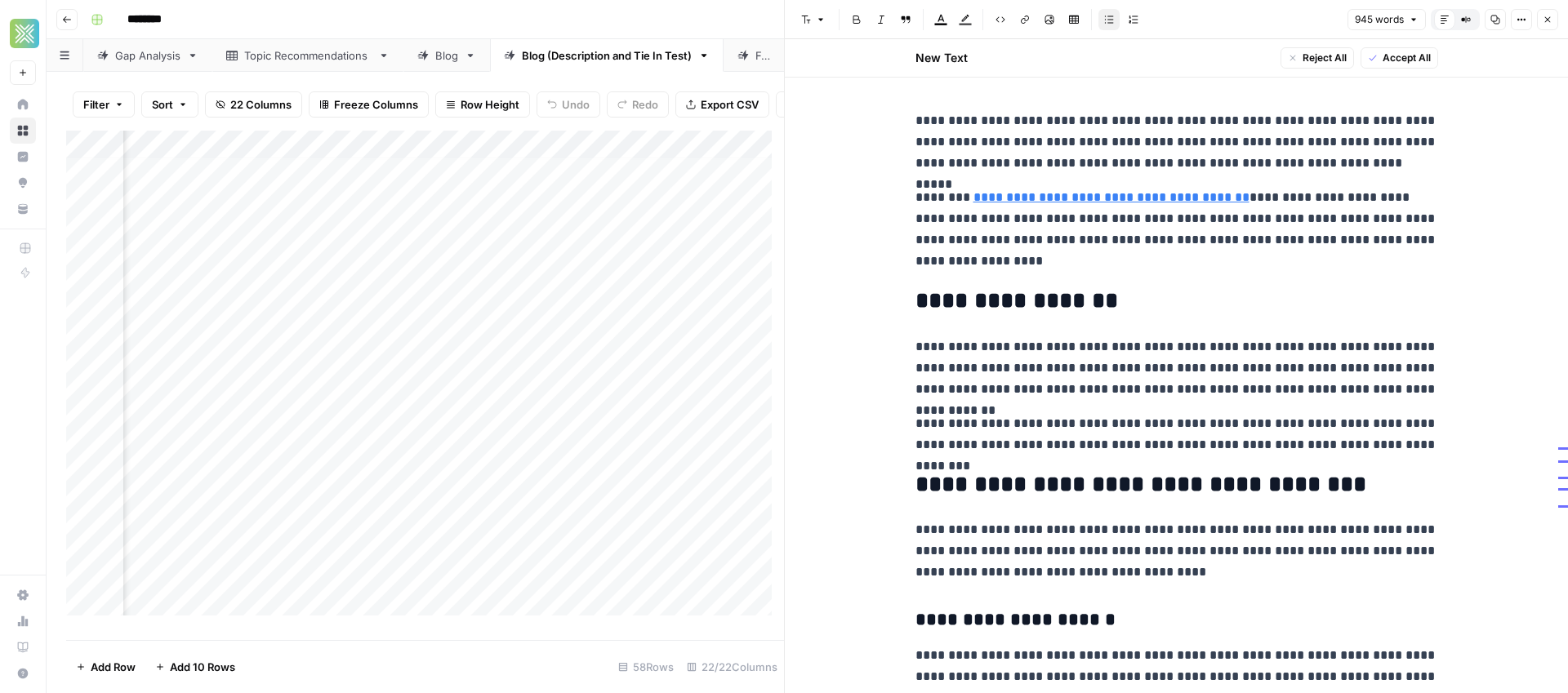
scroll to position [1600, 0]
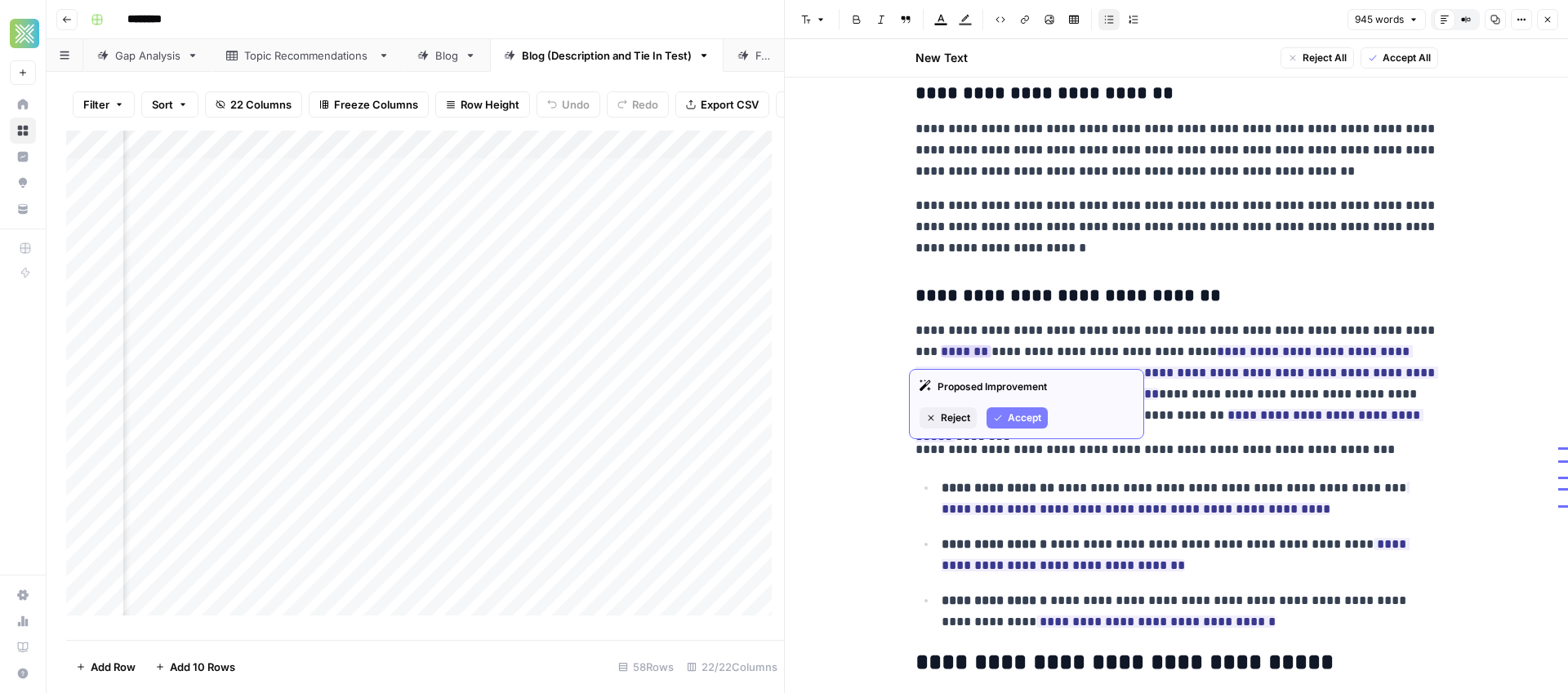
click at [1023, 425] on button "Accept" at bounding box center [1016, 418] width 61 height 22
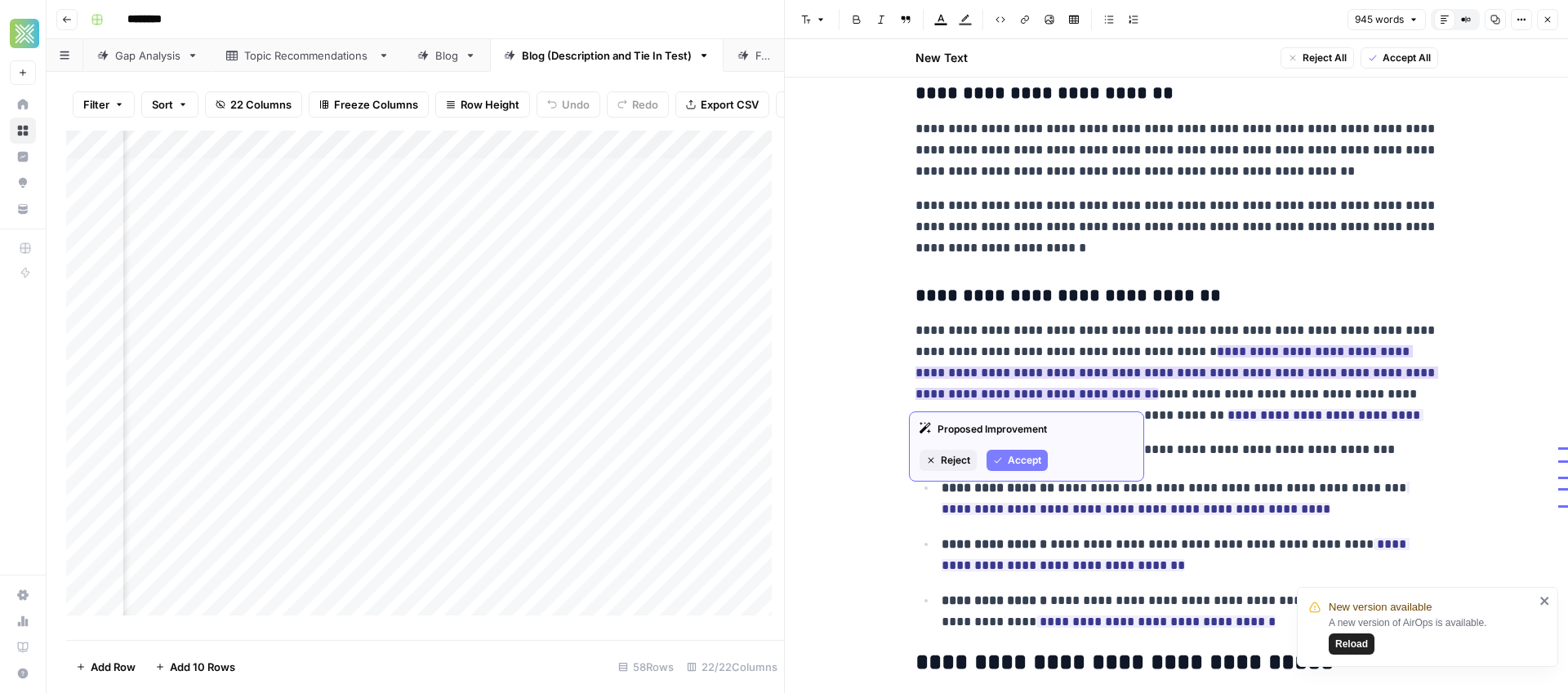
click at [1008, 455] on span "Accept" at bounding box center [1025, 461] width 34 height 15
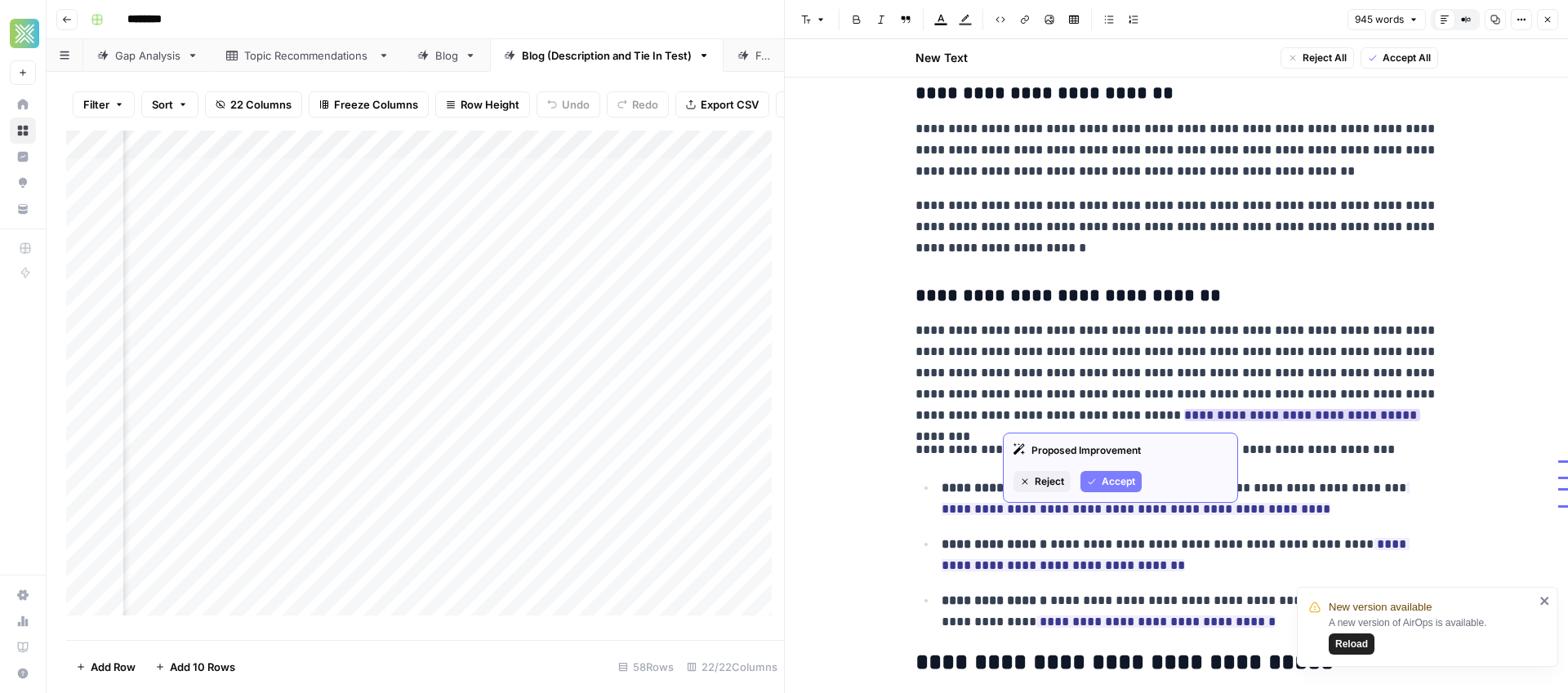
click at [1119, 486] on span "Accept" at bounding box center [1118, 481] width 34 height 15
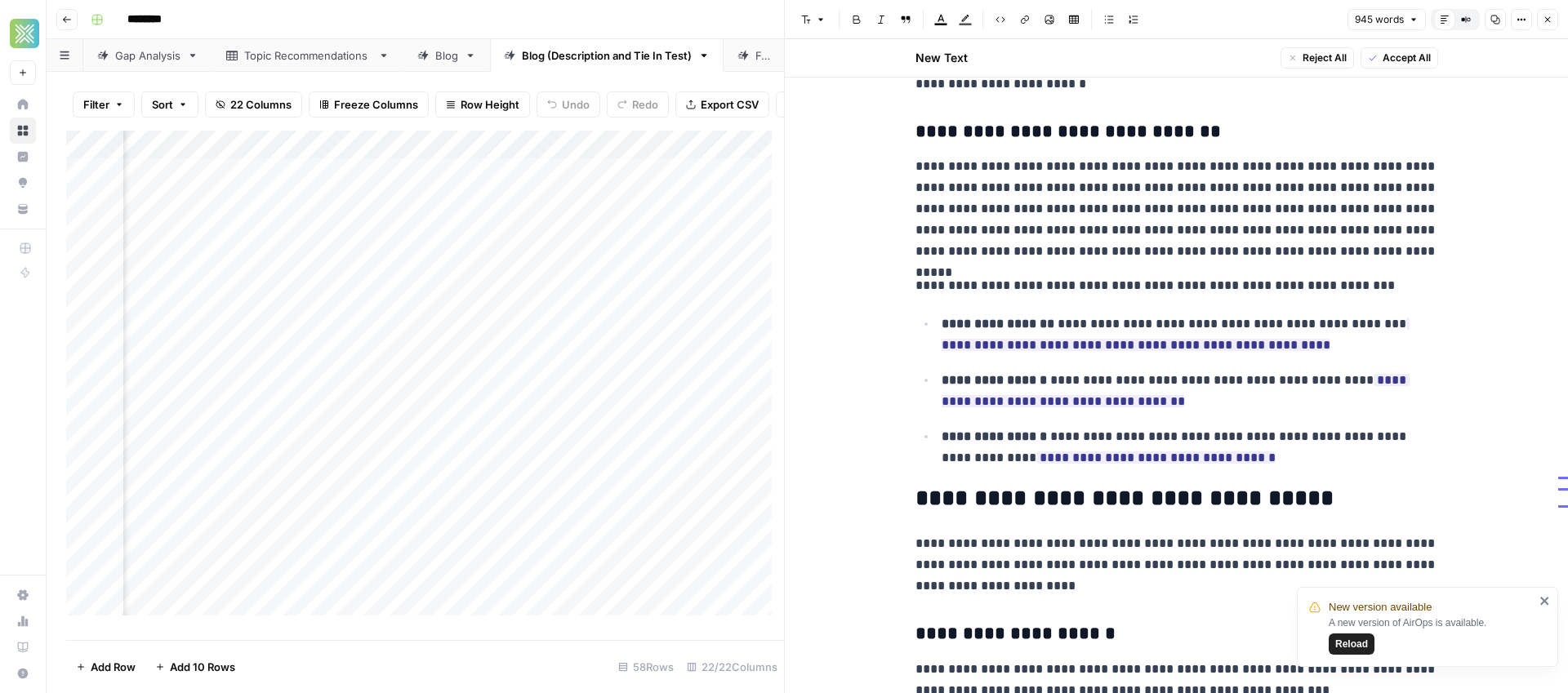
scroll to position [1795, 0]
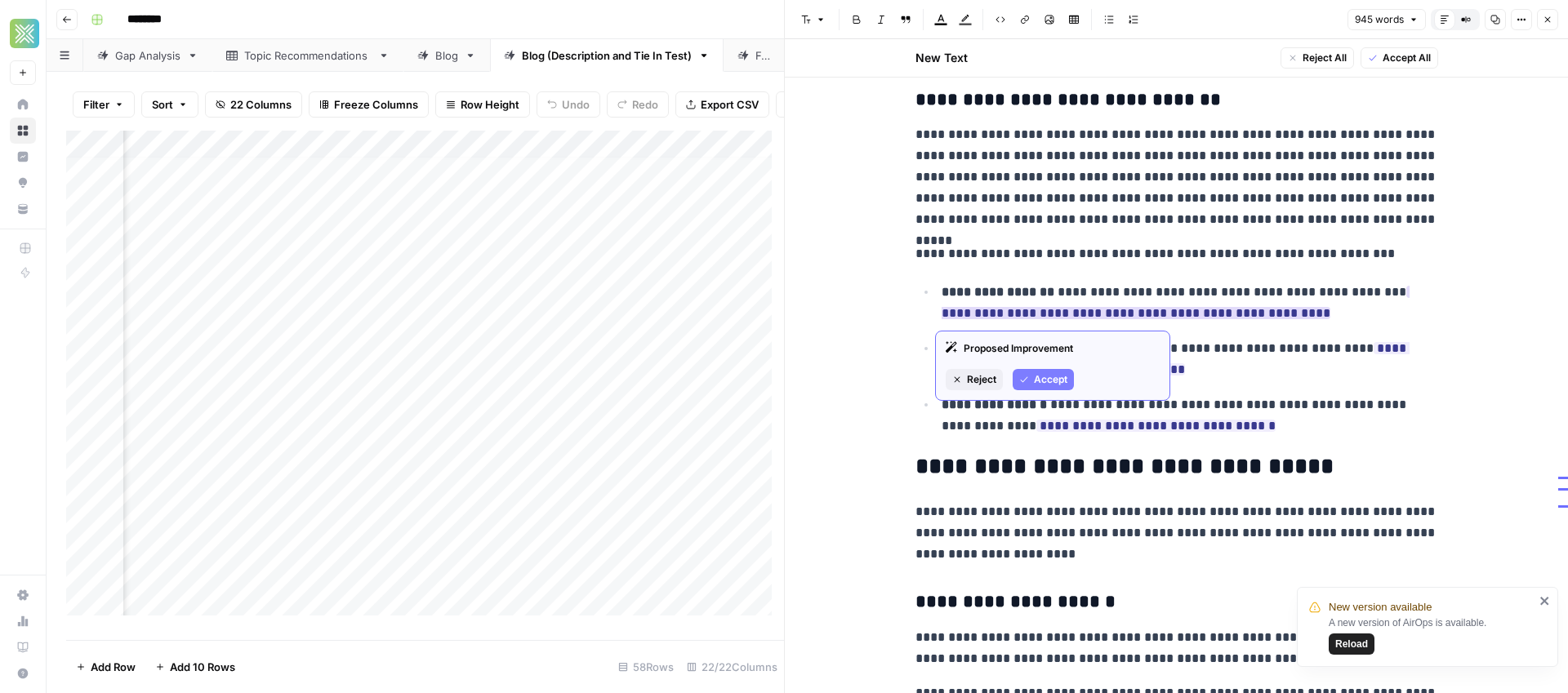
click at [1060, 377] on span "Accept" at bounding box center [1051, 379] width 34 height 15
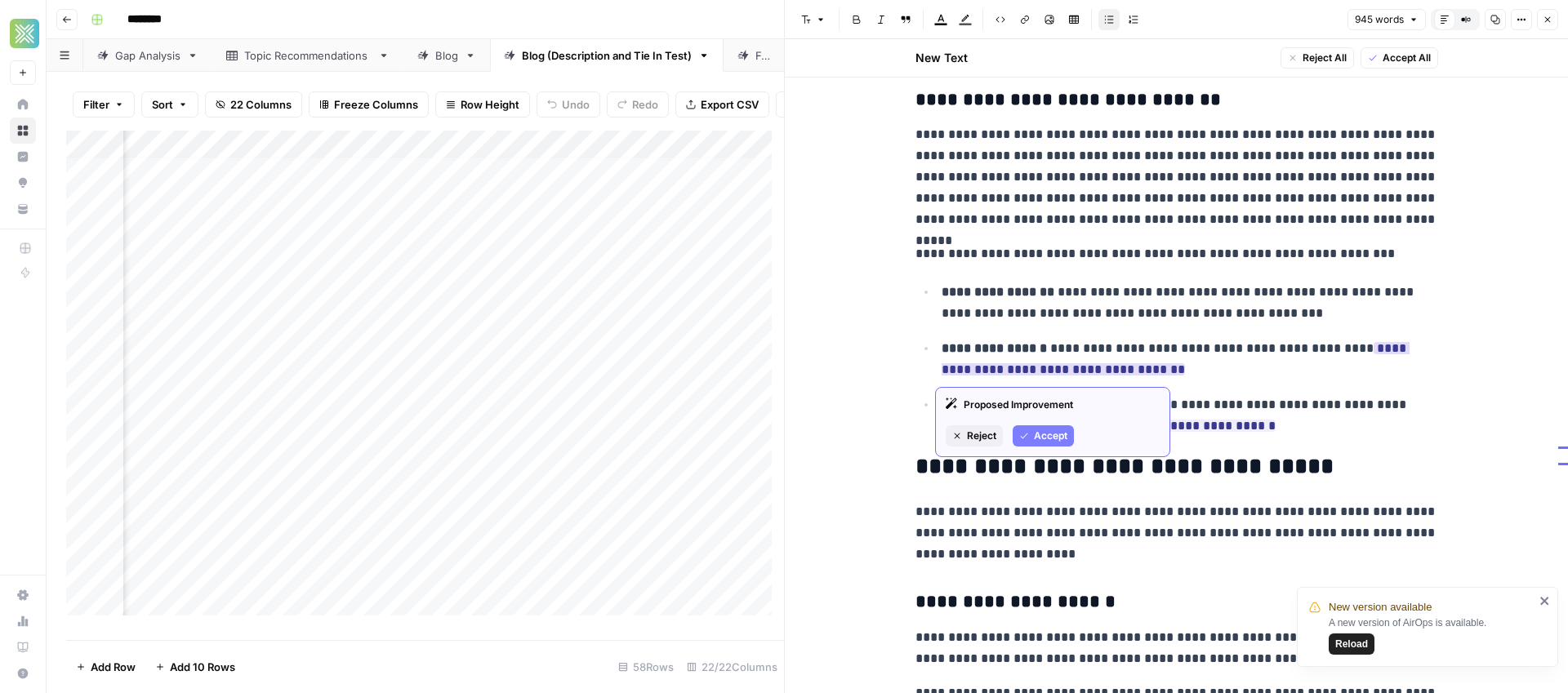
click at [1049, 438] on span "Accept" at bounding box center [1051, 436] width 34 height 15
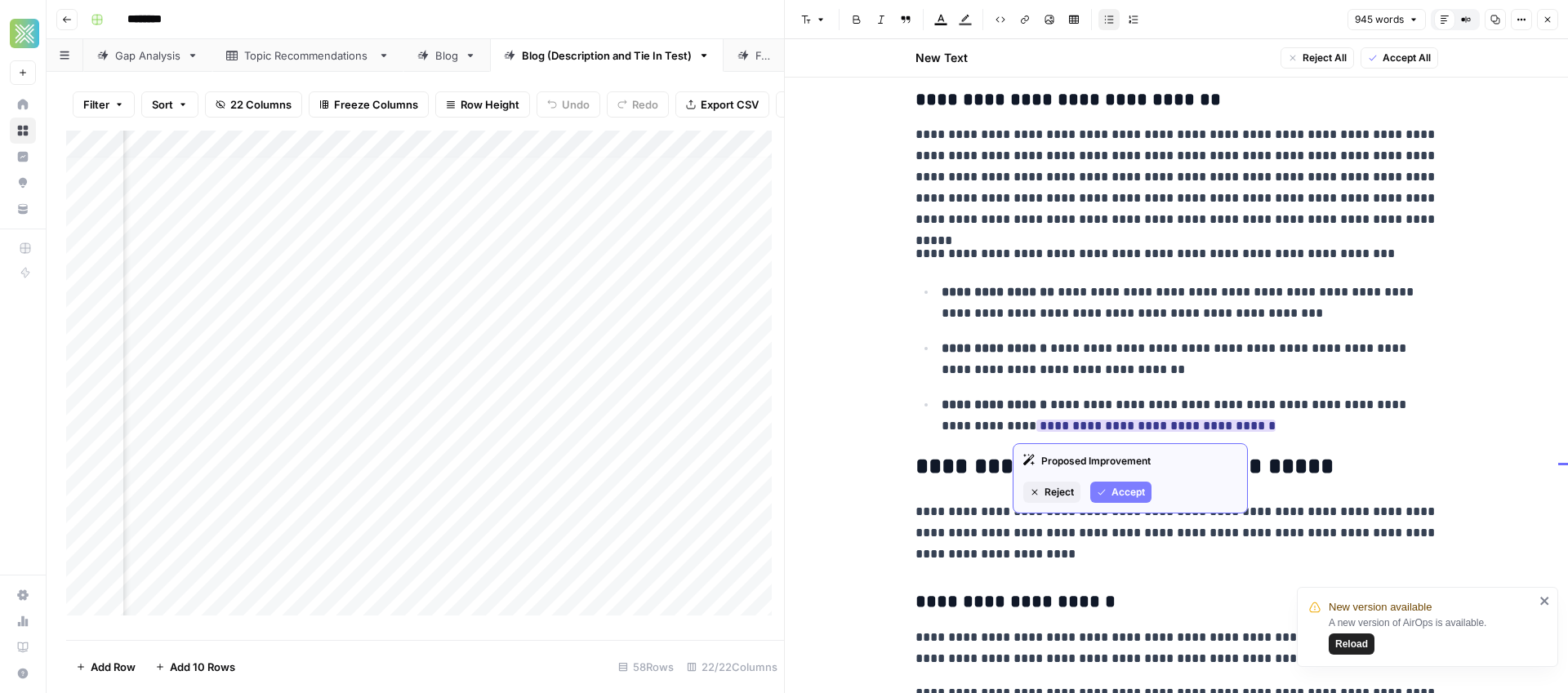
click at [1134, 500] on button "Accept" at bounding box center [1120, 492] width 61 height 22
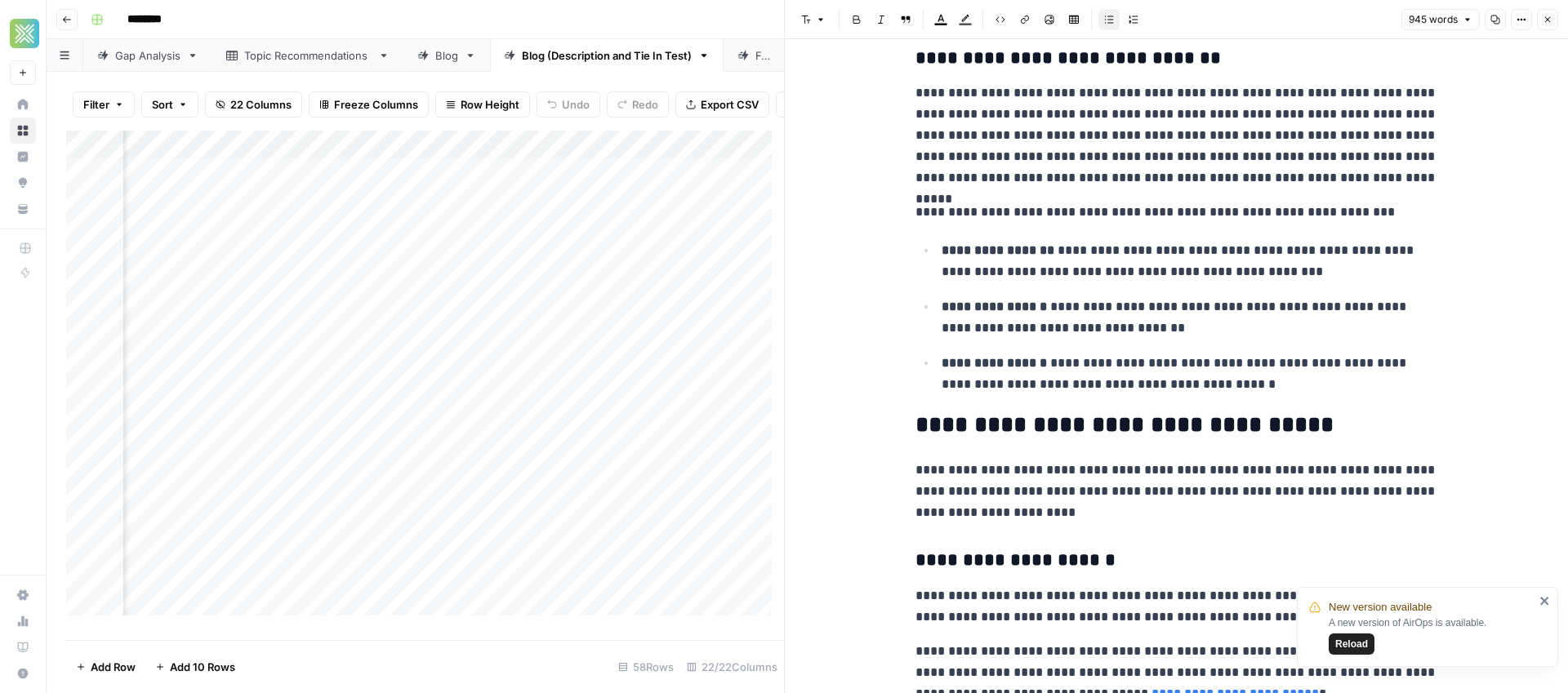
scroll to position [1821, 0]
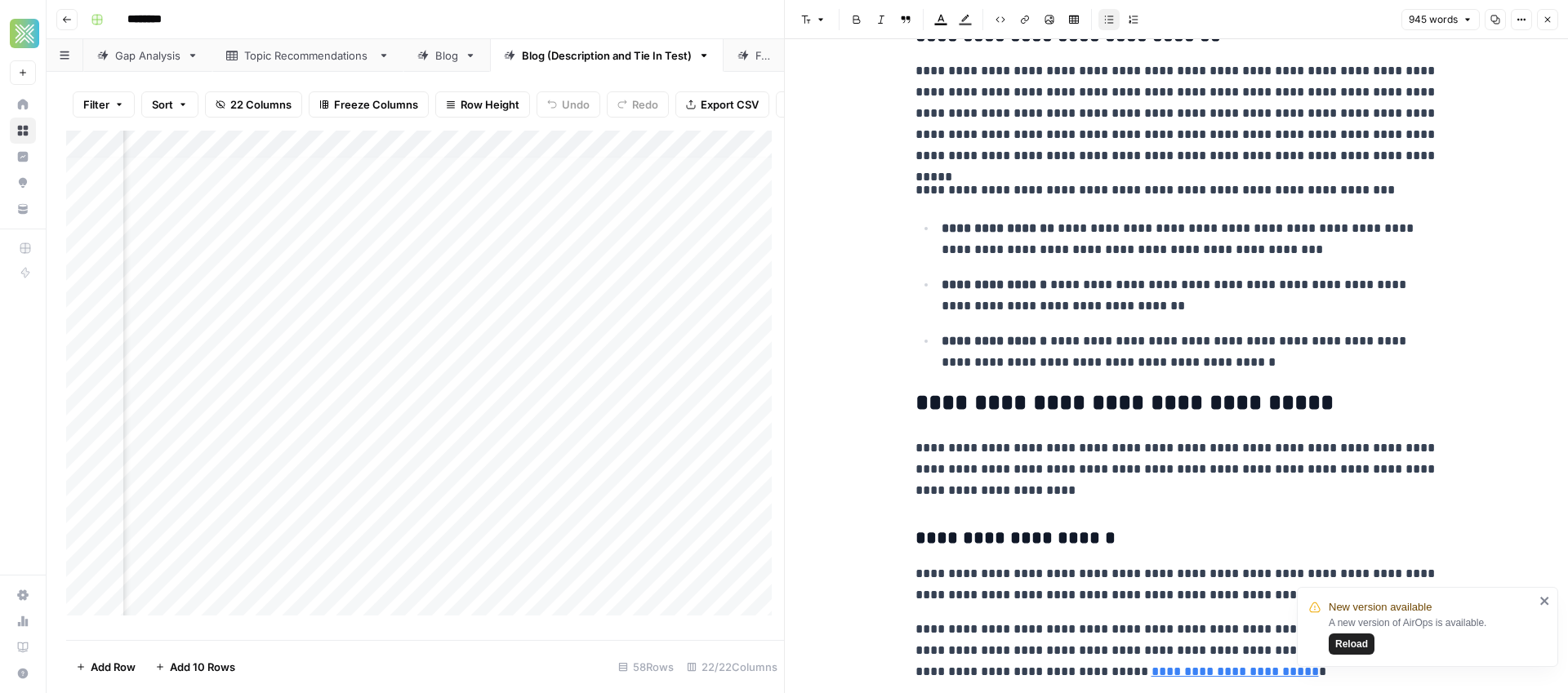
click at [1366, 646] on span "Reload" at bounding box center [1351, 644] width 33 height 15
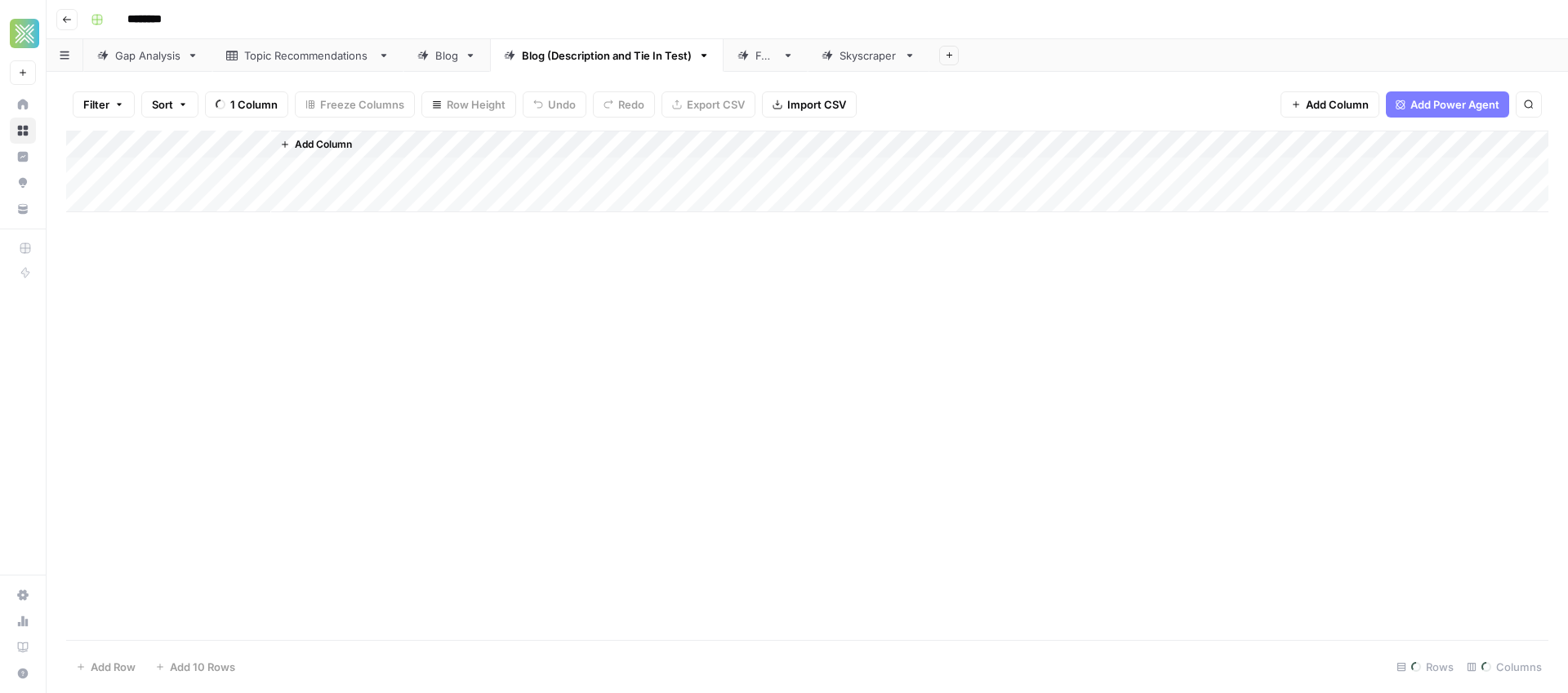
scroll to position [193, 3055]
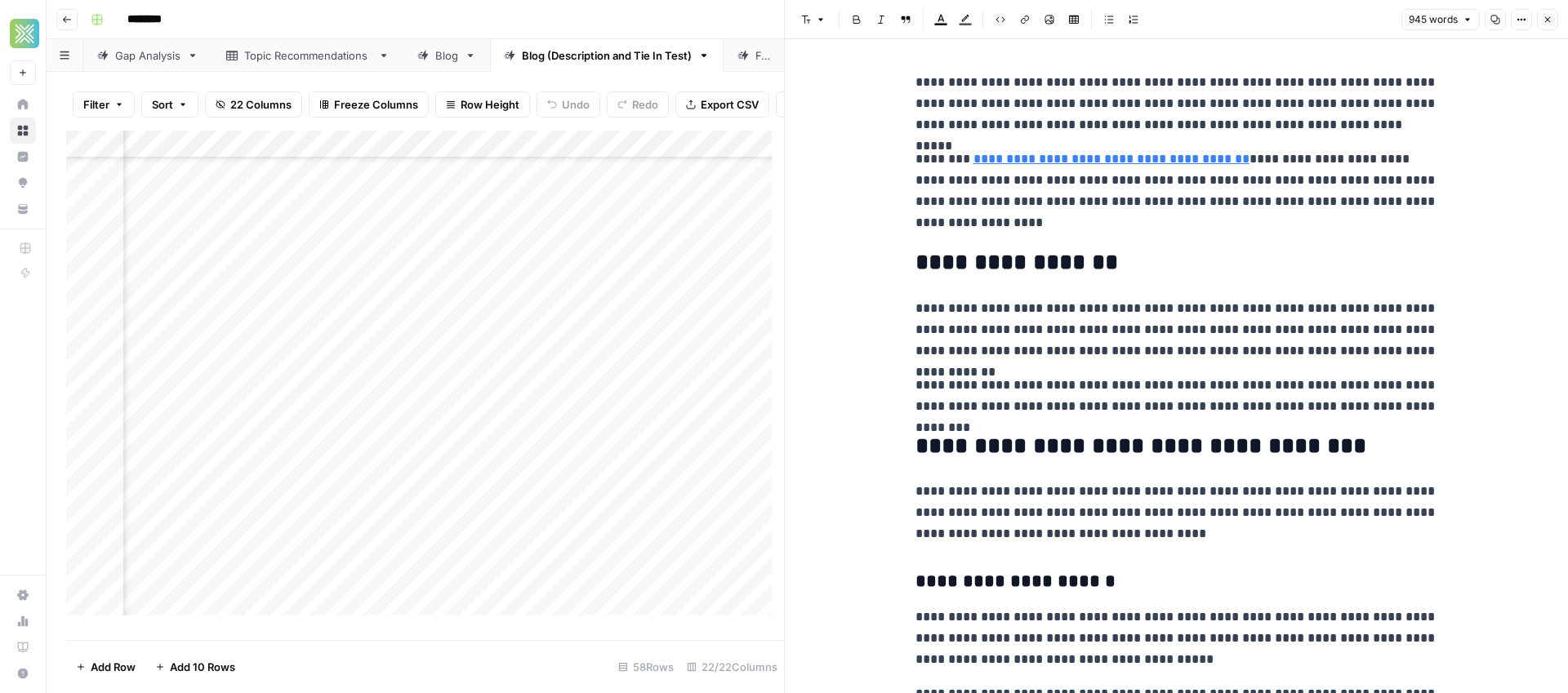
click at [1136, 353] on p "**********" at bounding box center [1176, 330] width 523 height 64
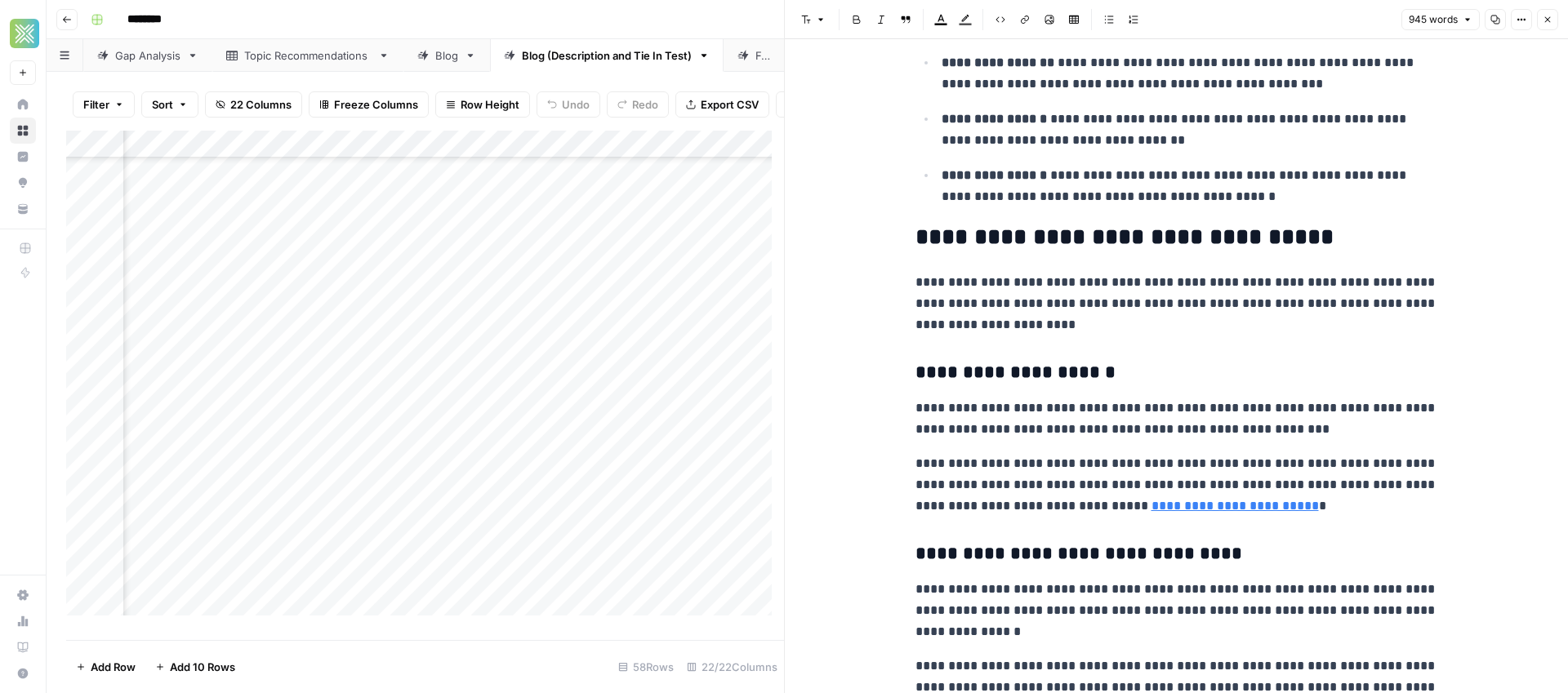
scroll to position [1870, 0]
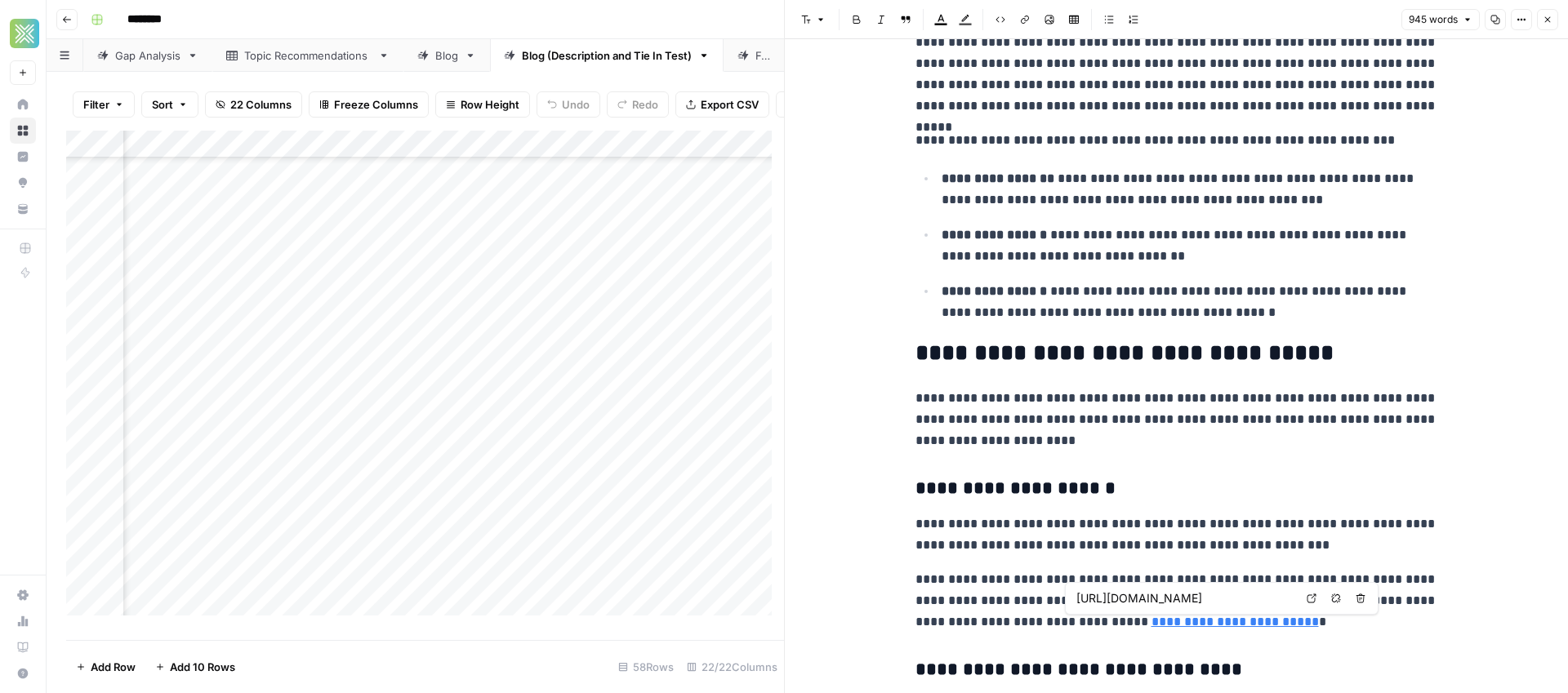
click at [1339, 596] on icon "button" at bounding box center [1336, 598] width 9 height 9
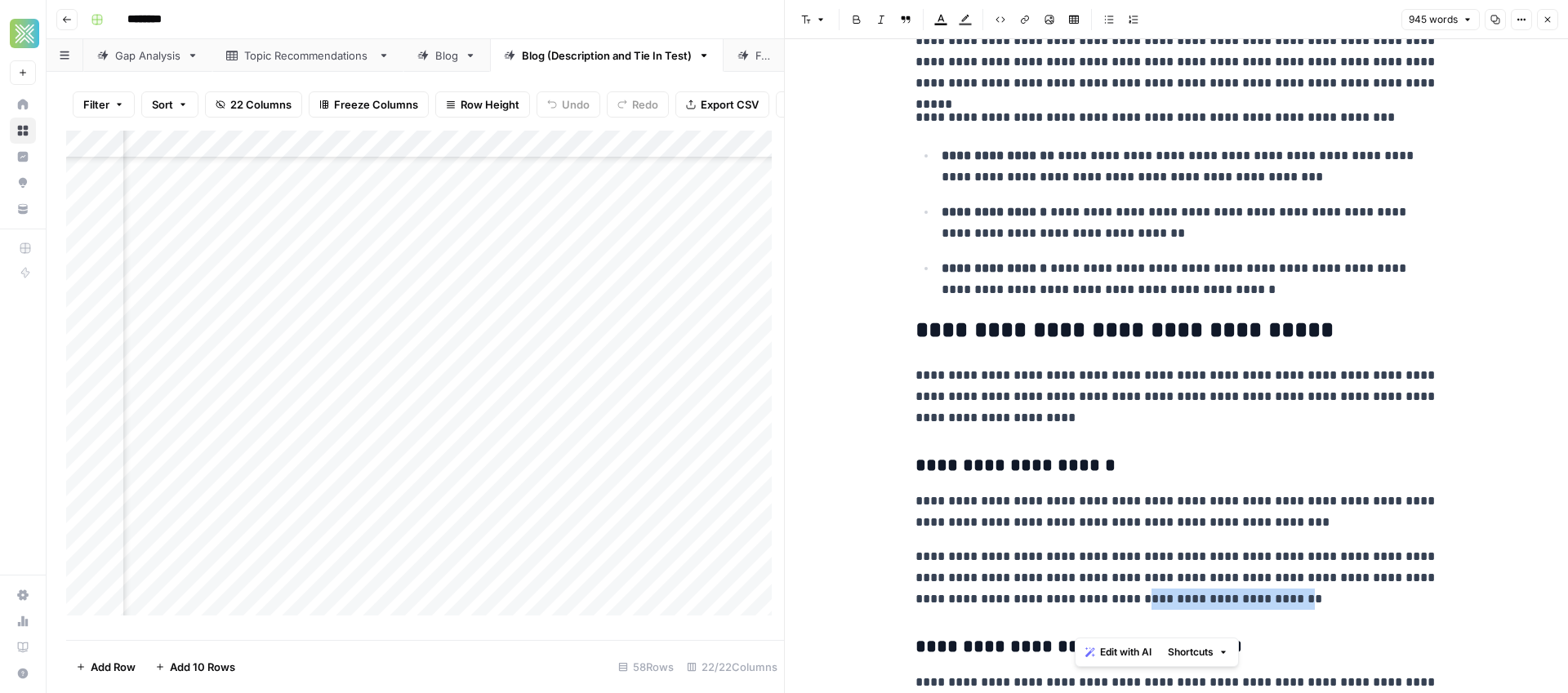
scroll to position [1925, 0]
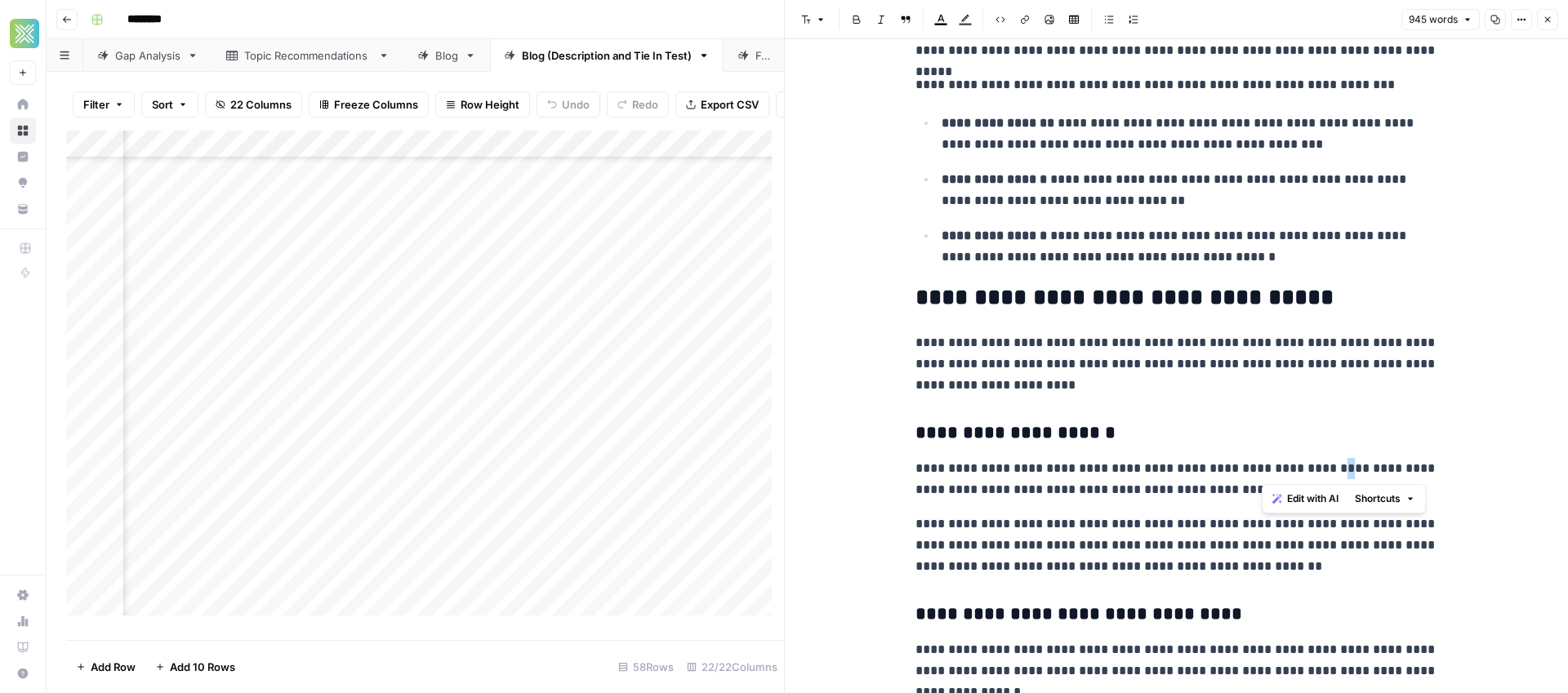
click at [1305, 470] on p "**********" at bounding box center [1176, 479] width 523 height 42
click at [1371, 474] on p "**********" at bounding box center [1176, 479] width 523 height 42
click at [1368, 470] on p "**********" at bounding box center [1176, 479] width 523 height 42
drag, startPoint x: 1413, startPoint y: 503, endPoint x: 1050, endPoint y: 522, distance: 363.5
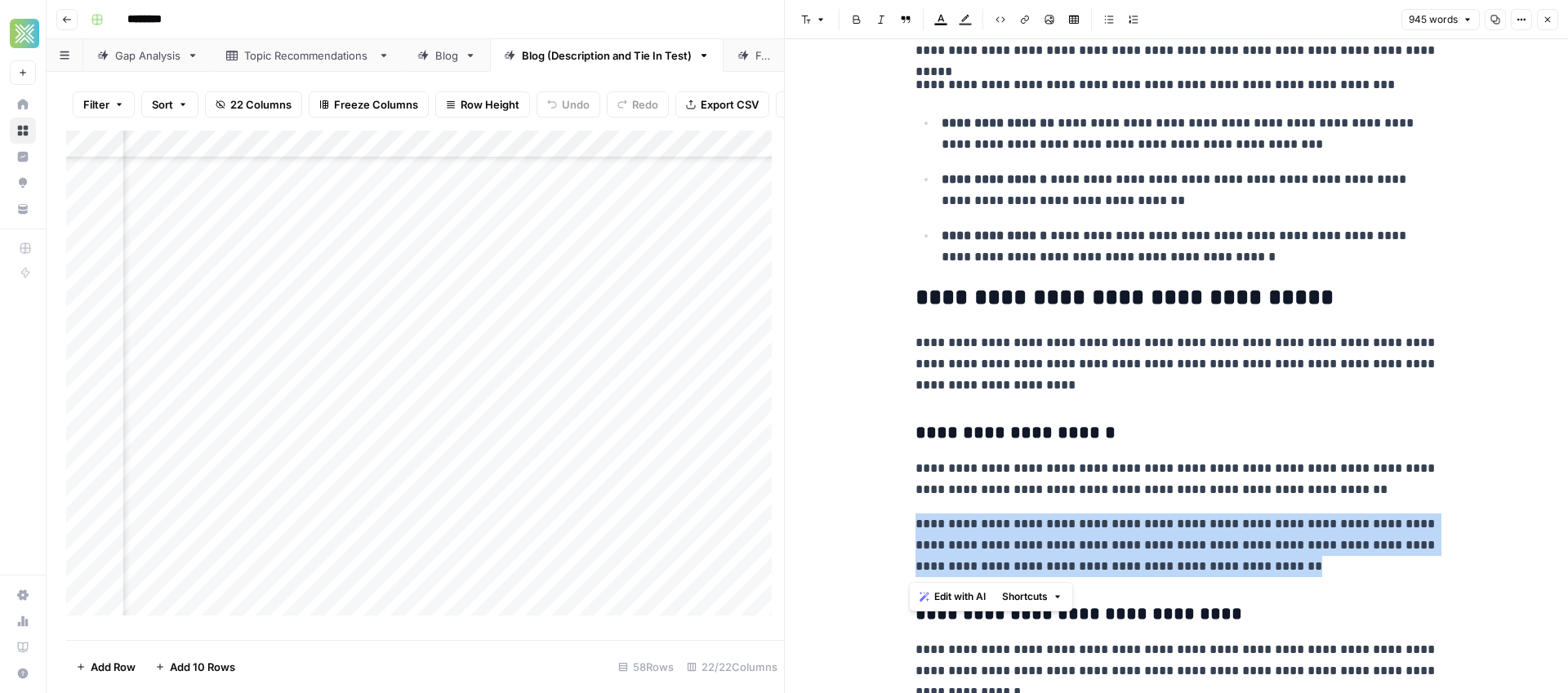
drag, startPoint x: 1269, startPoint y: 567, endPoint x: 957, endPoint y: 588, distance: 312.7
click at [958, 591] on span "Edit with AI" at bounding box center [959, 597] width 52 height 15
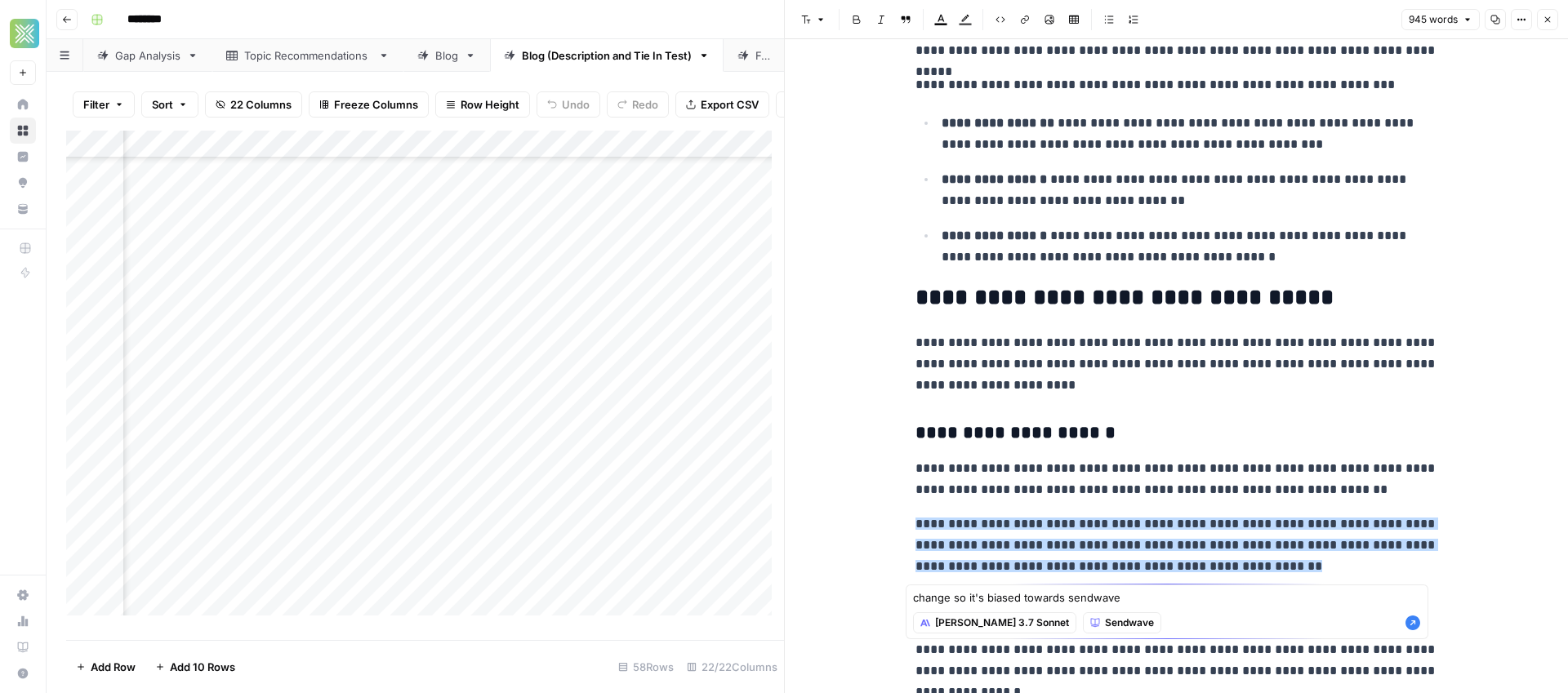
type textarea "change so it's biased towards sendwave"
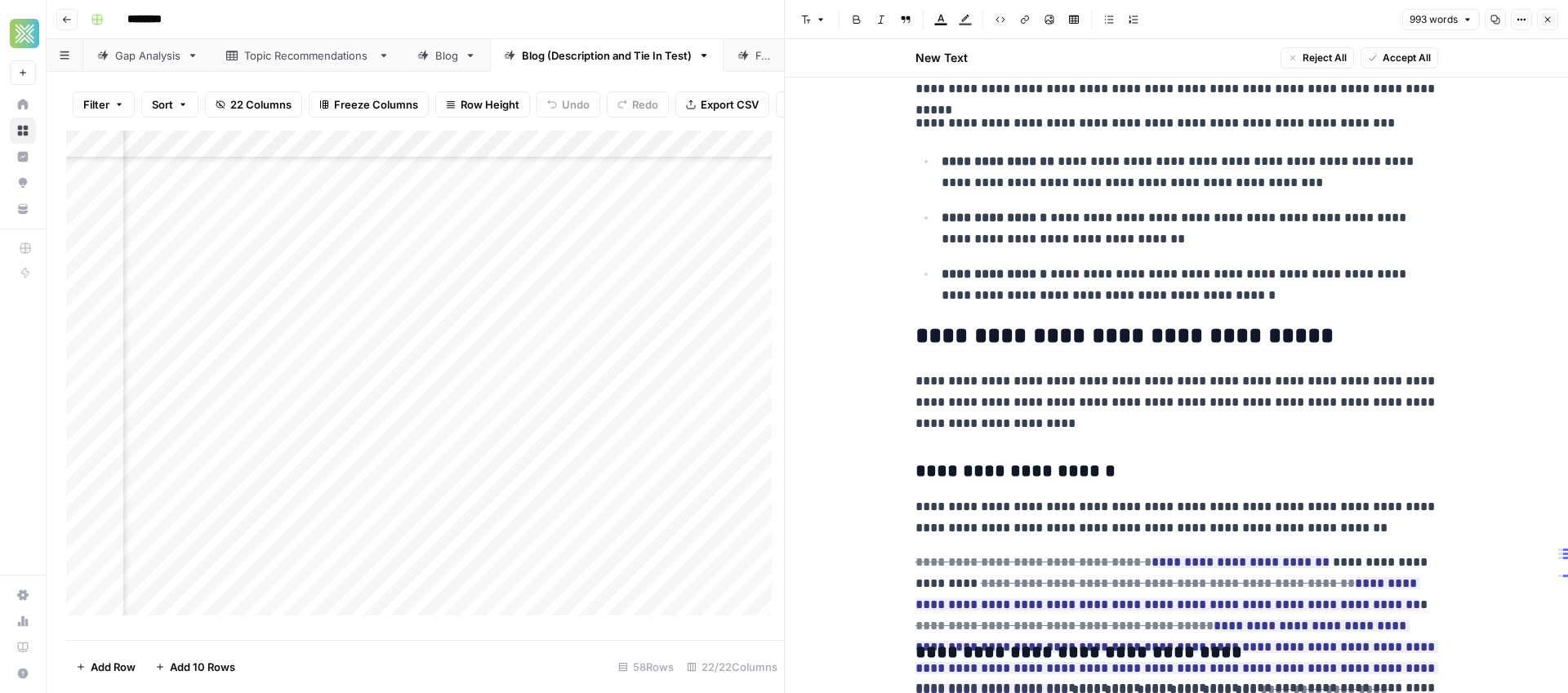
scroll to position [1964, 0]
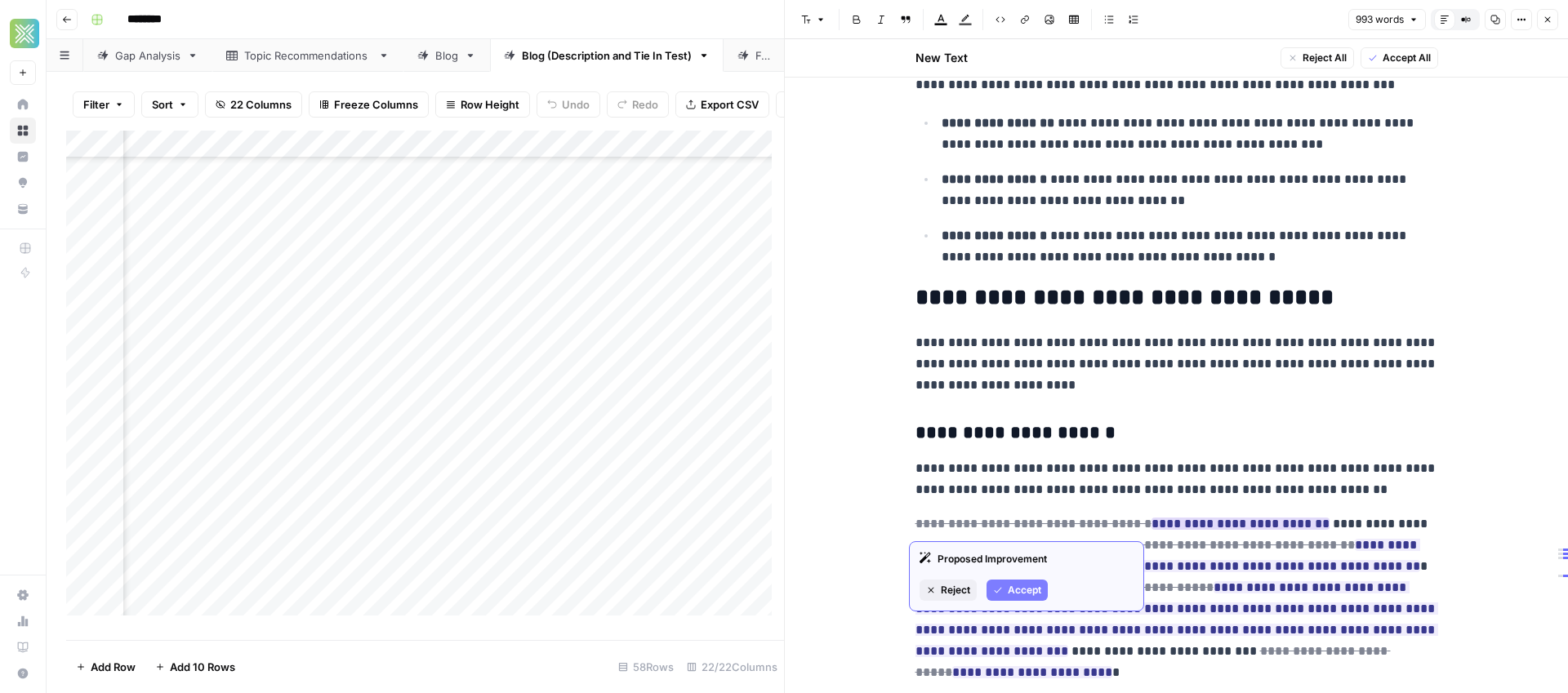
click at [1021, 595] on span "Accept" at bounding box center [1025, 590] width 34 height 15
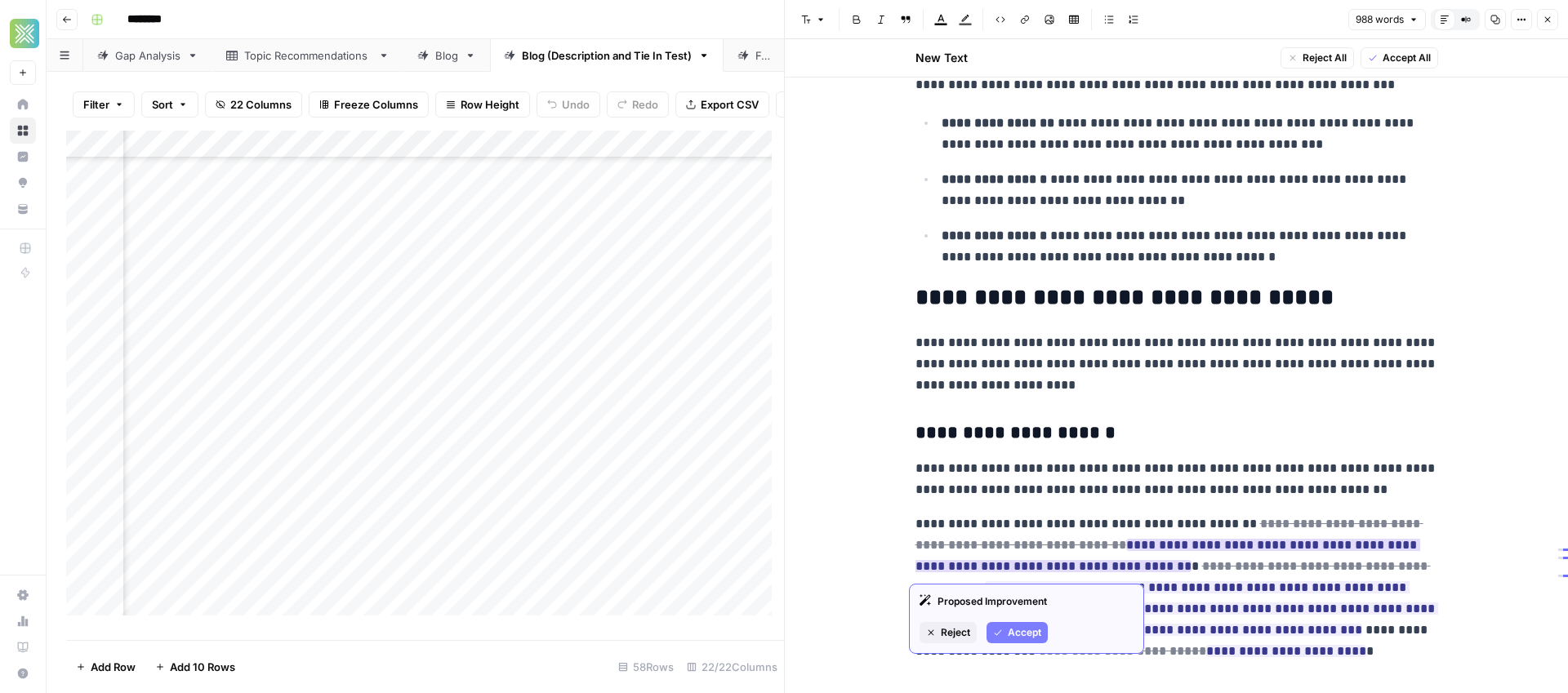
click at [1008, 628] on span "Accept" at bounding box center [1025, 633] width 34 height 15
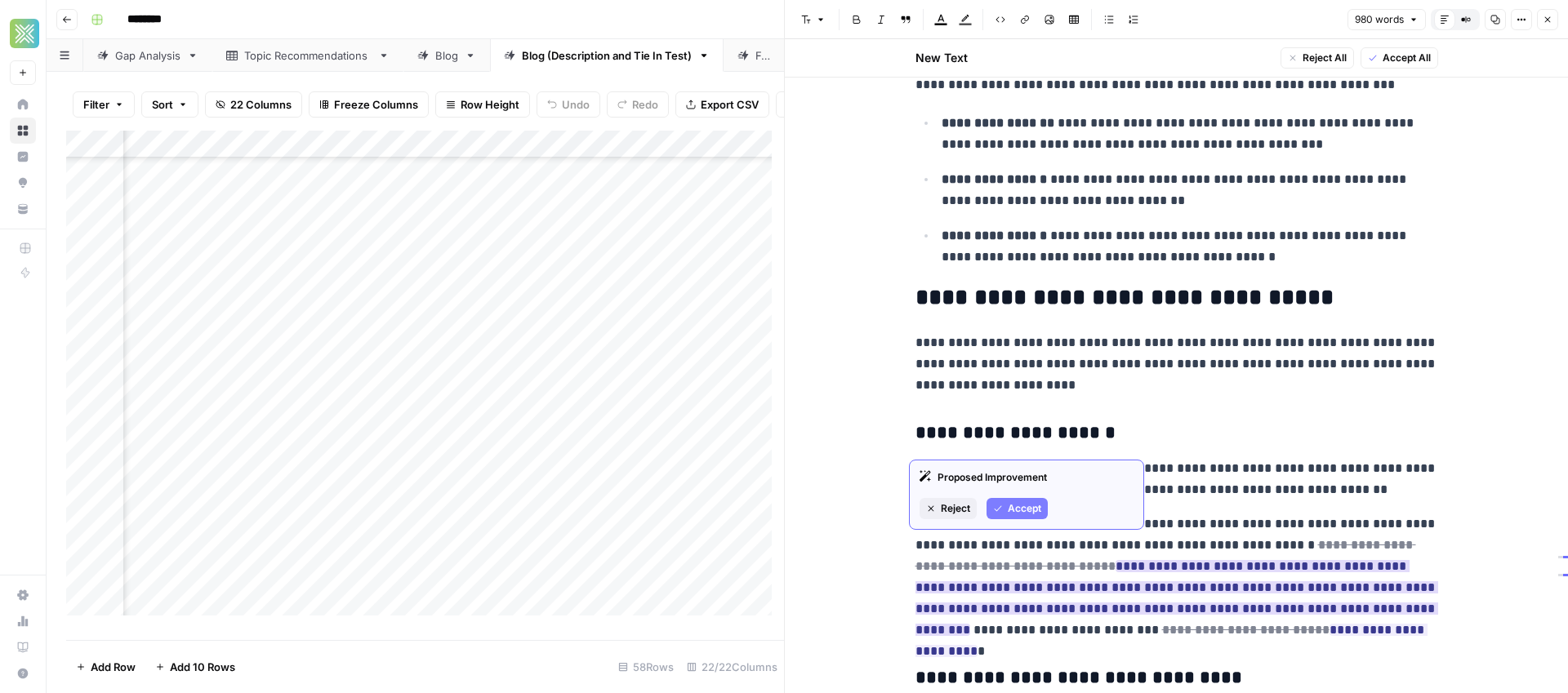
click at [1011, 513] on span "Accept" at bounding box center [1025, 509] width 34 height 15
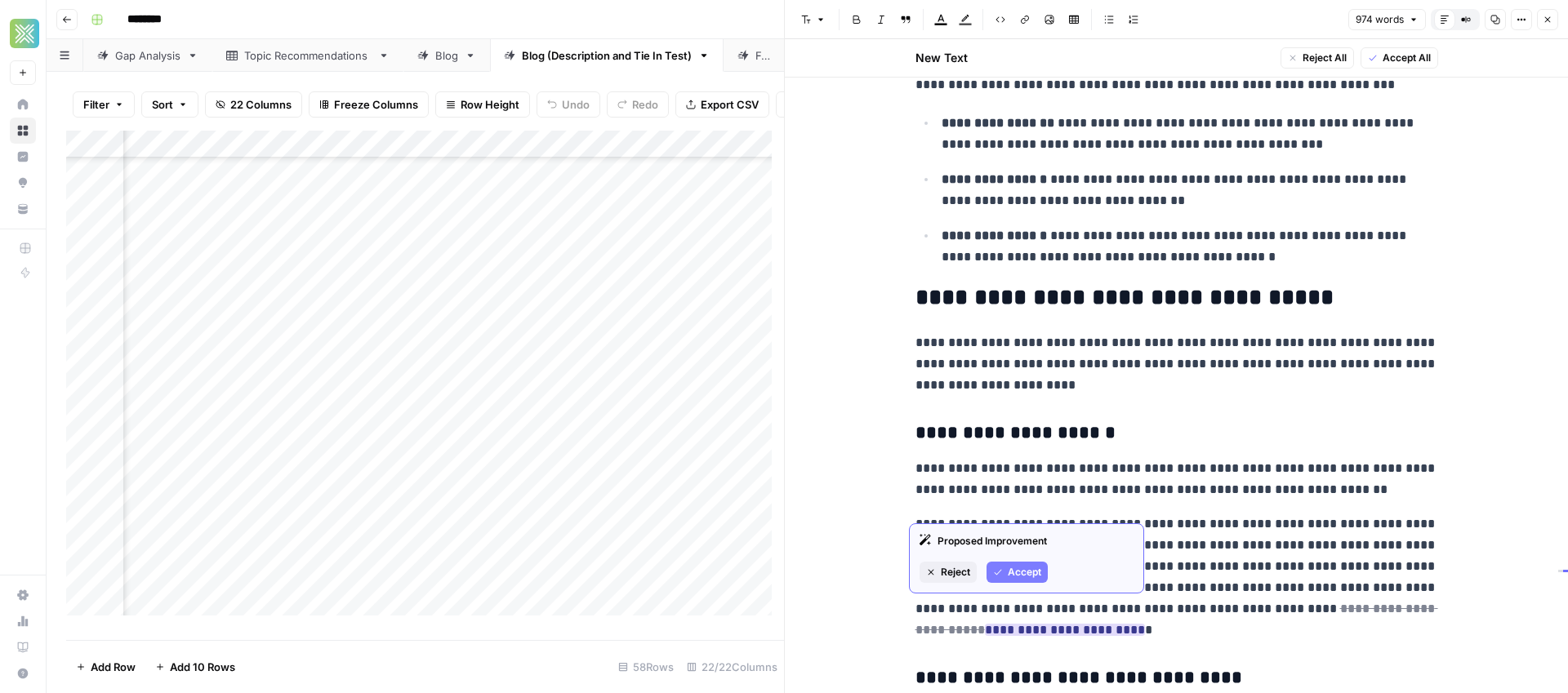
click at [1028, 562] on button "Accept" at bounding box center [1016, 572] width 61 height 22
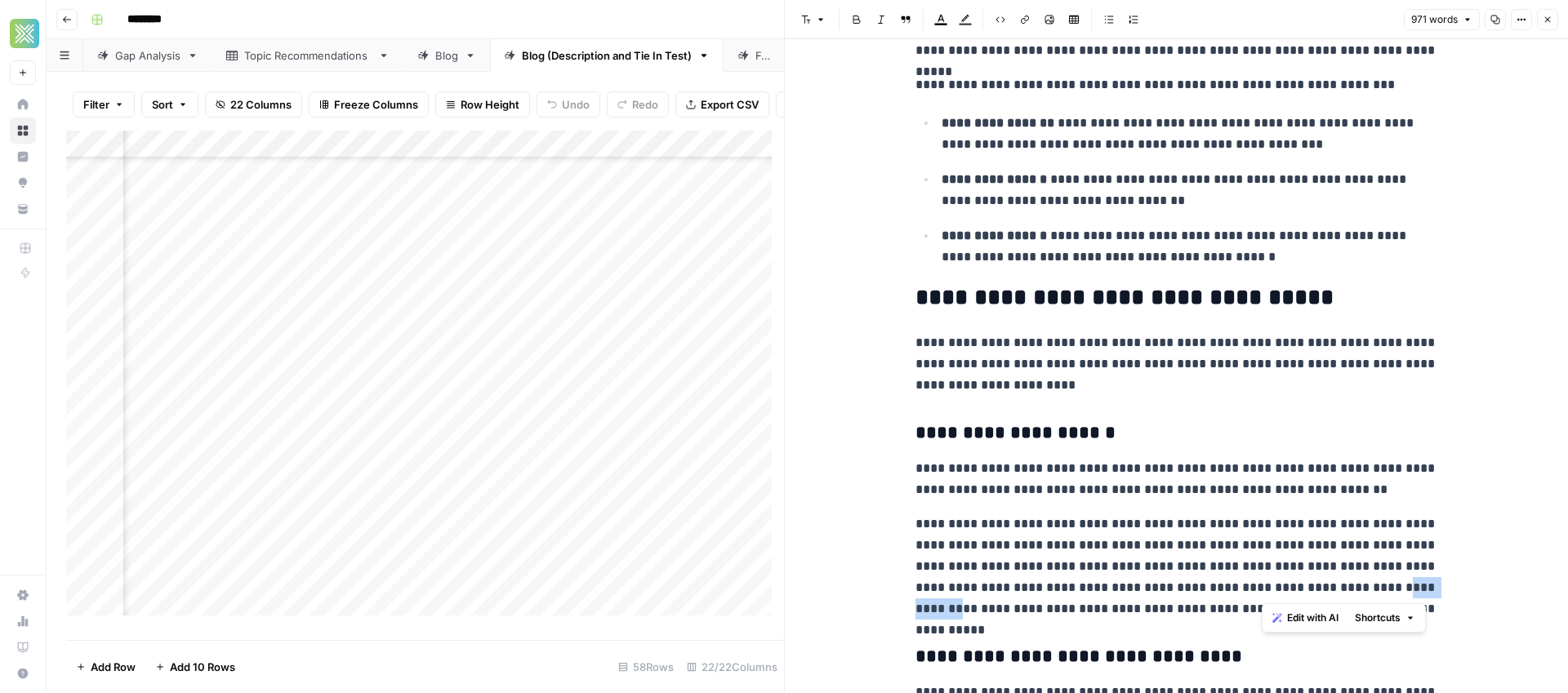
drag, startPoint x: 1330, startPoint y: 589, endPoint x: 1401, endPoint y: 588, distance: 71.0
click at [1401, 588] on p "**********" at bounding box center [1176, 566] width 523 height 106
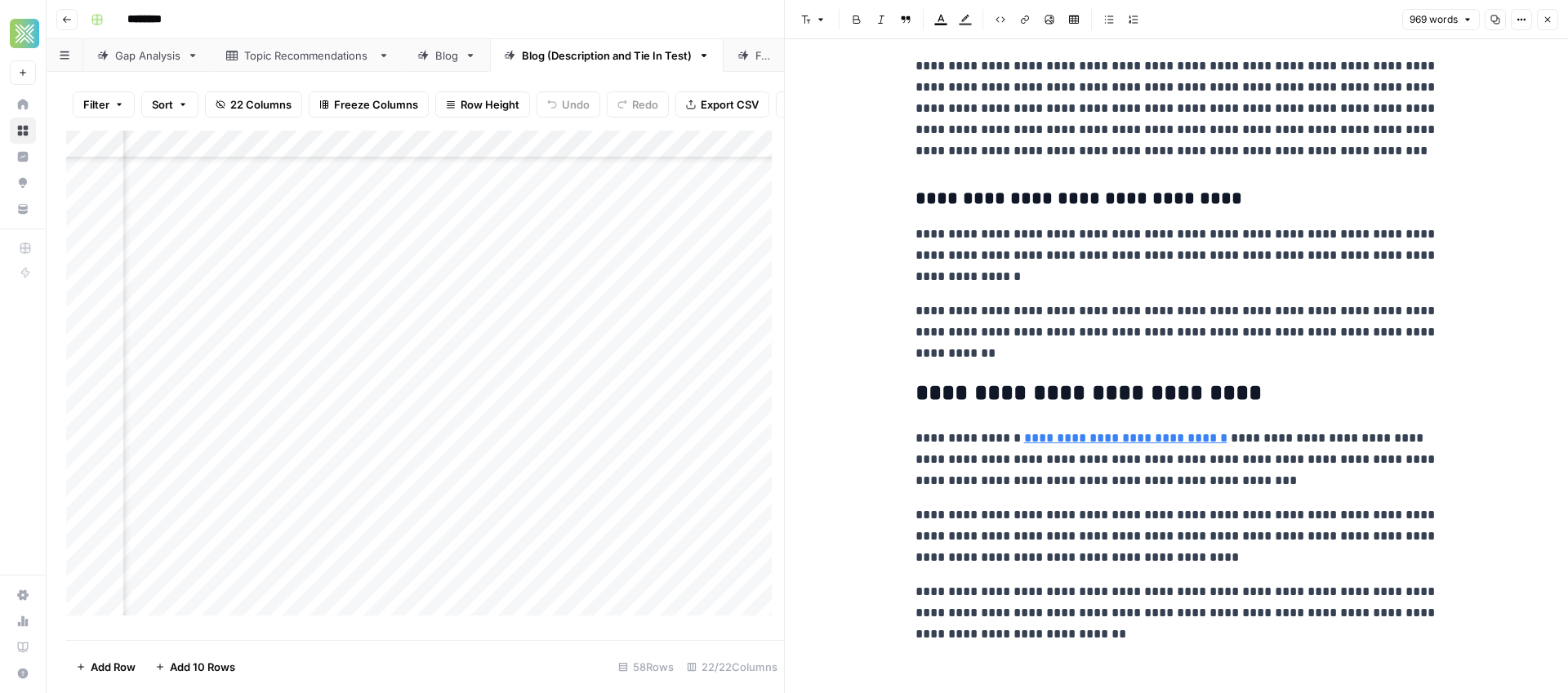
scroll to position [2395, 0]
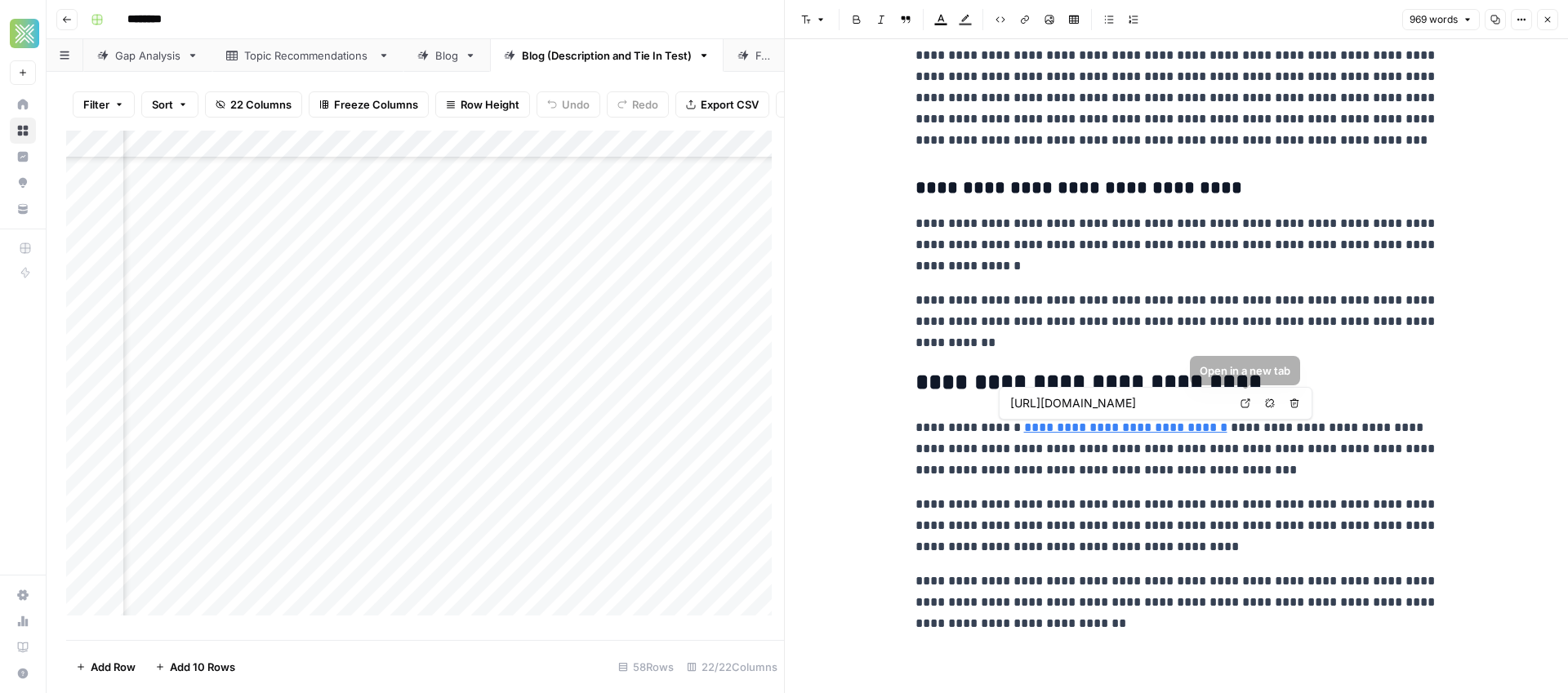
click at [1270, 404] on icon "button" at bounding box center [1269, 403] width 9 height 9
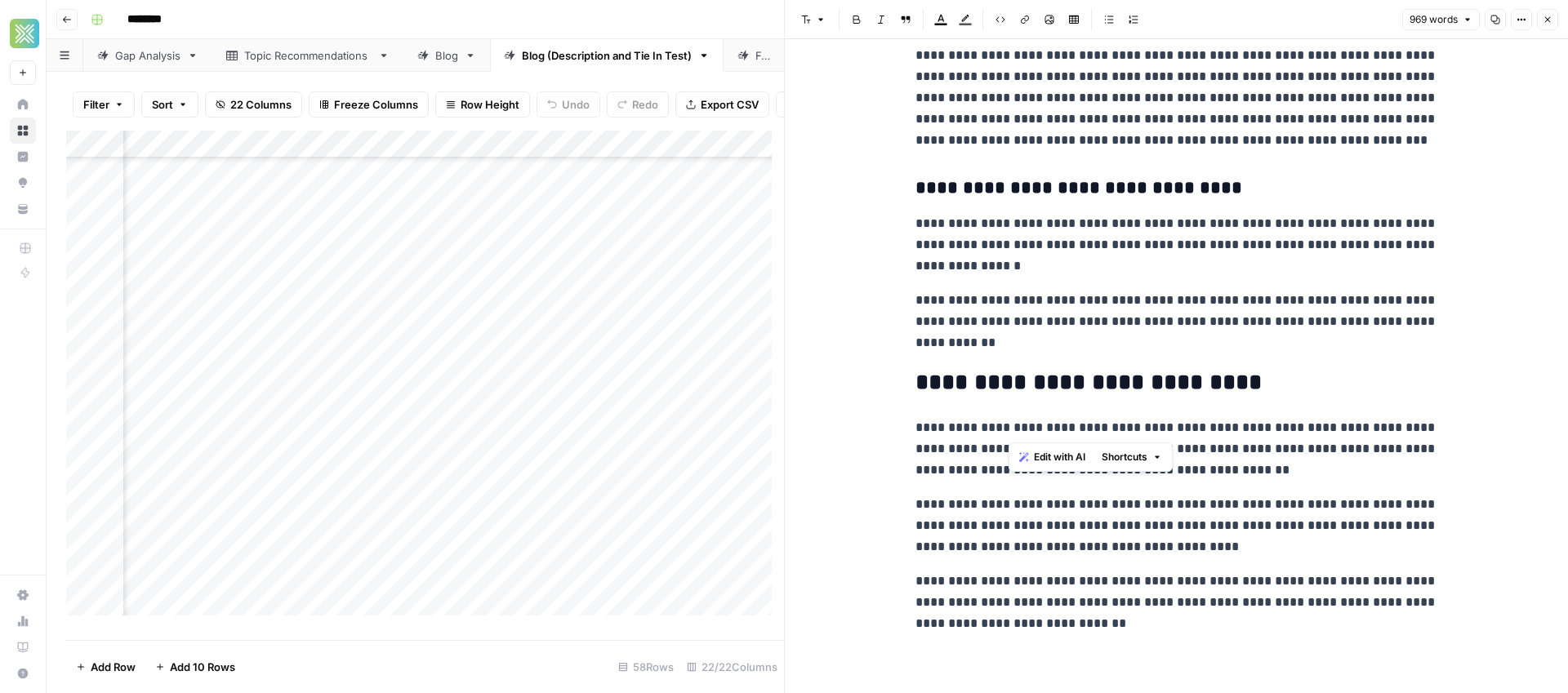
click at [1220, 435] on p "**********" at bounding box center [1176, 449] width 523 height 64
drag, startPoint x: 1206, startPoint y: 429, endPoint x: 1087, endPoint y: 426, distance: 119.0
click at [1087, 426] on p "**********" at bounding box center [1176, 449] width 523 height 64
drag, startPoint x: 1155, startPoint y: 426, endPoint x: 1085, endPoint y: 429, distance: 70.1
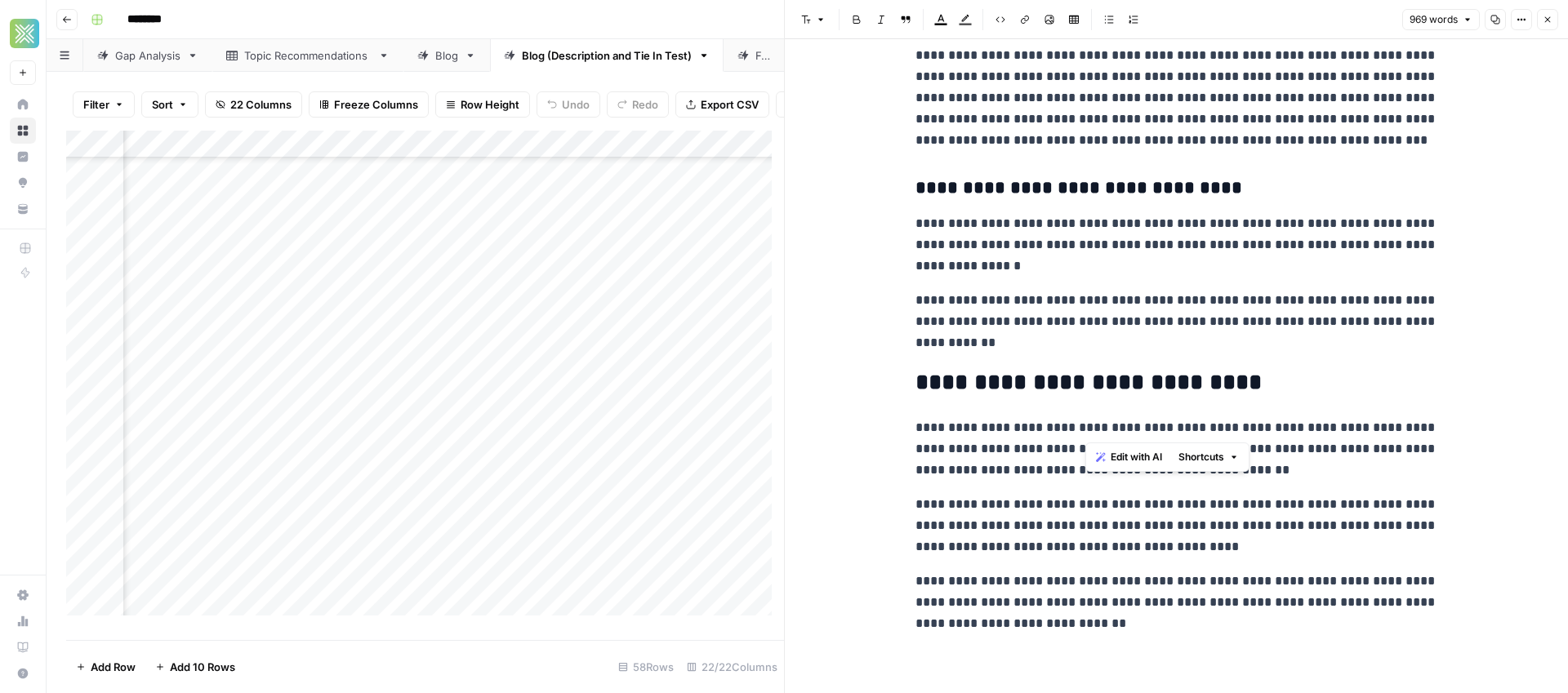
click at [1085, 429] on p "**********" at bounding box center [1176, 449] width 523 height 64
click at [1187, 540] on p "**********" at bounding box center [1176, 525] width 523 height 64
drag, startPoint x: 1191, startPoint y: 548, endPoint x: 1218, endPoint y: 564, distance: 31.4
drag, startPoint x: 1192, startPoint y: 544, endPoint x: 959, endPoint y: 531, distance: 233.4
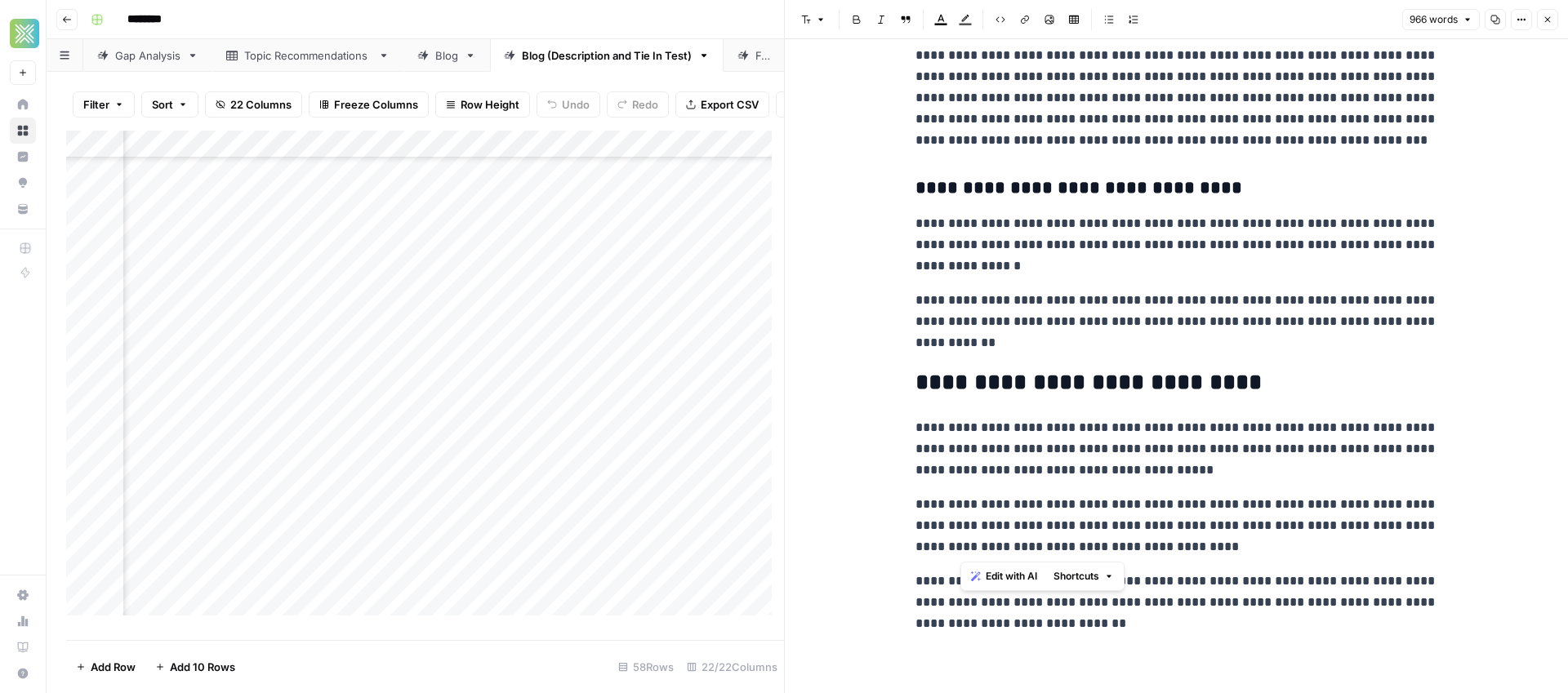
click at [959, 531] on p "**********" at bounding box center [1176, 525] width 523 height 64
click at [1015, 574] on span "Edit with AI" at bounding box center [1011, 577] width 52 height 15
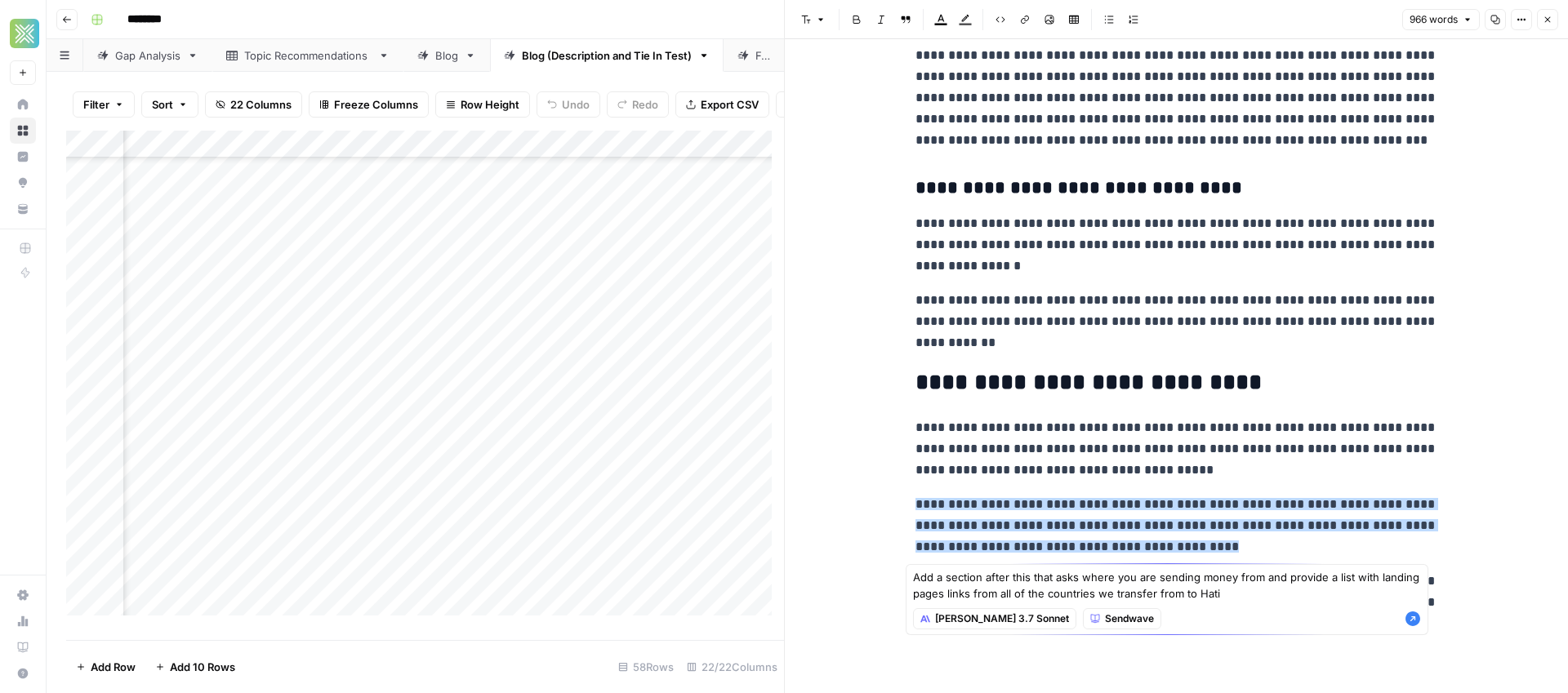
type textarea "Add a section after this that asks where you are sending money from and provide…"
click at [1415, 614] on icon "button" at bounding box center [1413, 619] width 15 height 15
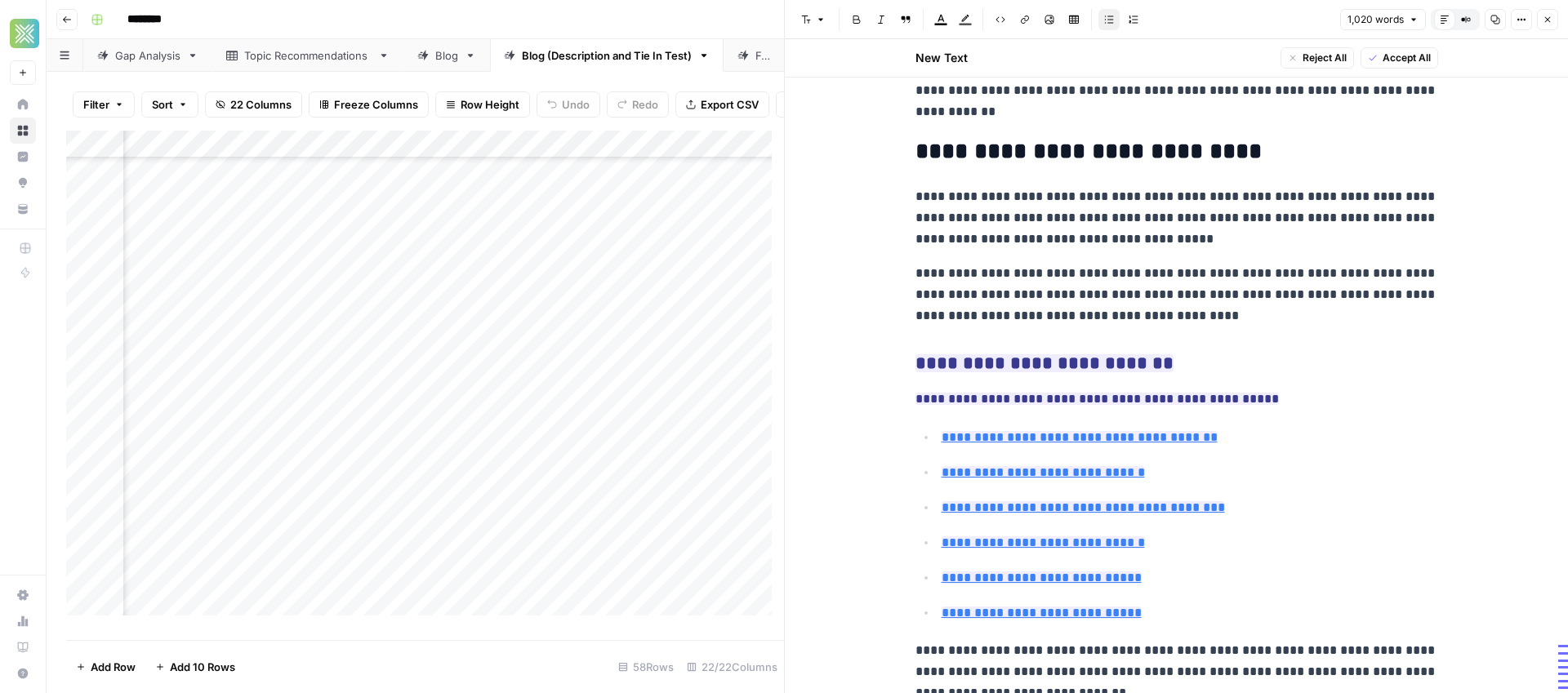
scroll to position [2734, 0]
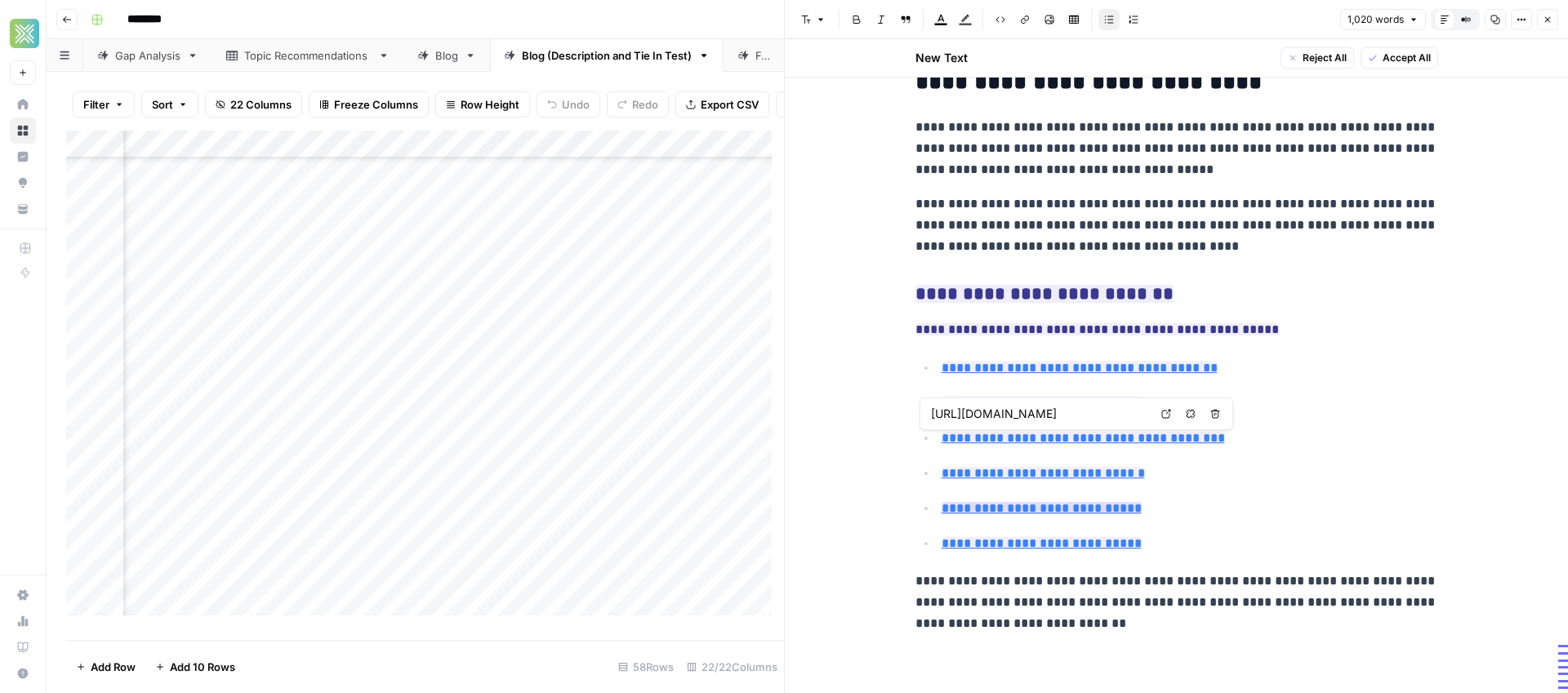
type input "https://www.sendwave.com/en/countries/haiti/it"
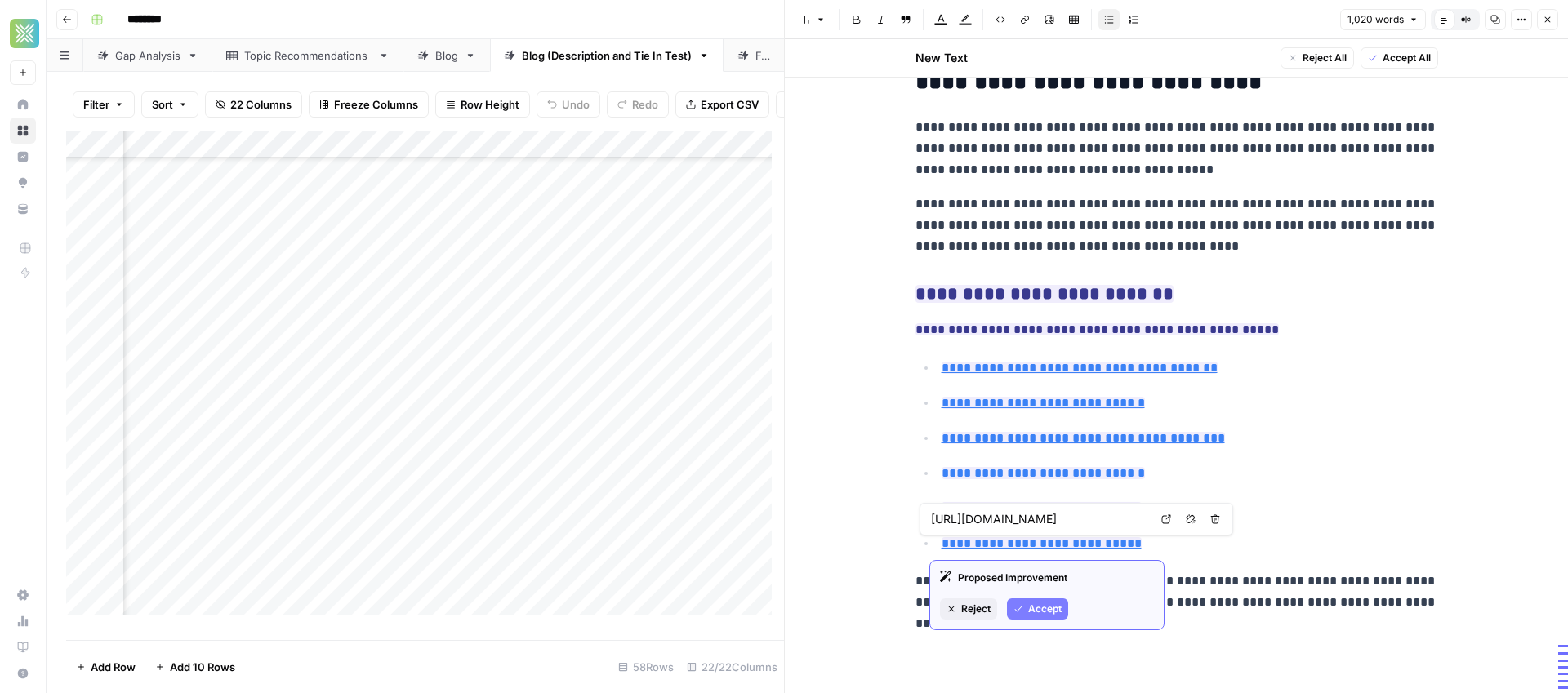
type input "https://www.sendwave.com/en/countries/haiti/uk"
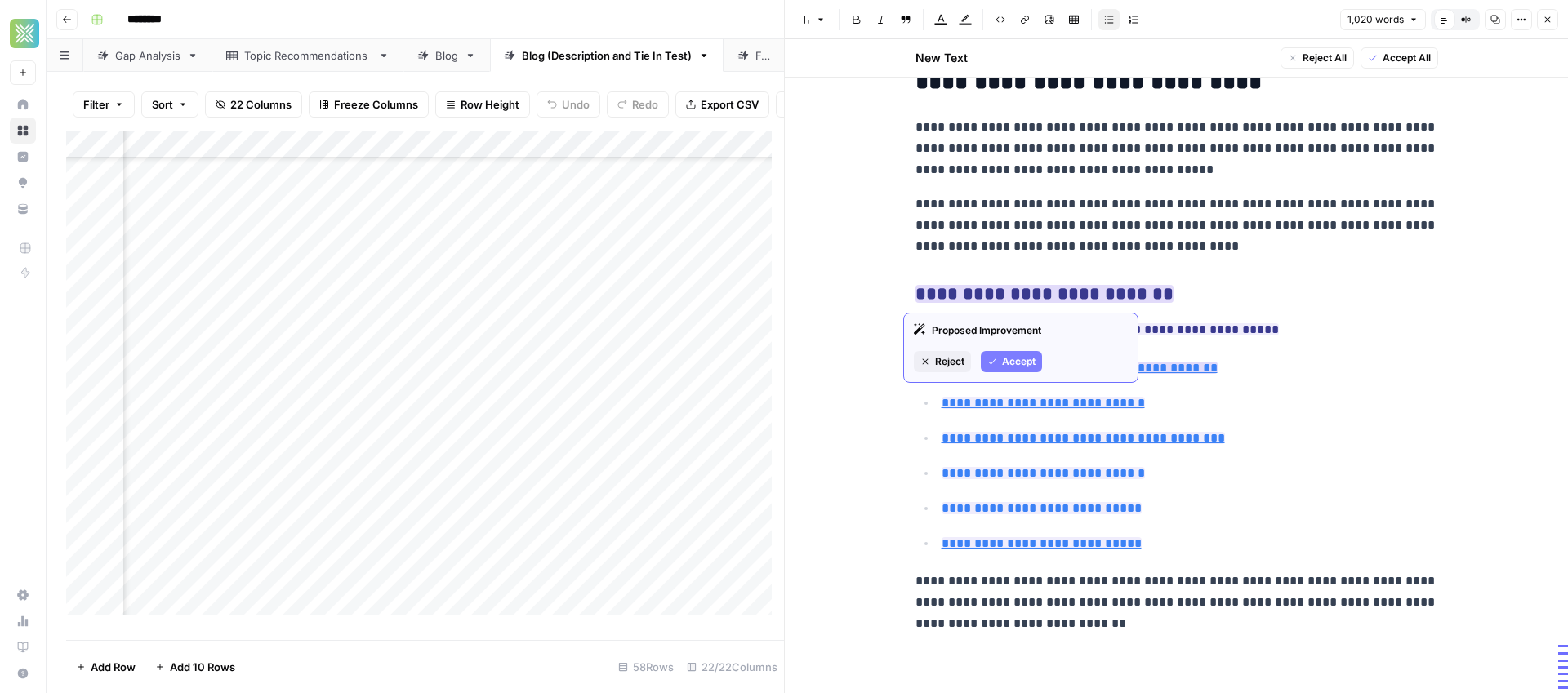
click at [1014, 363] on span "Accept" at bounding box center [1019, 361] width 34 height 15
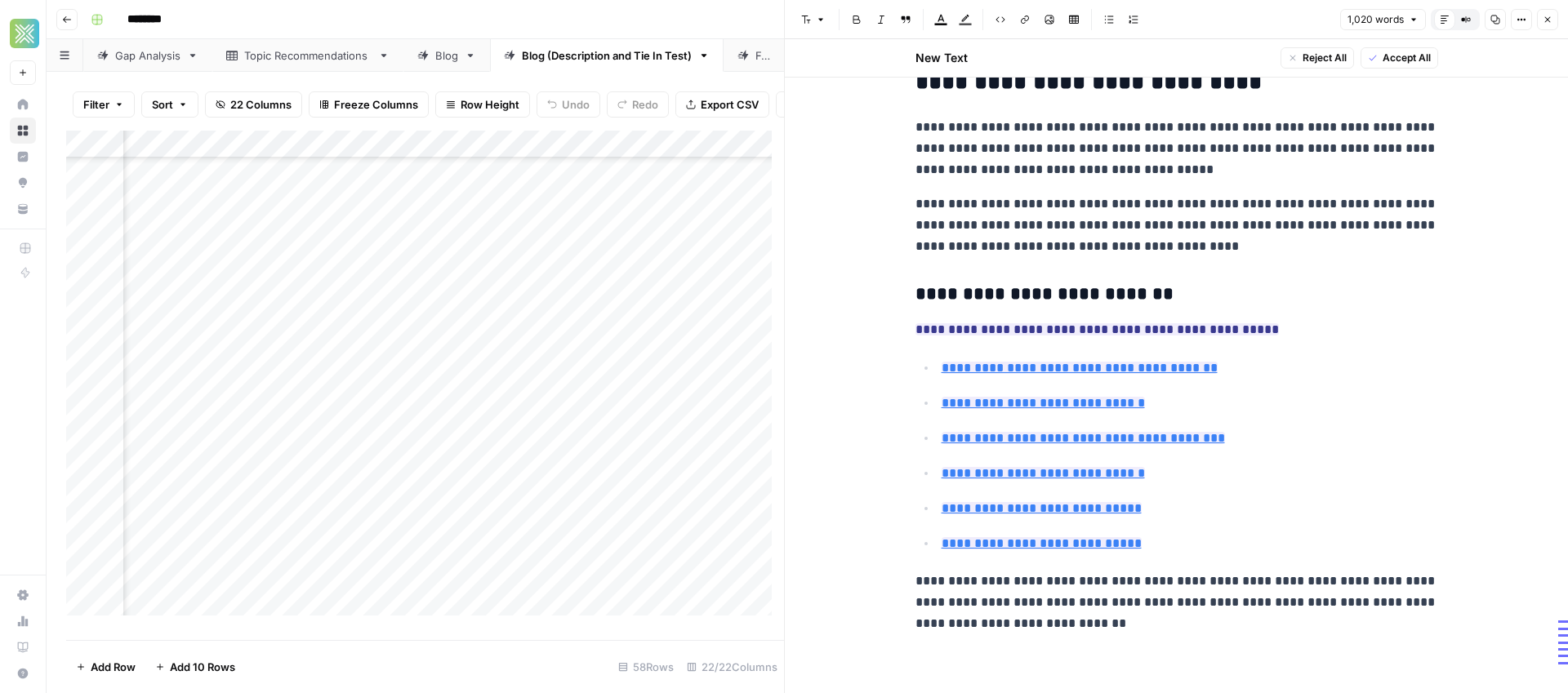
drag, startPoint x: 1315, startPoint y: 270, endPoint x: 1282, endPoint y: 275, distance: 33.4
click at [1026, 391] on span "Accept" at bounding box center [1025, 395] width 34 height 15
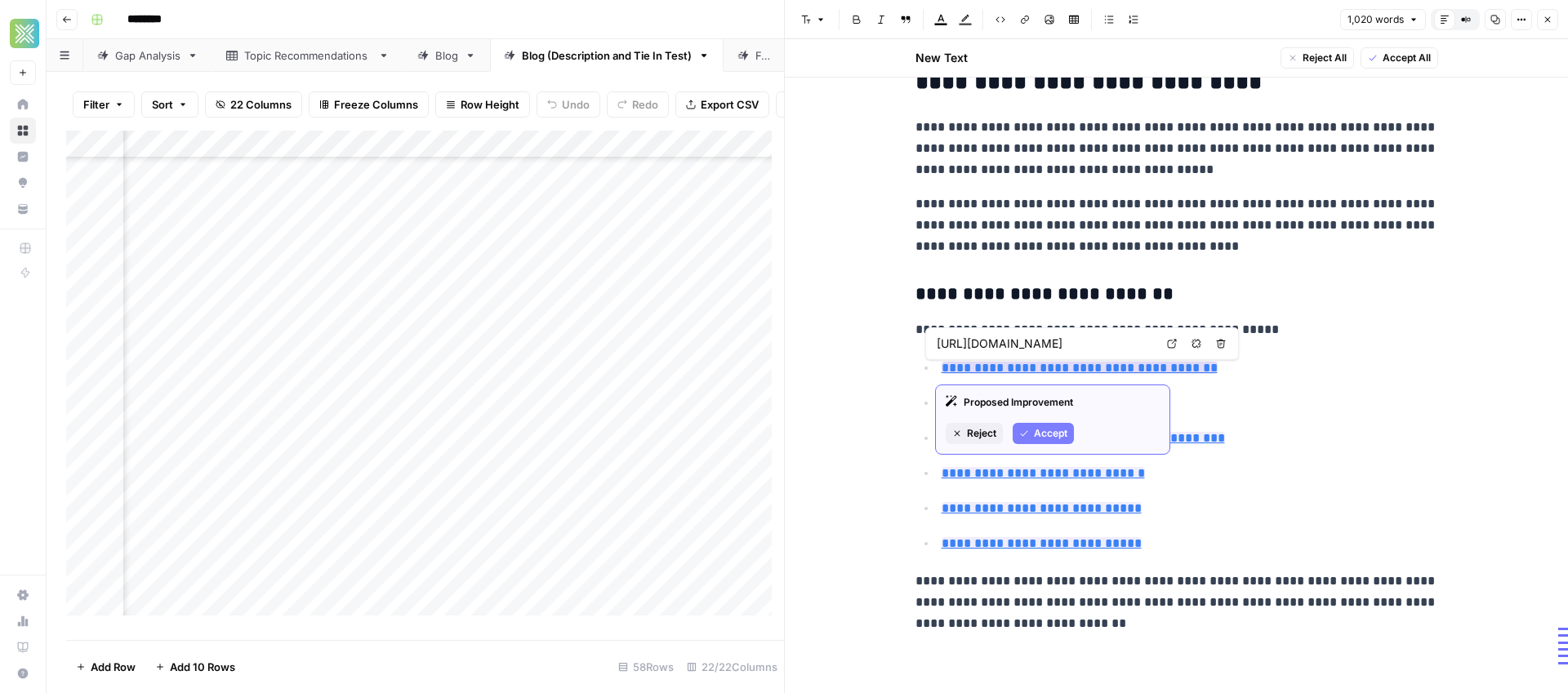
click at [1048, 435] on span "Accept" at bounding box center [1051, 434] width 34 height 15
type input "https://www.sendwave.com/en/countries/haiti/uk"
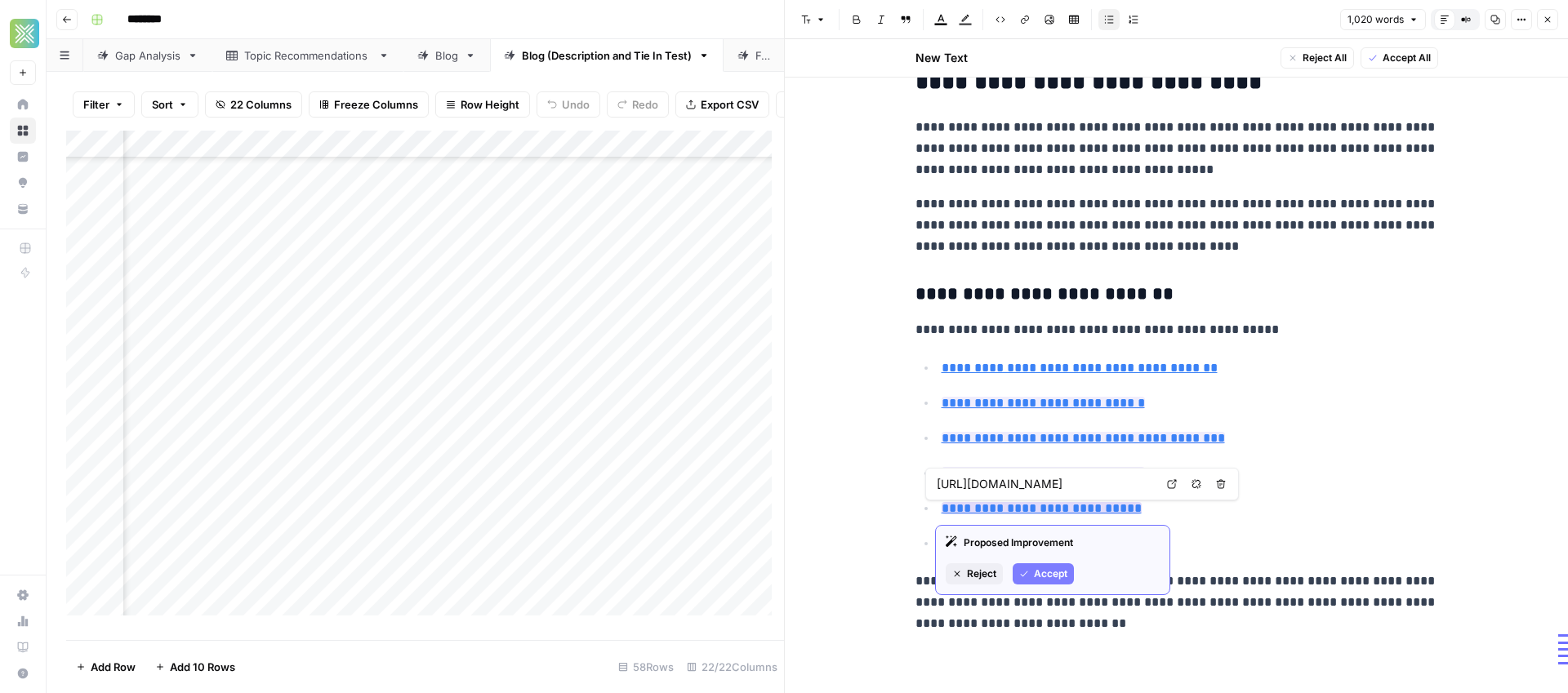
click at [1041, 581] on span "Accept" at bounding box center [1051, 574] width 34 height 15
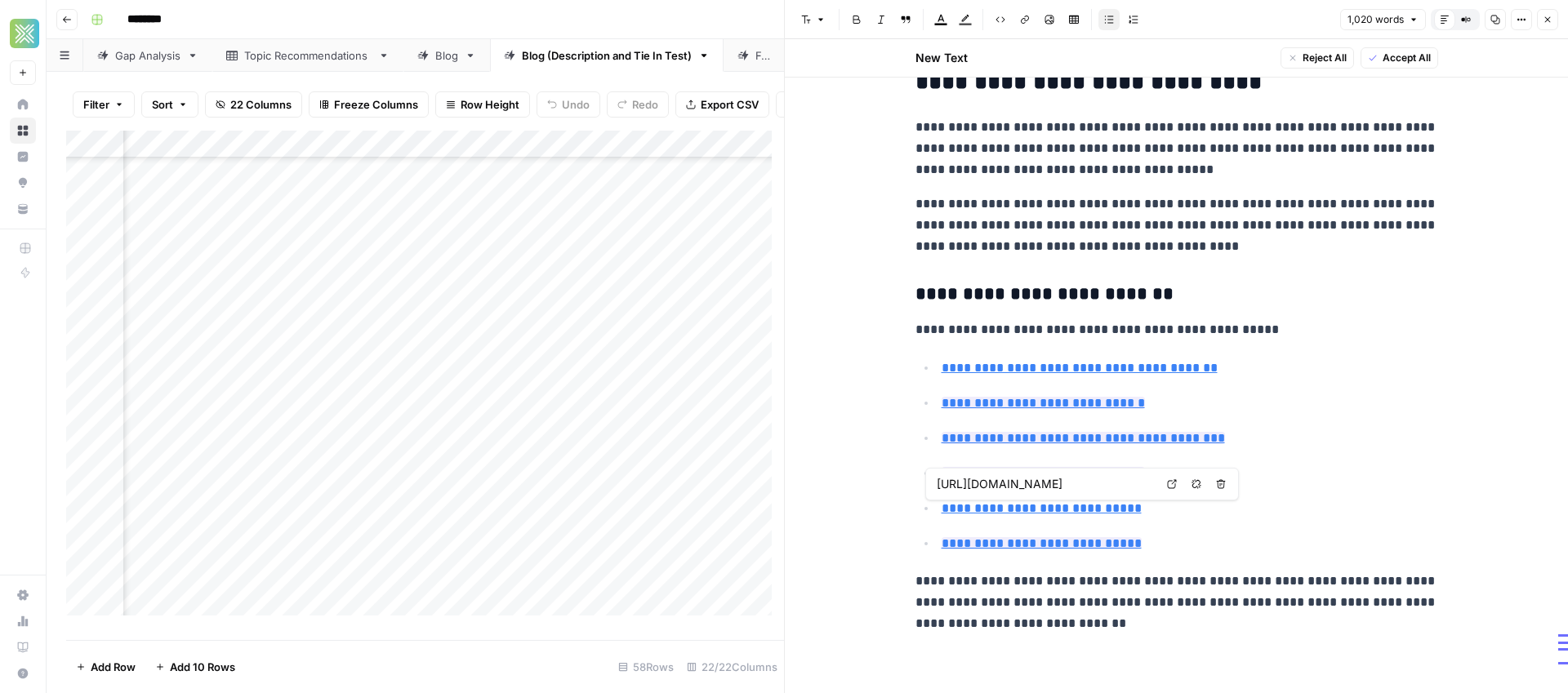
type input "https://www.sendwave.com/en/countries/haiti/es"
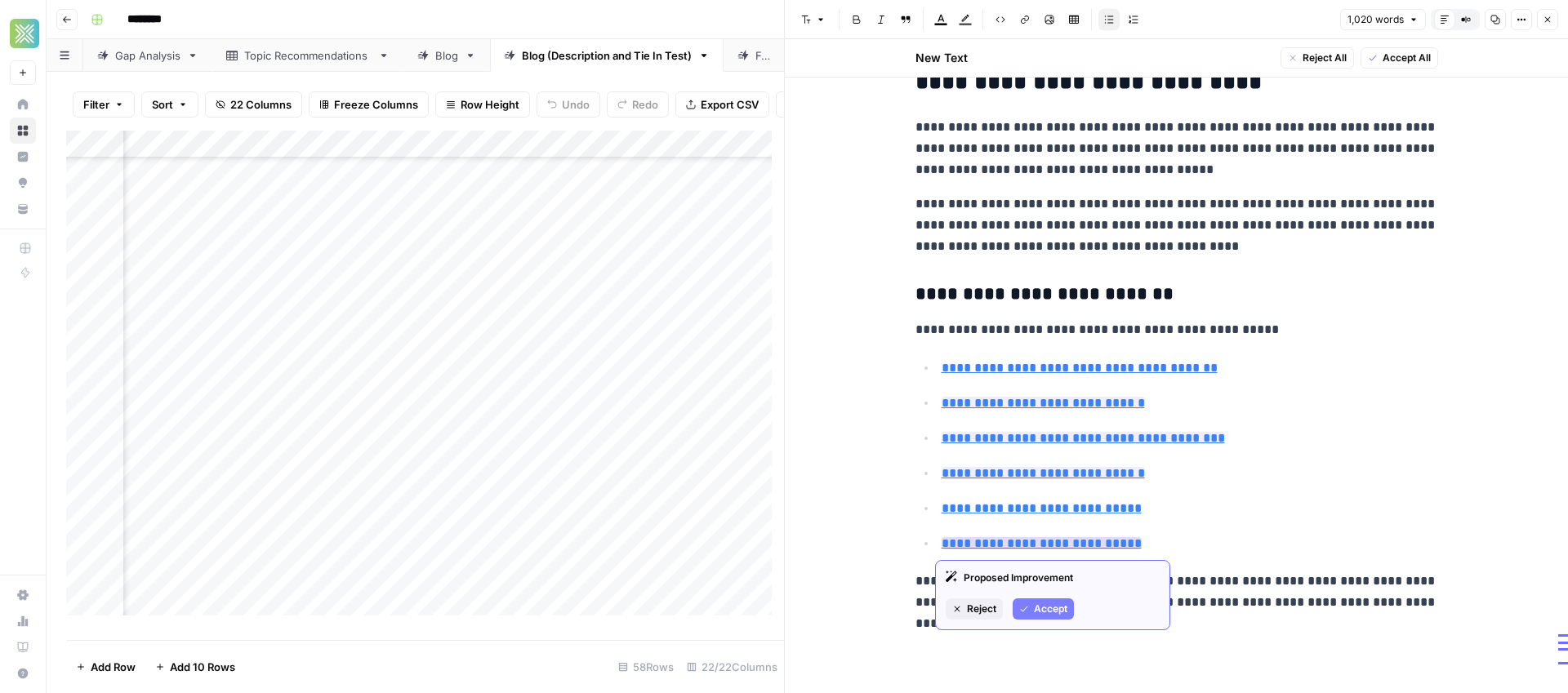
click at [1043, 608] on span "Accept" at bounding box center [1051, 609] width 34 height 15
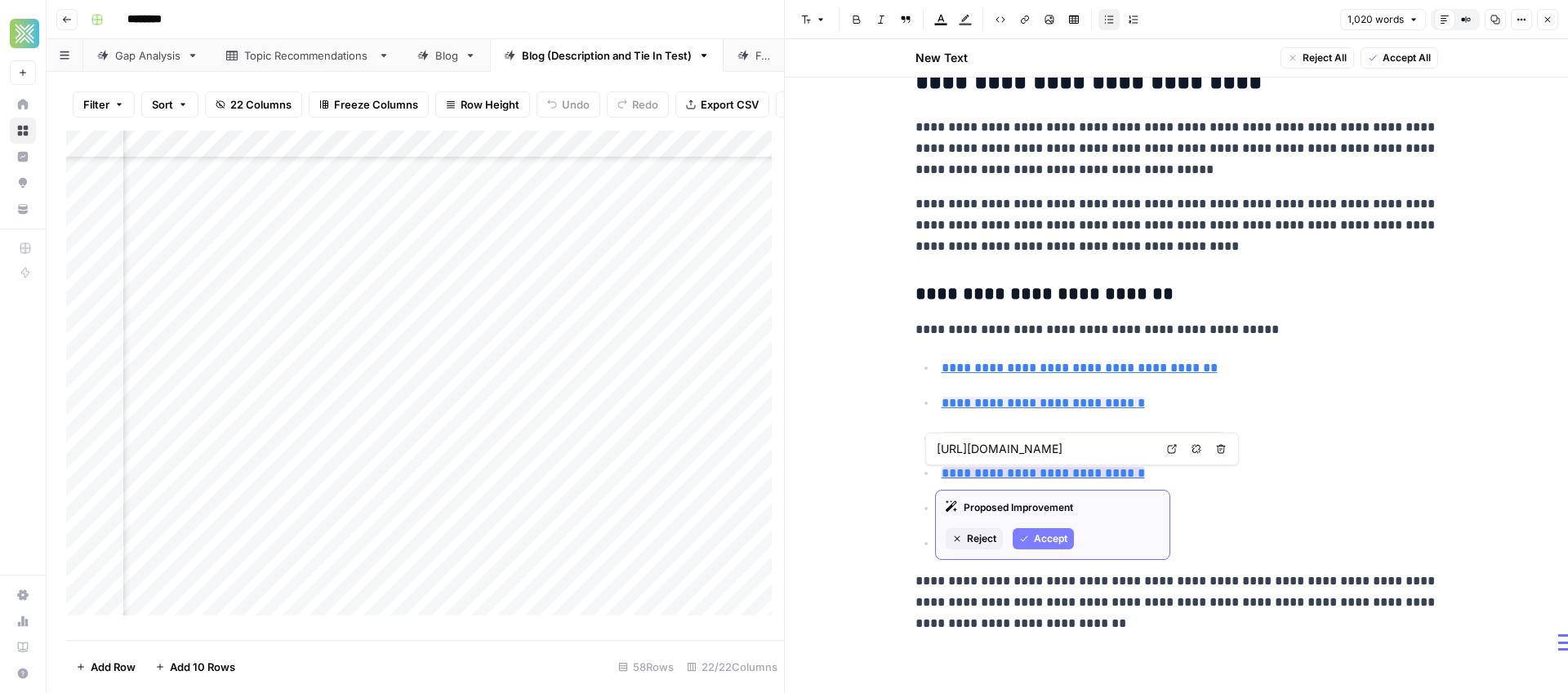
click at [1061, 535] on span "Accept" at bounding box center [1051, 538] width 34 height 15
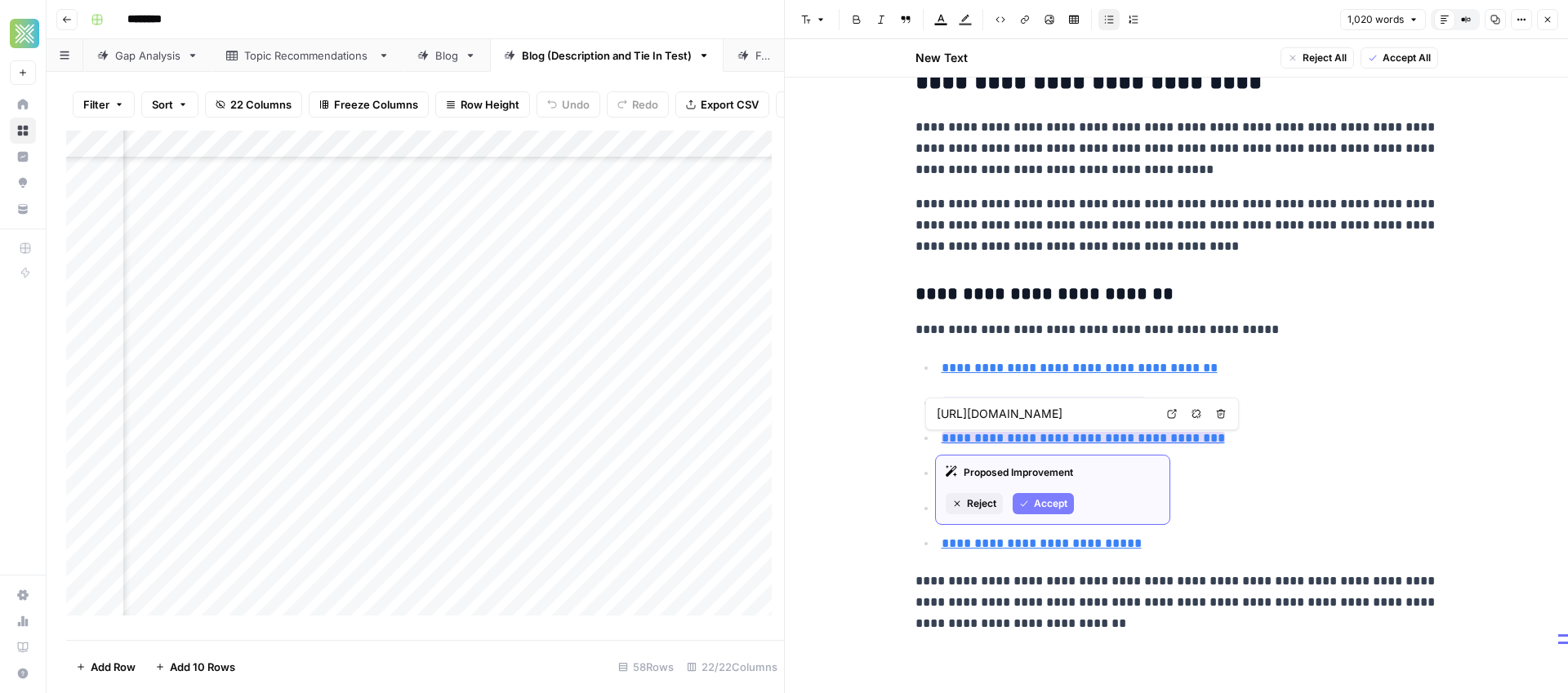
click at [1060, 504] on span "Accept" at bounding box center [1051, 504] width 34 height 15
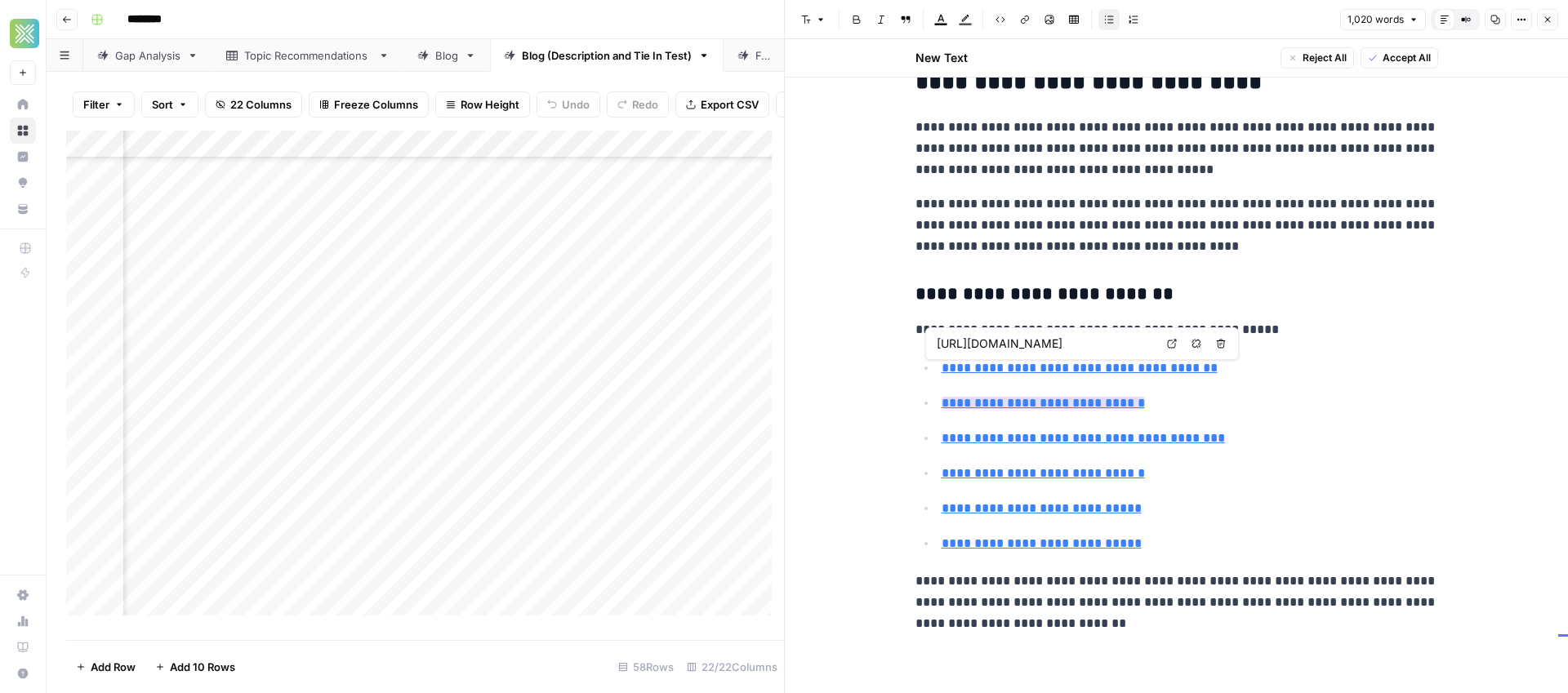
type input "https://www.sendwave.com/en/countries/haiti/ca"
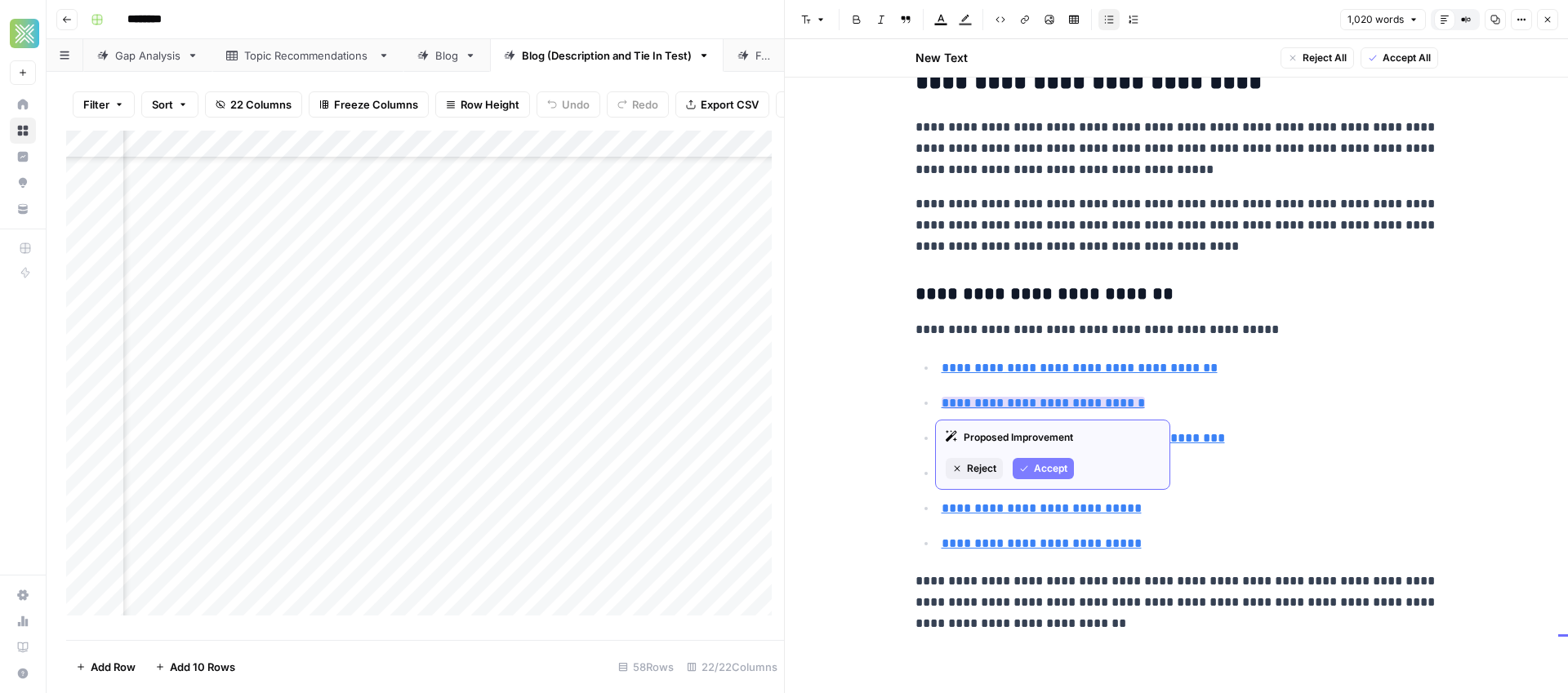
click at [1056, 472] on span "Accept" at bounding box center [1051, 468] width 34 height 15
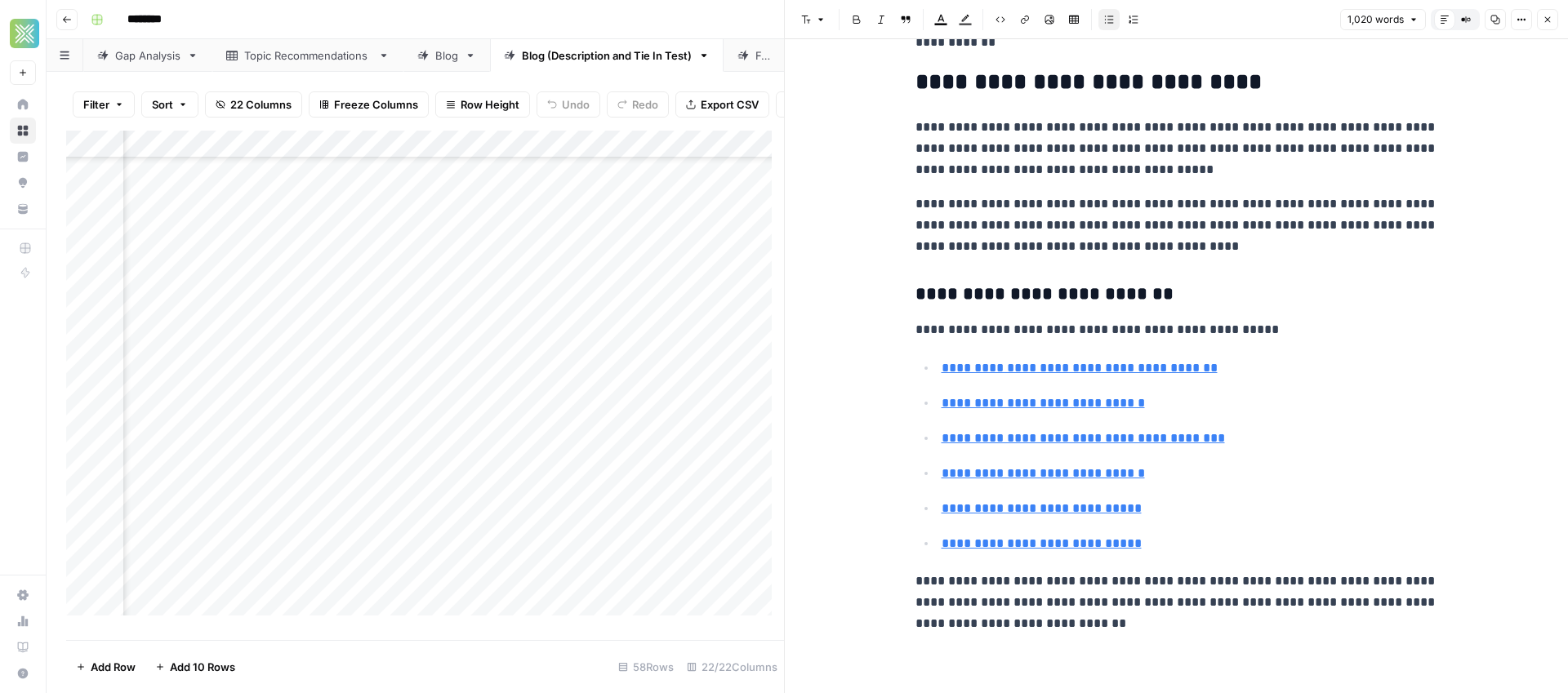
scroll to position [2695, 0]
drag, startPoint x: 1158, startPoint y: 553, endPoint x: 885, endPoint y: 482, distance: 282.1
type input "https://www.sendwave.com/en/countries/haiti/es"
click at [971, 573] on span "Edit with AI" at bounding box center [985, 573] width 52 height 15
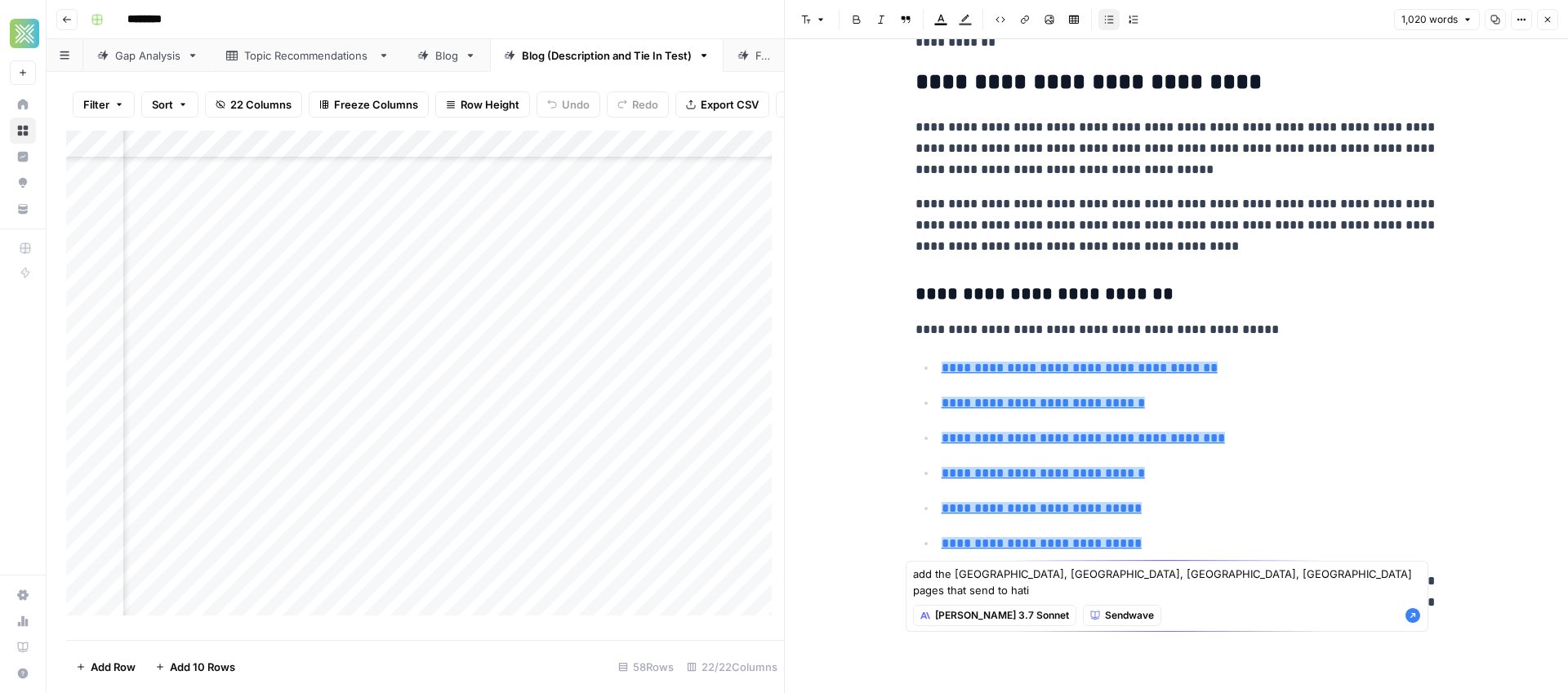
type textarea "add the ireland, portagal, germany, belgium pages that send to hati"
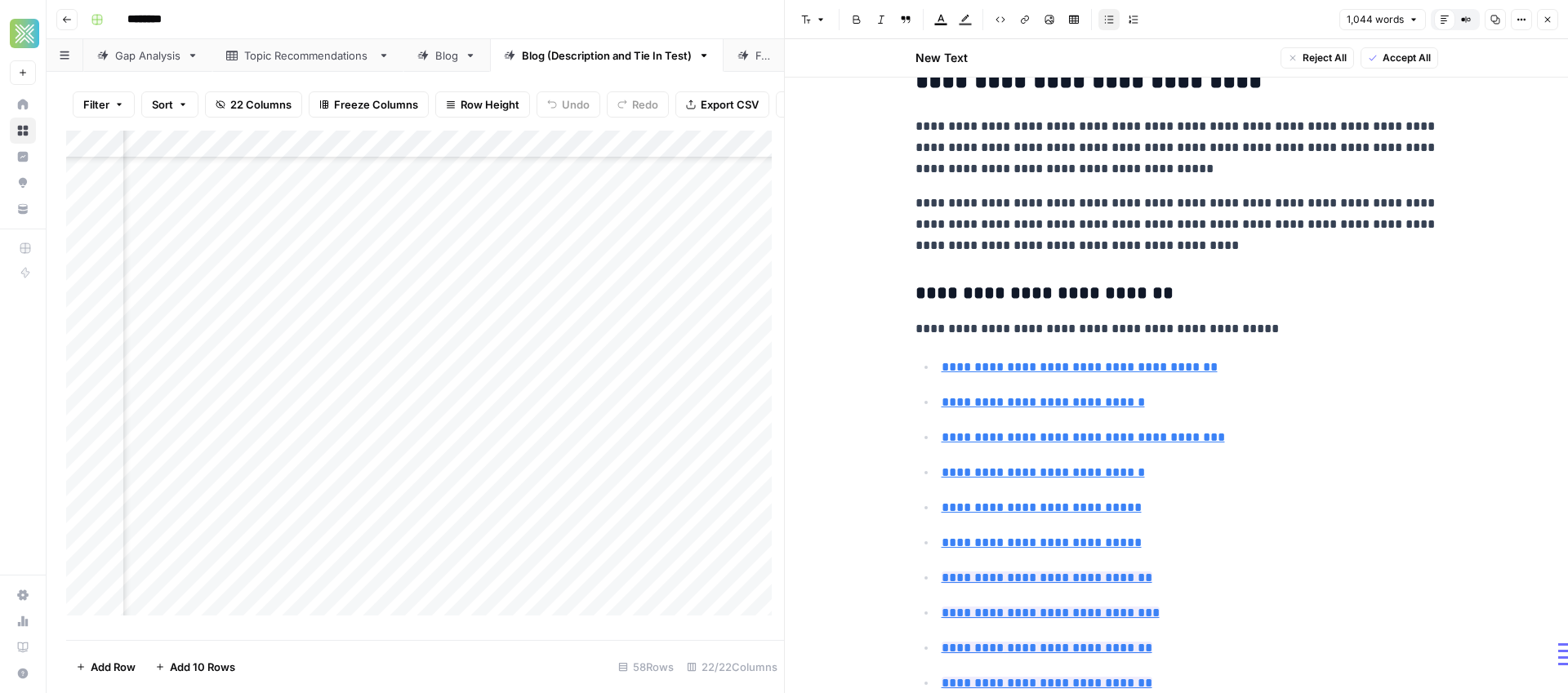
scroll to position [2874, 0]
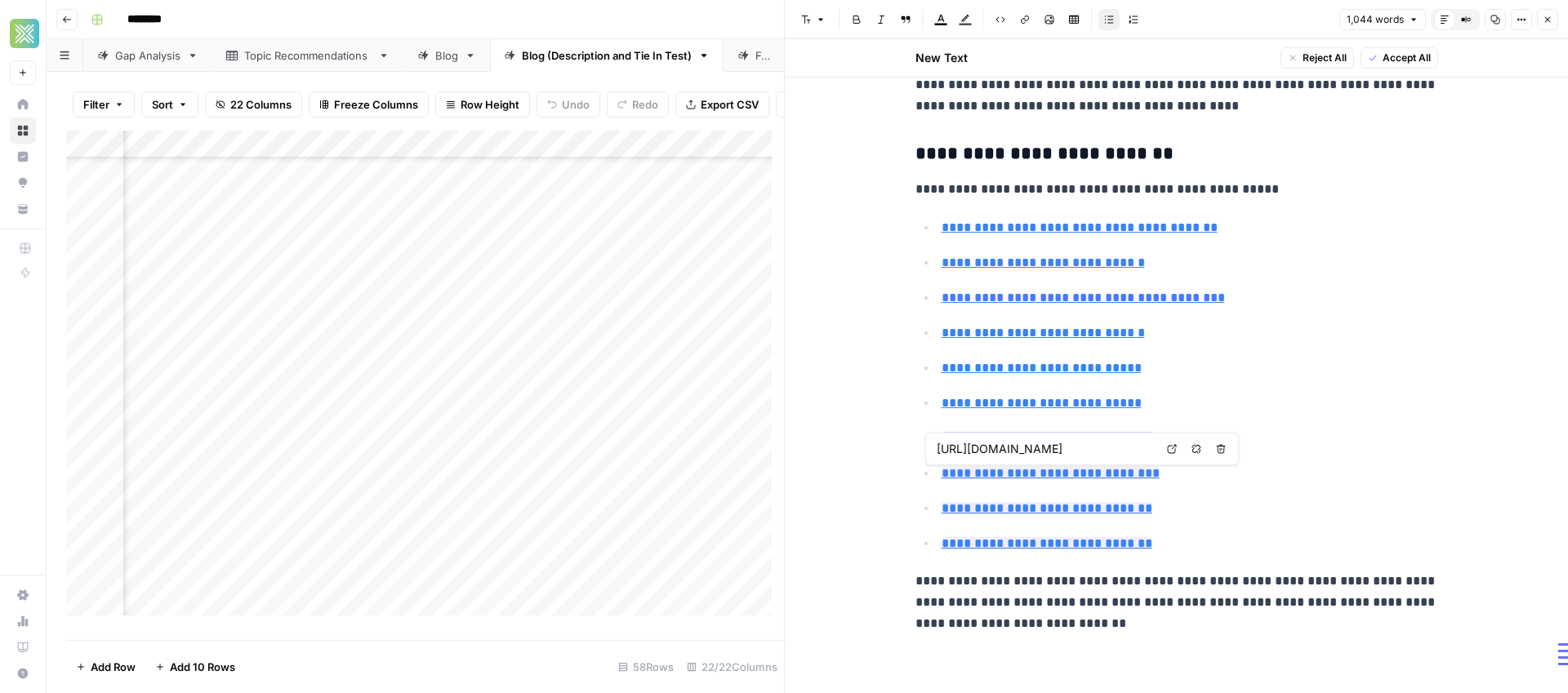
type input "https://www.sendwave.com/en/countries/haiti/ie"
click at [1228, 423] on button "Remove link and delete text" at bounding box center [1220, 414] width 22 height 22
click at [1168, 415] on icon at bounding box center [1172, 414] width 9 height 9
type input "https://www.sendwave.com/en/countries/haiti/fr"
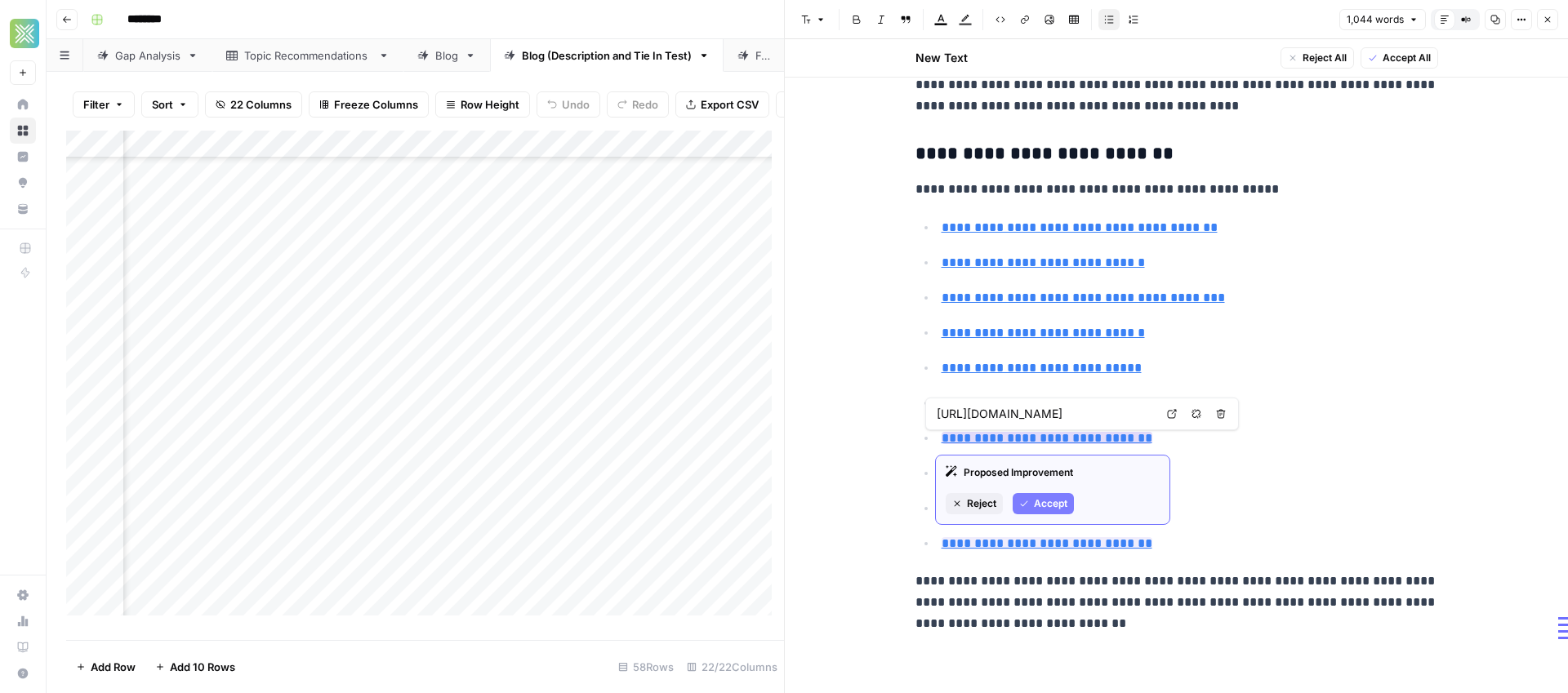
type input "https://www.sendwave.com/en/countries/haiti/be"
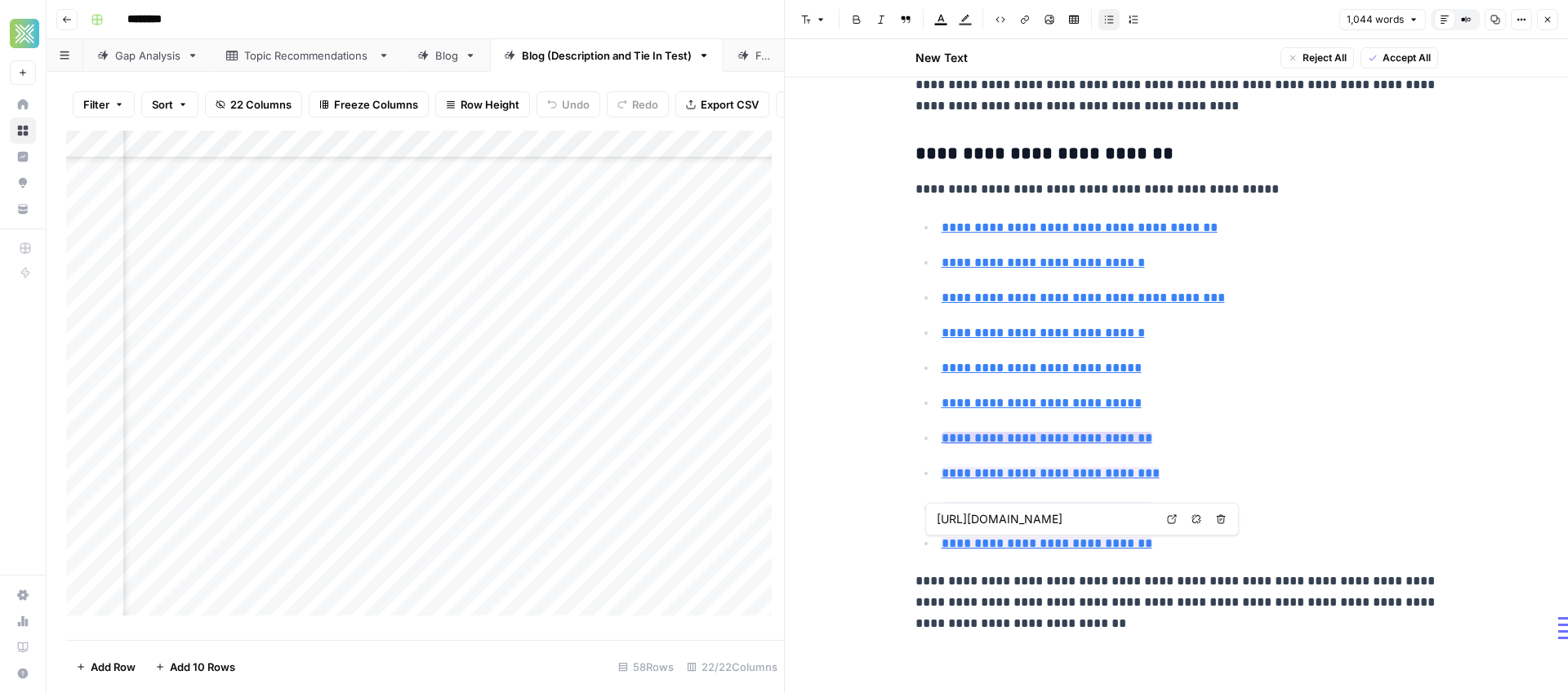
type input "https://www.sendwave.com/en/countries/haiti/ie"
click at [1048, 502] on span "Accept" at bounding box center [1051, 504] width 34 height 15
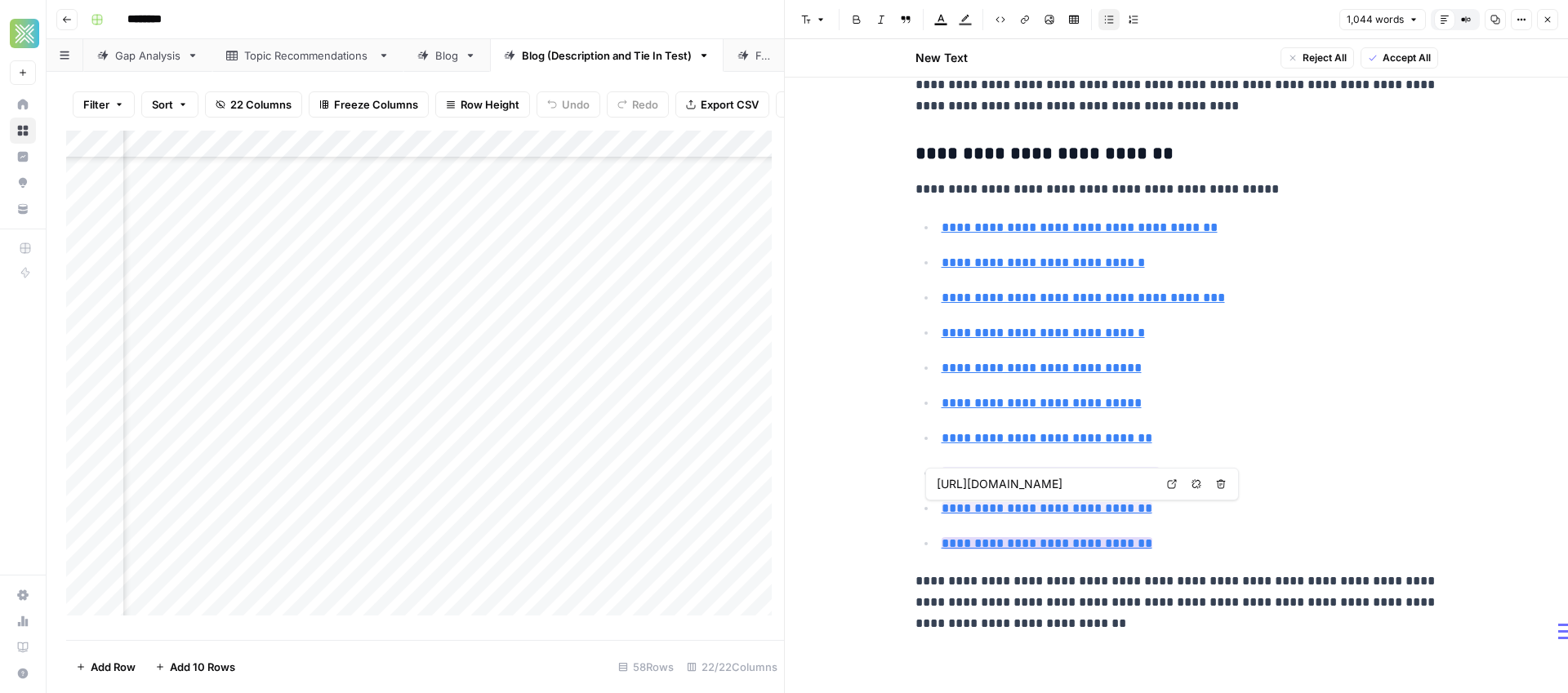
type input "https://www.sendwave.com/en/countries/haiti/be"
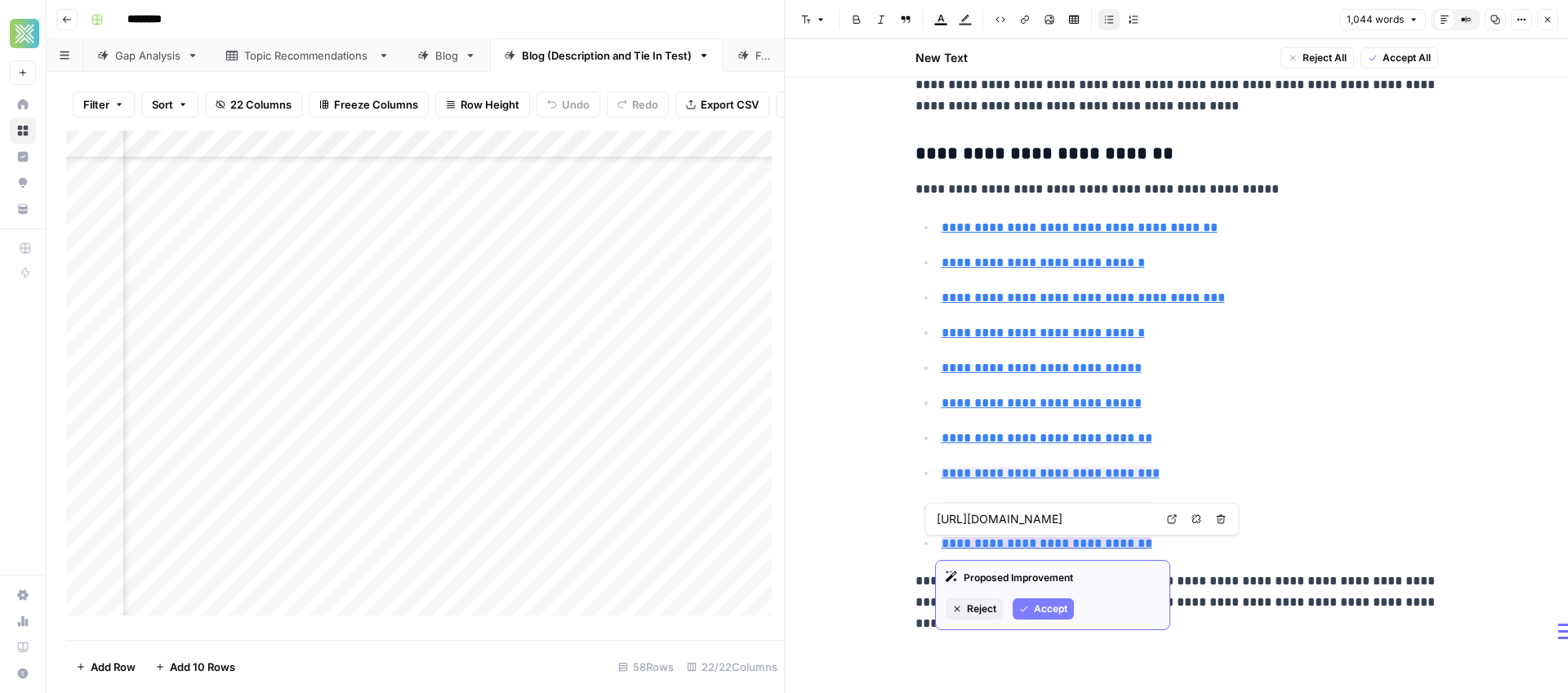
click at [1041, 612] on span "Accept" at bounding box center [1051, 609] width 34 height 15
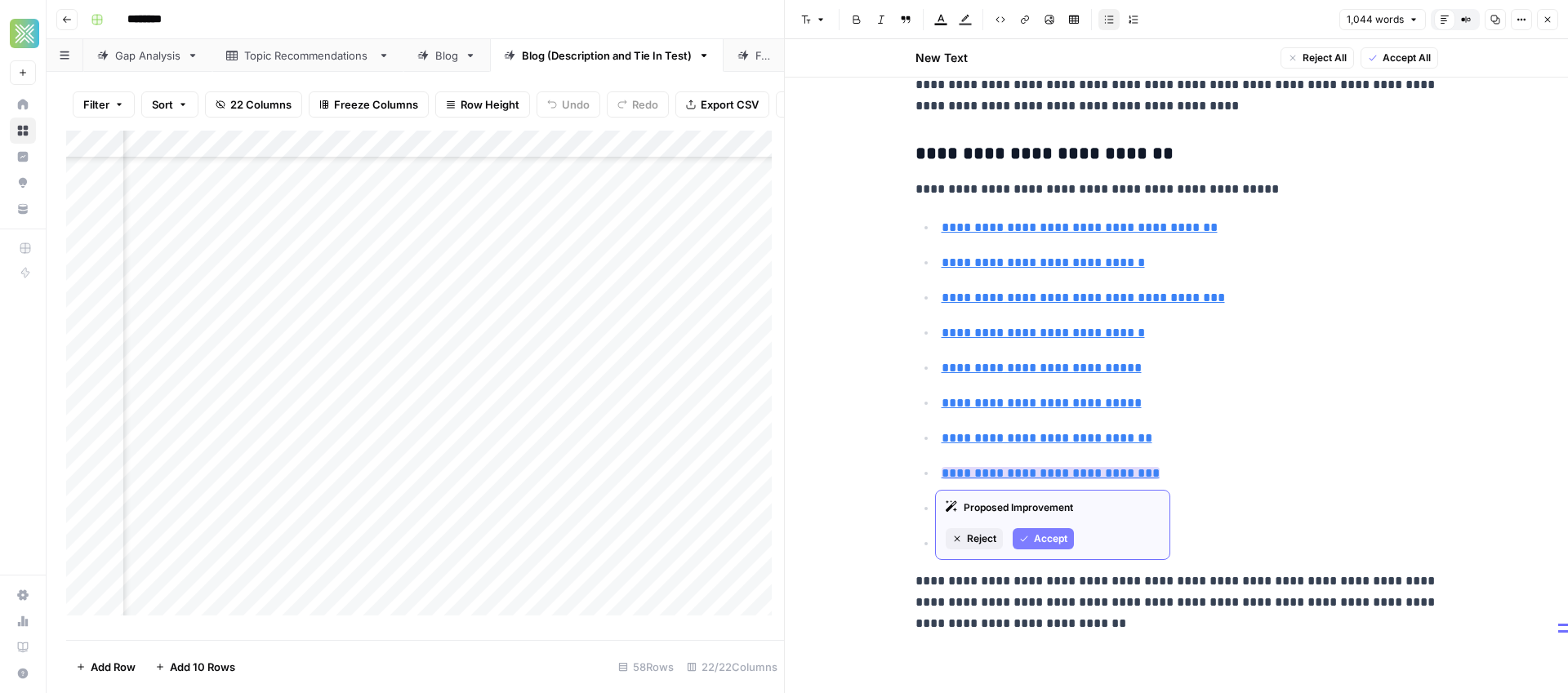
click at [1047, 535] on span "Accept" at bounding box center [1051, 538] width 34 height 15
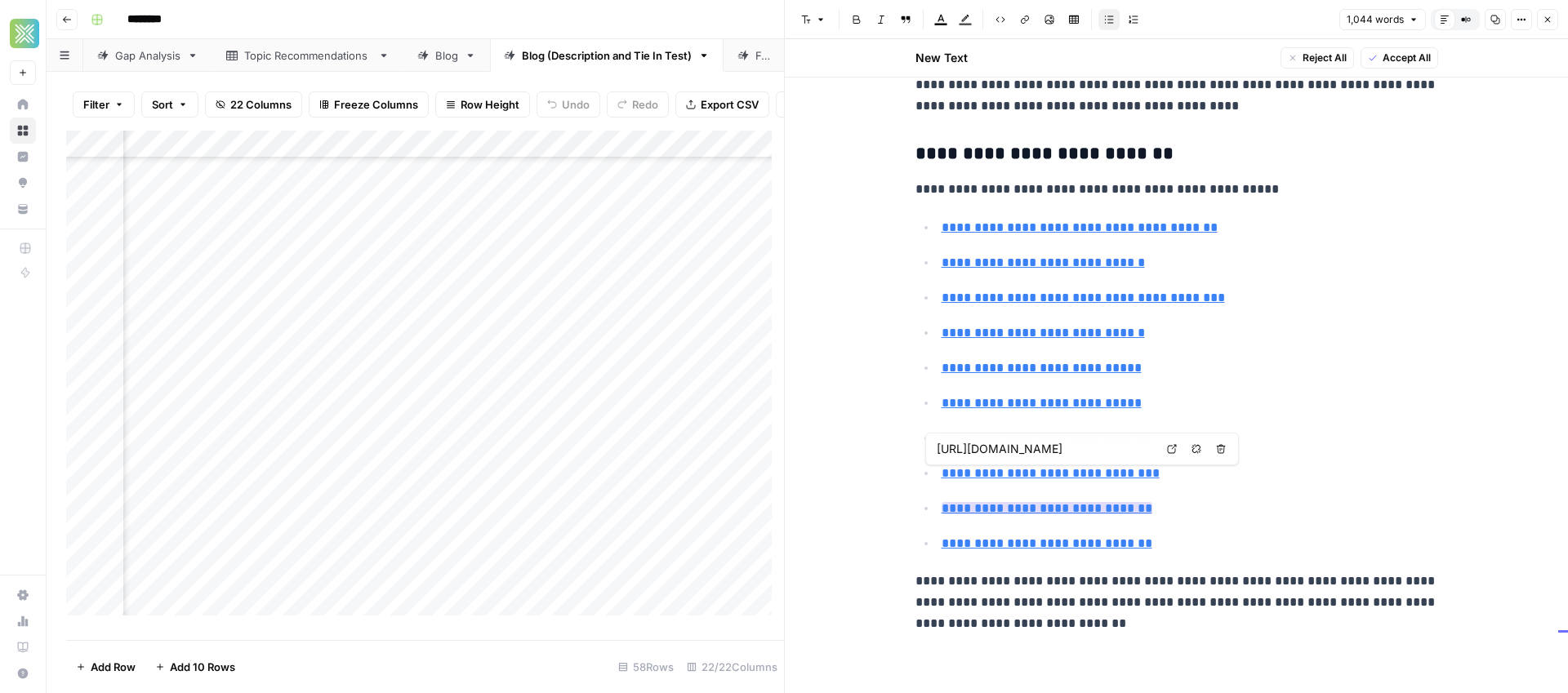
type input "https://www.sendwave.com/en/countries/haiti/de"
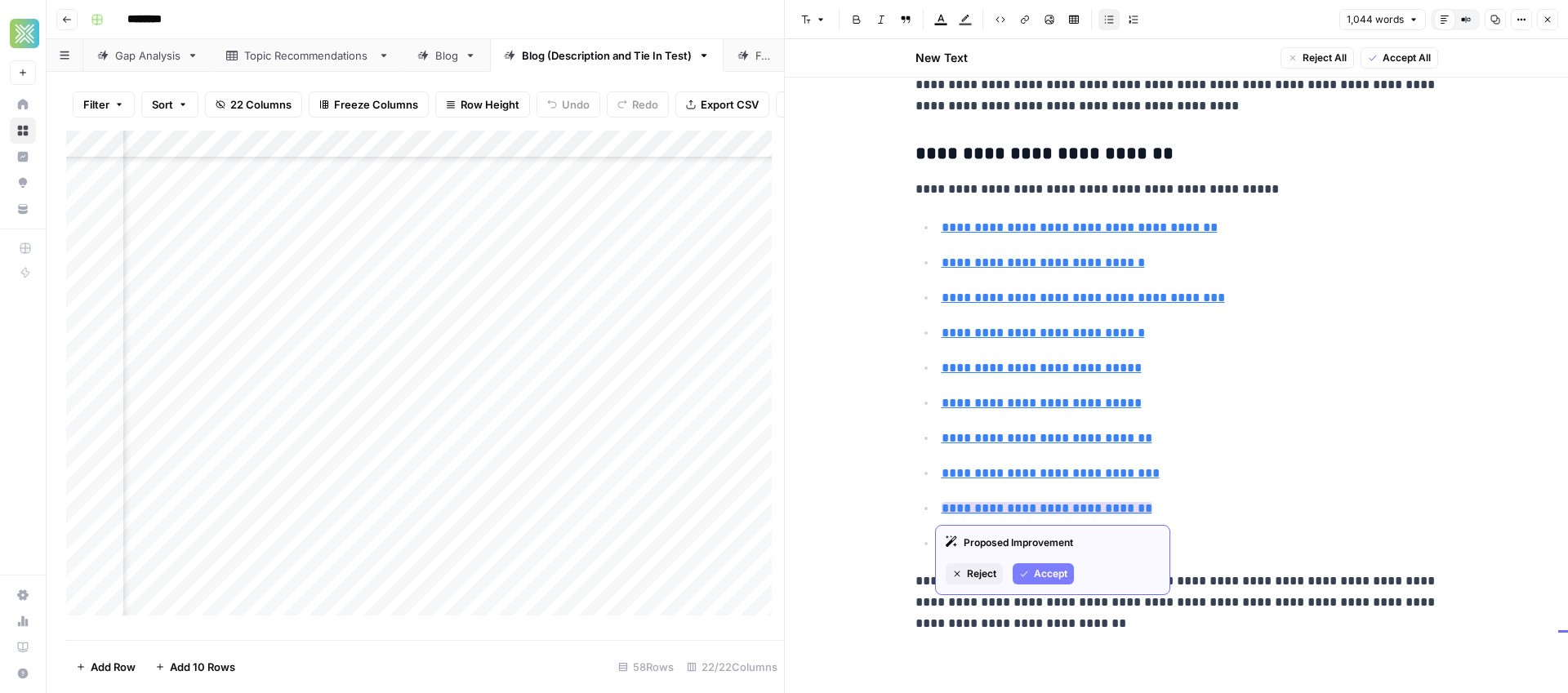
click at [1049, 579] on span "Accept" at bounding box center [1051, 574] width 34 height 15
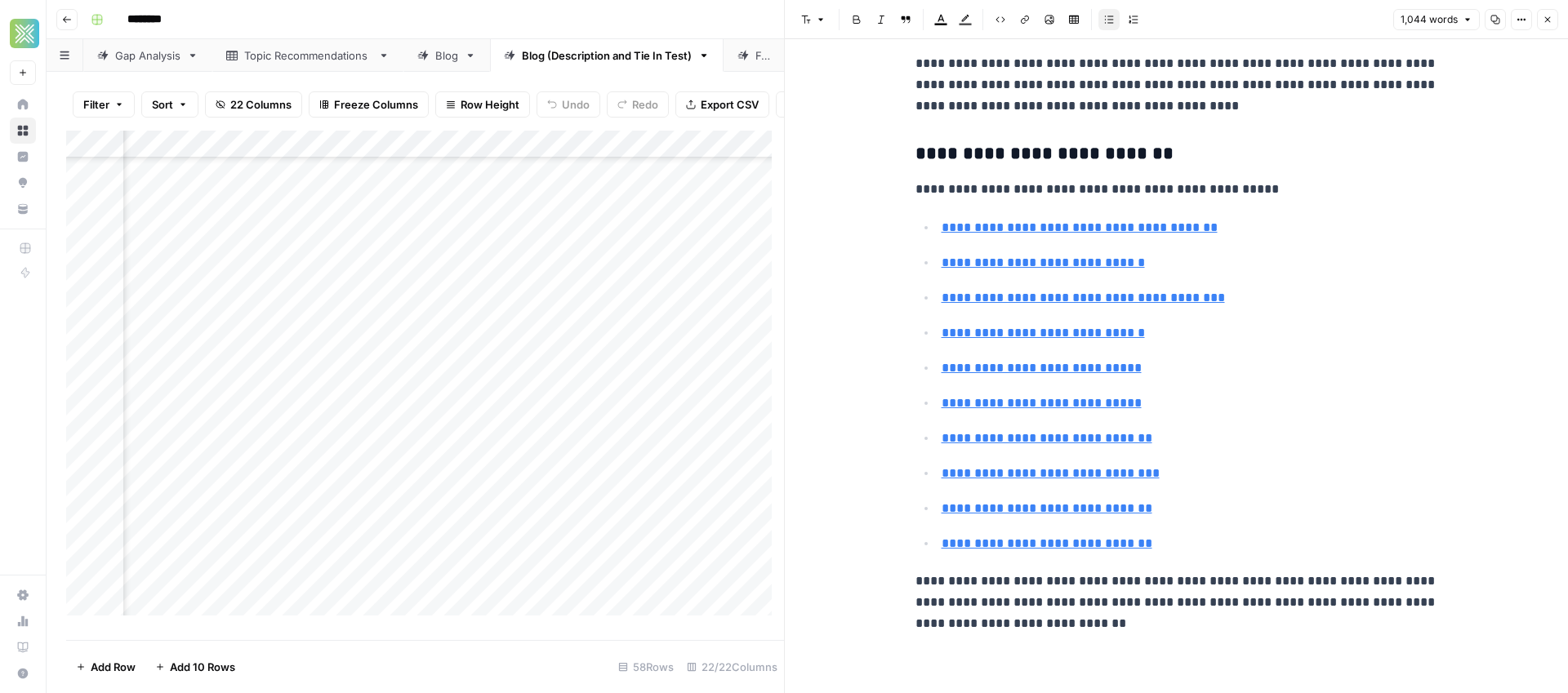
type input "https://www.sendwave.com/en/countries/haiti/ie"
click at [1349, 364] on p "**********" at bounding box center [1190, 368] width 496 height 22
drag, startPoint x: 1225, startPoint y: 602, endPoint x: 1312, endPoint y: 604, distance: 87.0
click at [1312, 604] on p "**********" at bounding box center [1176, 602] width 523 height 64
click at [1275, 603] on p "**********" at bounding box center [1176, 602] width 523 height 64
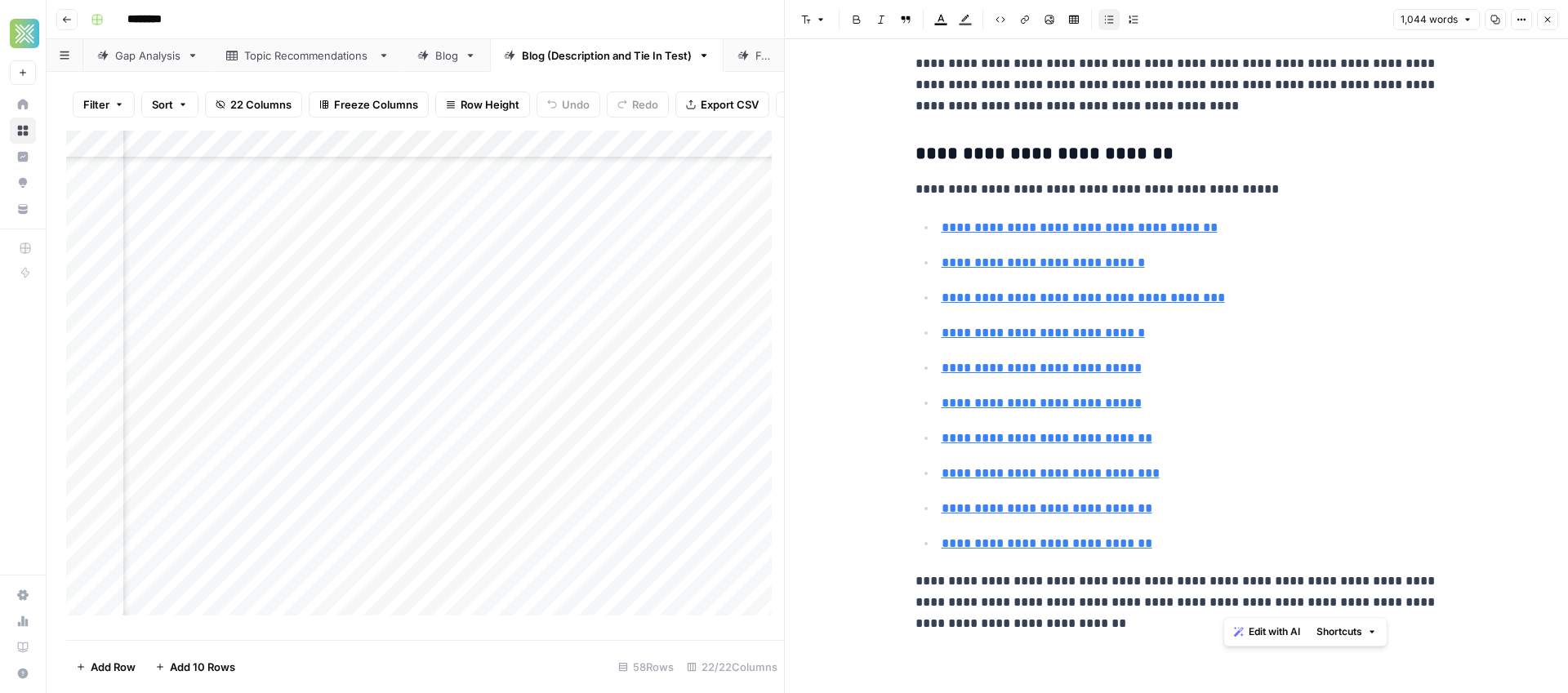
drag, startPoint x: 1308, startPoint y: 601, endPoint x: 1324, endPoint y: 611, distance: 18.9
click at [1226, 601] on p "**********" at bounding box center [1176, 602] width 523 height 64
drag, startPoint x: 1309, startPoint y: 604, endPoint x: 1224, endPoint y: 608, distance: 85.1
click at [1224, 608] on p "**********" at bounding box center [1176, 602] width 523 height 64
click at [1022, 16] on icon "button" at bounding box center [1025, 20] width 9 height 9
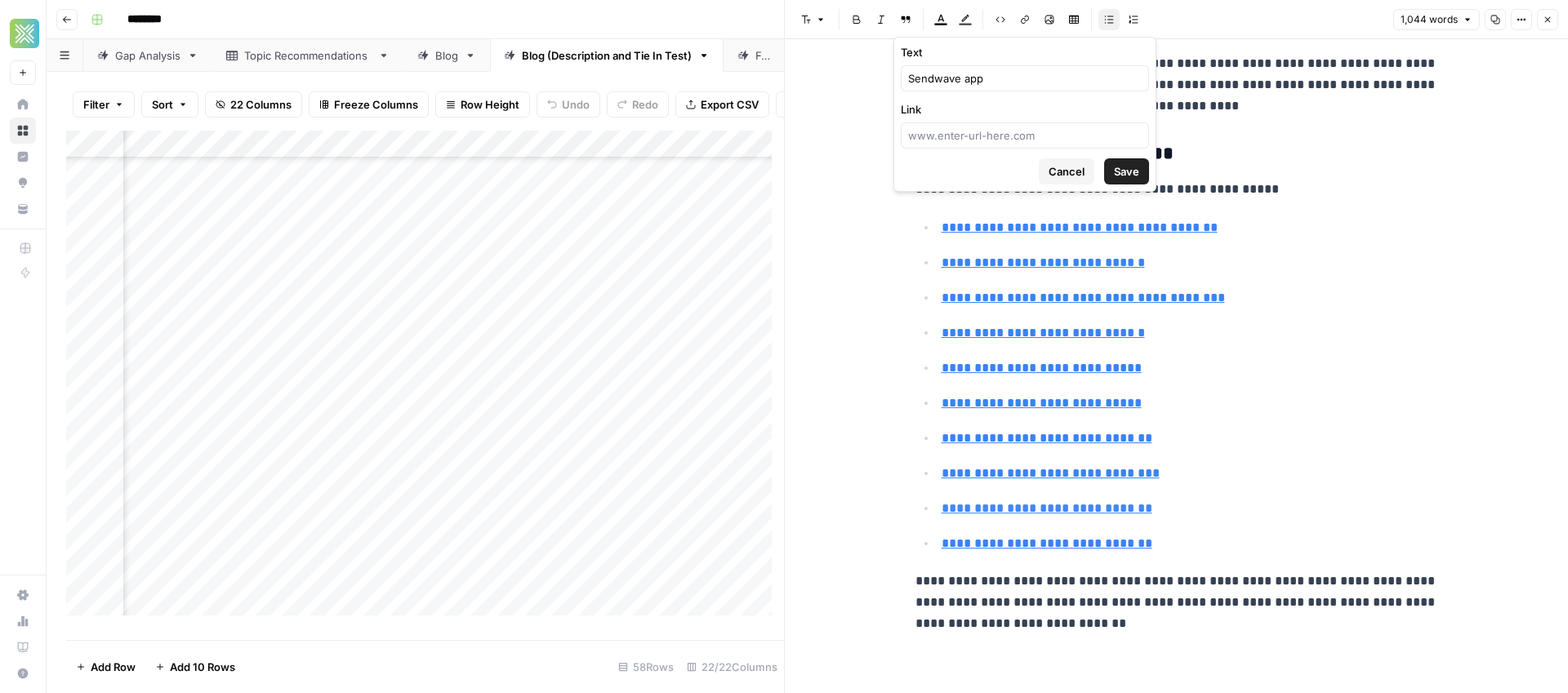
type input "https://www.sendwave.com/en/countries/haiti/it"
click at [1009, 130] on input "Link" at bounding box center [1024, 135] width 233 height 16
paste input "https://www.sendwave.com/en"
type input "https://www.sendwave.com/en"
click at [936, 168] on div "Cancel Save" at bounding box center [1024, 171] width 248 height 26
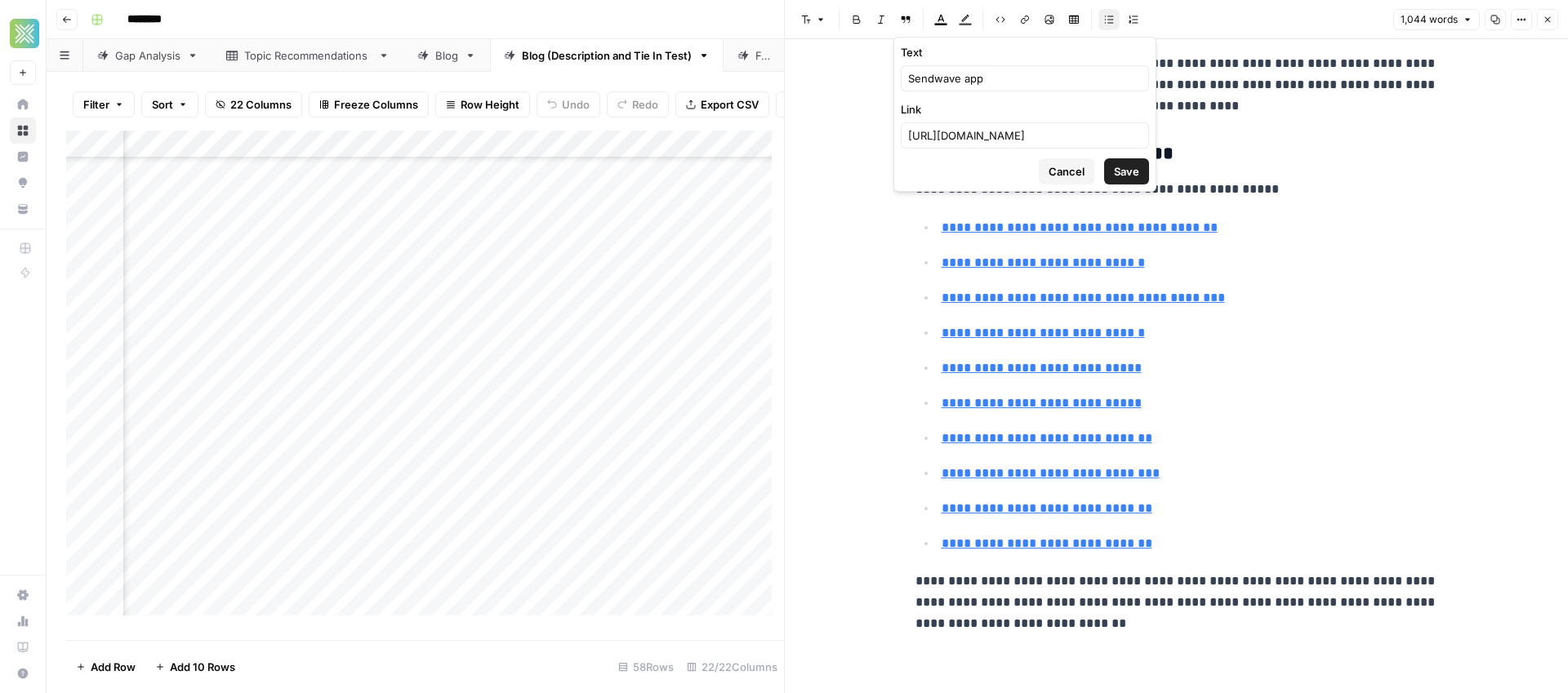
click at [1123, 171] on span "Save" at bounding box center [1126, 170] width 25 height 16
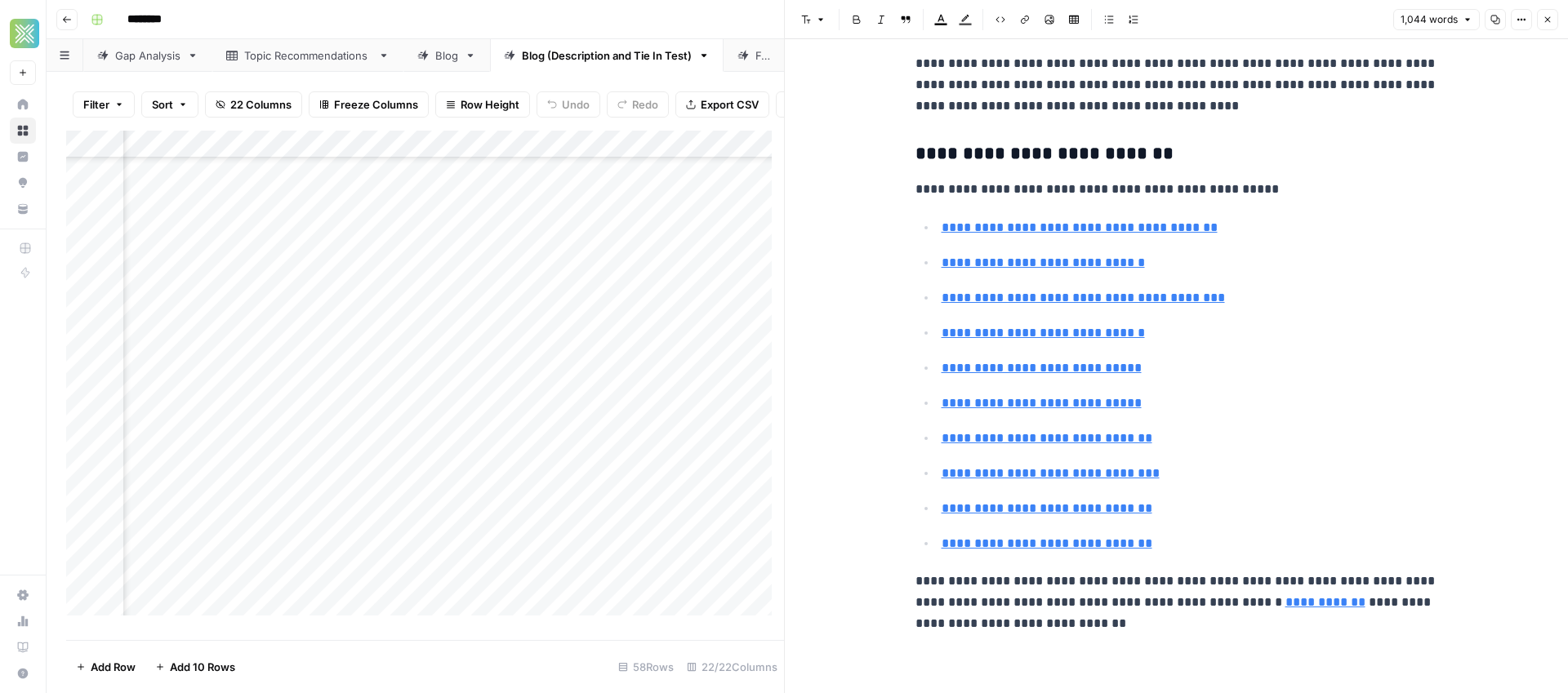
click at [1418, 488] on ul "**********" at bounding box center [1176, 385] width 523 height 338
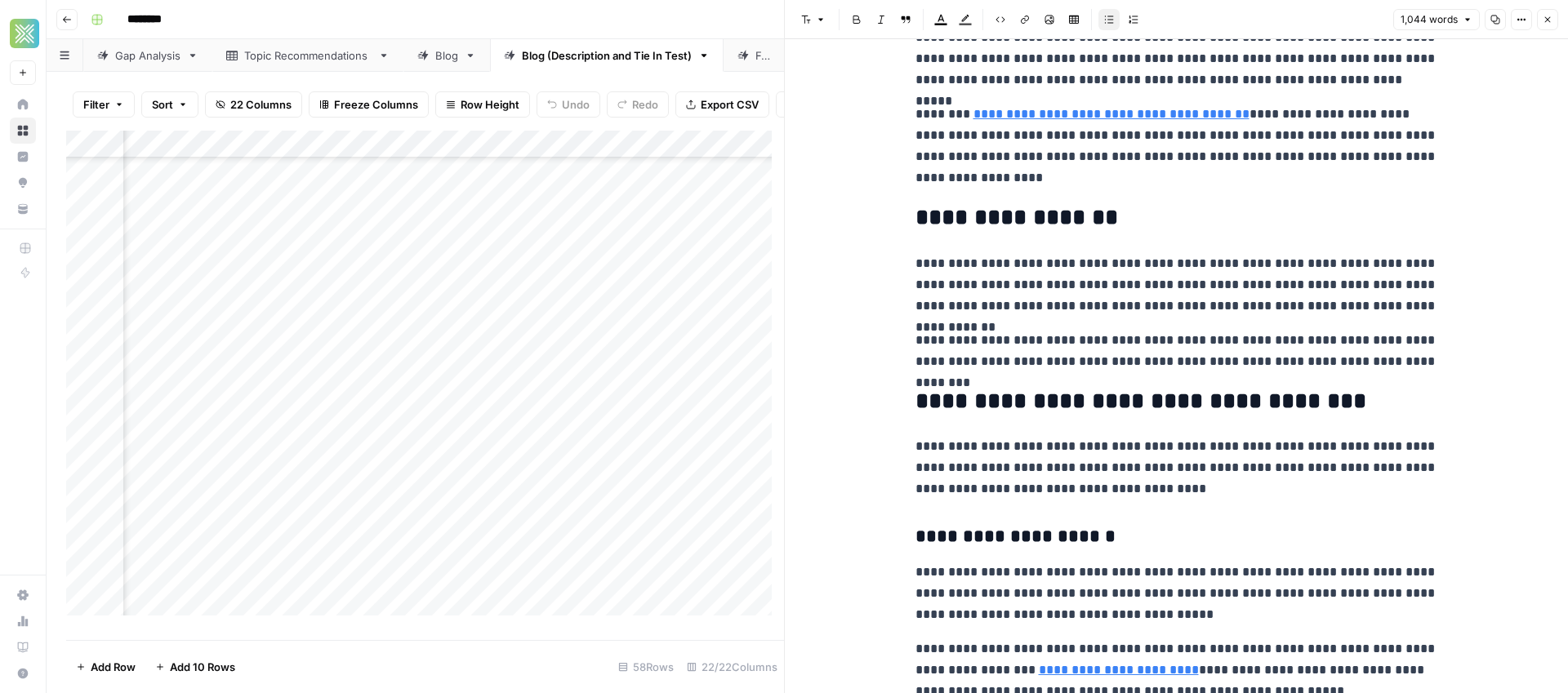
scroll to position [0, 0]
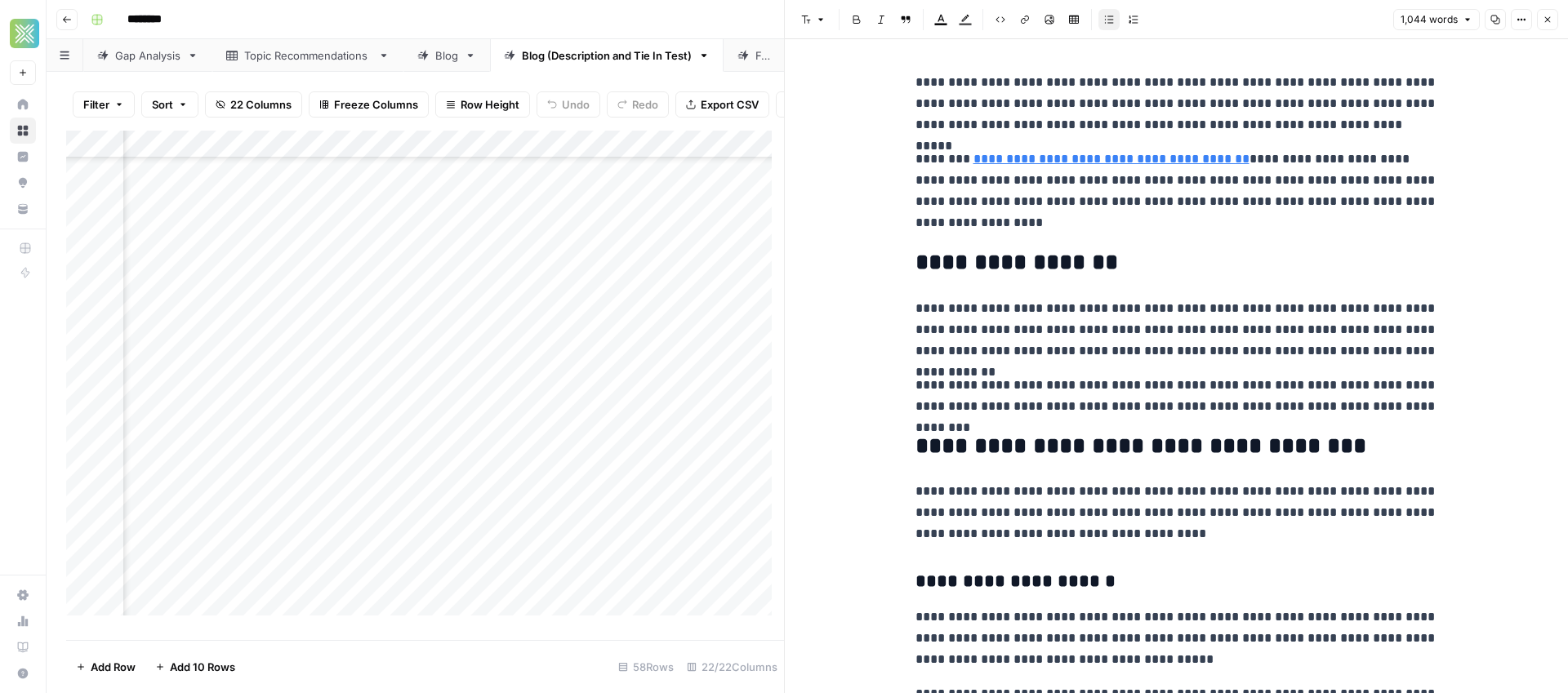
click at [1554, 22] on button "Close" at bounding box center [1546, 20] width 22 height 22
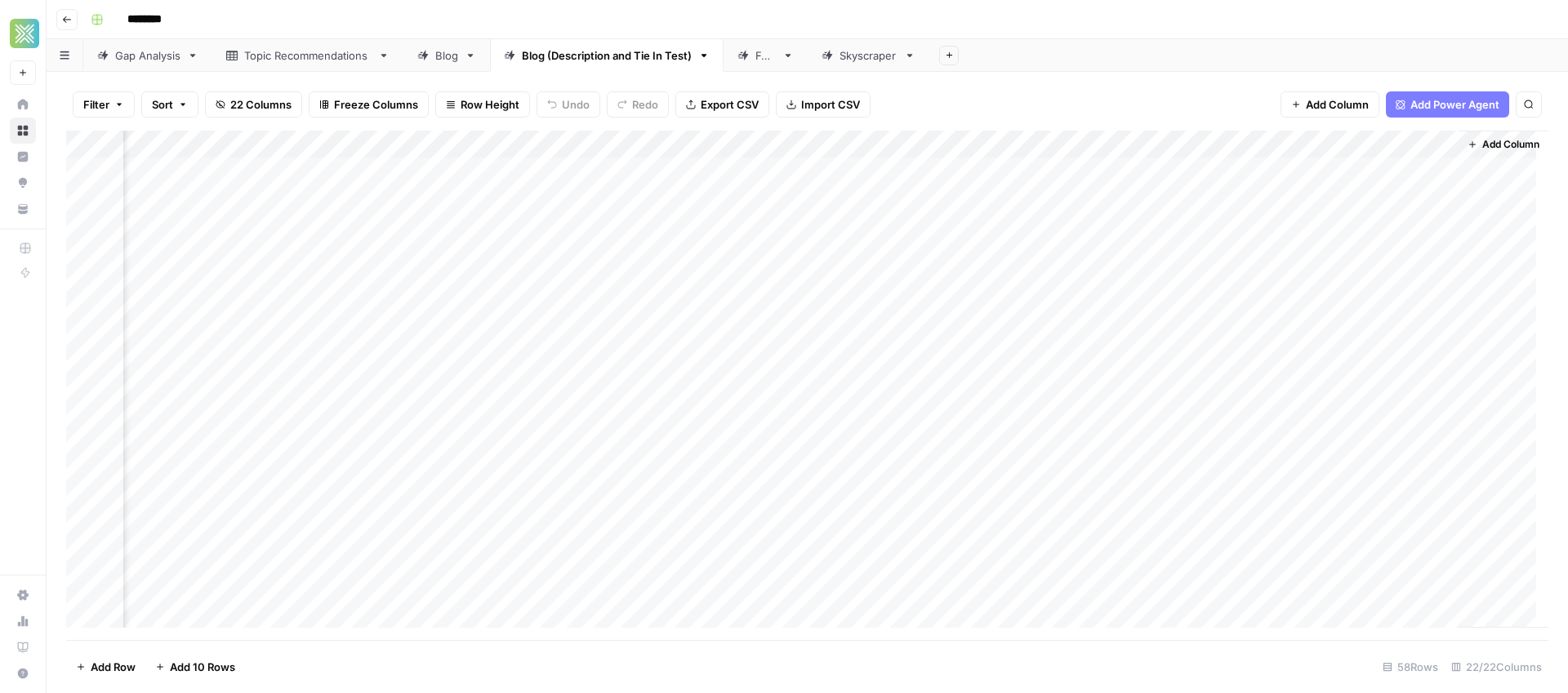
scroll to position [0, 3055]
click at [950, 280] on div "Add Column" at bounding box center [807, 385] width 1482 height 509
click at [1466, 277] on div "Add Column" at bounding box center [807, 385] width 1482 height 509
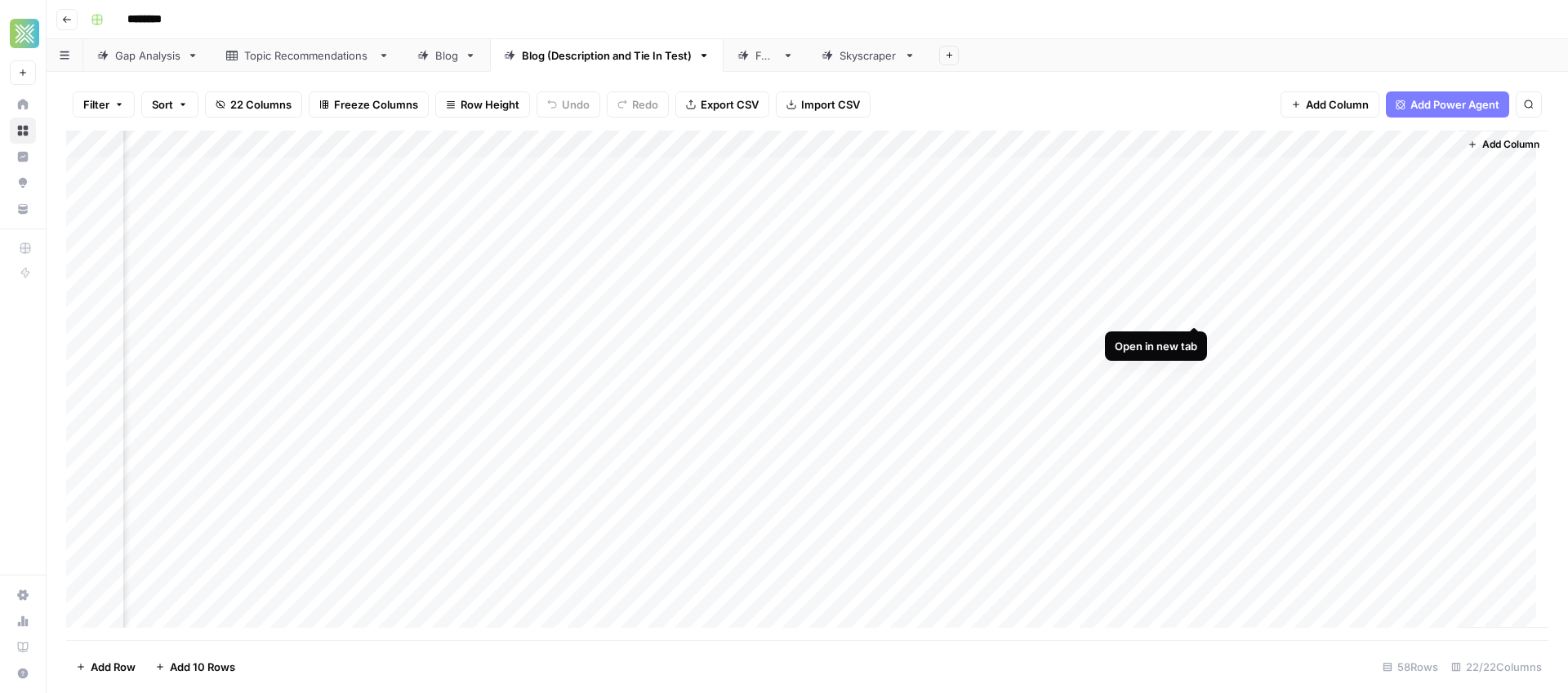
click at [1192, 308] on div "Add Column" at bounding box center [807, 385] width 1482 height 509
click at [192, 340] on div "Add Column" at bounding box center [807, 385] width 1482 height 509
click at [221, 332] on div "Add Column" at bounding box center [807, 385] width 1482 height 509
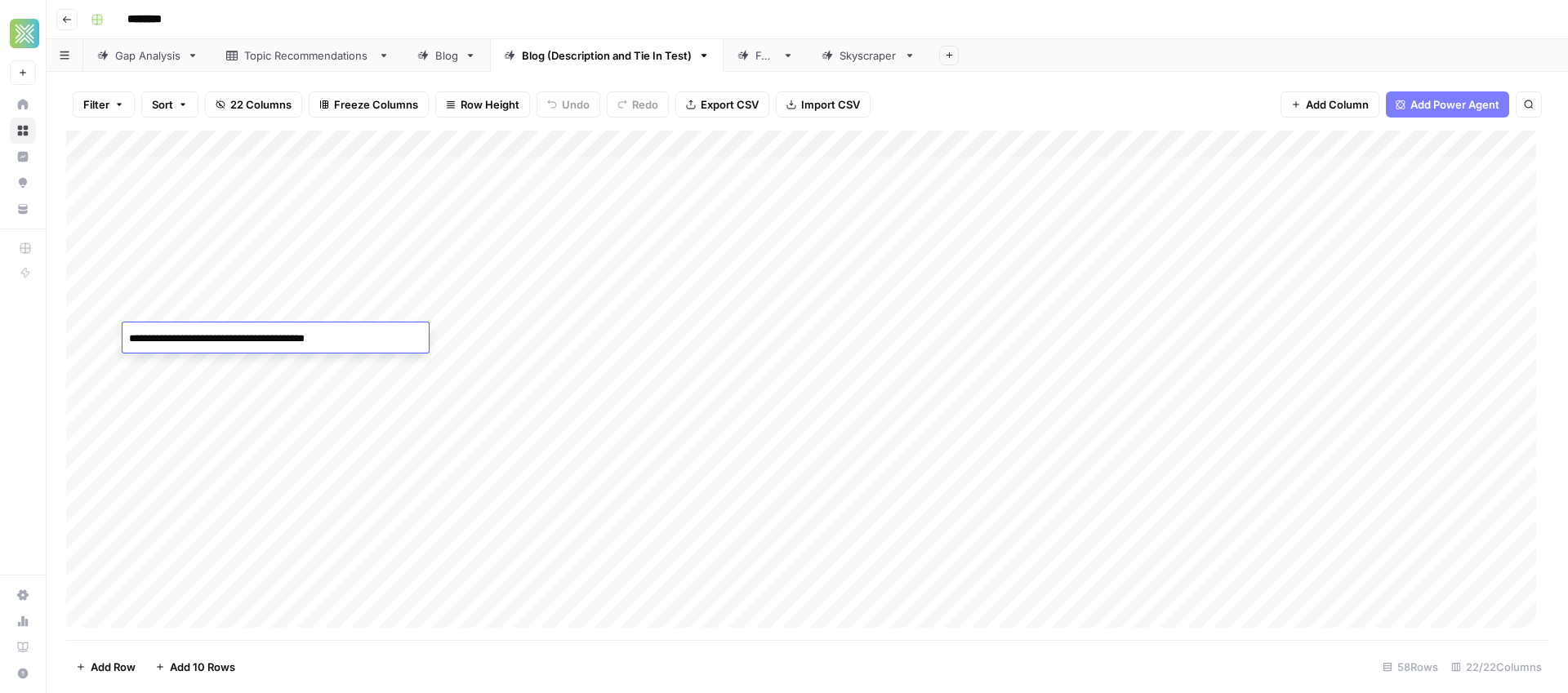
drag, startPoint x: 363, startPoint y: 340, endPoint x: 105, endPoint y: 333, distance: 258.1
click at [105, 333] on body "**********" at bounding box center [784, 346] width 1568 height 693
type textarea "**********"
click at [345, 336] on div "Add Column" at bounding box center [807, 385] width 1482 height 509
click at [313, 342] on div "Add Column" at bounding box center [807, 385] width 1482 height 509
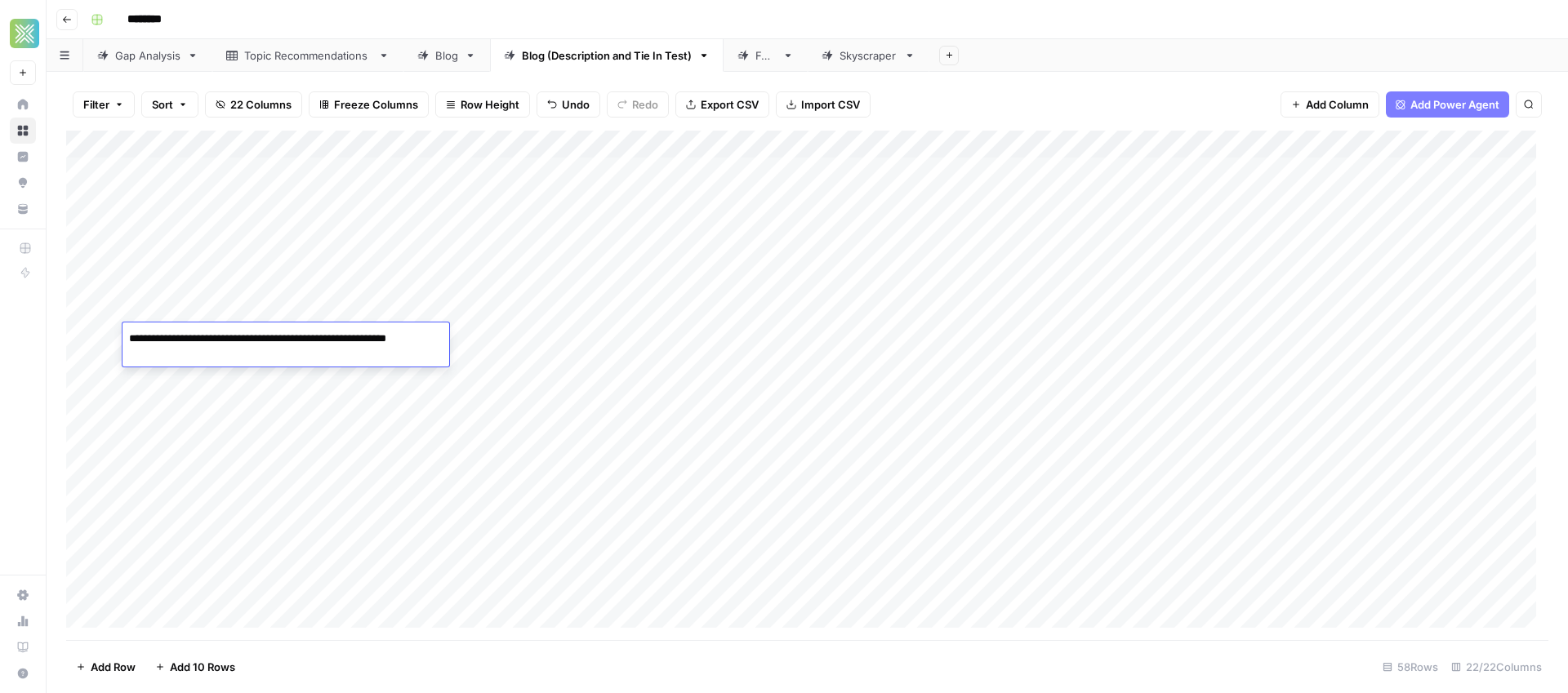
type textarea "**********"
click at [806, 357] on div "Add Column" at bounding box center [807, 385] width 1482 height 509
click at [757, 336] on div "Add Column" at bounding box center [807, 385] width 1482 height 509
click at [549, 337] on div "Add Column" at bounding box center [807, 385] width 1482 height 509
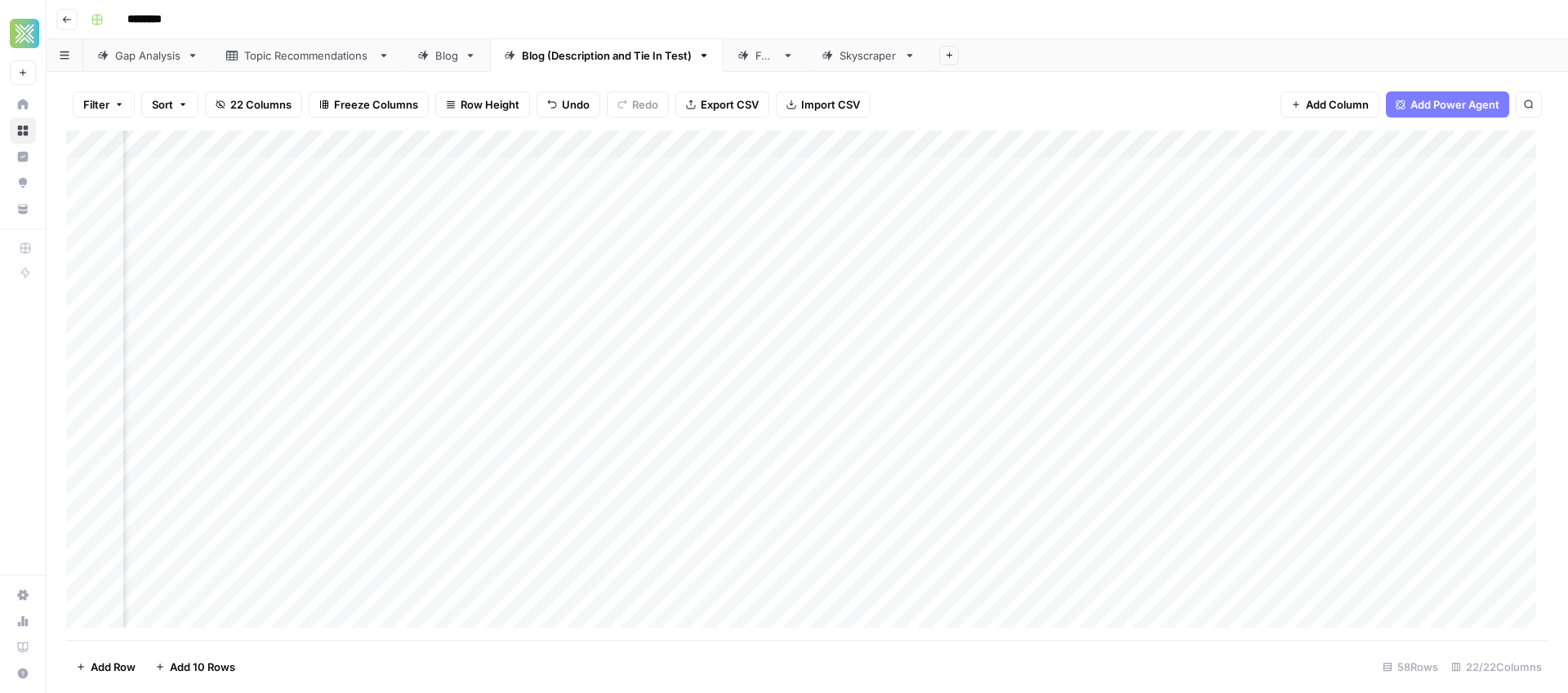
scroll to position [0, 1013]
click at [631, 339] on div "Add Column" at bounding box center [807, 385] width 1482 height 509
click at [612, 362] on div "Add Column" at bounding box center [807, 385] width 1482 height 509
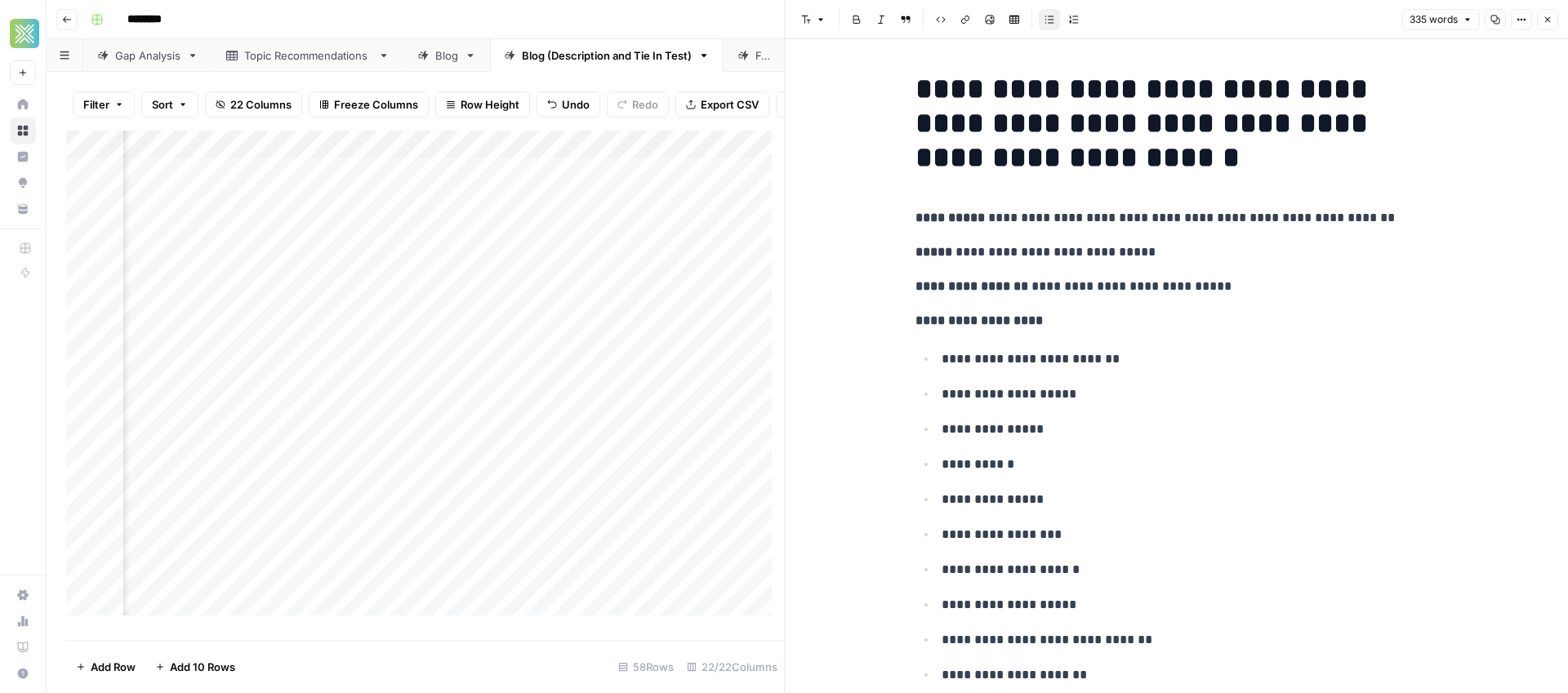
click at [1560, 15] on header "Font style Bold Italic Block quote Code block Link Image Insert Table Bulleted …" at bounding box center [1176, 20] width 783 height 39
click at [1552, 20] on button "Close" at bounding box center [1546, 20] width 22 height 22
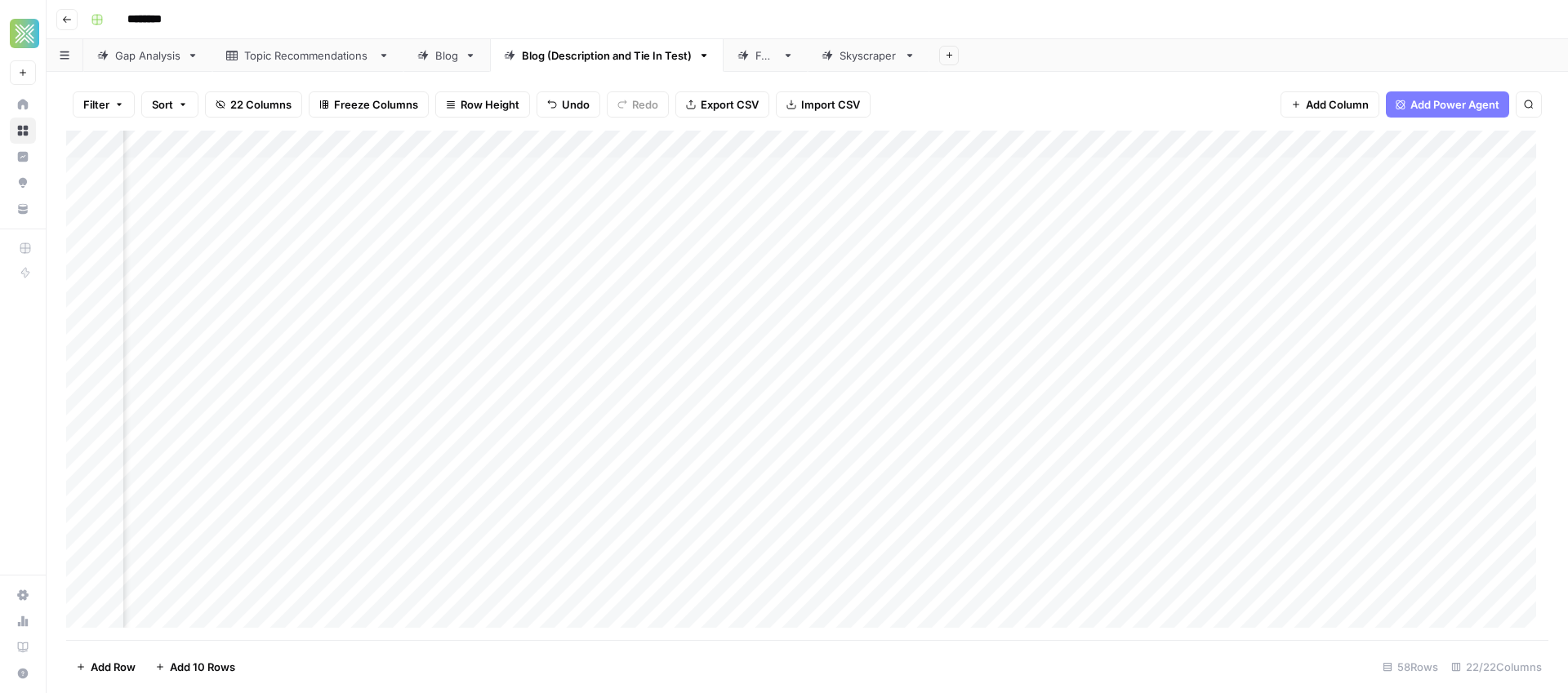
click at [894, 368] on div "Add Column" at bounding box center [807, 385] width 1482 height 509
click at [885, 364] on div "Add Column" at bounding box center [807, 385] width 1482 height 509
click at [882, 364] on textarea "**********" at bounding box center [940, 375] width 327 height 39
click at [906, 429] on div "Add Column" at bounding box center [807, 385] width 1482 height 509
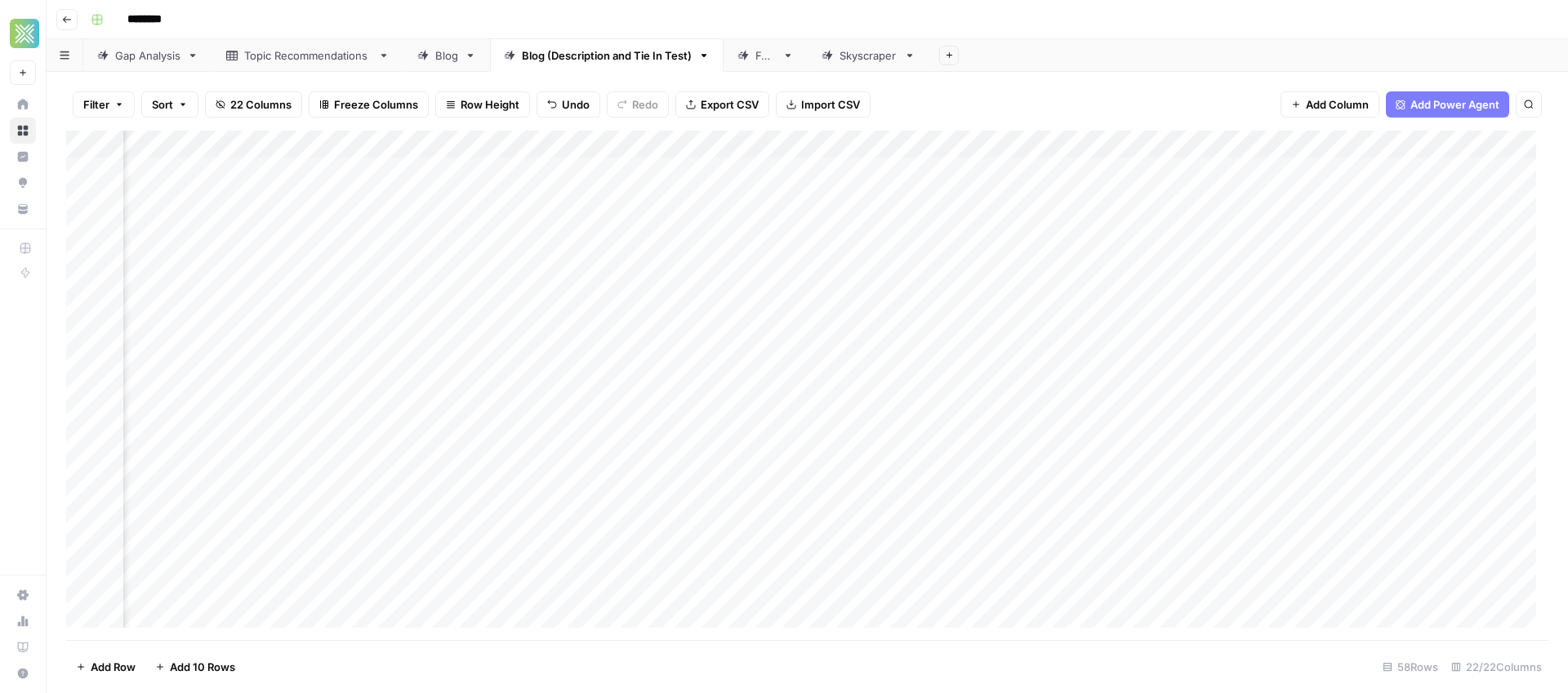
click at [1270, 362] on div "Add Column" at bounding box center [807, 385] width 1482 height 509
click at [1047, 396] on div "Add Column" at bounding box center [807, 385] width 1482 height 509
click at [987, 394] on div "Add Column" at bounding box center [807, 385] width 1482 height 509
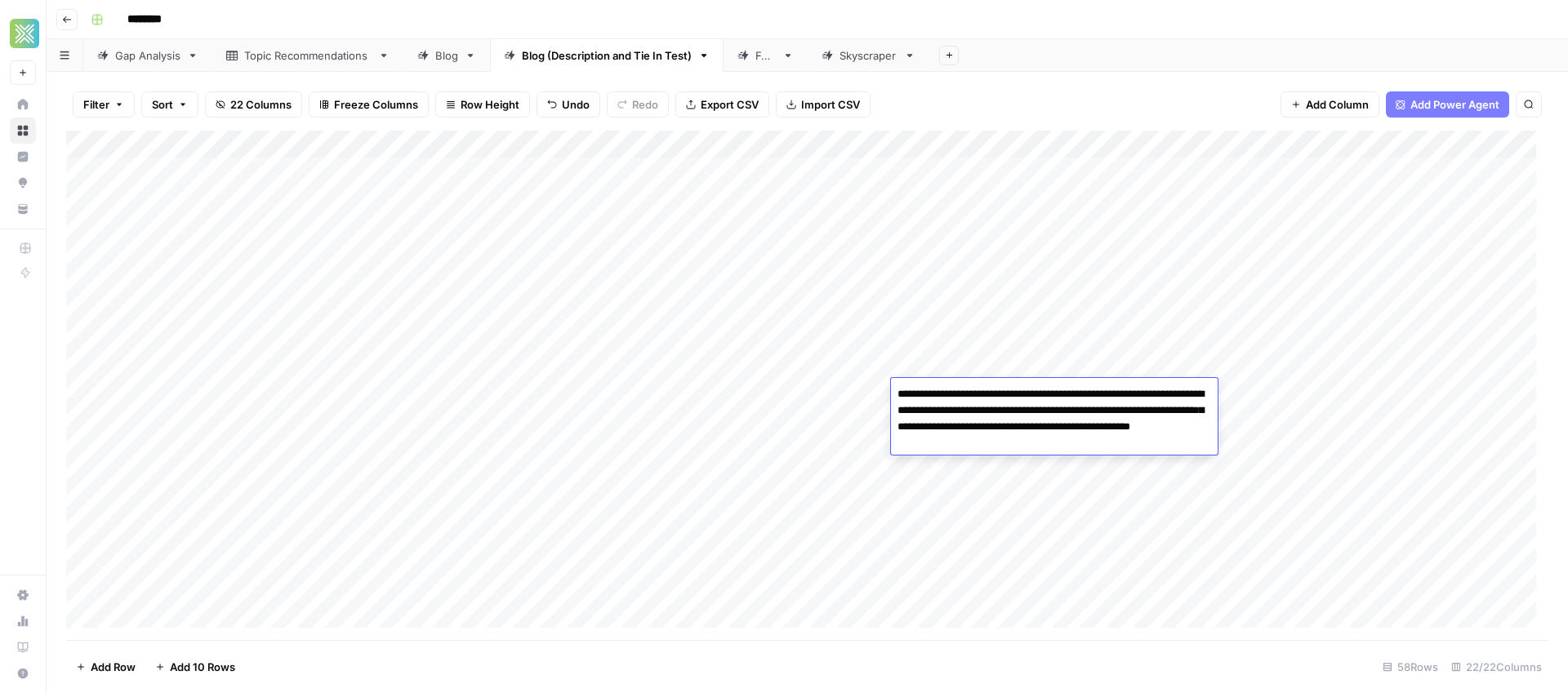
click at [1303, 391] on div "Add Column" at bounding box center [807, 385] width 1482 height 509
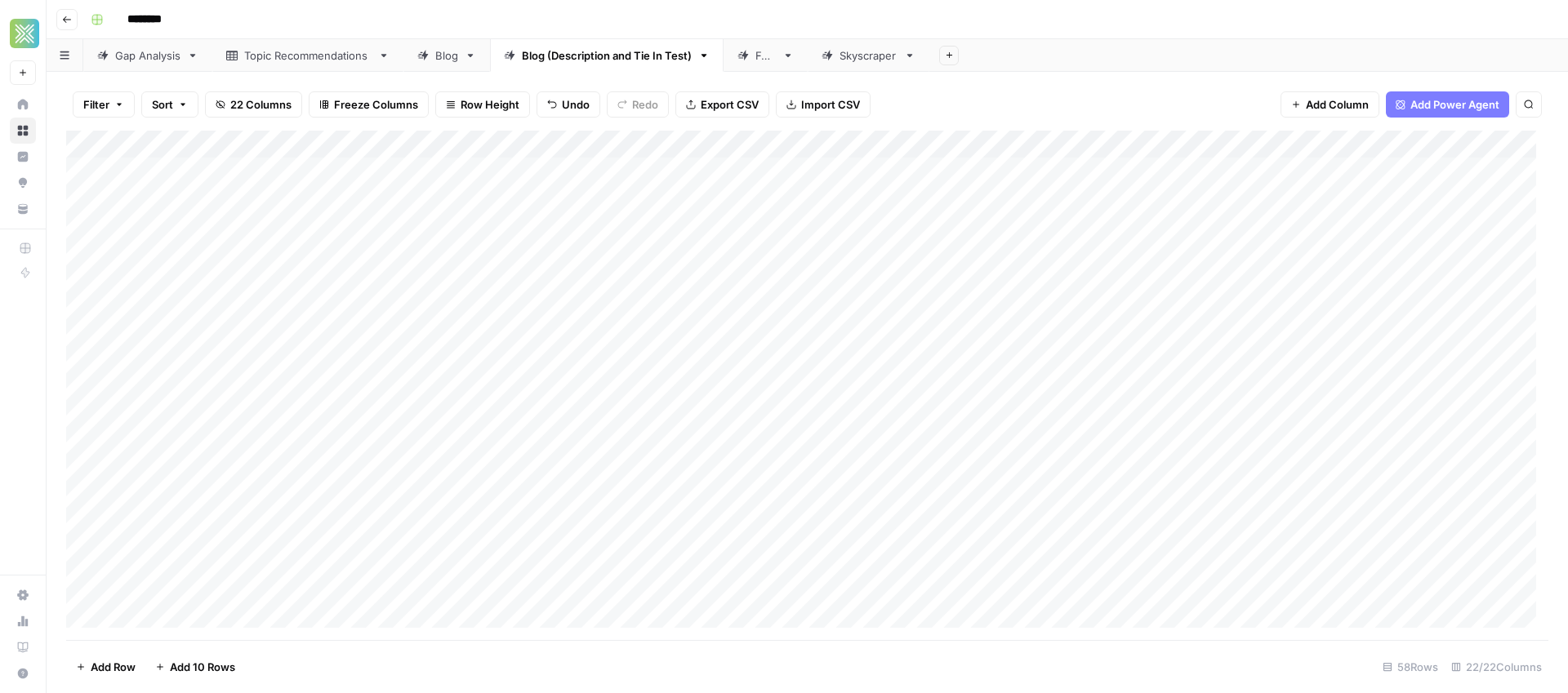
click at [1231, 395] on div "Add Column" at bounding box center [807, 385] width 1482 height 509
click at [1064, 392] on div "Add Column" at bounding box center [807, 385] width 1482 height 509
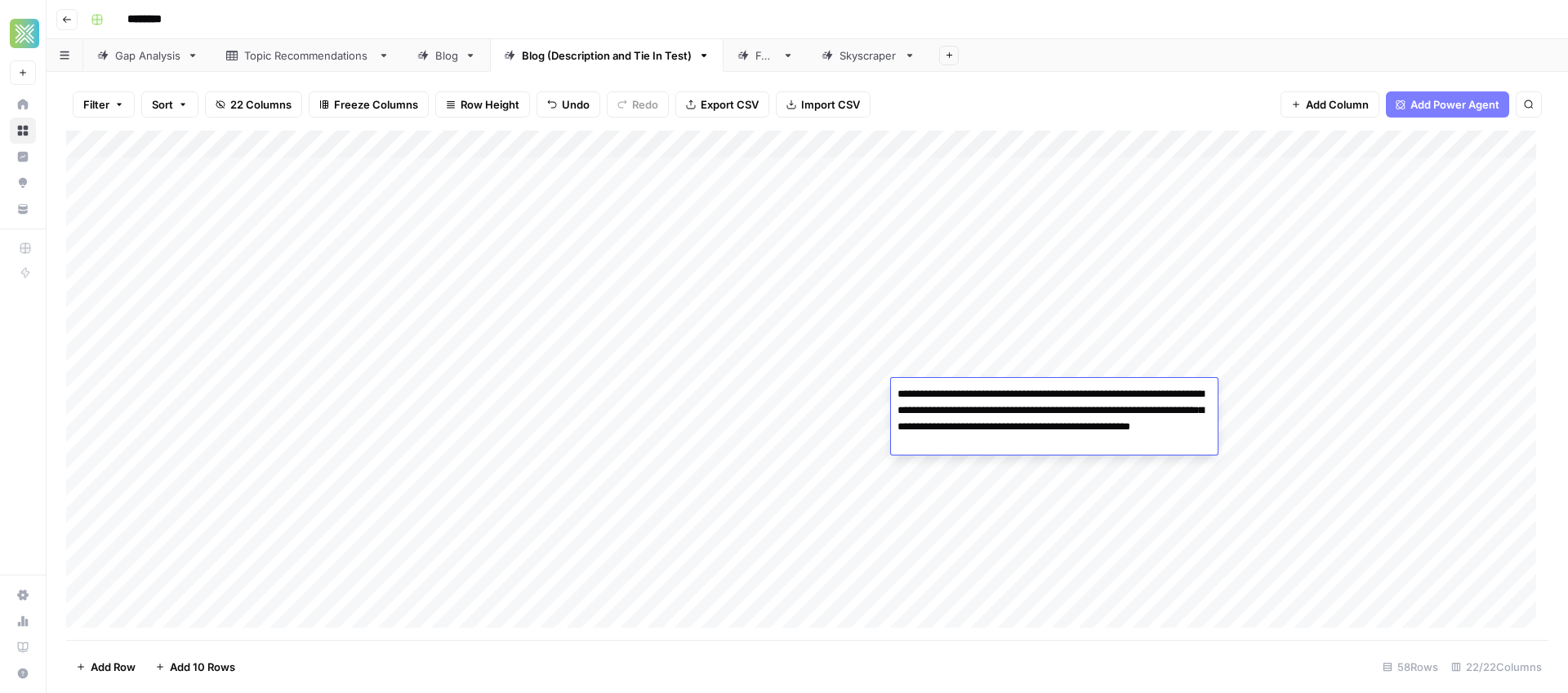
click at [1083, 391] on textarea "**********" at bounding box center [1054, 419] width 327 height 72
type textarea "**********"
click at [1045, 421] on textarea "**********" at bounding box center [1054, 419] width 327 height 72
click at [1359, 357] on div "Add Column" at bounding box center [807, 385] width 1482 height 509
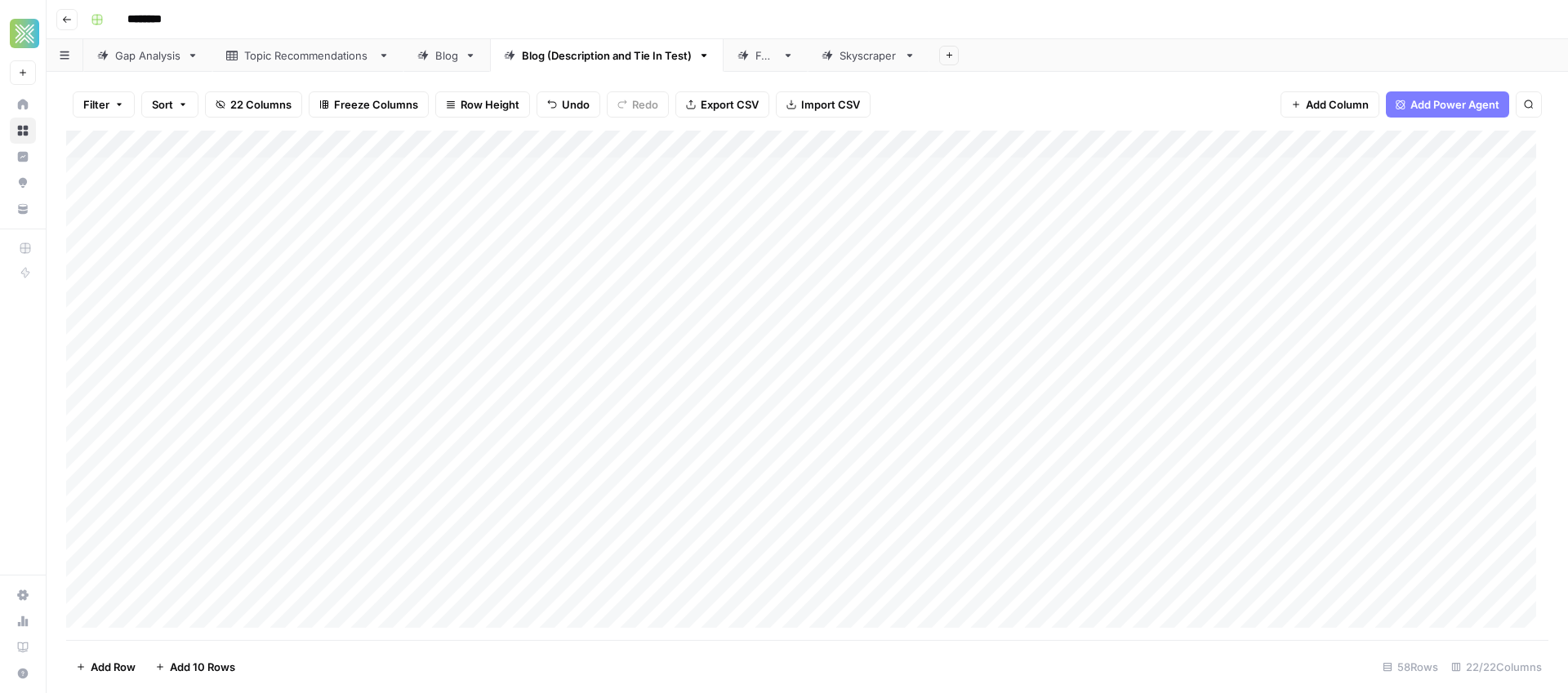
click at [1040, 403] on div "Add Column" at bounding box center [807, 385] width 1482 height 509
click at [1218, 396] on div "Add Column" at bounding box center [807, 385] width 1482 height 509
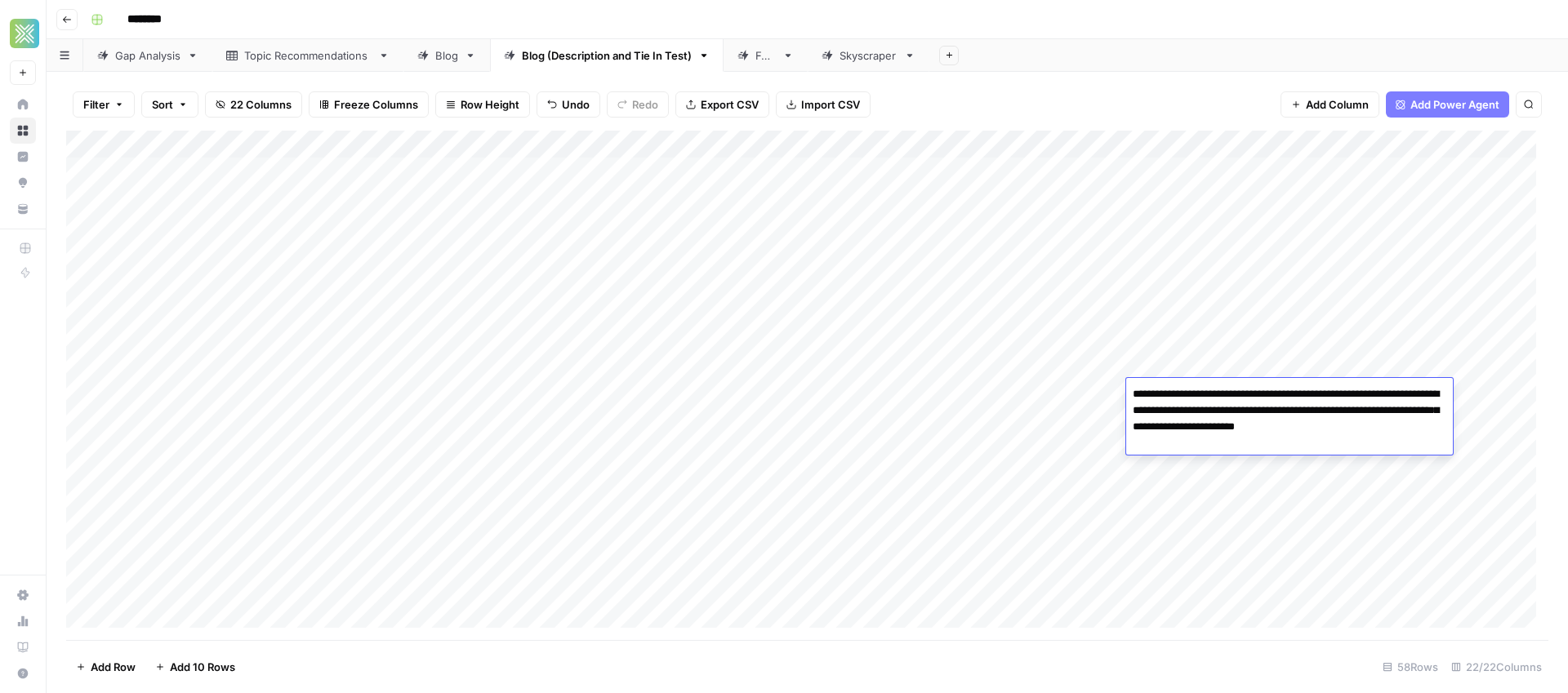
click at [1413, 429] on textarea "**********" at bounding box center [1289, 410] width 327 height 55
type textarea "**********"
click at [654, 394] on div "Add Column" at bounding box center [807, 385] width 1482 height 509
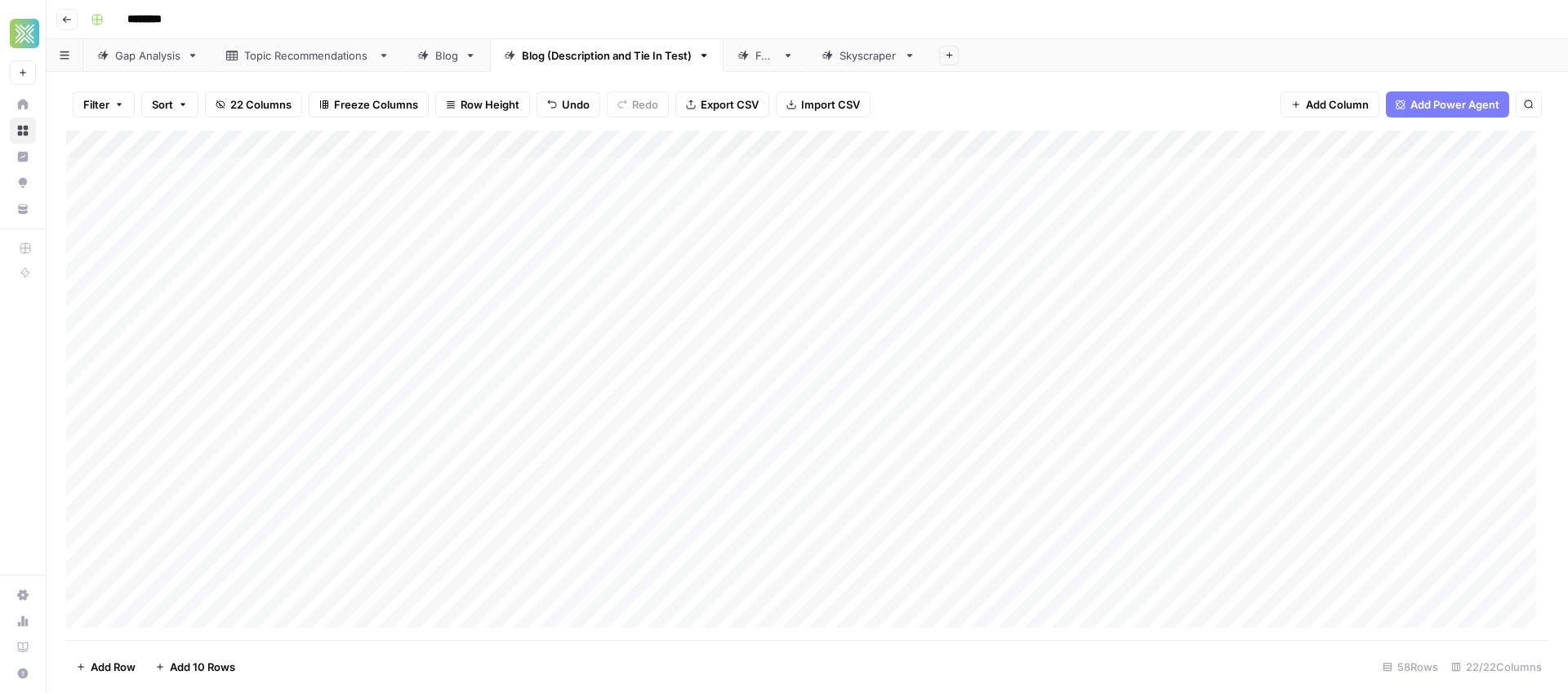
click at [654, 393] on div "Add Column" at bounding box center [807, 385] width 1482 height 509
click at [657, 394] on textarea "**********" at bounding box center [659, 394] width 467 height 22
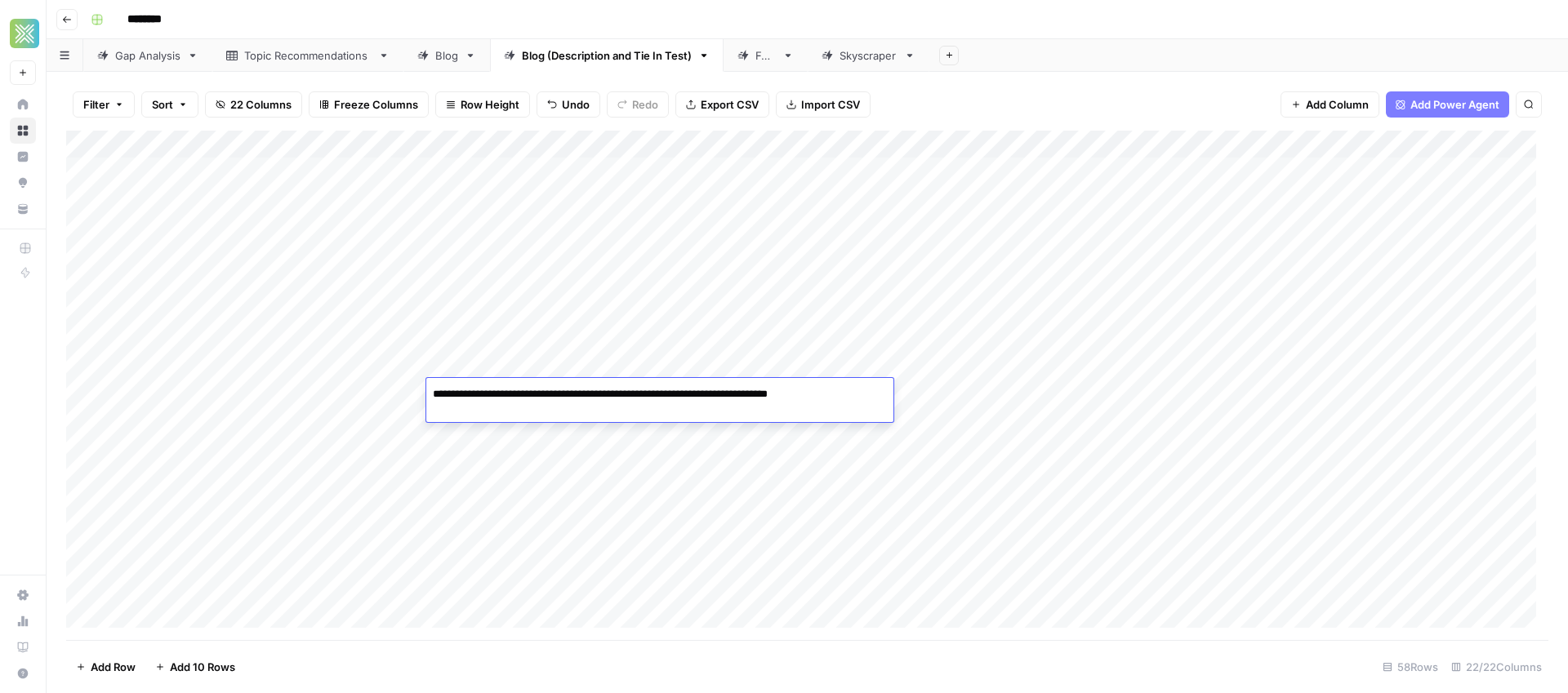
click at [850, 390] on textarea "**********" at bounding box center [659, 394] width 467 height 22
type textarea "**********"
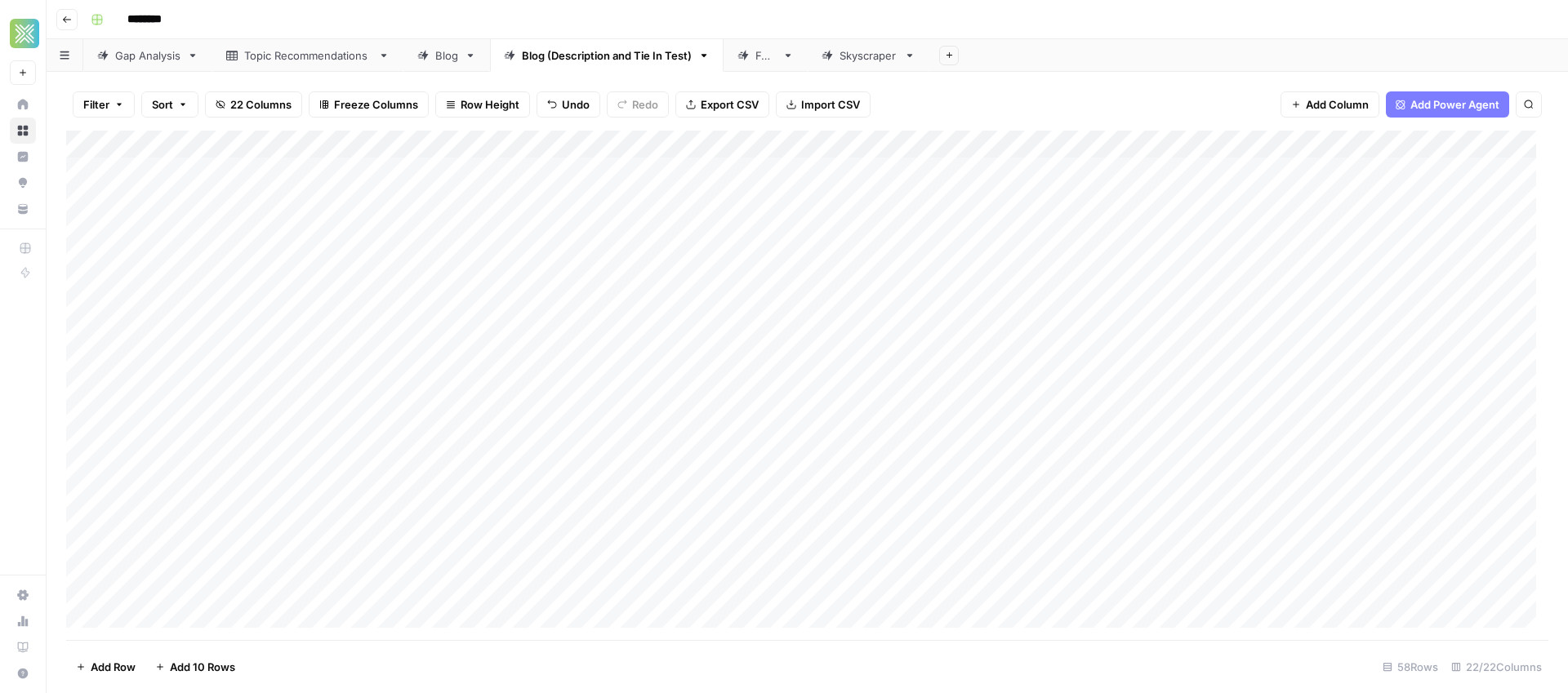
click at [223, 385] on div "Add Column" at bounding box center [807, 385] width 1482 height 509
click at [231, 391] on div "Add Column" at bounding box center [807, 385] width 1482 height 509
drag, startPoint x: 228, startPoint y: 391, endPoint x: 92, endPoint y: 364, distance: 138.7
click at [98, 380] on body "**********" at bounding box center [784, 346] width 1568 height 693
type textarea "**********"
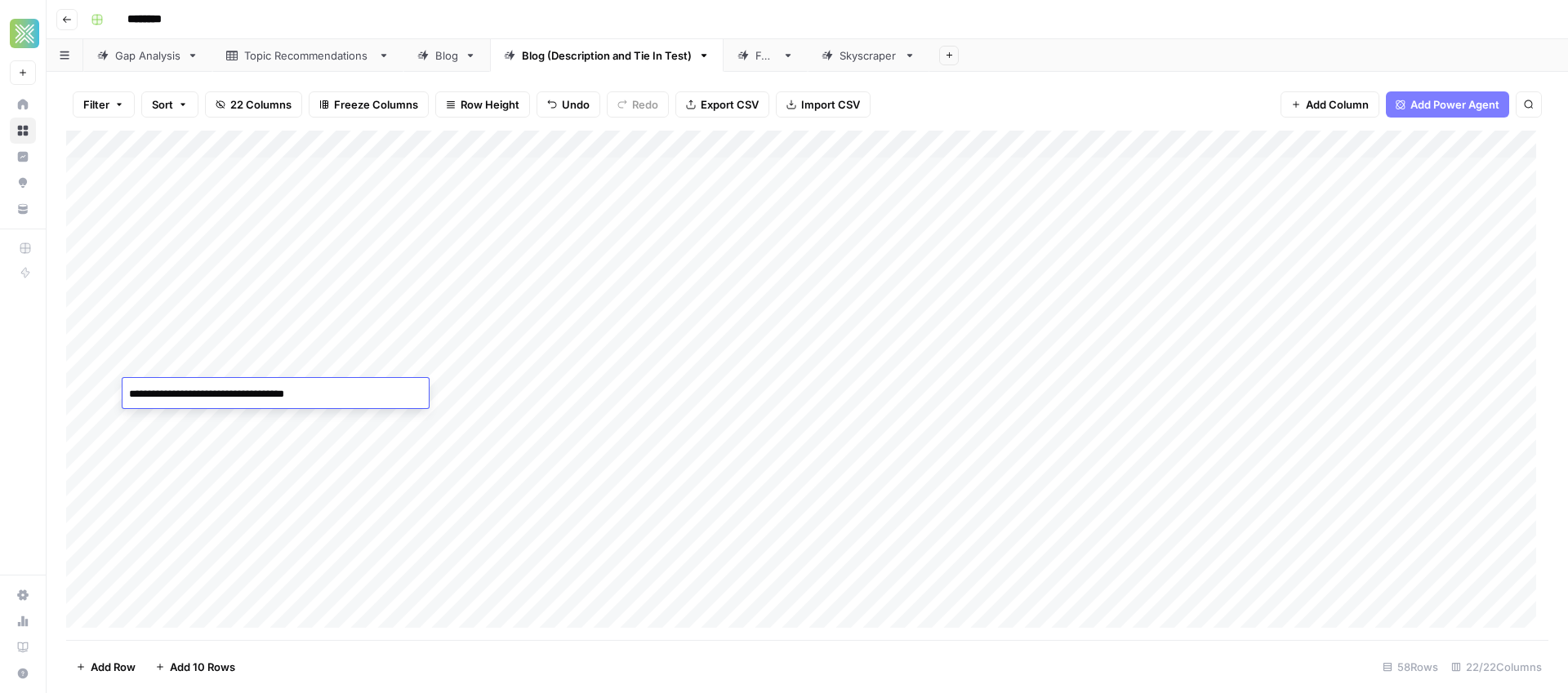
click at [1227, 401] on div "Add Column" at bounding box center [807, 385] width 1482 height 509
click at [1413, 327] on div "Add Column" at bounding box center [807, 385] width 1482 height 509
drag, startPoint x: 673, startPoint y: 356, endPoint x: 294, endPoint y: 359, distance: 379.0
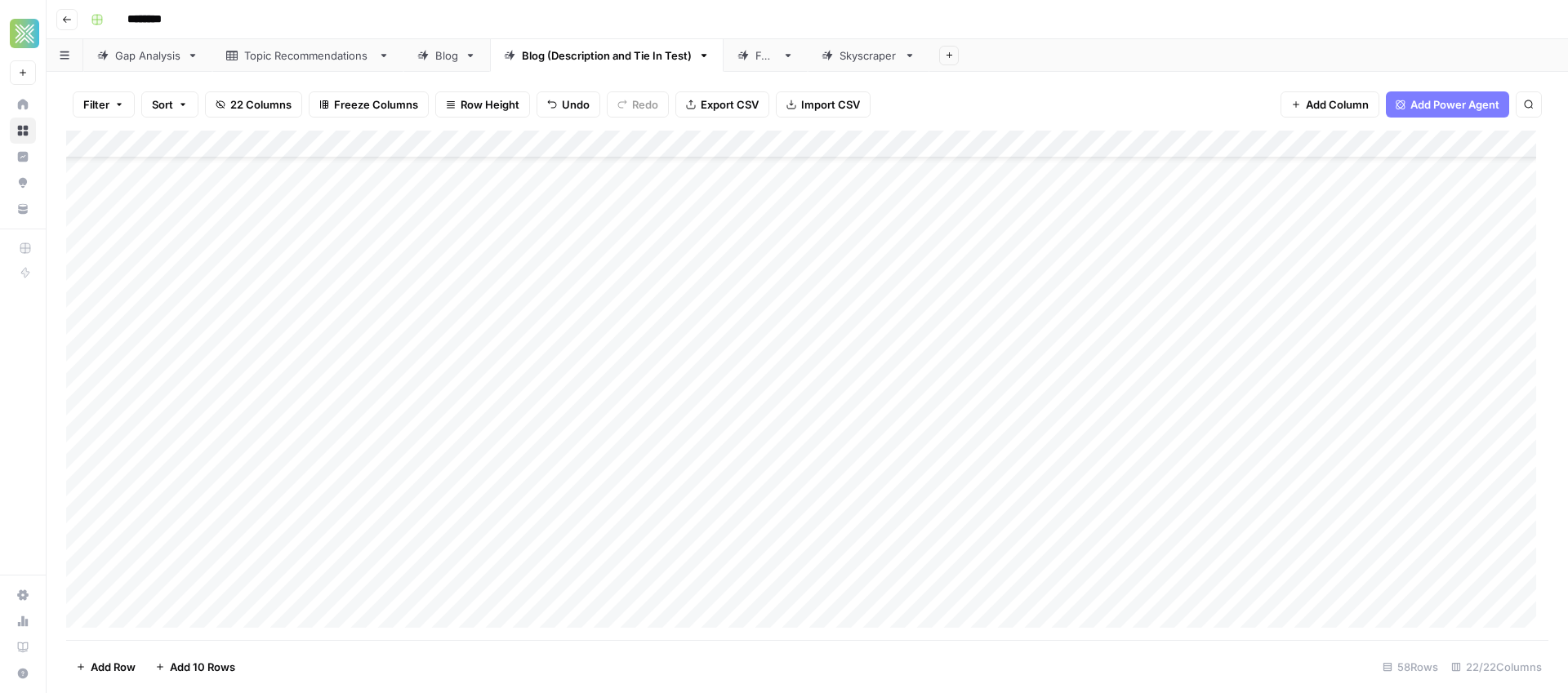
click at [294, 359] on div "Add Column" at bounding box center [807, 385] width 1482 height 509
click at [1053, 353] on div "Add Column" at bounding box center [807, 385] width 1482 height 509
click at [1284, 353] on div "Add Column" at bounding box center [807, 385] width 1482 height 509
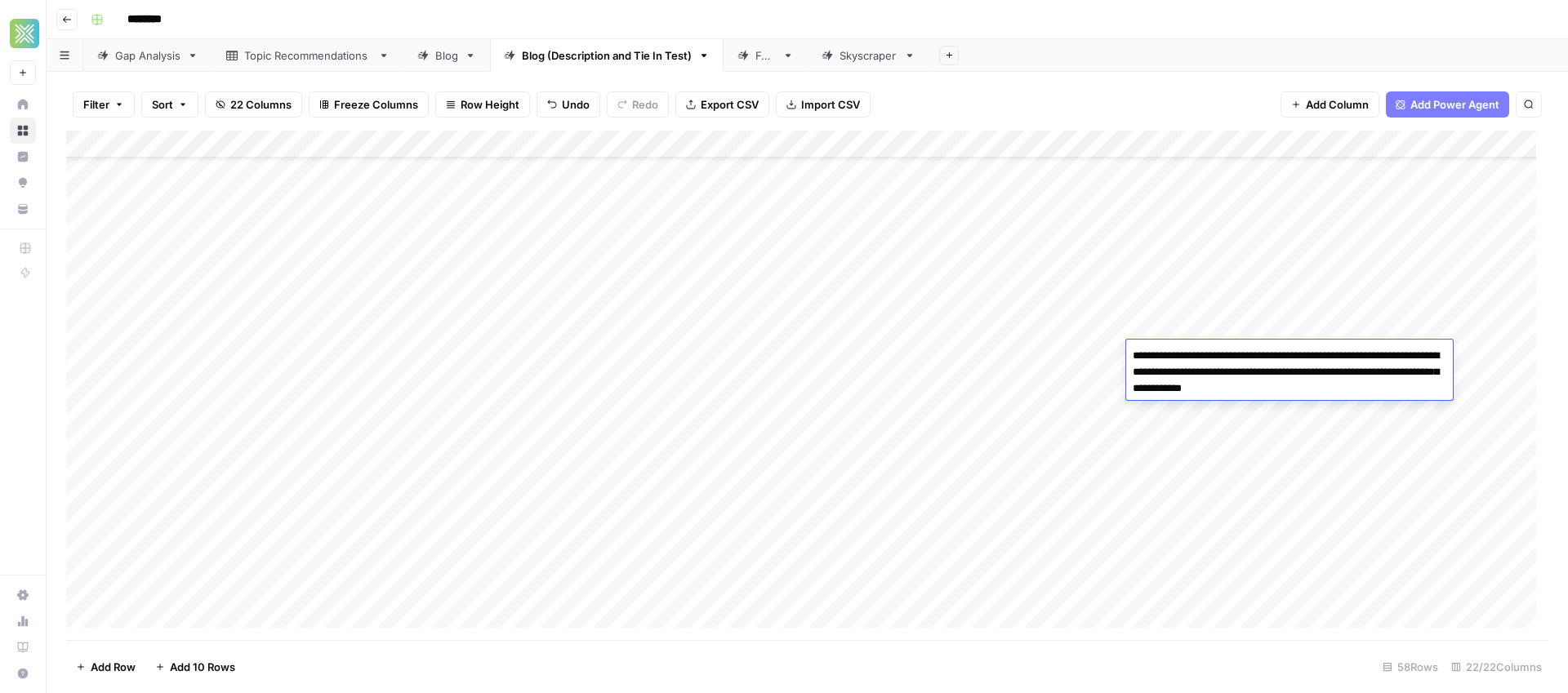
click at [259, 359] on div "Add Column" at bounding box center [807, 385] width 1482 height 509
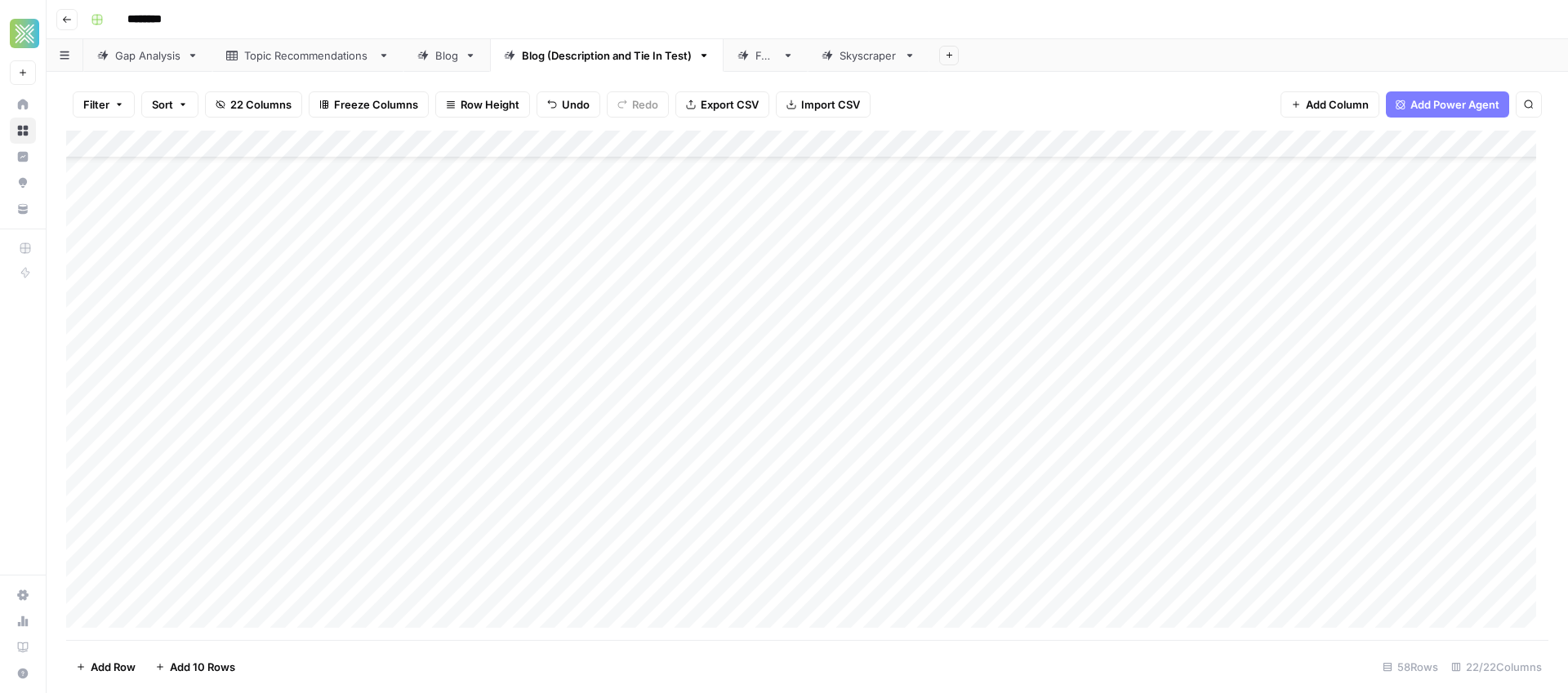
click at [556, 346] on div "Add Column" at bounding box center [807, 385] width 1482 height 509
click at [376, 356] on div "Add Column" at bounding box center [807, 385] width 1482 height 509
drag, startPoint x: 517, startPoint y: 355, endPoint x: 324, endPoint y: 357, distance: 193.0
click at [324, 357] on div "Add Column" at bounding box center [807, 385] width 1482 height 509
click at [747, 53] on icon at bounding box center [742, 54] width 10 height 10
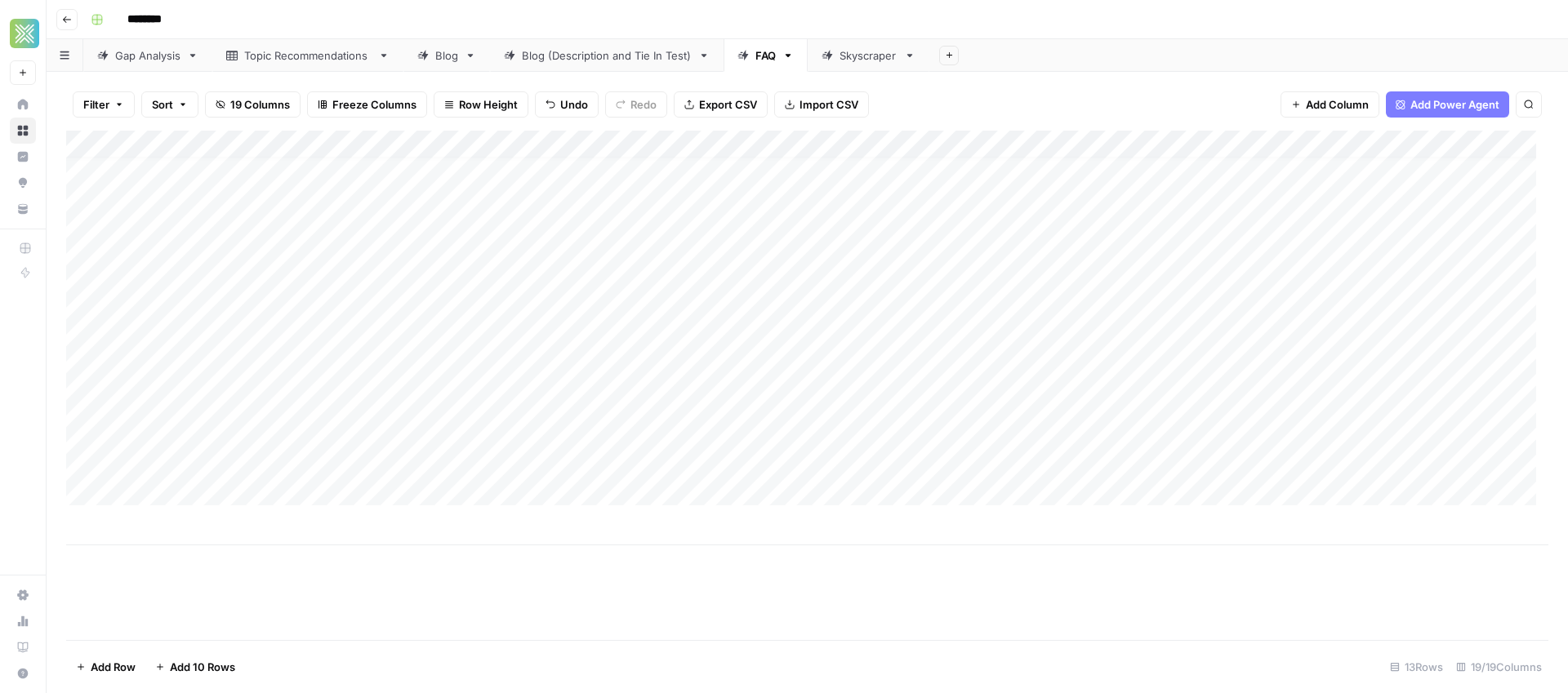
click at [219, 484] on div "Add Column" at bounding box center [807, 337] width 1482 height 415
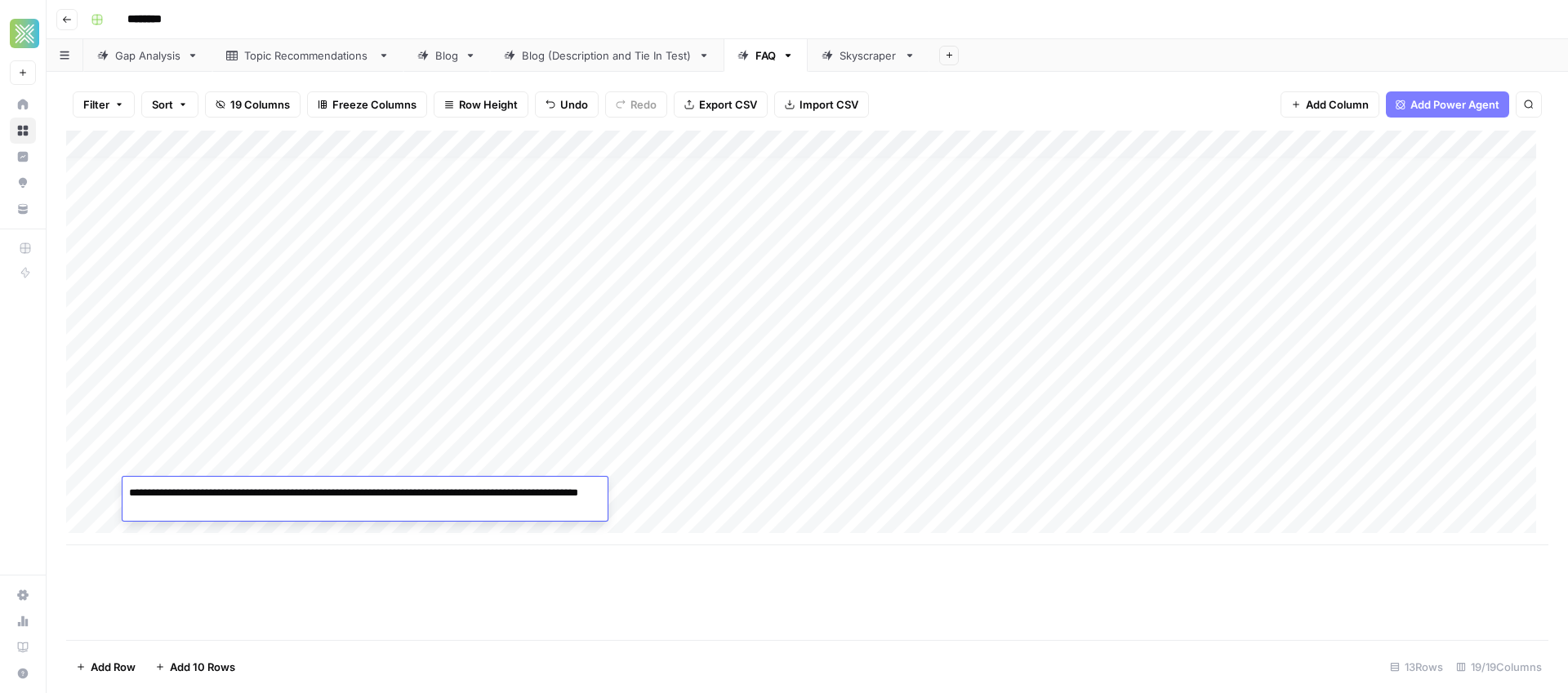
drag, startPoint x: 366, startPoint y: 492, endPoint x: 392, endPoint y: 512, distance: 32.8
click at [392, 512] on textarea "**********" at bounding box center [365, 501] width 485 height 39
type textarea "**********"
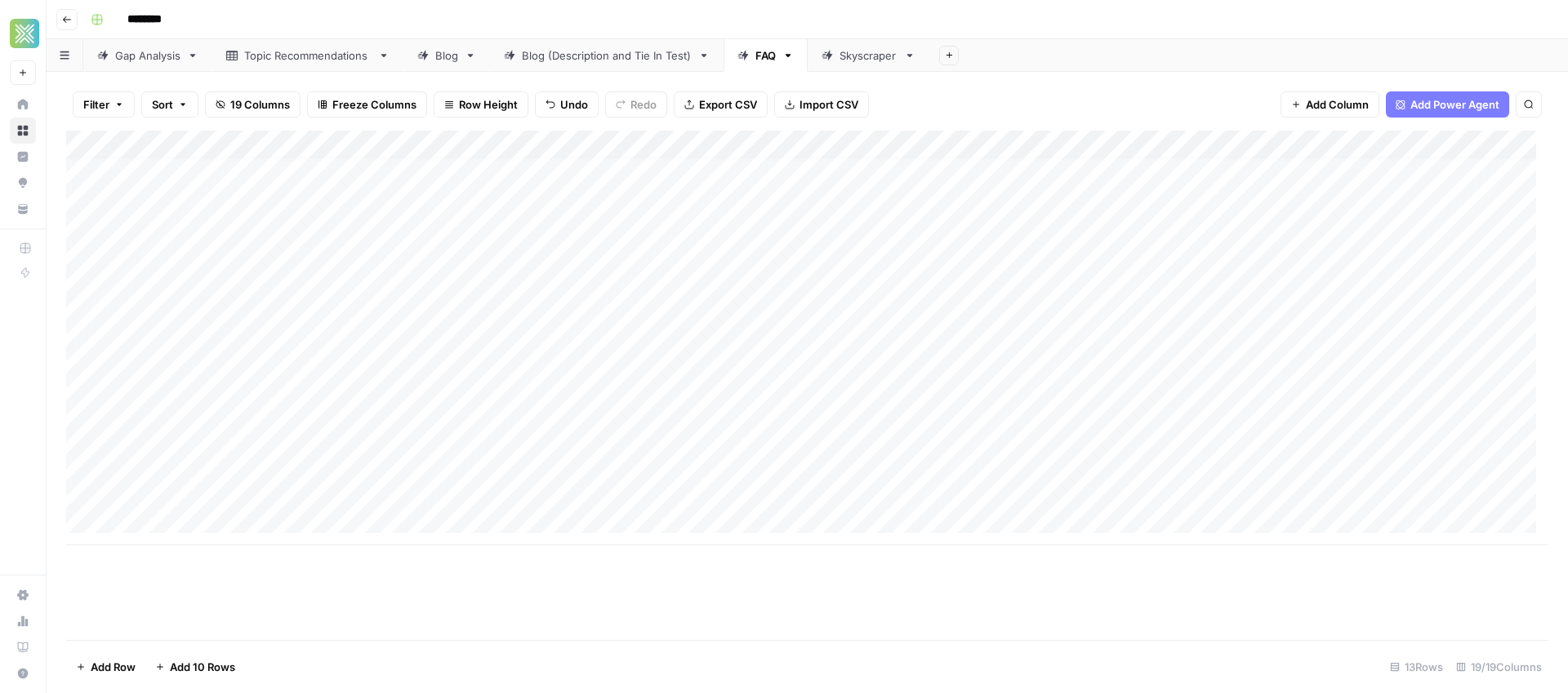
click at [709, 489] on div "Add Column" at bounding box center [807, 337] width 1482 height 415
click at [925, 493] on div "Add Column" at bounding box center [807, 337] width 1482 height 415
click at [590, 49] on div "Blog (Description and Tie In Test)" at bounding box center [606, 55] width 170 height 16
click at [85, 417] on div "Add Column" at bounding box center [807, 385] width 1482 height 509
click at [121, 670] on span "Delete 1 Row" at bounding box center [109, 666] width 66 height 16
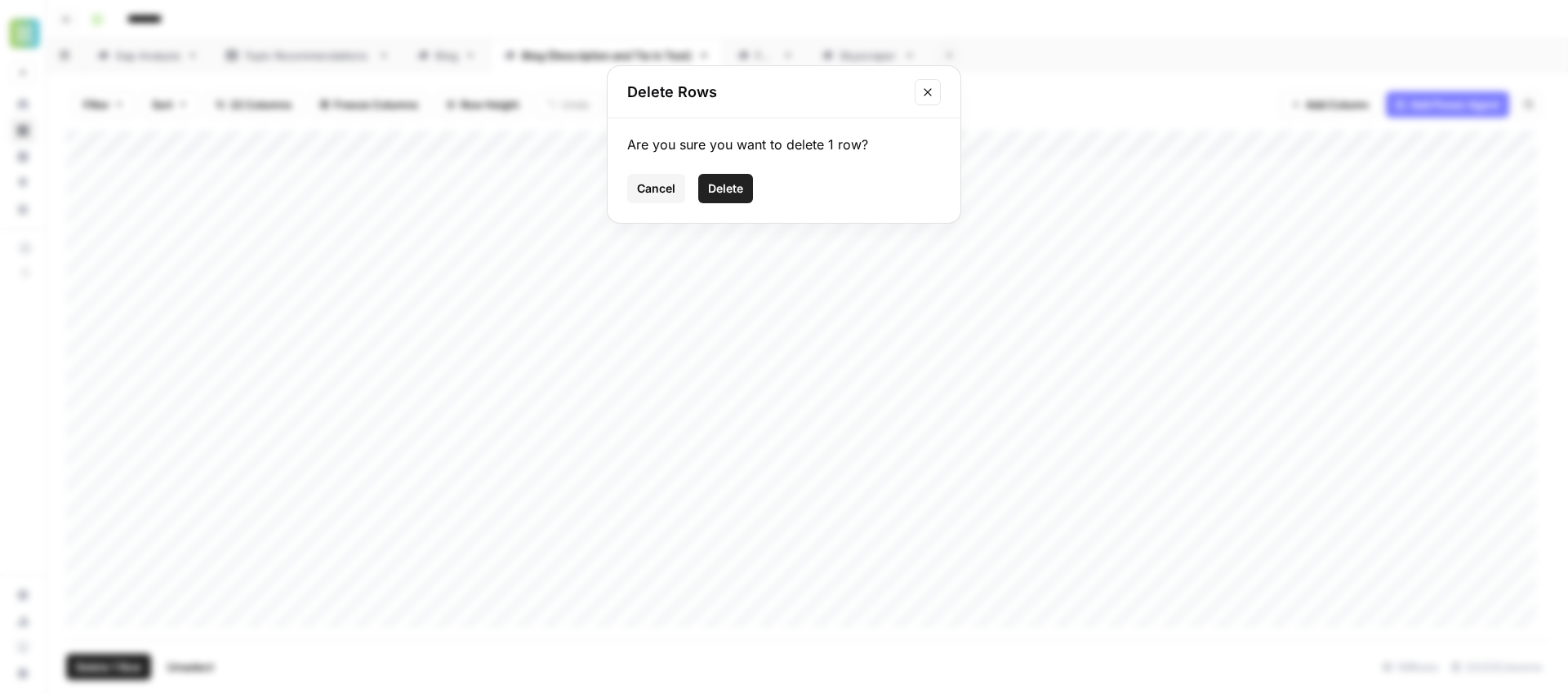
click at [721, 165] on div "Are you sure you want to delete 1 row? Cancel Delete" at bounding box center [784, 170] width 353 height 105
click at [729, 192] on span "Delete" at bounding box center [725, 188] width 35 height 16
click at [82, 426] on div "Add Column" at bounding box center [807, 385] width 1482 height 509
click at [97, 670] on span "Delete 1 Row" at bounding box center [109, 666] width 66 height 16
click at [718, 188] on span "Delete" at bounding box center [725, 188] width 35 height 16
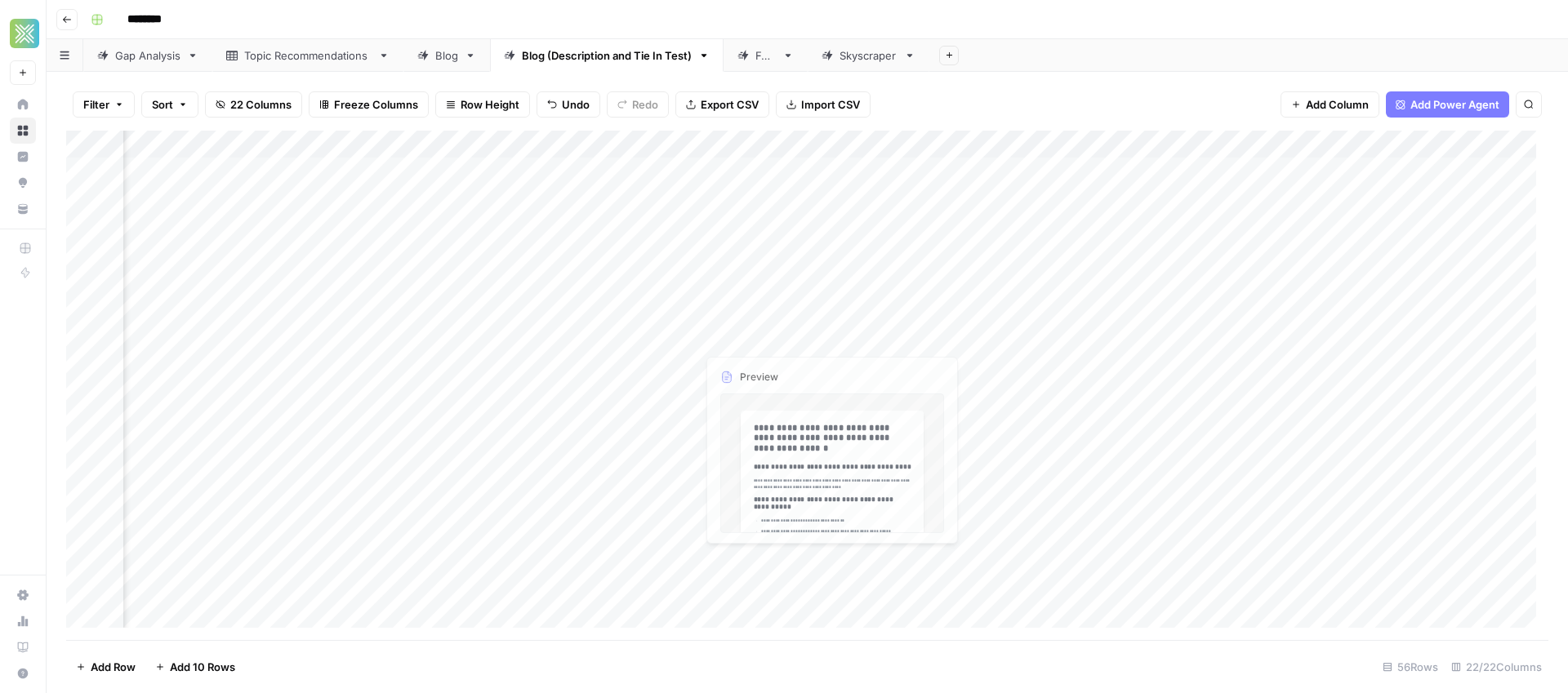
scroll to position [0, 1176]
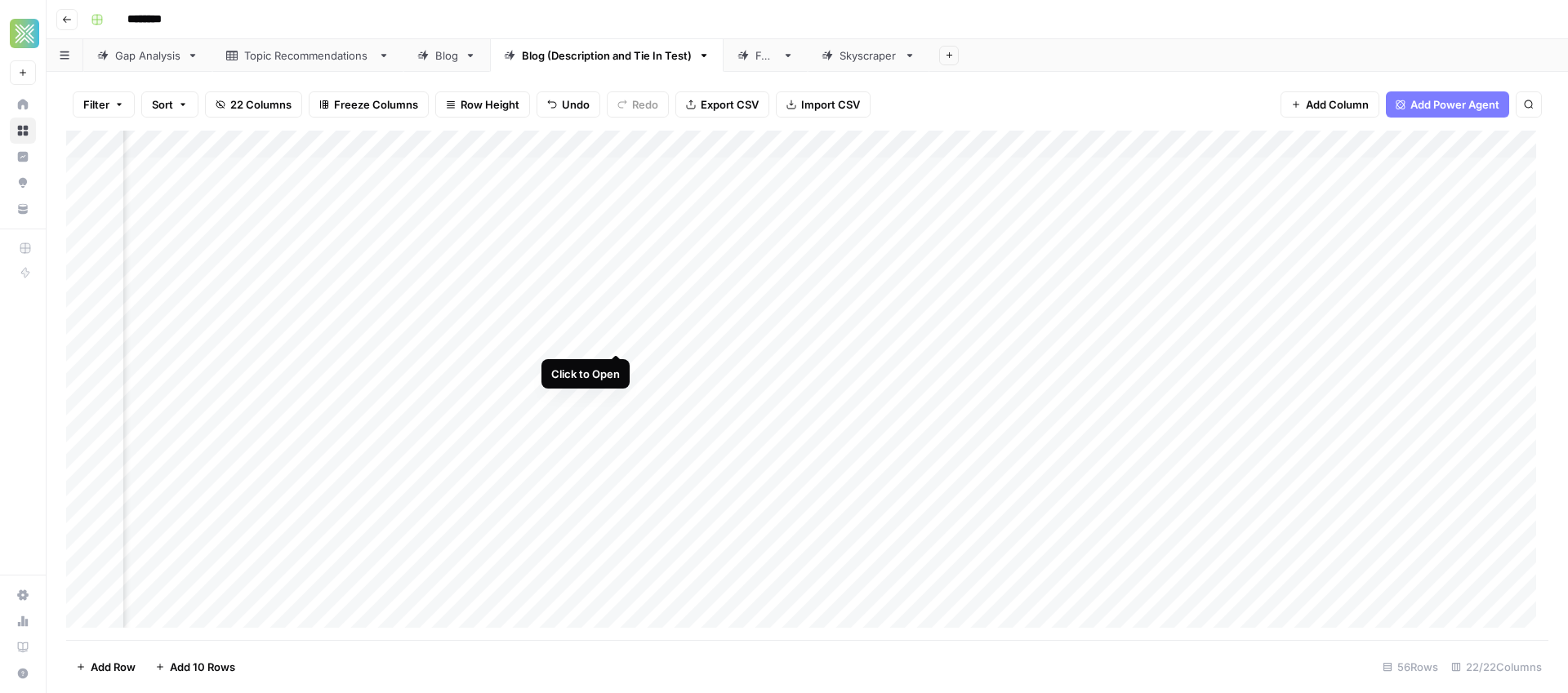
click at [615, 334] on div "Add Column" at bounding box center [807, 385] width 1482 height 509
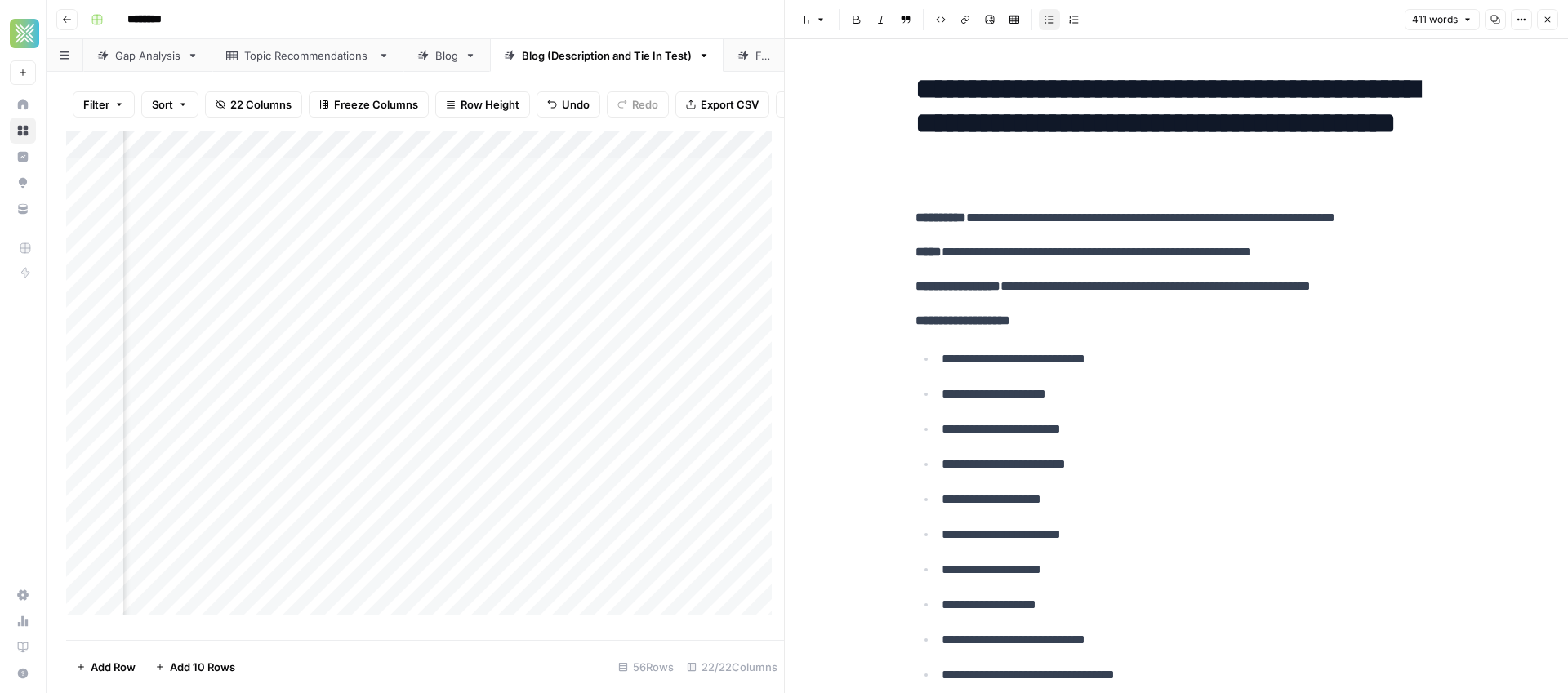
click at [1538, 22] on button "Close" at bounding box center [1546, 20] width 22 height 22
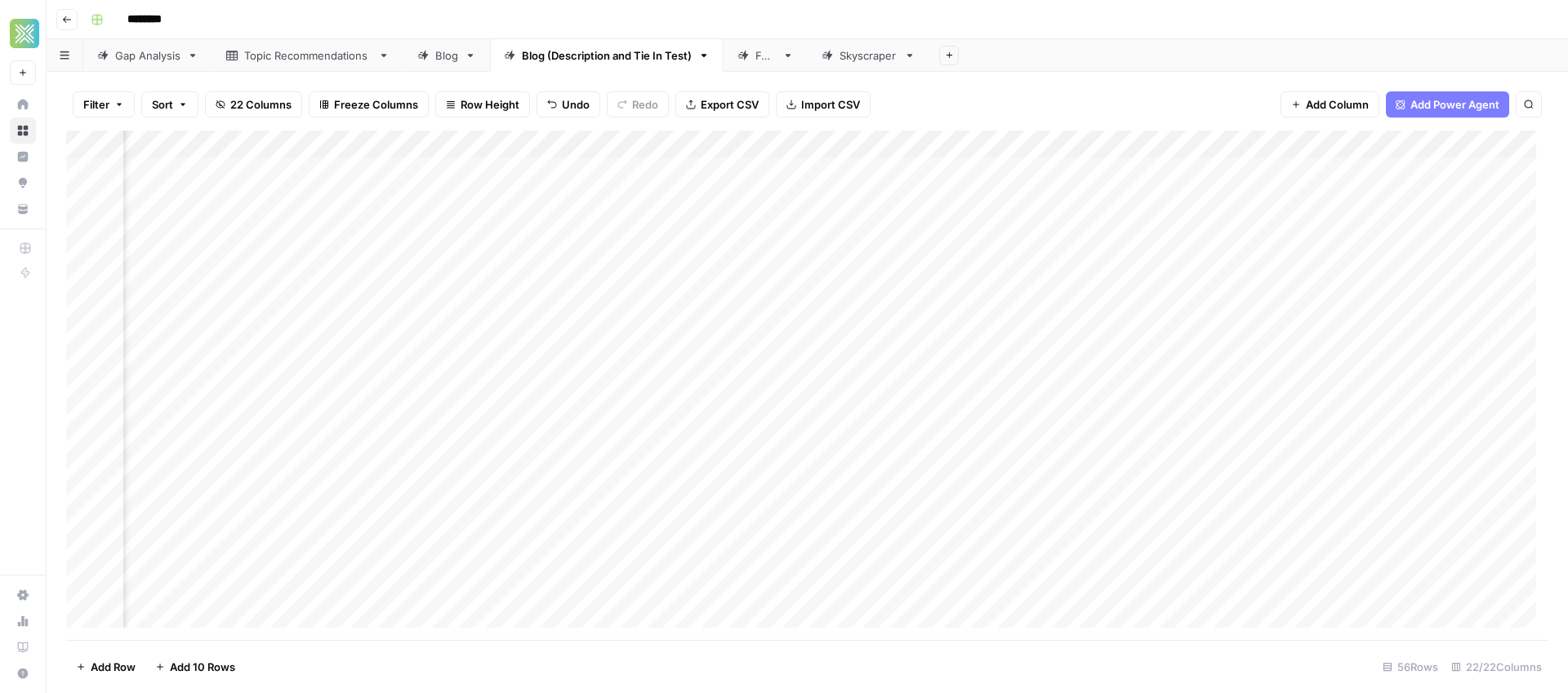
scroll to position [0, 1861]
click at [1282, 343] on div "Add Column" at bounding box center [807, 385] width 1482 height 509
click at [979, 363] on div "Add Column" at bounding box center [807, 385] width 1482 height 509
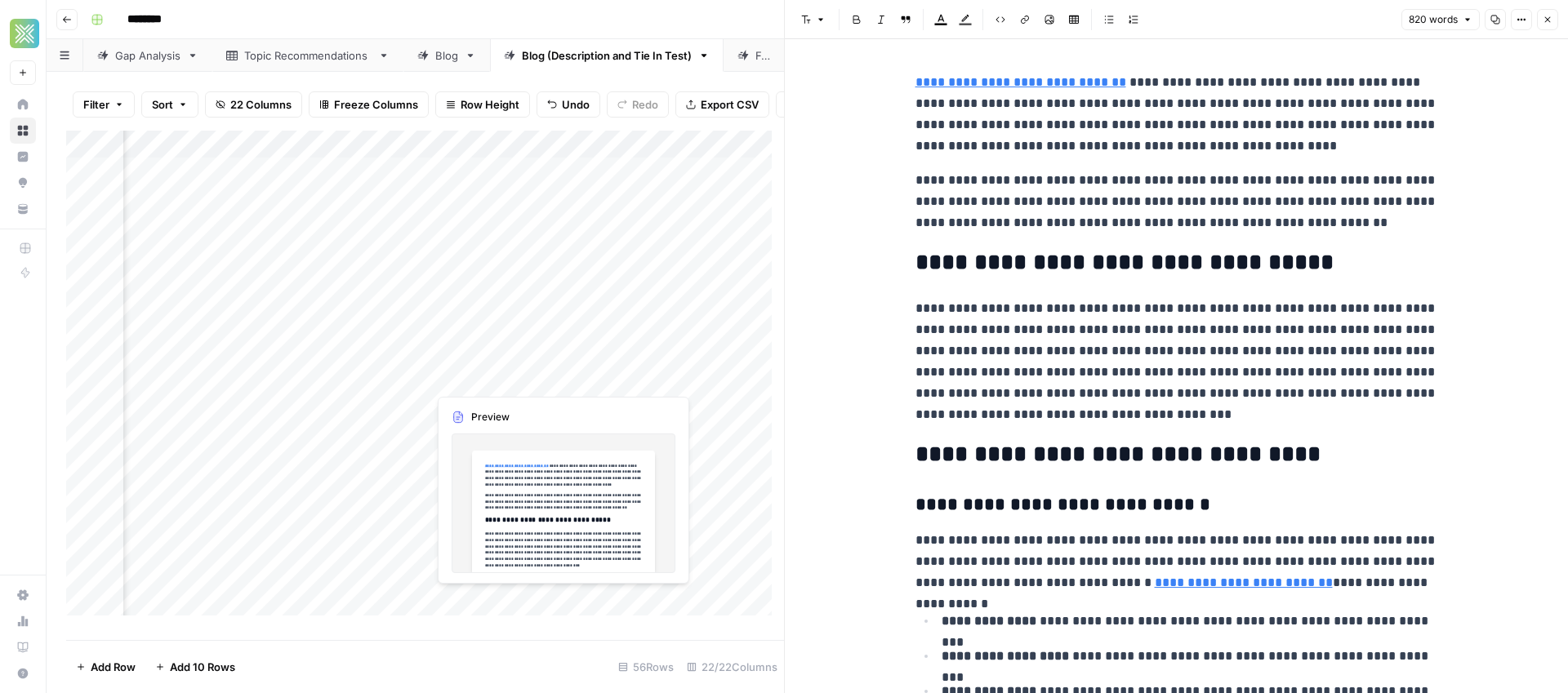
scroll to position [0, 3201]
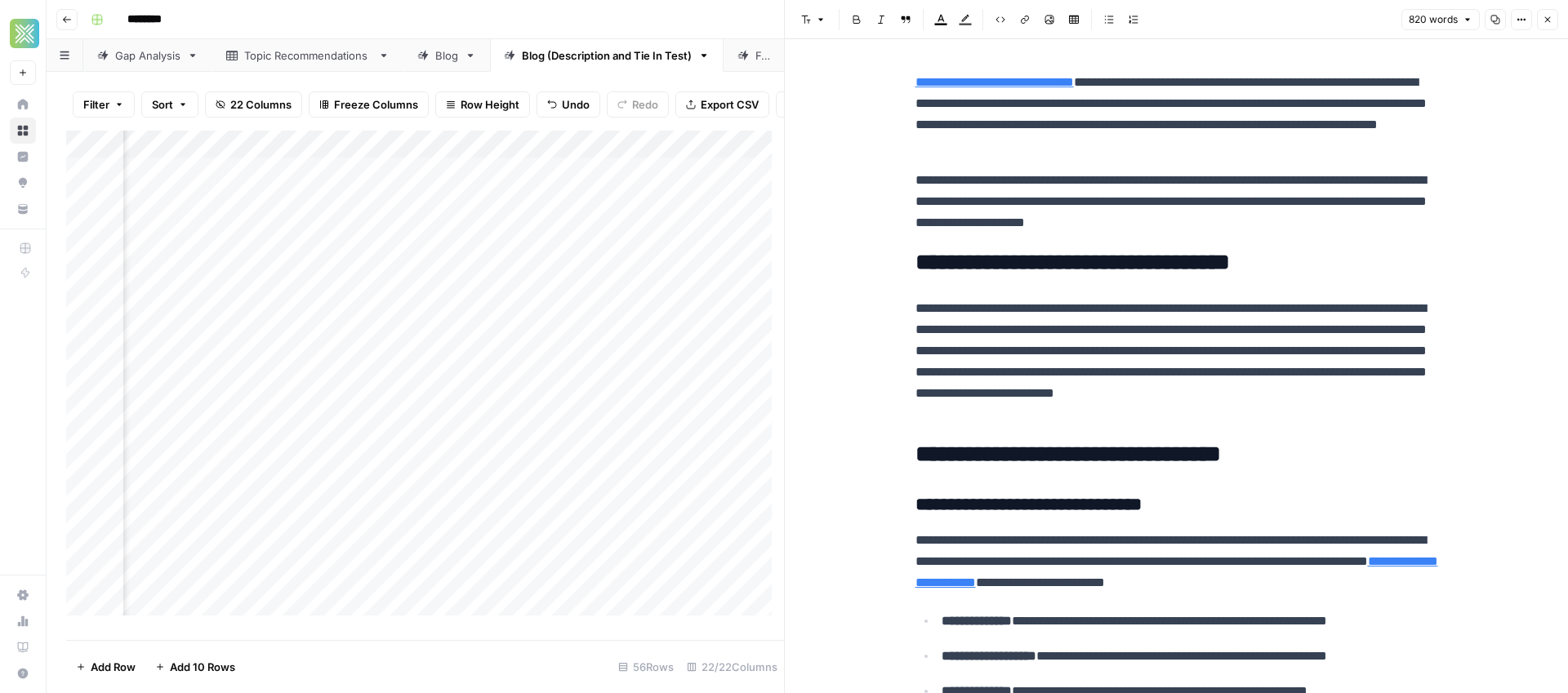
click at [1169, 219] on p "**********" at bounding box center [1176, 201] width 523 height 64
click at [1205, 306] on p "**********" at bounding box center [1176, 361] width 523 height 127
drag, startPoint x: 1140, startPoint y: 309, endPoint x: 1085, endPoint y: 308, distance: 55.0
click at [1085, 308] on p "**********" at bounding box center [1176, 361] width 523 height 127
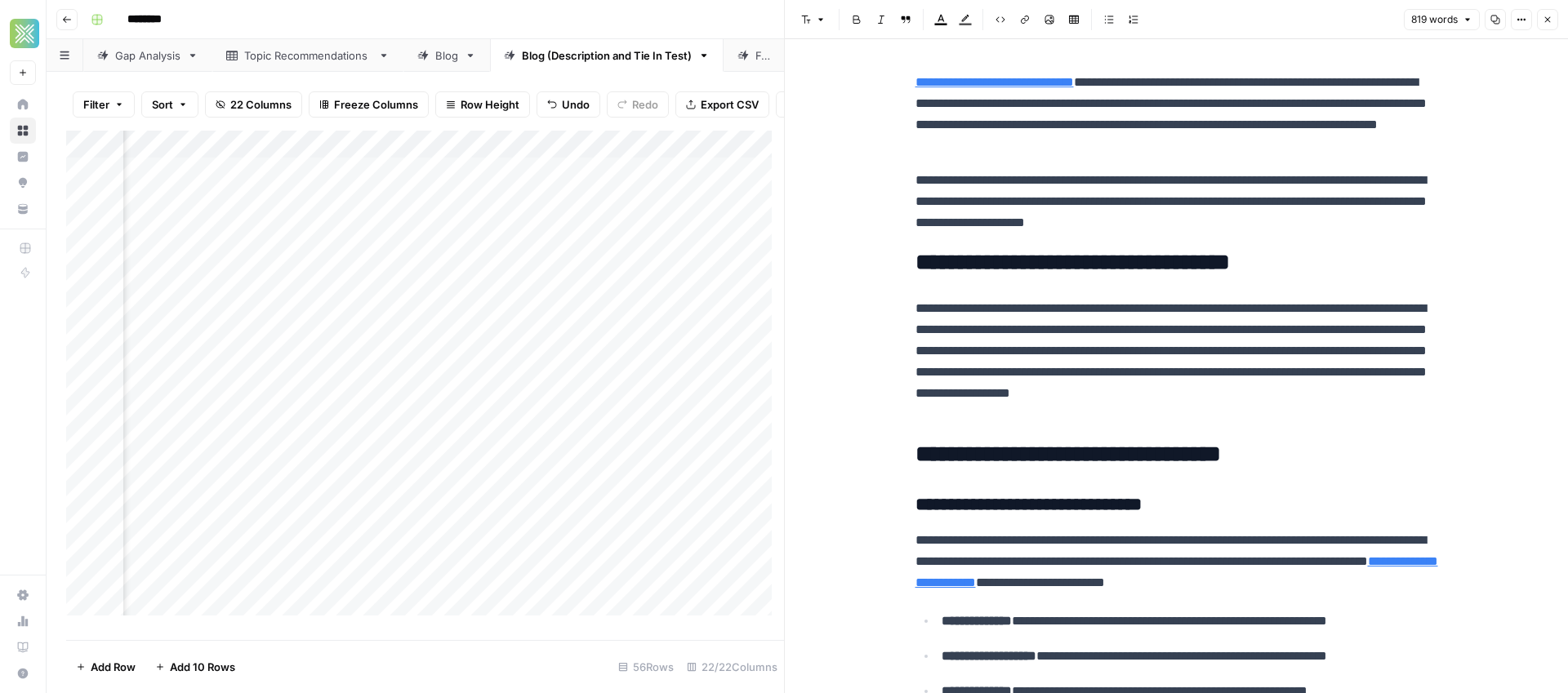
click at [1196, 310] on p "**********" at bounding box center [1176, 361] width 523 height 127
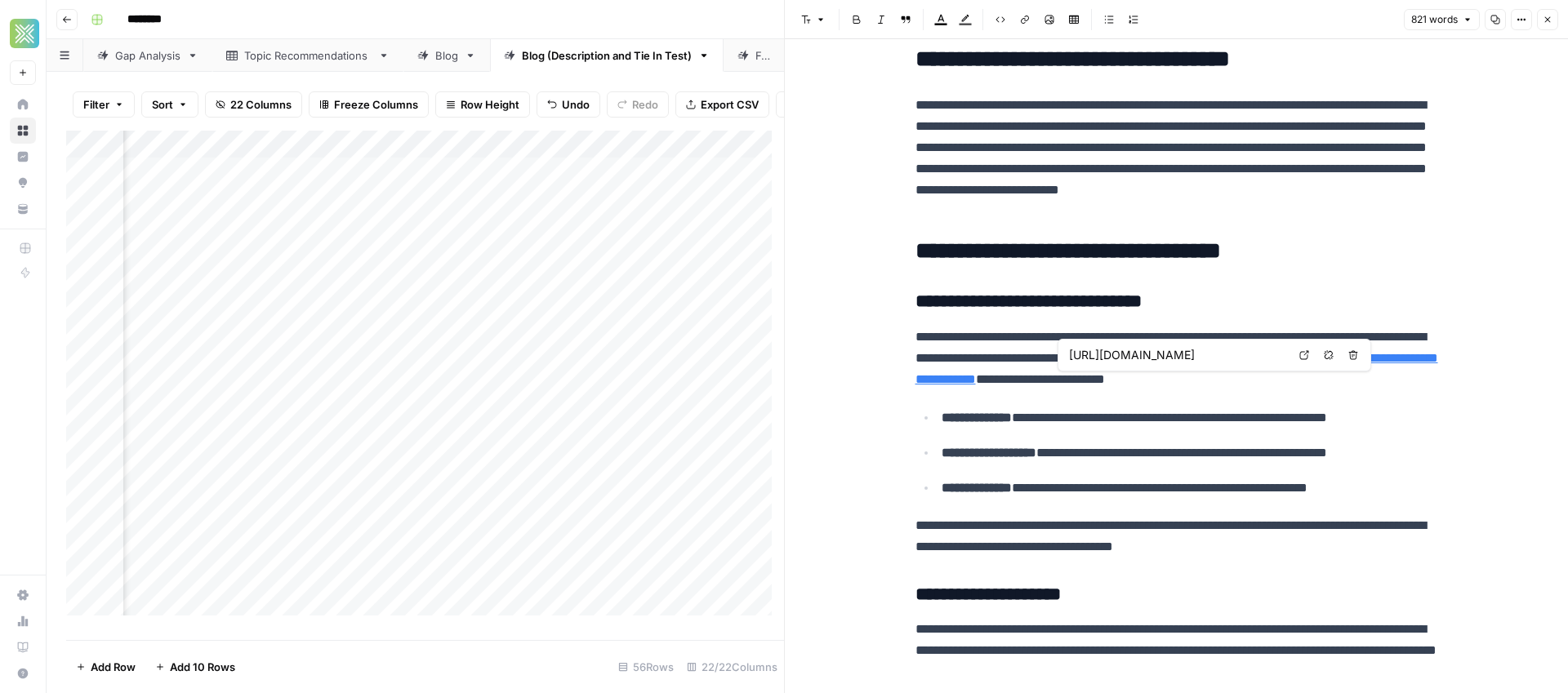
scroll to position [0, 67]
drag, startPoint x: 1265, startPoint y: 353, endPoint x: 1313, endPoint y: 346, distance: 48.5
click at [1313, 346] on div "https://www.sendwave.com/en/countries/congo-drc Open in a new tab Remove link R…" at bounding box center [1214, 355] width 314 height 33
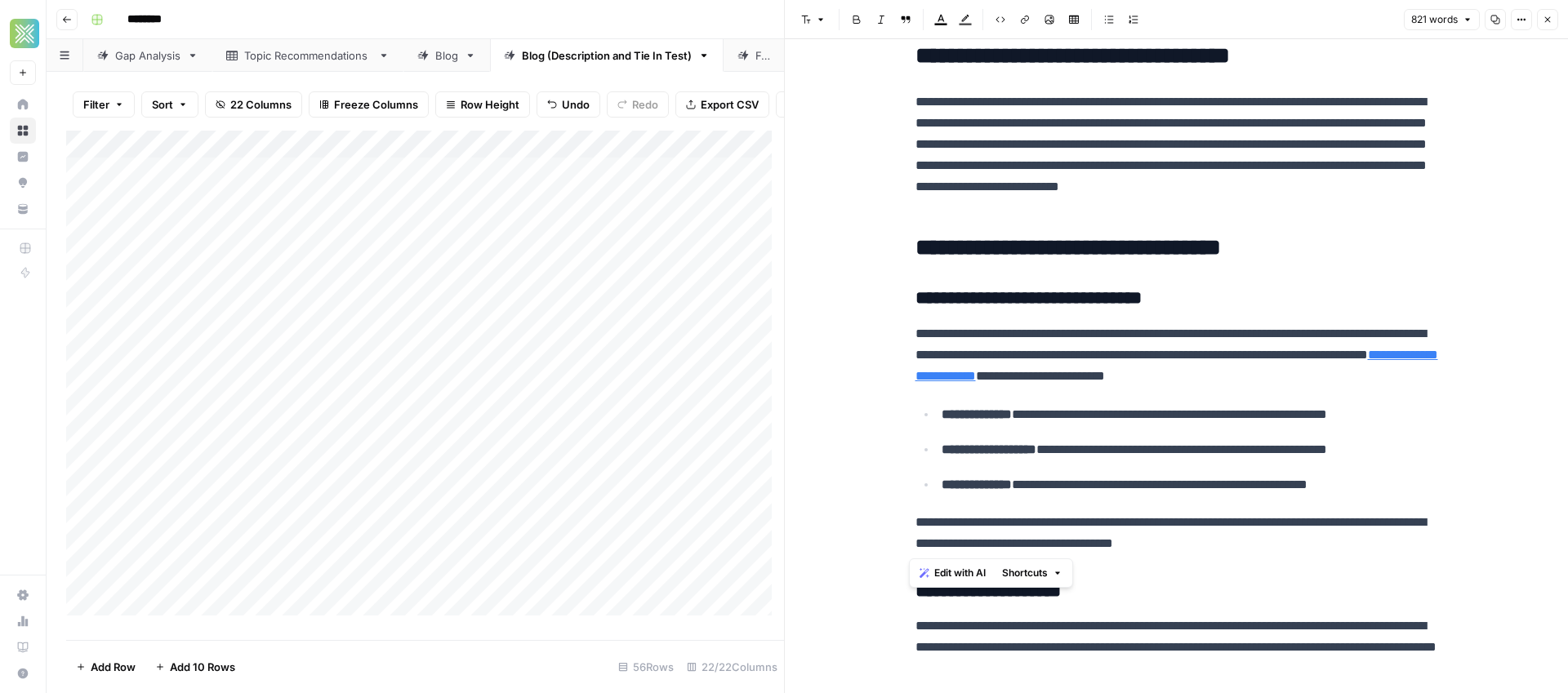
drag, startPoint x: 1210, startPoint y: 546, endPoint x: 966, endPoint y: 537, distance: 244.2
click at [969, 576] on span "Edit with AI" at bounding box center [959, 573] width 52 height 15
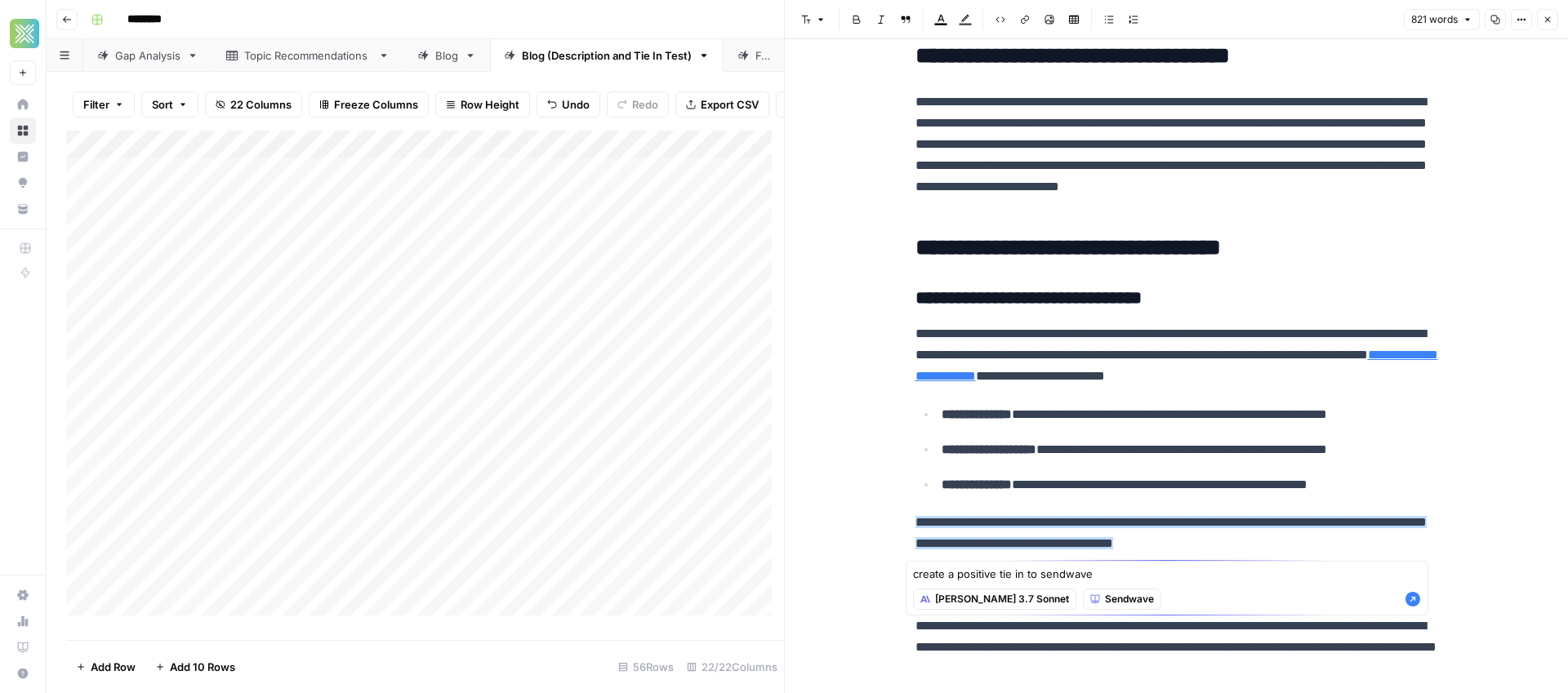
type textarea "create a positive tie in to sendwave"
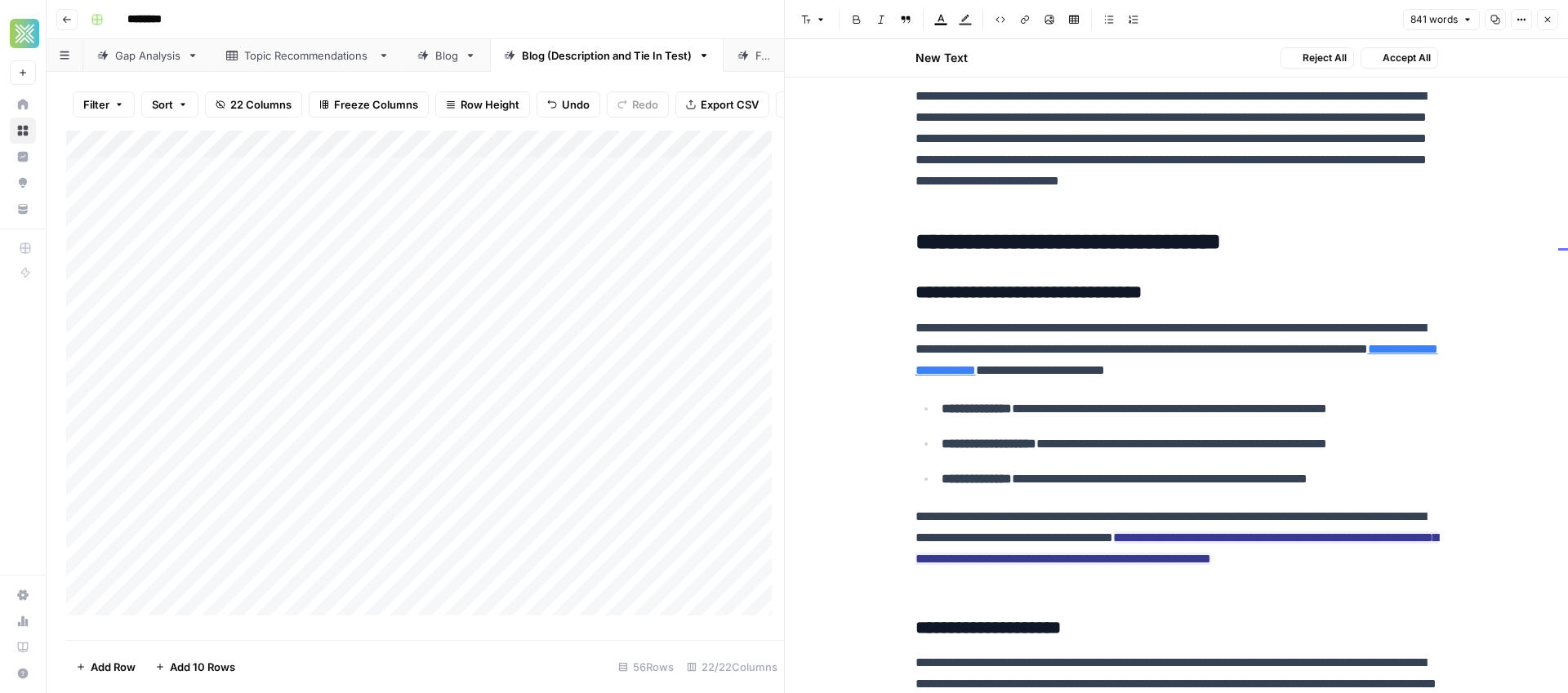
scroll to position [433, 0]
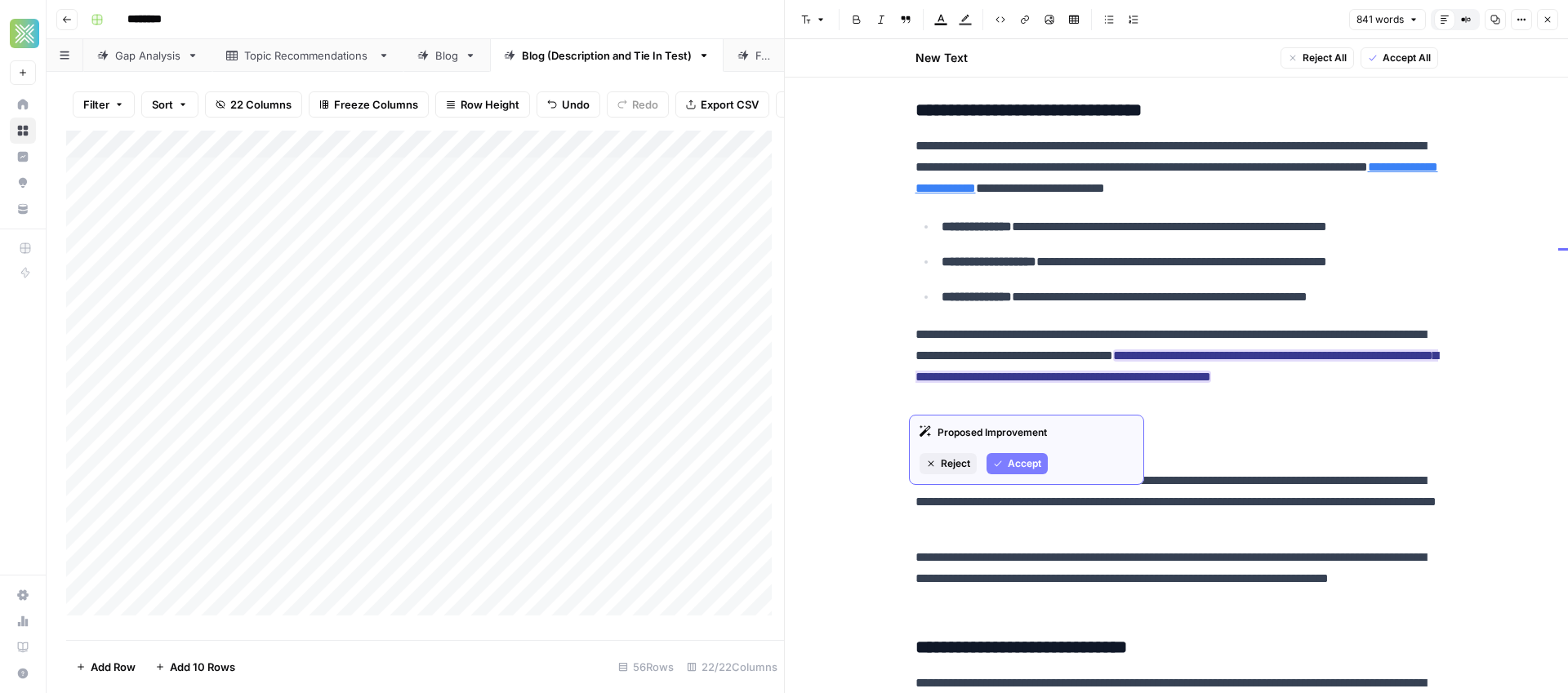
click at [1014, 378] on ins "**********" at bounding box center [1176, 366] width 523 height 34
click at [1034, 458] on span "Accept" at bounding box center [1025, 464] width 34 height 15
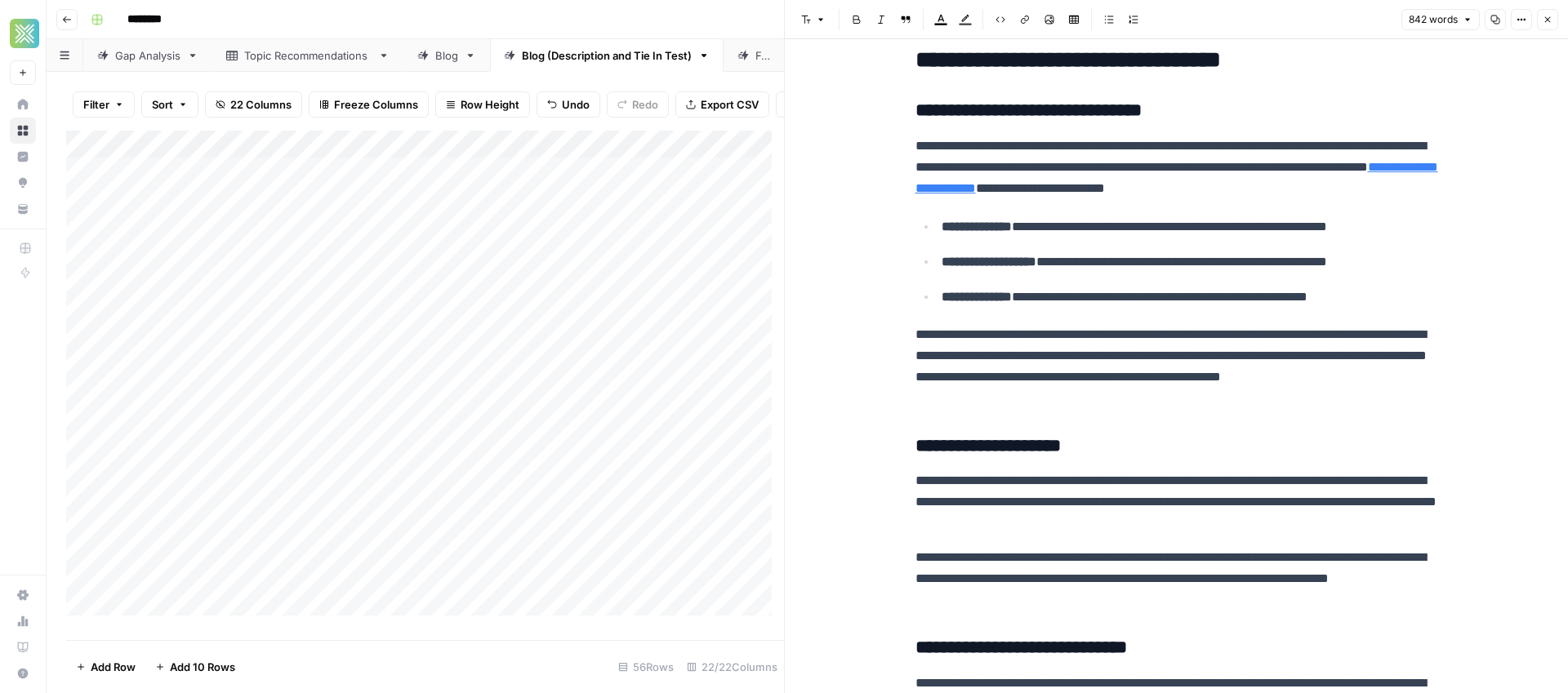
click at [1184, 404] on p "**********" at bounding box center [1176, 366] width 523 height 85
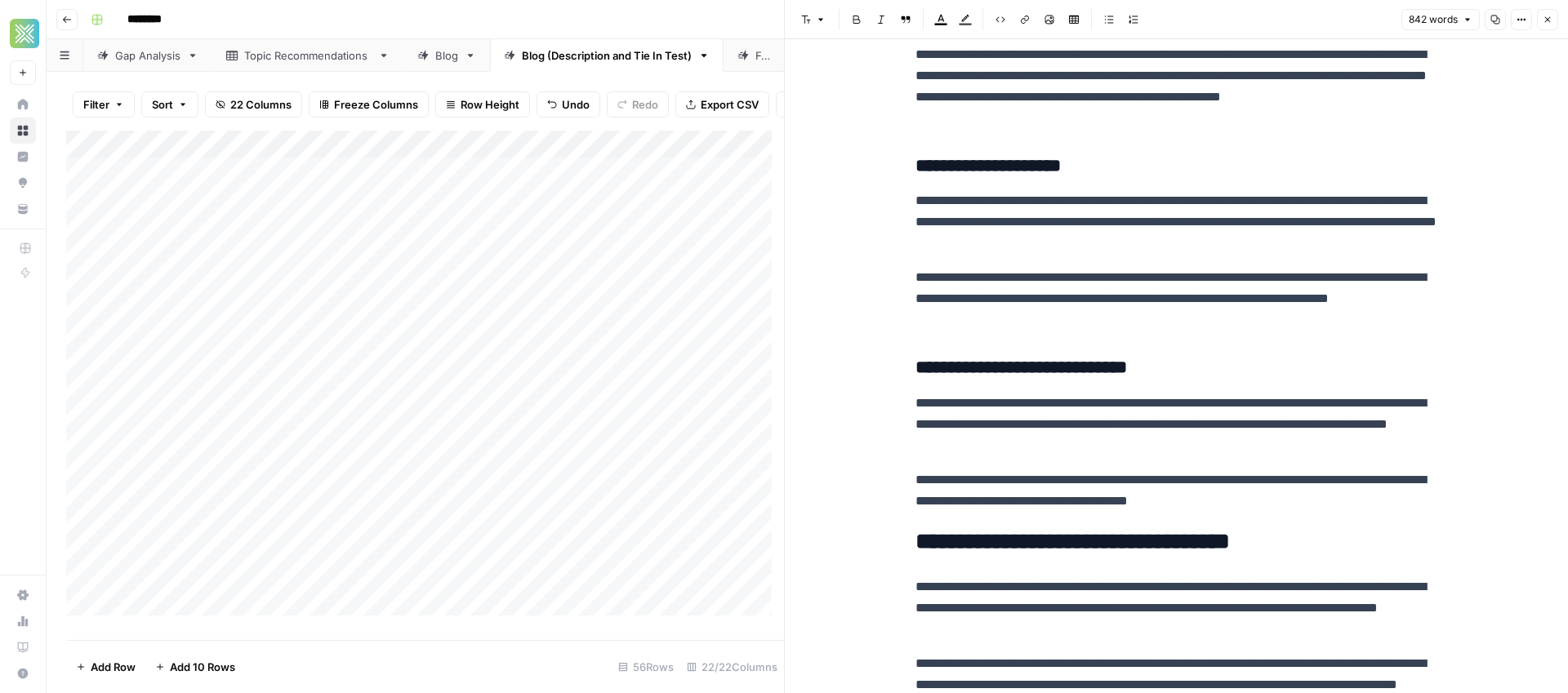
scroll to position [672, 0]
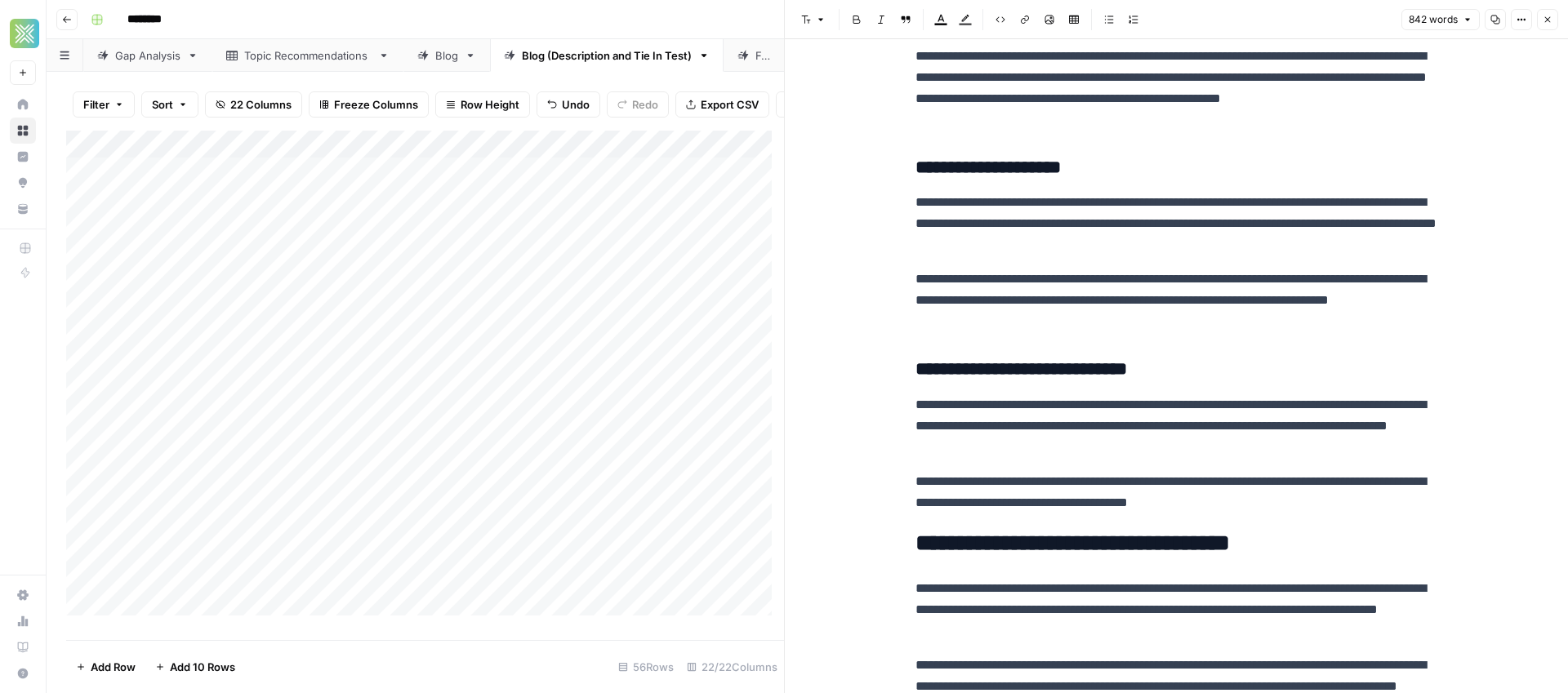
click at [969, 303] on p "**********" at bounding box center [1176, 301] width 523 height 64
click at [1308, 320] on p "**********" at bounding box center [1176, 301] width 523 height 64
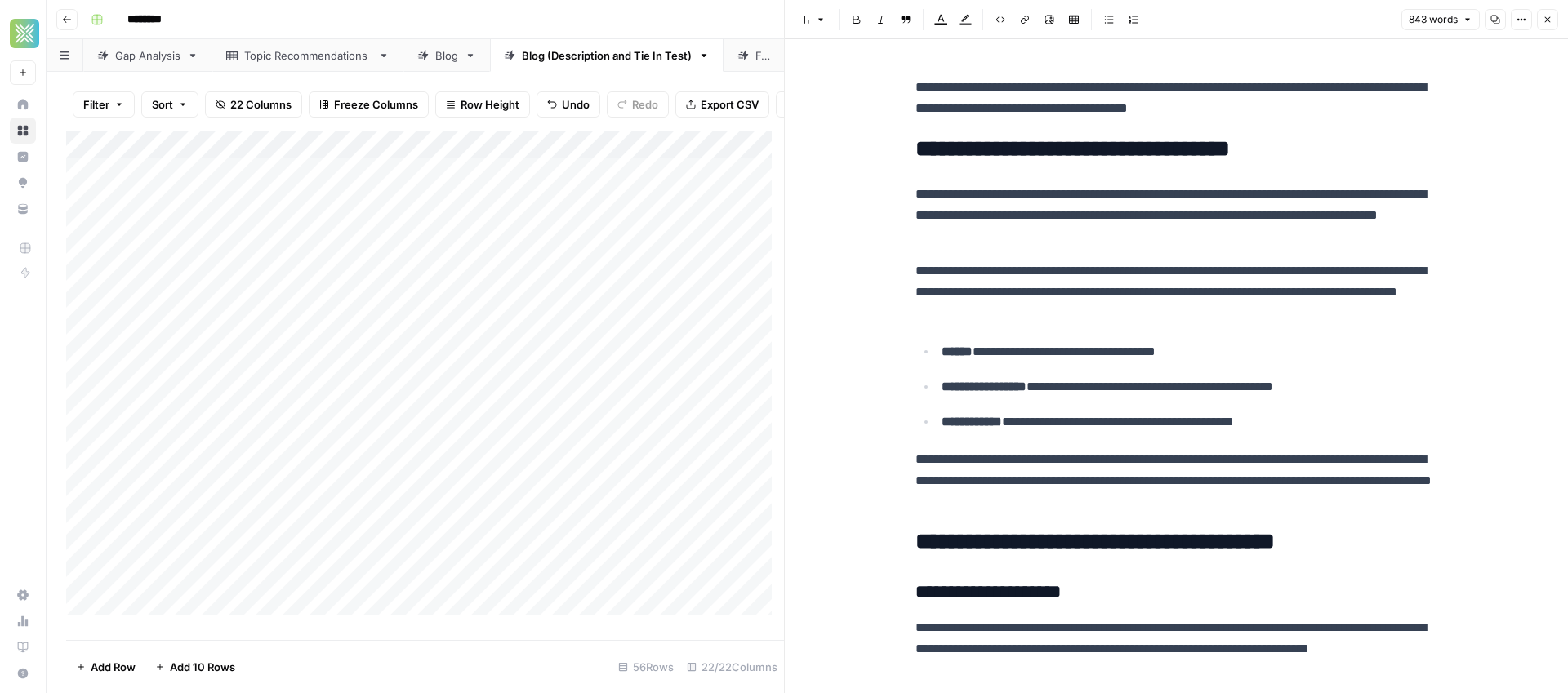
scroll to position [1068, 0]
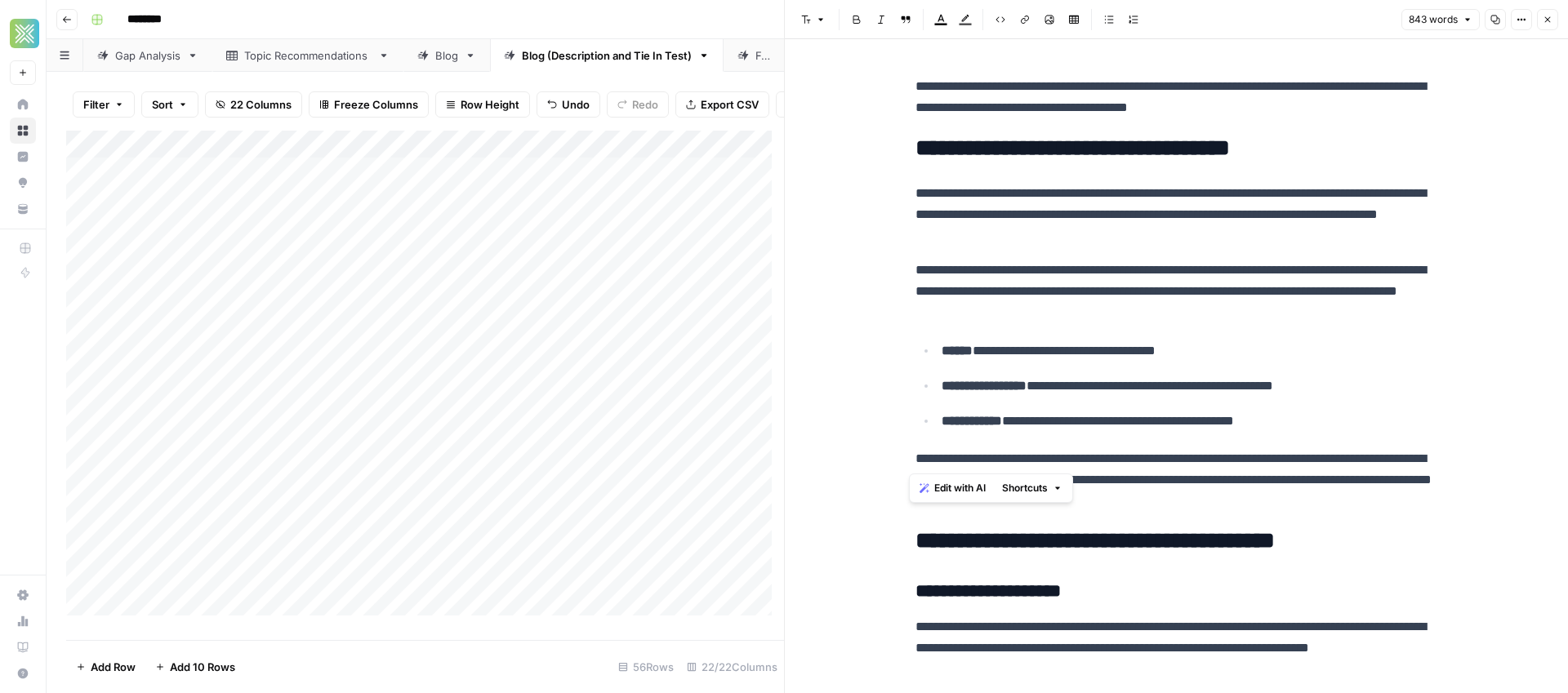
drag, startPoint x: 1083, startPoint y: 458, endPoint x: 902, endPoint y: 454, distance: 181.0
click at [906, 454] on div "**********" at bounding box center [1176, 268] width 542 height 2541
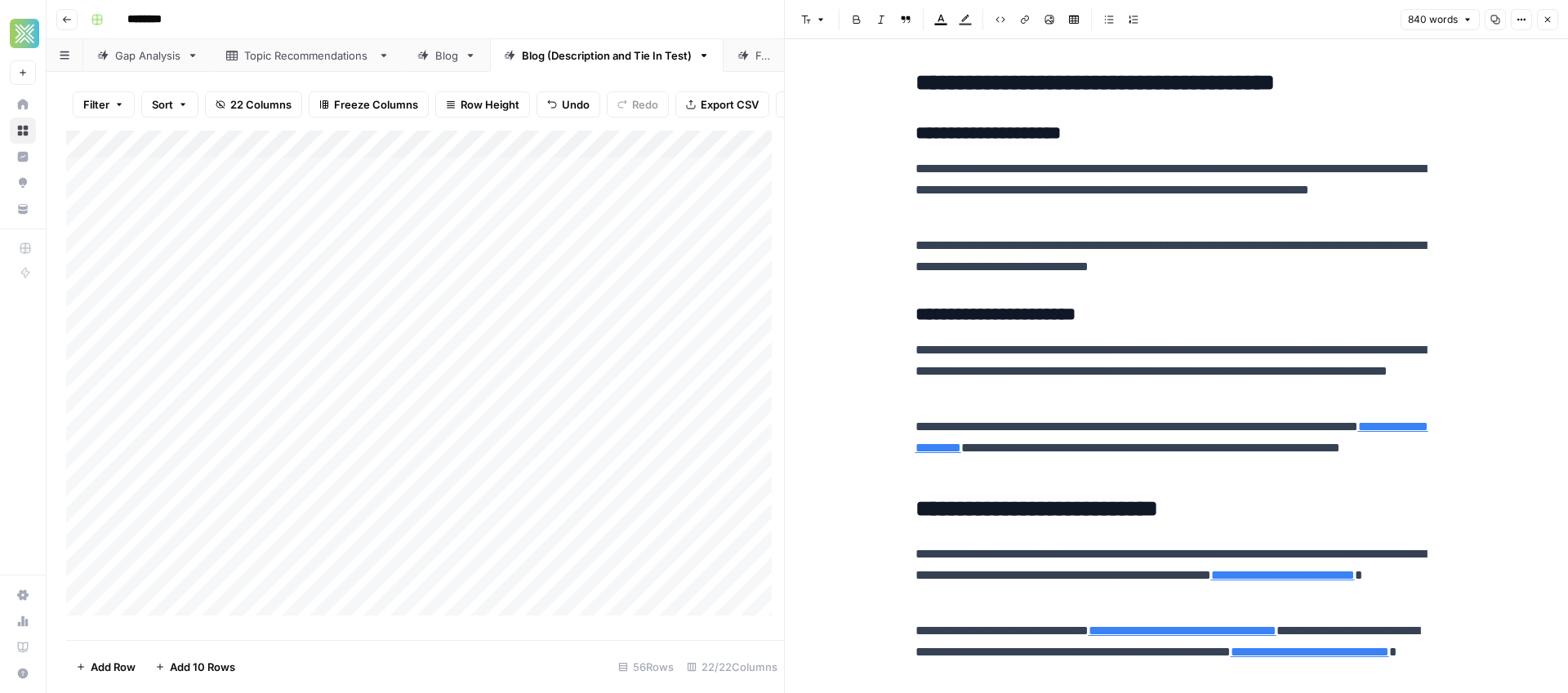
scroll to position [1528, 0]
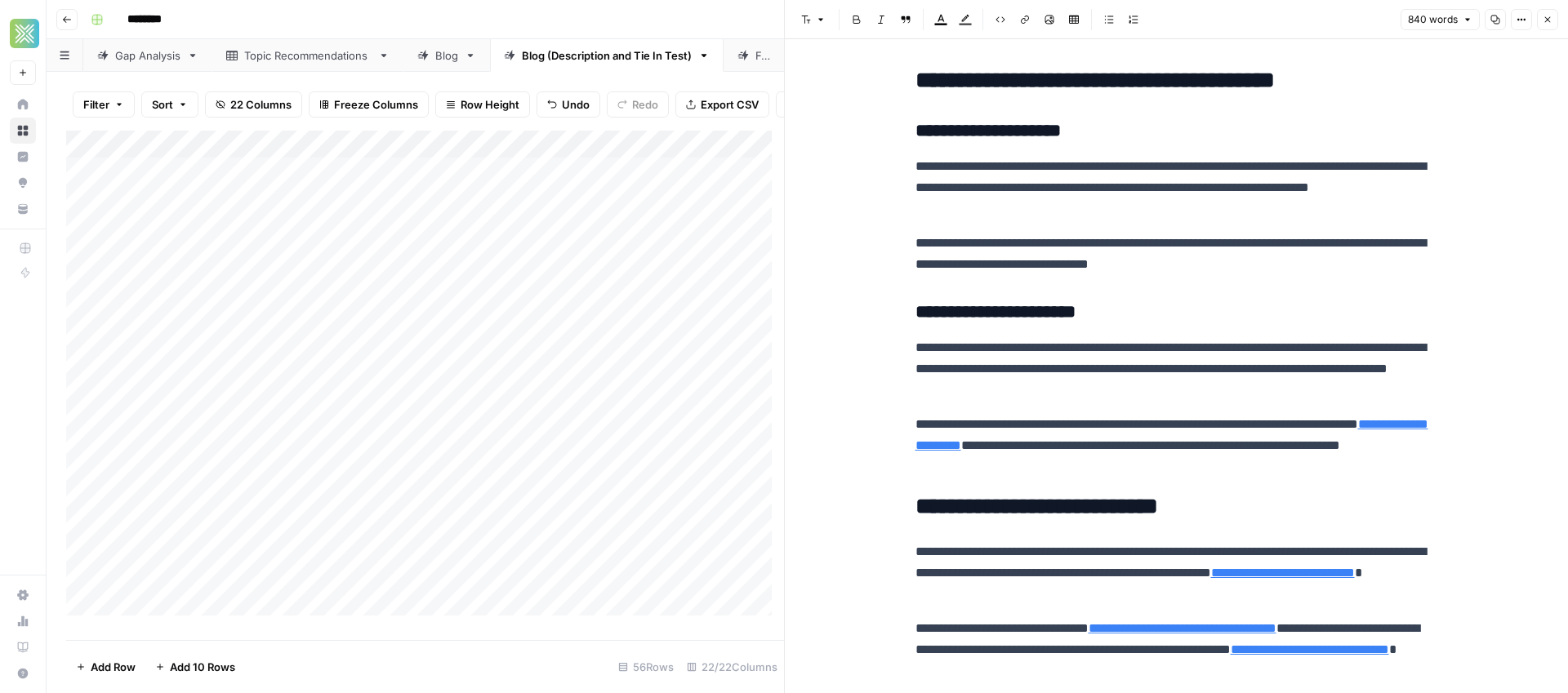
click at [1218, 343] on p "**********" at bounding box center [1176, 369] width 523 height 64
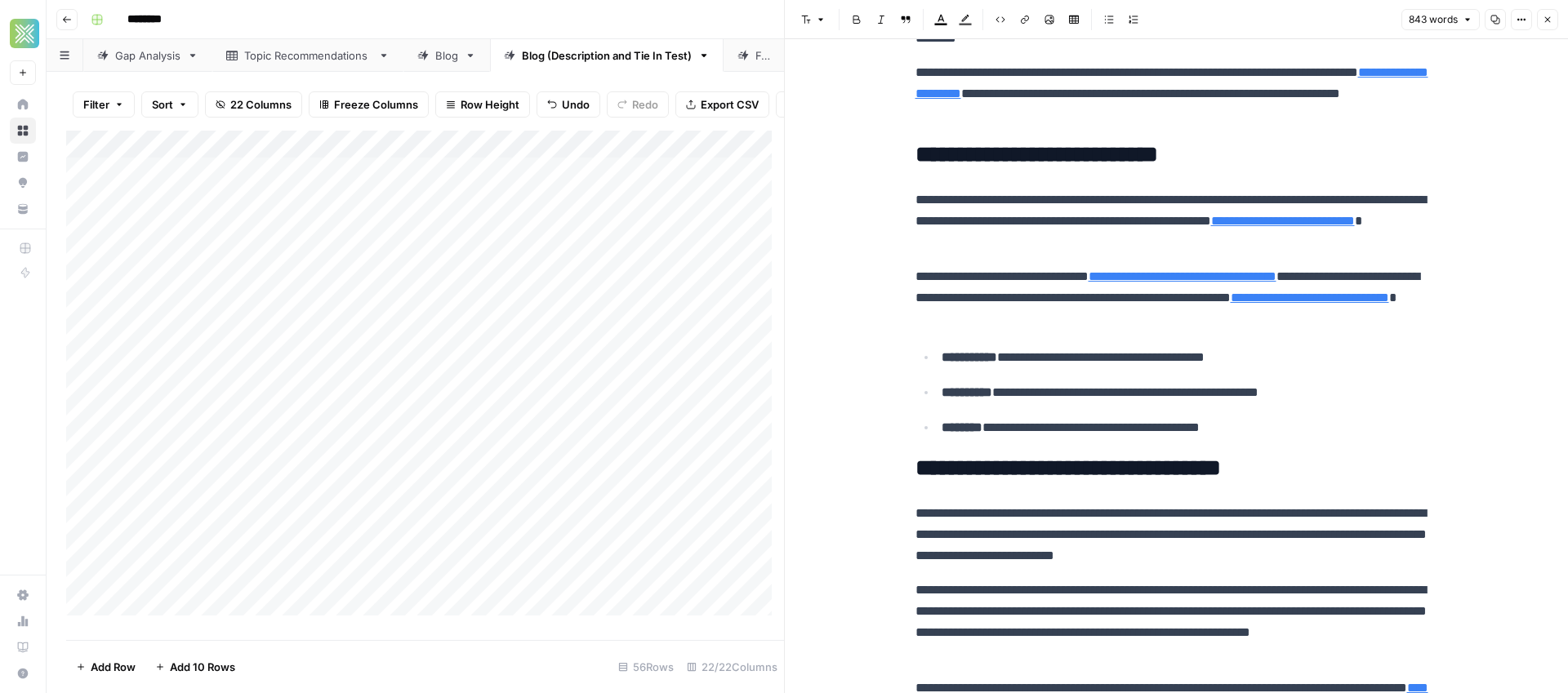
scroll to position [1820, 0]
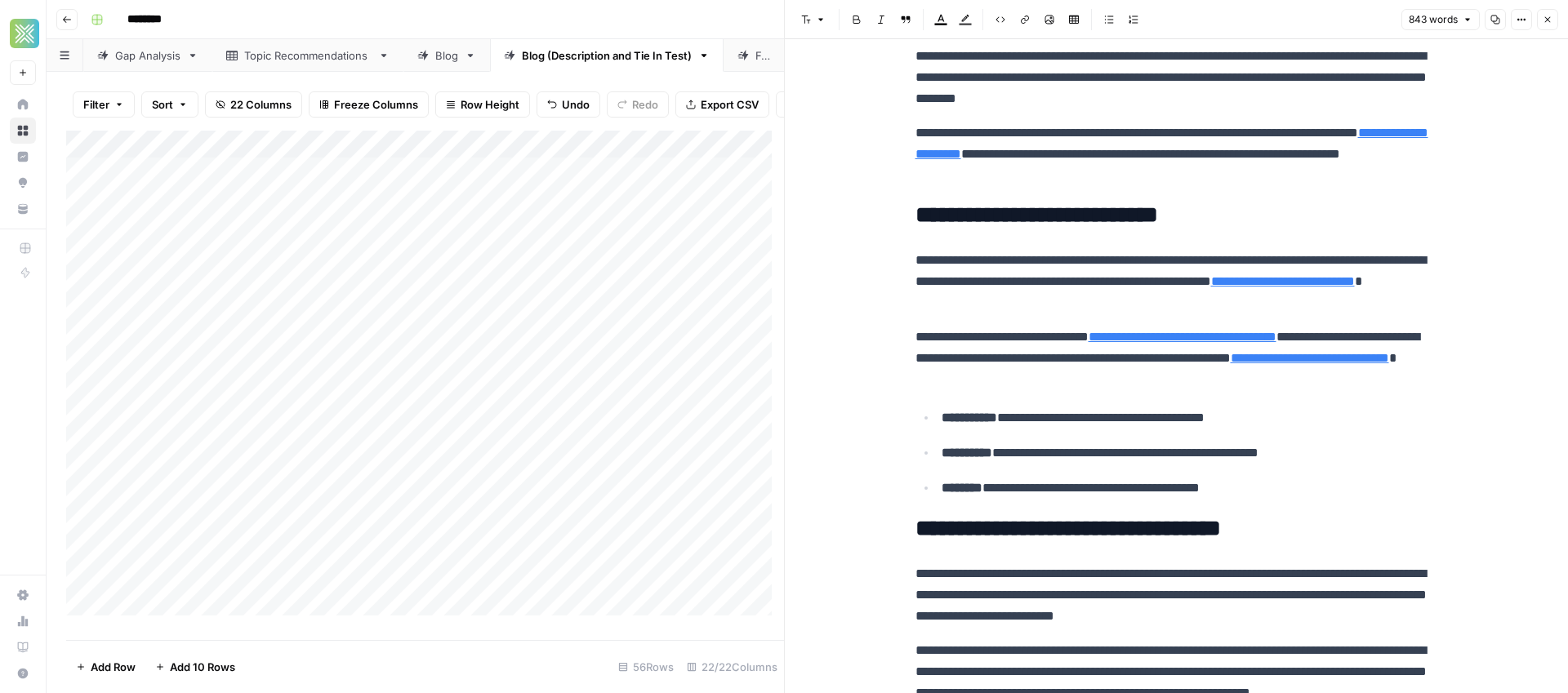
click at [1148, 263] on p "**********" at bounding box center [1176, 282] width 523 height 64
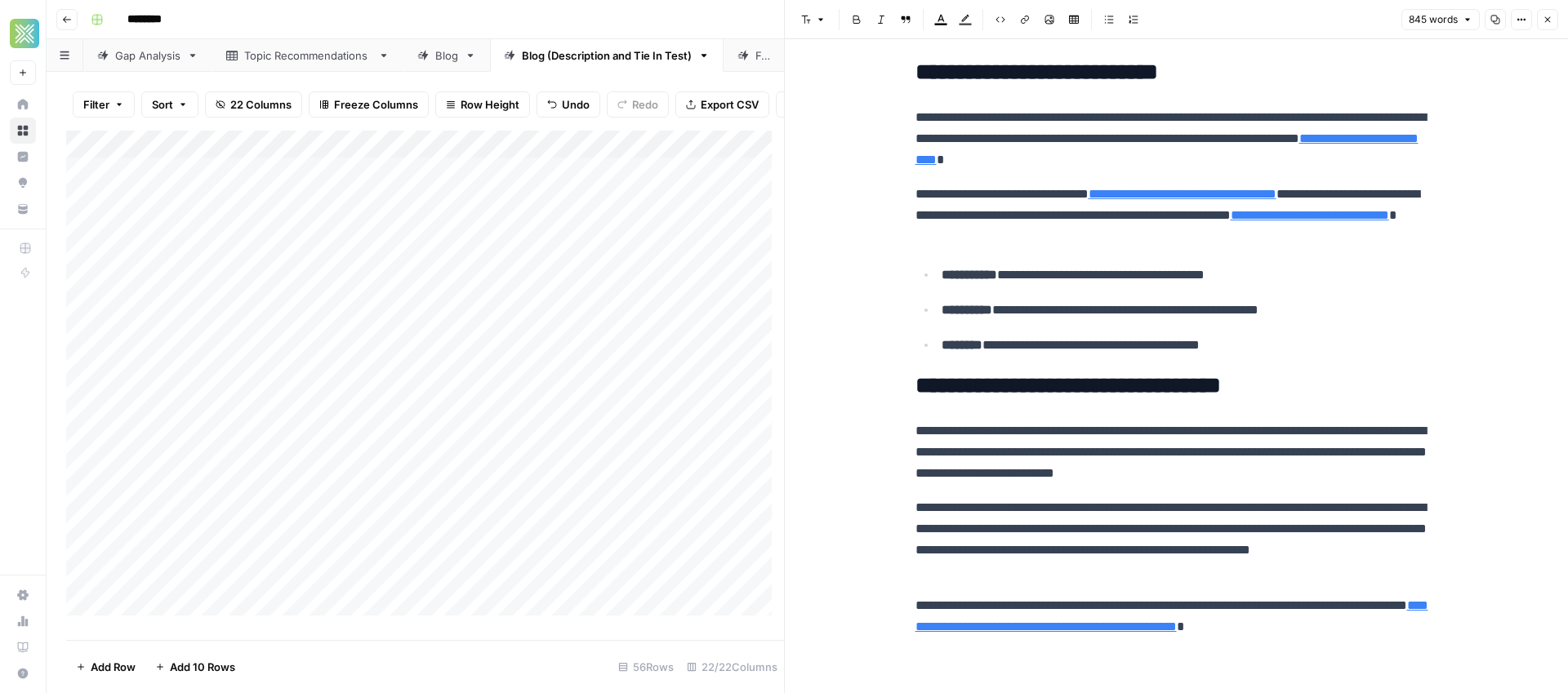
scroll to position [1966, 0]
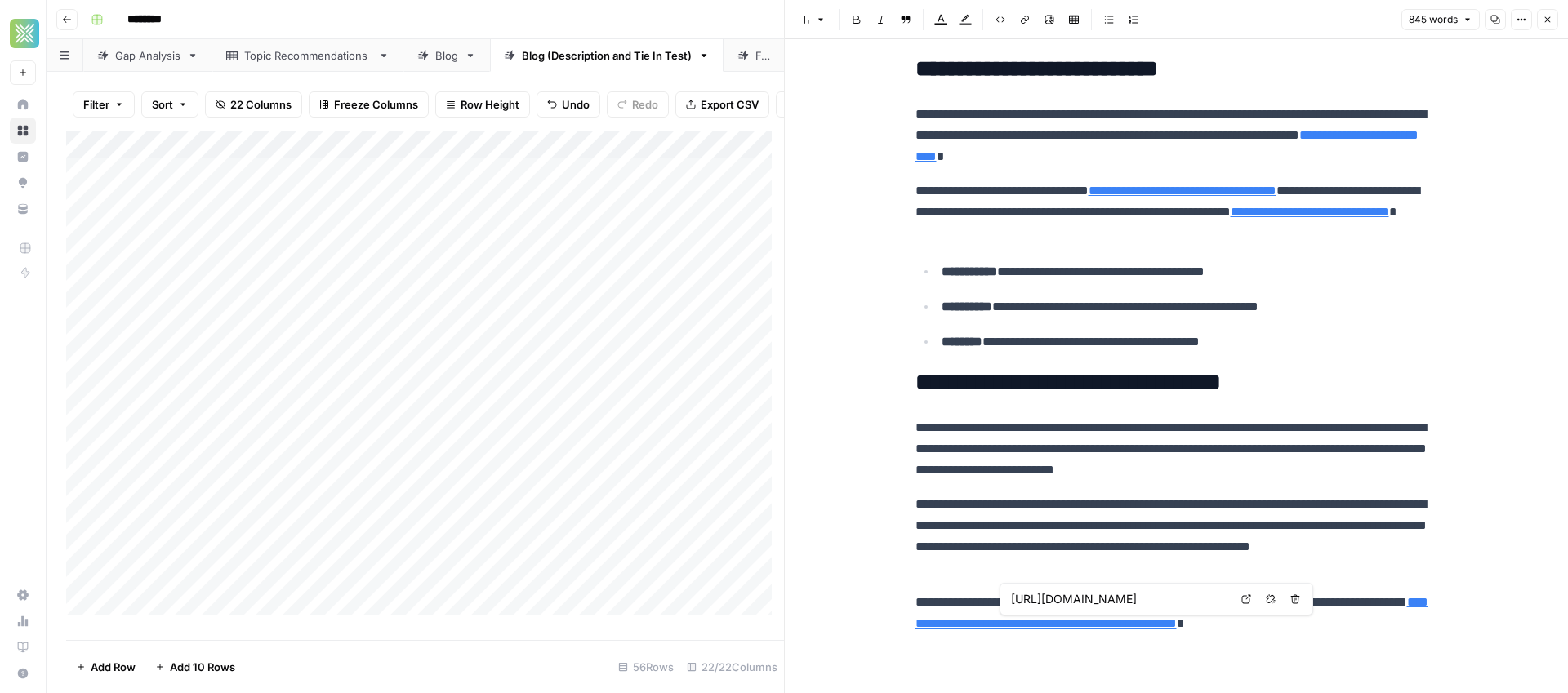
click at [1098, 625] on link "**********" at bounding box center [1171, 612] width 512 height 34
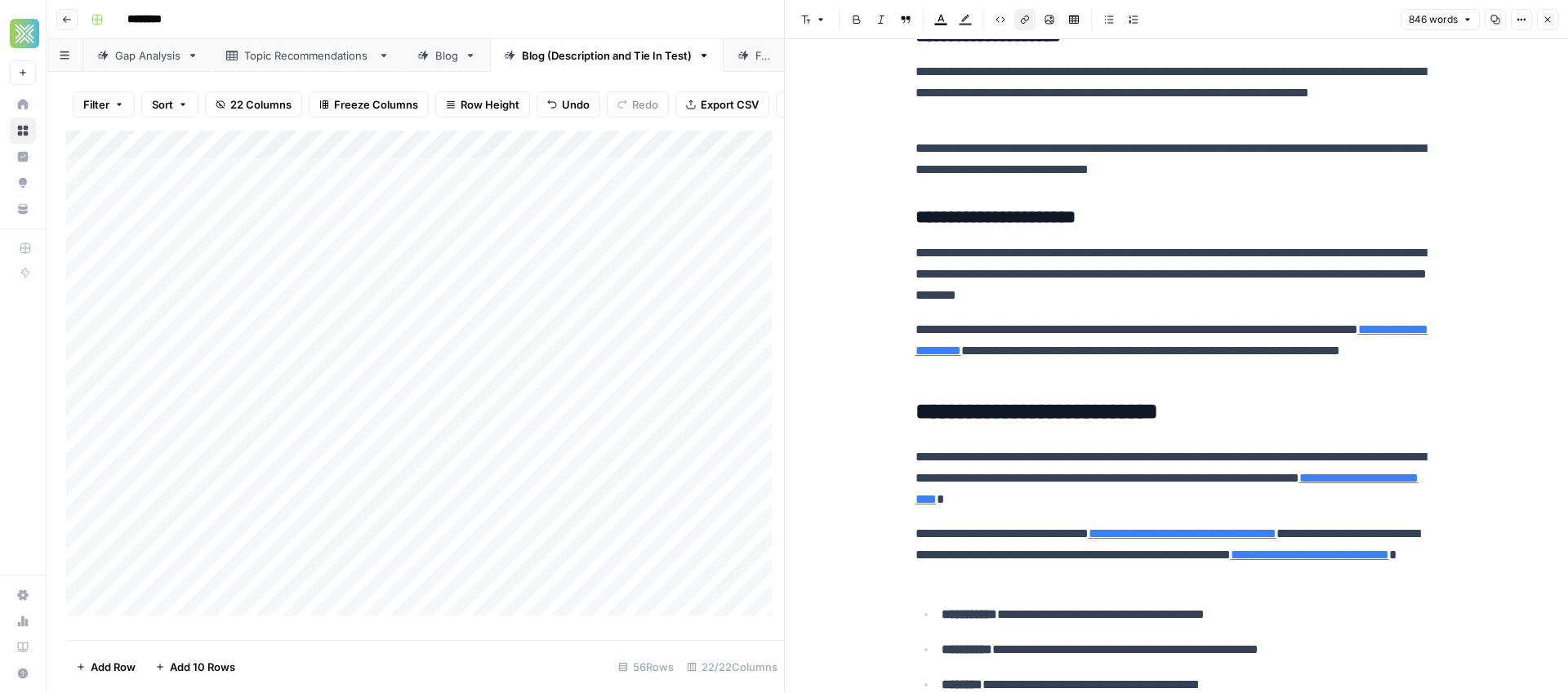
scroll to position [1614, 0]
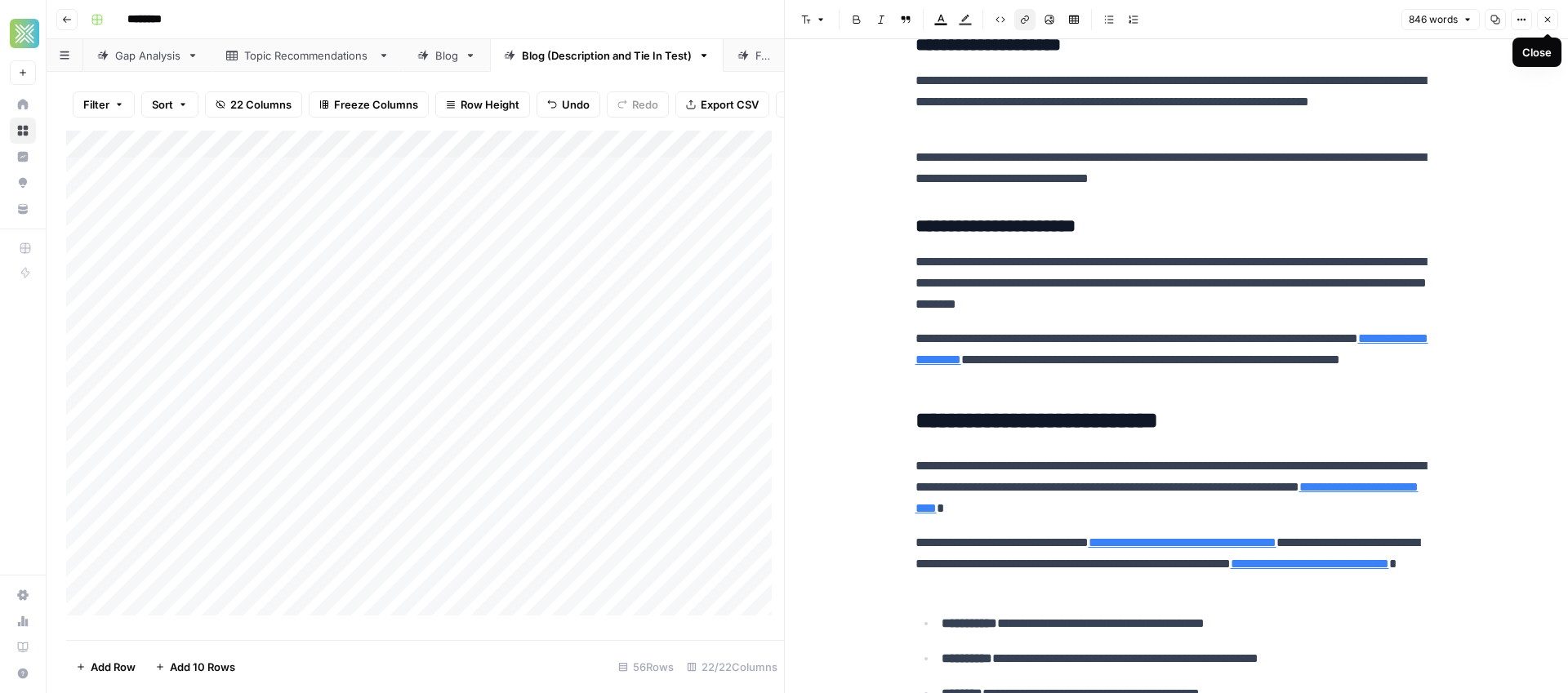
click at [1549, 20] on icon "button" at bounding box center [1547, 20] width 9 height 9
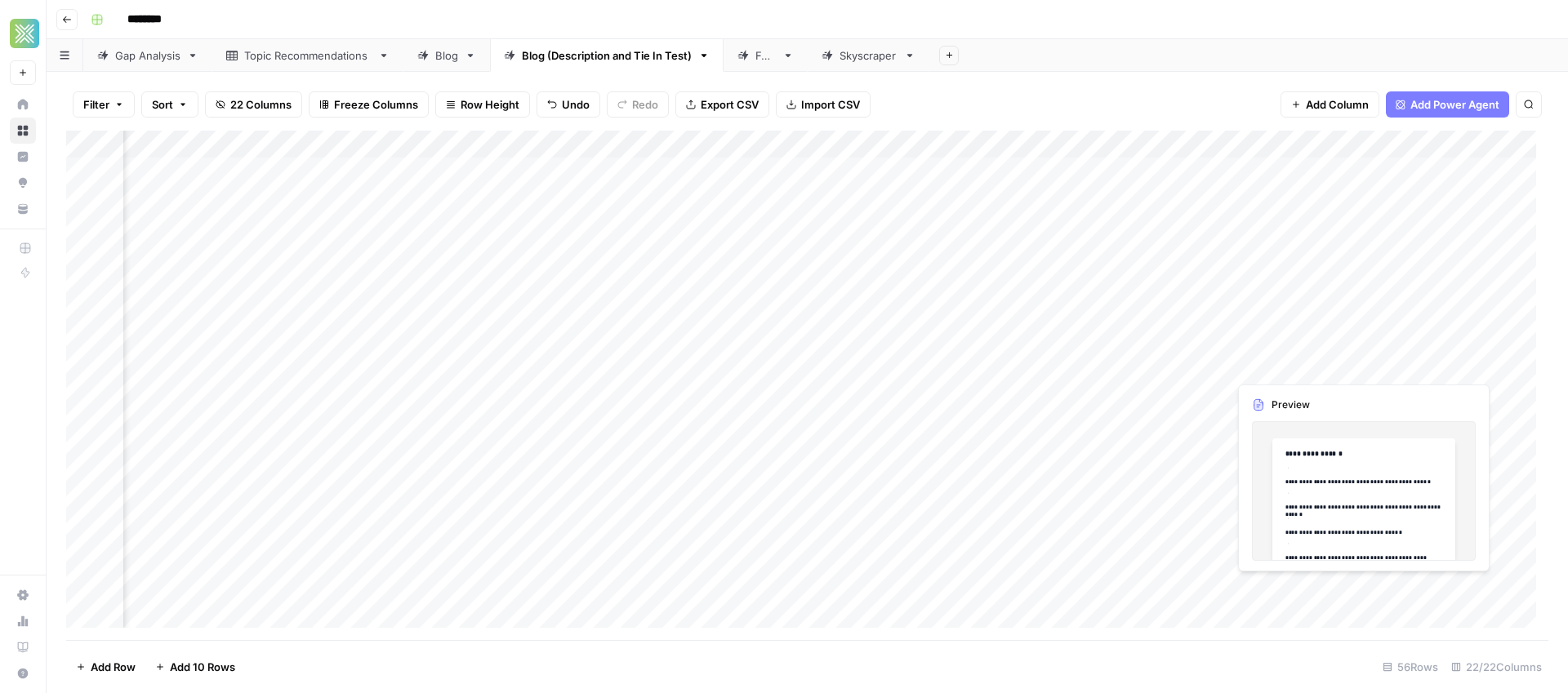
scroll to position [0, 2776]
click at [1226, 368] on div "Add Column" at bounding box center [807, 385] width 1482 height 509
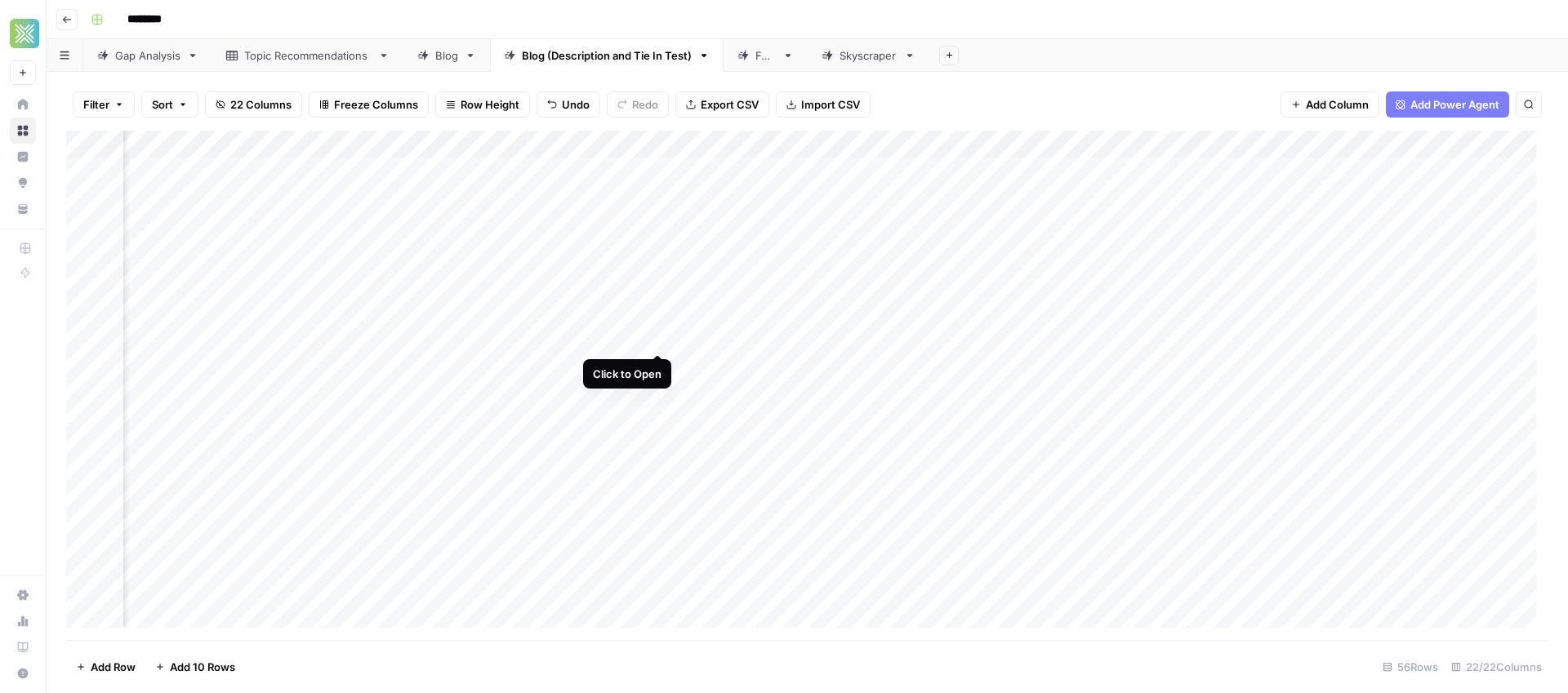
click at [660, 334] on div "Add Column" at bounding box center [807, 385] width 1482 height 509
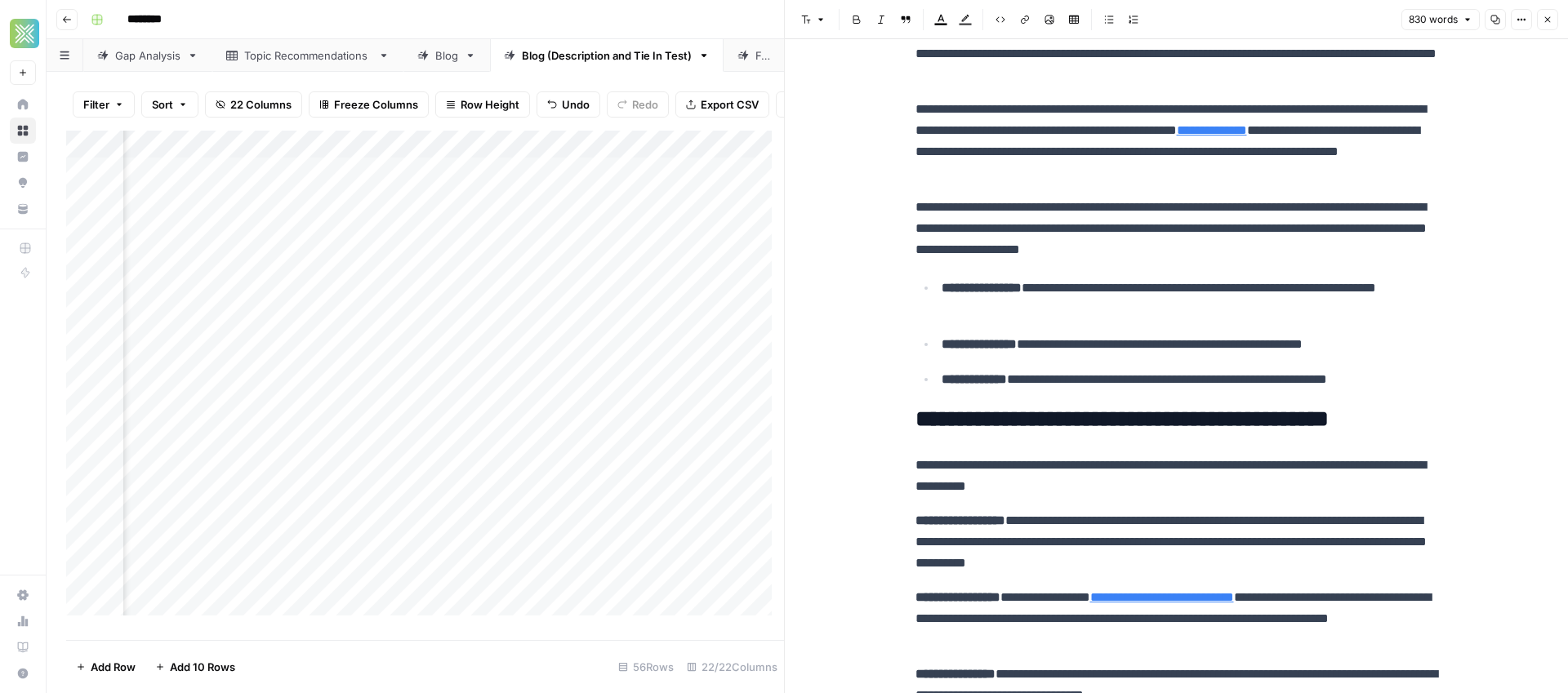
scroll to position [51, 0]
drag, startPoint x: 1376, startPoint y: 365, endPoint x: 866, endPoint y: 278, distance: 517.4
click at [978, 410] on span "Edit with AI" at bounding box center [985, 408] width 52 height 15
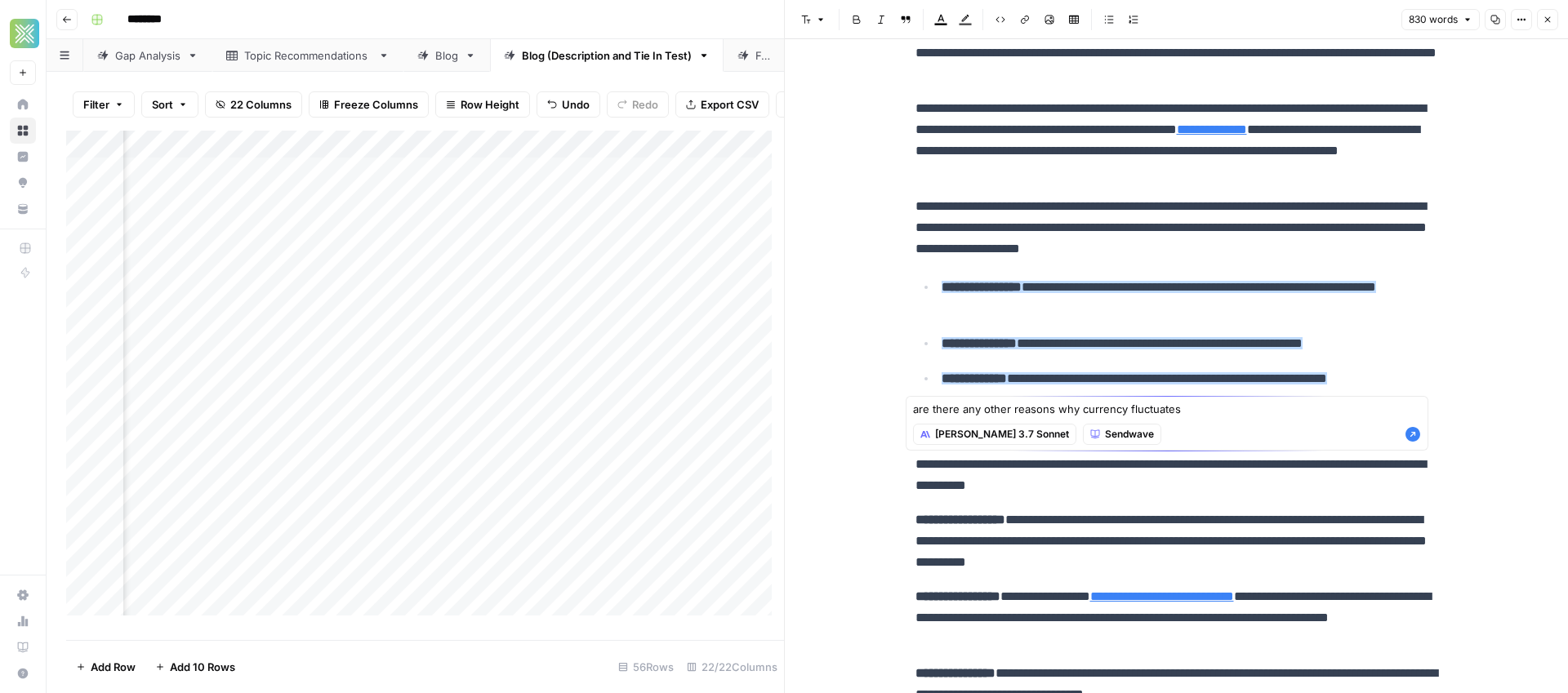
type textarea "are there any other reasons why currency fluctuates"
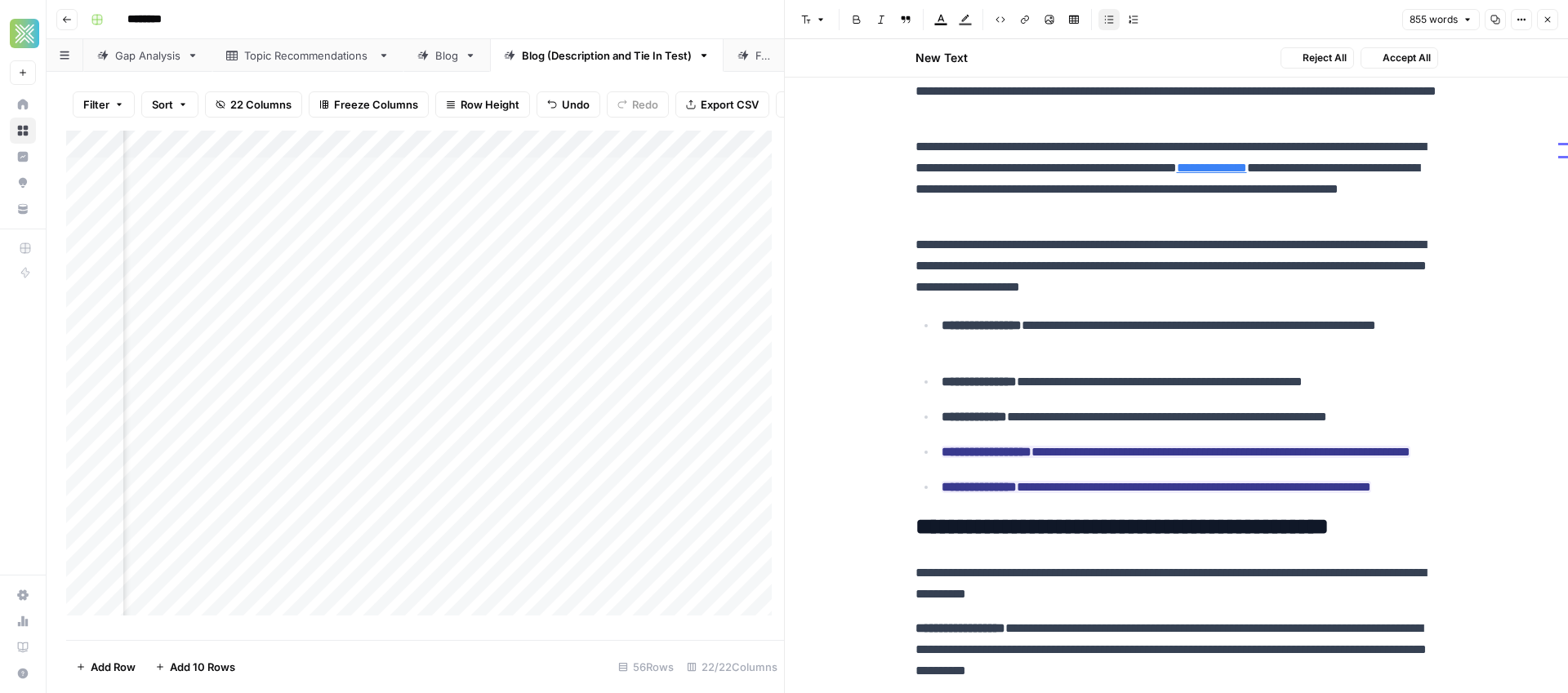
scroll to position [89, 0]
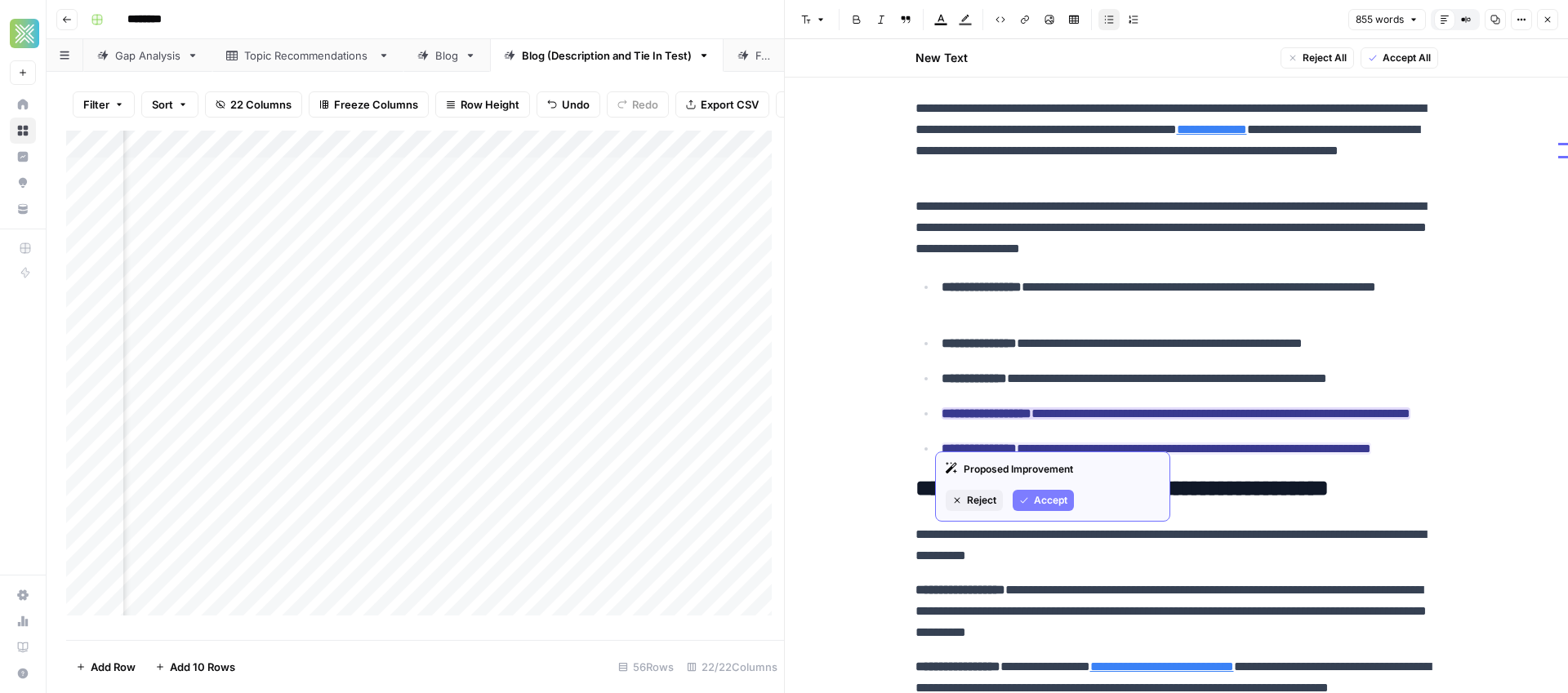
click at [1053, 493] on span "Accept" at bounding box center [1051, 500] width 34 height 15
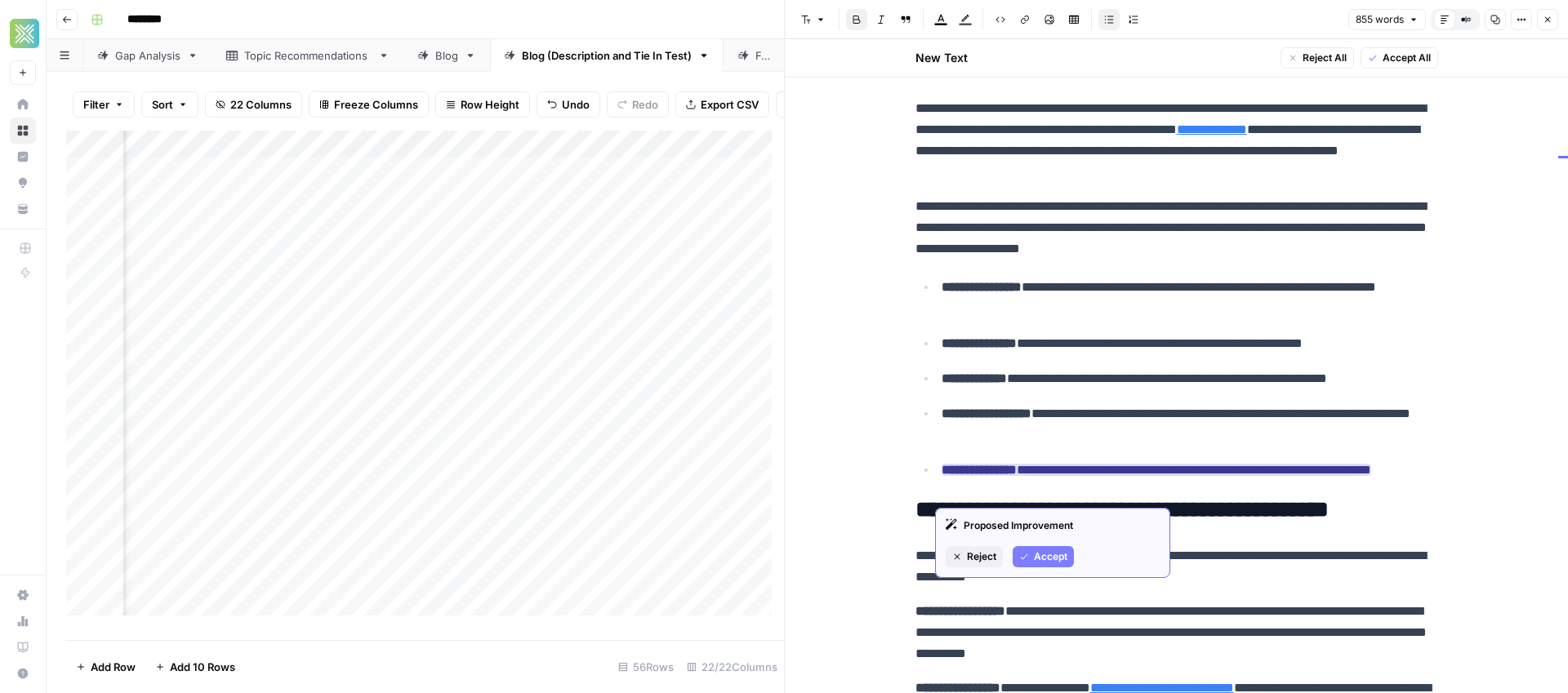
click at [1043, 555] on span "Accept" at bounding box center [1051, 557] width 34 height 15
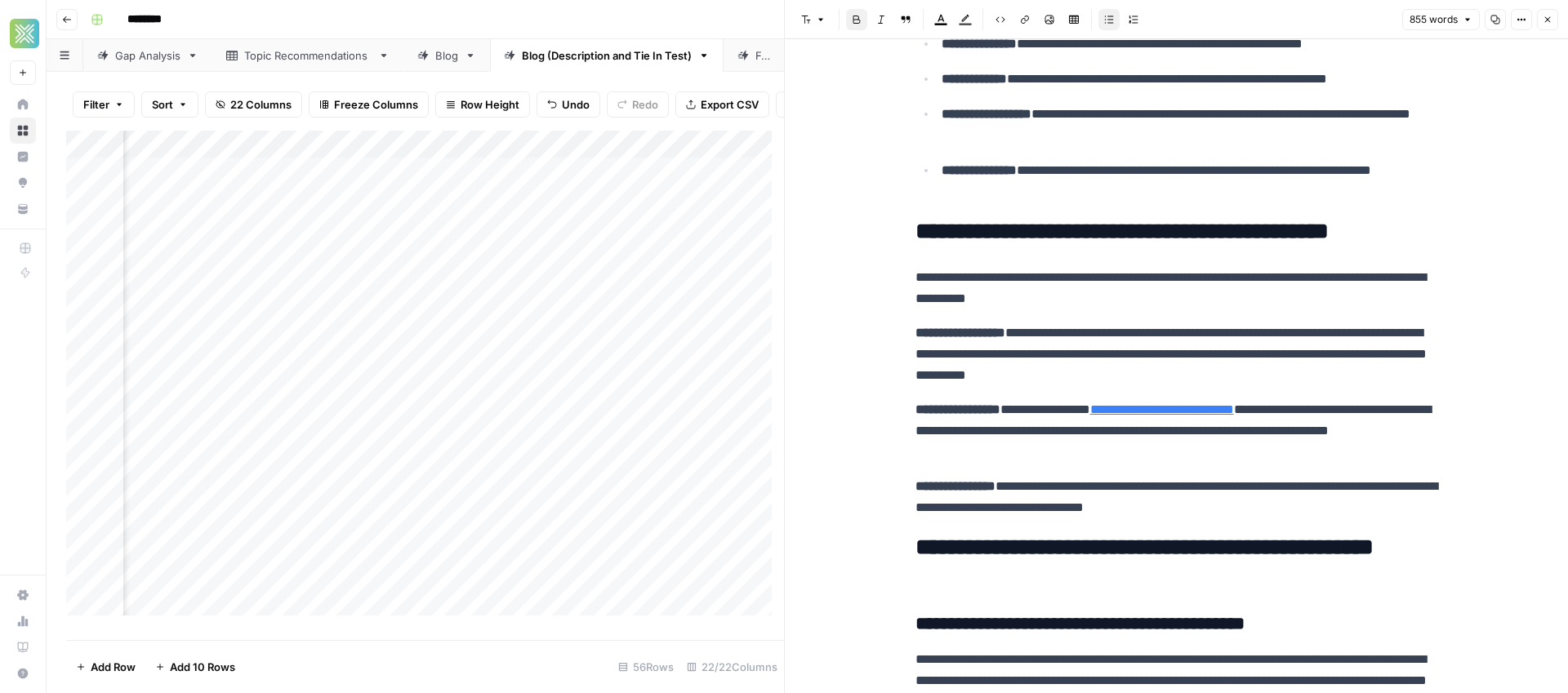
scroll to position [376, 0]
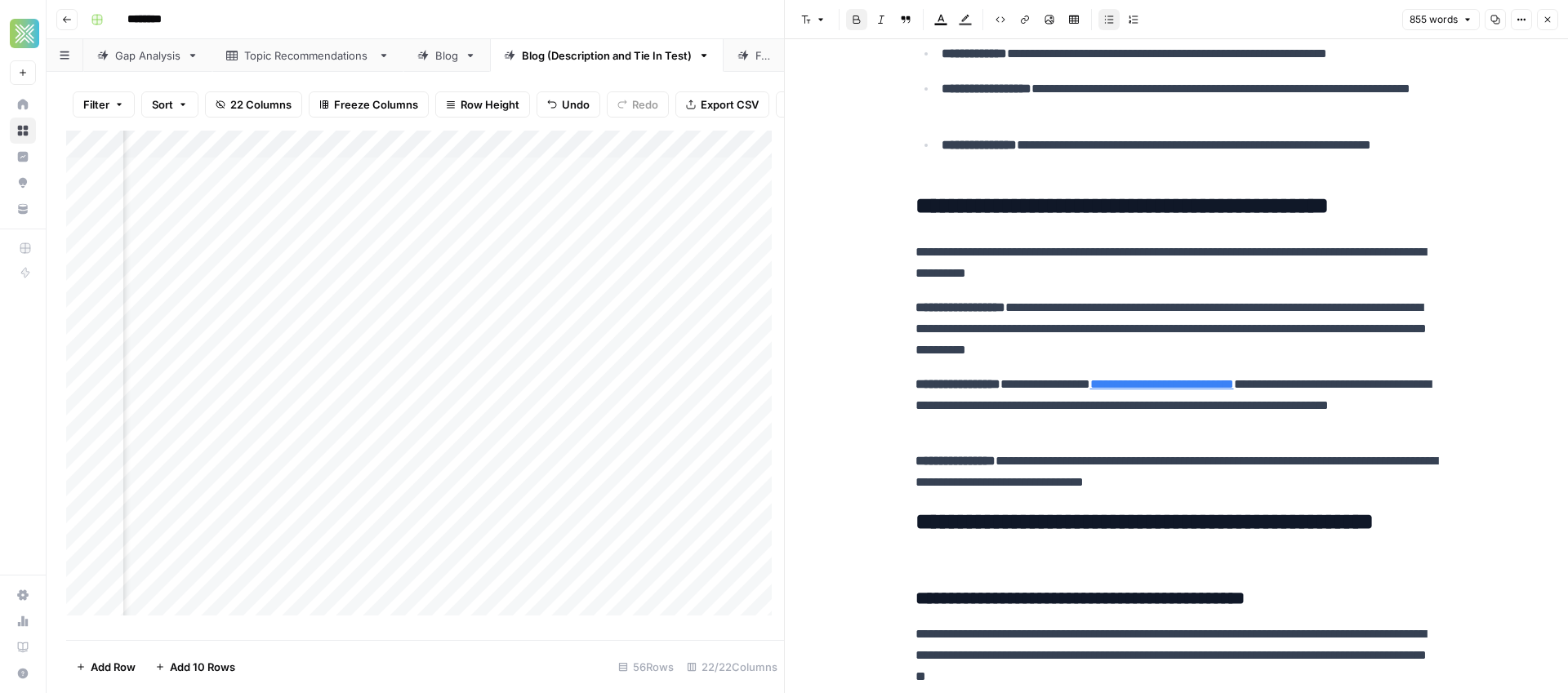
click at [1065, 308] on p "**********" at bounding box center [1176, 329] width 523 height 64
click at [1073, 308] on p "**********" at bounding box center [1176, 329] width 523 height 64
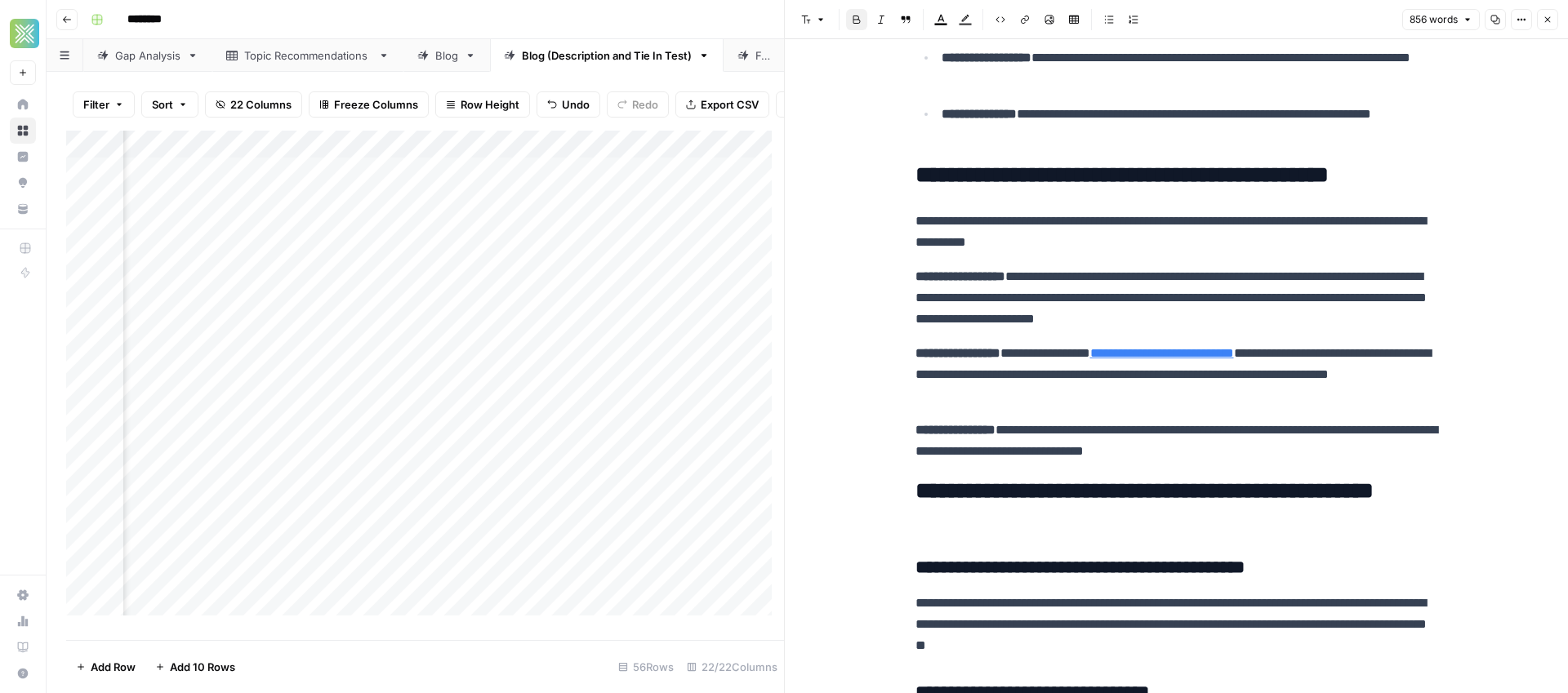
scroll to position [422, 0]
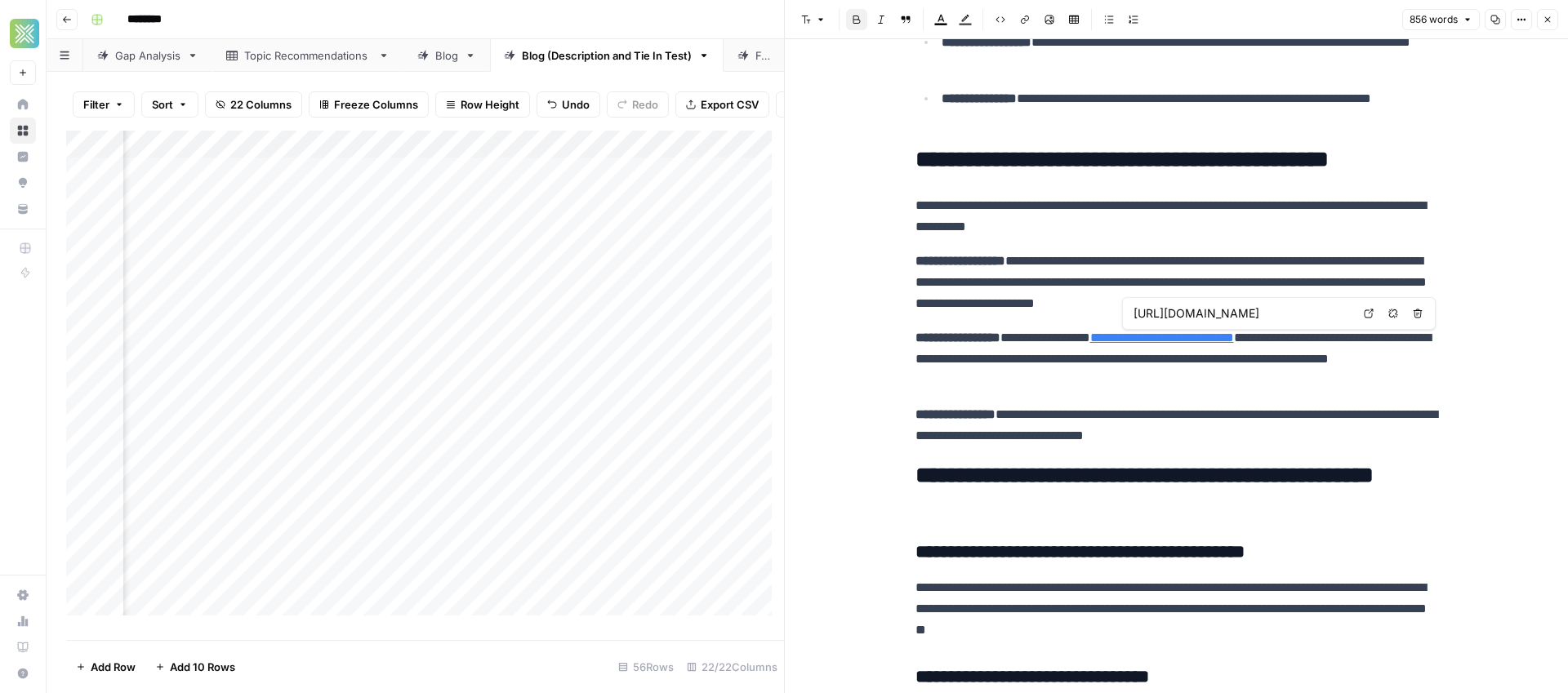
click at [1365, 312] on icon at bounding box center [1369, 314] width 9 height 9
click at [1396, 312] on icon "button" at bounding box center [1393, 313] width 9 height 9
click at [1358, 379] on p "**********" at bounding box center [1176, 360] width 523 height 64
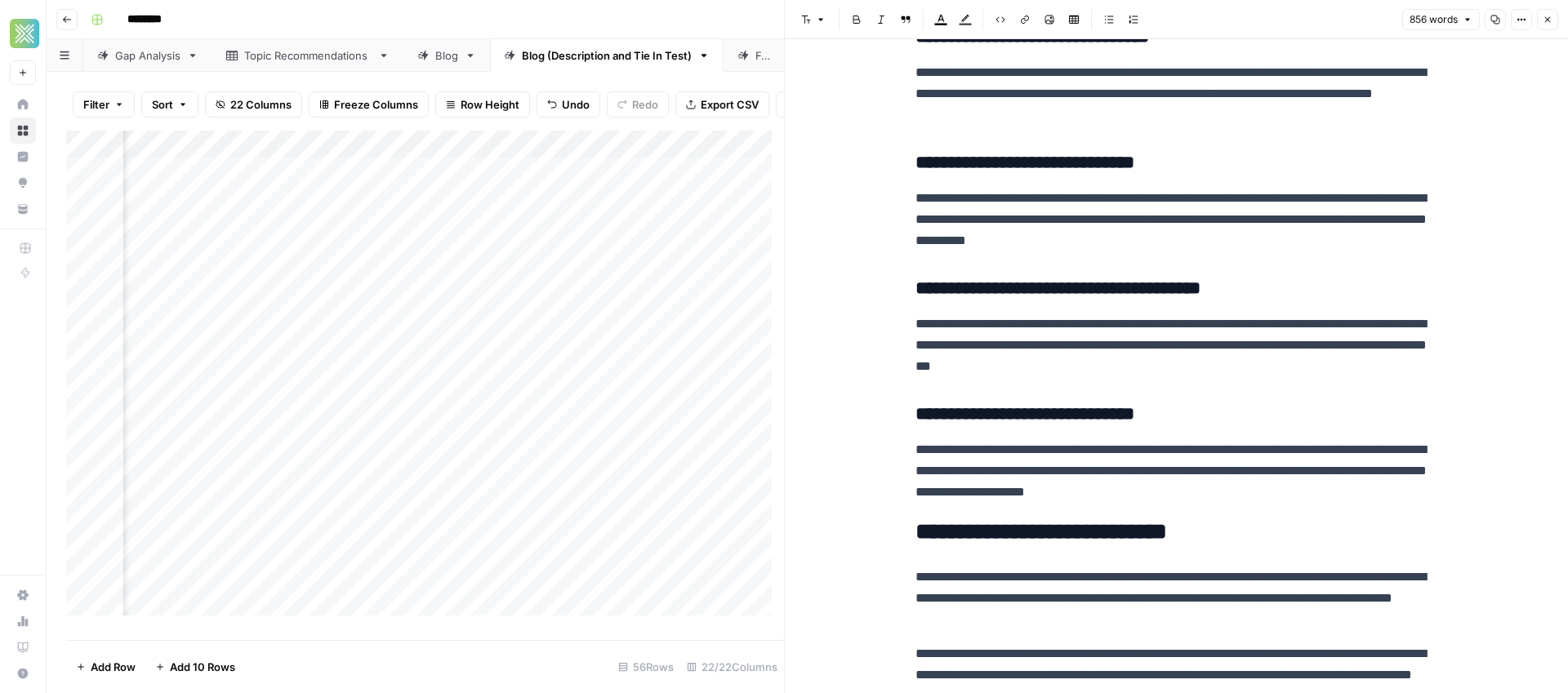
scroll to position [1086, 0]
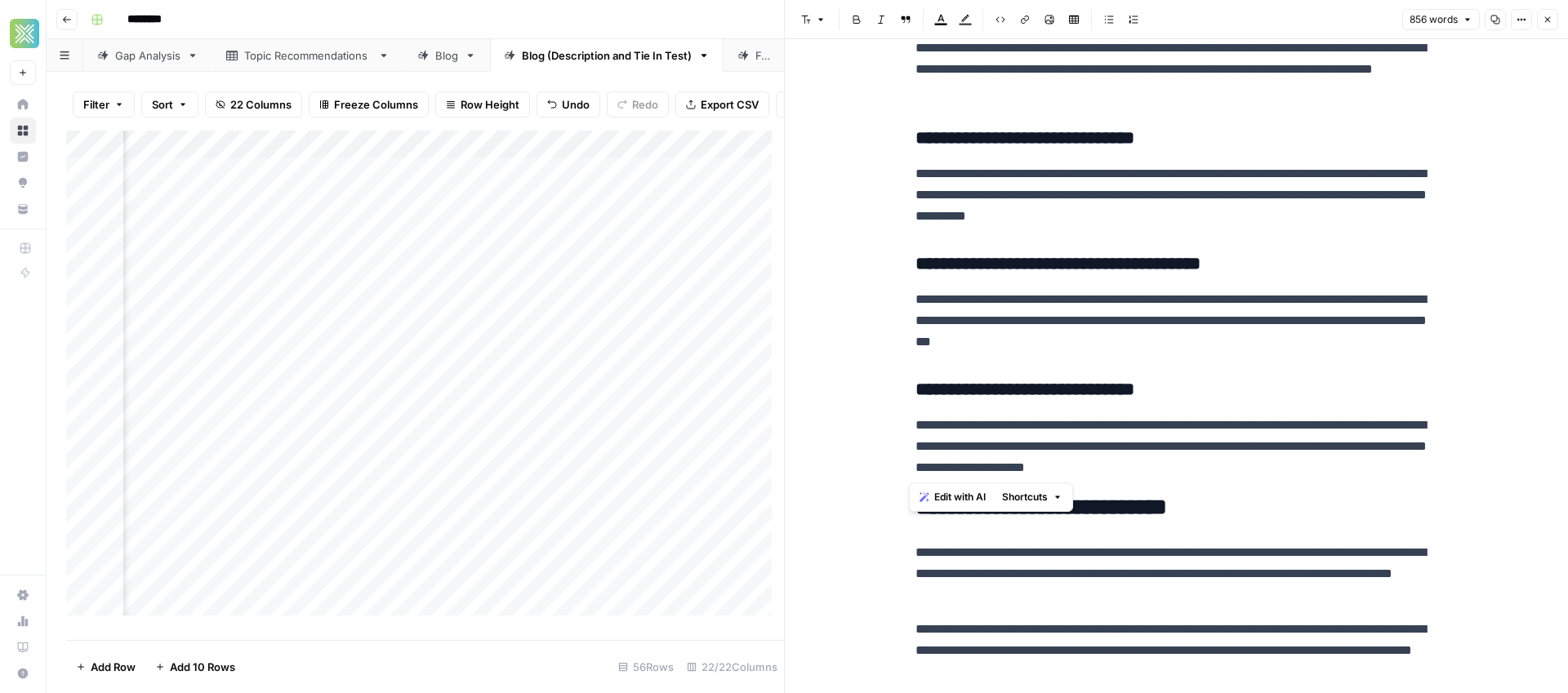
drag, startPoint x: 1346, startPoint y: 468, endPoint x: 884, endPoint y: 391, distance: 468.4
click at [884, 391] on div "**********" at bounding box center [1176, 351] width 783 height 2796
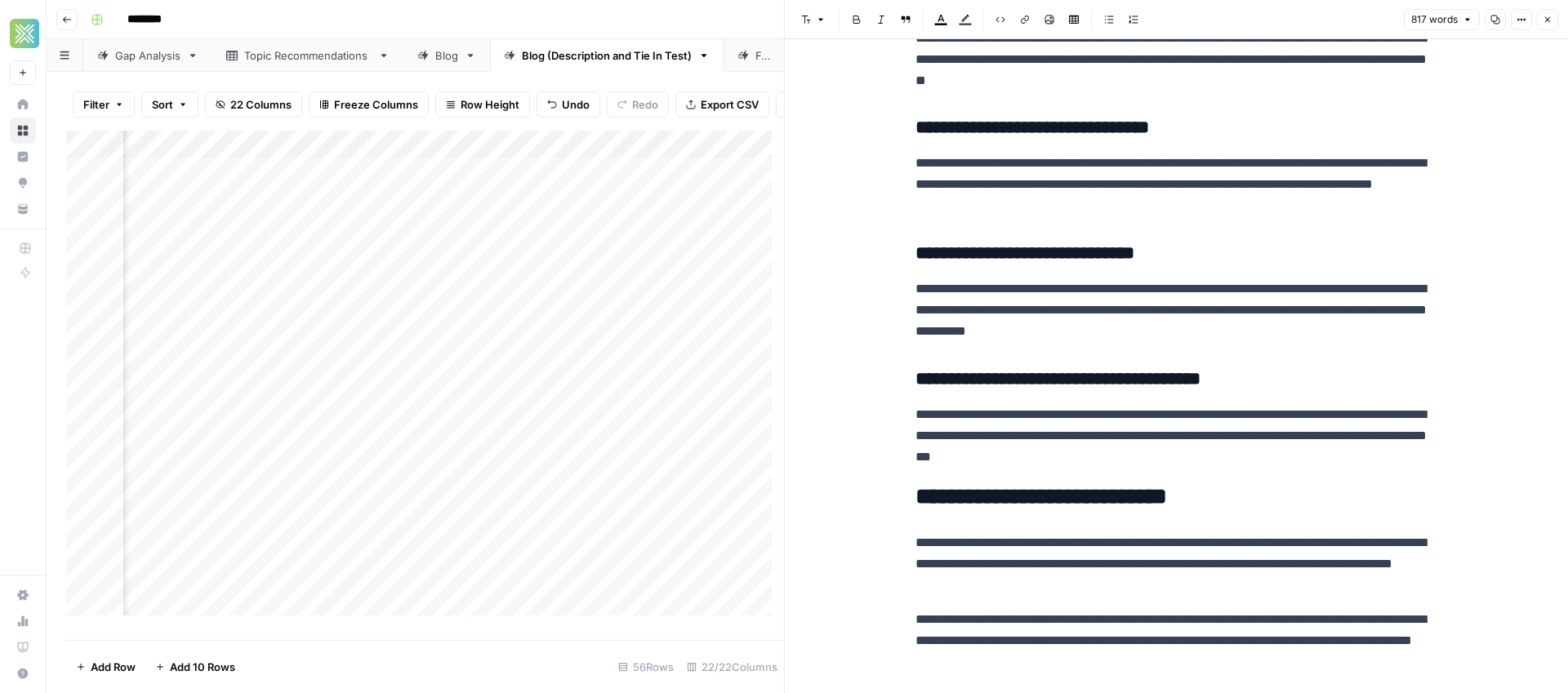
scroll to position [836, 0]
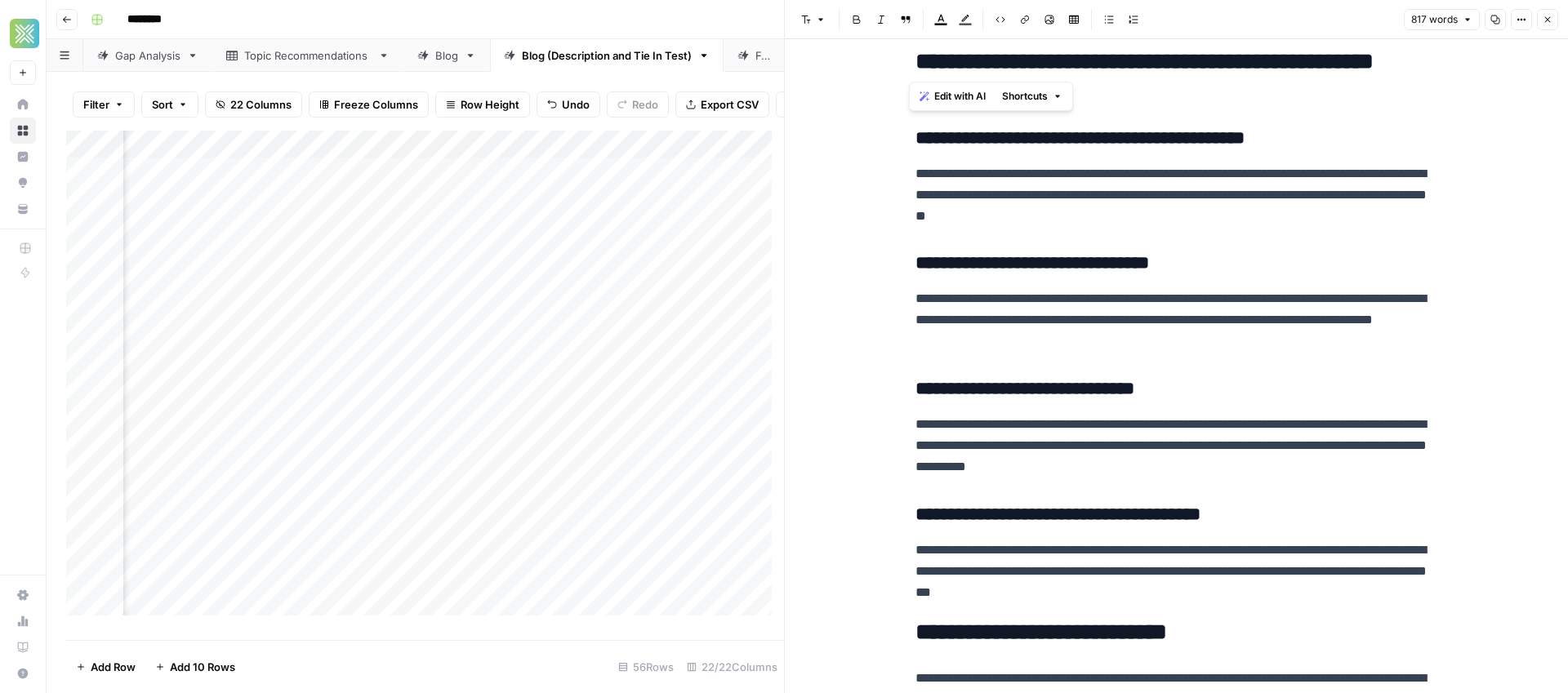
drag, startPoint x: 925, startPoint y: 63, endPoint x: 910, endPoint y: 66, distance: 15.3
click at [915, 66] on h2 "**********" at bounding box center [1176, 75] width 523 height 52
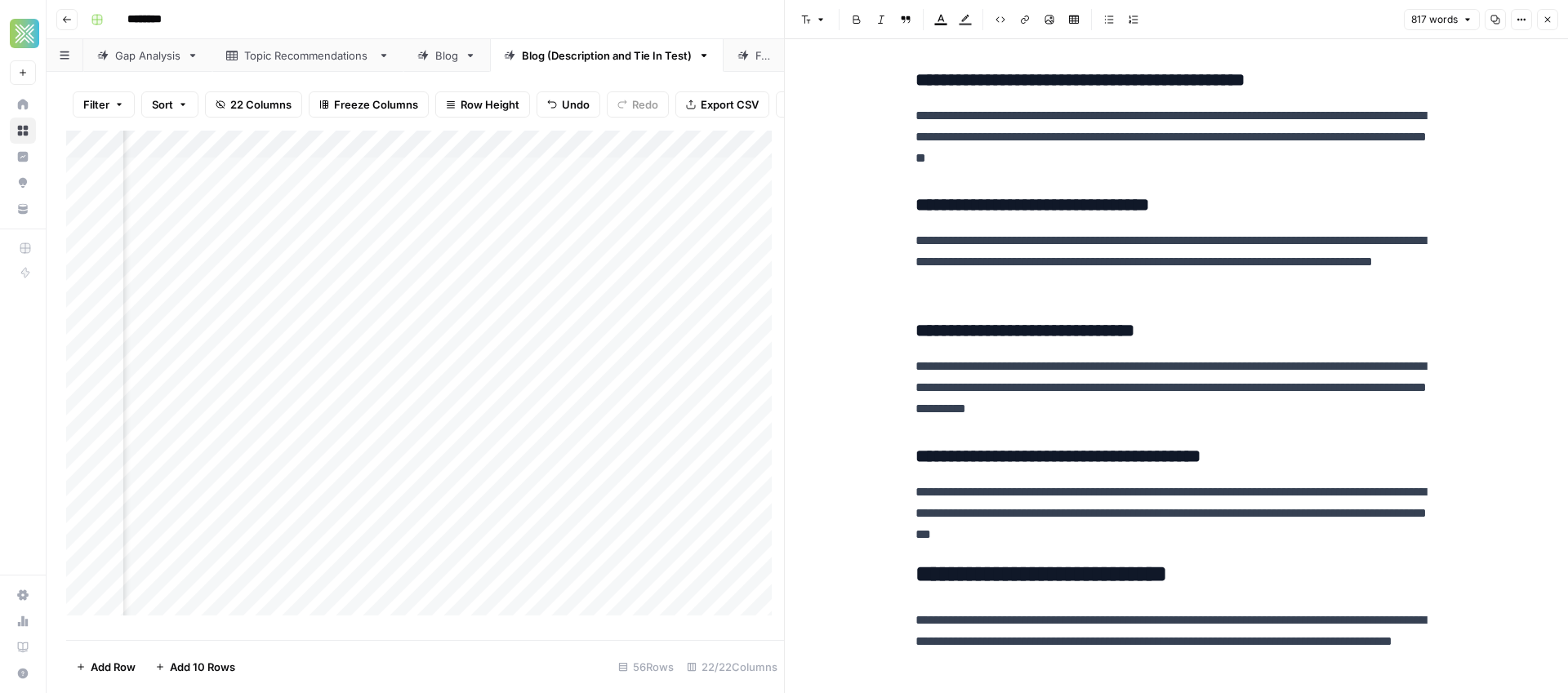
click at [1417, 369] on p "**********" at bounding box center [1176, 388] width 523 height 64
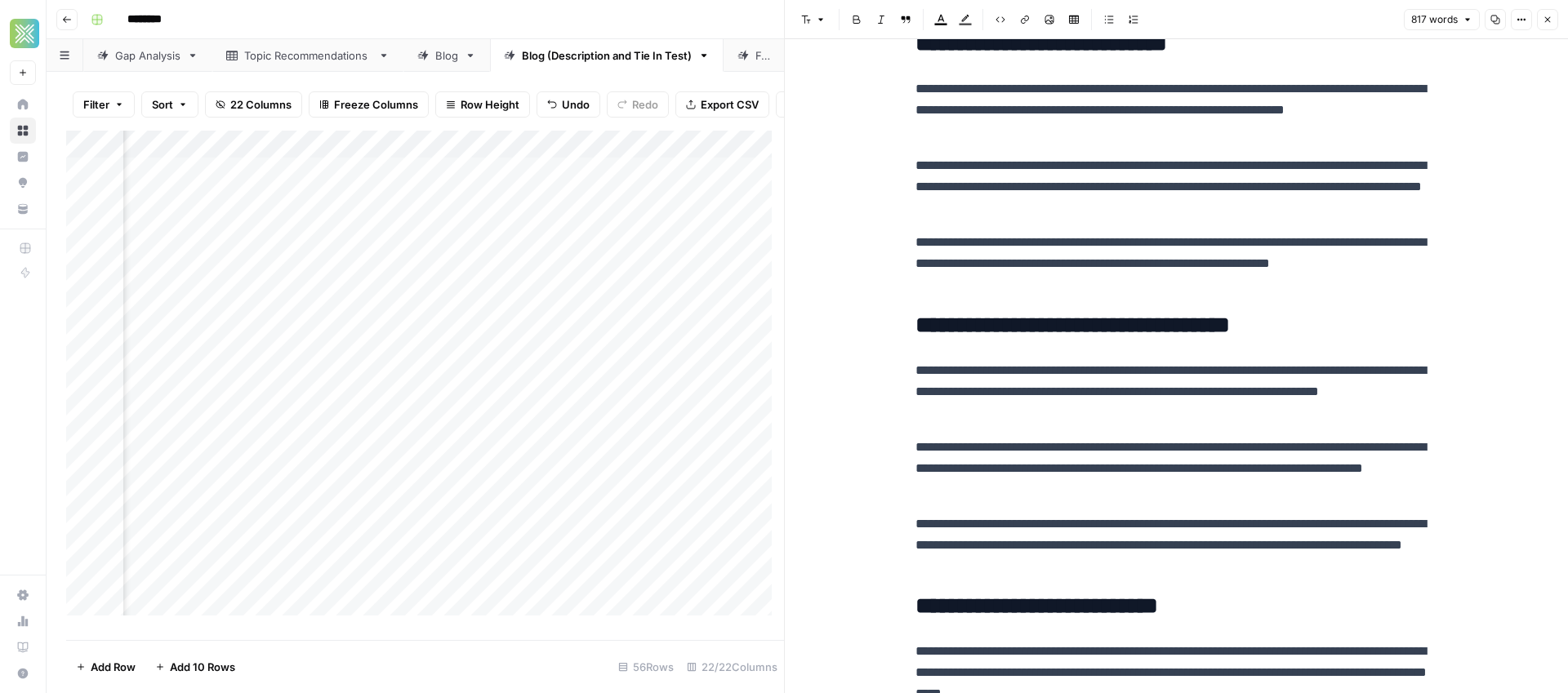
scroll to position [1171, 0]
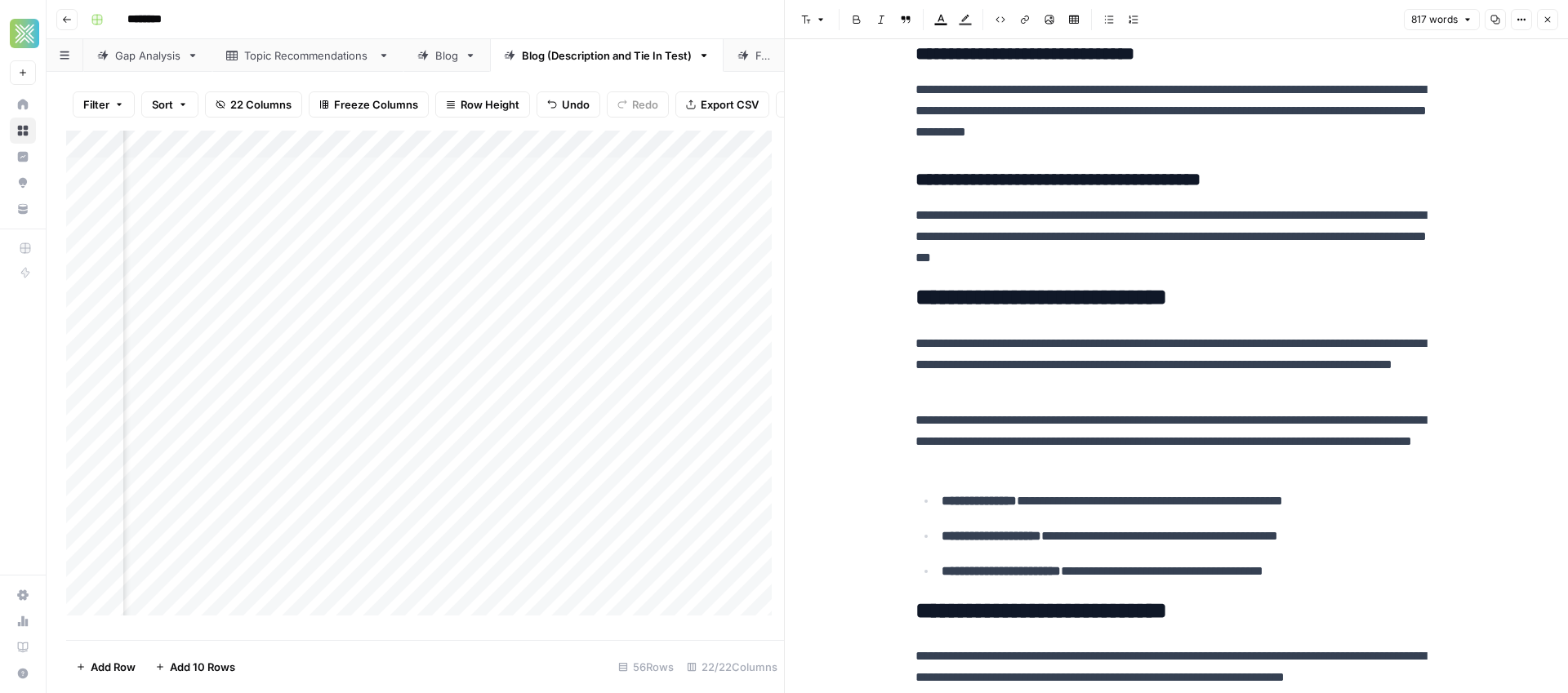
click at [1548, 17] on icon "button" at bounding box center [1547, 20] width 9 height 9
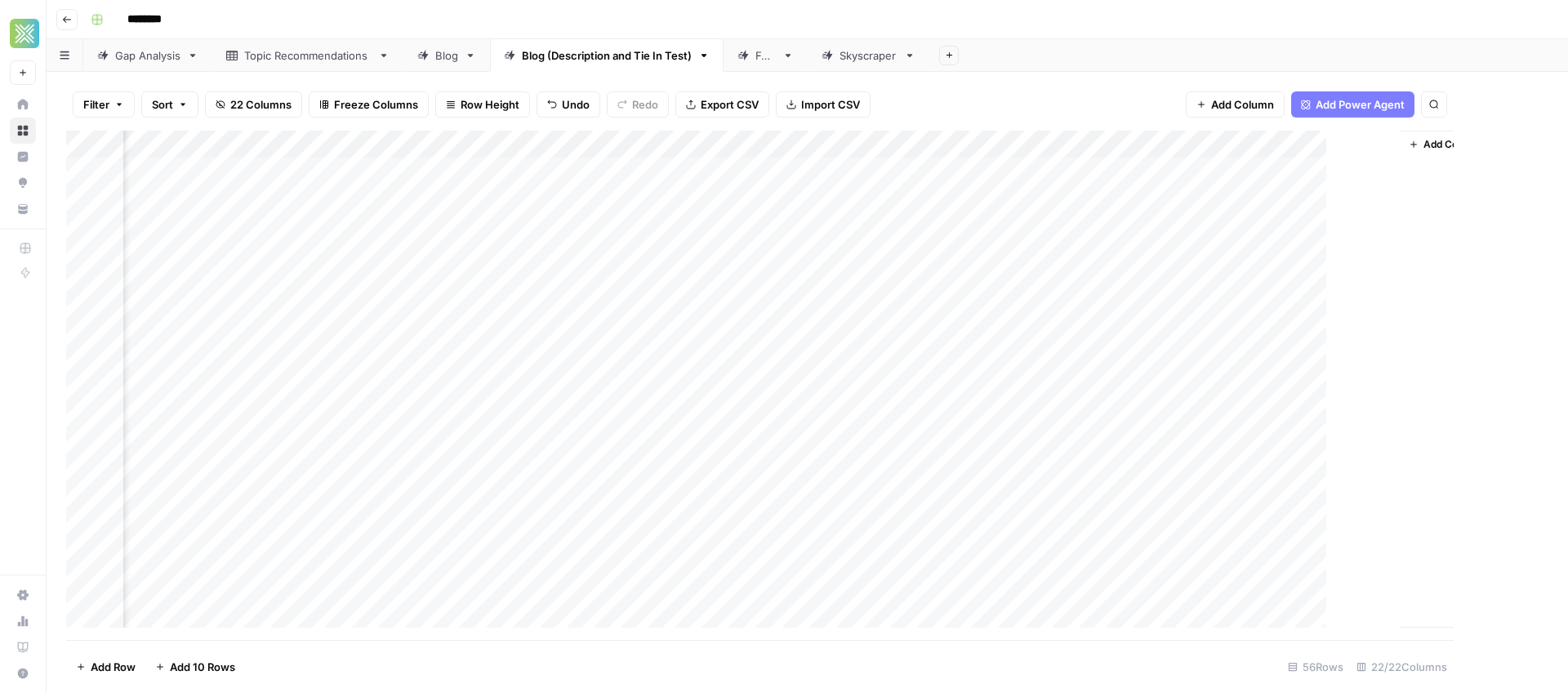
scroll to position [0, 3035]
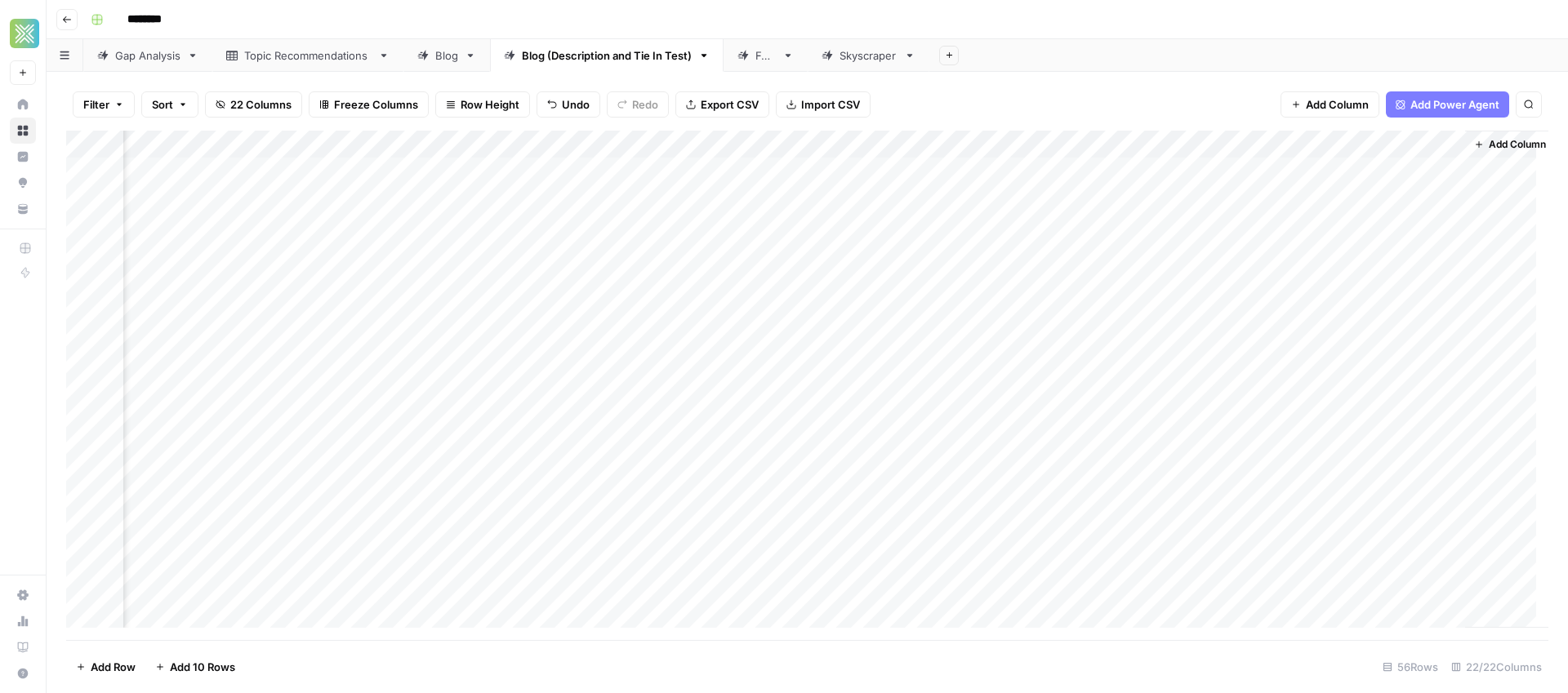
click at [971, 334] on div "Add Column" at bounding box center [807, 385] width 1482 height 509
click at [1215, 365] on div "Add Column" at bounding box center [807, 385] width 1482 height 509
click at [450, 59] on div "Blog" at bounding box center [447, 55] width 22 height 16
click at [308, 340] on div "Add Column" at bounding box center [807, 254] width 1482 height 248
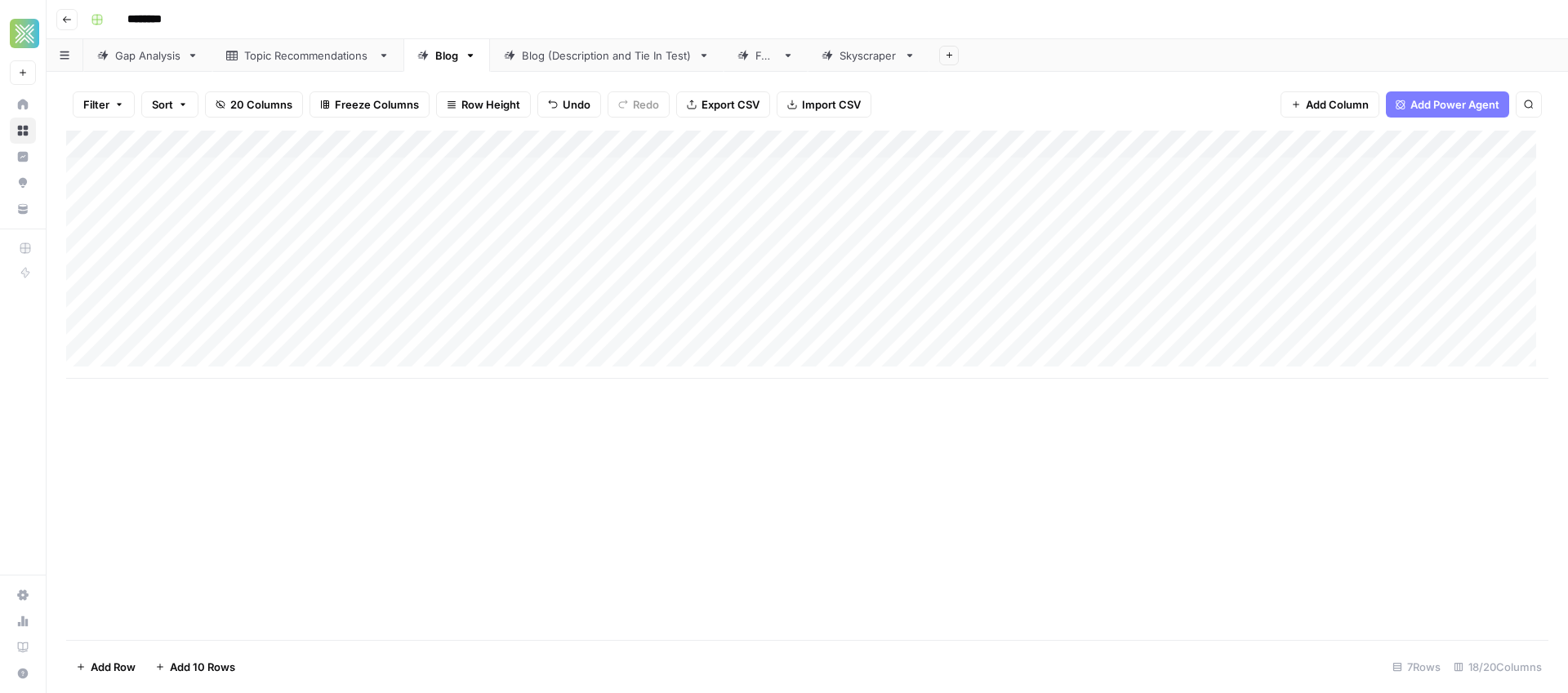
click at [623, 341] on div "Add Column" at bounding box center [807, 254] width 1482 height 248
click at [576, 336] on textarea "**********" at bounding box center [753, 339] width 377 height 22
click at [773, 334] on textarea "**********" at bounding box center [753, 339] width 377 height 22
drag, startPoint x: 701, startPoint y: 340, endPoint x: 711, endPoint y: 341, distance: 10.0
click at [702, 340] on textarea "**********" at bounding box center [753, 339] width 377 height 22
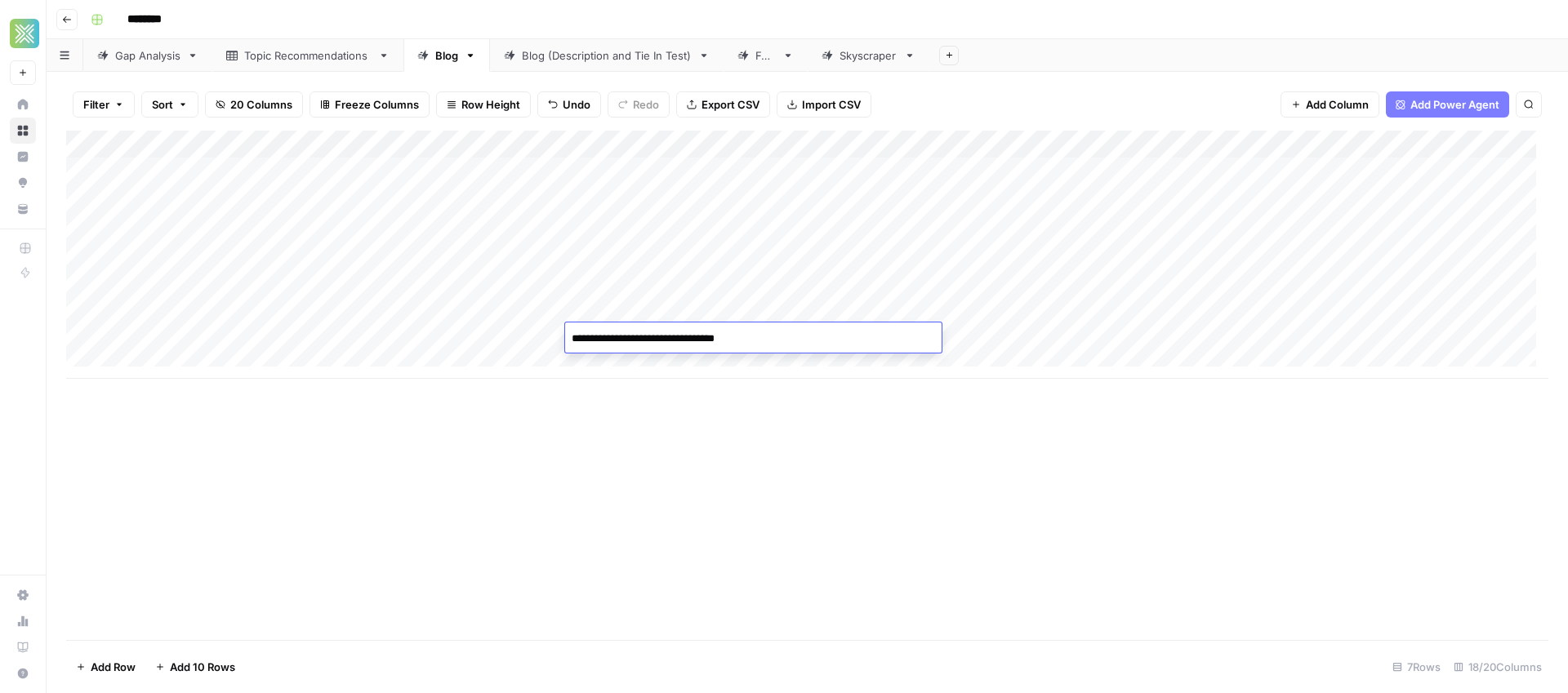
click at [770, 341] on textarea "**********" at bounding box center [753, 339] width 377 height 22
click at [766, 340] on textarea "**********" at bounding box center [753, 339] width 377 height 22
type textarea "**********"
click at [984, 329] on div "Add Column" at bounding box center [807, 254] width 1482 height 248
click at [569, 48] on div "Blog (Description and Tie In Test)" at bounding box center [606, 55] width 170 height 16
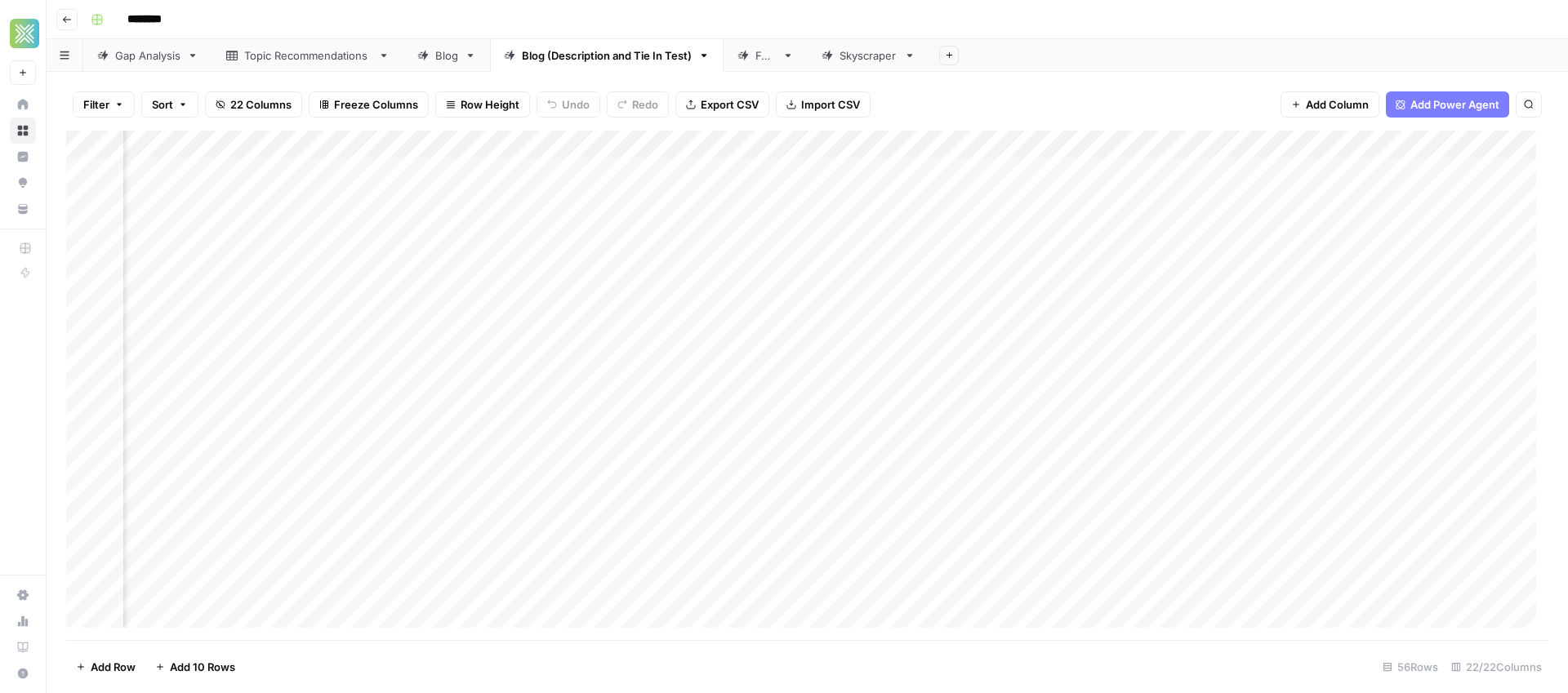
scroll to position [3, 3038]
click at [1207, 334] on div "Add Column" at bounding box center [807, 385] width 1482 height 509
click at [680, 391] on div "Add Column" at bounding box center [807, 385] width 1482 height 509
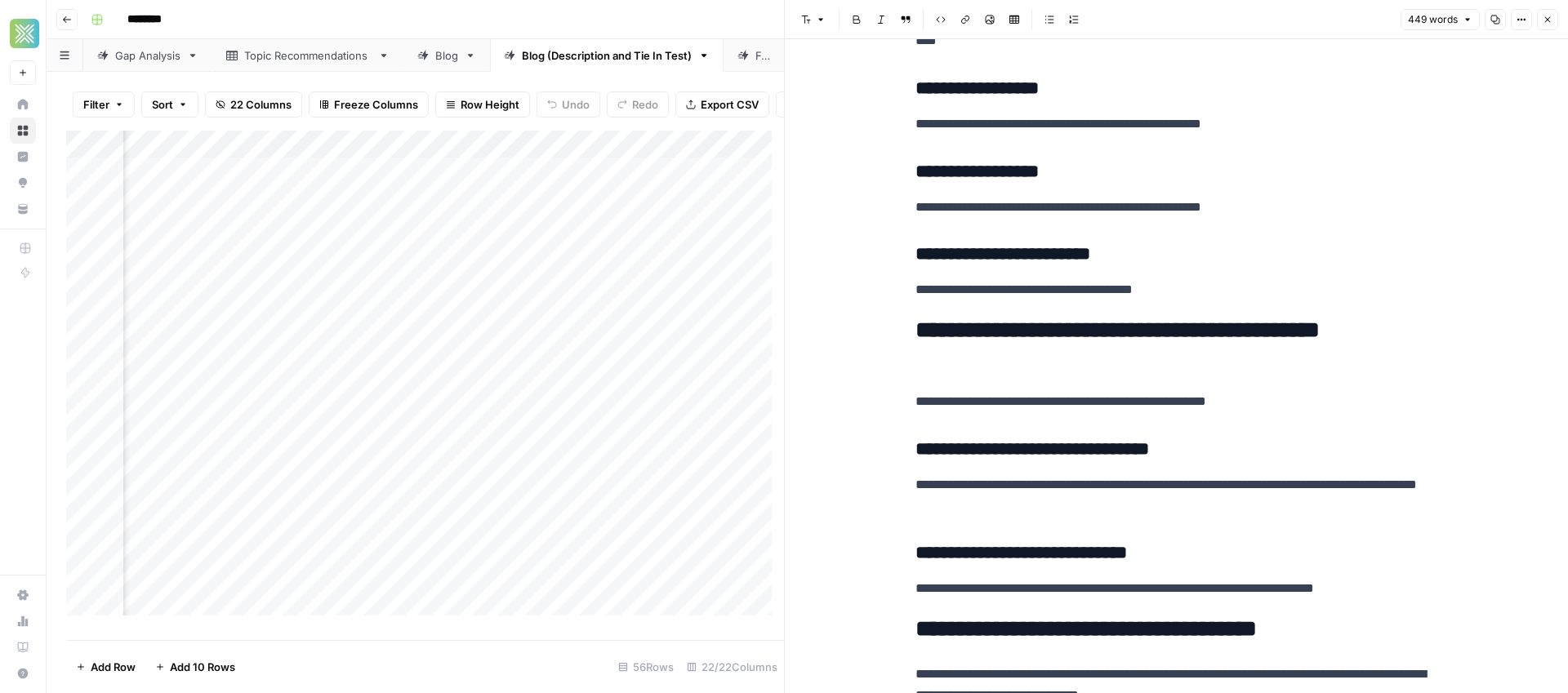
scroll to position [1822, 0]
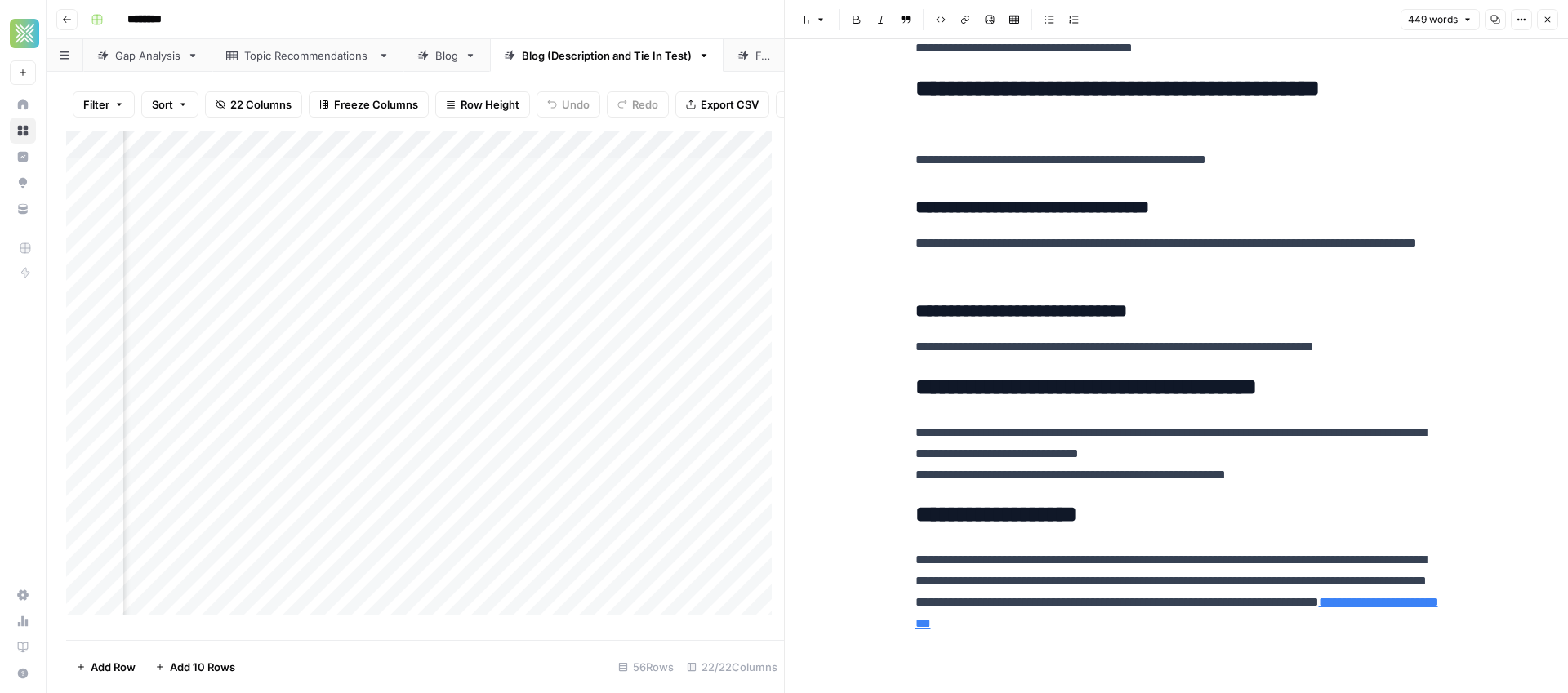
click at [1553, 16] on button "Close" at bounding box center [1546, 20] width 22 height 22
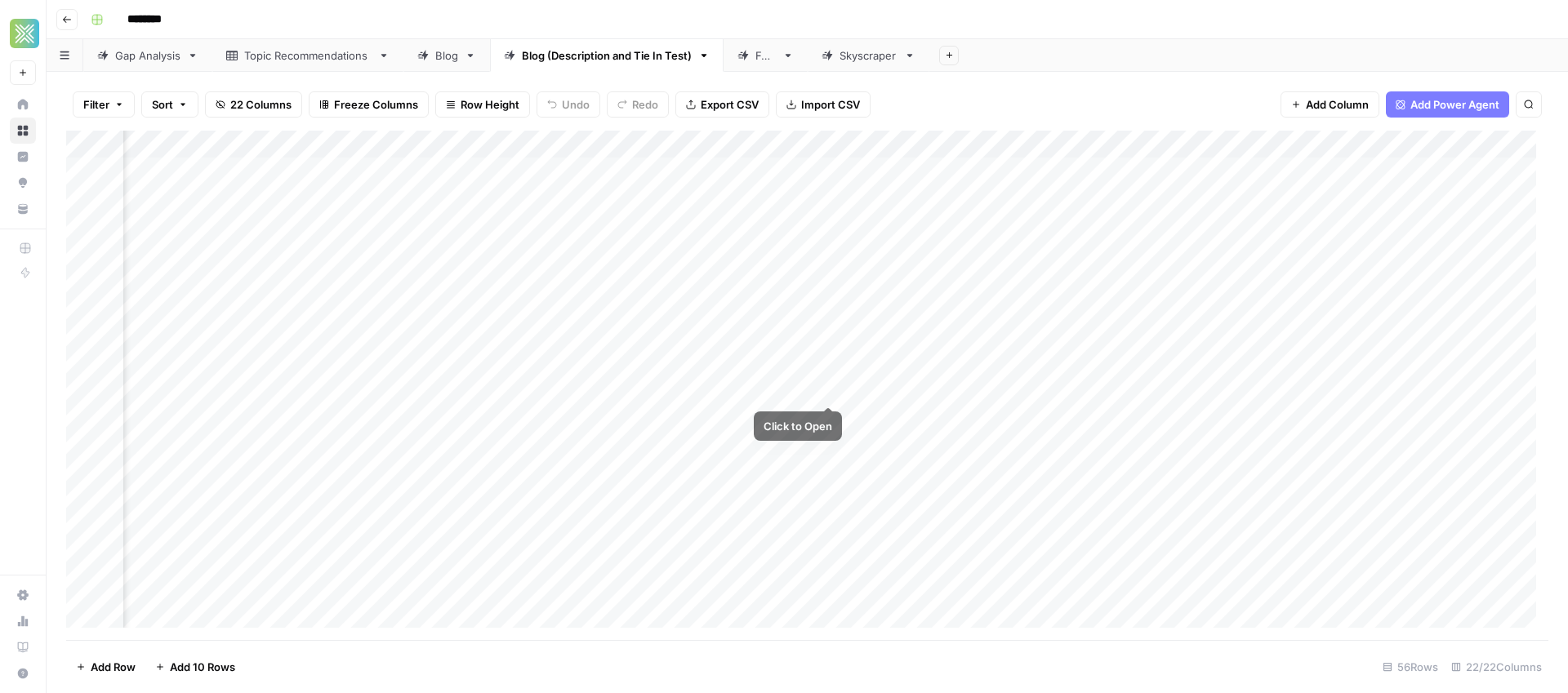
click at [816, 388] on div "Add Column" at bounding box center [807, 385] width 1482 height 509
click at [822, 391] on div "Add Column" at bounding box center [807, 385] width 1482 height 509
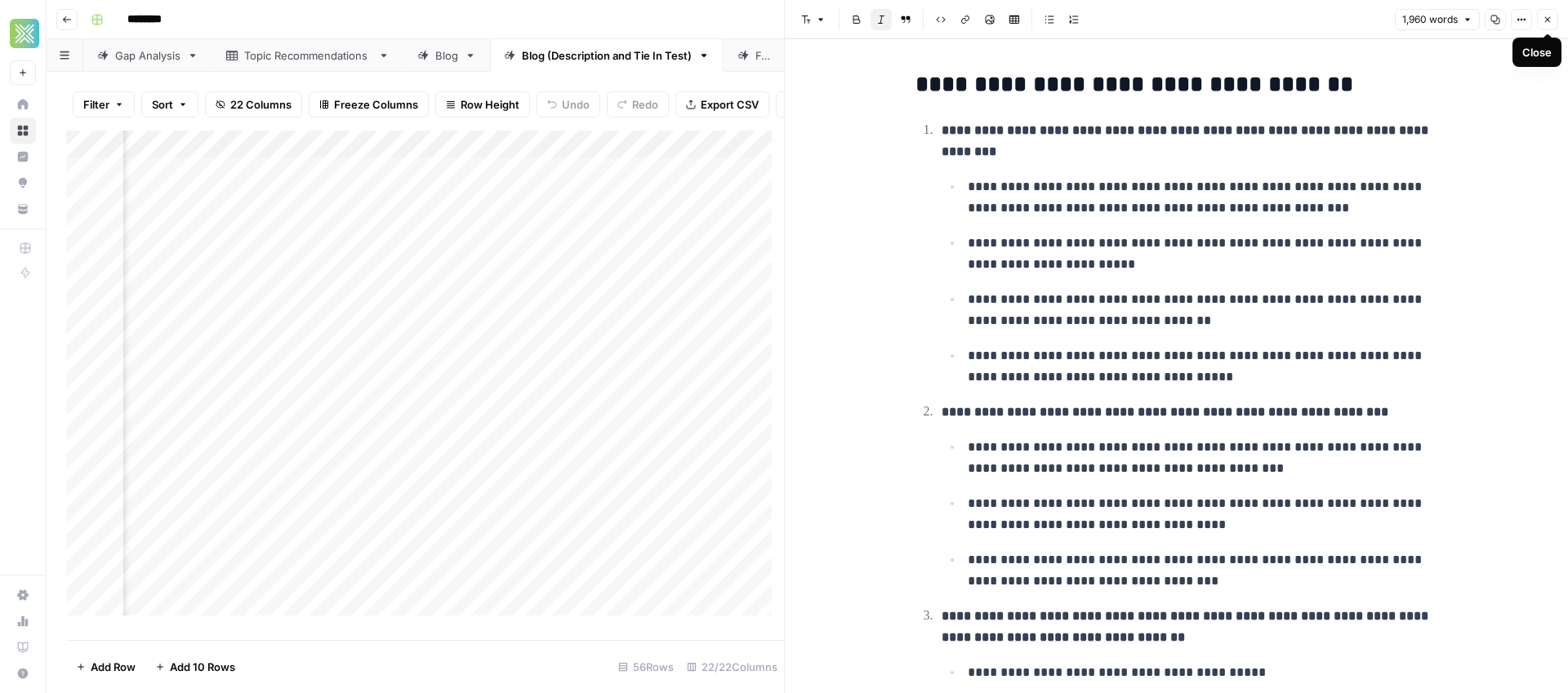
click at [1548, 23] on icon "button" at bounding box center [1547, 20] width 9 height 9
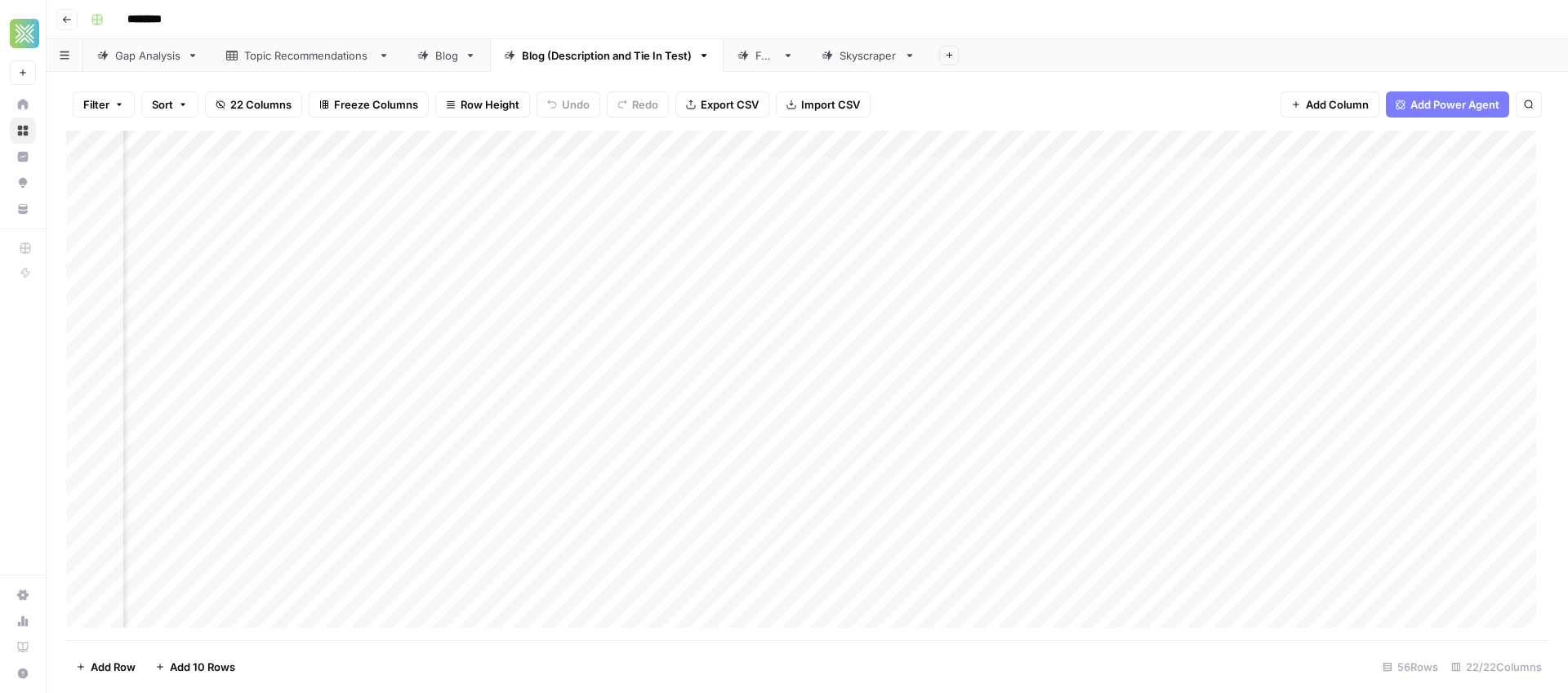
click at [951, 391] on div "Add Column" at bounding box center [807, 385] width 1482 height 509
click at [982, 456] on div "Add Column" at bounding box center [807, 385] width 1482 height 509
